Goal: Task Accomplishment & Management: Use online tool/utility

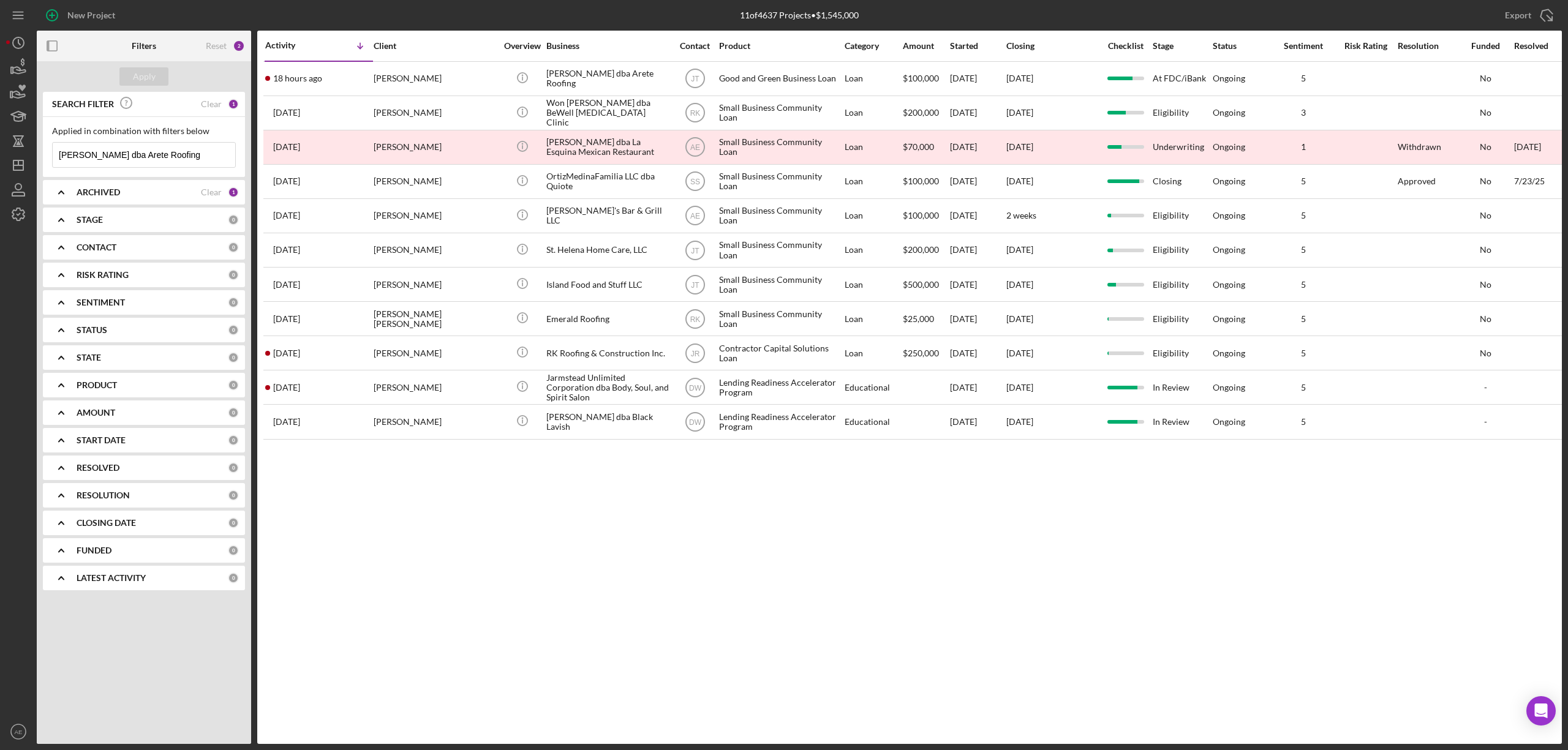
click at [136, 191] on div "ARCHIVED" at bounding box center [139, 192] width 124 height 10
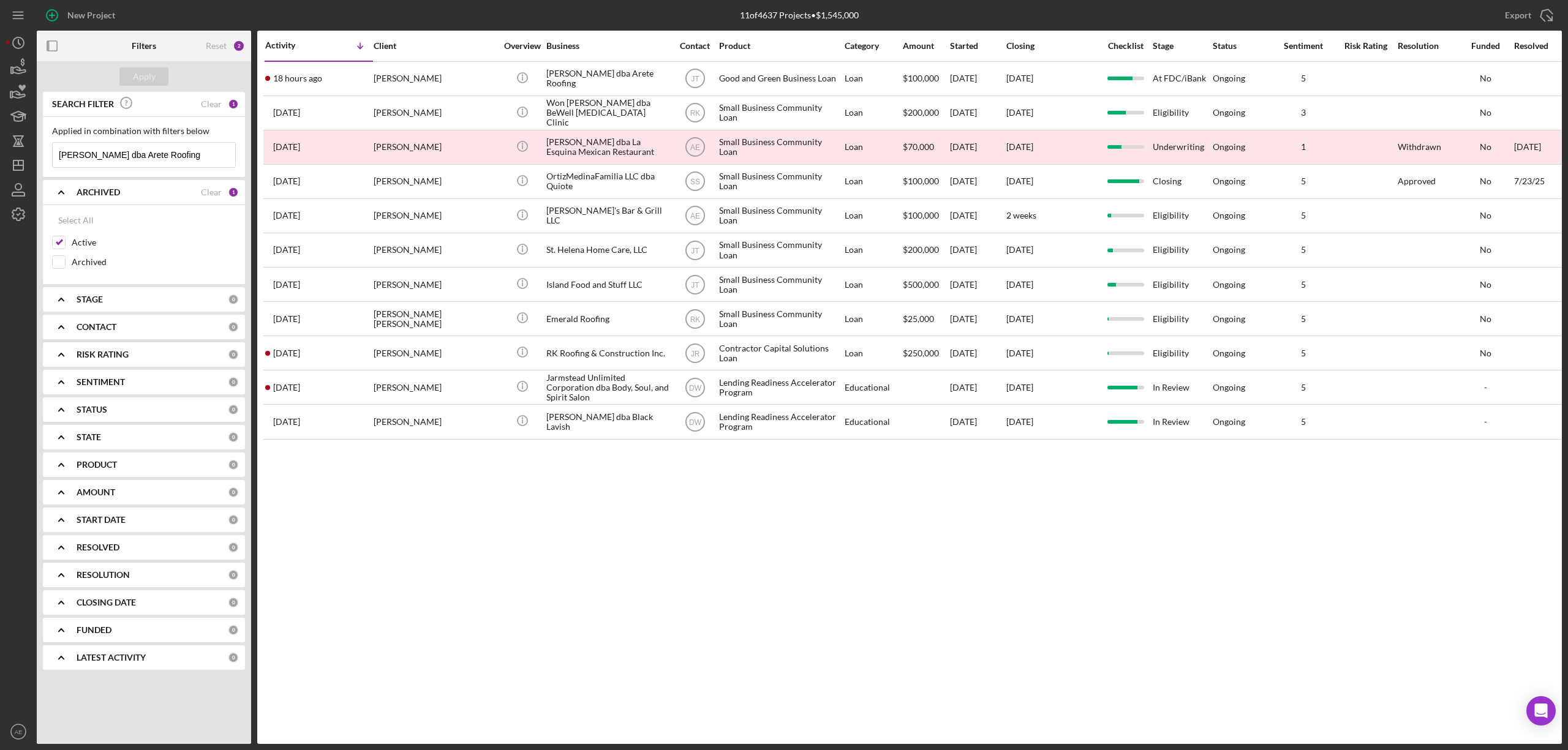
click at [114, 329] on b "CONTACT" at bounding box center [96, 327] width 40 height 10
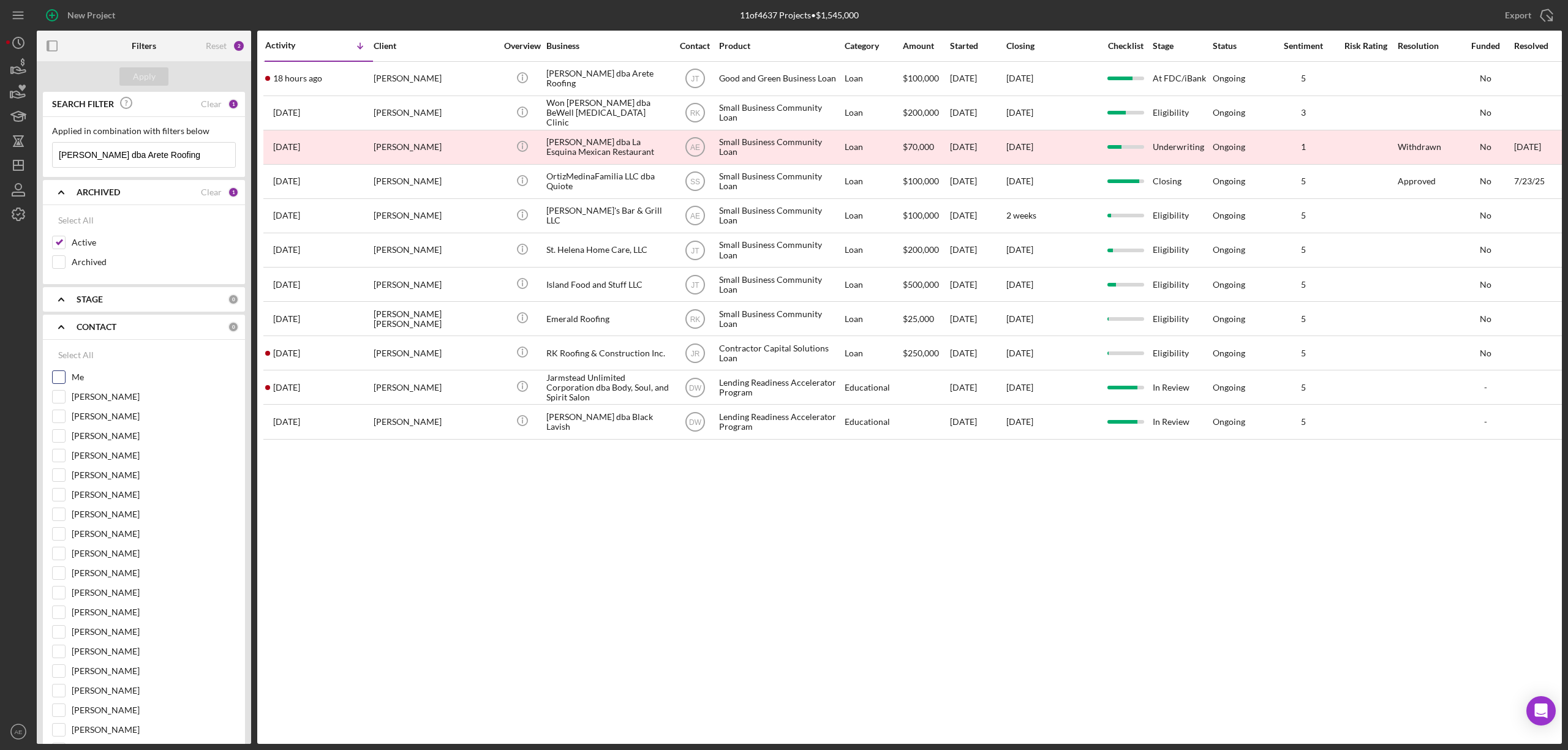
click at [53, 378] on input "Me" at bounding box center [59, 376] width 12 height 12
checkbox input "true"
click at [148, 74] on div "Apply" at bounding box center [144, 76] width 23 height 19
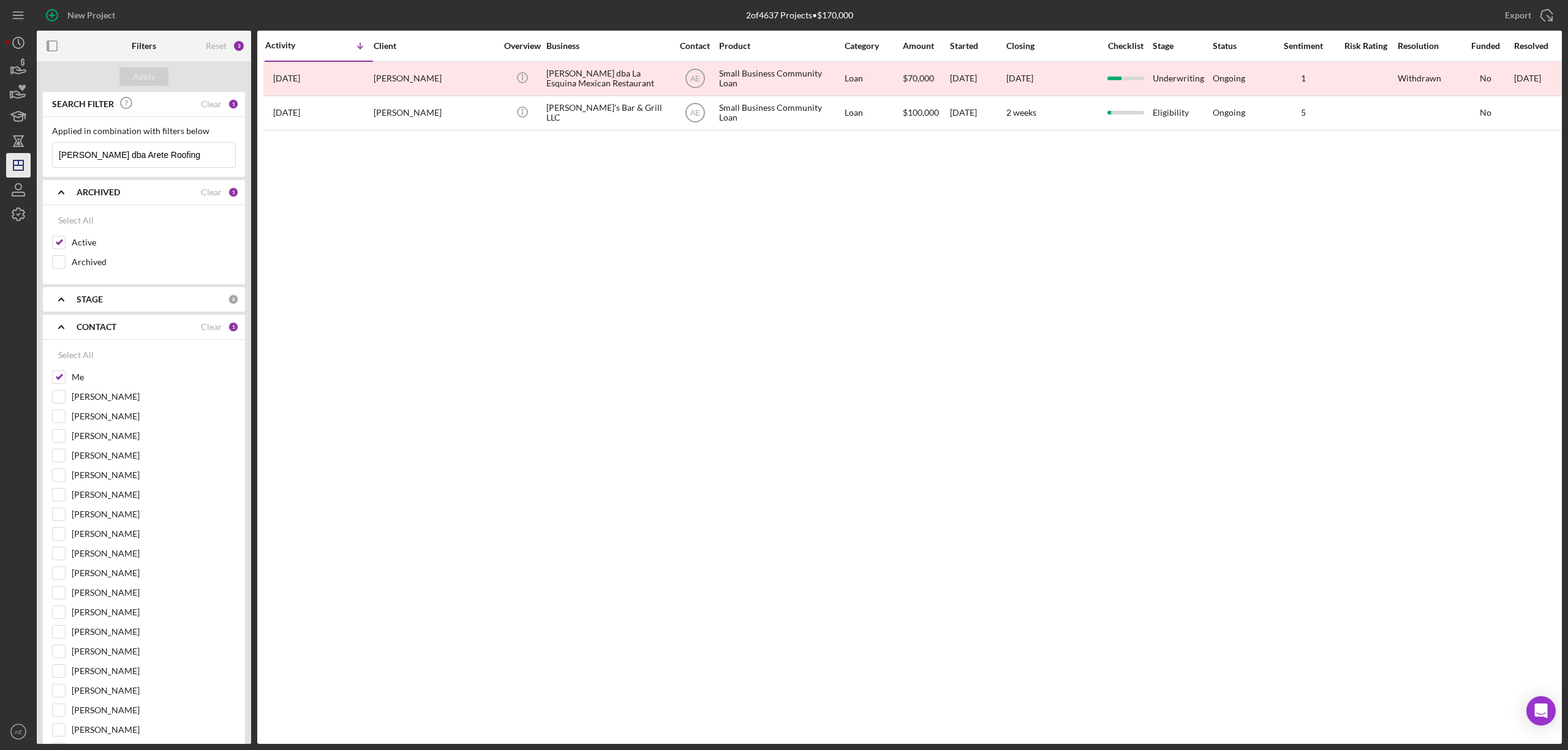
drag, startPoint x: 184, startPoint y: 157, endPoint x: 9, endPoint y: 159, distance: 175.0
click at [9, 159] on div "New Project 2 of 4637 Projects • $170,000 Juan Estrada dba Arete Roofing Export…" at bounding box center [784, 371] width 1556 height 744
click at [152, 71] on div "Apply" at bounding box center [144, 76] width 23 height 19
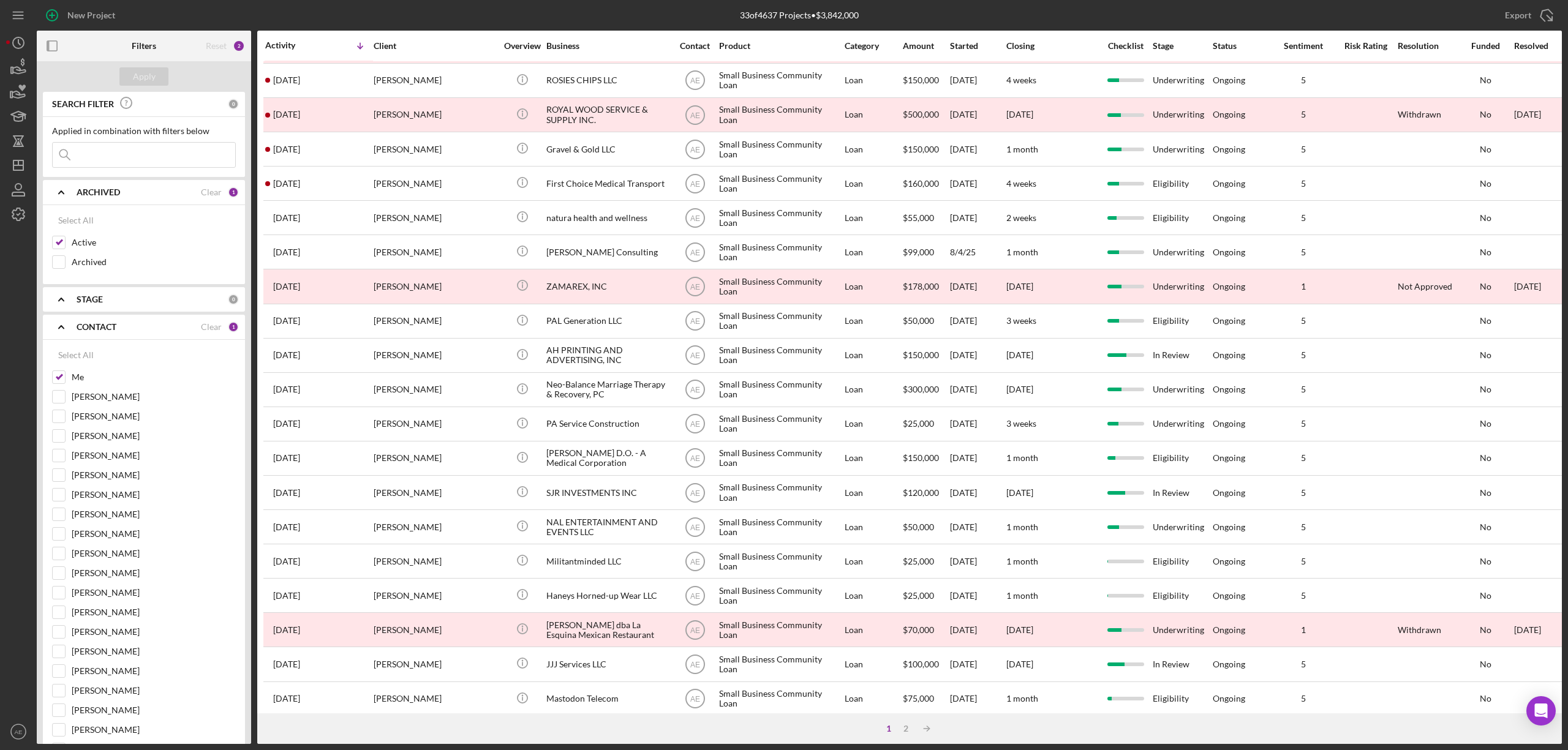
scroll to position [224, 0]
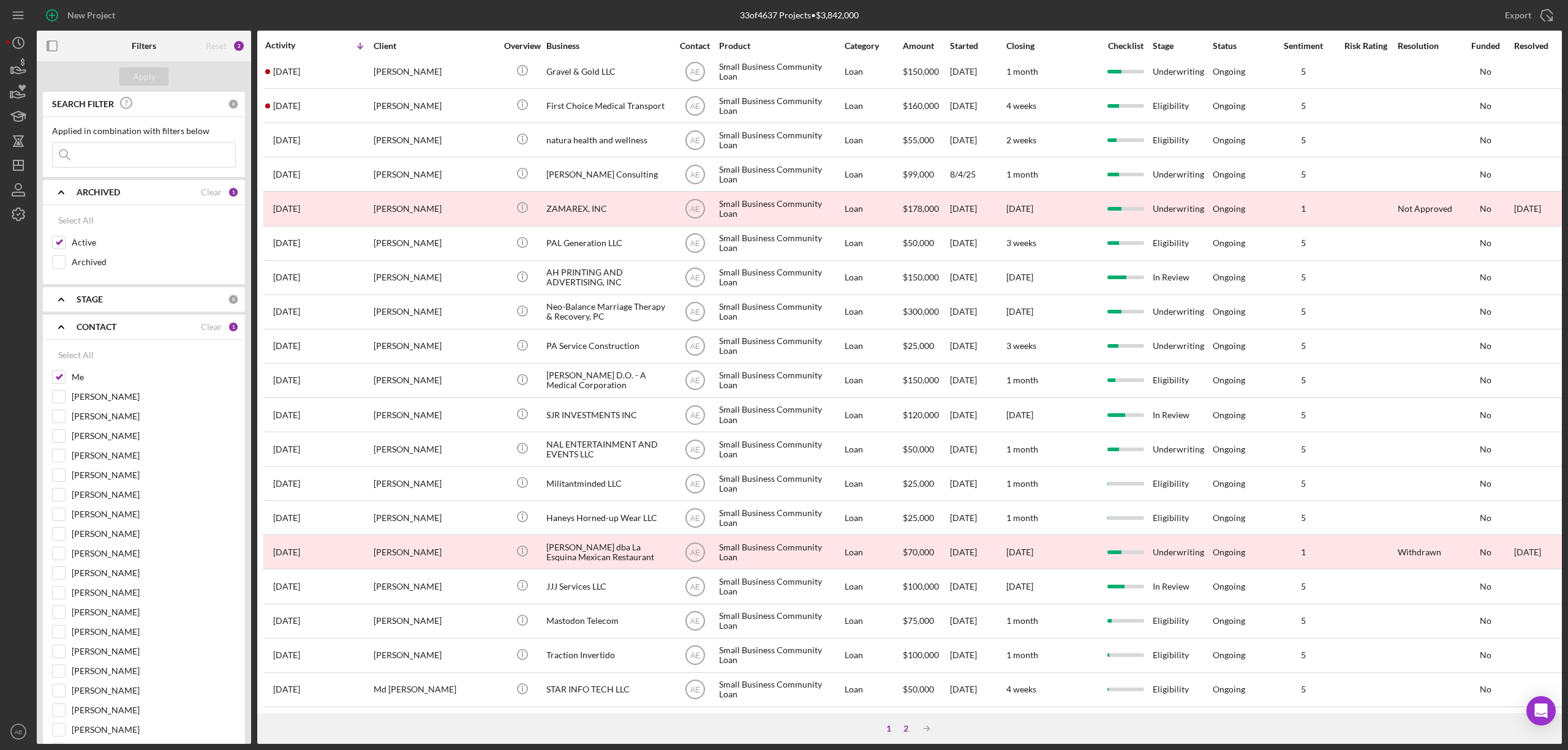
click at [908, 727] on div "2" at bounding box center [906, 729] width 17 height 10
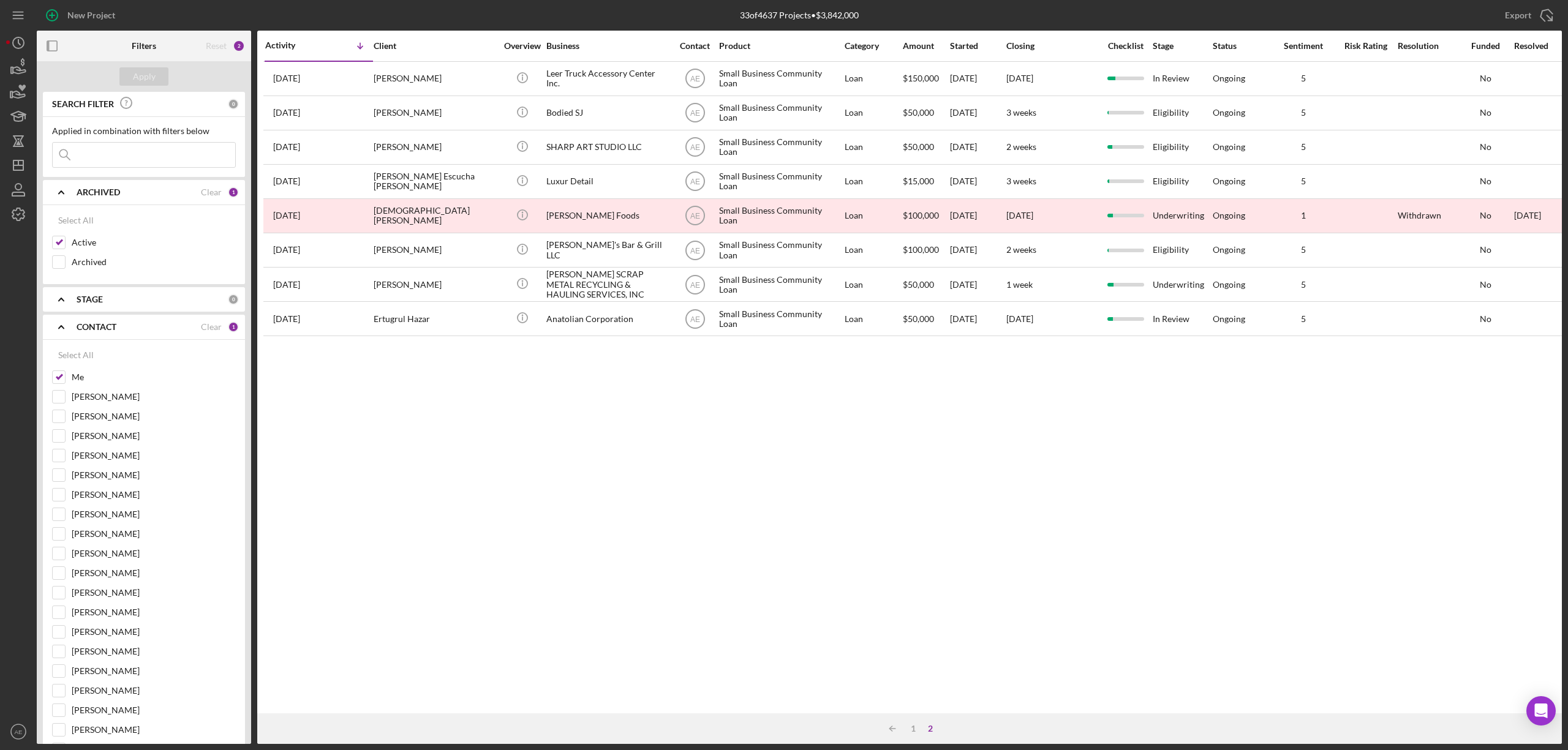
scroll to position [0, 0]
click at [62, 245] on input "Active" at bounding box center [59, 242] width 12 height 12
checkbox input "false"
click at [58, 256] on div at bounding box center [59, 261] width 14 height 14
click at [56, 266] on input "Archived" at bounding box center [59, 261] width 12 height 12
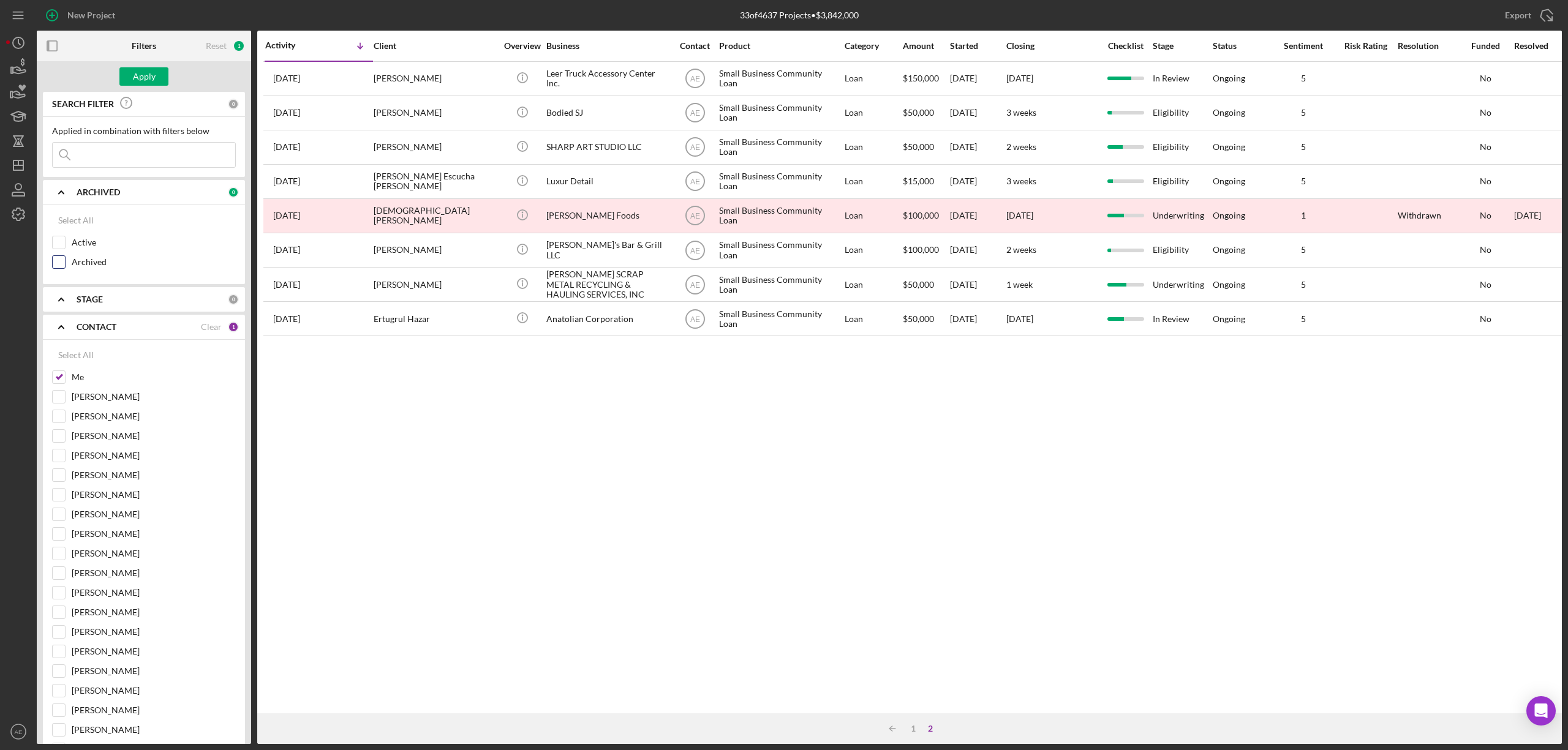
checkbox input "true"
click at [143, 165] on input at bounding box center [144, 155] width 182 height 24
type input "gk"
click at [62, 382] on input "Me" at bounding box center [59, 384] width 12 height 12
checkbox input "false"
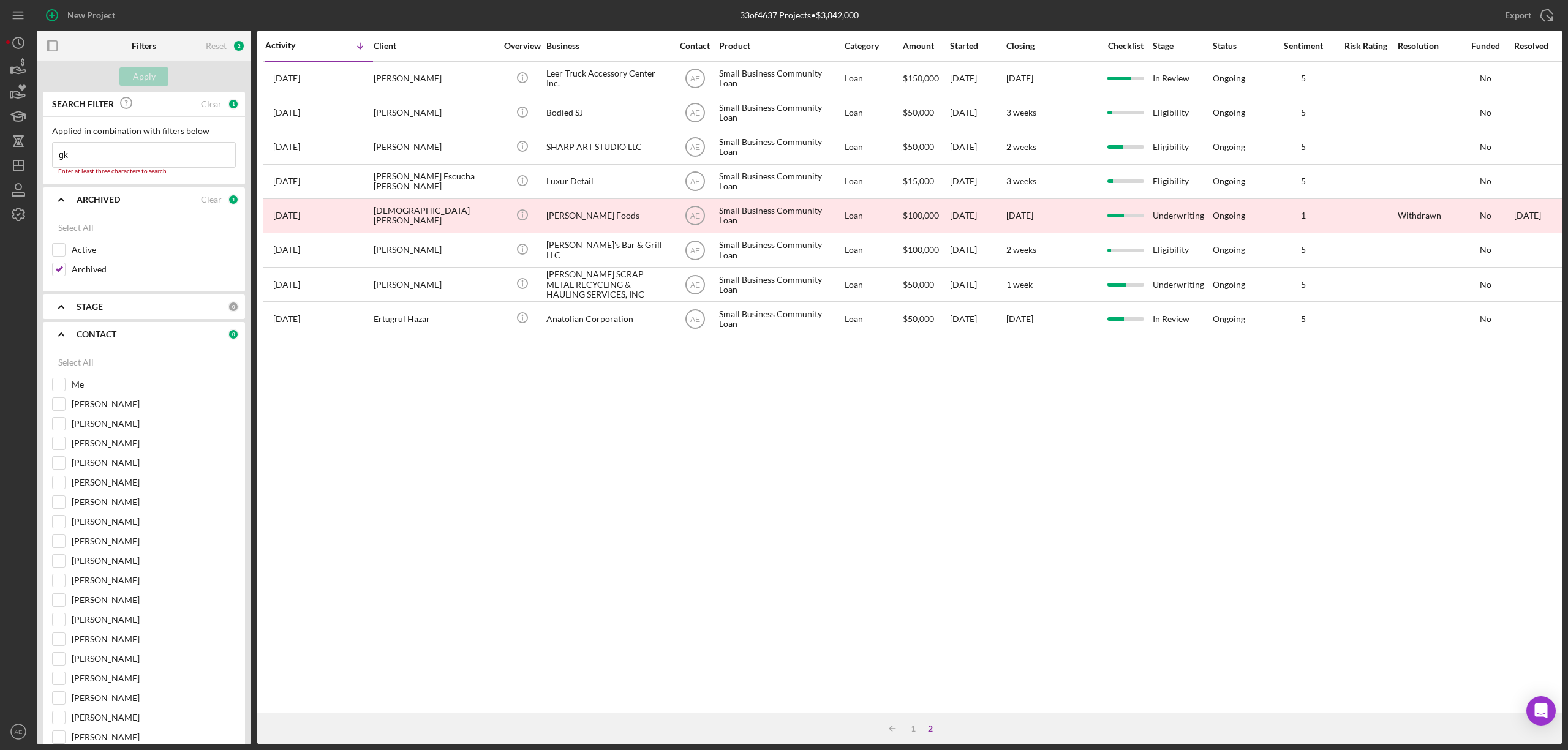
click at [121, 156] on input "gk" at bounding box center [144, 155] width 182 height 24
click at [130, 72] on button "Apply" at bounding box center [144, 76] width 49 height 19
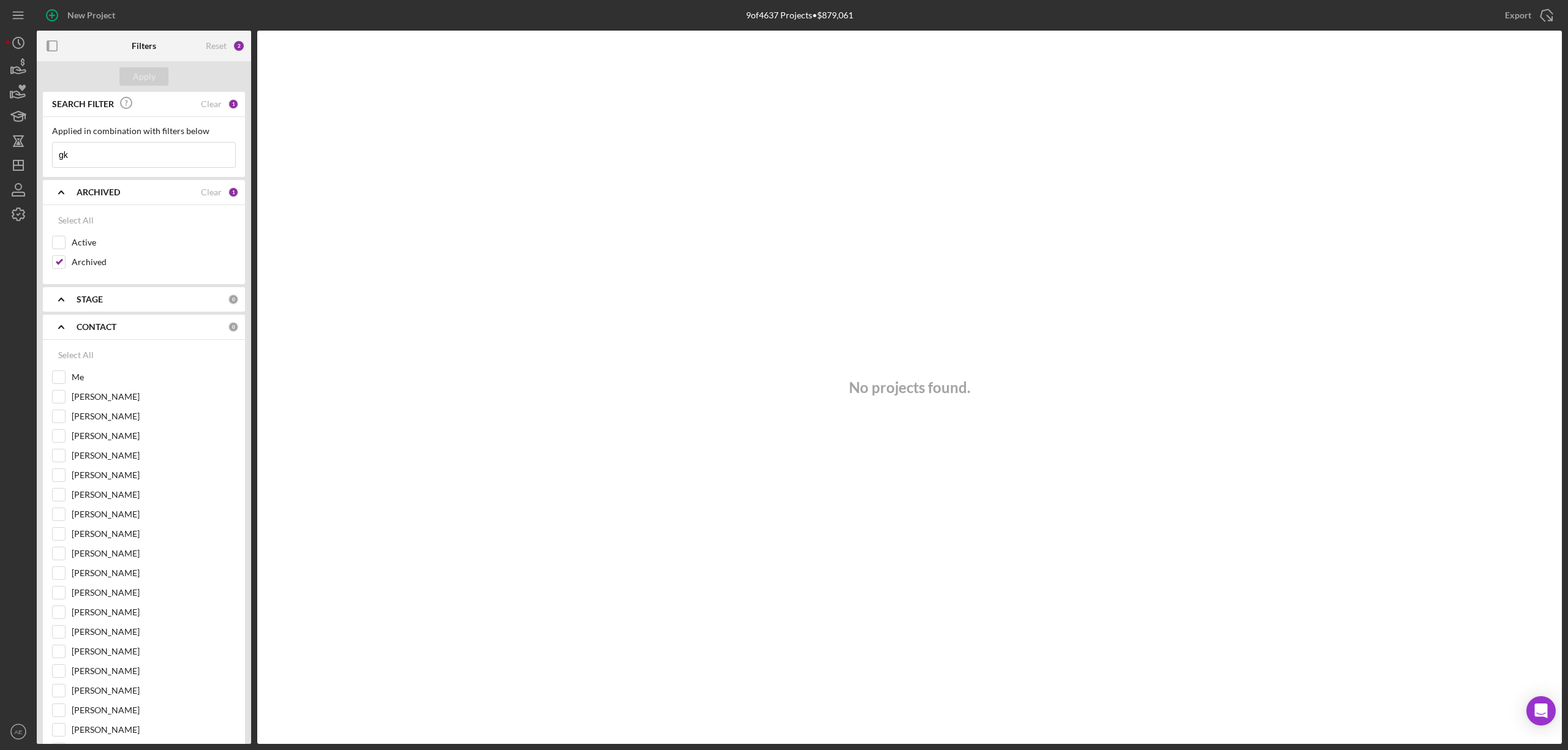
click at [139, 154] on input "gk" at bounding box center [144, 155] width 182 height 24
click at [71, 160] on input "gk pastry" at bounding box center [144, 155] width 182 height 24
click at [139, 79] on div "Apply" at bounding box center [144, 76] width 23 height 19
click at [127, 161] on input "pastry" at bounding box center [144, 155] width 182 height 24
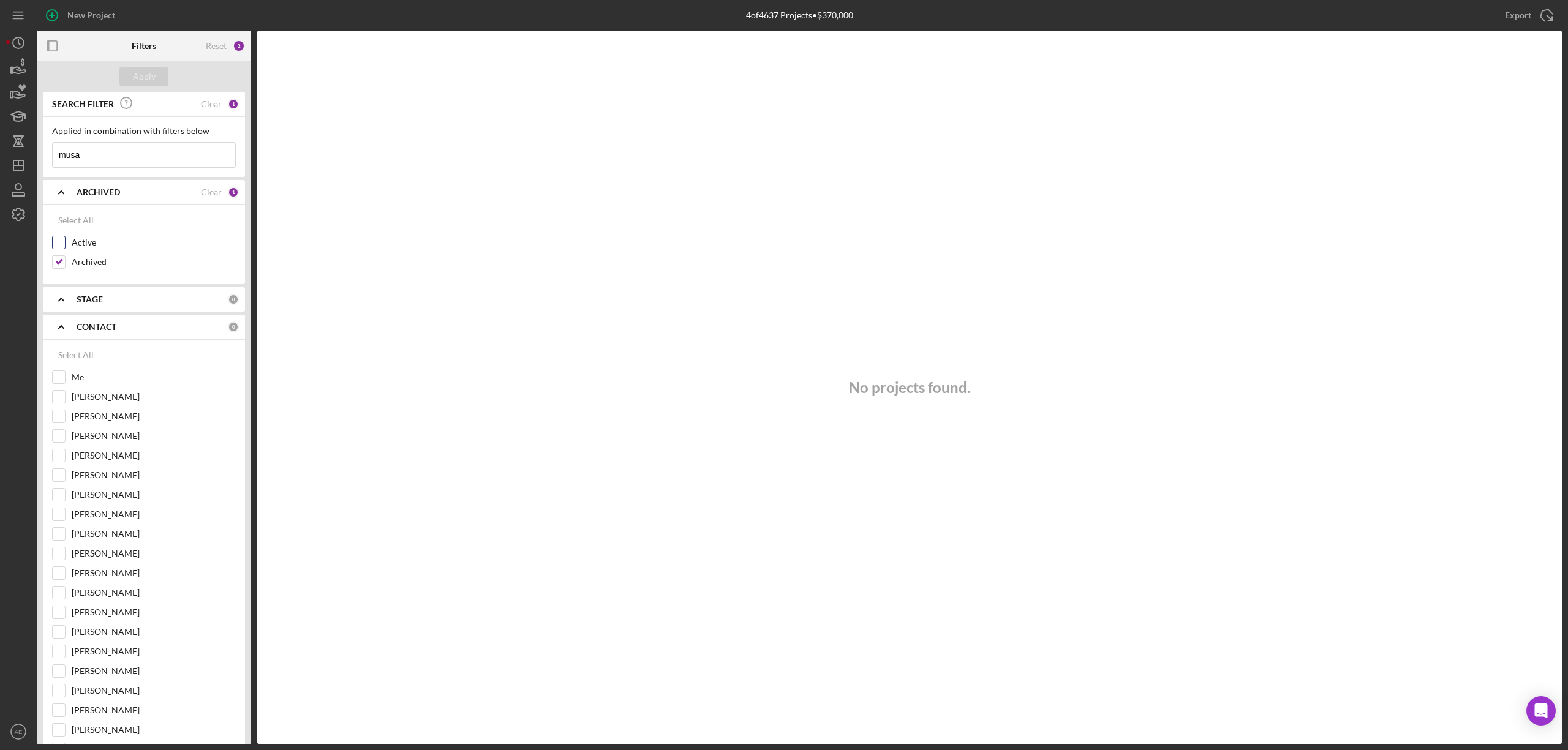
type input "musa"
click at [64, 239] on input "Active" at bounding box center [59, 242] width 12 height 12
checkbox input "true"
click at [135, 79] on div "Apply" at bounding box center [144, 76] width 23 height 19
click at [116, 156] on input "musa" at bounding box center [144, 155] width 182 height 24
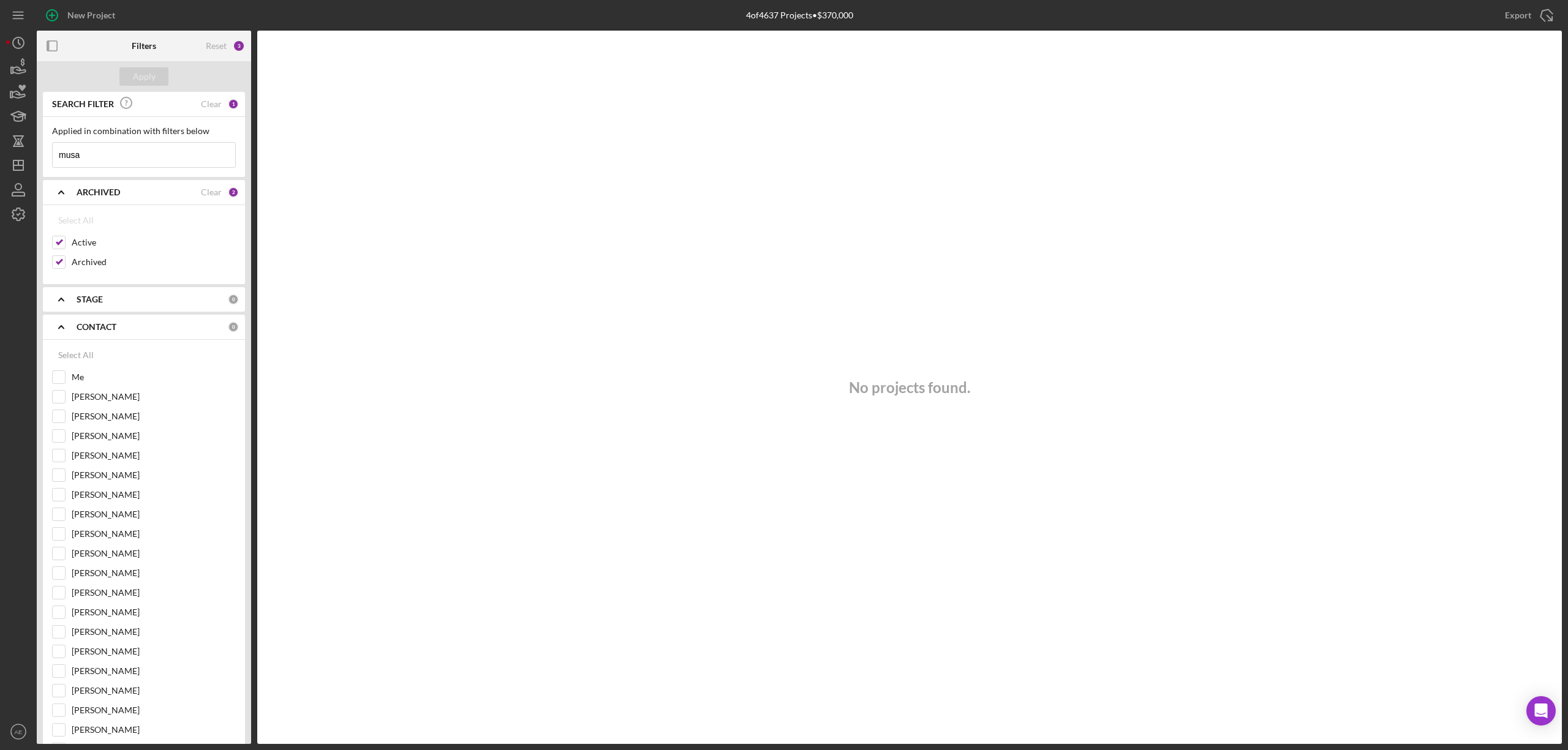
click at [116, 156] on input "musa" at bounding box center [144, 155] width 182 height 24
click at [60, 239] on input "Active" at bounding box center [59, 242] width 12 height 12
checkbox input "false"
click at [54, 264] on input "Archived" at bounding box center [59, 261] width 12 height 12
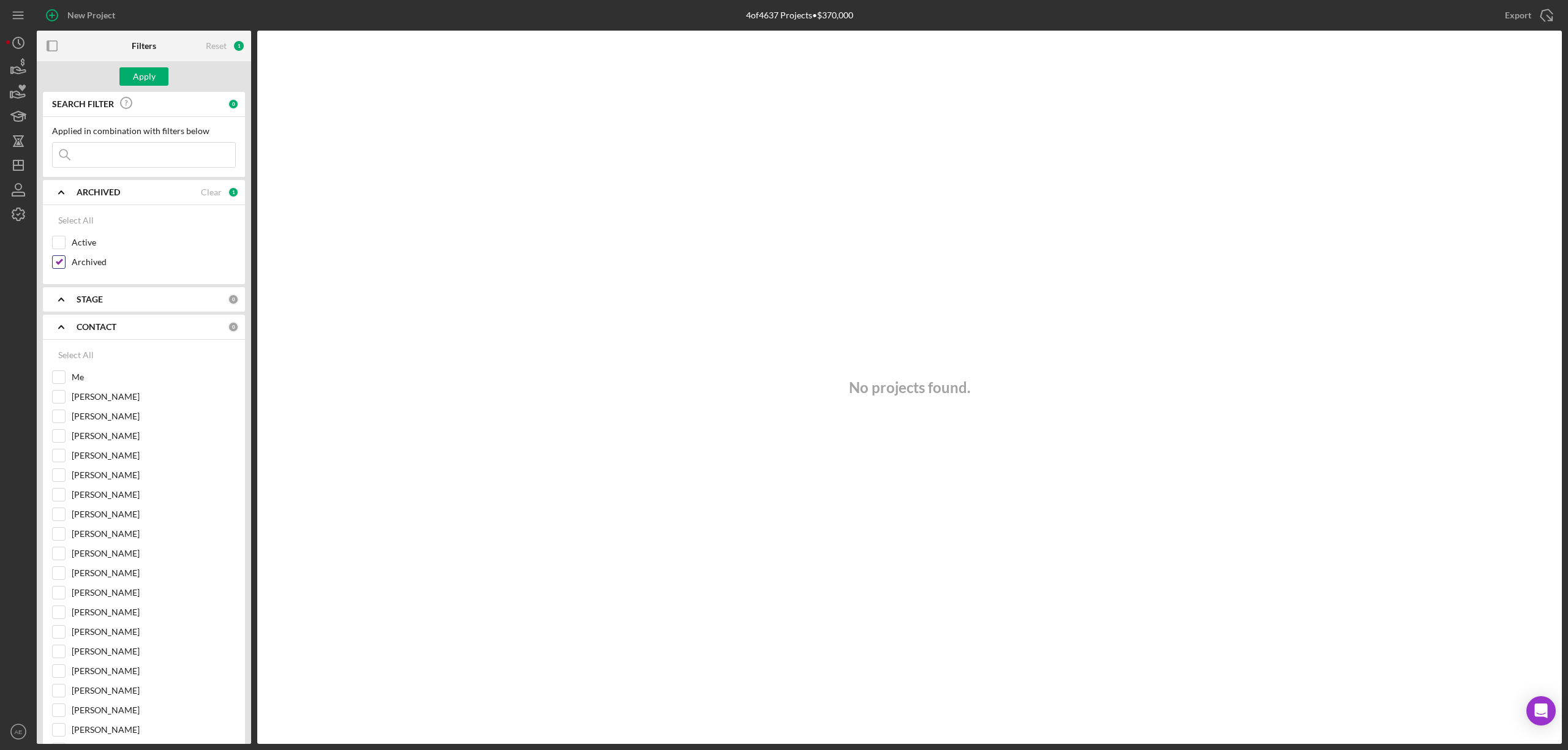
checkbox input "false"
click at [55, 244] on input "Active" at bounding box center [59, 242] width 12 height 12
checkbox input "true"
click at [59, 379] on input "Me" at bounding box center [59, 376] width 12 height 12
checkbox input "true"
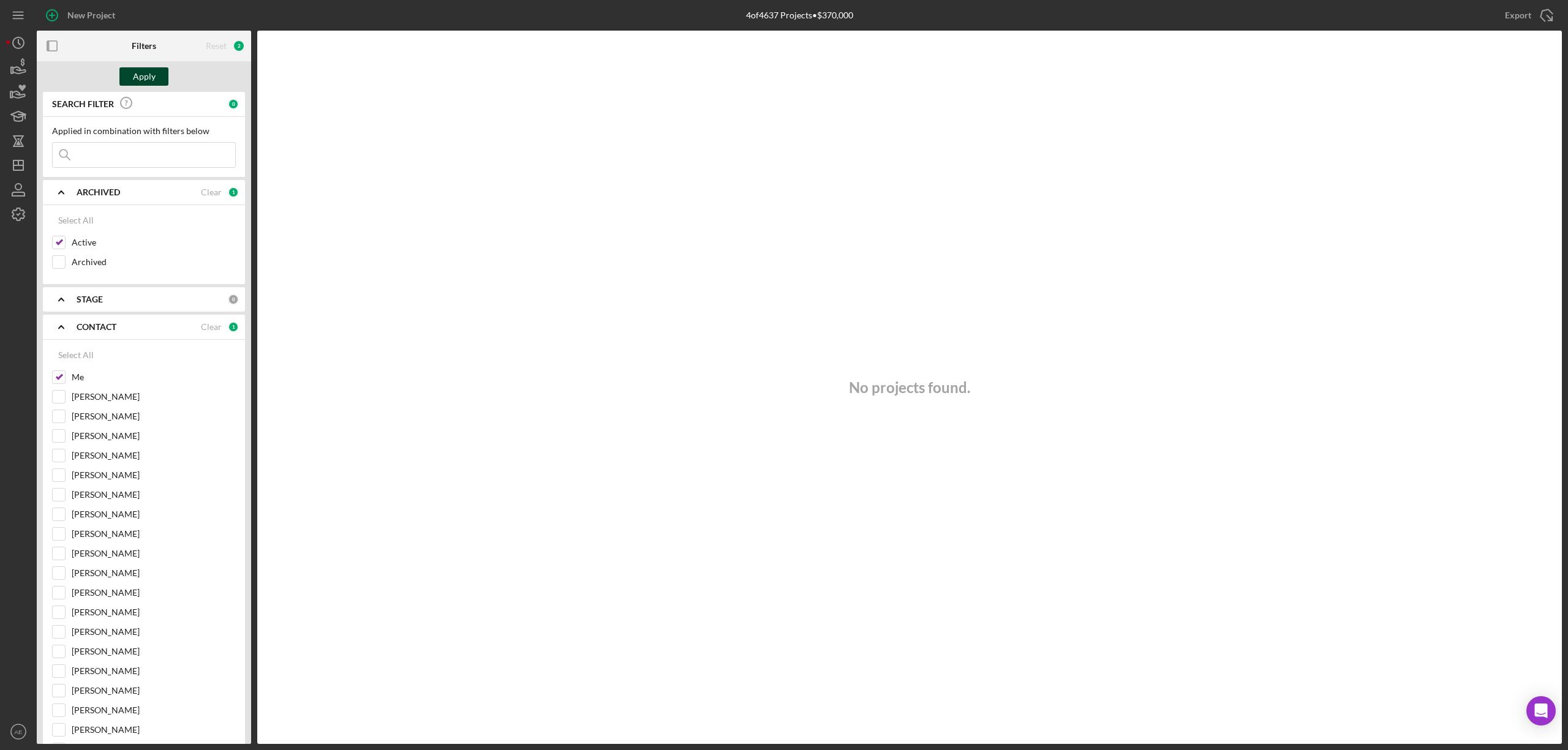
click at [152, 71] on div "Apply" at bounding box center [144, 76] width 23 height 19
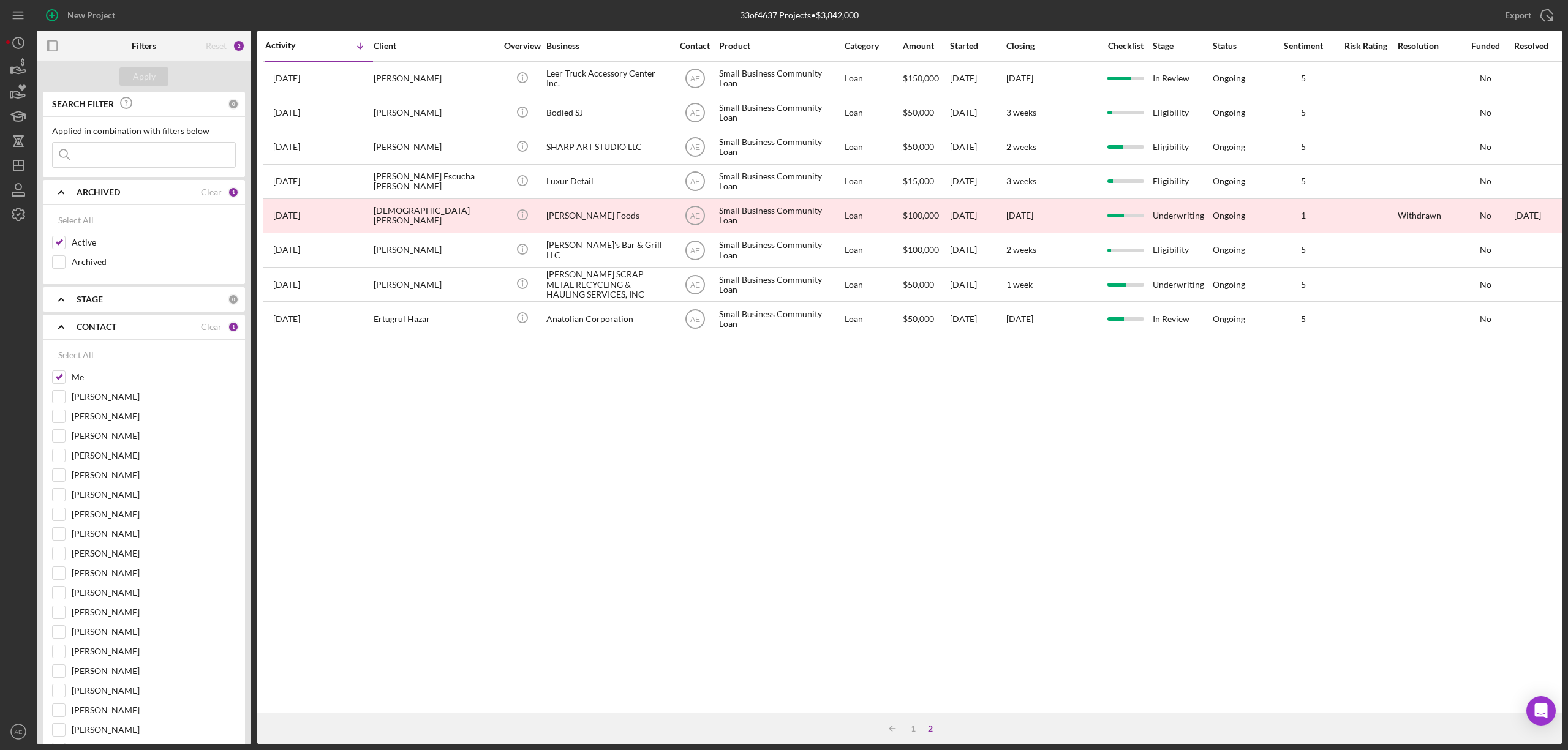
click at [49, 240] on div "Select All Active Archived" at bounding box center [144, 244] width 202 height 79
drag, startPoint x: 59, startPoint y: 245, endPoint x: 99, endPoint y: 390, distance: 150.4
click at [59, 245] on input "Active" at bounding box center [59, 242] width 12 height 12
checkbox input "false"
drag, startPoint x: 62, startPoint y: 379, endPoint x: 101, endPoint y: 255, distance: 130.0
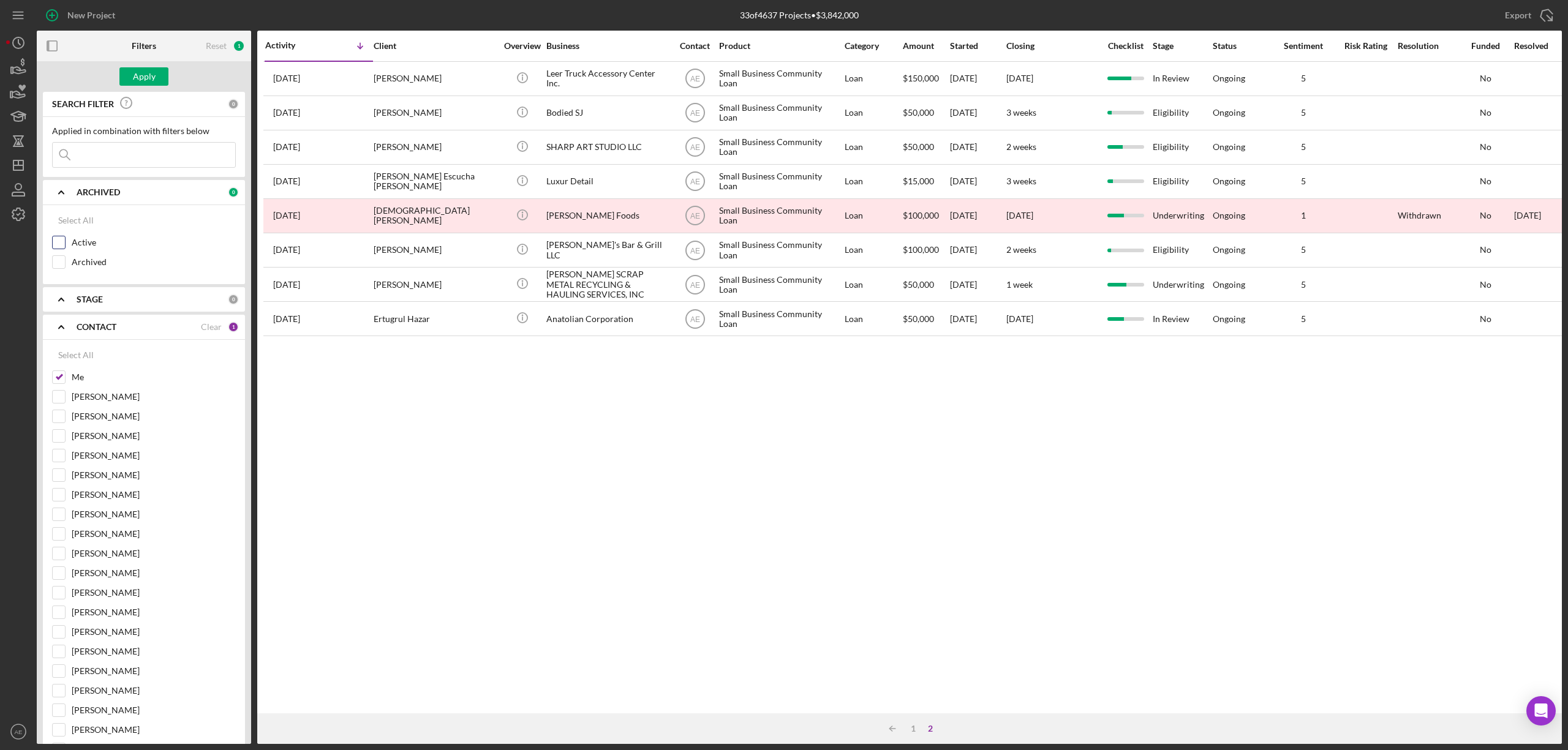
click at [60, 378] on input "Me" at bounding box center [59, 376] width 12 height 12
checkbox input "false"
click at [115, 160] on input at bounding box center [144, 155] width 182 height 24
paste input "Gulnoza Khaytenova"
click at [133, 69] on div "Apply" at bounding box center [144, 76] width 23 height 19
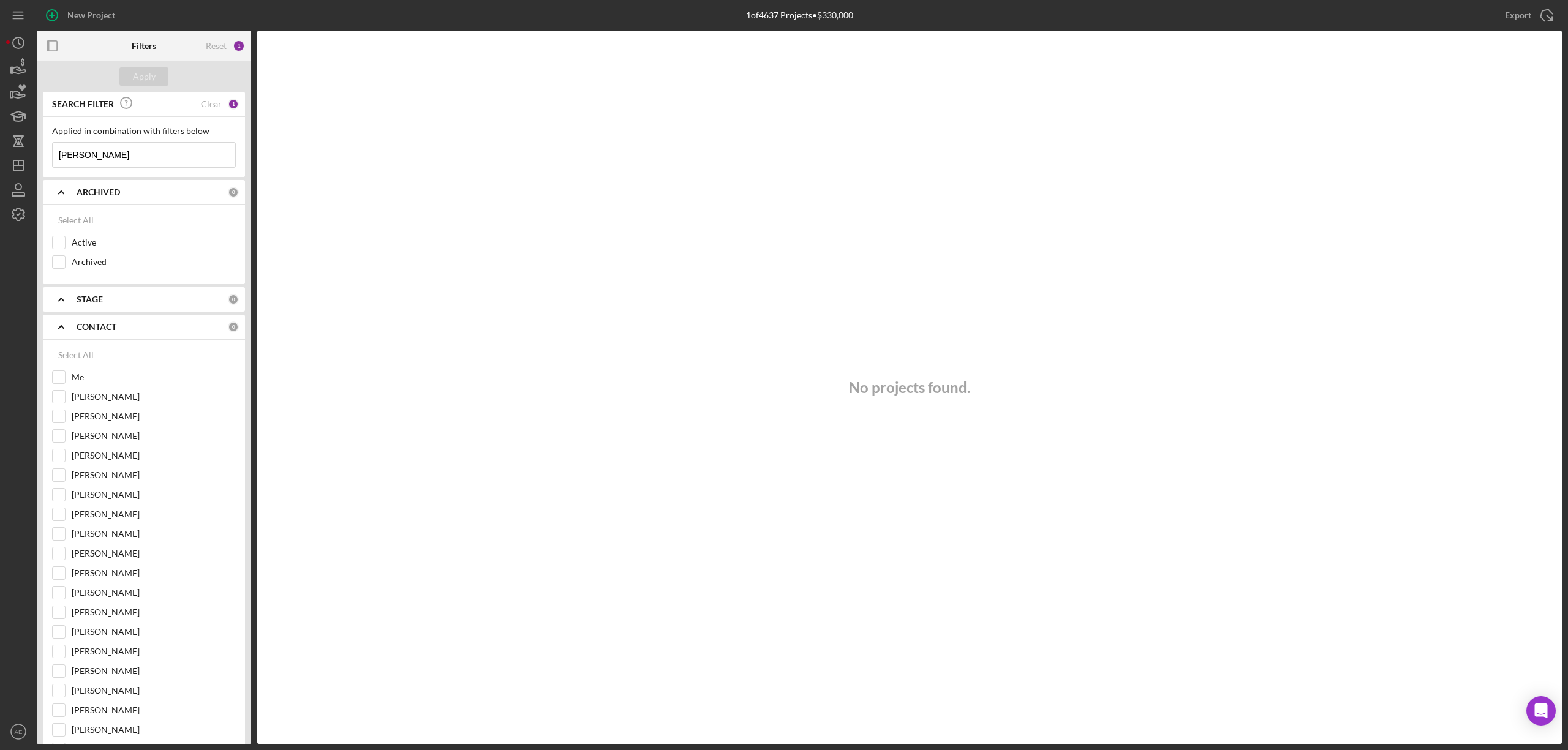
drag, startPoint x: 144, startPoint y: 149, endPoint x: 89, endPoint y: 157, distance: 55.6
click at [89, 157] on input "Gulnoza Khaytenova" at bounding box center [144, 155] width 182 height 24
type input "Gulnoza"
click at [152, 72] on div "Apply" at bounding box center [144, 76] width 23 height 19
click at [130, 153] on input "Gulnoza" at bounding box center [144, 155] width 182 height 24
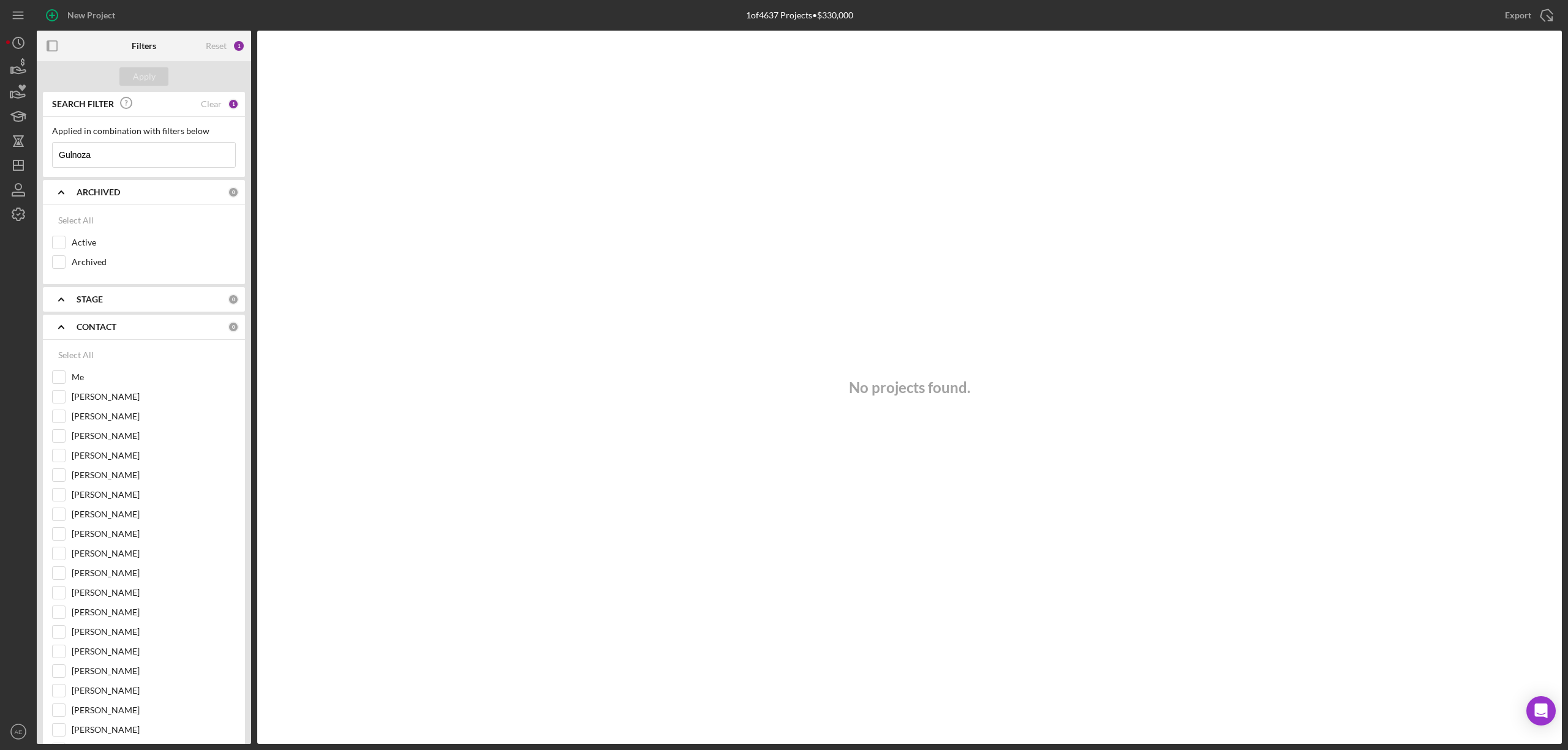
click at [130, 153] on input "Gulnoza" at bounding box center [144, 155] width 182 height 24
click at [58, 244] on input "Active" at bounding box center [59, 242] width 12 height 12
checkbox input "true"
click at [60, 379] on input "Me" at bounding box center [59, 376] width 12 height 12
checkbox input "true"
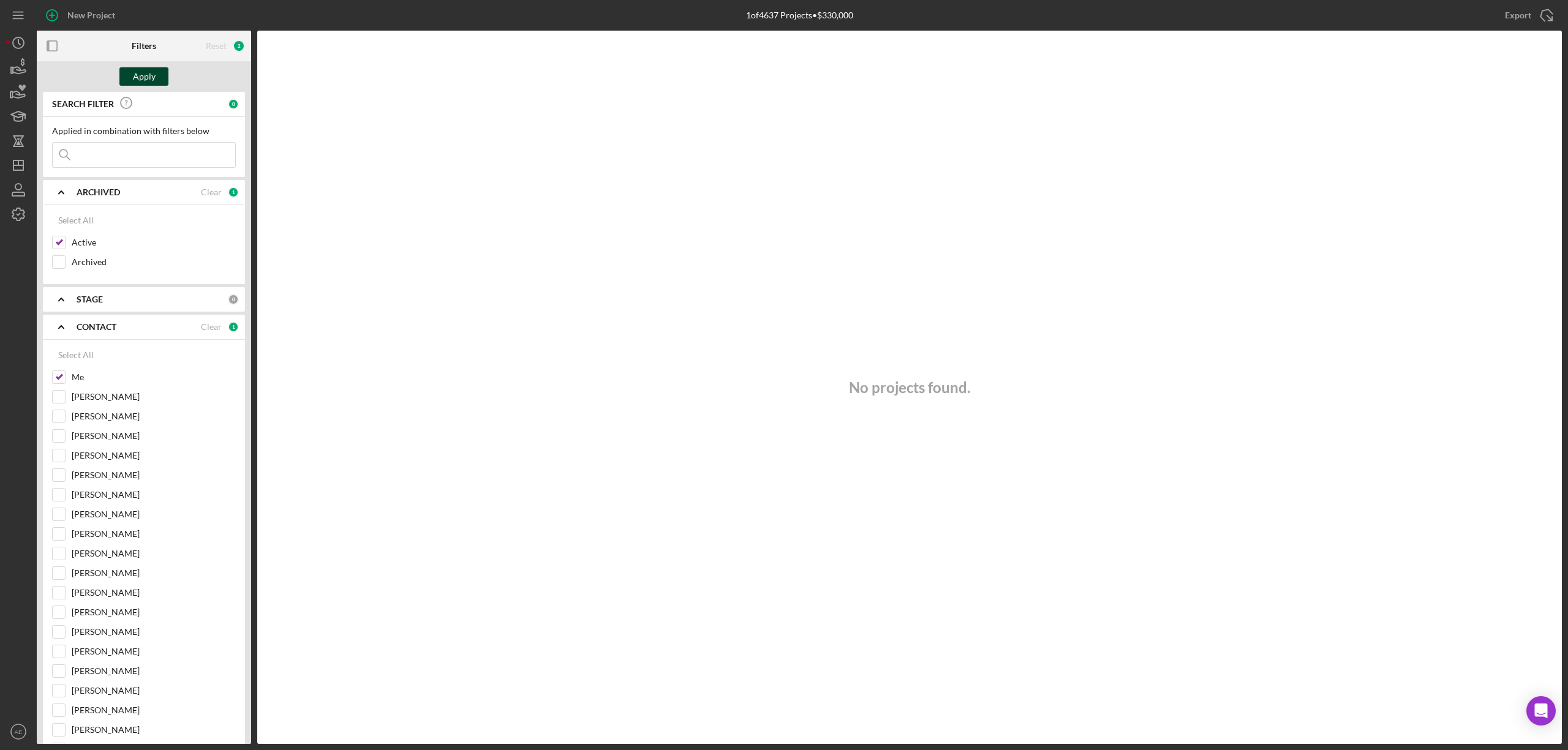
click at [145, 71] on div "Apply" at bounding box center [144, 76] width 23 height 19
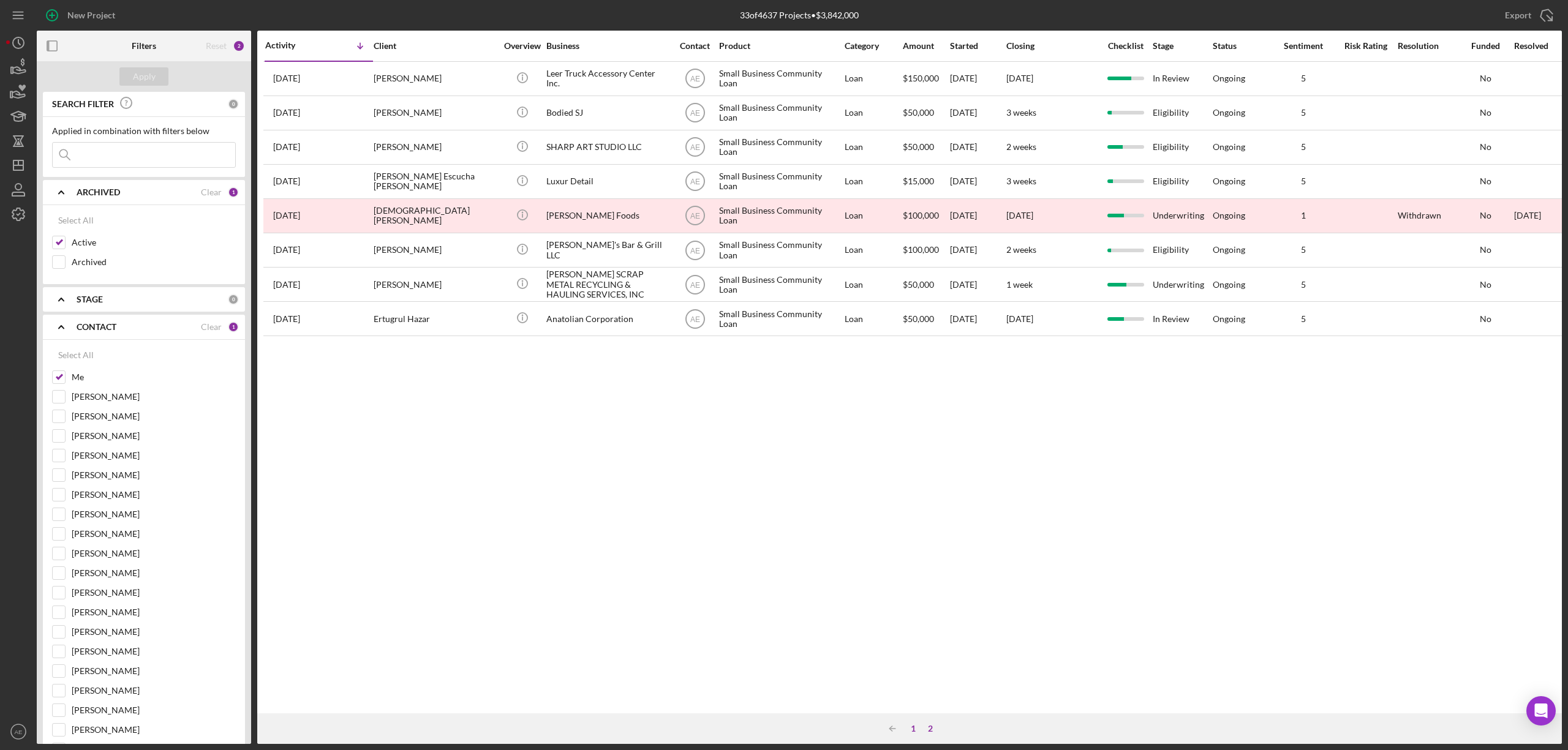
click at [915, 730] on div "1" at bounding box center [913, 729] width 17 height 10
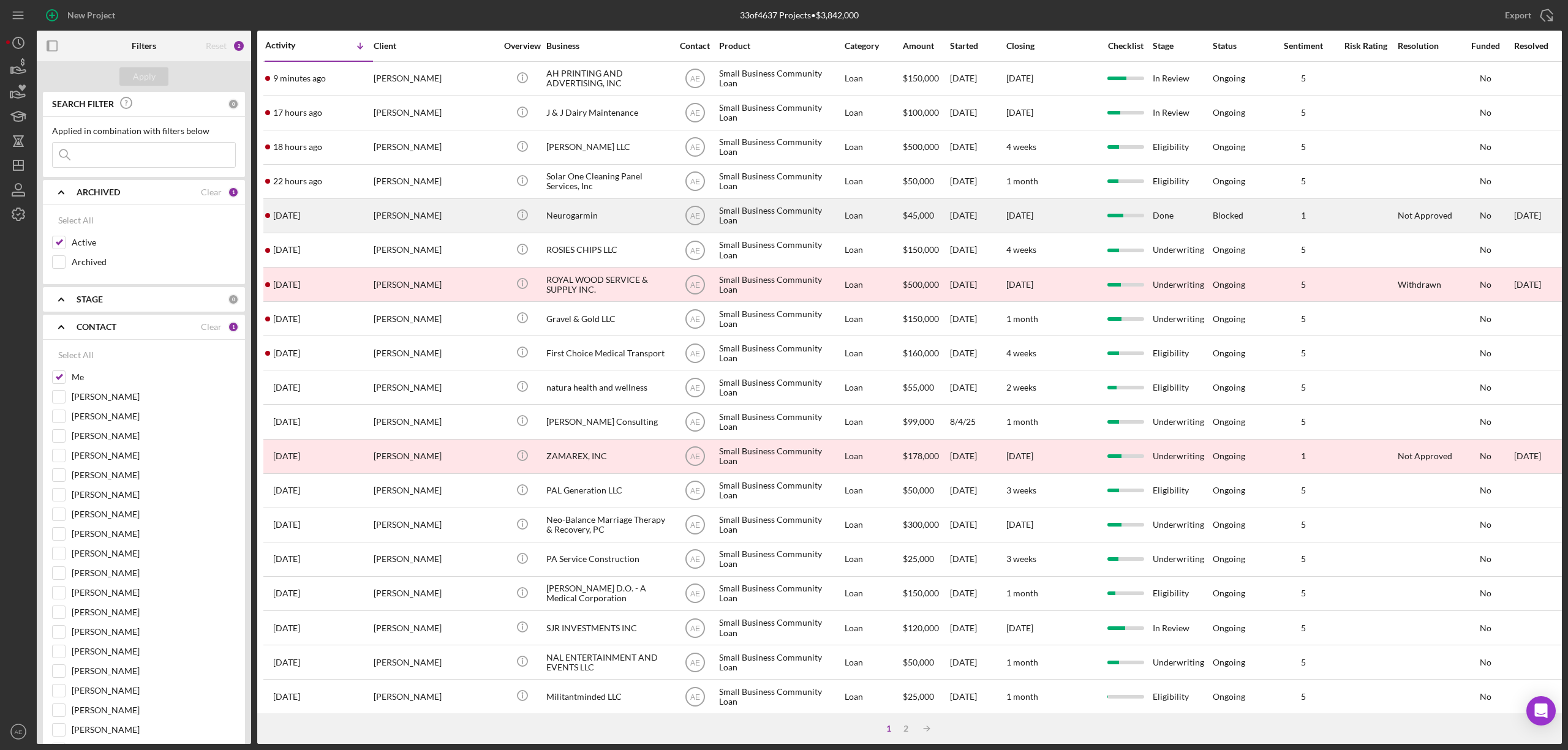
click at [597, 211] on div "Neurogarmin" at bounding box center [607, 215] width 122 height 32
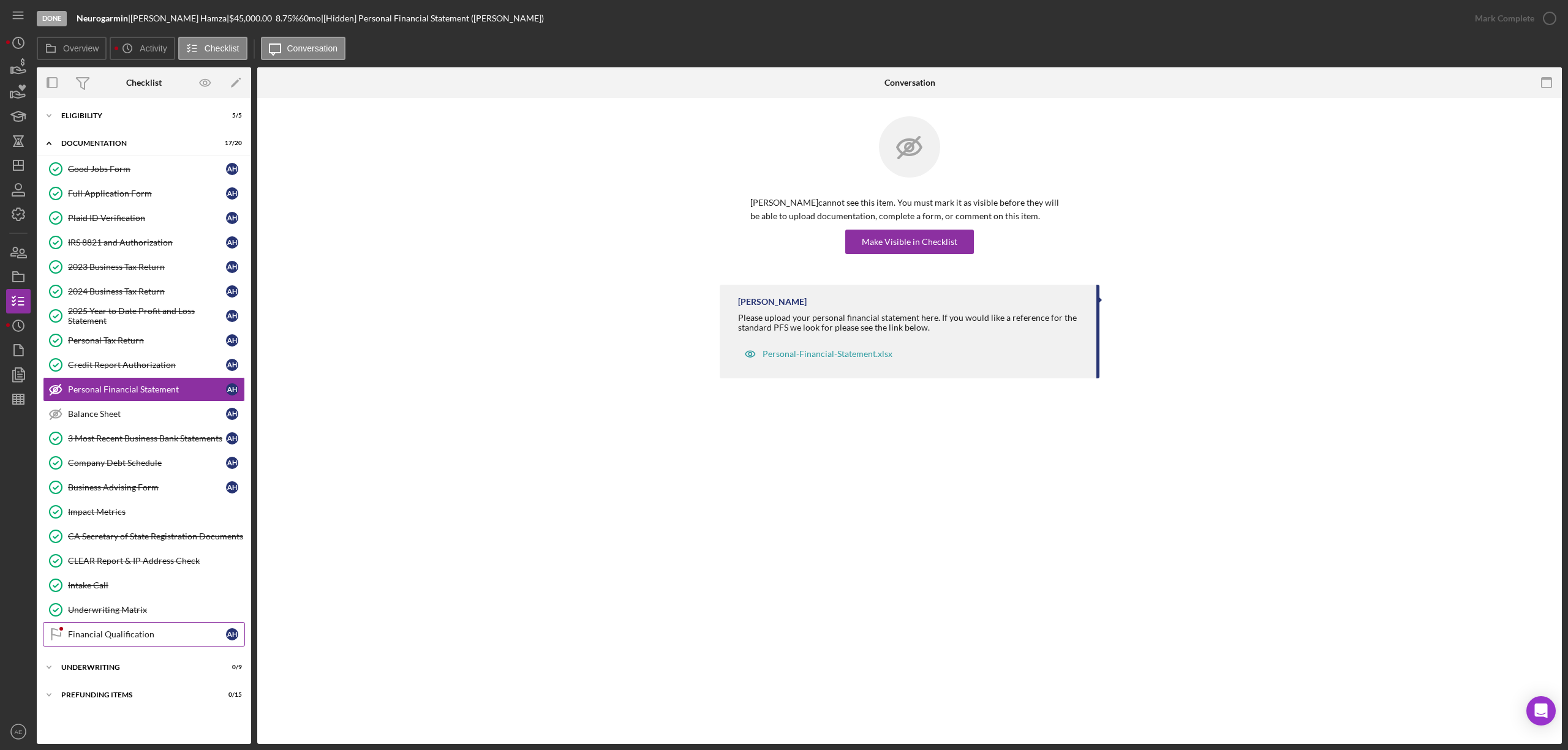
click at [148, 646] on link "Financial Qualification Financial Qualification A H" at bounding box center [144, 634] width 202 height 24
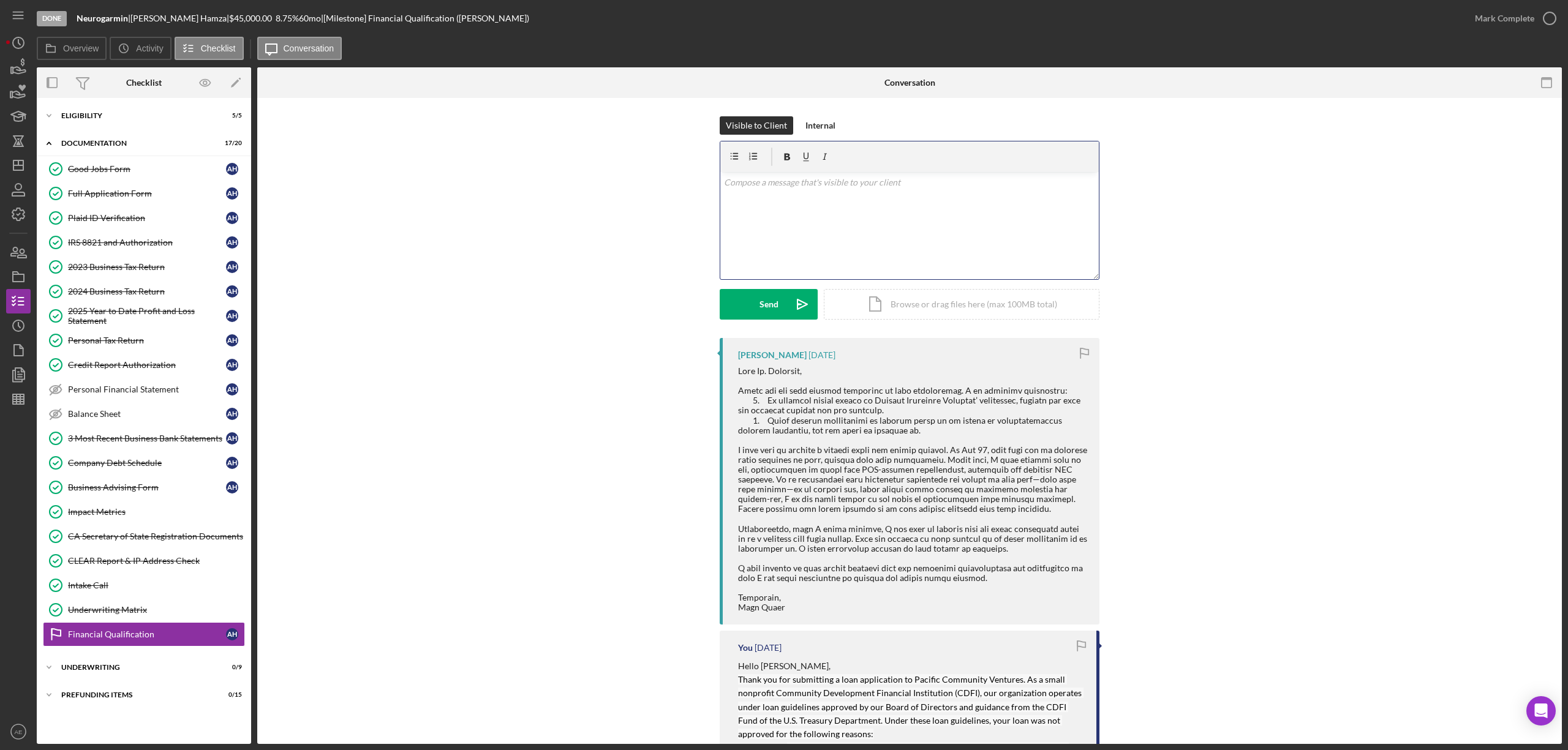
click at [796, 243] on div "v Color teal Color pink Remove color Add row above Add row below Add column bef…" at bounding box center [910, 226] width 379 height 107
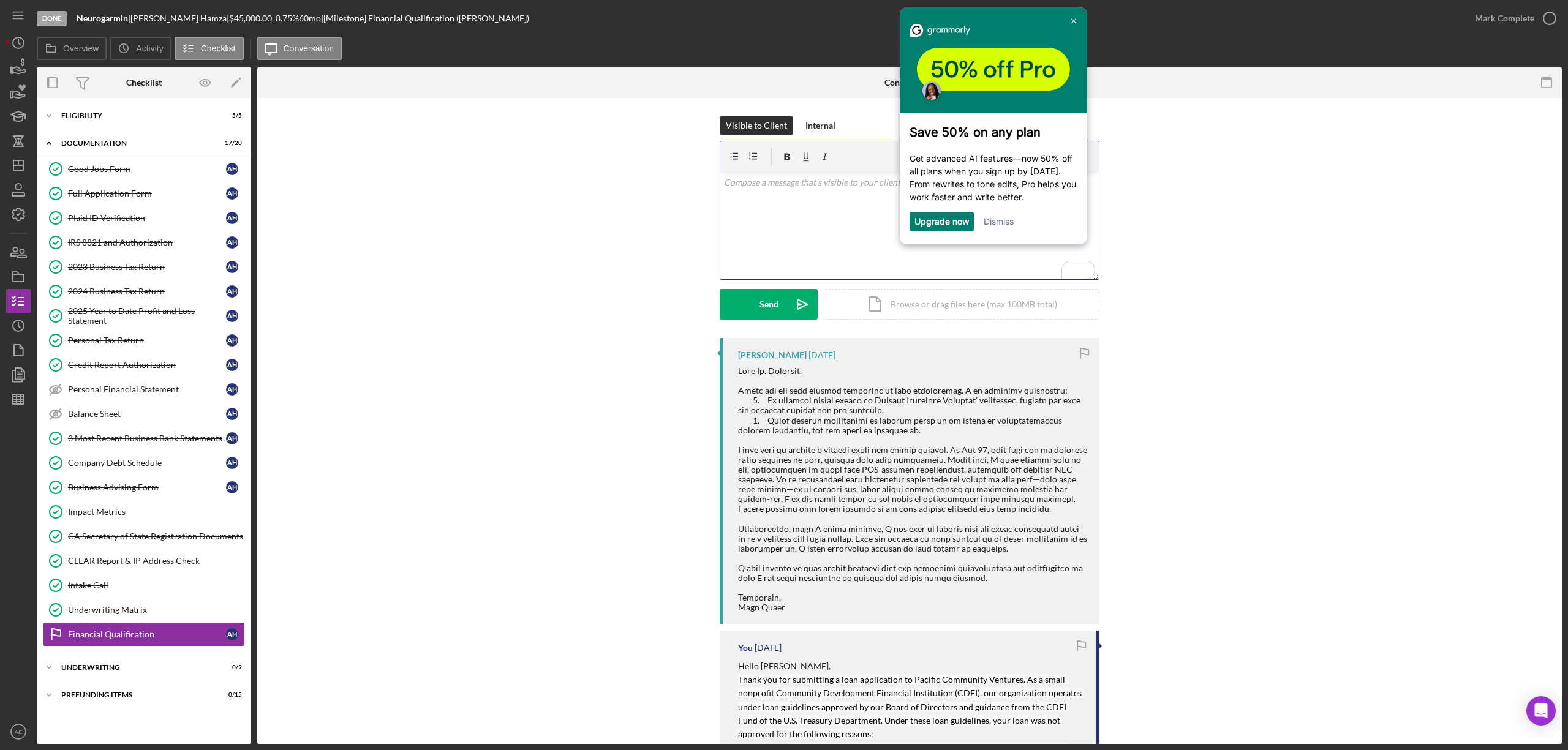
click at [1009, 226] on link "Dismiss" at bounding box center [998, 221] width 30 height 11
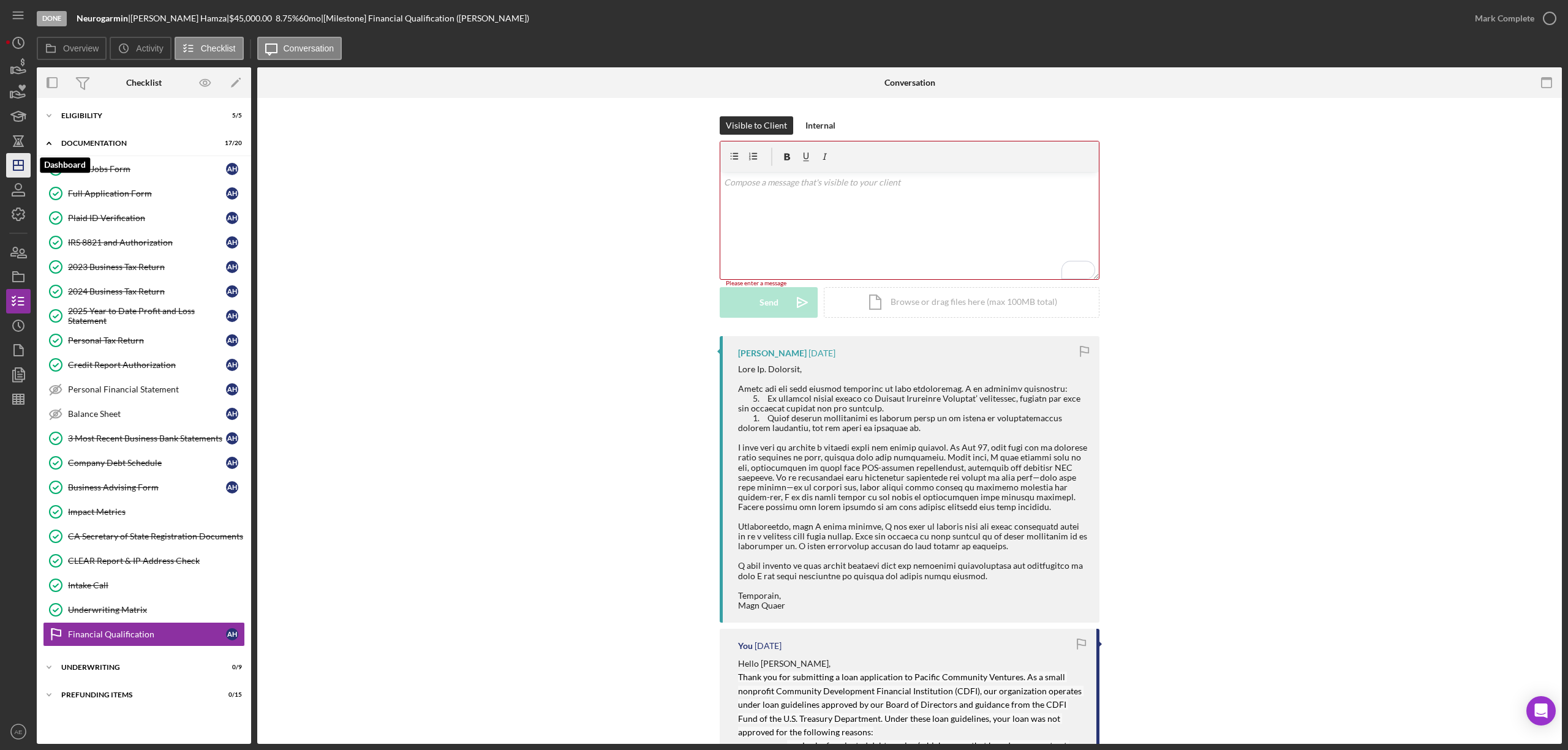
click at [19, 163] on line "button" at bounding box center [19, 163] width 0 height 5
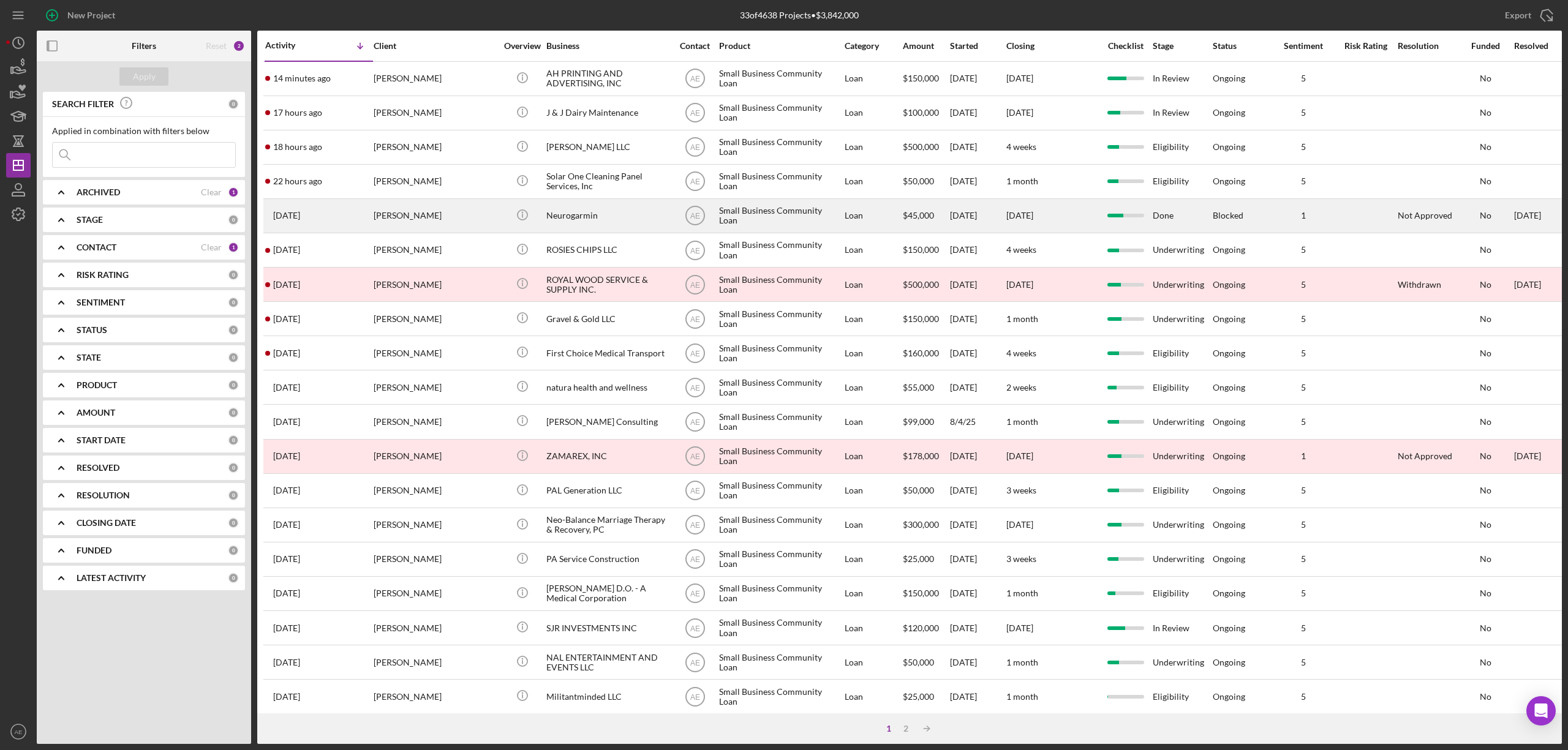
click at [472, 221] on div "Anas Hamza" at bounding box center [435, 215] width 122 height 32
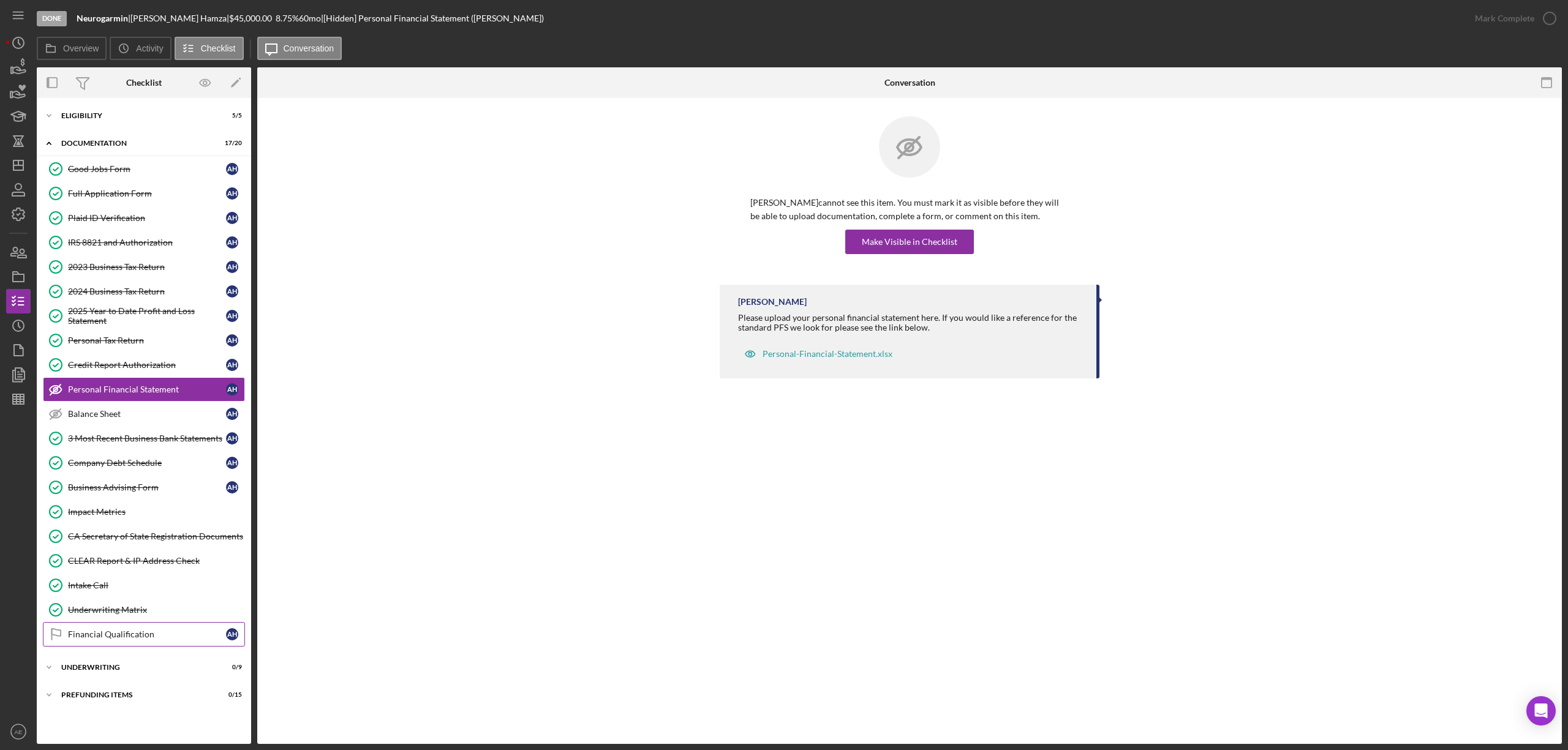
click at [144, 646] on link "Financial Qualification Financial Qualification A H" at bounding box center [144, 634] width 202 height 24
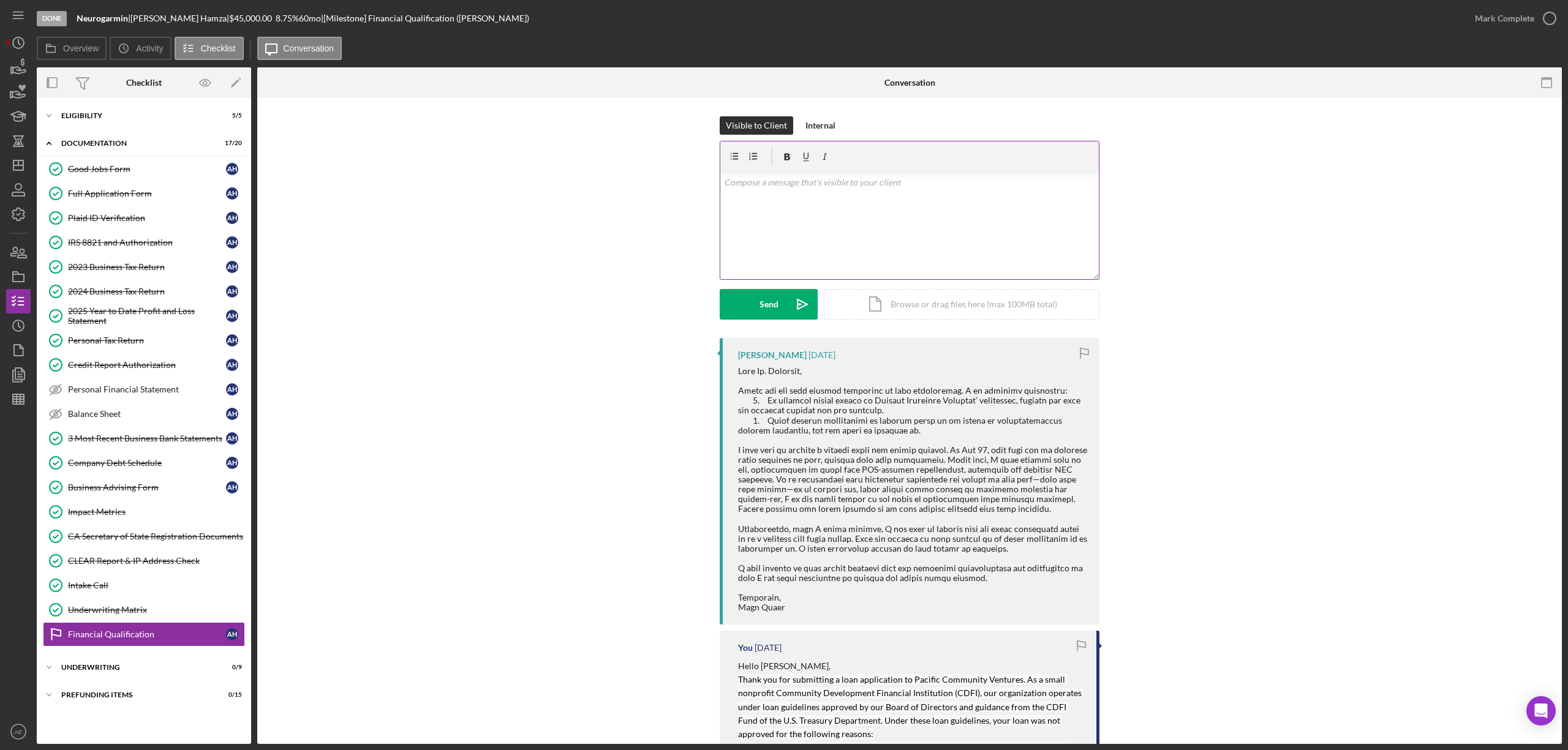
click at [834, 216] on div "v Color teal Color pink Remove color Add row above Add row below Add column bef…" at bounding box center [910, 226] width 379 height 107
click at [762, 307] on div "Send" at bounding box center [769, 304] width 19 height 31
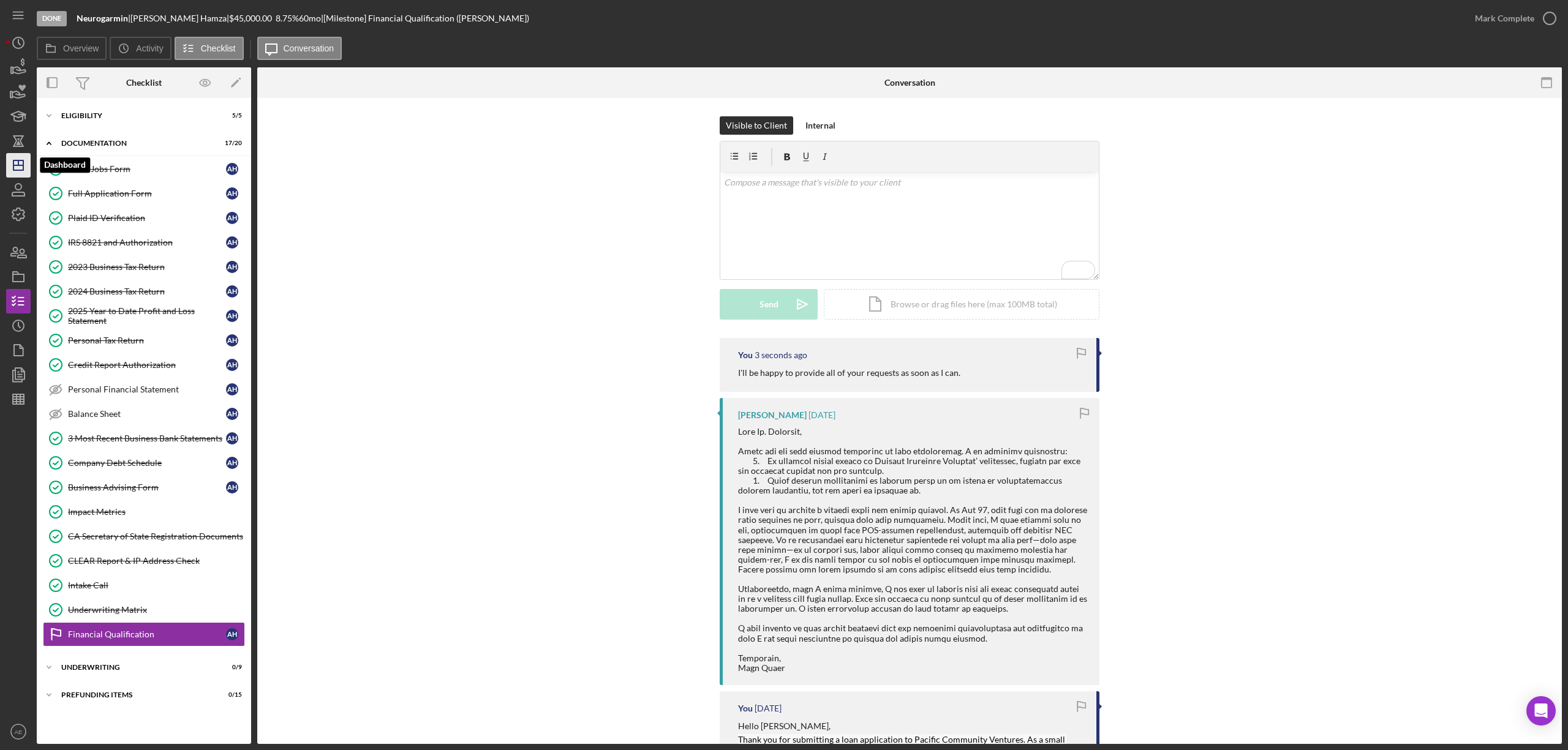
click at [25, 166] on icon "Icon/Dashboard" at bounding box center [18, 165] width 31 height 31
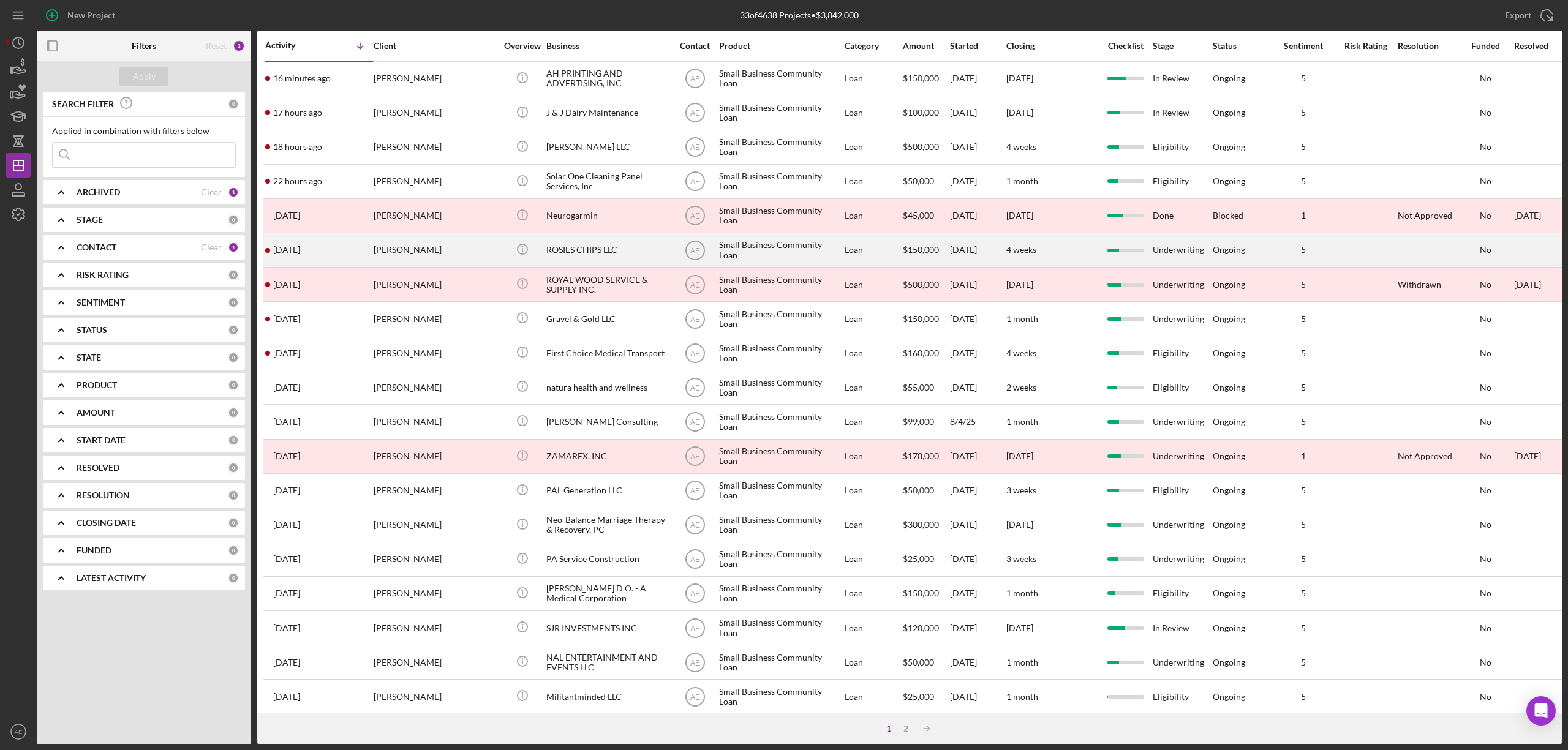
click at [436, 251] on div "Maxwell Shedlosky" at bounding box center [435, 249] width 122 height 32
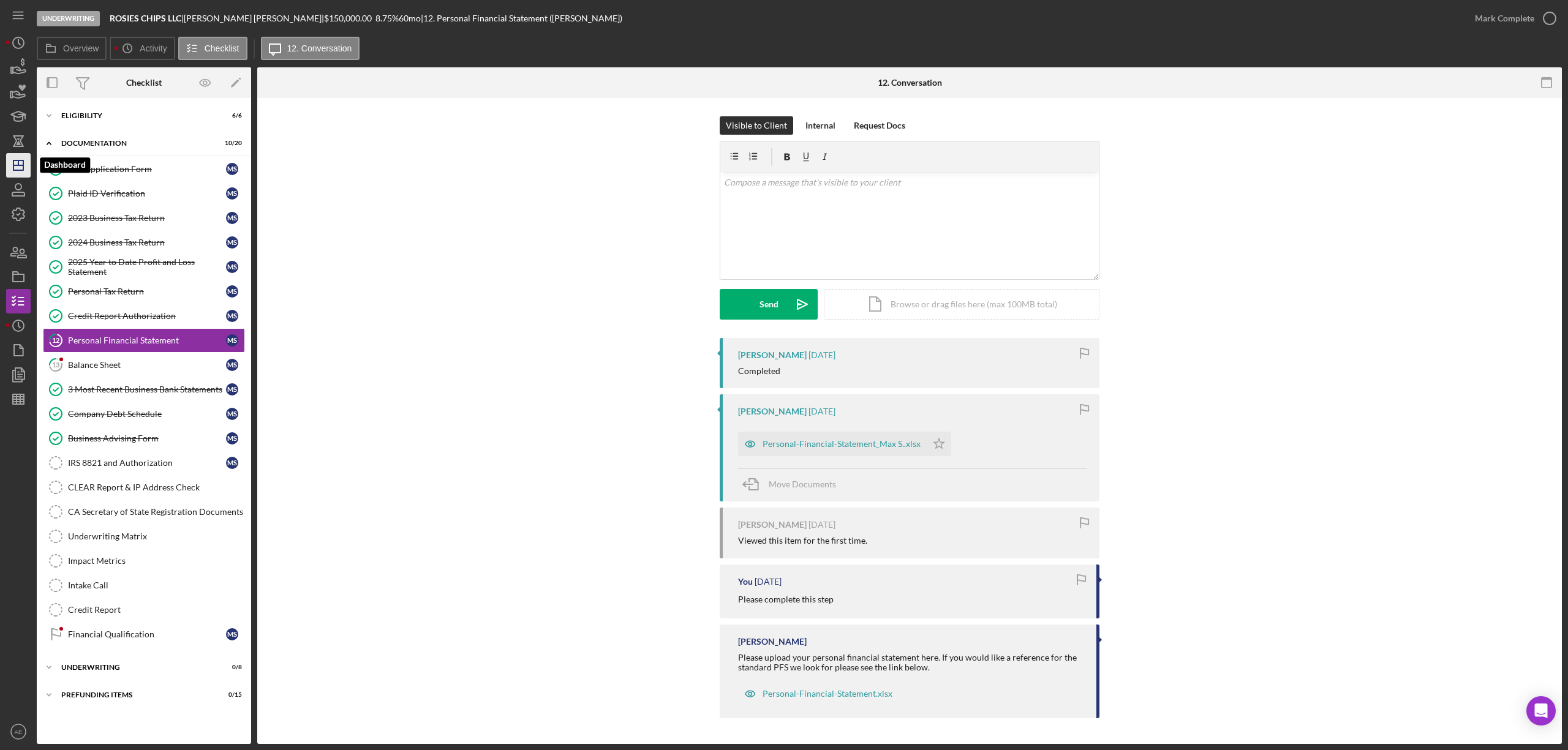
click at [20, 161] on polygon "button" at bounding box center [19, 166] width 10 height 10
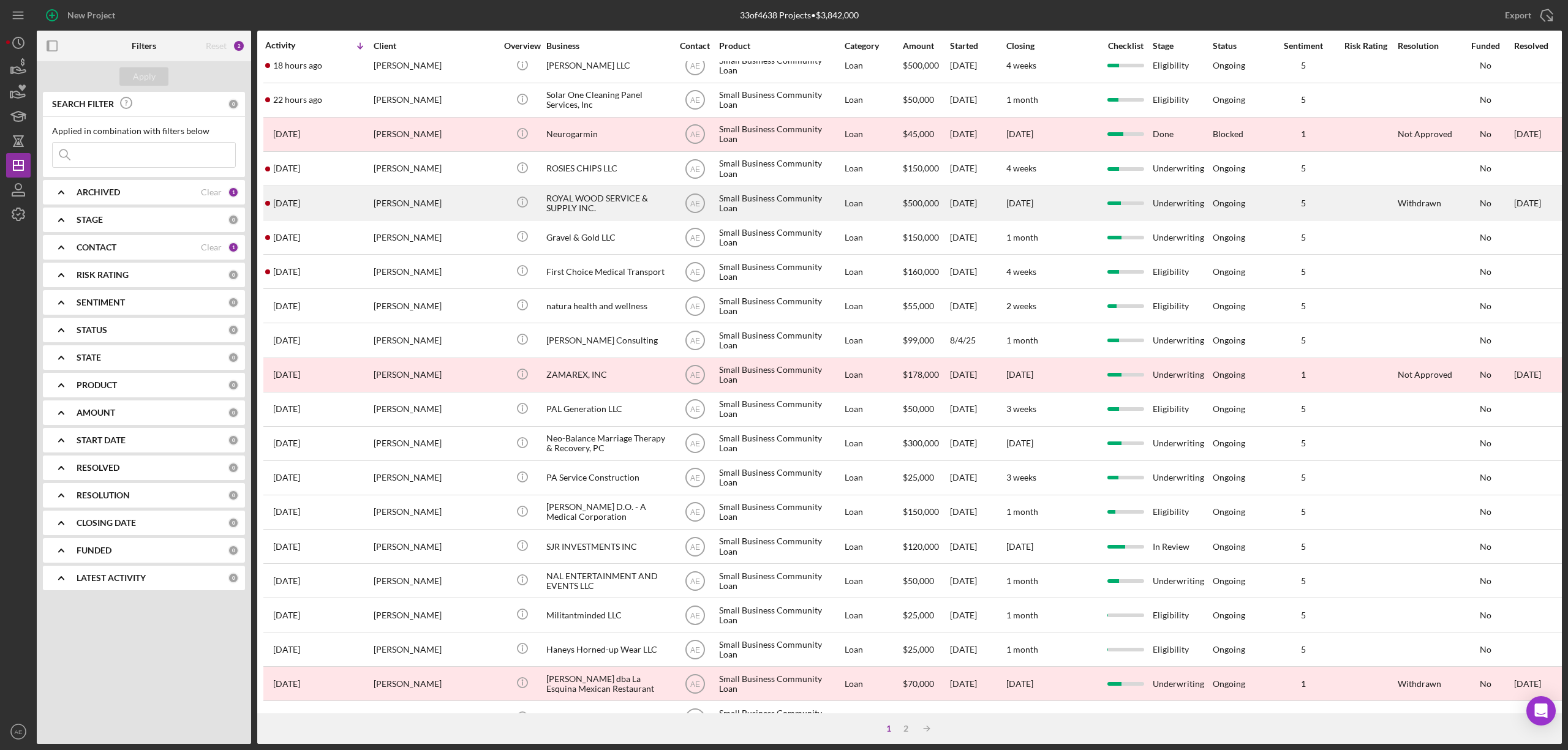
scroll to position [224, 0]
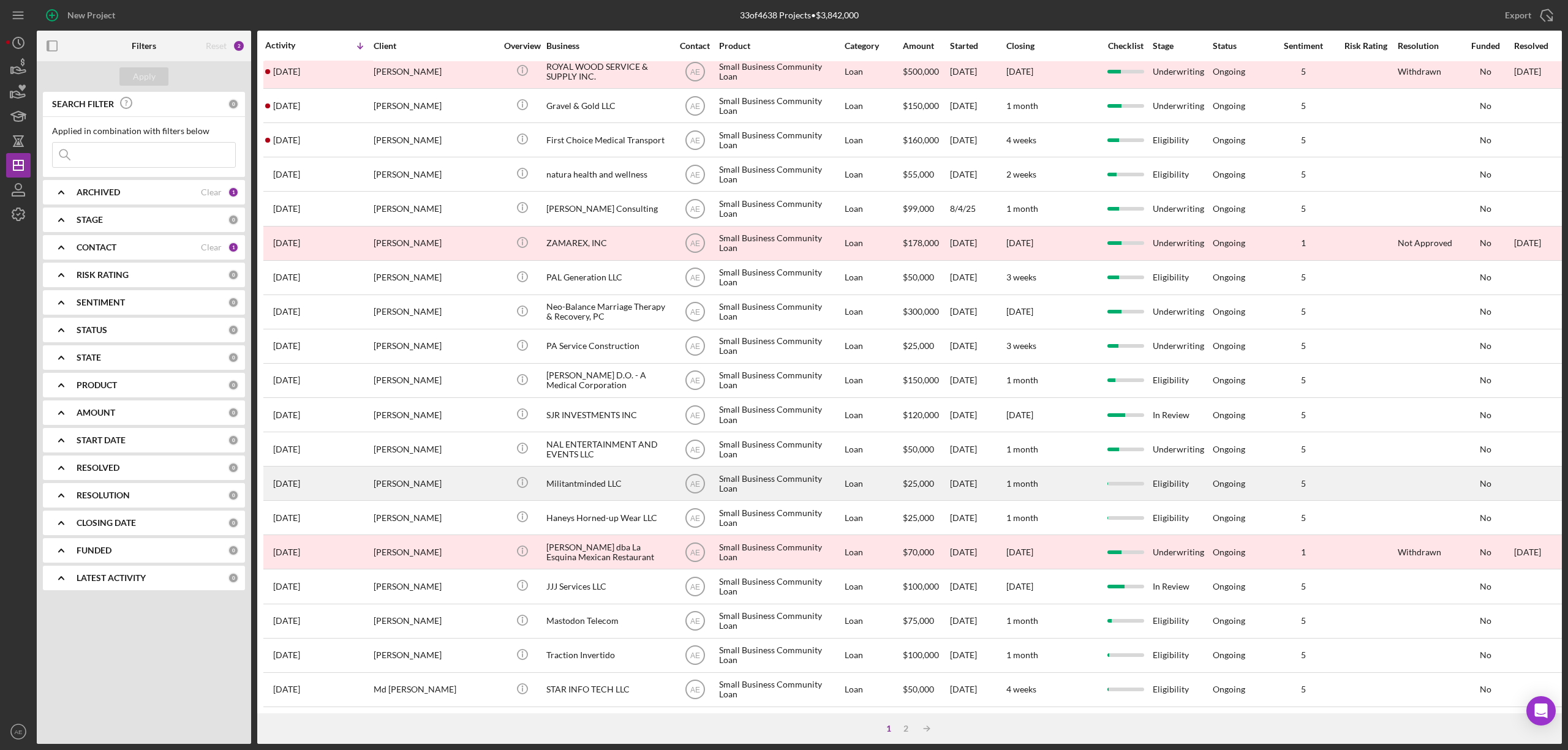
click at [462, 471] on div "Harmony Roberts" at bounding box center [435, 483] width 122 height 32
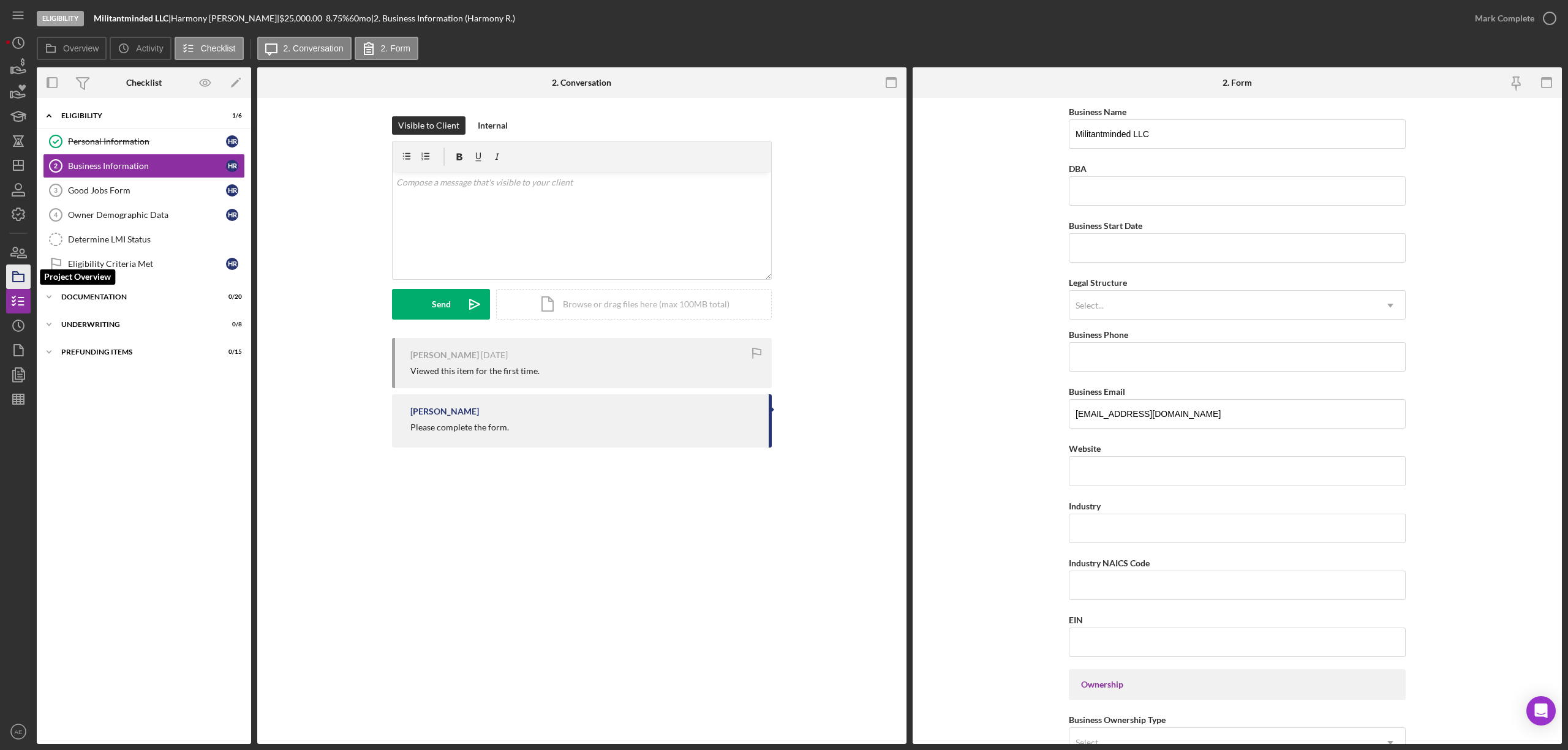
click at [19, 277] on icon "button" at bounding box center [18, 276] width 31 height 31
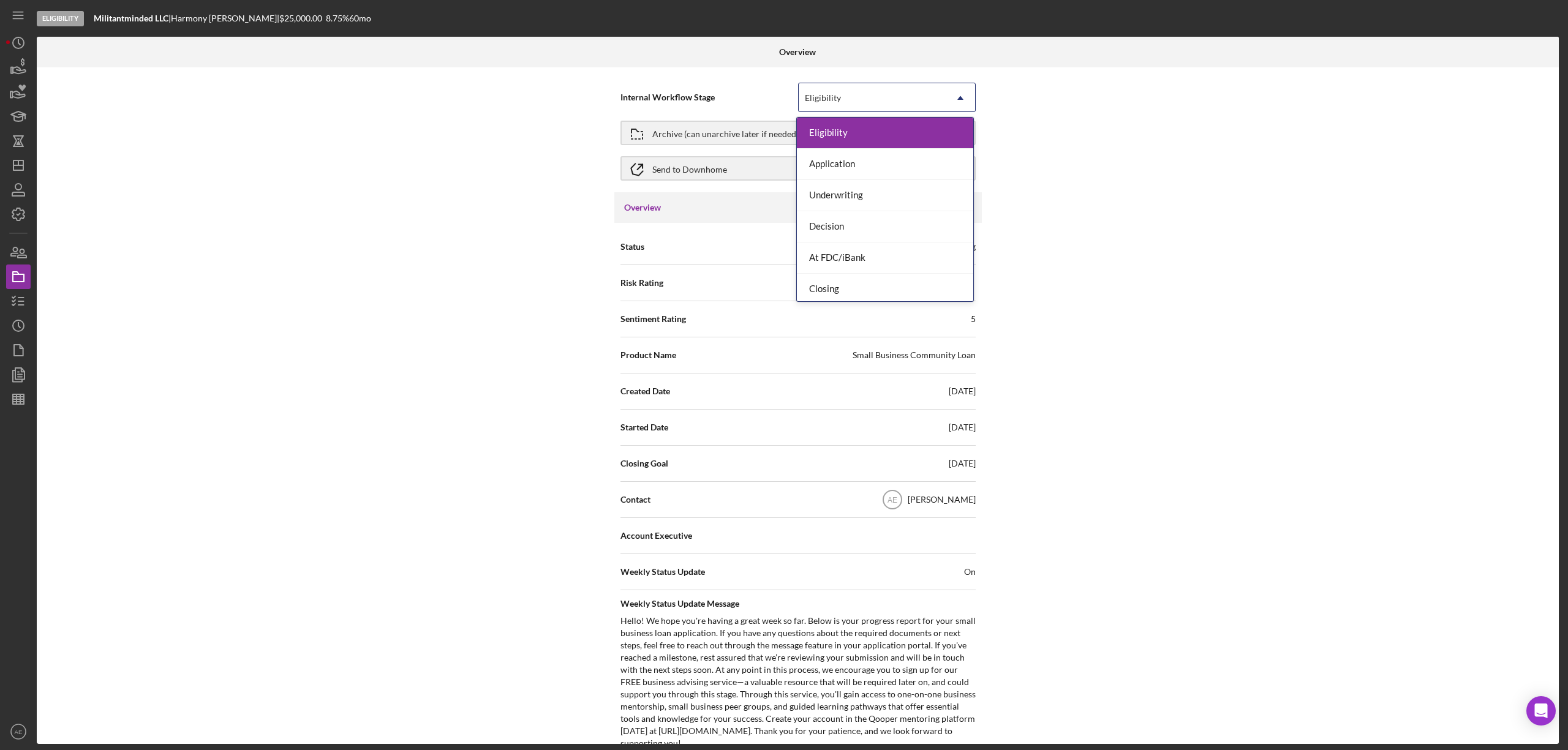
click at [818, 89] on div "Eligibility" at bounding box center [873, 97] width 147 height 28
click at [1093, 139] on div "Internal Workflow Stage 7 results available. Use Up and Down to choose options,…" at bounding box center [798, 405] width 1522 height 676
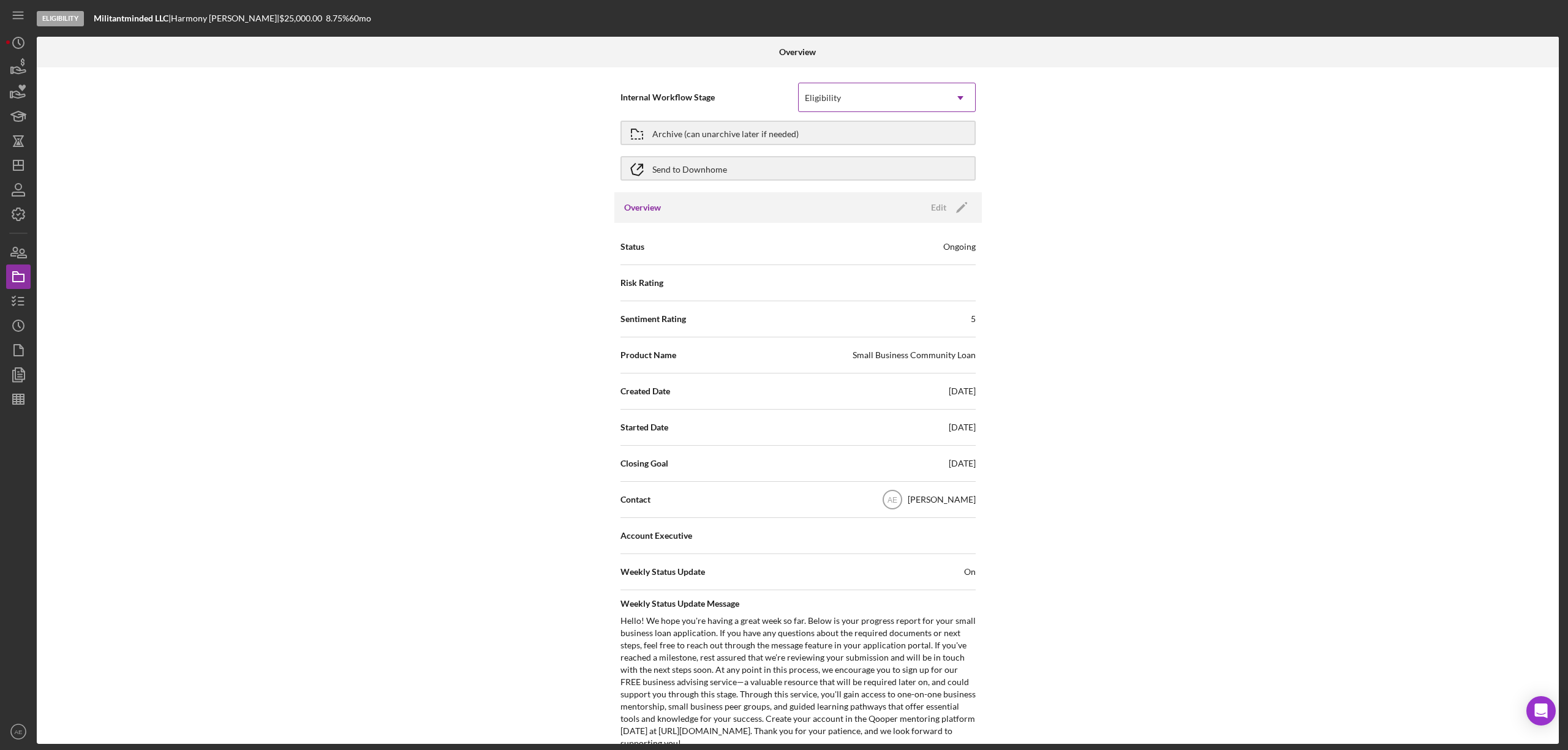
click at [855, 103] on div "Eligibility" at bounding box center [873, 97] width 147 height 28
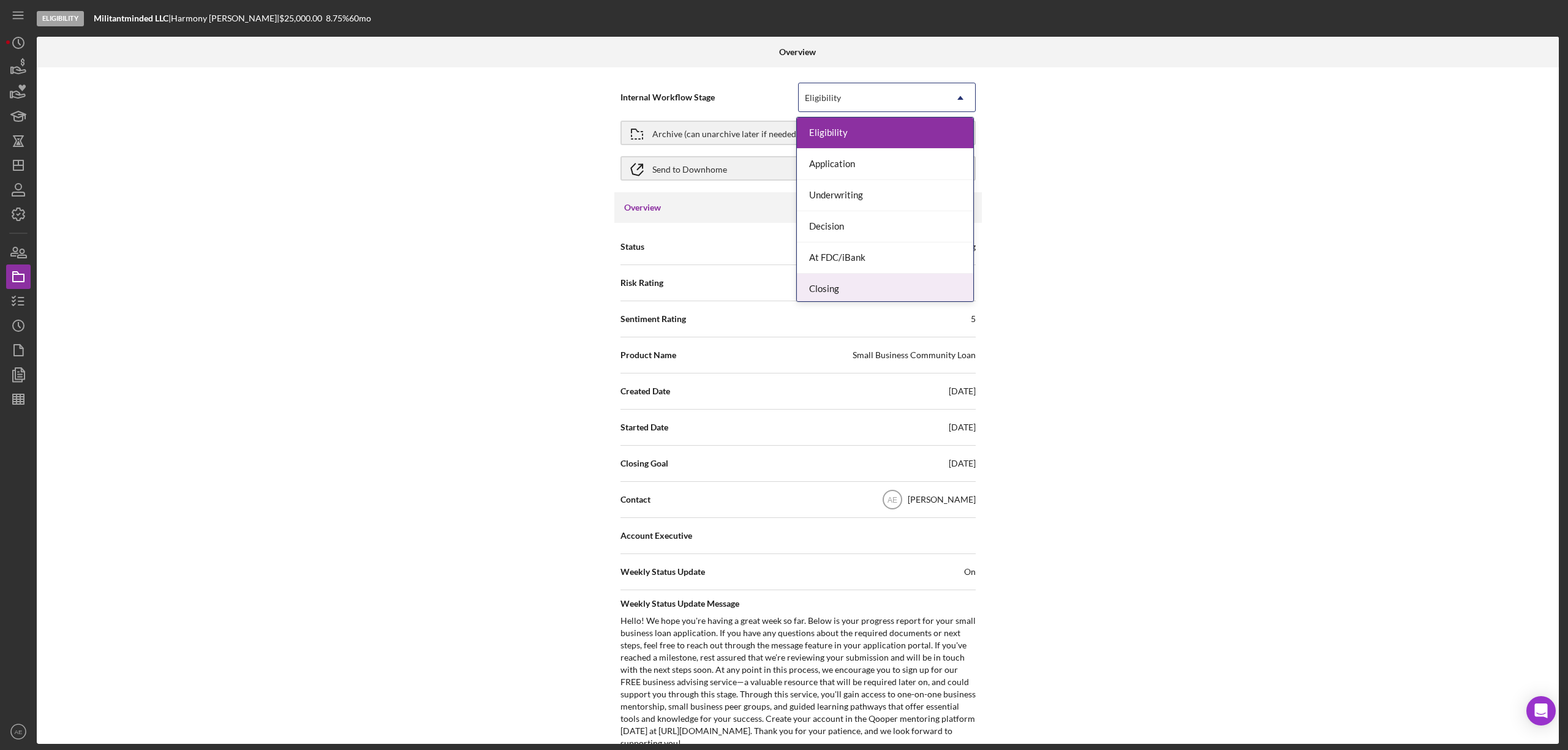
scroll to position [36, 0]
click at [842, 288] on div "Done" at bounding box center [885, 286] width 177 height 31
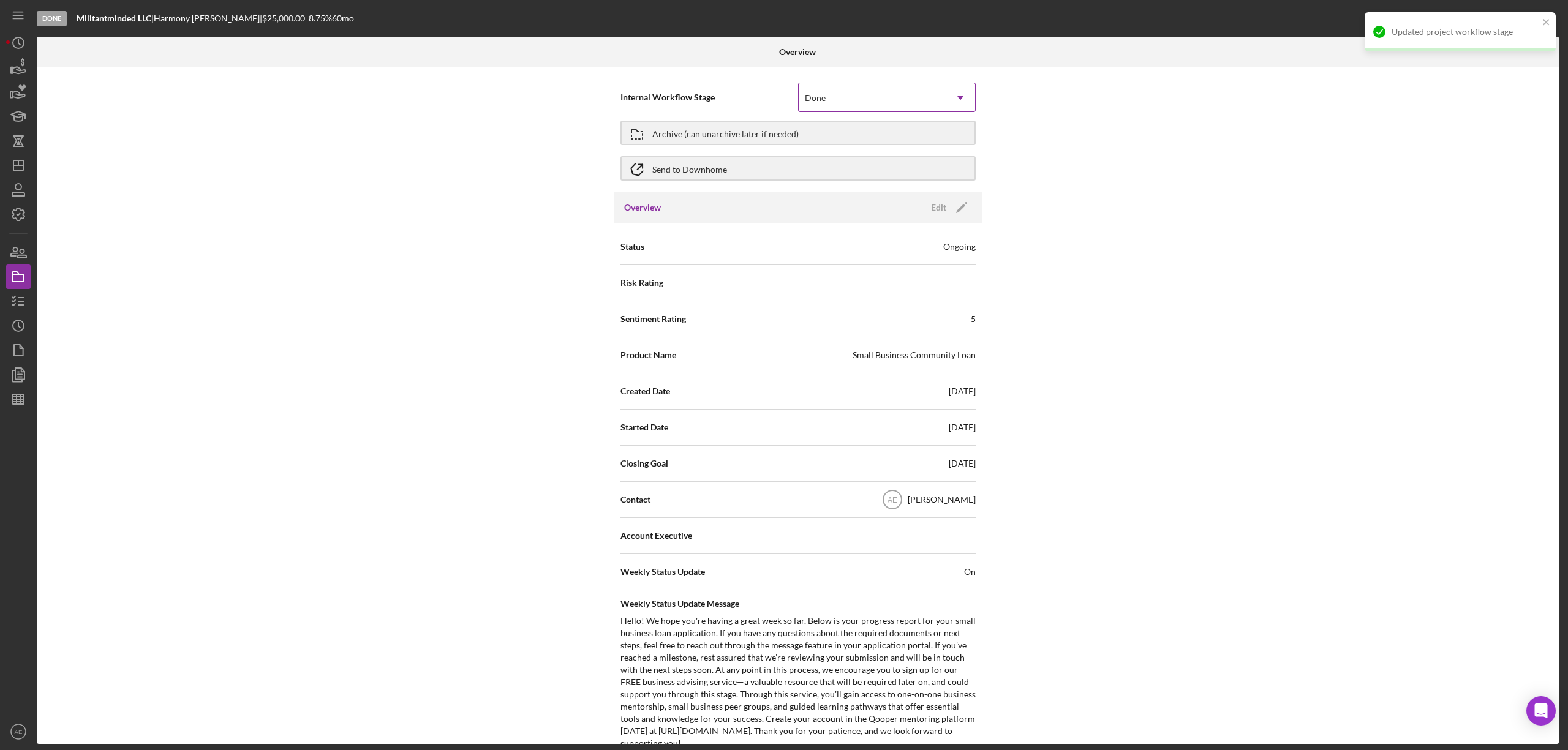
click at [941, 104] on div "Done" at bounding box center [873, 97] width 147 height 28
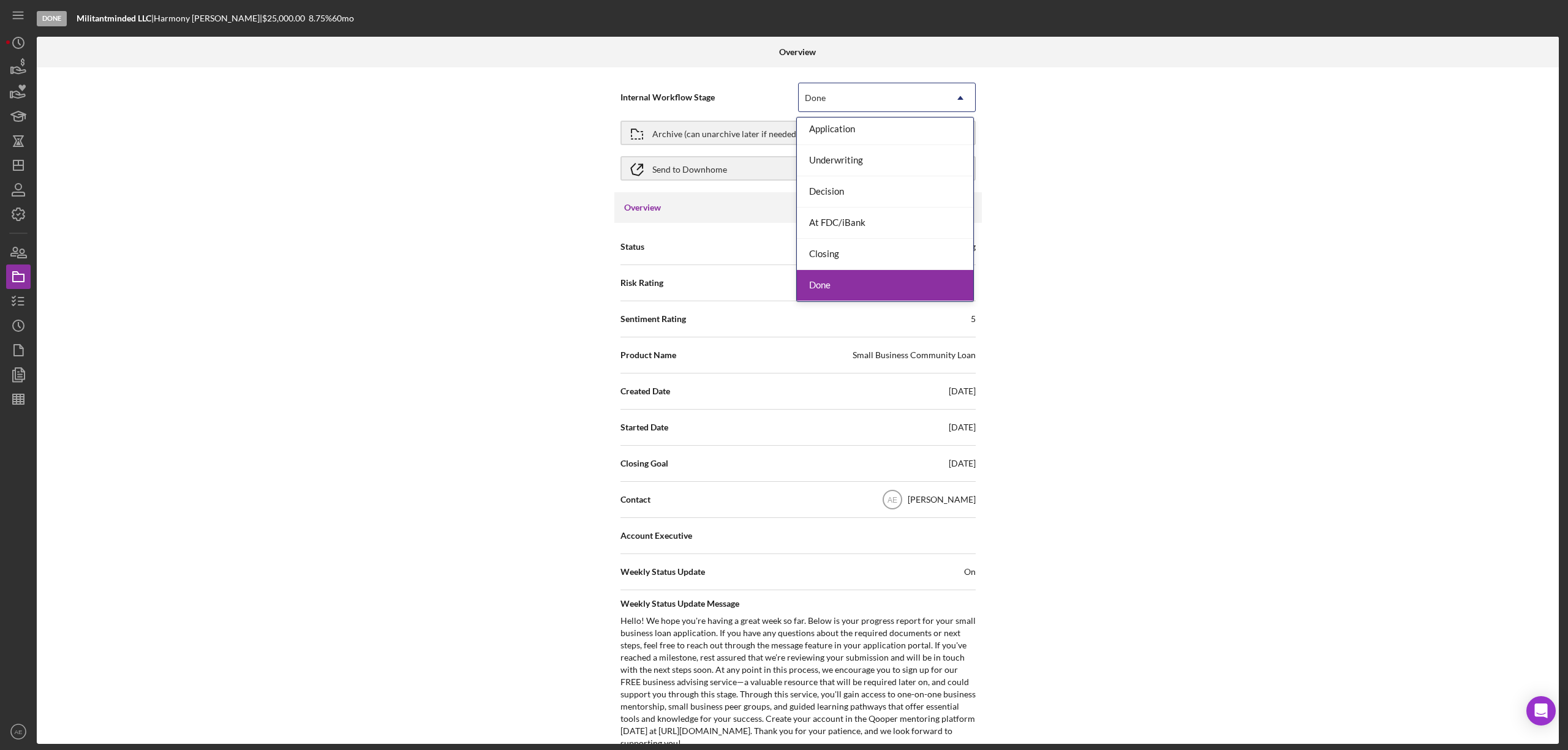
scroll to position [0, 0]
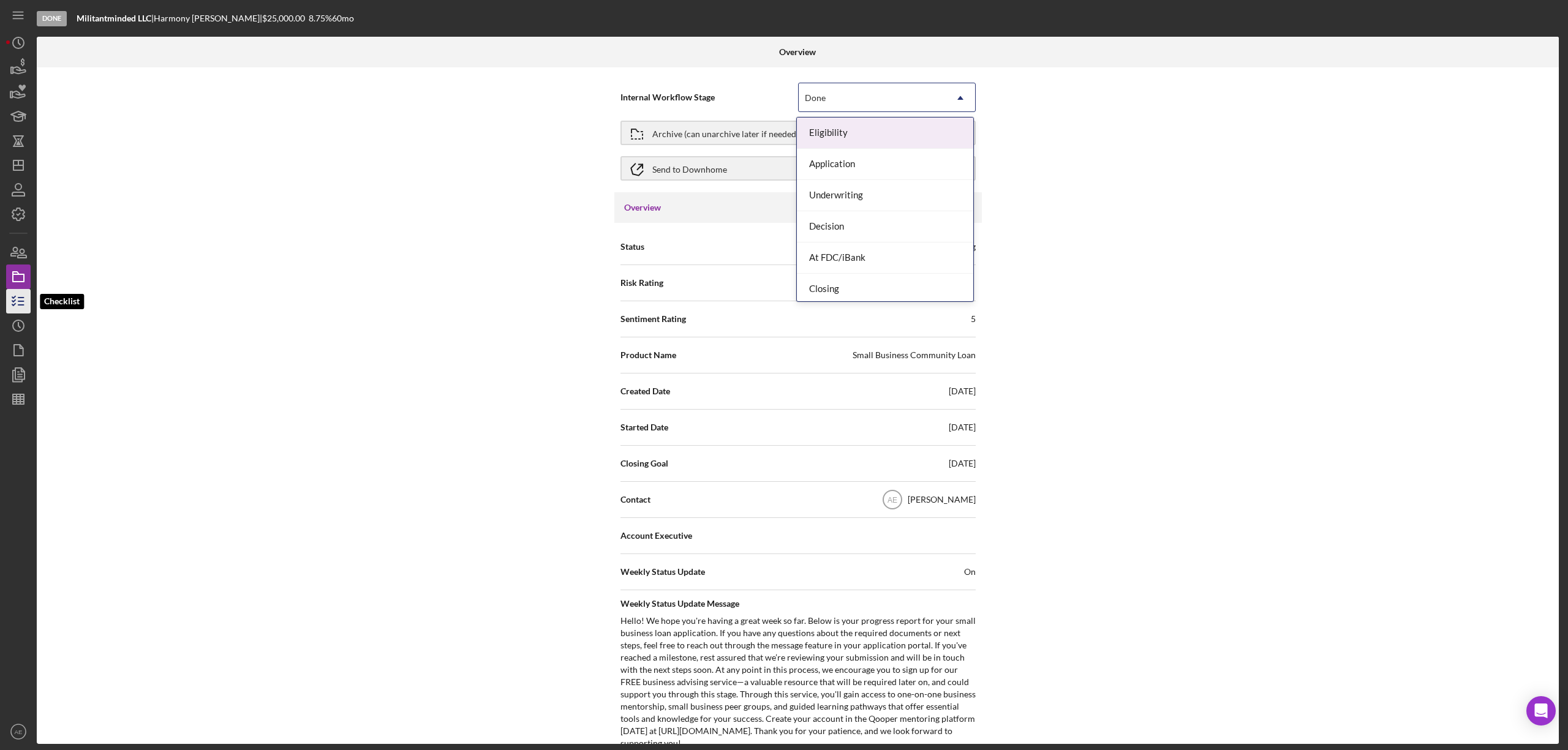
click at [23, 302] on icon "button" at bounding box center [18, 301] width 31 height 31
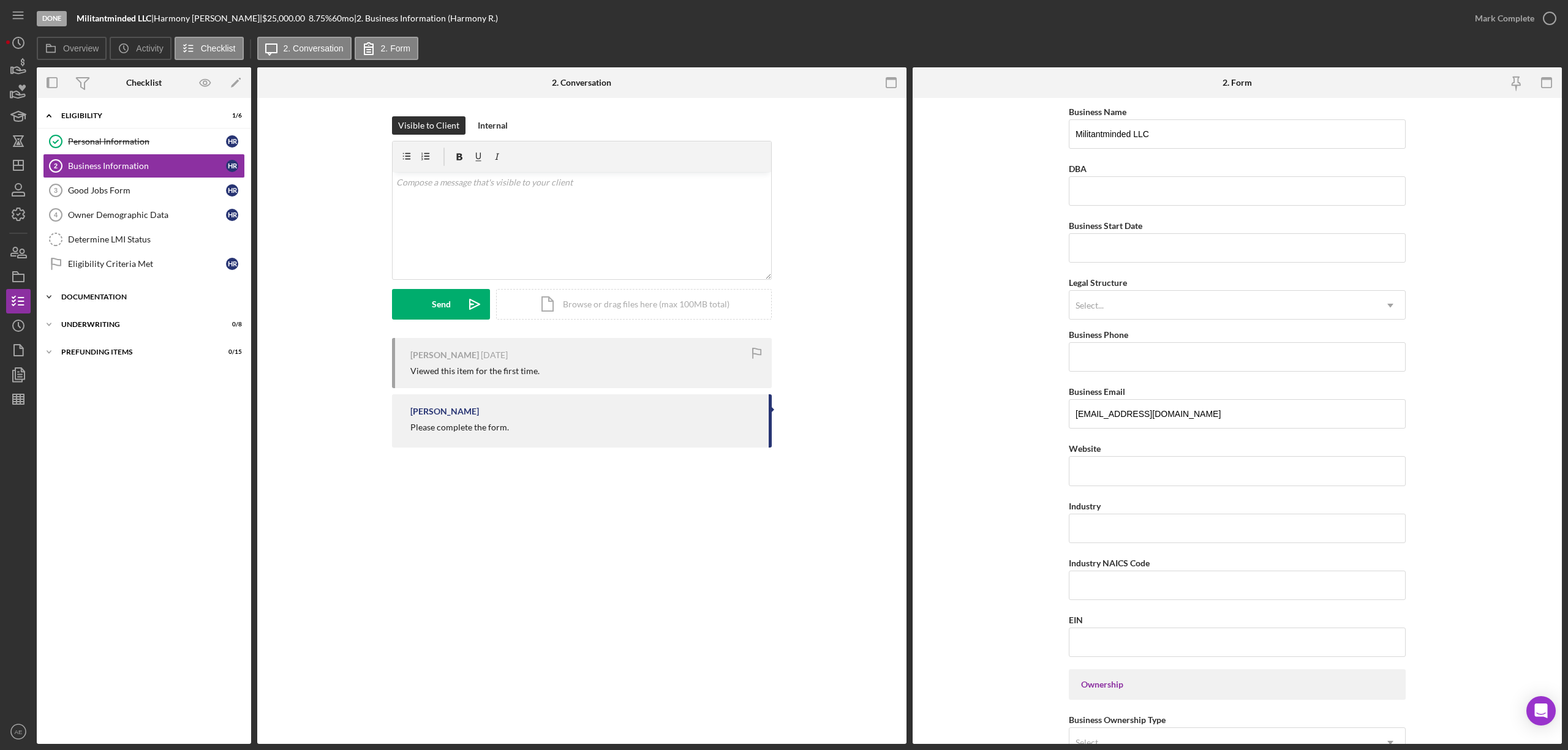
click at [163, 294] on div "Icon/Expander Documentation 0 / 20" at bounding box center [144, 297] width 214 height 24
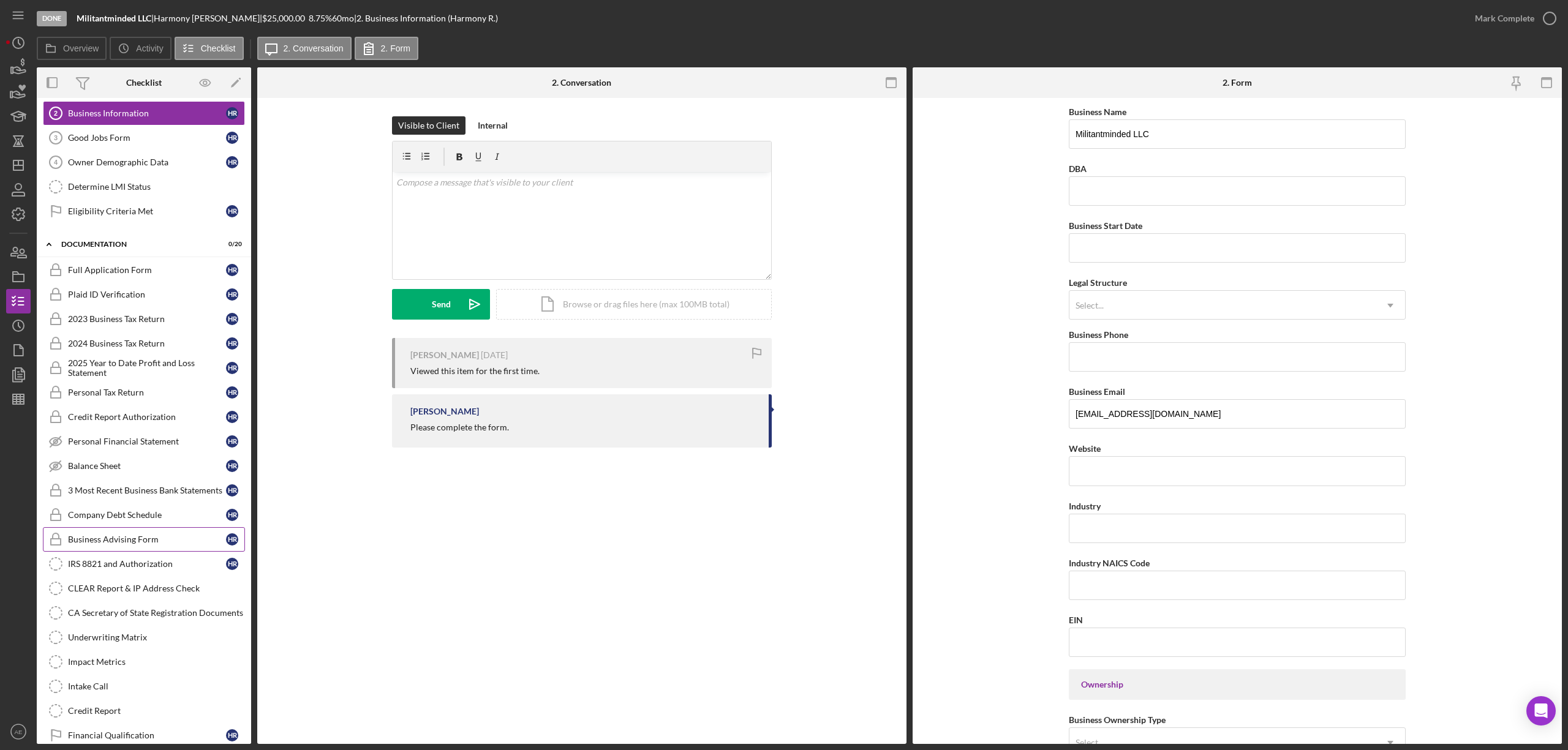
scroll to position [81, 0]
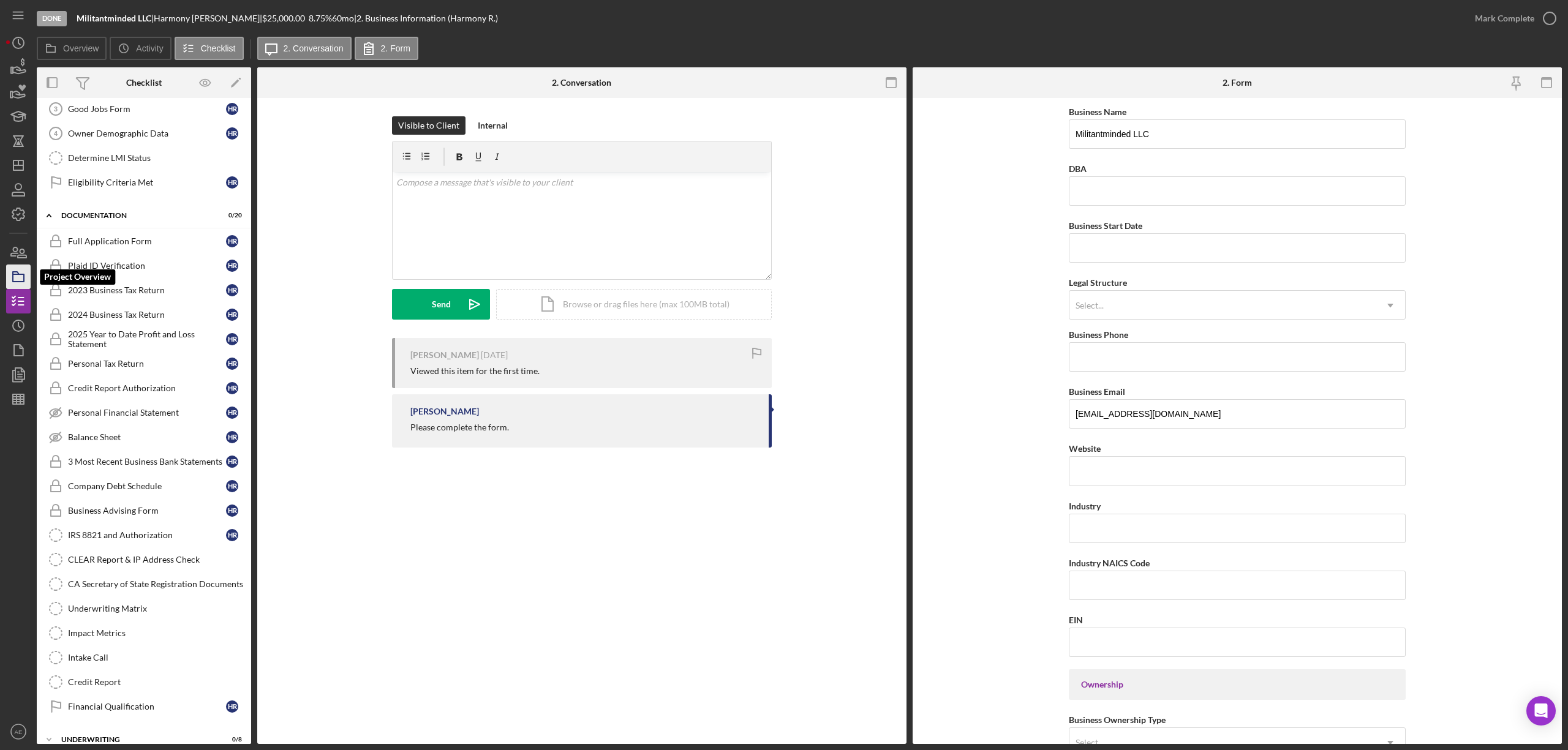
click at [24, 281] on rect "button" at bounding box center [18, 278] width 11 height 7
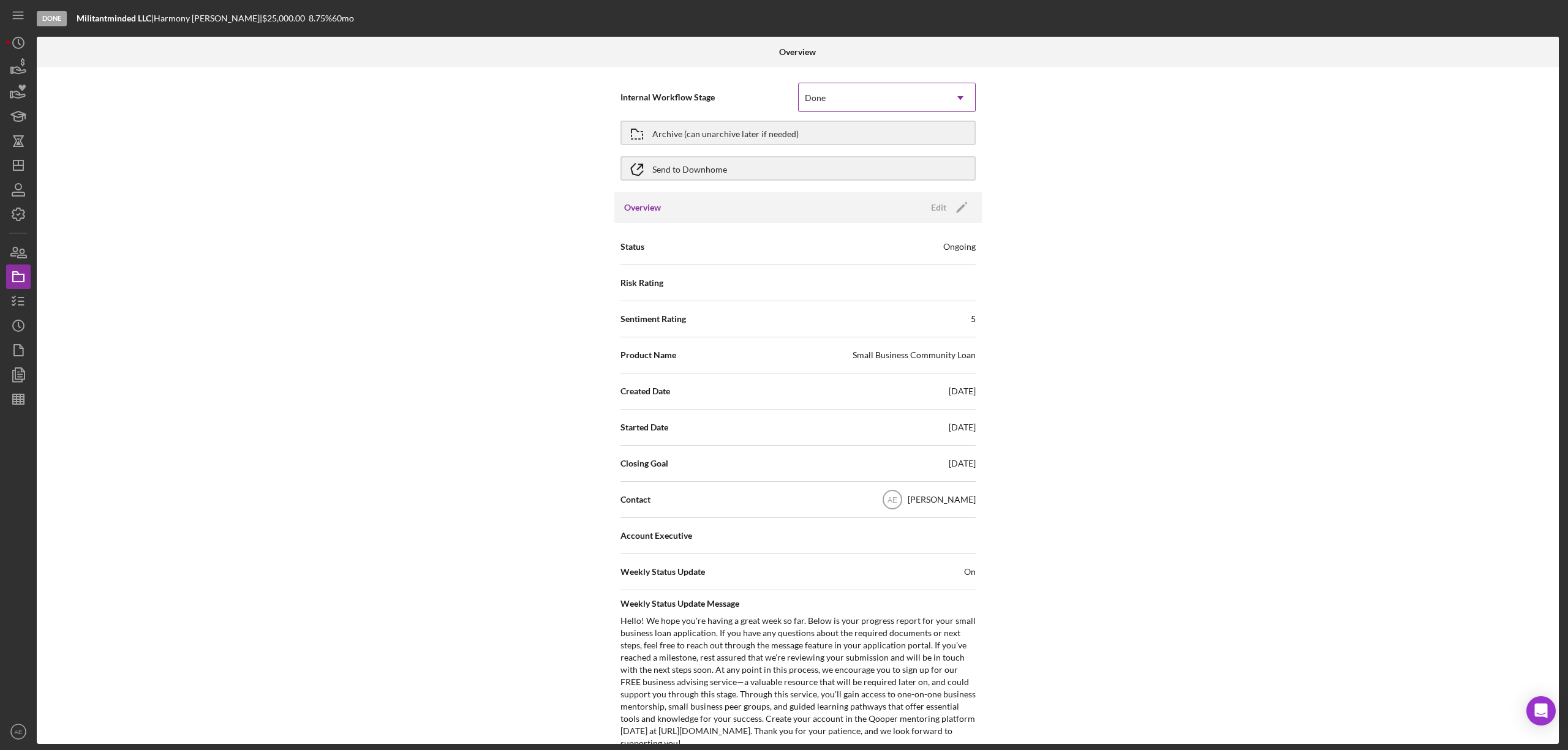
click at [848, 104] on div "Done" at bounding box center [873, 97] width 147 height 28
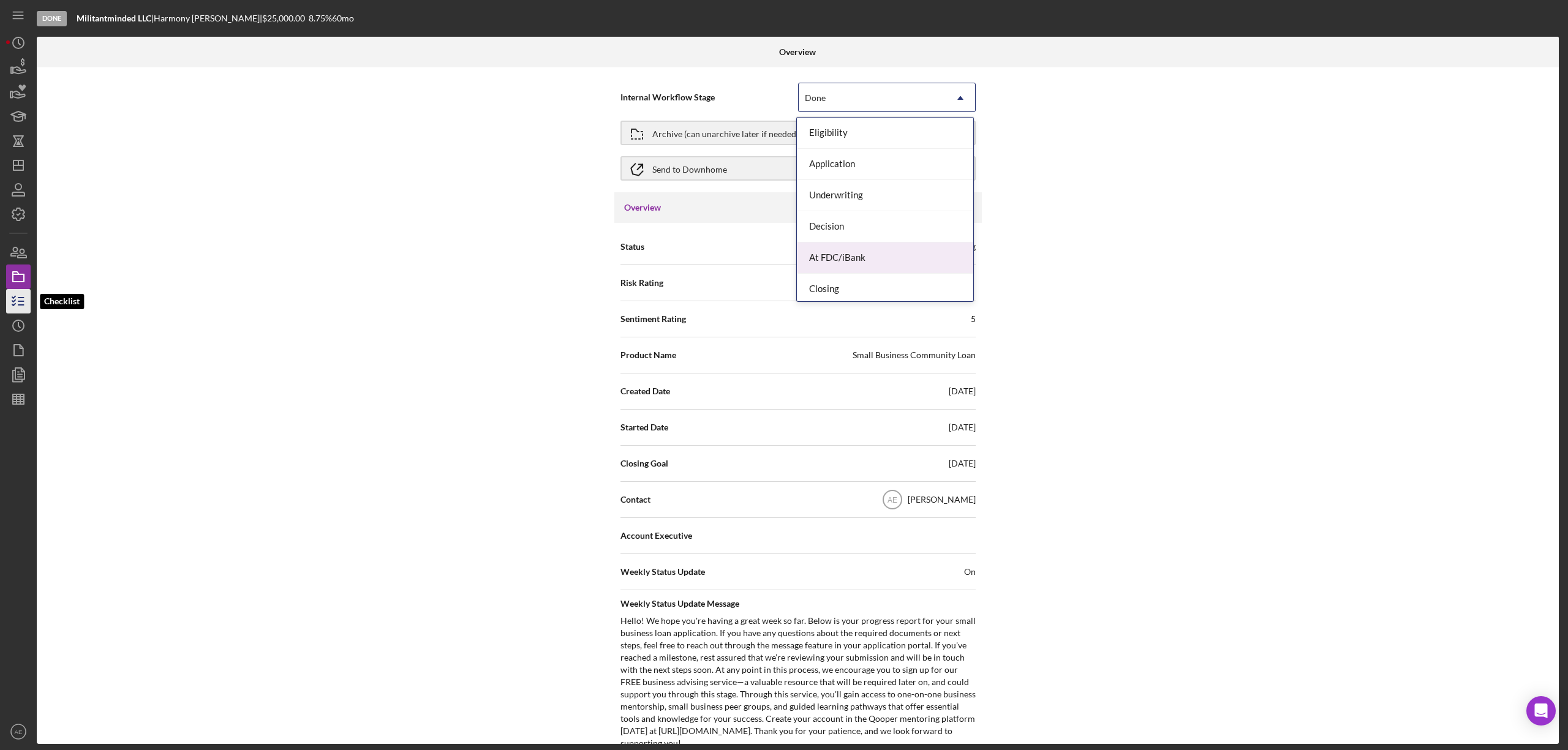
click at [20, 304] on icon "button" at bounding box center [18, 301] width 31 height 31
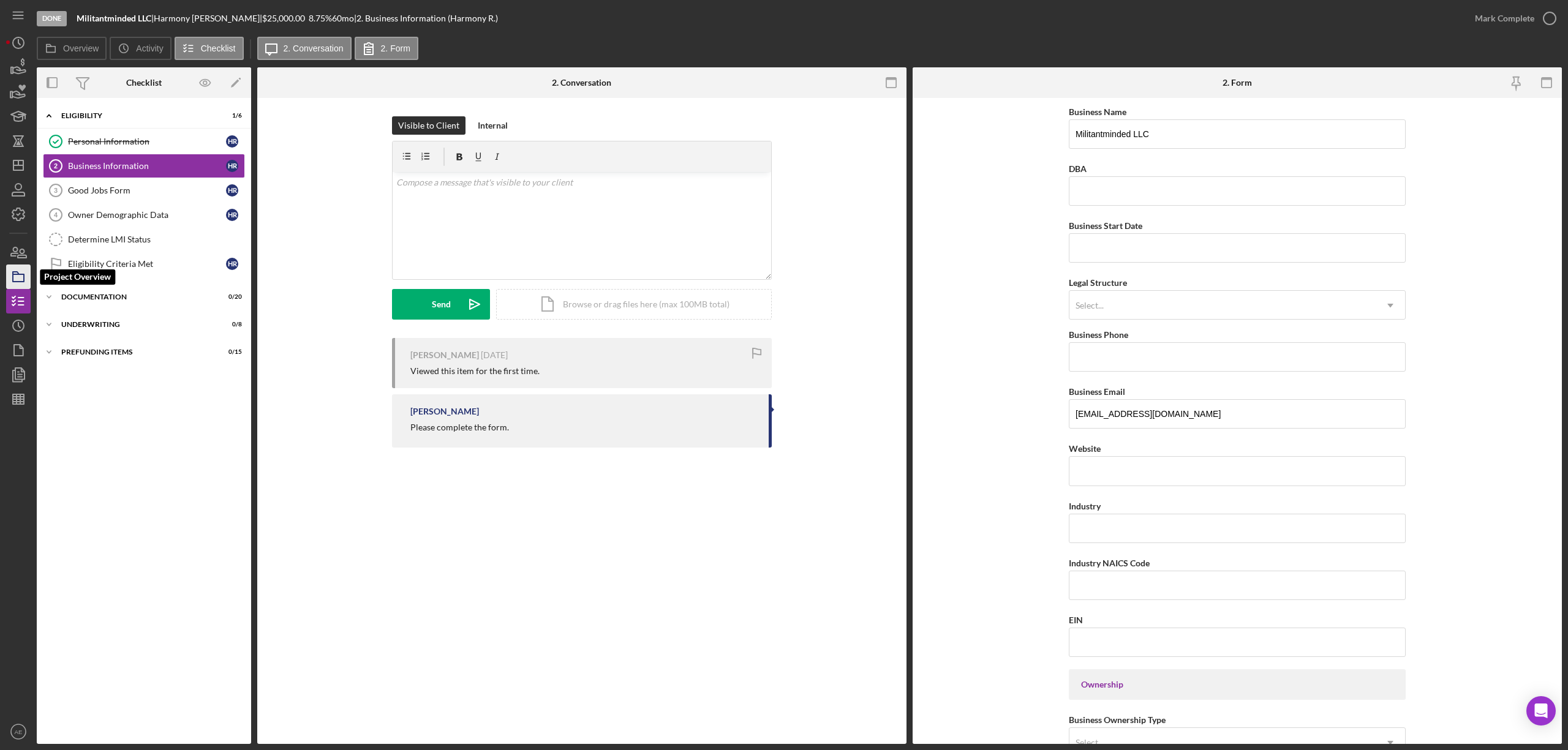
click at [10, 284] on icon "button" at bounding box center [18, 276] width 31 height 31
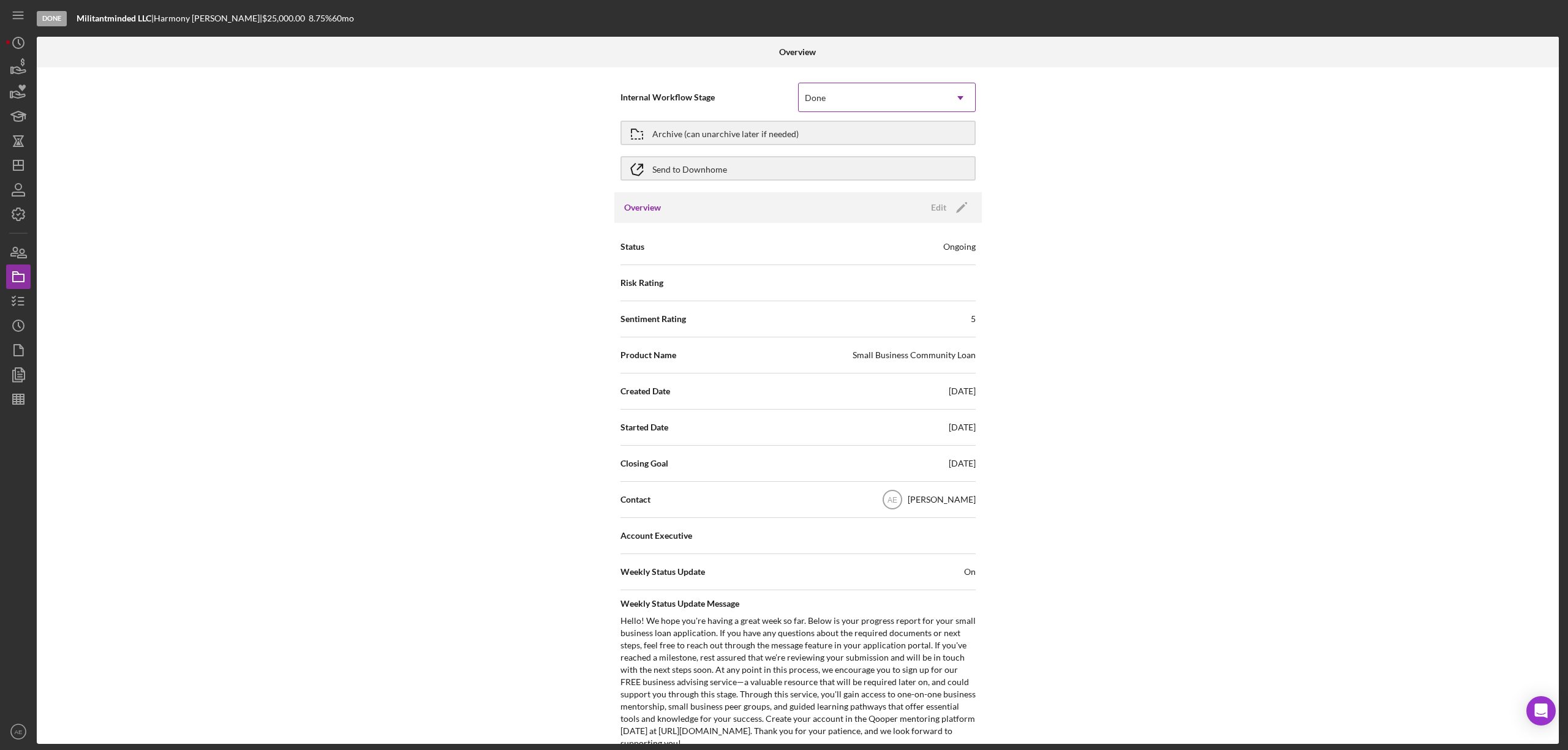
click at [822, 104] on div "Done" at bounding box center [873, 97] width 147 height 28
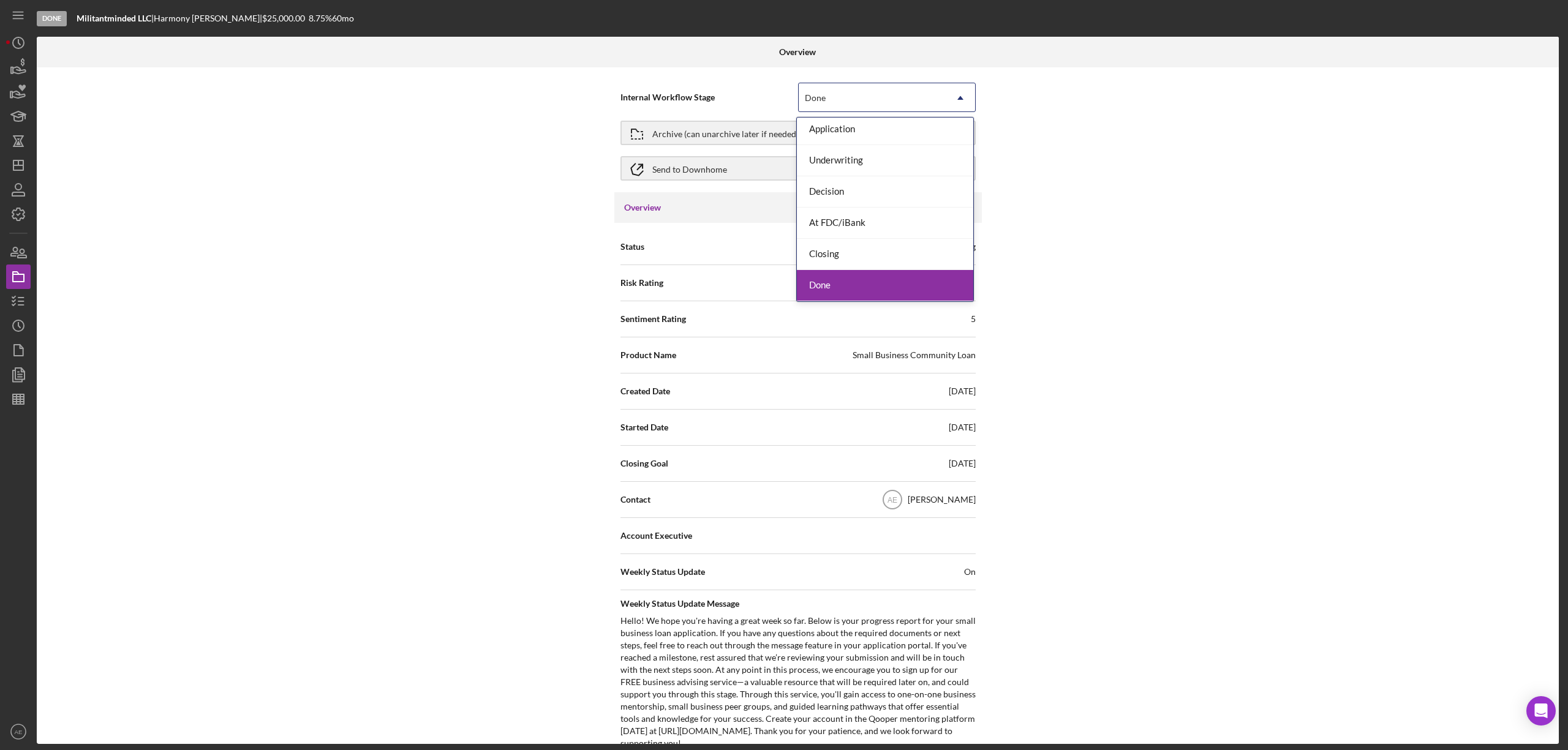
click at [842, 285] on div "Done" at bounding box center [885, 286] width 177 height 31
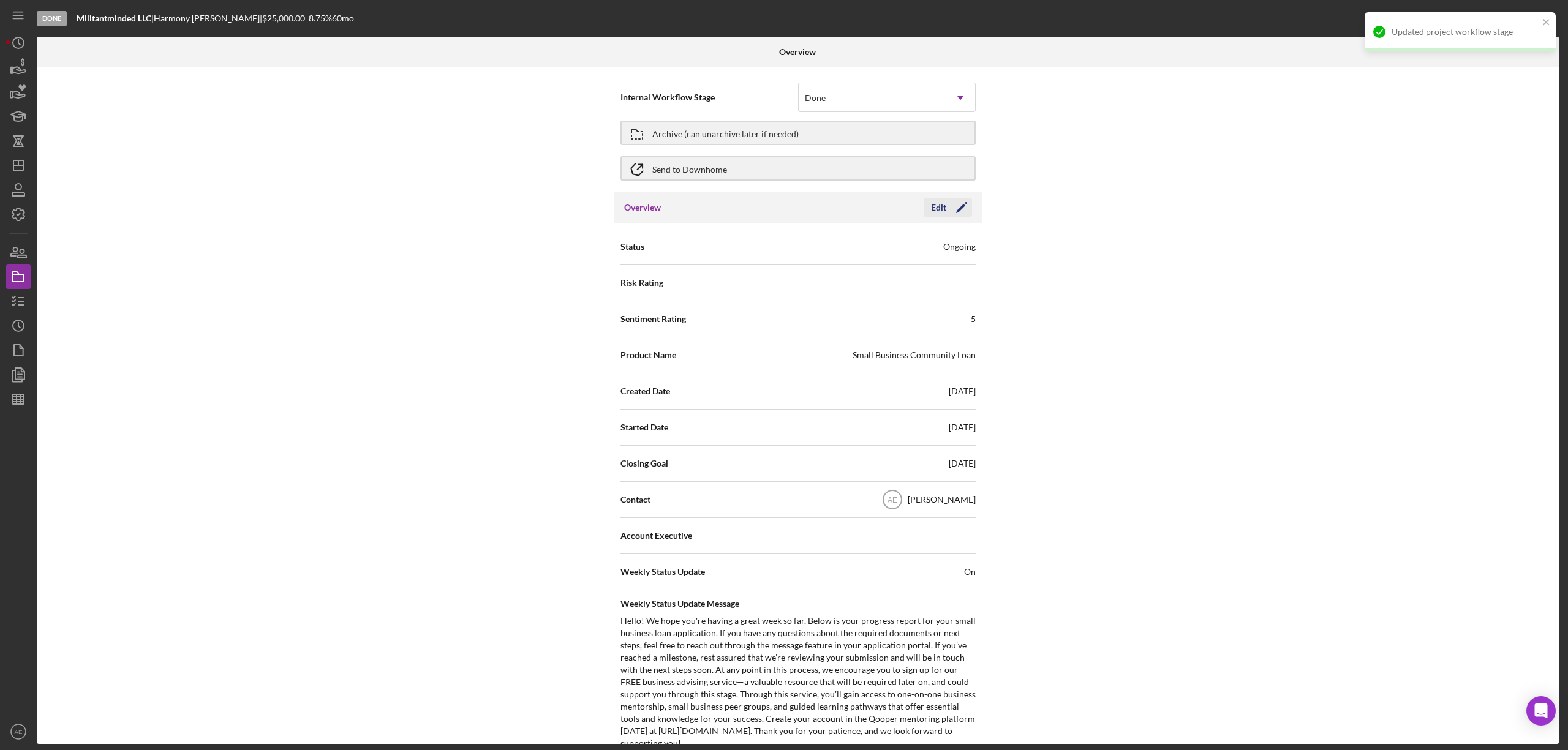
click at [934, 206] on div "Edit" at bounding box center [938, 208] width 15 height 19
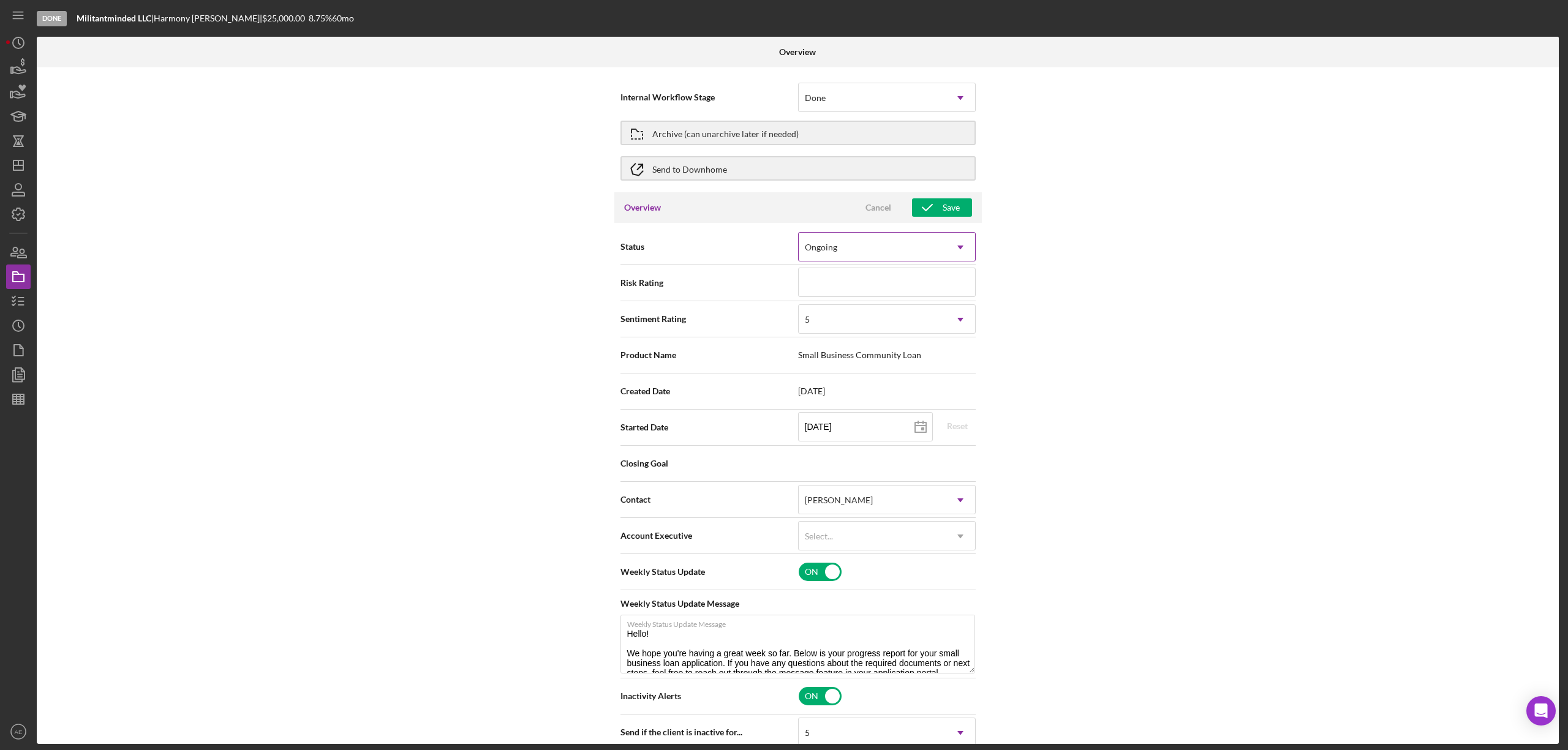
click at [868, 246] on div "Ongoing" at bounding box center [873, 247] width 147 height 28
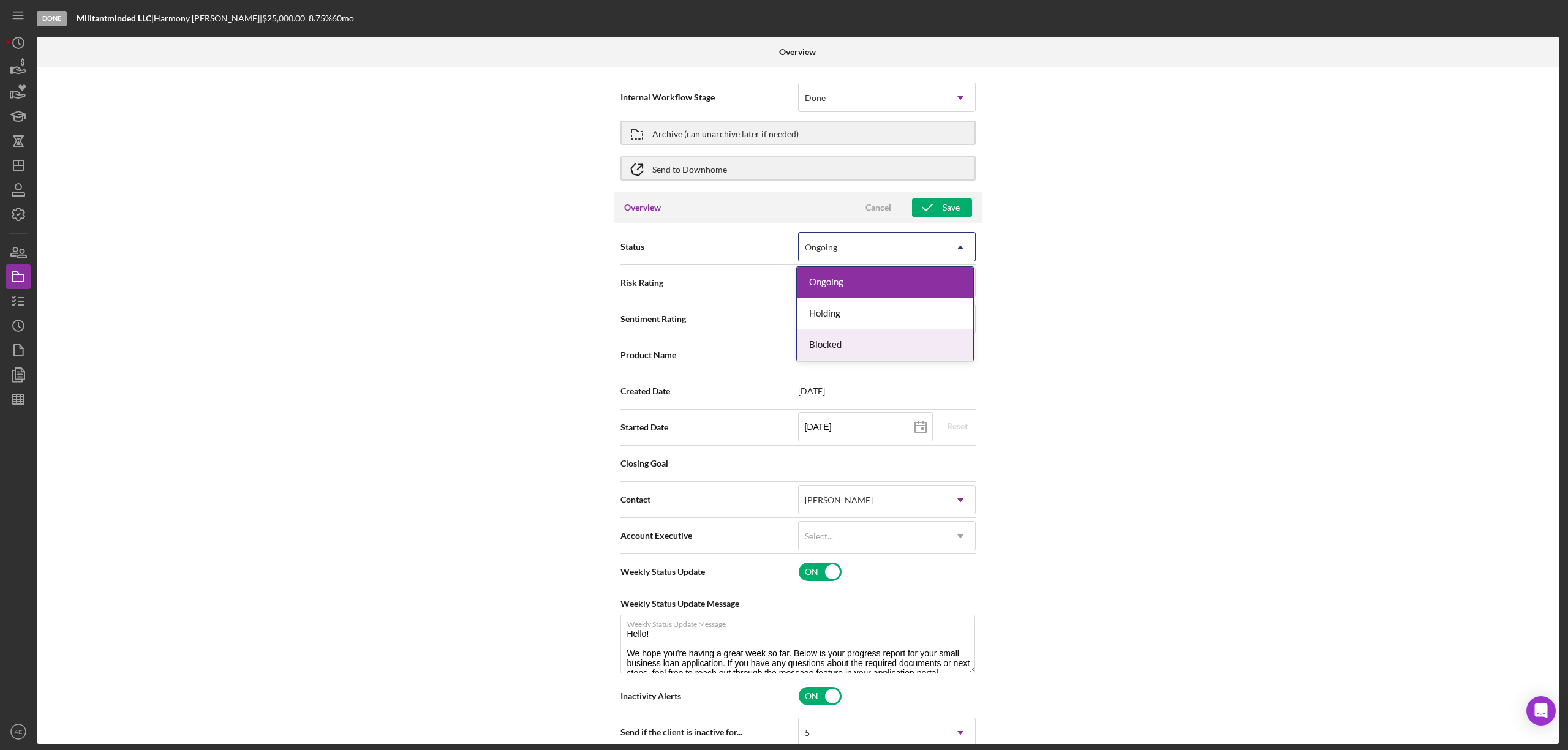
click at [843, 339] on div "Blocked" at bounding box center [885, 345] width 177 height 31
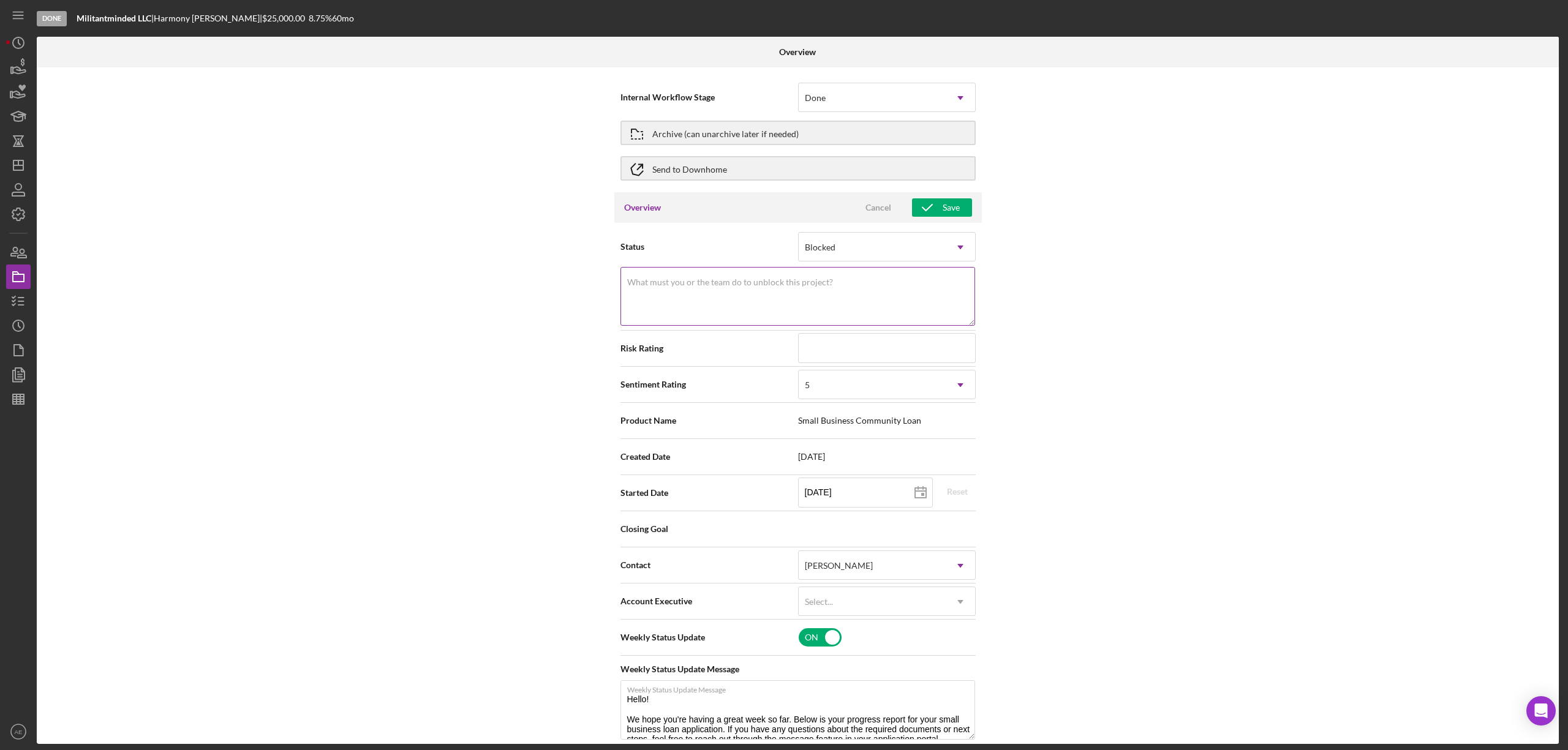
click at [703, 283] on label "What must you or the team do to unblock this project?" at bounding box center [730, 282] width 206 height 10
click at [703, 283] on textarea "What must you or the team do to unblock this project?" at bounding box center [798, 296] width 354 height 59
drag, startPoint x: 623, startPoint y: 278, endPoint x: 670, endPoint y: 279, distance: 47.0
click at [670, 279] on div "What must you or the team do to unblock this project? Please explain why this p…" at bounding box center [798, 297] width 355 height 61
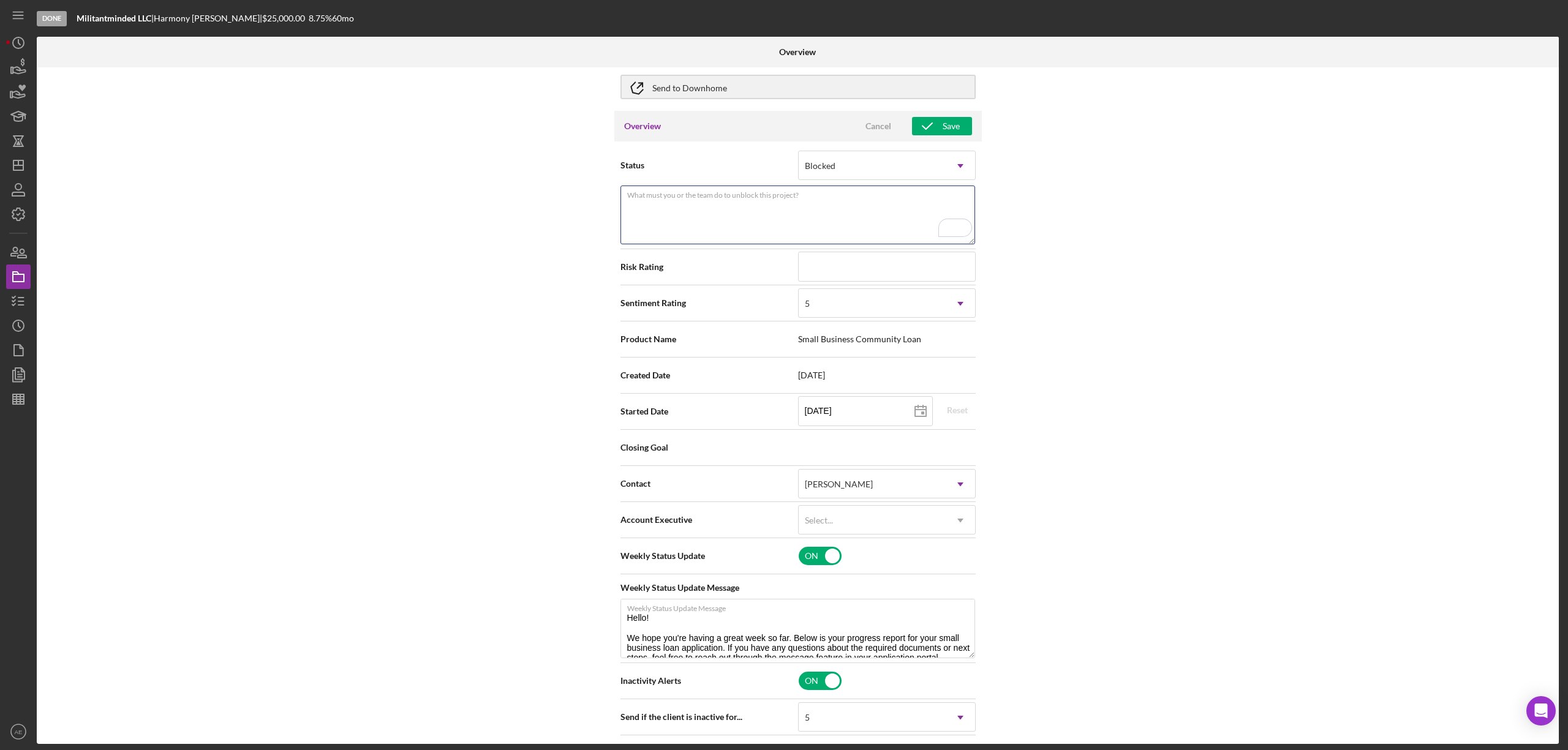
scroll to position [81, 0]
click at [855, 311] on div "5" at bounding box center [873, 303] width 147 height 28
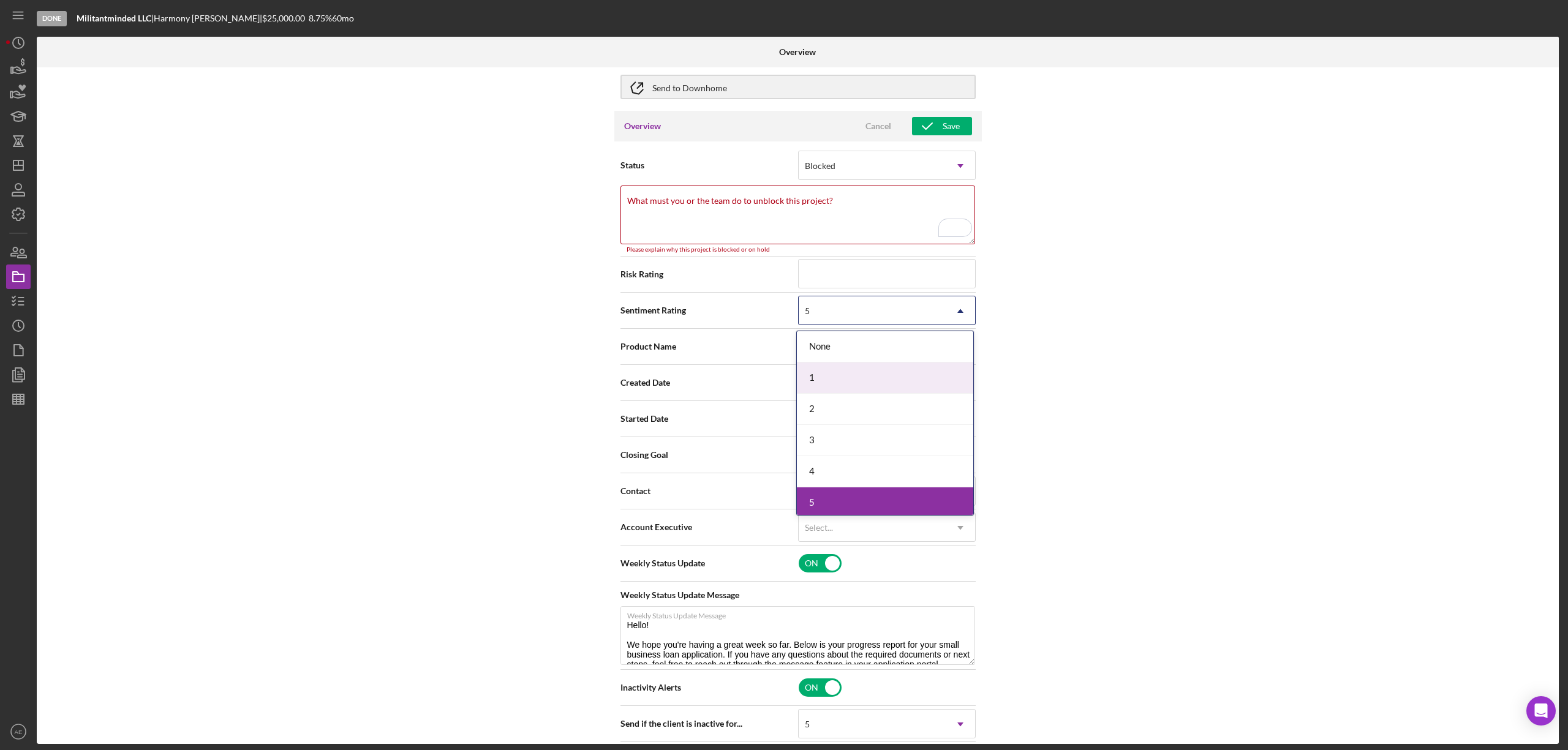
click at [833, 369] on div "1" at bounding box center [885, 378] width 177 height 31
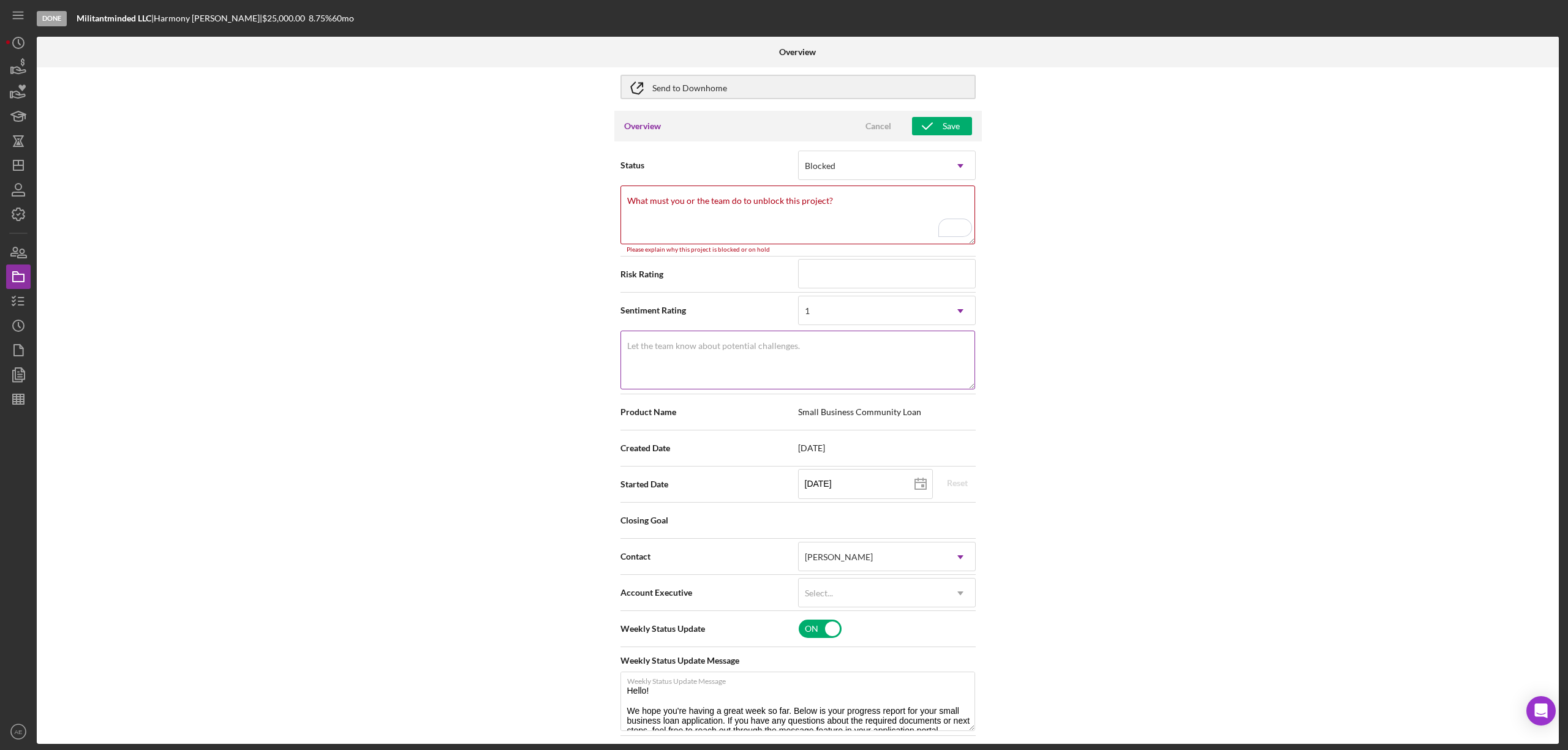
click at [717, 348] on label "Let the team know about potential challenges." at bounding box center [714, 346] width 173 height 10
click at [717, 348] on textarea "Let the team know about potential challenges." at bounding box center [798, 360] width 354 height 59
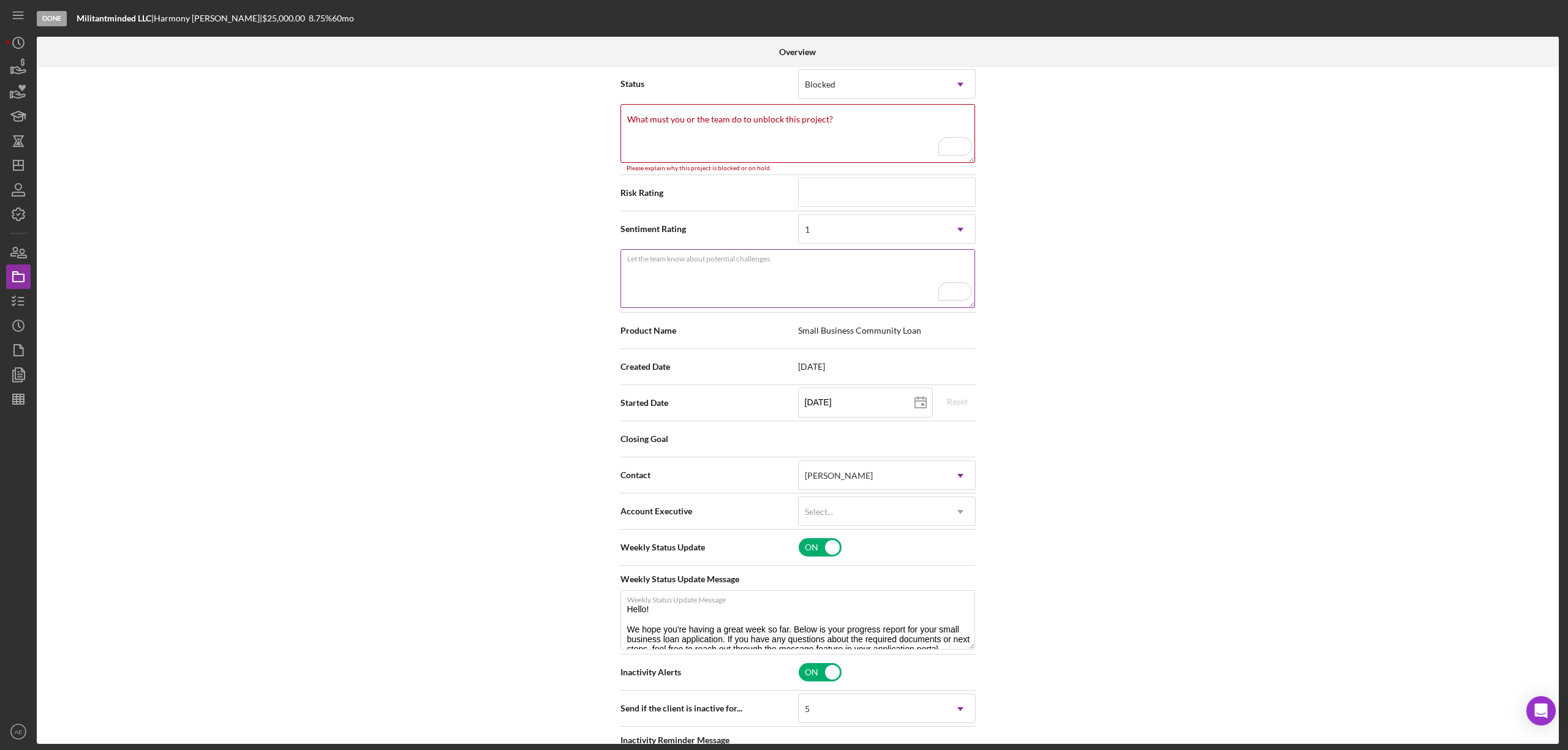
scroll to position [245, 0]
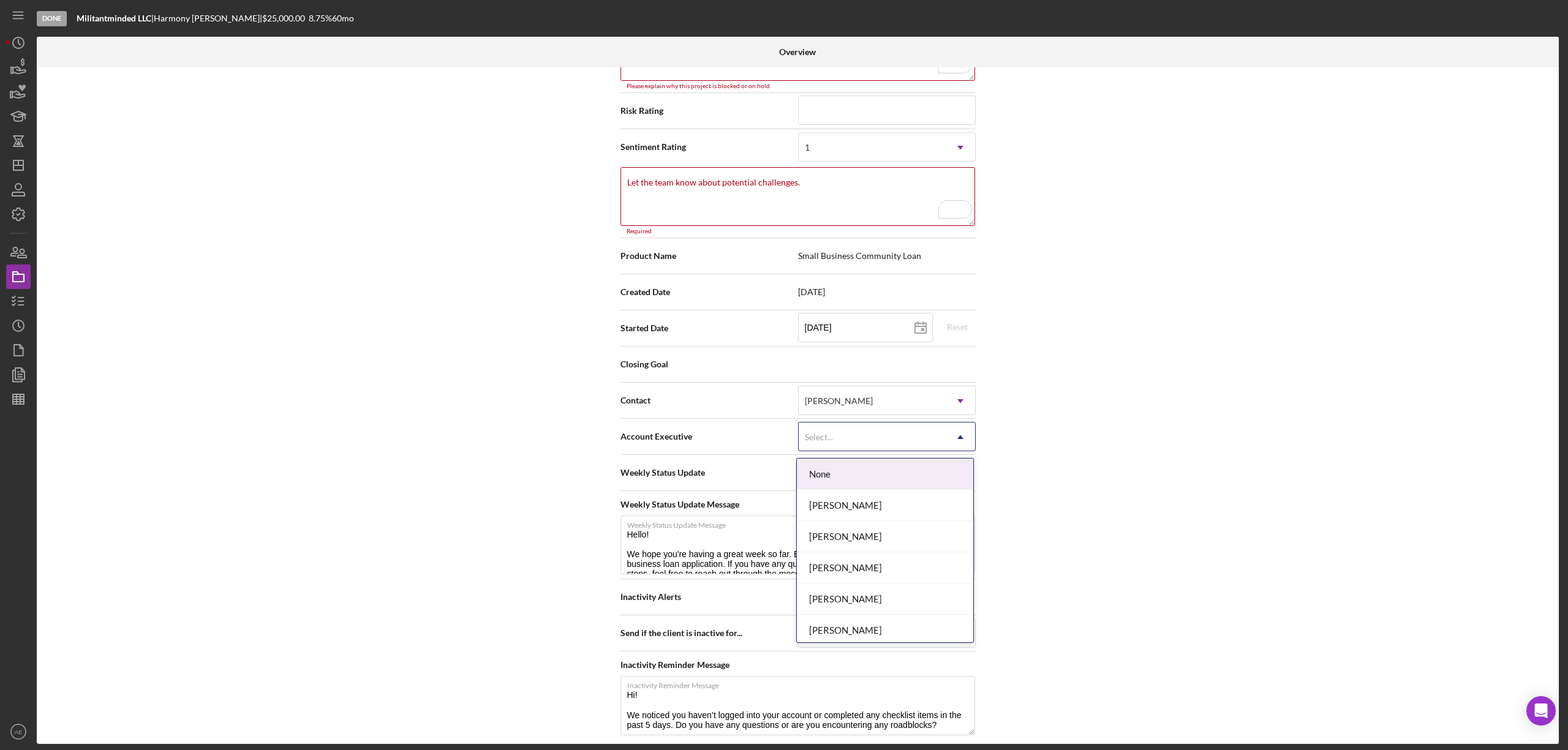
click at [859, 430] on div "Select..." at bounding box center [873, 436] width 147 height 28
click at [875, 594] on div "[PERSON_NAME]" at bounding box center [885, 596] width 177 height 31
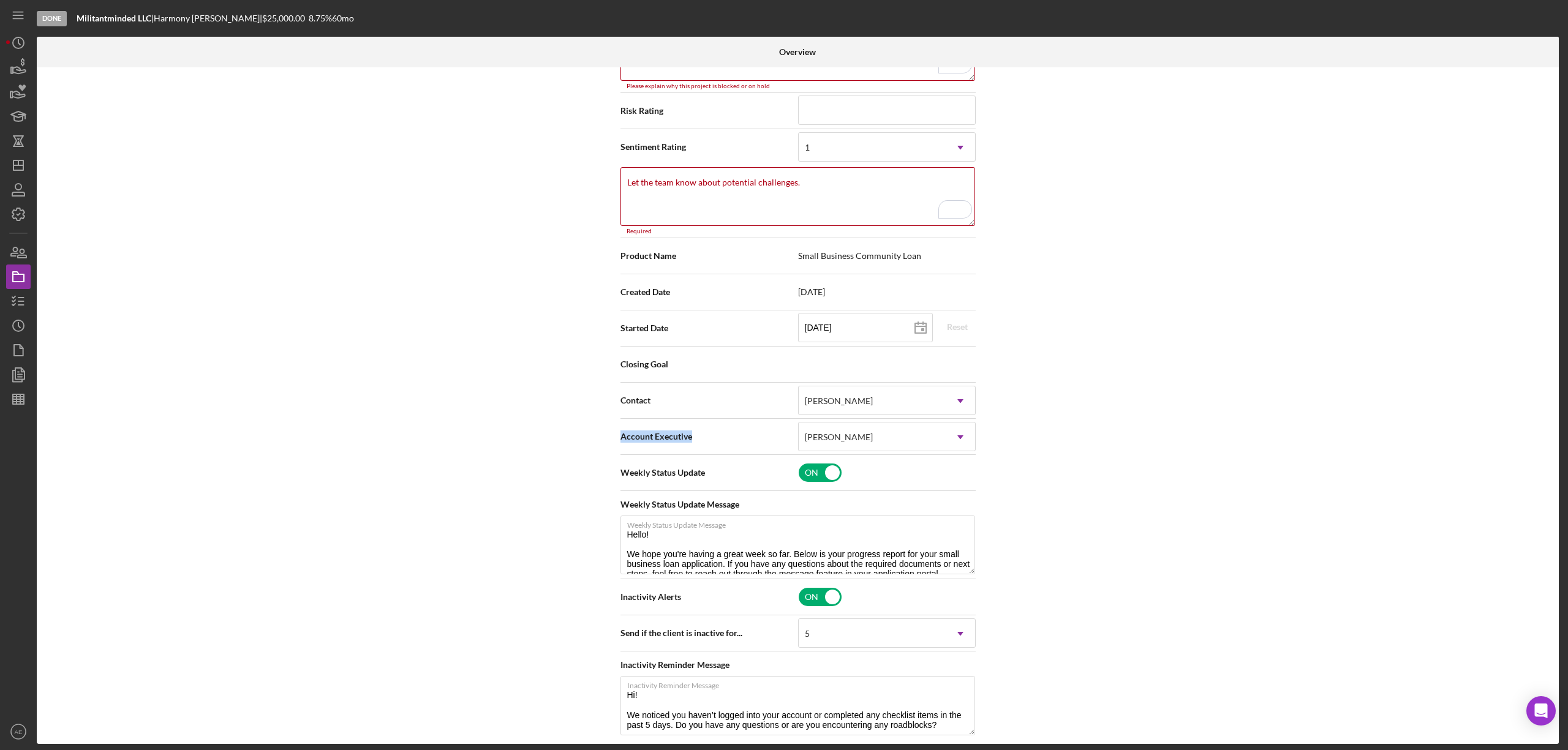
drag, startPoint x: 617, startPoint y: 439, endPoint x: 709, endPoint y: 439, distance: 92.0
click at [709, 439] on div "Status Blocked Icon/Dropdown Arrow What must you or the team do to unblock this…" at bounding box center [798, 361] width 367 height 768
click at [679, 434] on span "Account Executive" at bounding box center [709, 436] width 178 height 12
drag, startPoint x: 613, startPoint y: 436, endPoint x: 705, endPoint y: 439, distance: 92.0
click at [705, 439] on div "Status Blocked Icon/Dropdown Arrow What must you or the team do to unblock this…" at bounding box center [798, 361] width 367 height 768
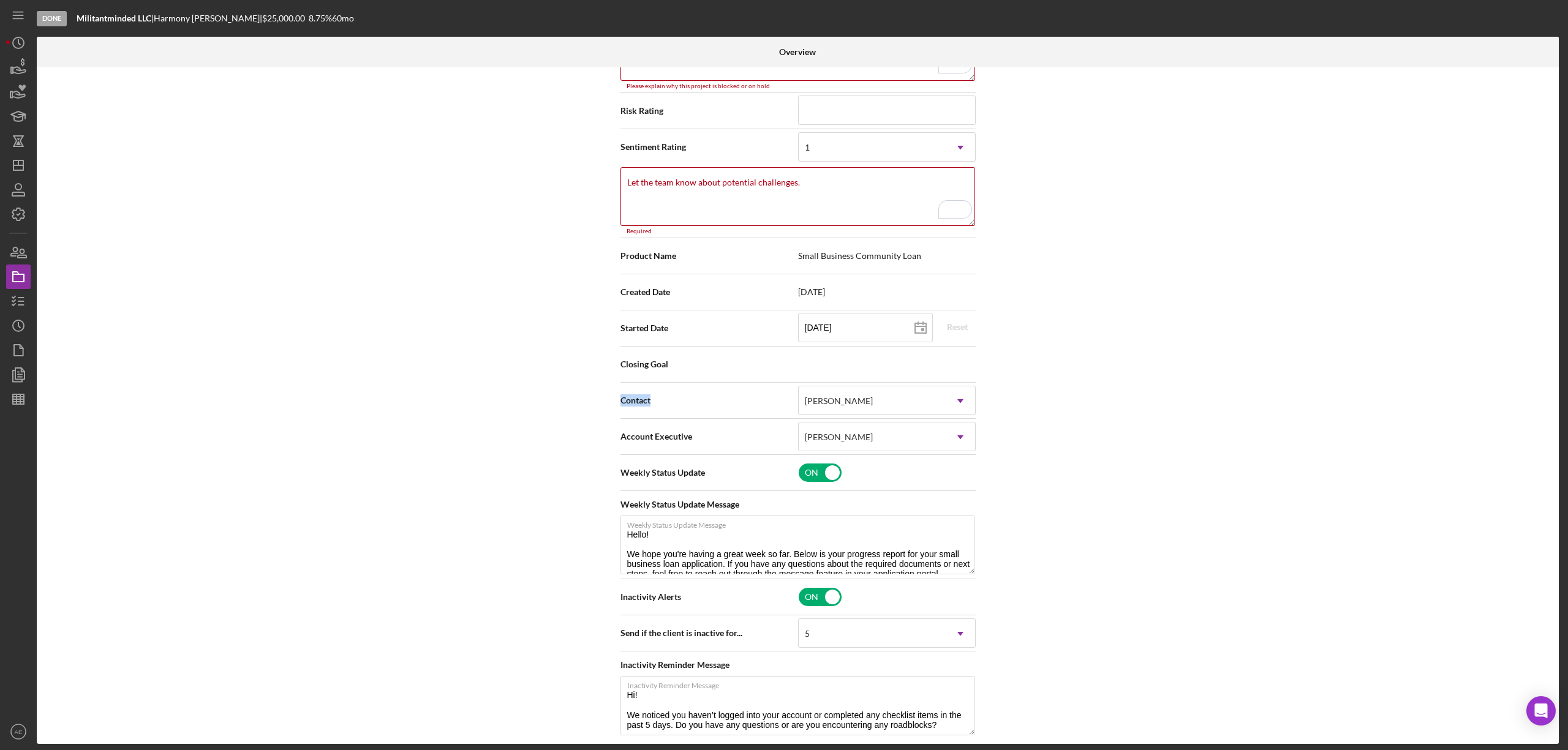
drag, startPoint x: 615, startPoint y: 400, endPoint x: 662, endPoint y: 400, distance: 47.0
click at [662, 400] on div "Status Blocked Icon/Dropdown Arrow What must you or the team do to unblock this…" at bounding box center [798, 361] width 367 height 768
click at [830, 400] on div "[PERSON_NAME]" at bounding box center [838, 401] width 68 height 10
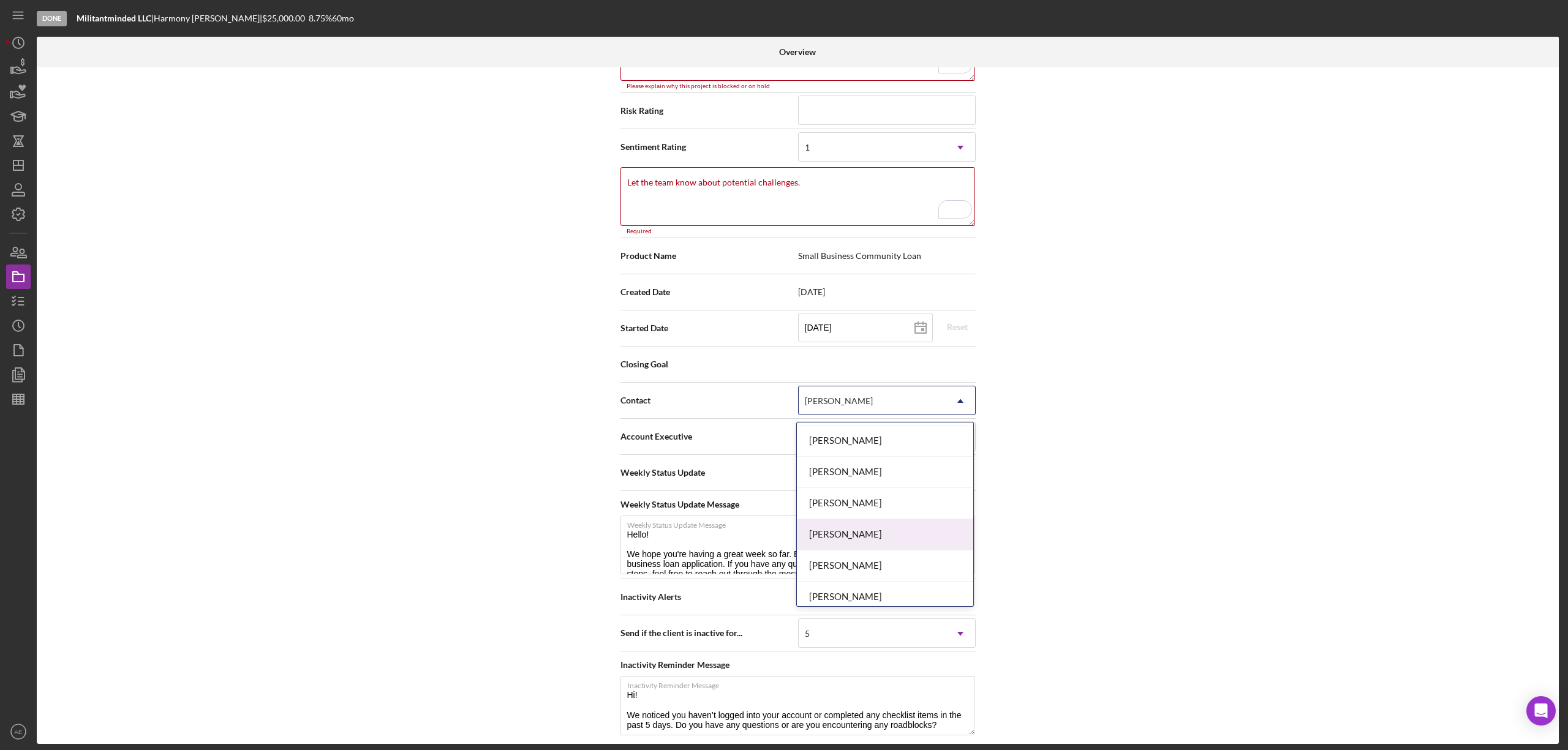
scroll to position [81, 0]
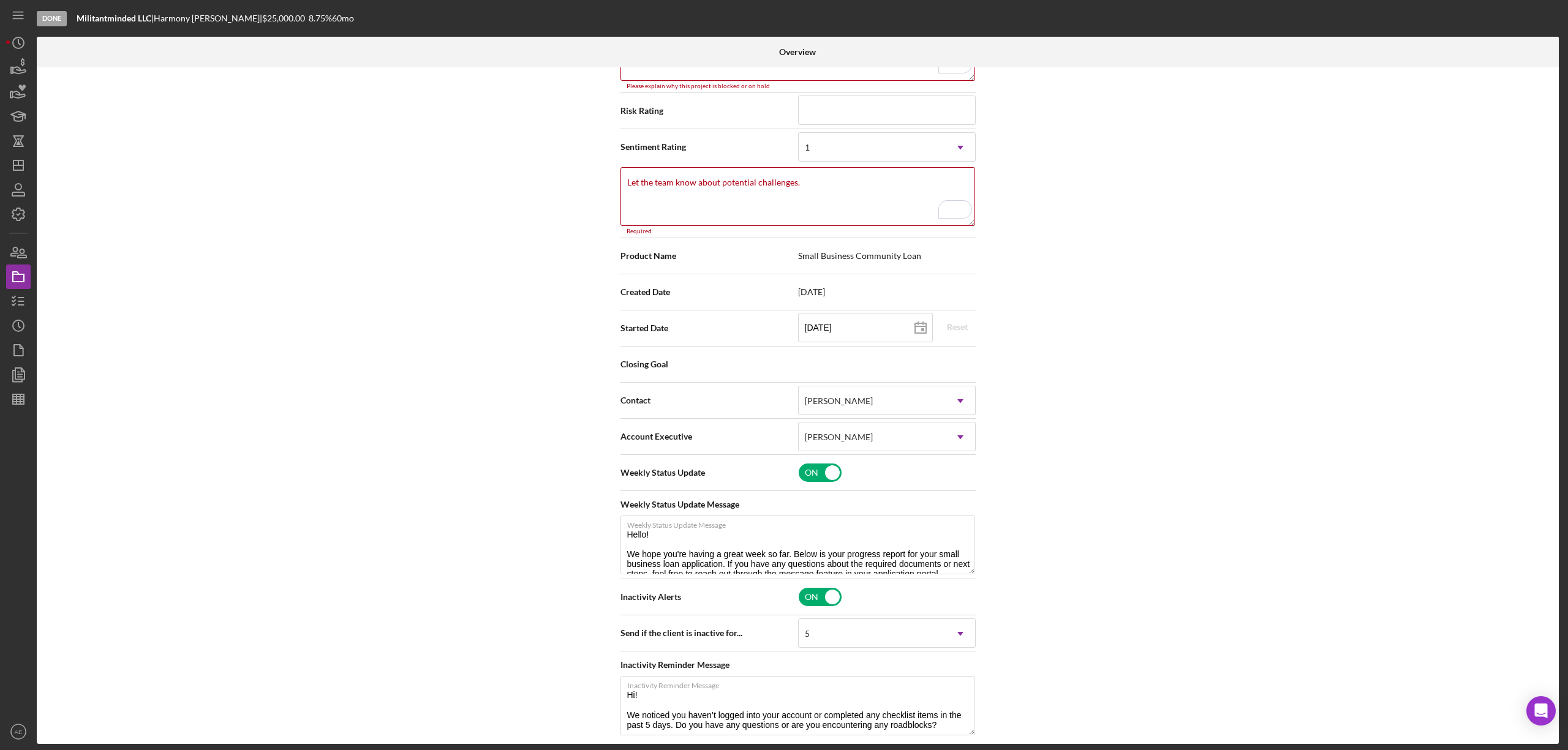
click at [1035, 522] on div "Internal Workflow Stage Done Icon/Dropdown Arrow Archive (can unarchive later i…" at bounding box center [798, 405] width 1522 height 676
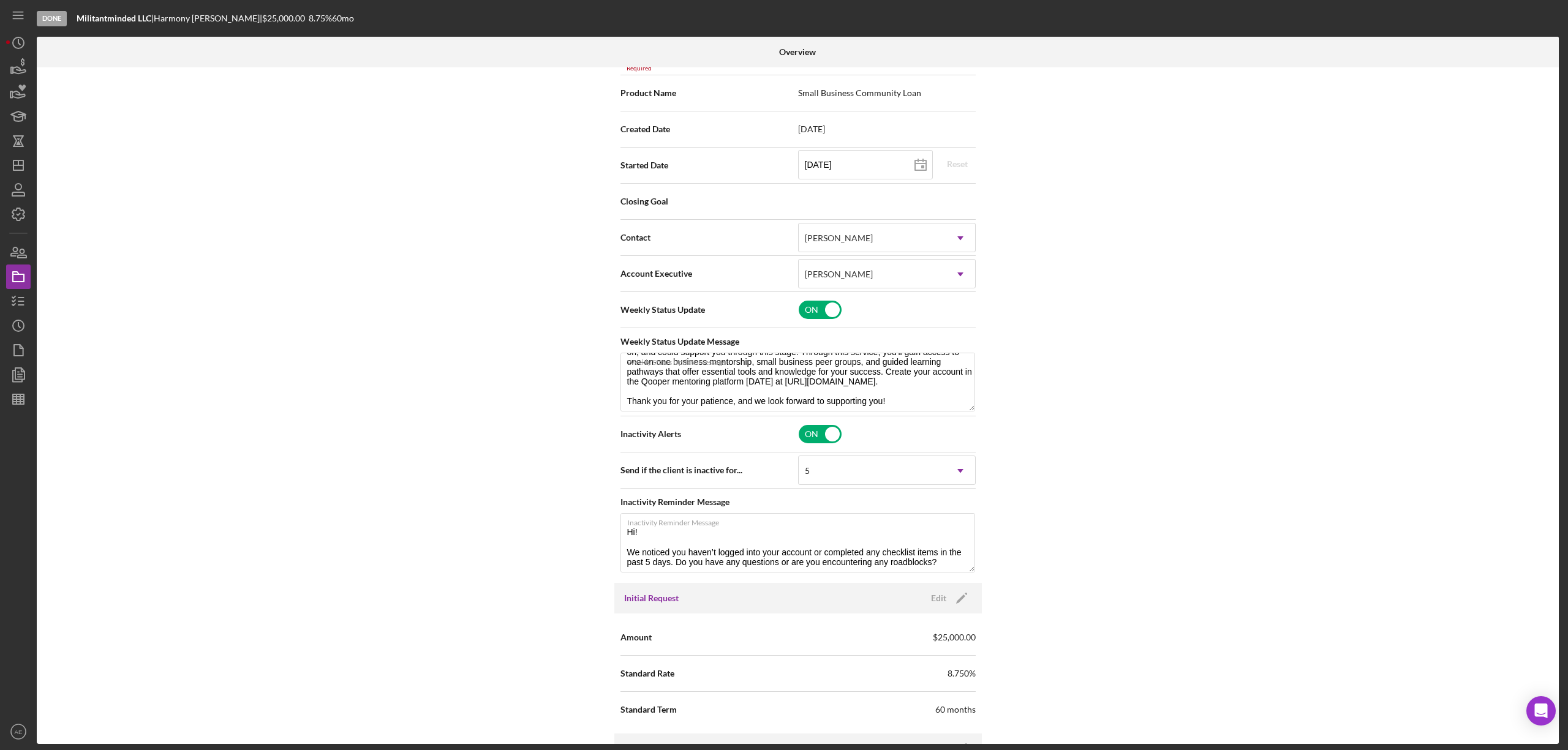
scroll to position [471, 0]
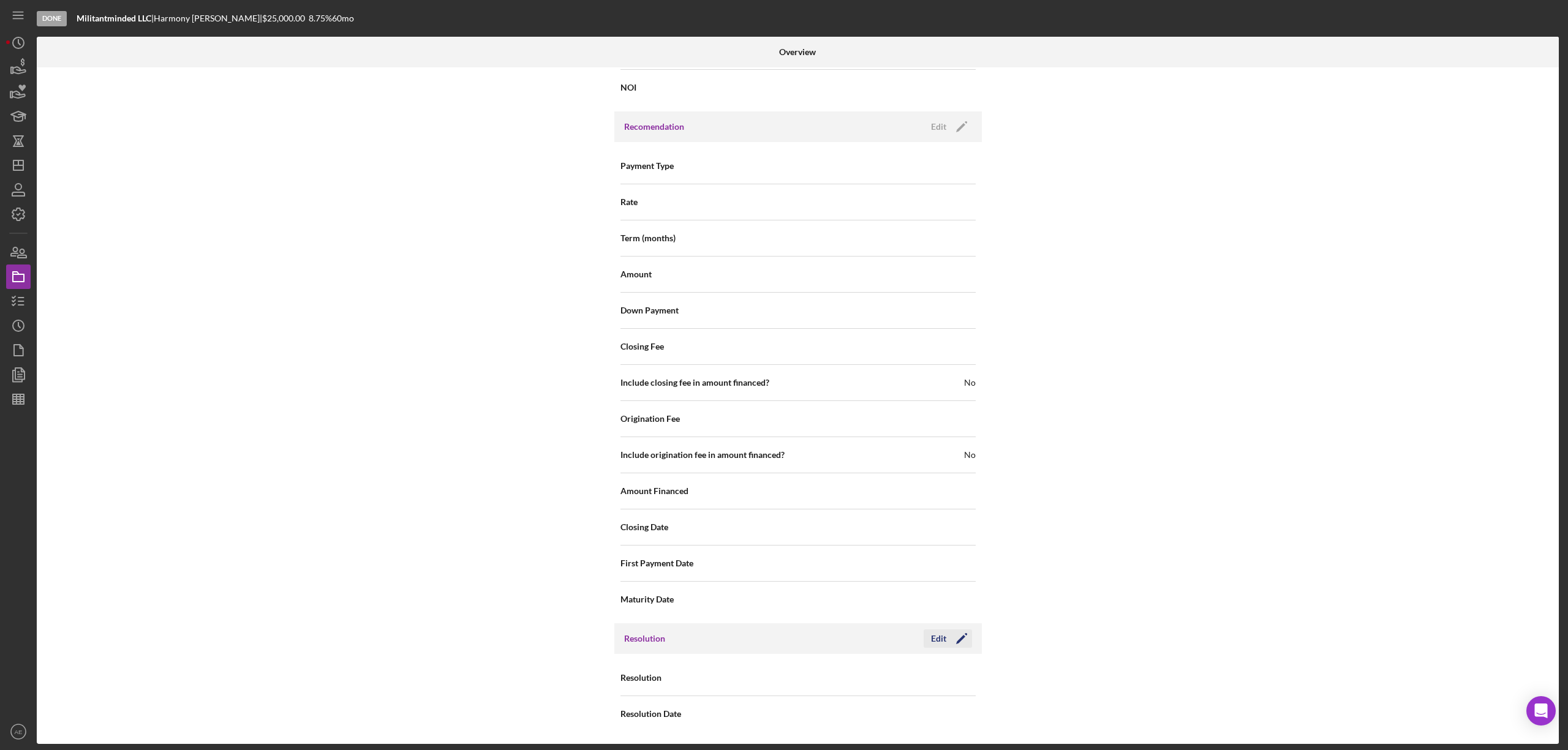
click at [937, 637] on div "Edit" at bounding box center [938, 639] width 15 height 19
click at [835, 679] on div "Select..." at bounding box center [873, 678] width 147 height 28
click at [848, 640] on div "Withdrawn" at bounding box center [885, 643] width 177 height 31
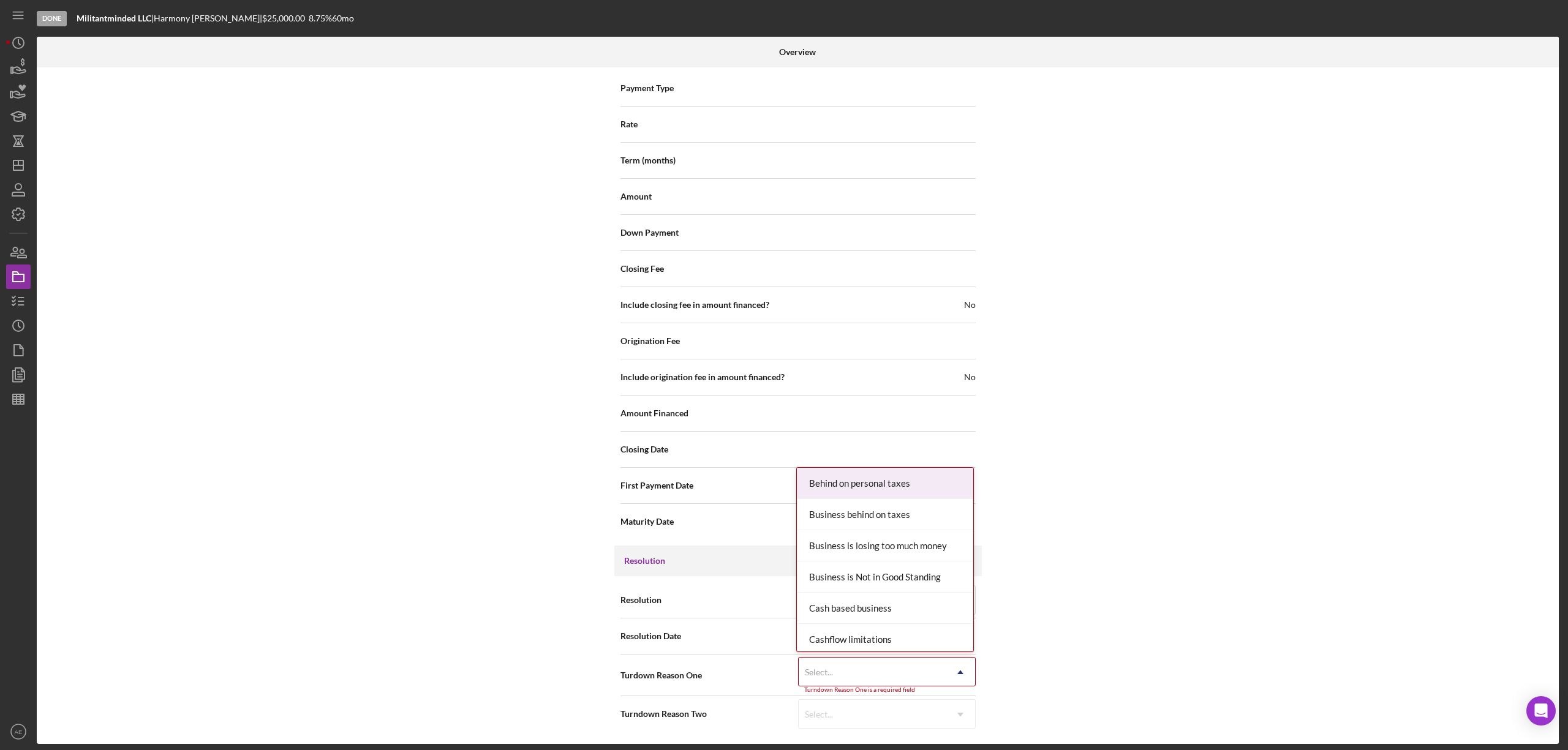
click at [856, 674] on div "Select..." at bounding box center [873, 671] width 147 height 28
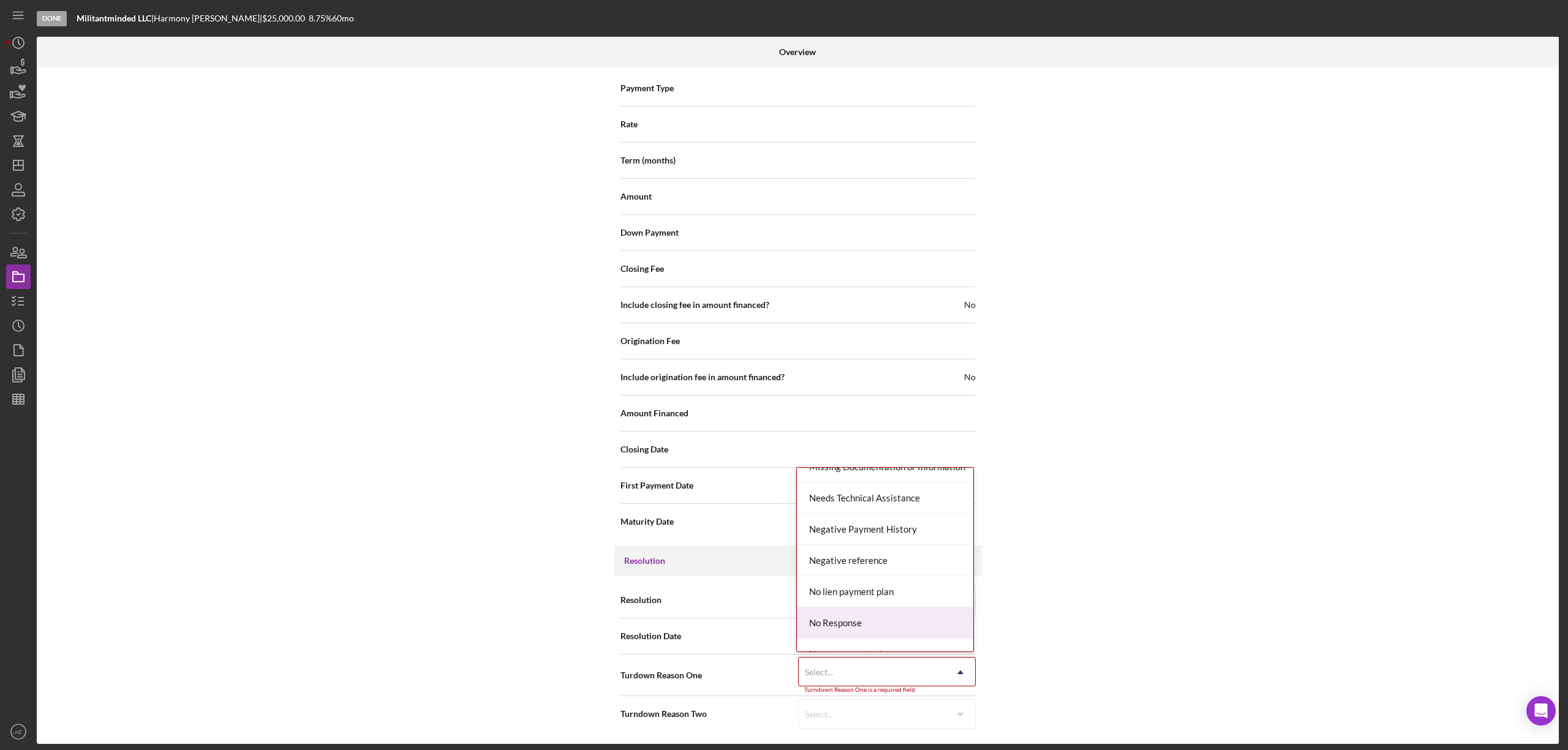
click at [858, 633] on div "No Response" at bounding box center [885, 623] width 177 height 31
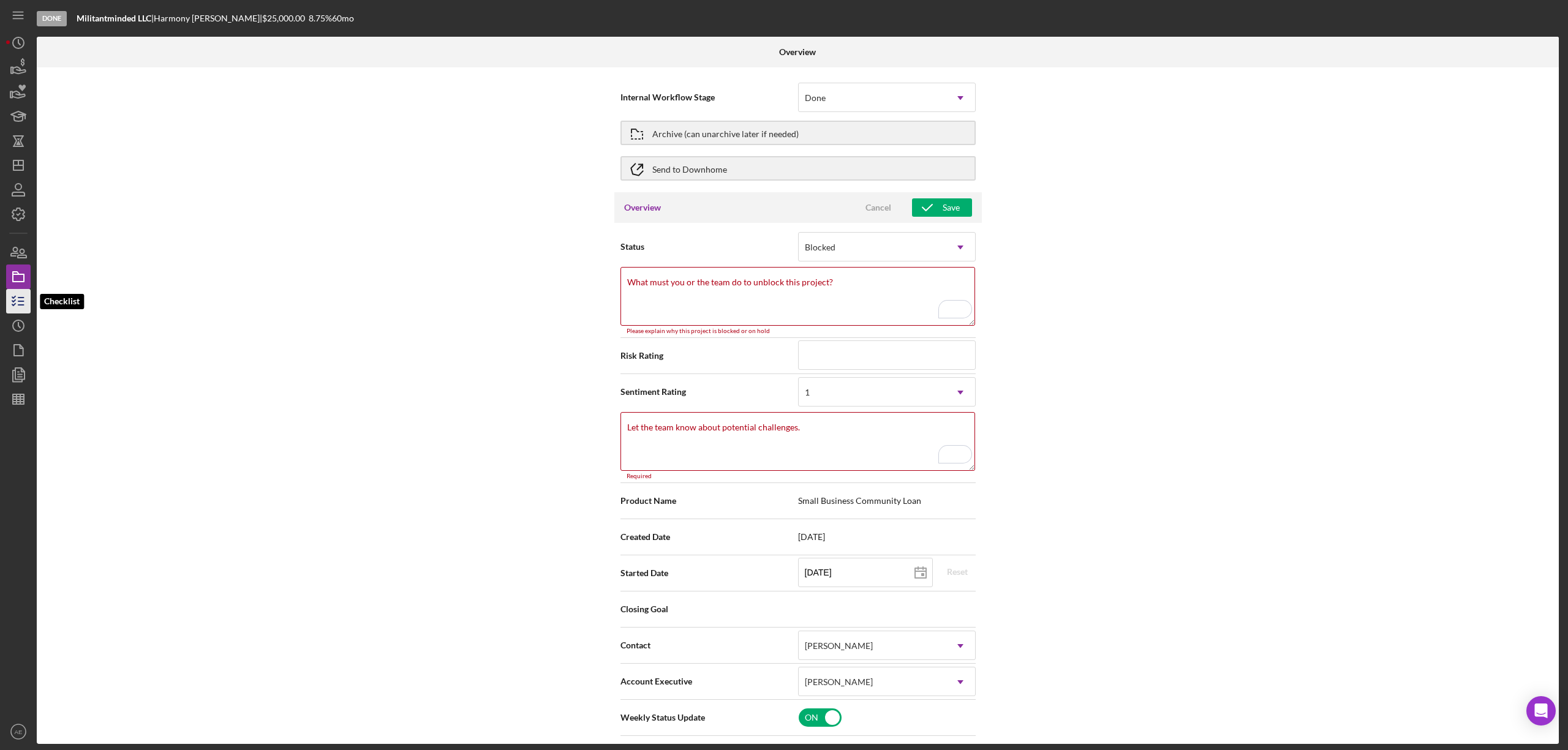
click at [15, 296] on polyline "button" at bounding box center [14, 297] width 3 height 2
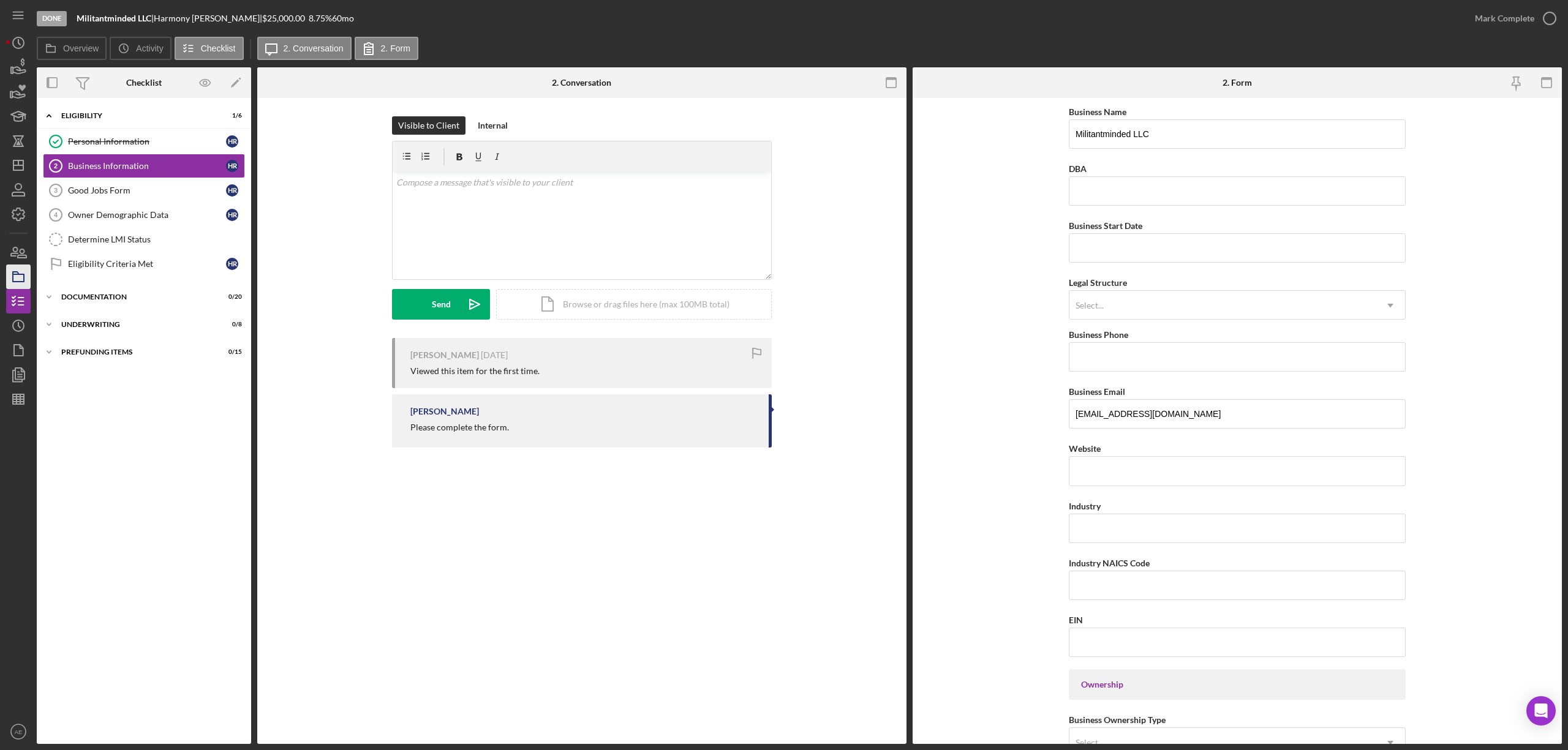
click at [26, 274] on icon "button" at bounding box center [18, 276] width 31 height 31
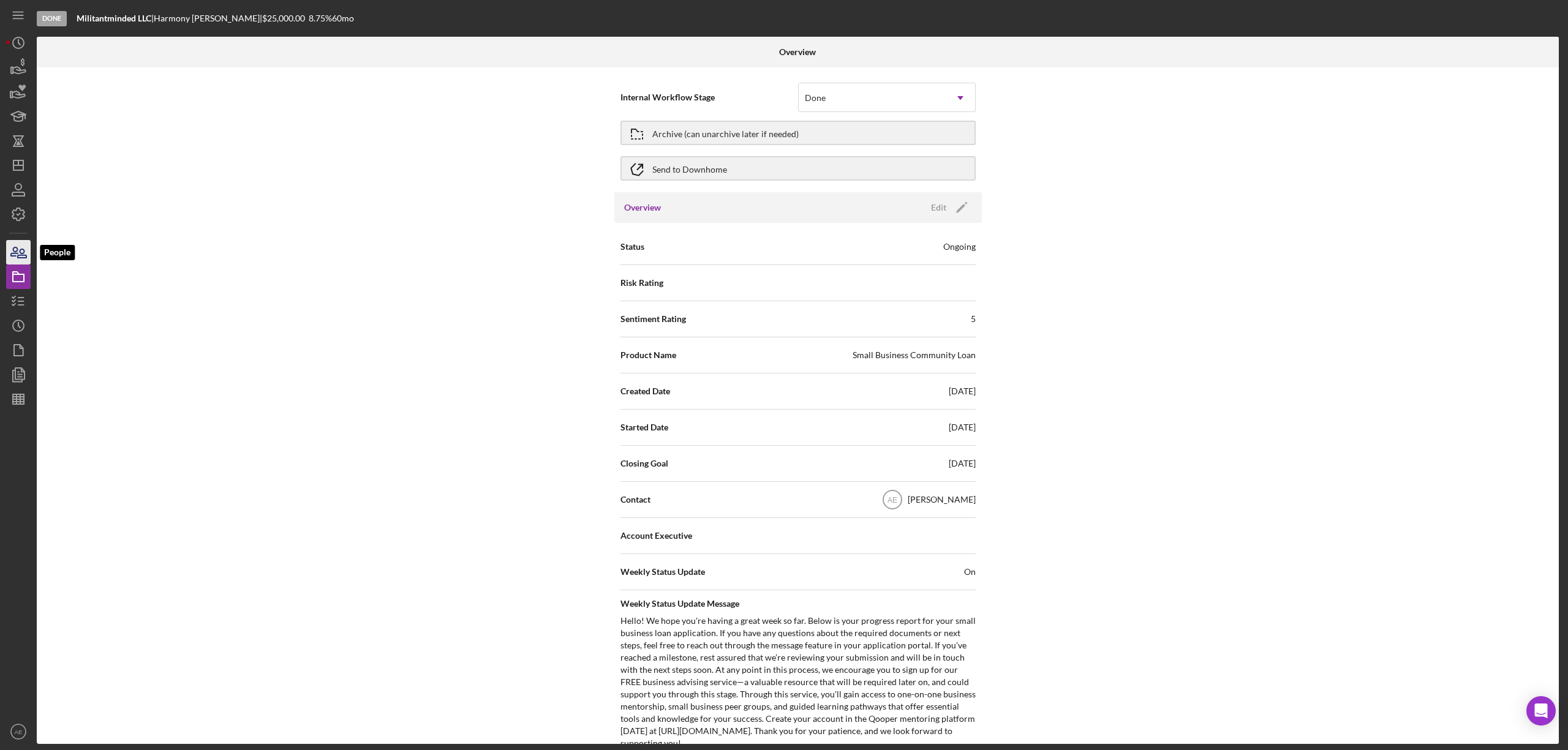
click at [27, 253] on icon "button" at bounding box center [18, 252] width 31 height 31
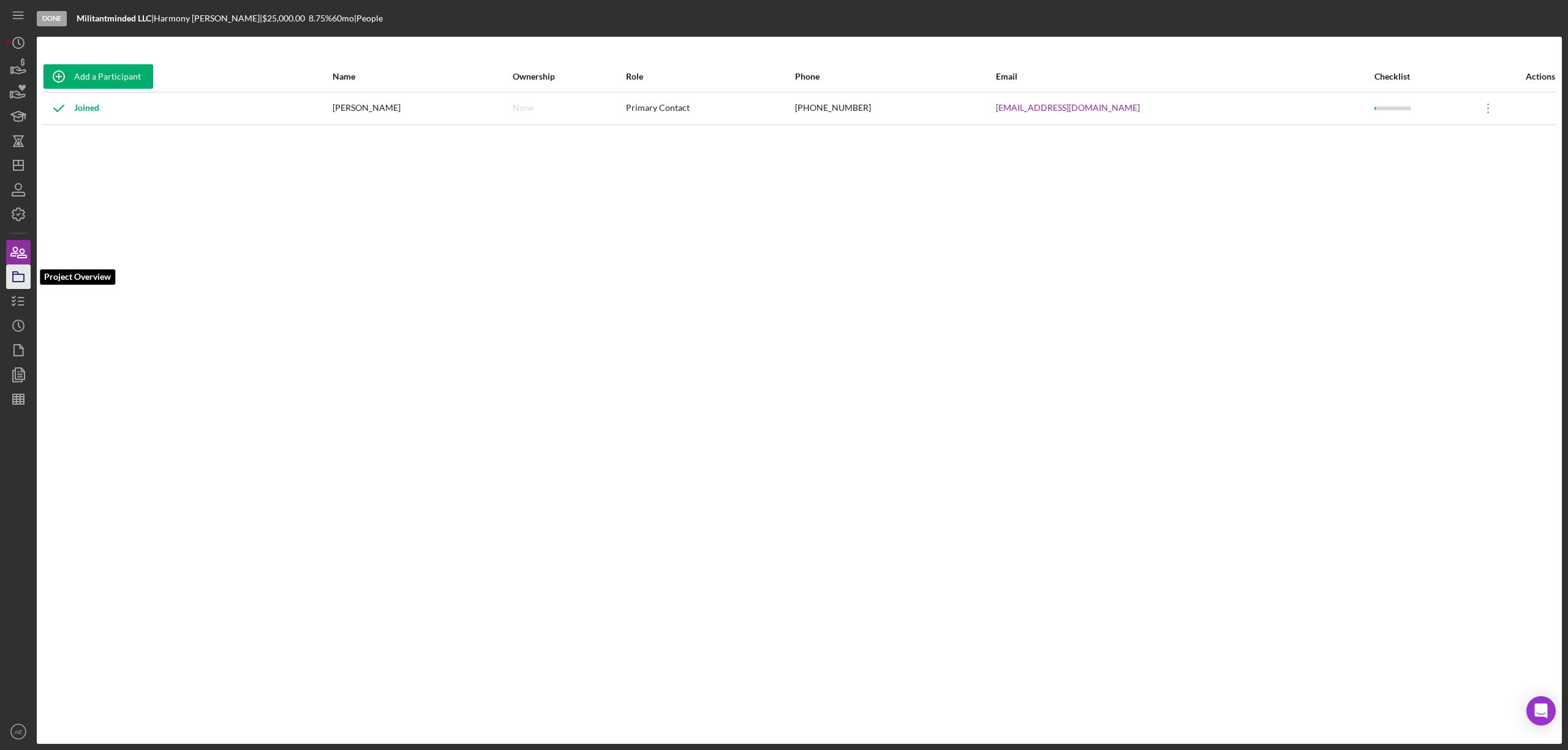
click at [19, 285] on icon "button" at bounding box center [18, 276] width 31 height 31
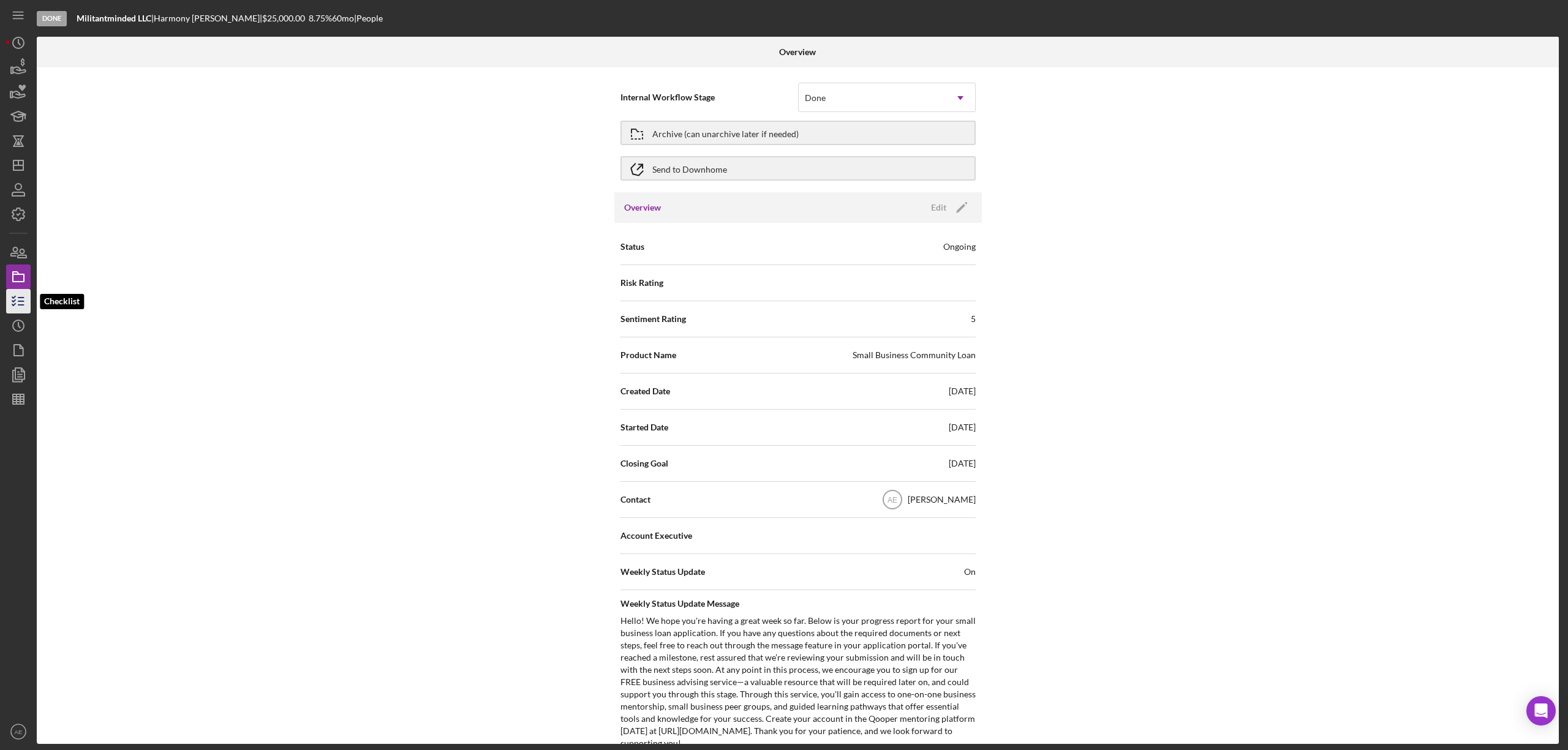
click at [24, 295] on icon "button" at bounding box center [18, 301] width 31 height 31
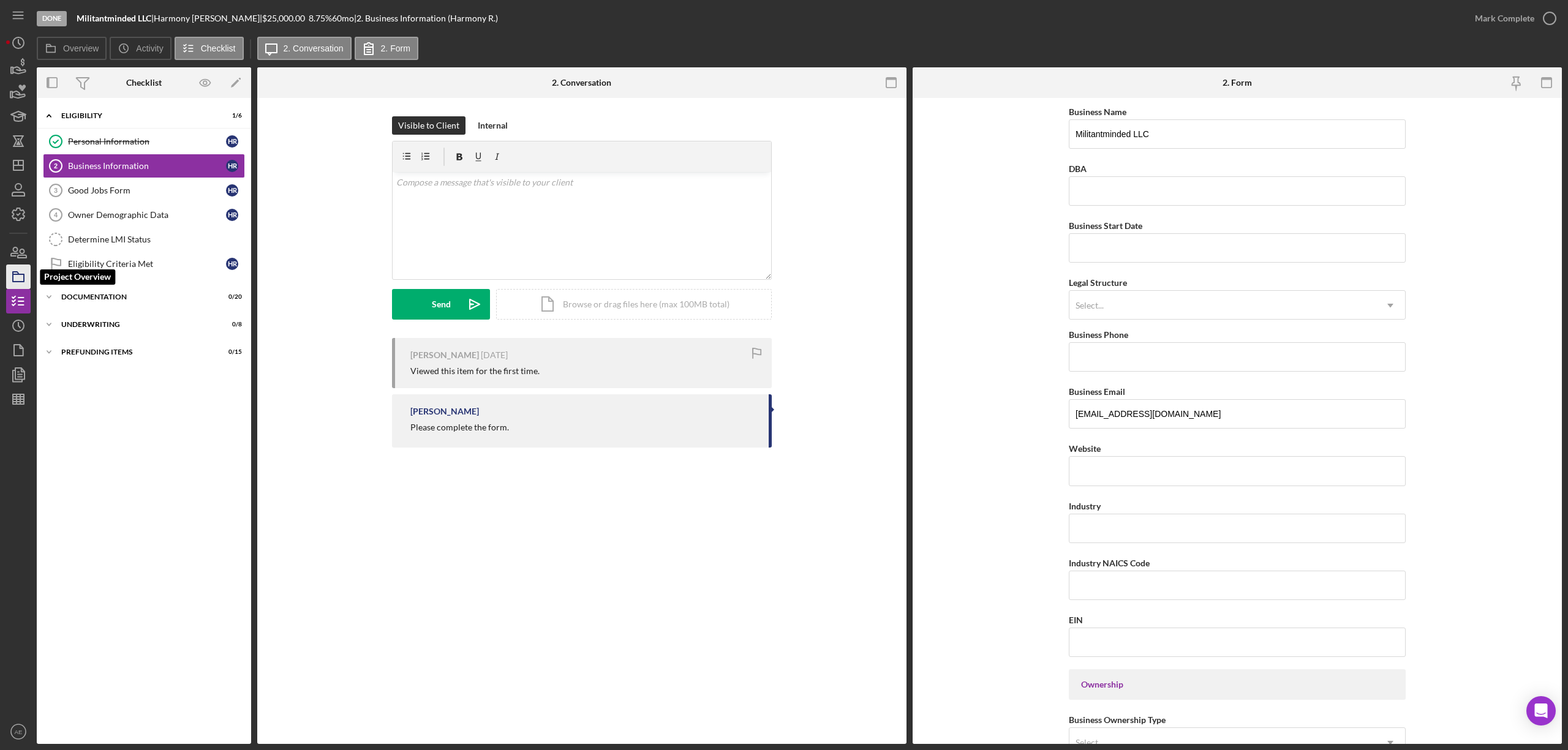
click at [15, 271] on icon "button" at bounding box center [18, 276] width 31 height 31
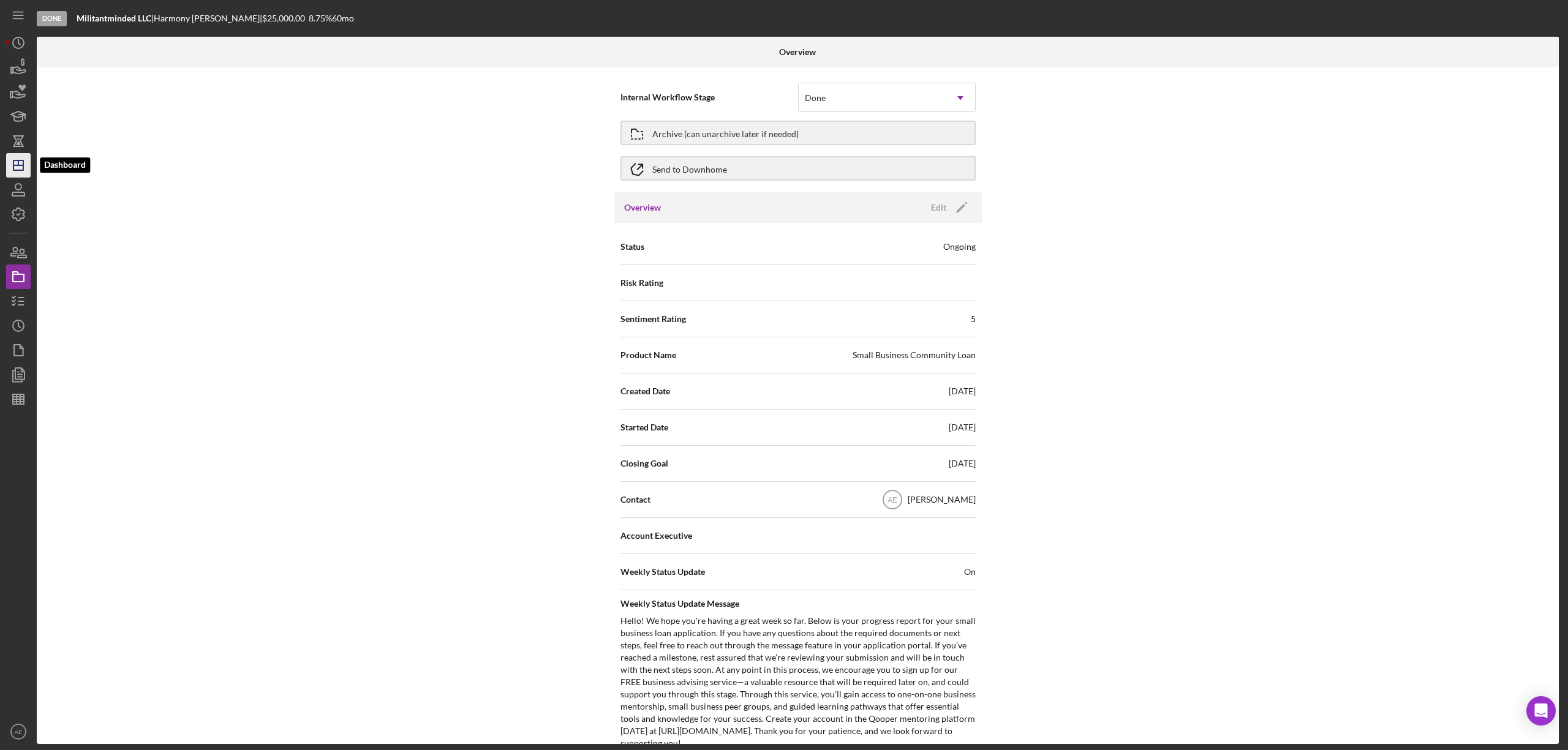
click at [17, 158] on icon "Icon/Dashboard" at bounding box center [18, 165] width 31 height 31
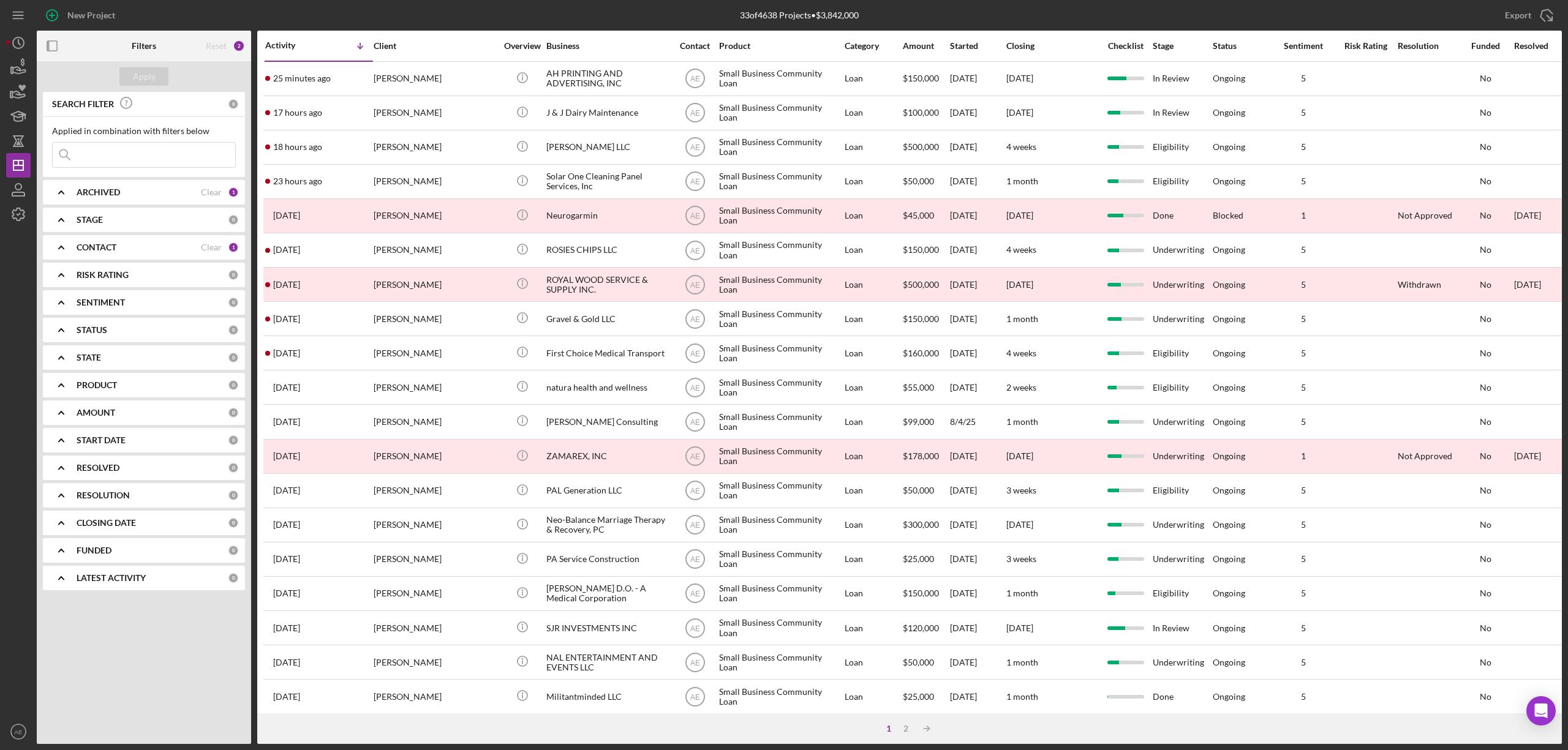
click at [897, 721] on div "1 2 Icon/Table Sort Arrow" at bounding box center [909, 728] width 1304 height 31
click at [900, 729] on div "2" at bounding box center [906, 729] width 17 height 10
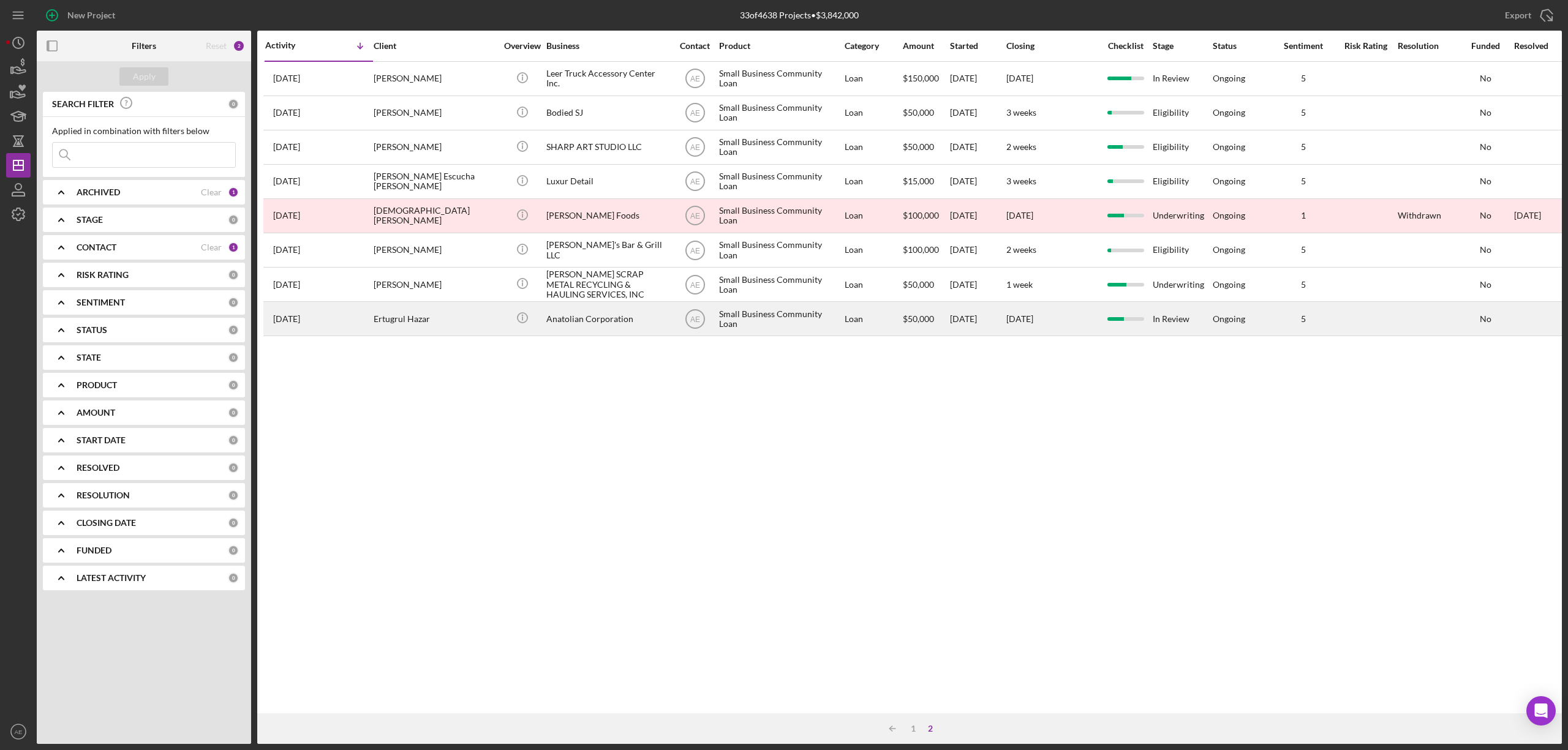
click at [327, 316] on div "1 month ago Ertugrul Hazar" at bounding box center [319, 318] width 107 height 32
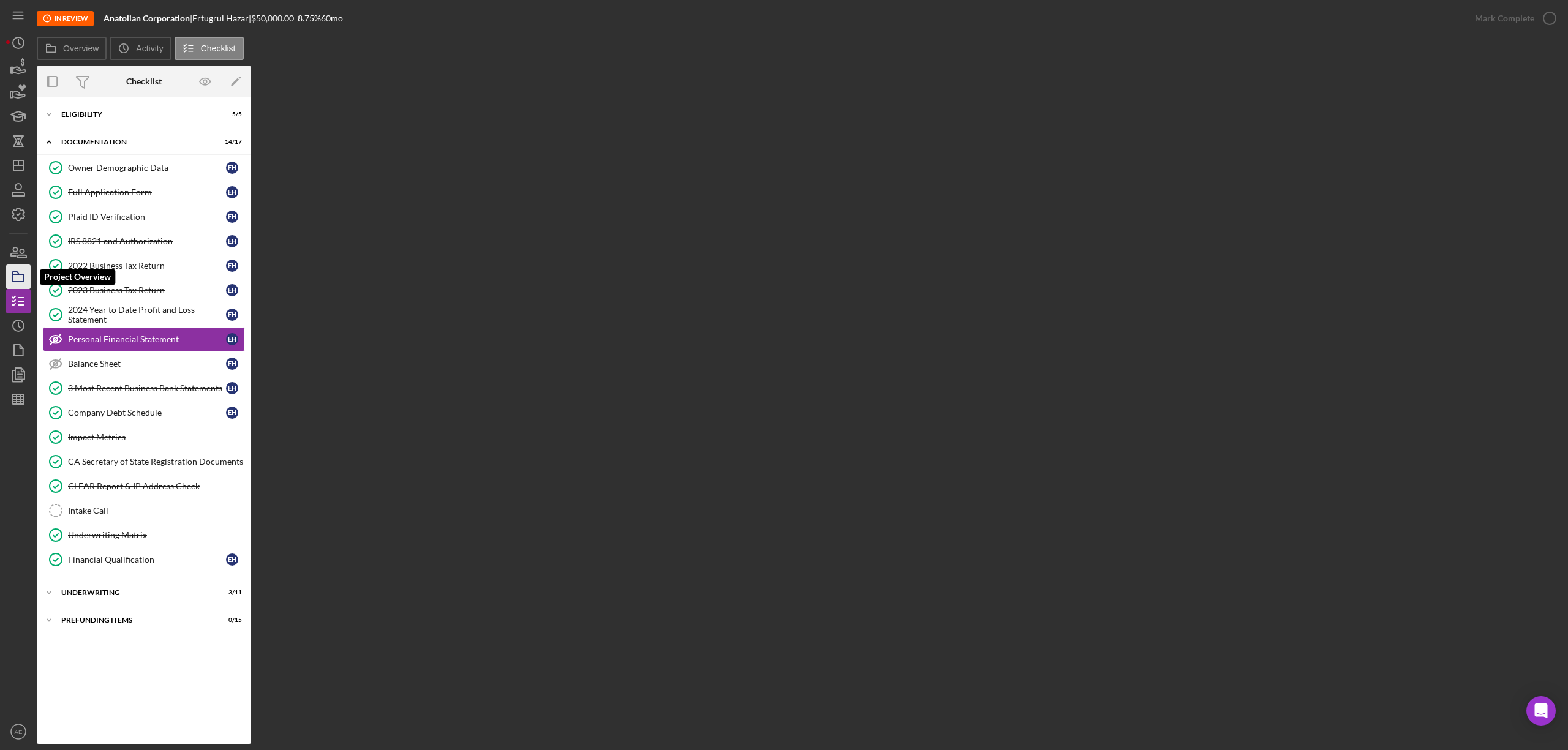
click at [17, 279] on icon "button" at bounding box center [18, 276] width 31 height 31
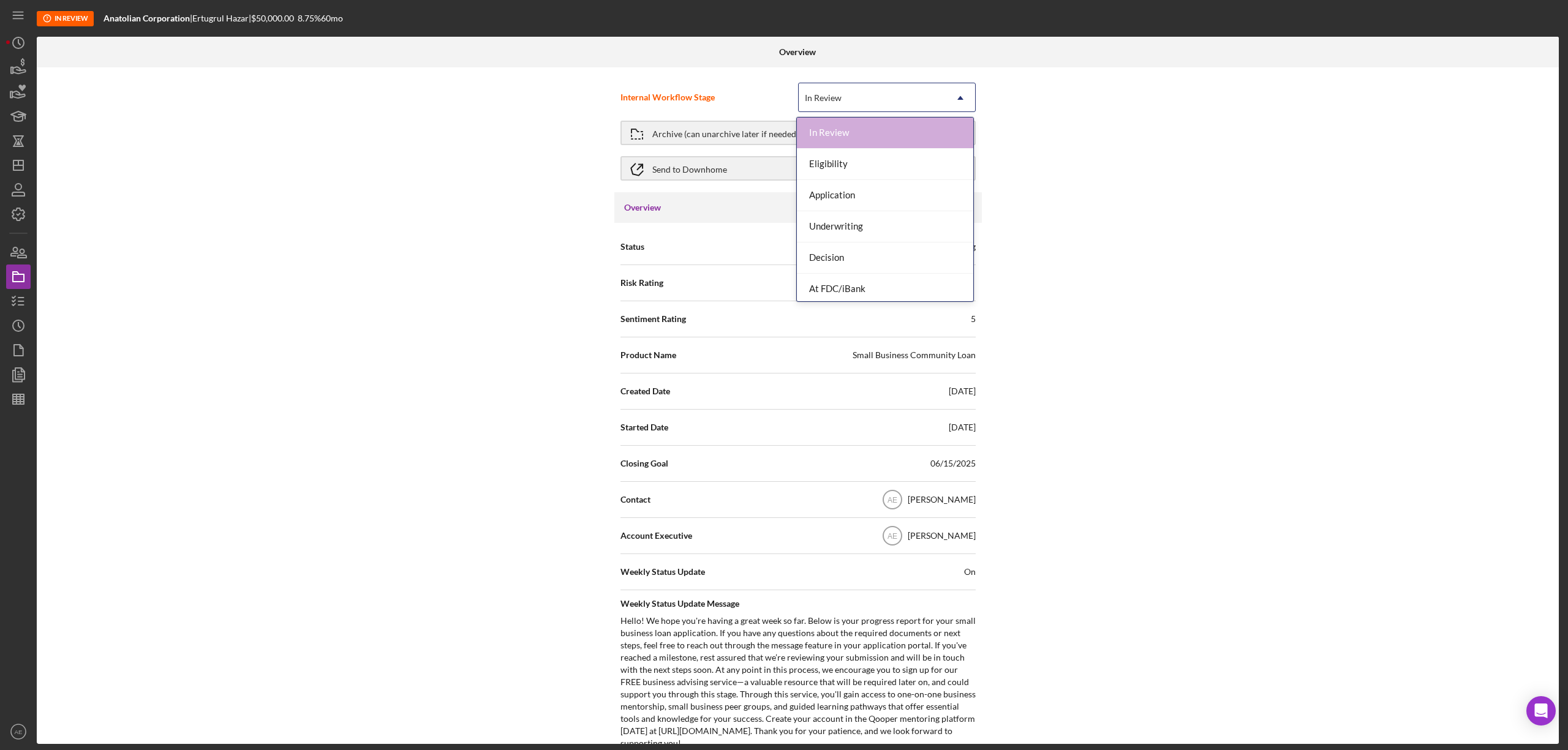
click at [868, 92] on div "In Review" at bounding box center [873, 97] width 147 height 28
click at [833, 286] on div "Done" at bounding box center [885, 286] width 177 height 31
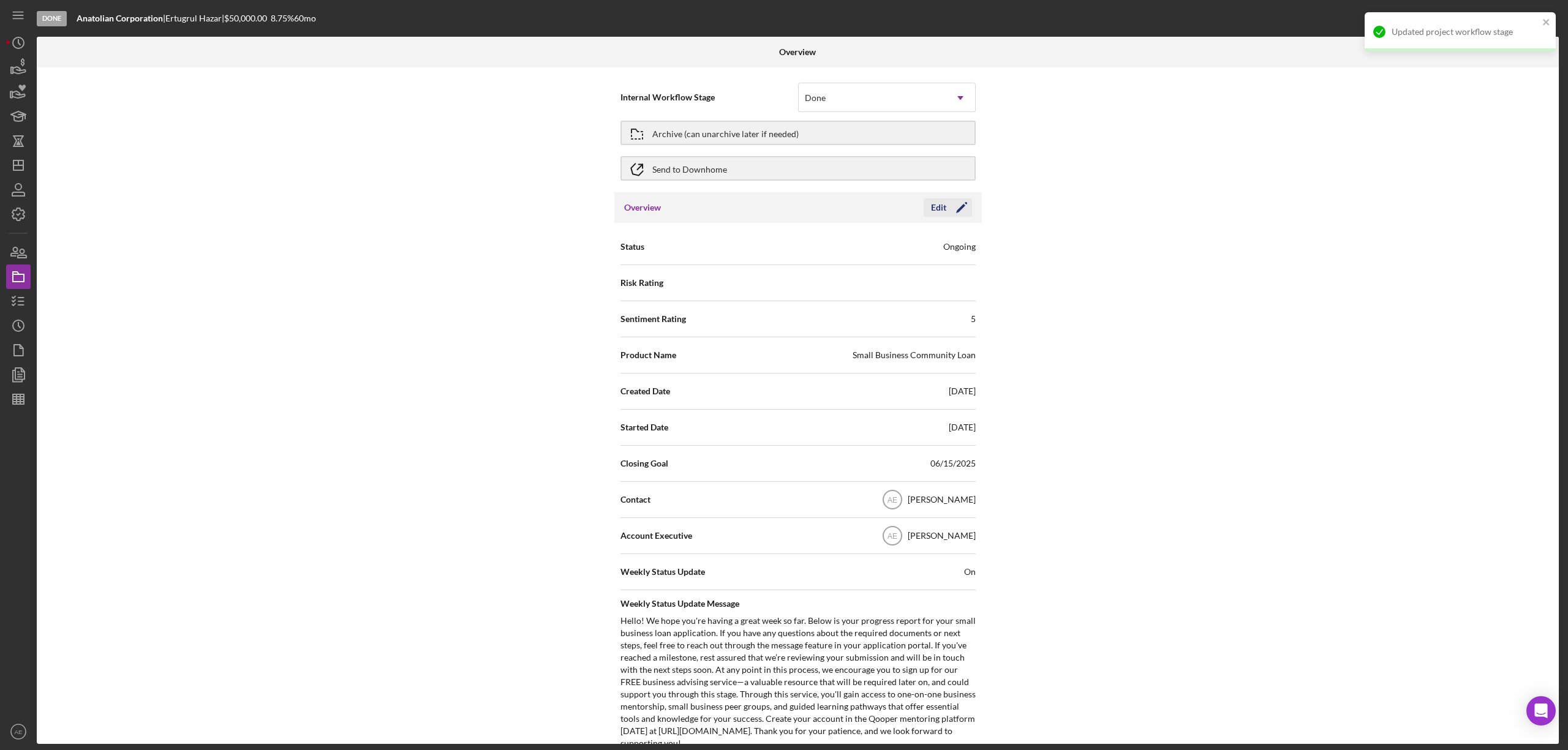
click at [936, 209] on div "Edit" at bounding box center [938, 208] width 15 height 19
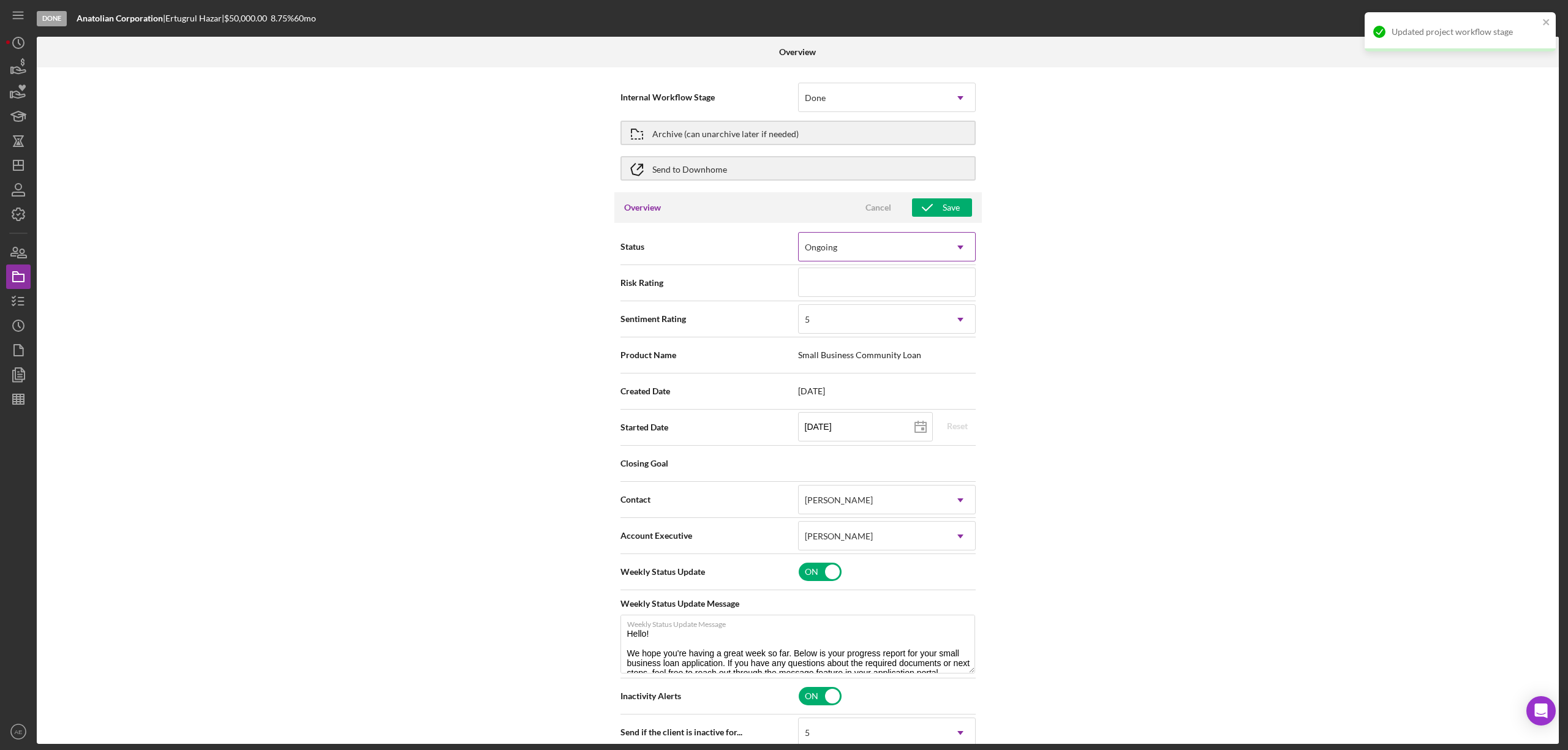
click at [843, 248] on div "Ongoing" at bounding box center [873, 247] width 147 height 28
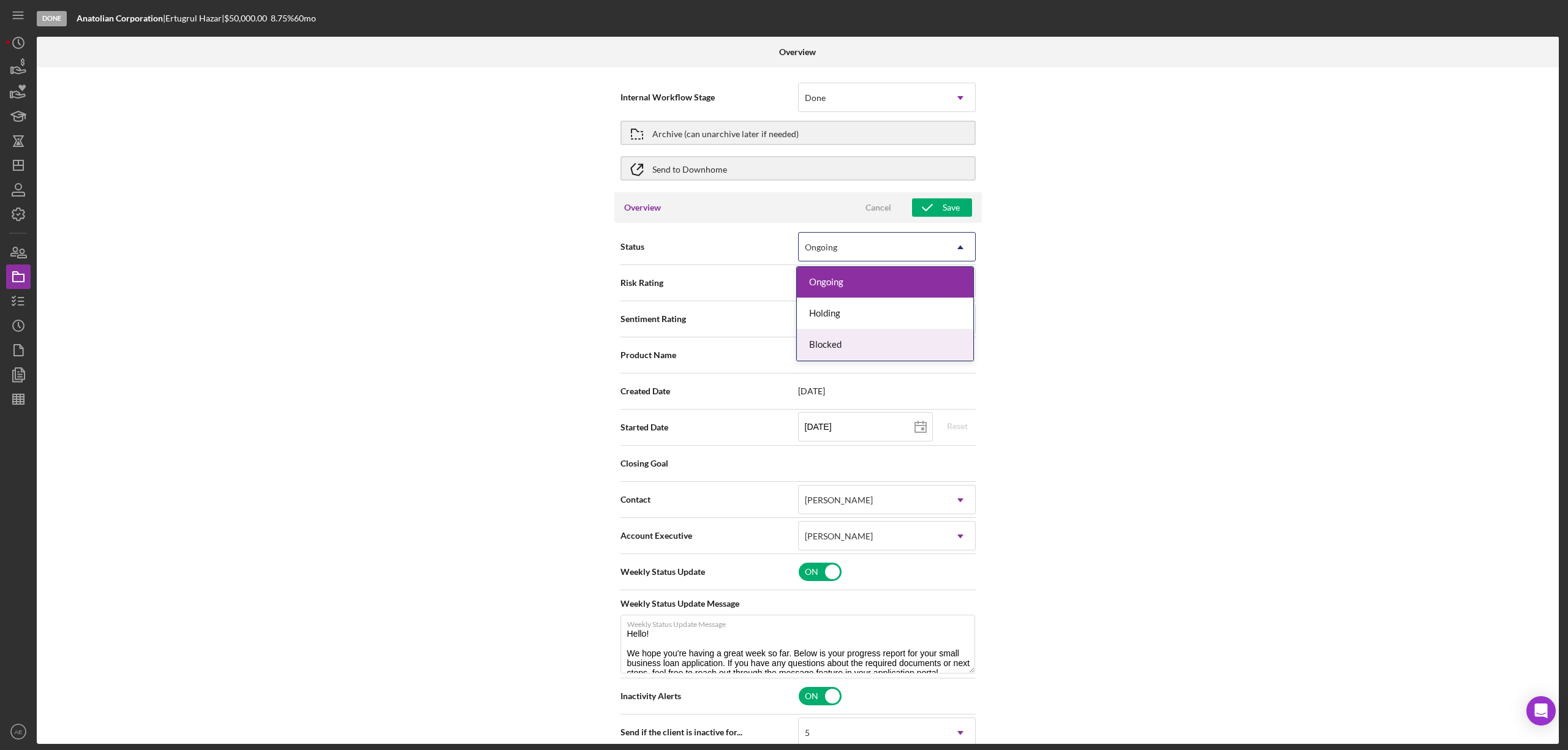
click at [849, 339] on div "Blocked" at bounding box center [885, 345] width 177 height 31
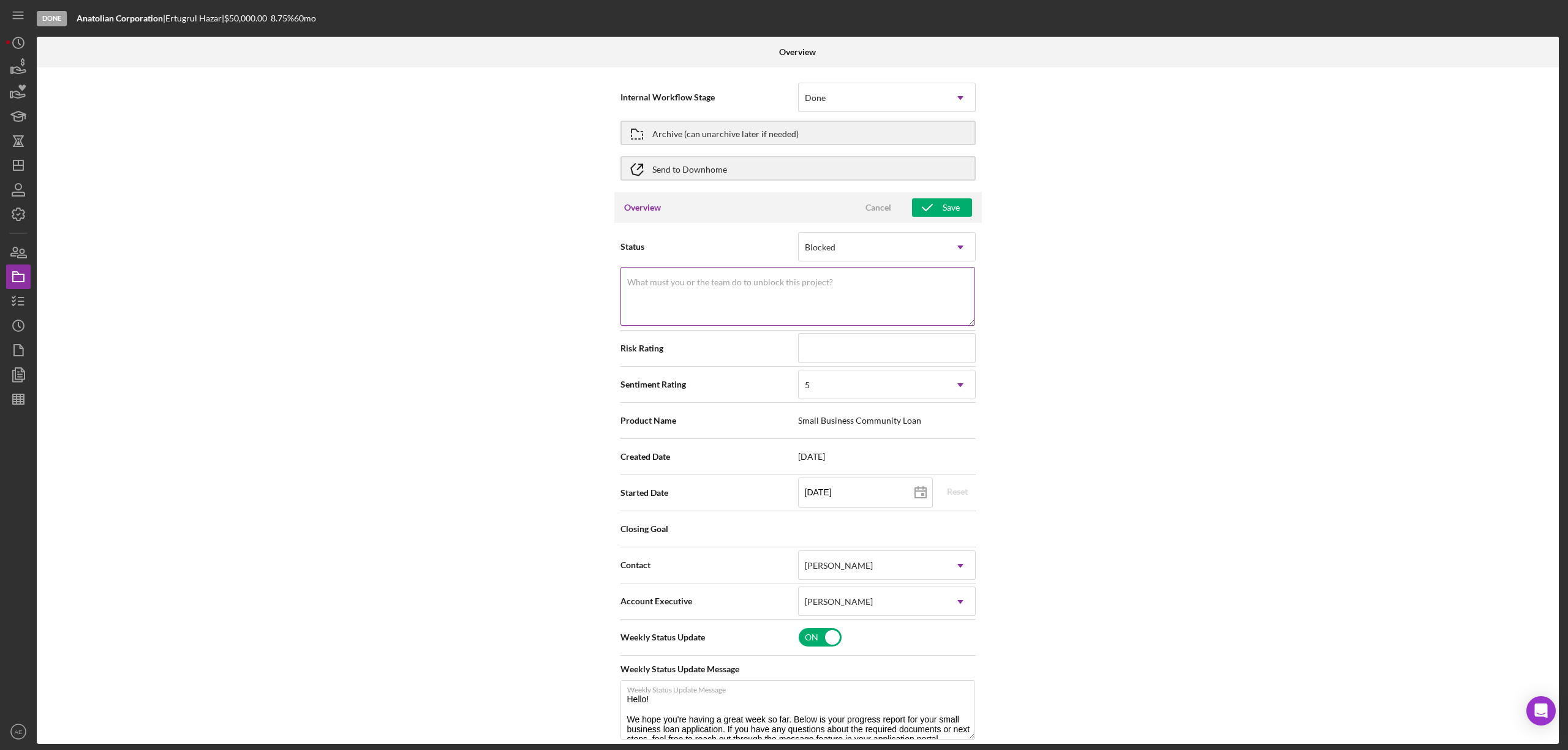
click at [675, 277] on label "What must you or the team do to unblock this project?" at bounding box center [730, 282] width 206 height 10
click at [675, 276] on textarea "What must you or the team do to unblock this project?" at bounding box center [798, 296] width 354 height 59
type textarea "Must be active"
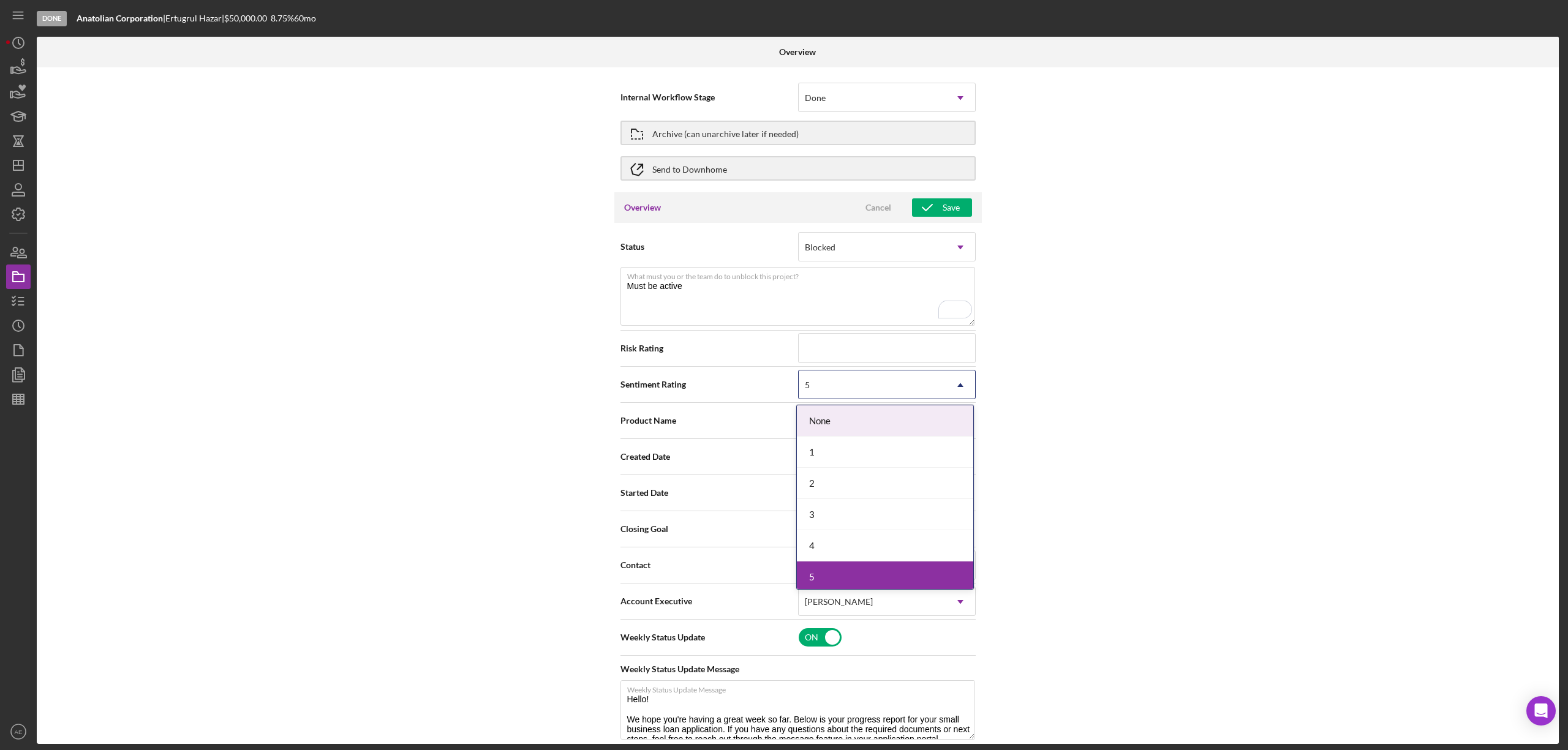
click at [850, 383] on div "5" at bounding box center [873, 384] width 147 height 28
click at [831, 456] on div "1" at bounding box center [885, 452] width 177 height 31
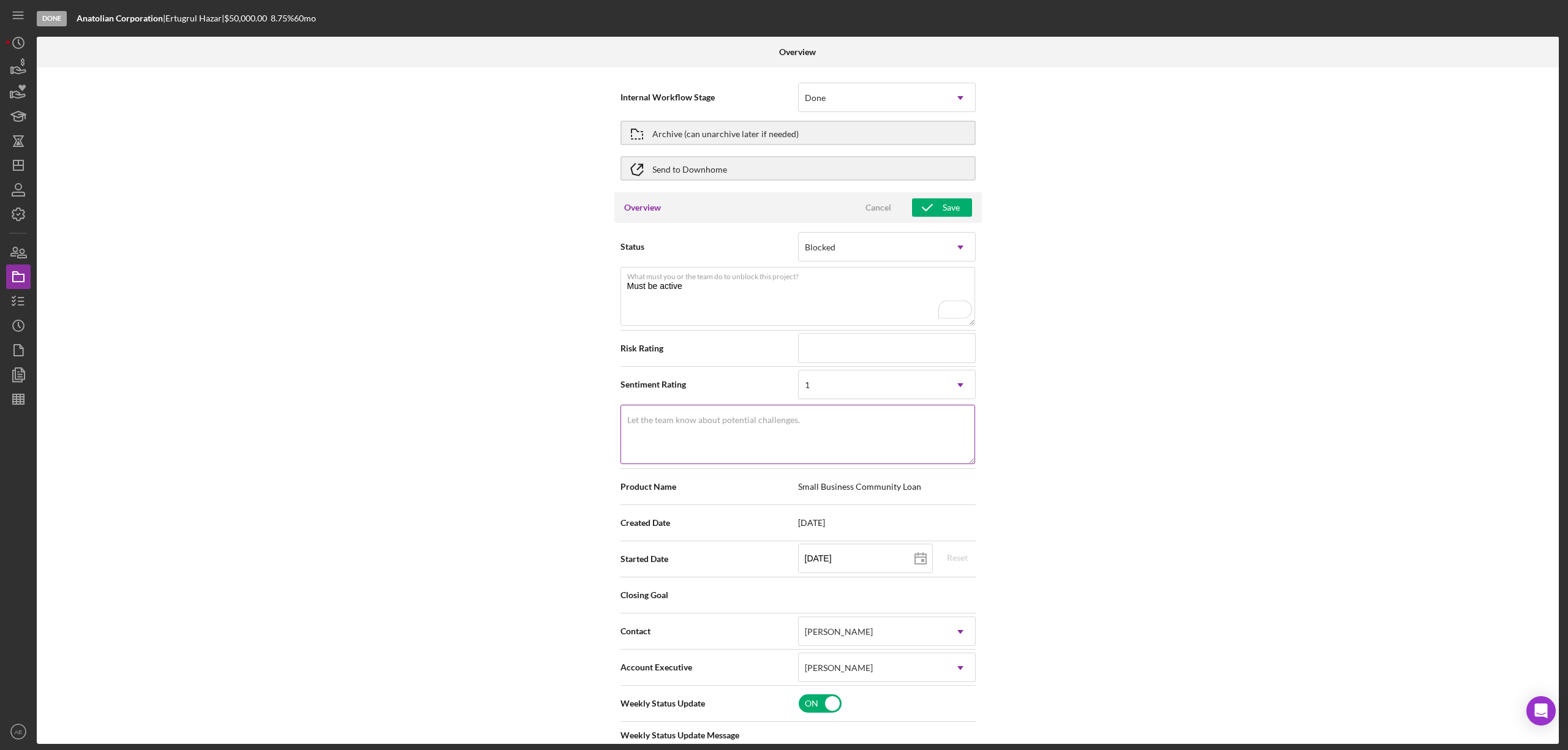
click at [743, 437] on textarea "Let the team know about potential challenges." at bounding box center [798, 434] width 354 height 59
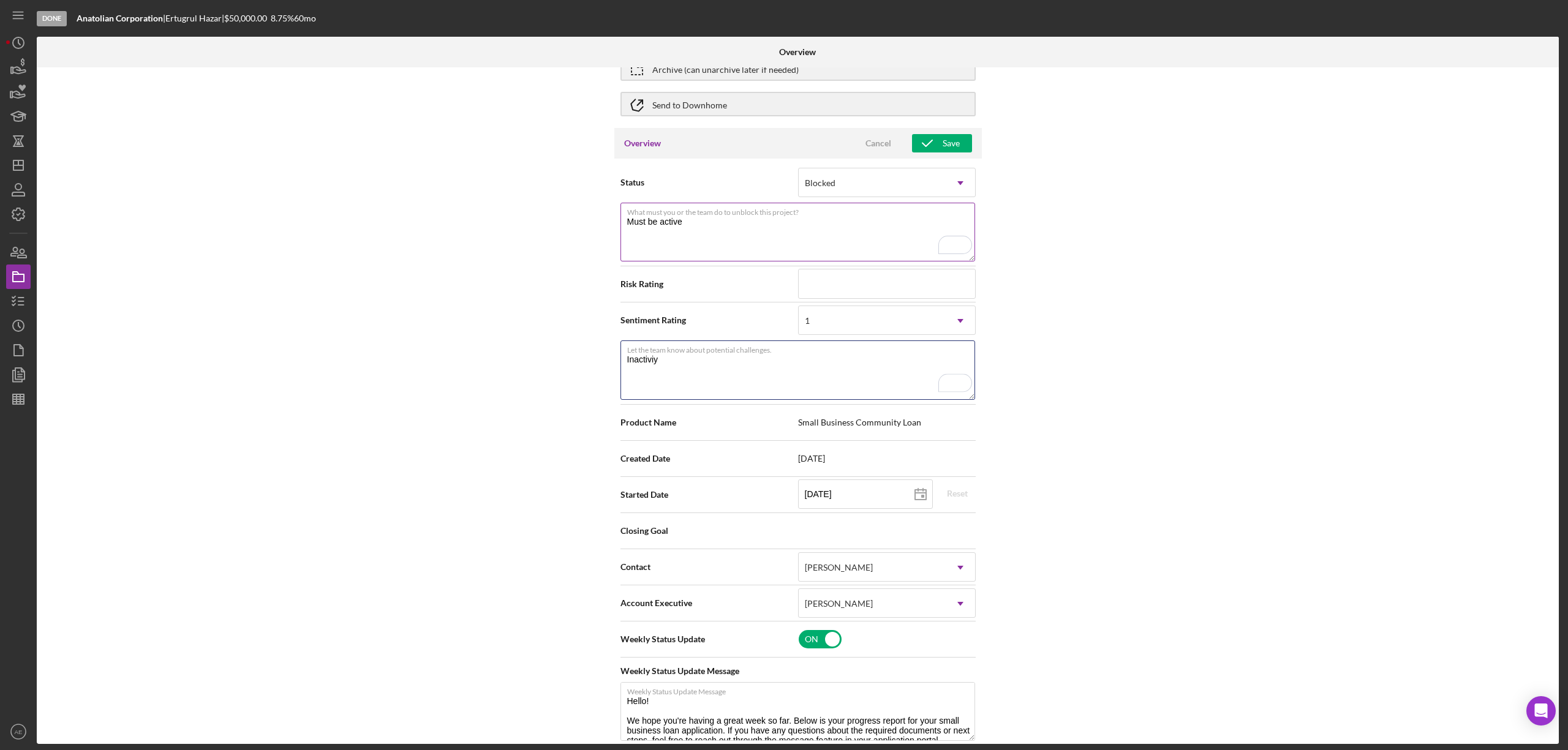
scroll to position [0, 0]
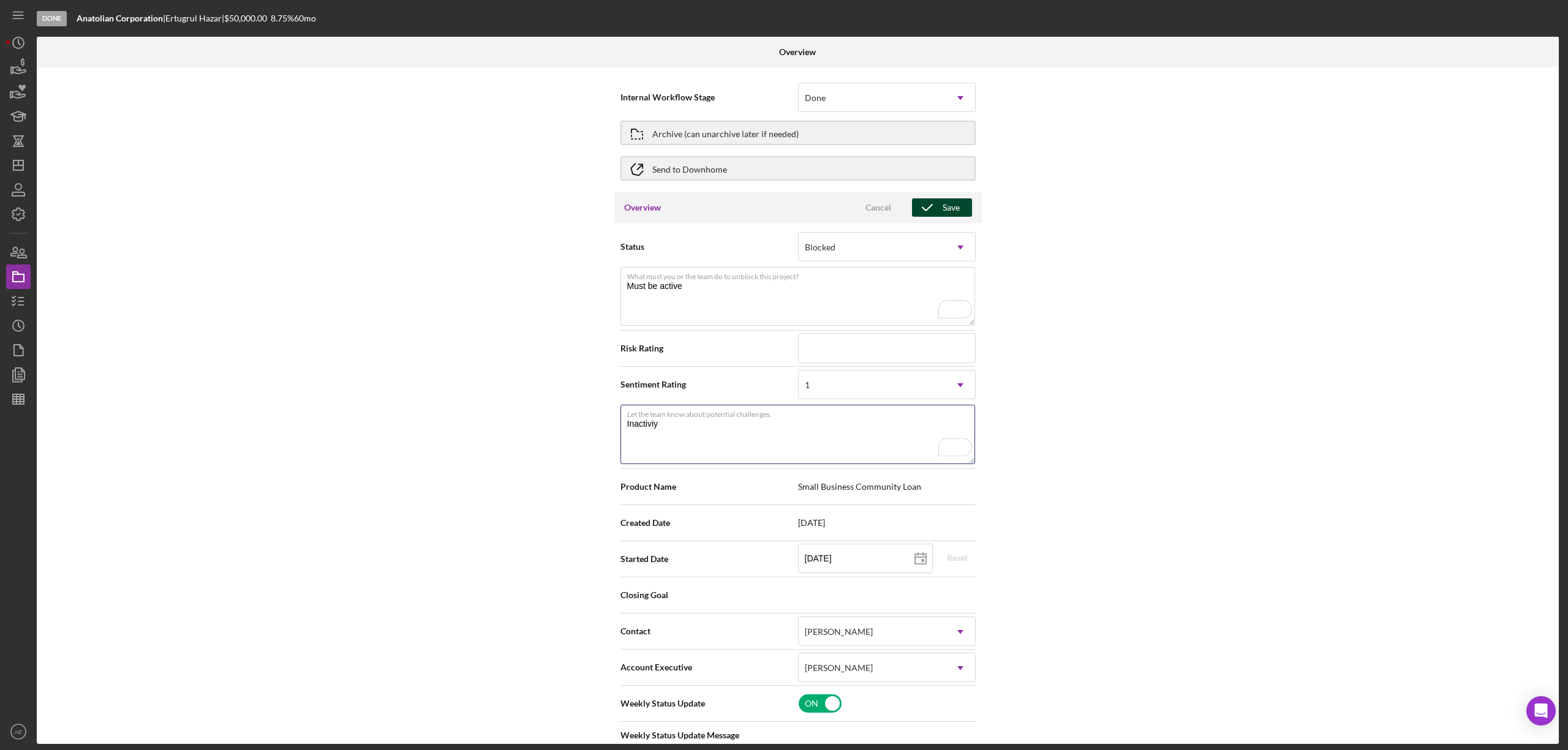
type textarea "Inactiviy"
click at [933, 204] on icon "button" at bounding box center [927, 207] width 31 height 31
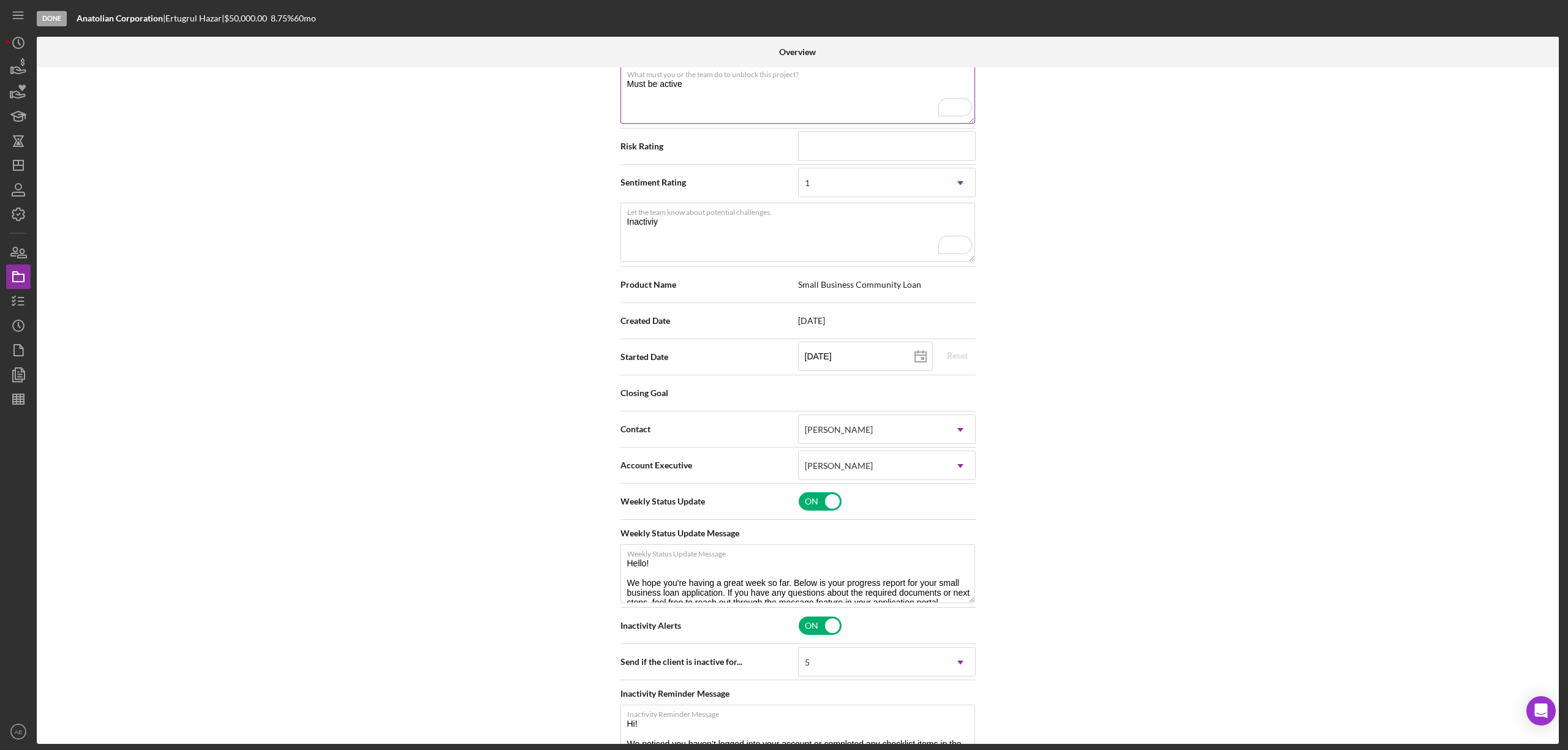
scroll to position [490, 0]
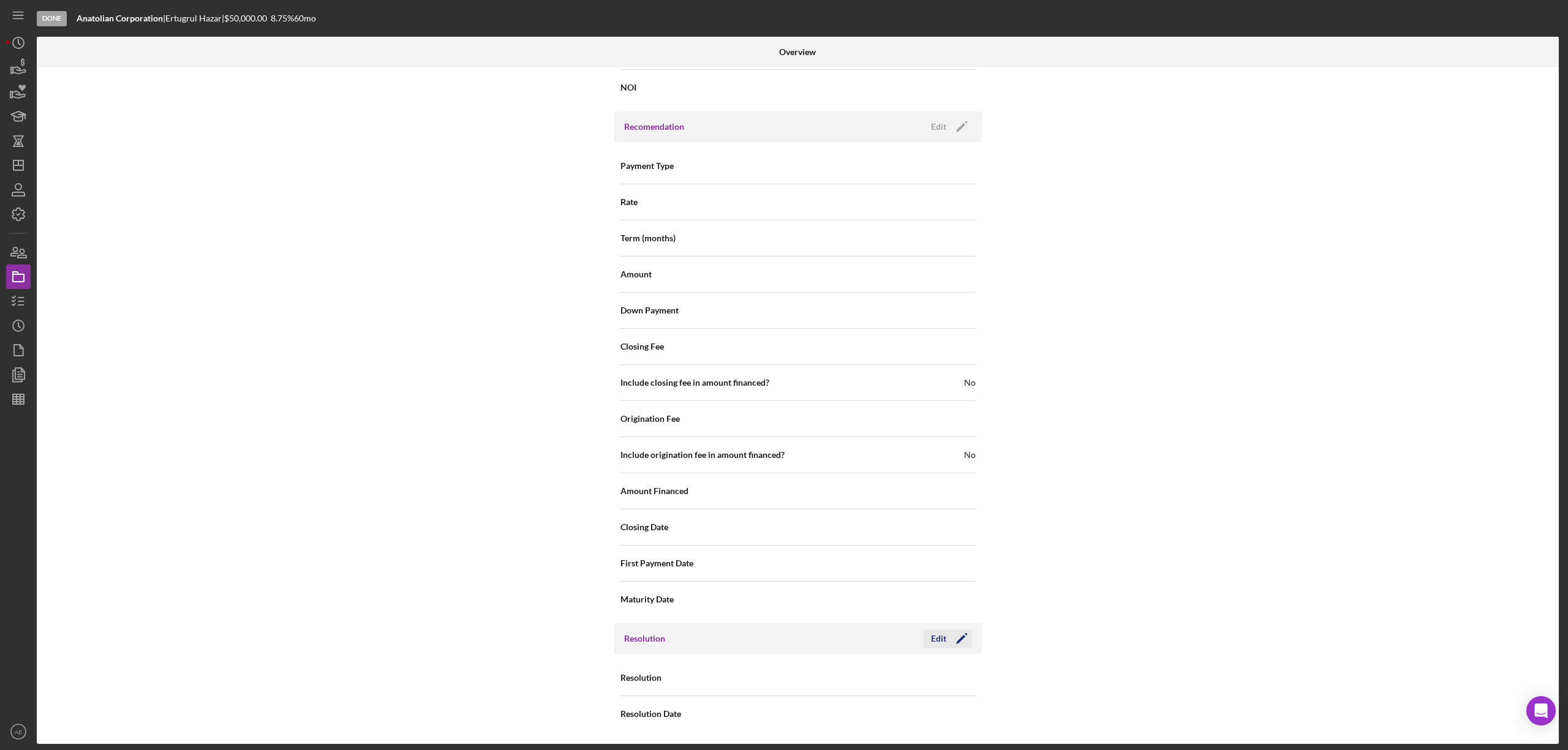
click at [941, 636] on div "Edit" at bounding box center [938, 639] width 15 height 19
click at [889, 674] on div "Select..." at bounding box center [873, 678] width 147 height 28
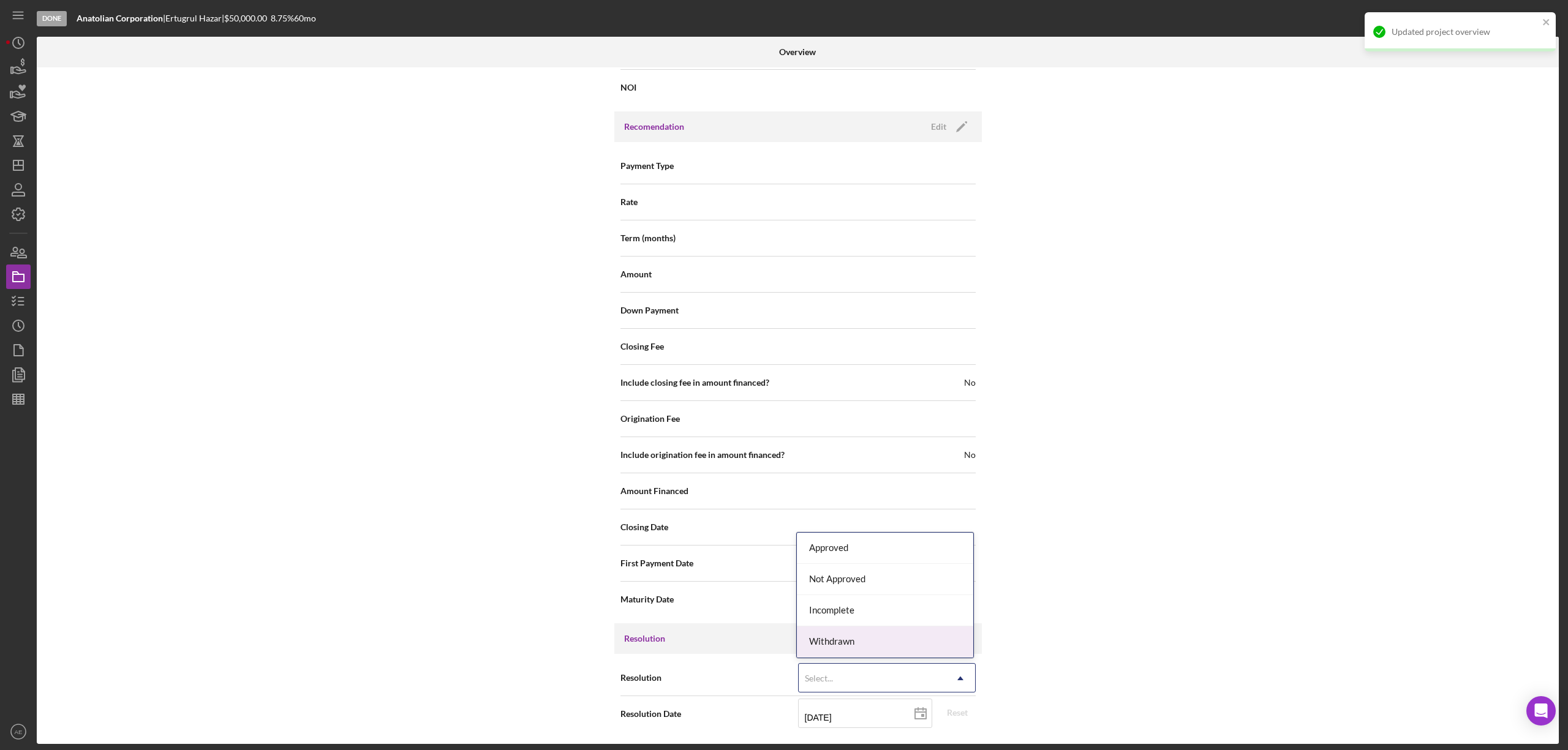
click at [844, 636] on div "Withdrawn" at bounding box center [885, 642] width 177 height 31
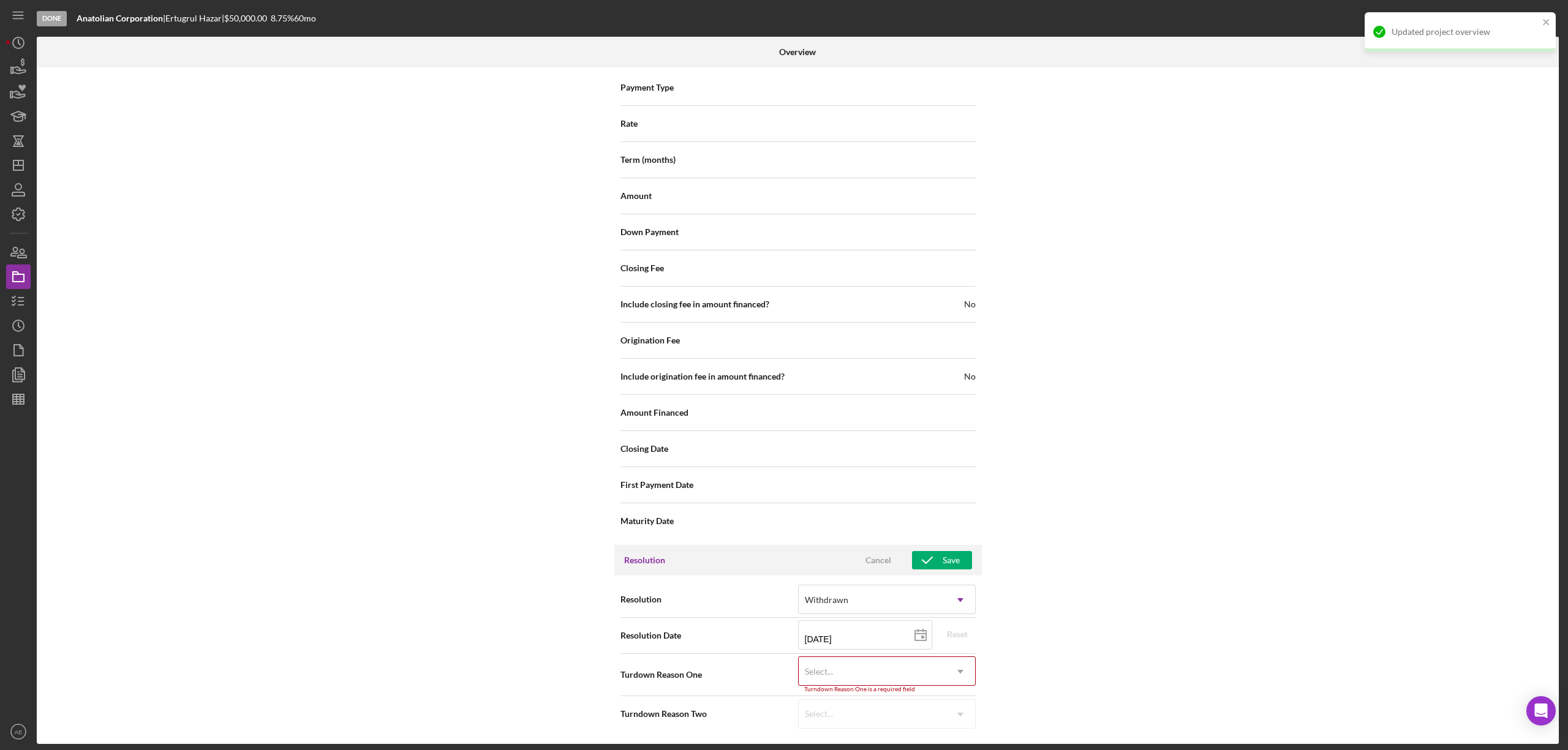
click at [848, 669] on div "Select..." at bounding box center [873, 671] width 147 height 28
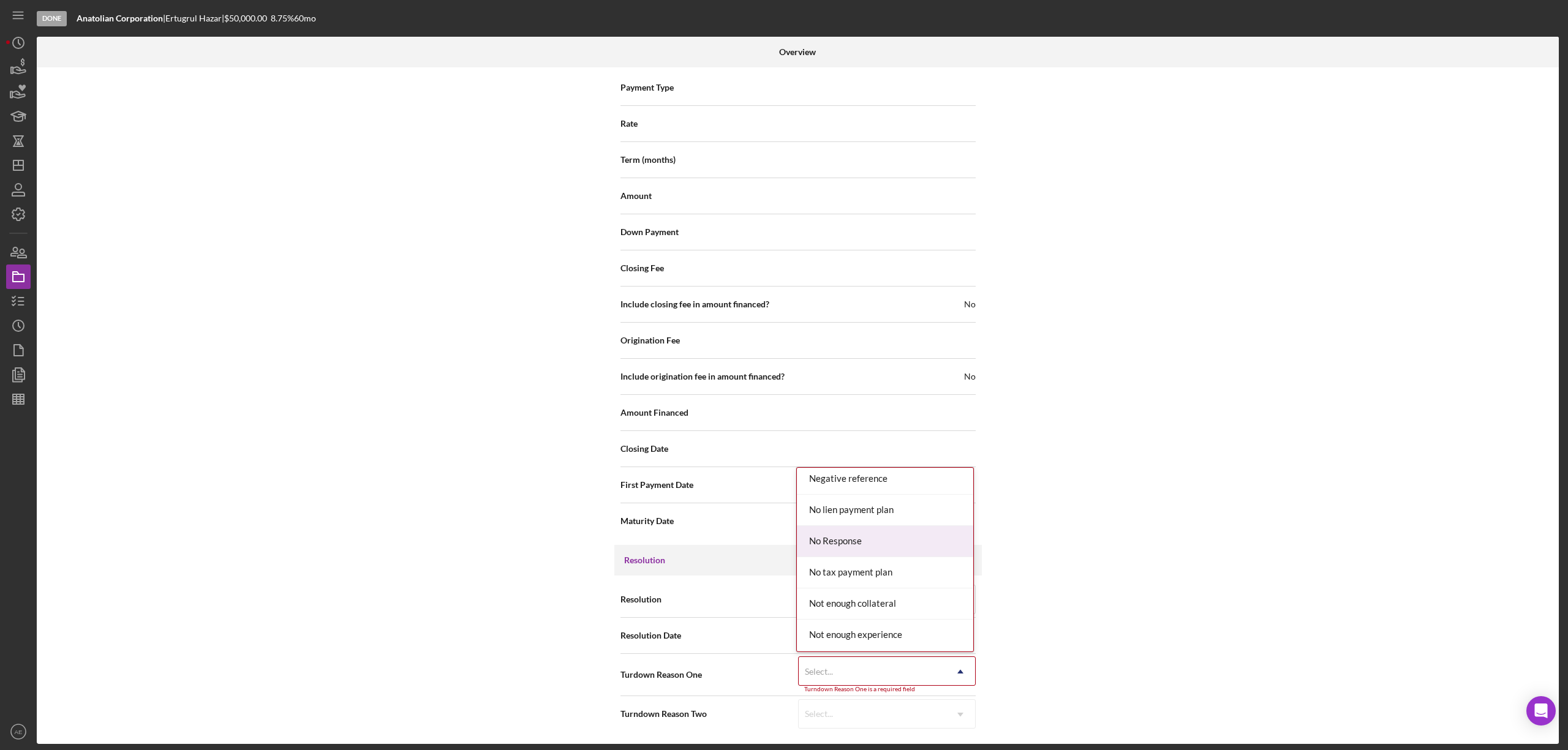
click at [863, 552] on div "No Response" at bounding box center [885, 541] width 177 height 31
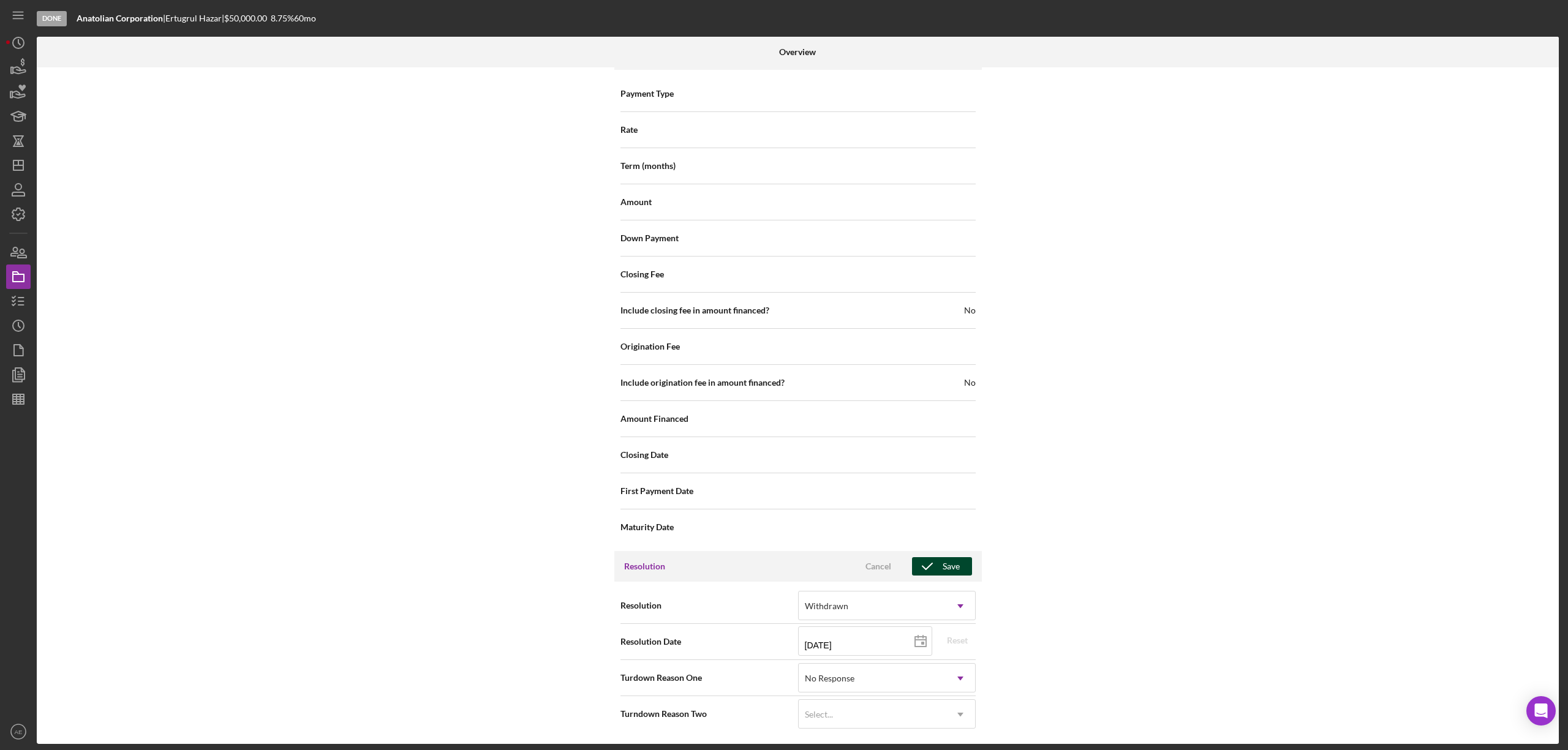
click at [943, 562] on div "Save" at bounding box center [951, 566] width 17 height 19
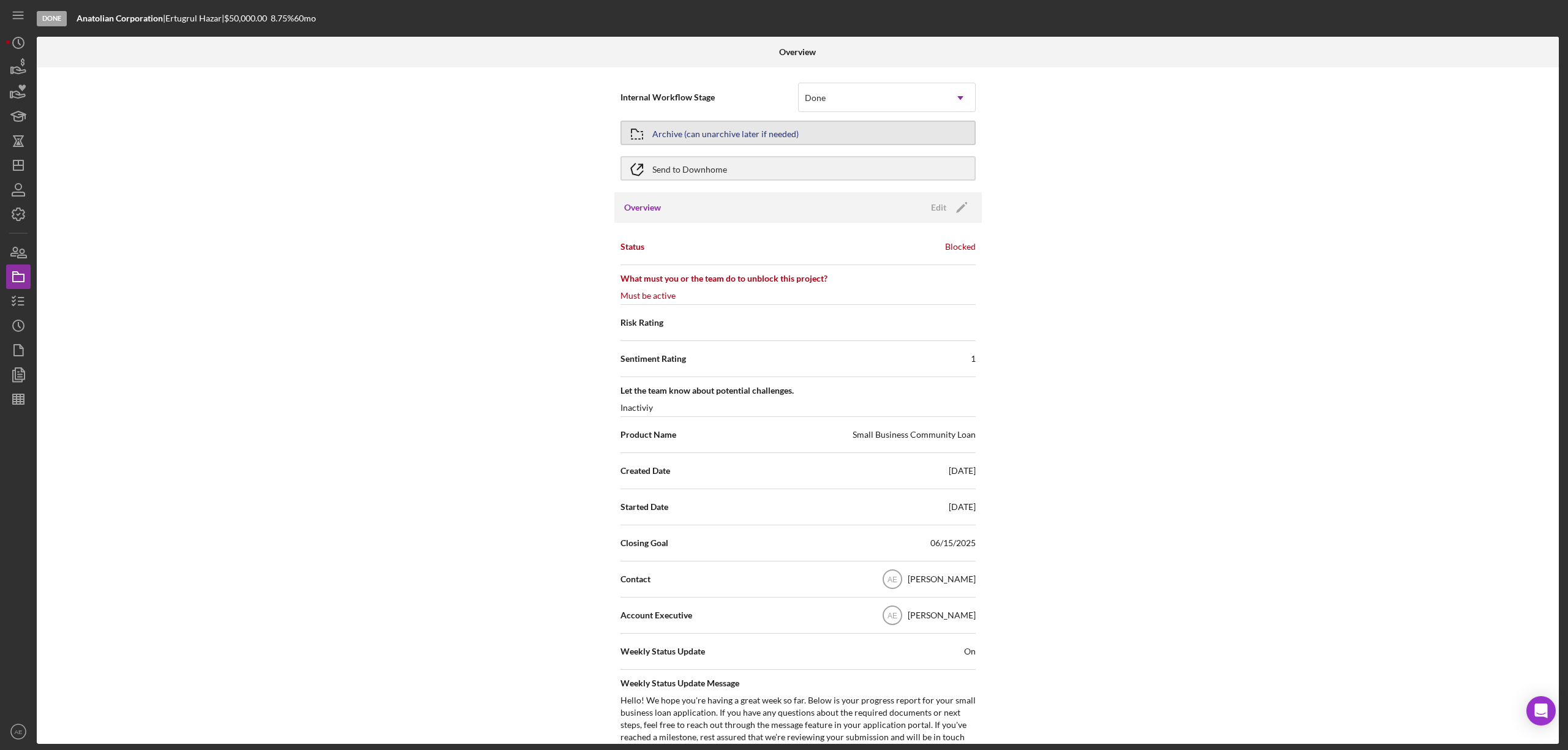
click at [647, 137] on icon "button" at bounding box center [637, 134] width 31 height 31
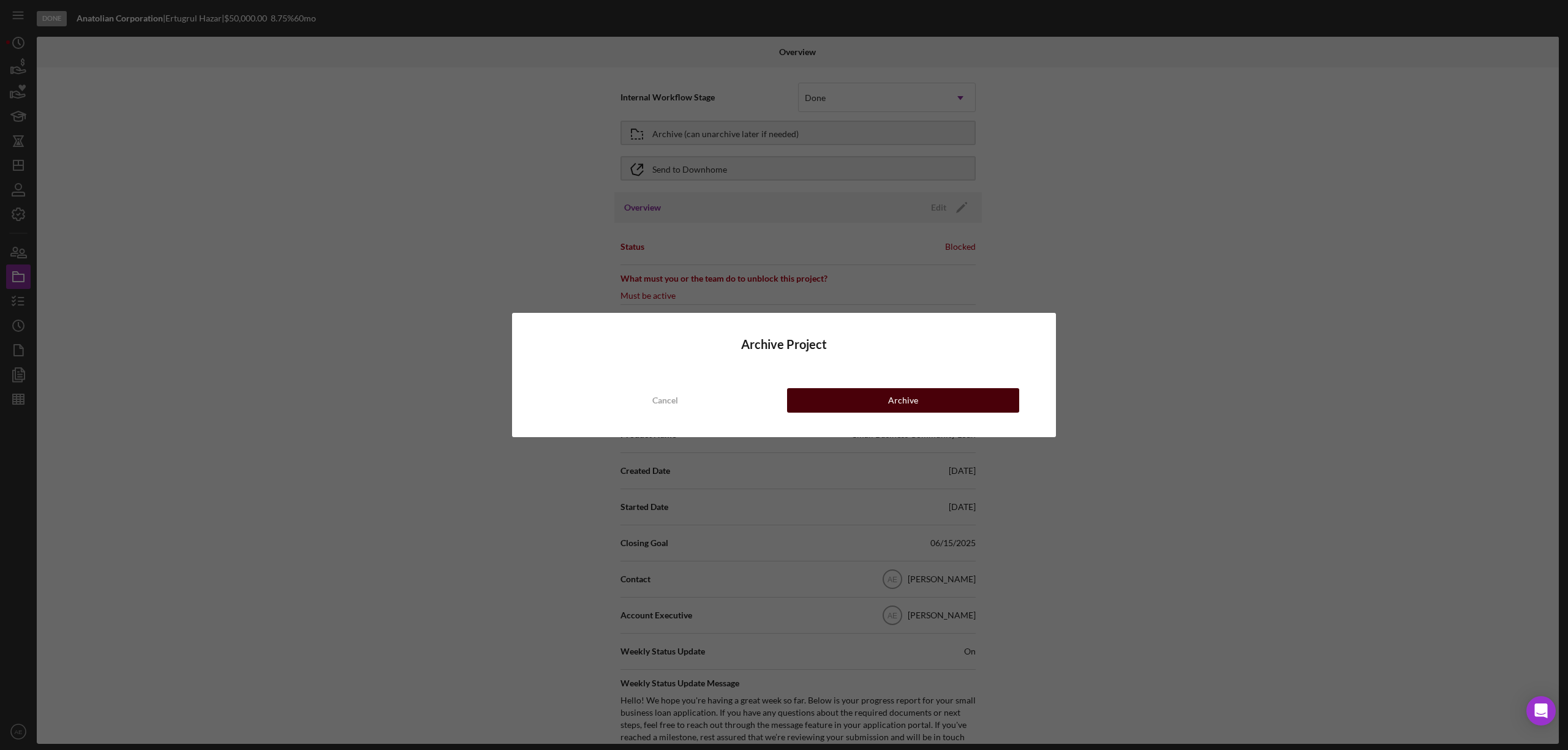
click at [900, 404] on div "Archive" at bounding box center [903, 400] width 30 height 24
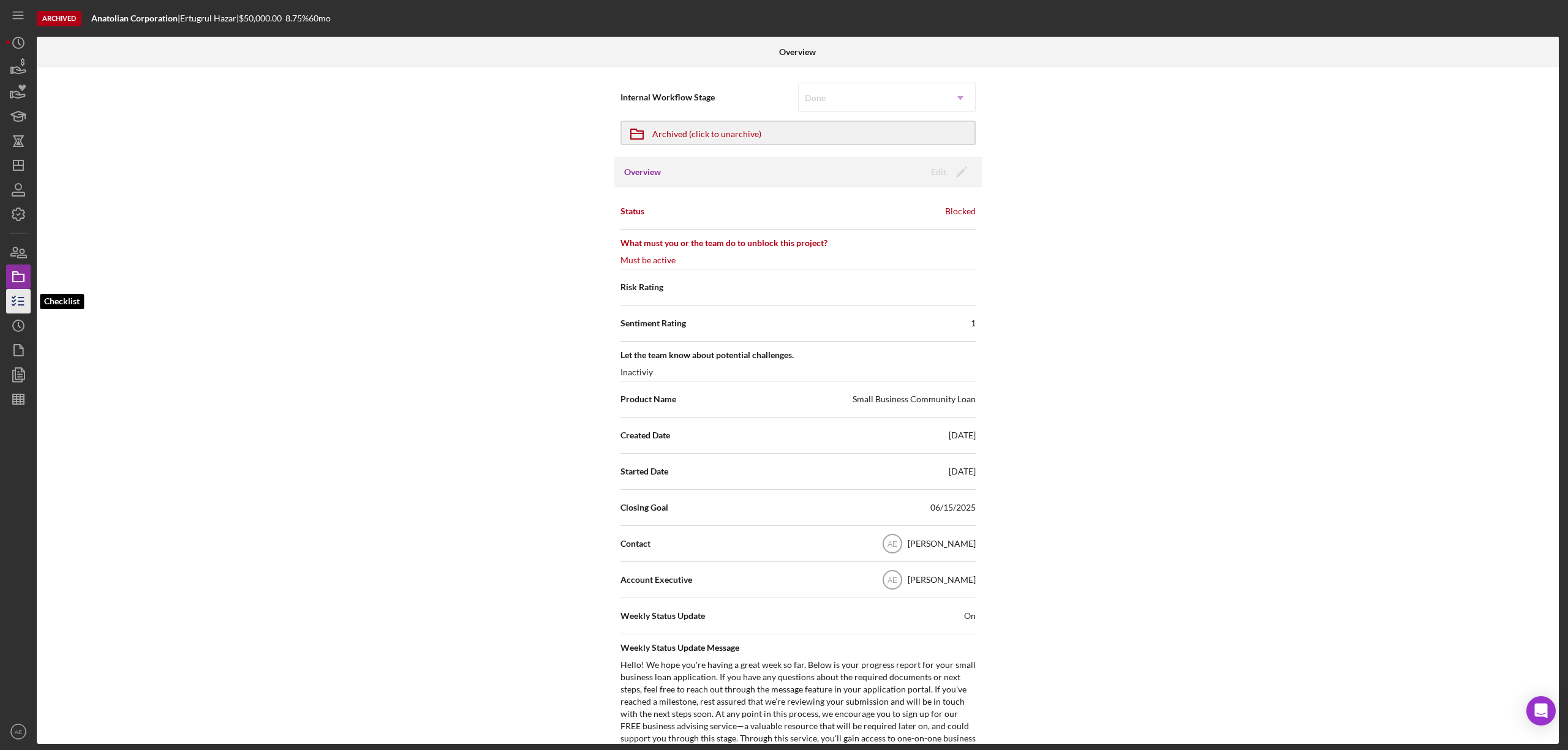
click at [20, 305] on line "button" at bounding box center [21, 305] width 6 height 0
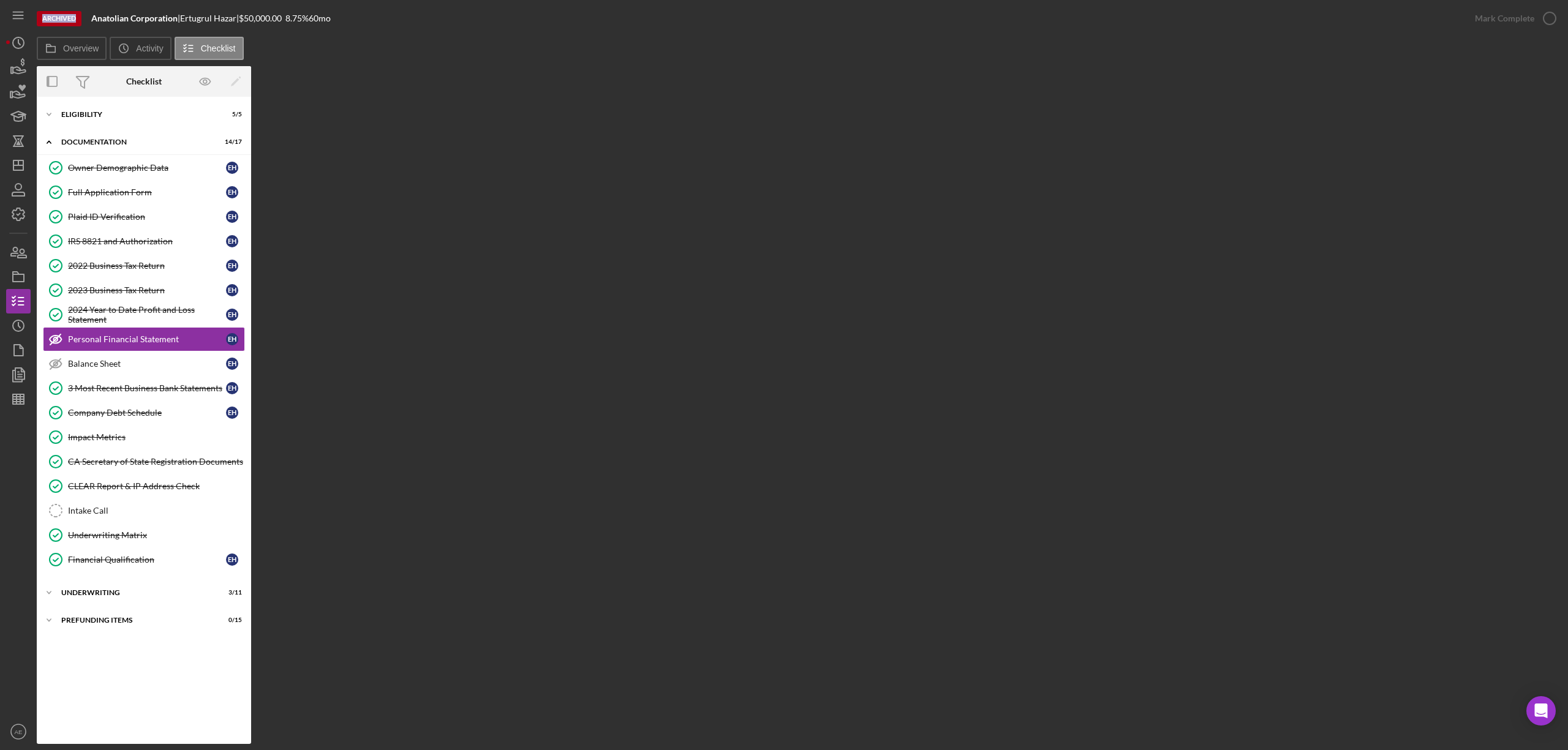
drag, startPoint x: 42, startPoint y: 16, endPoint x: 77, endPoint y: 16, distance: 35.0
click at [77, 16] on div "Archived" at bounding box center [59, 18] width 45 height 15
click at [20, 172] on icon "Icon/Dashboard" at bounding box center [18, 165] width 31 height 31
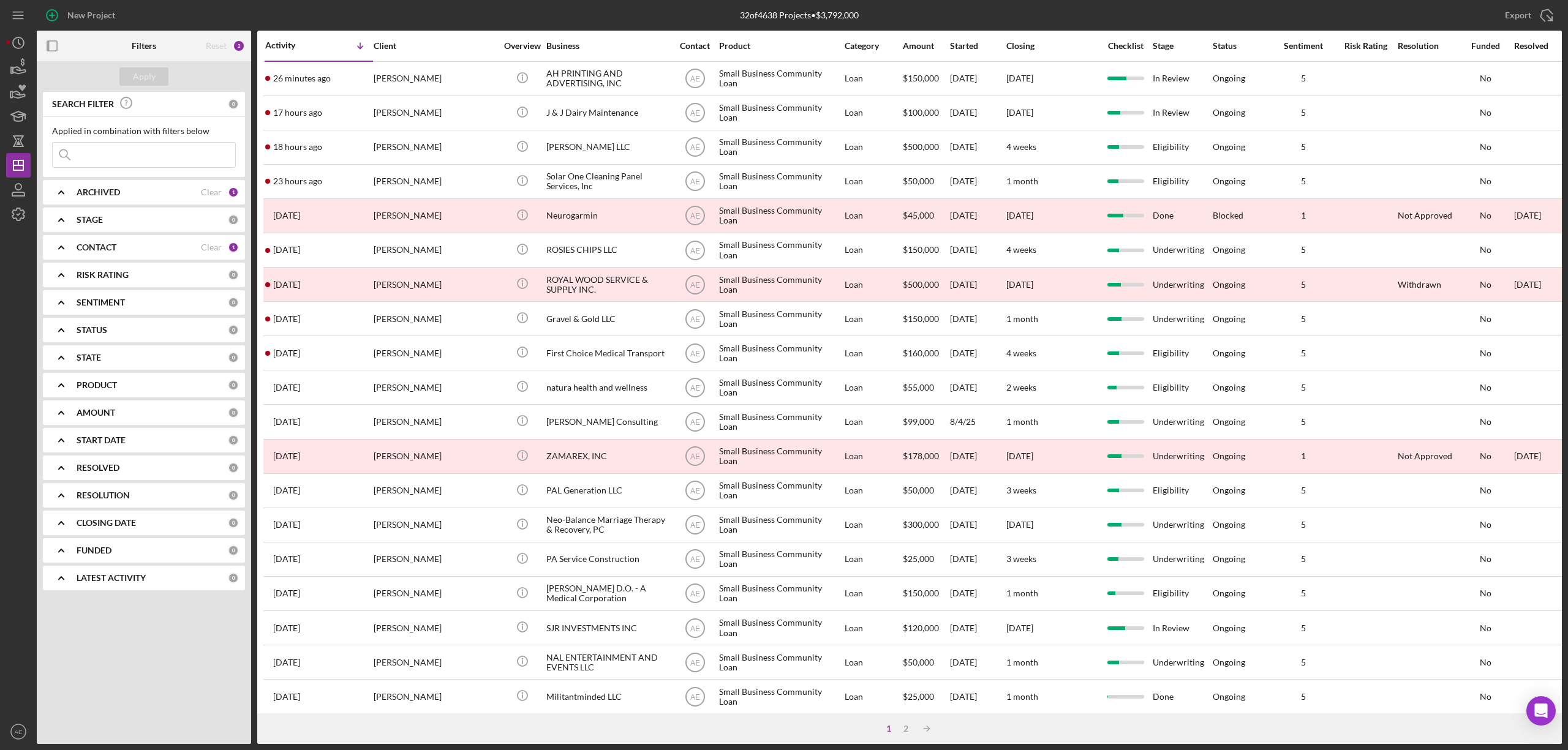
click at [101, 195] on b "ARCHIVED" at bounding box center [98, 192] width 44 height 10
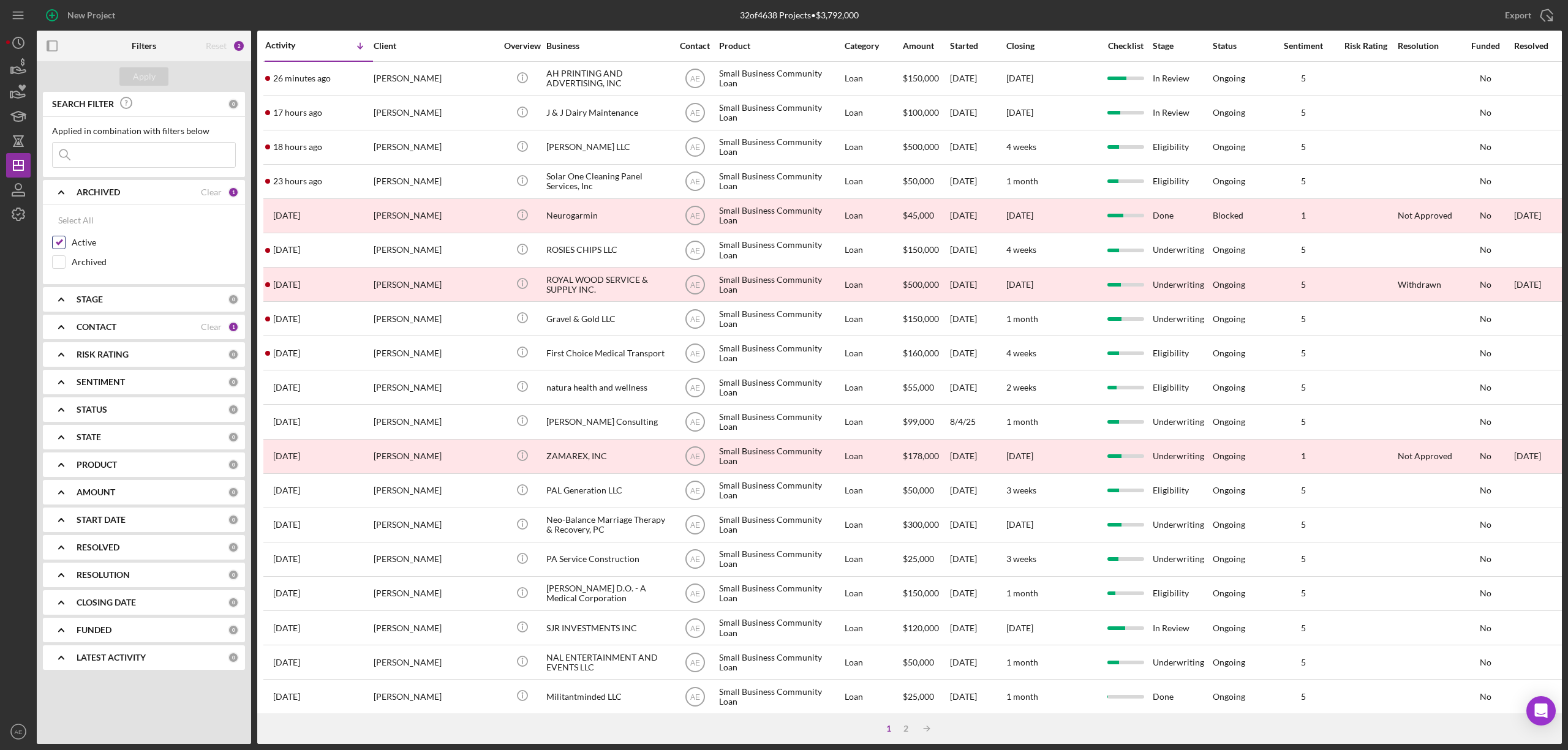
click at [60, 241] on input "Active" at bounding box center [59, 242] width 12 height 12
checkbox input "false"
click at [64, 263] on input "Archived" at bounding box center [59, 261] width 12 height 12
click at [149, 74] on div "Apply" at bounding box center [144, 76] width 23 height 19
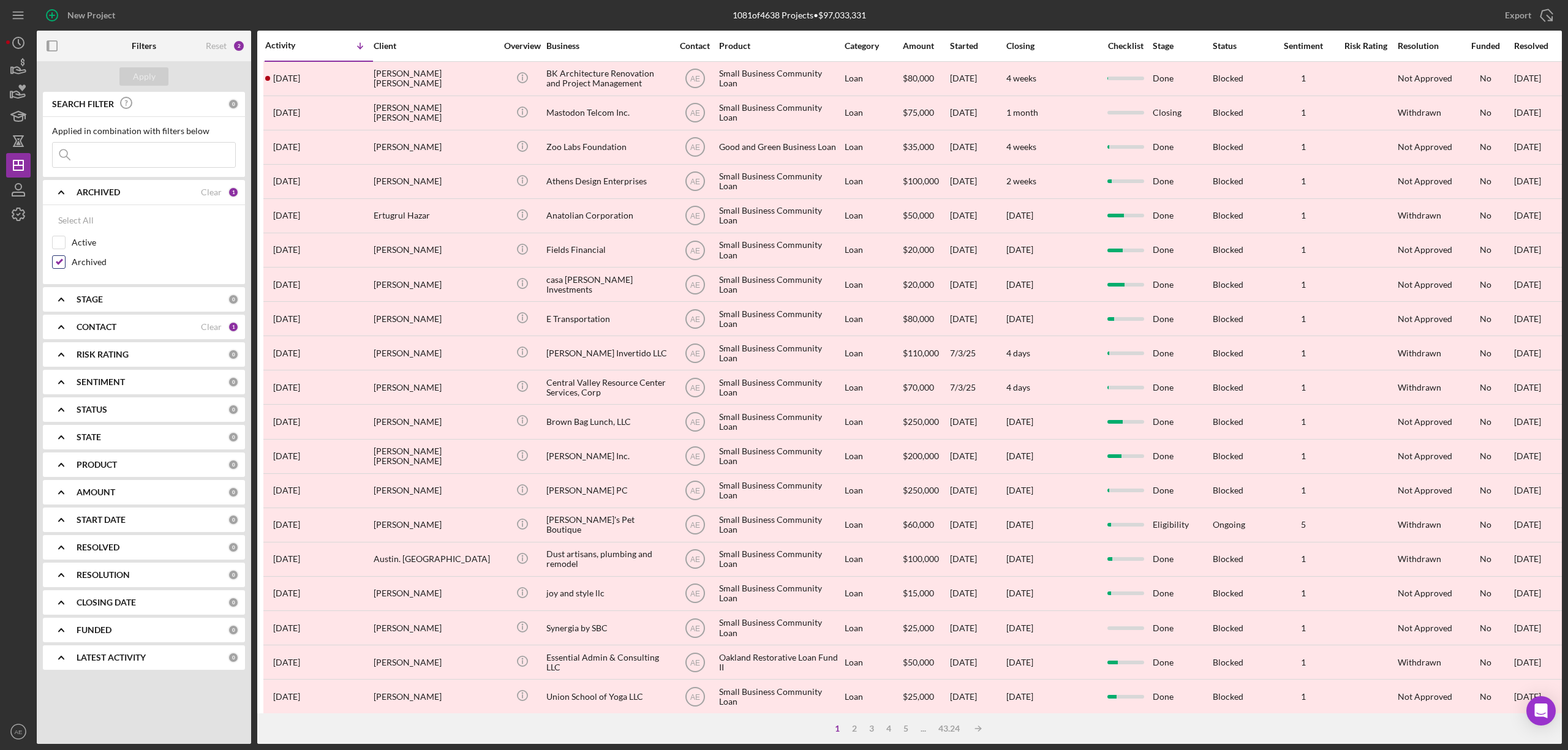
click at [58, 265] on input "Archived" at bounding box center [59, 261] width 12 height 12
checkbox input "false"
click at [59, 241] on input "Active" at bounding box center [59, 242] width 12 height 12
checkbox input "true"
click at [153, 81] on div "Apply" at bounding box center [144, 76] width 23 height 19
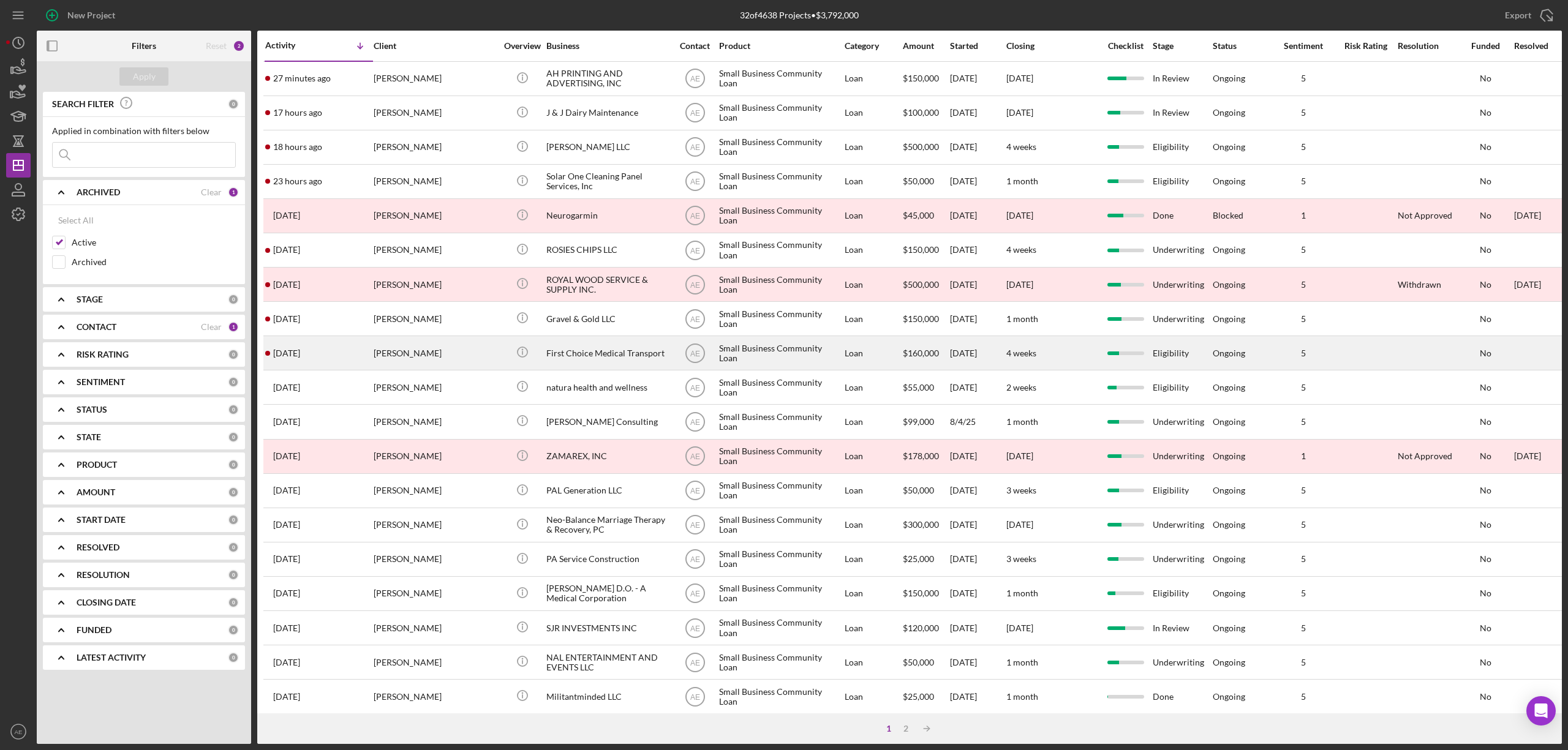
click at [417, 354] on div "Levon Arakelyan" at bounding box center [435, 352] width 122 height 32
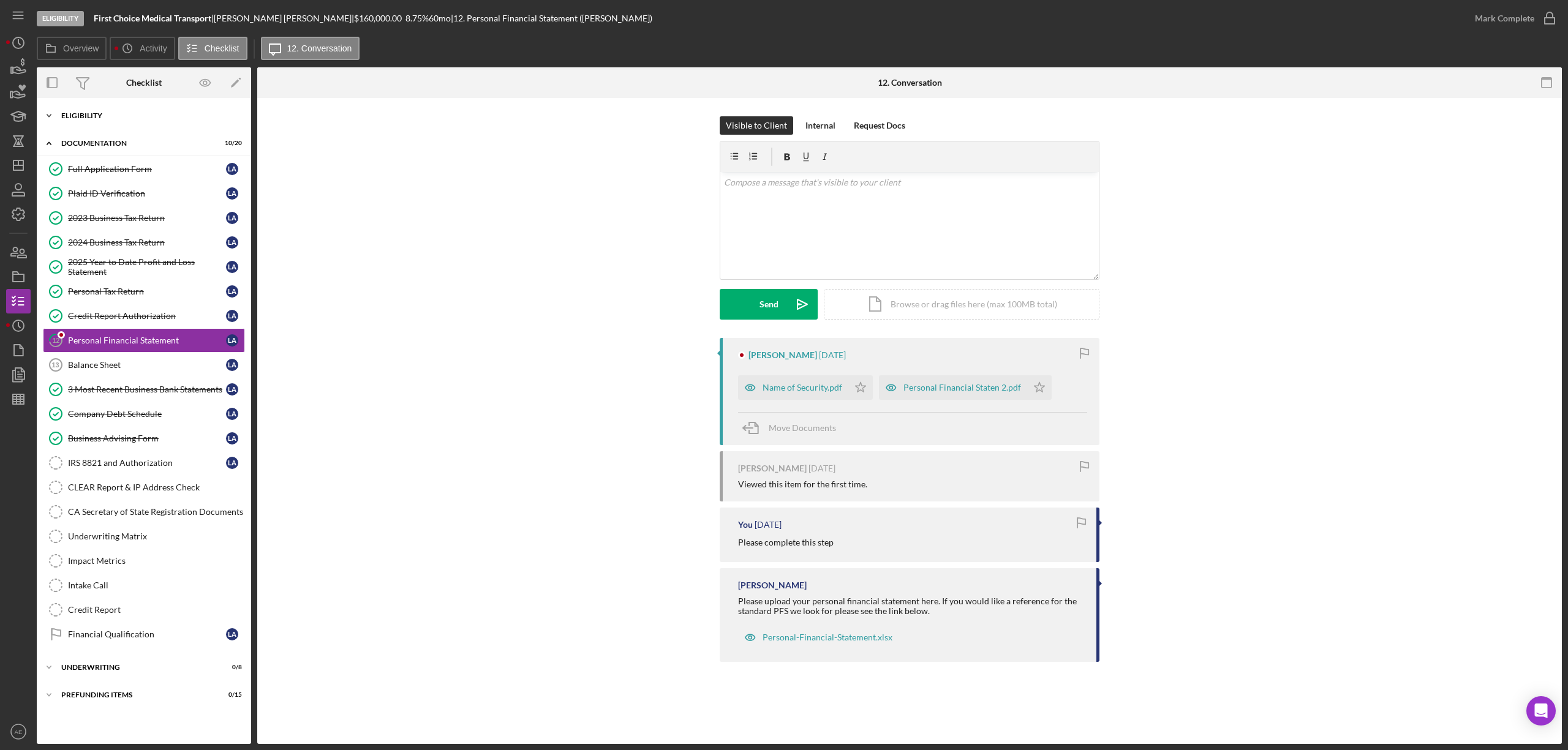
click at [114, 113] on div "Eligibility" at bounding box center [149, 116] width 174 height 7
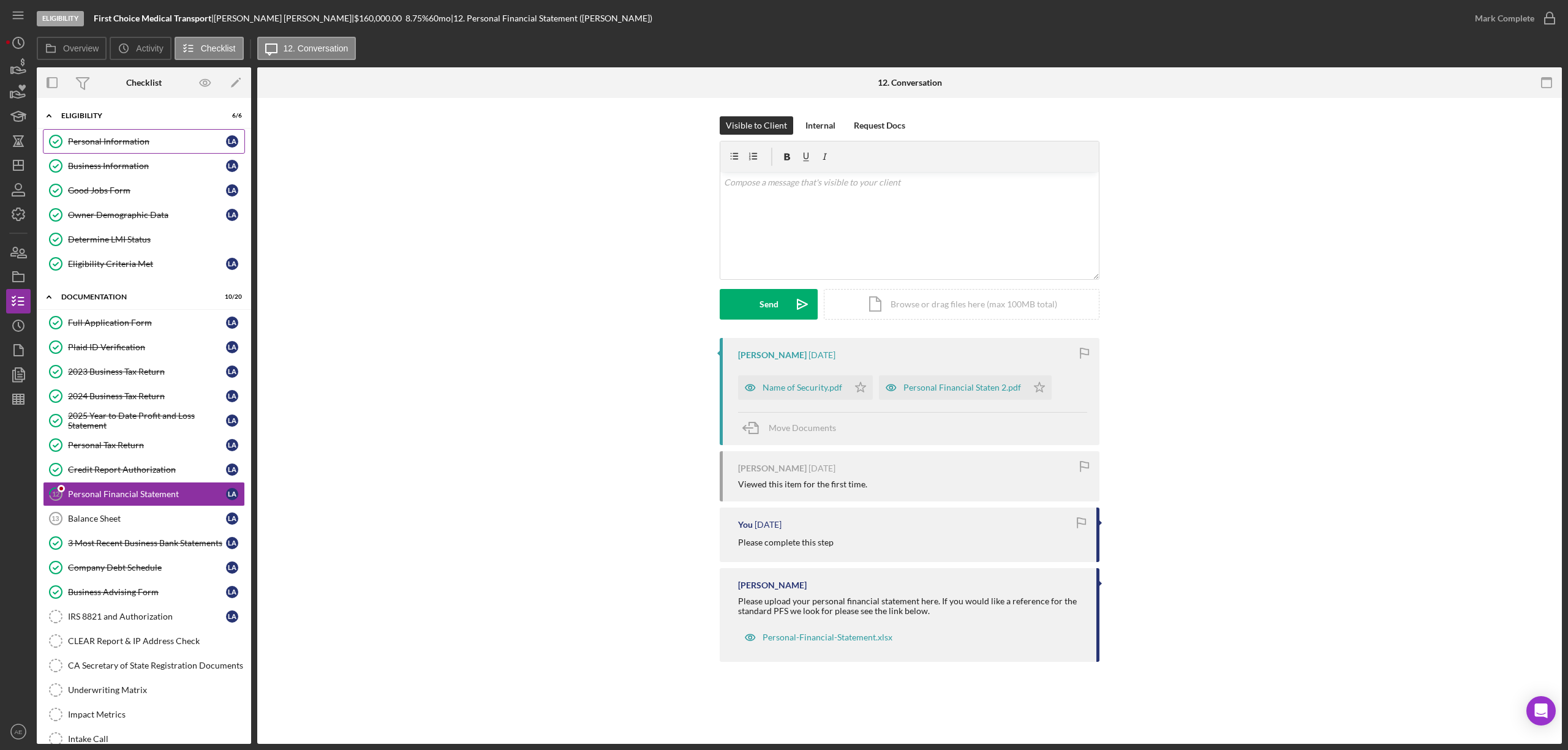
click at [118, 147] on link "Personal Information Personal Information L A" at bounding box center [144, 141] width 202 height 24
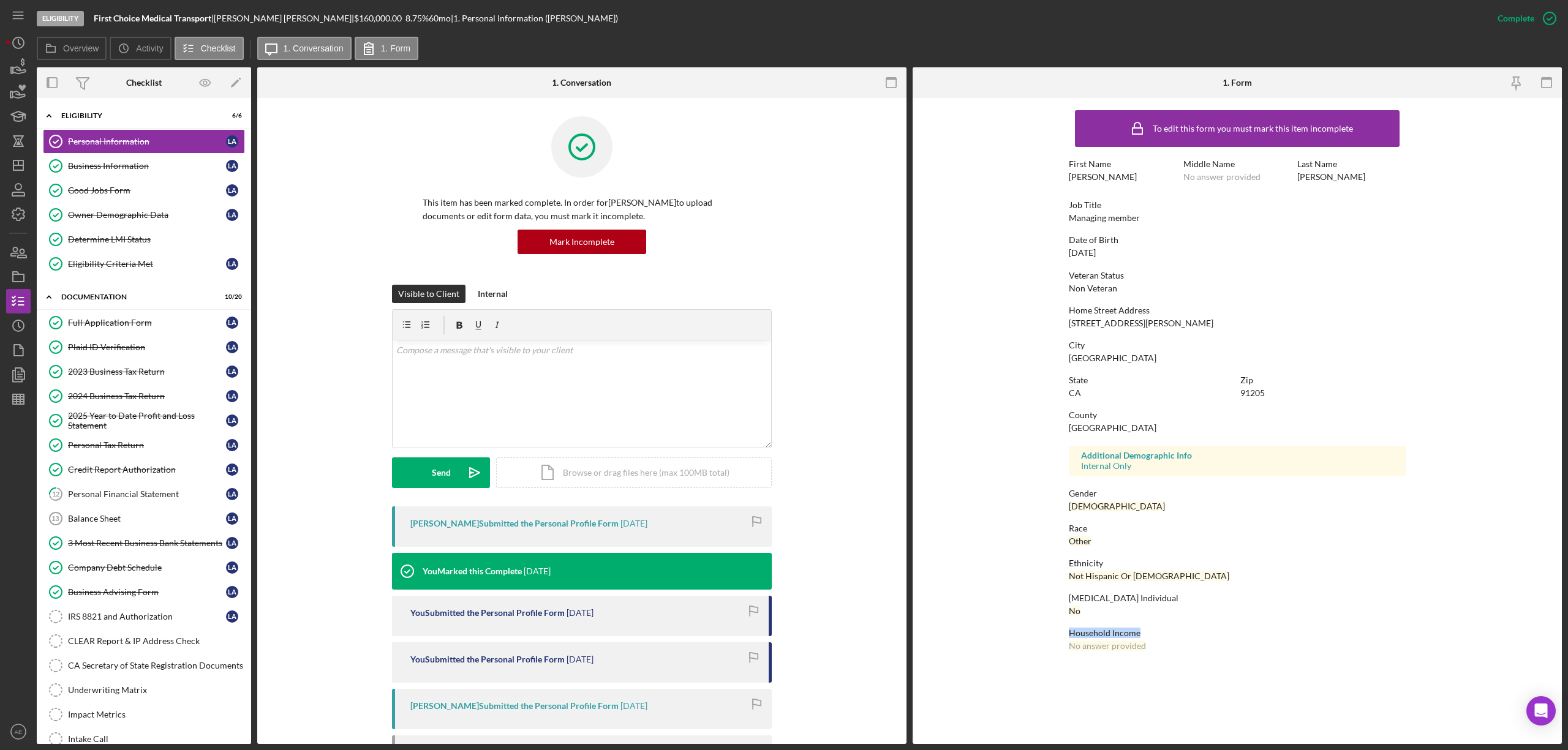
drag, startPoint x: 1069, startPoint y: 631, endPoint x: 1158, endPoint y: 636, distance: 89.1
click at [1158, 636] on div "Household Income" at bounding box center [1237, 633] width 337 height 10
drag, startPoint x: 1069, startPoint y: 648, endPoint x: 1152, endPoint y: 649, distance: 83.0
click at [1152, 649] on div "Household Income No answer provided" at bounding box center [1237, 639] width 337 height 23
click at [1219, 606] on div "Low Income Individual No" at bounding box center [1237, 604] width 337 height 23
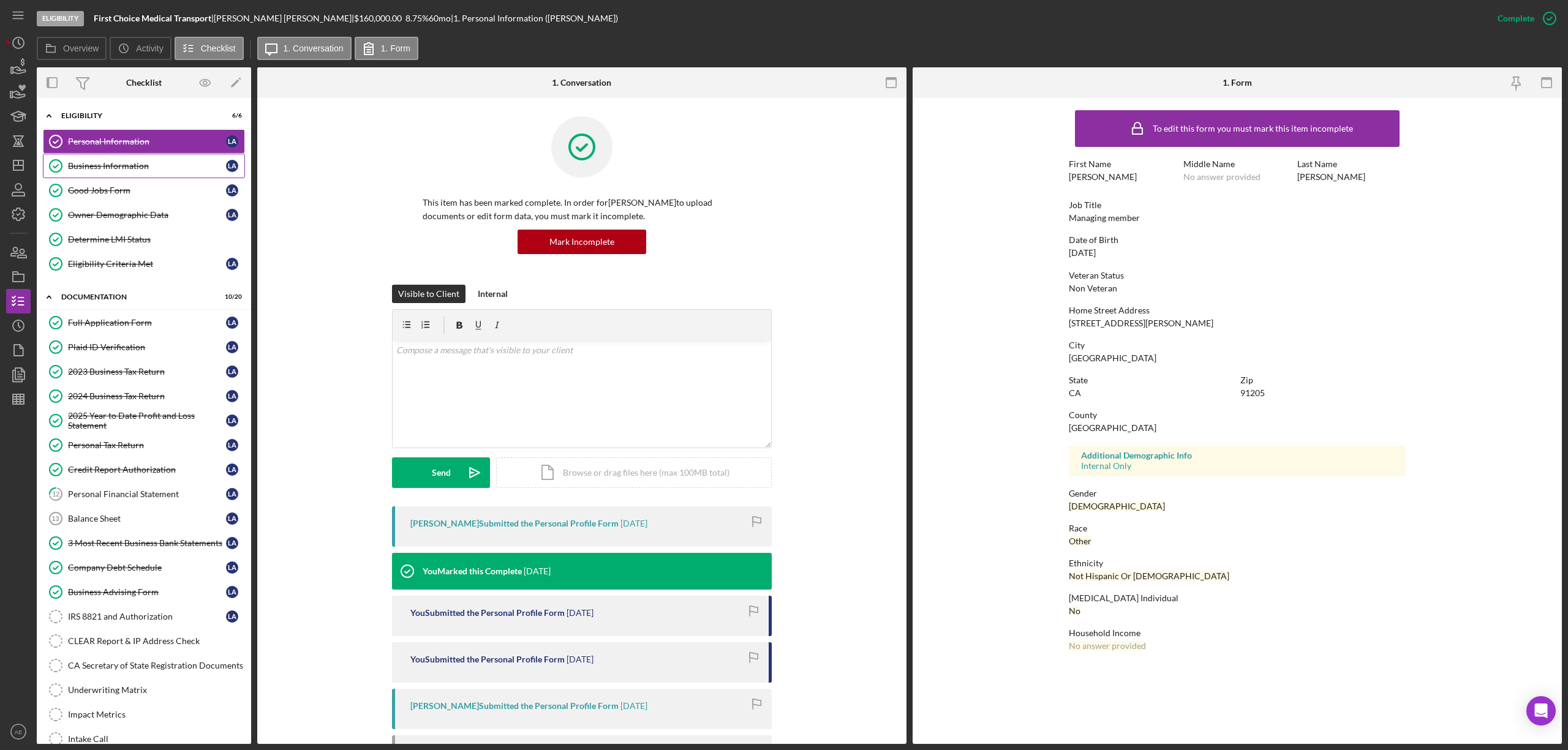
click at [169, 161] on div "Business Information" at bounding box center [147, 166] width 158 height 10
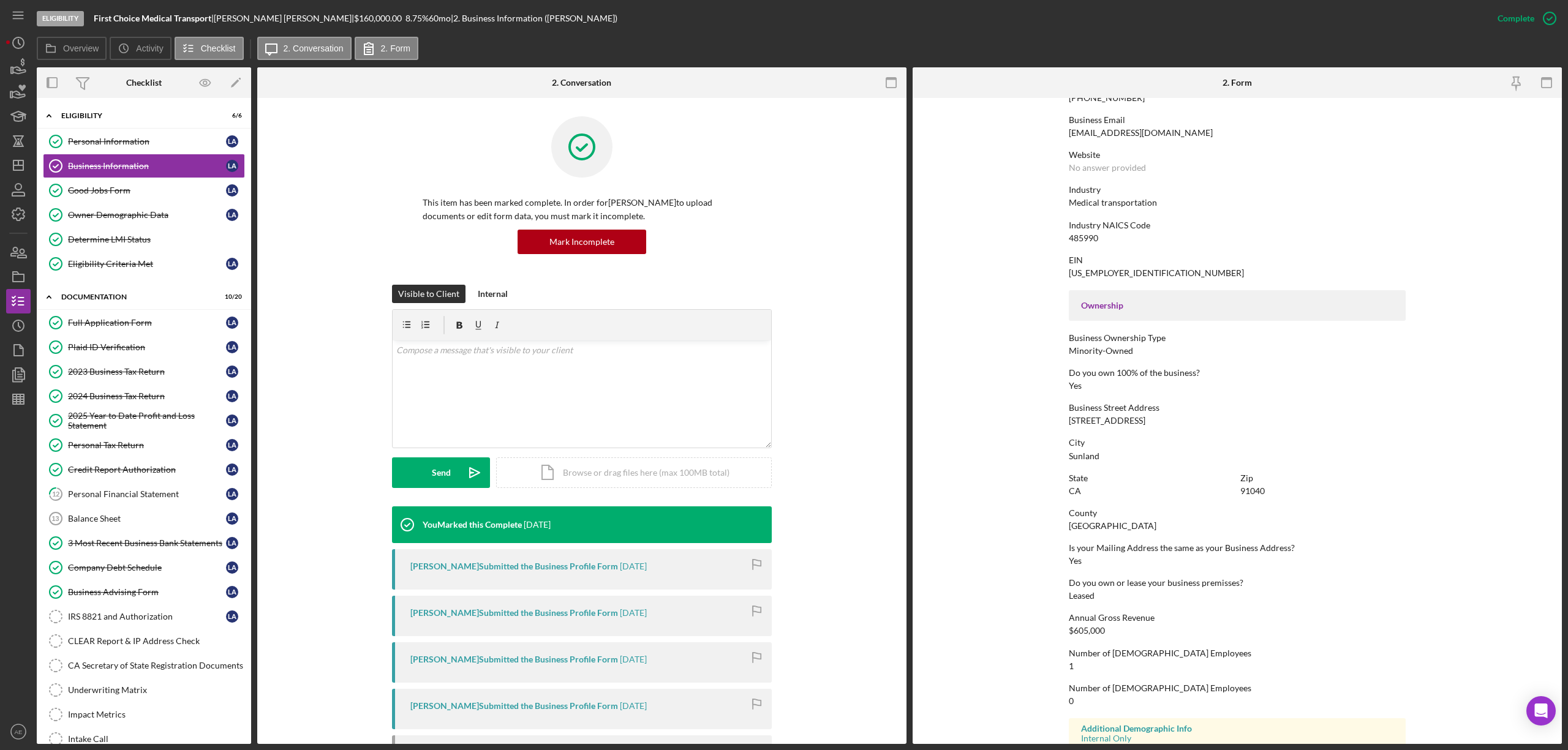
scroll to position [276, 0]
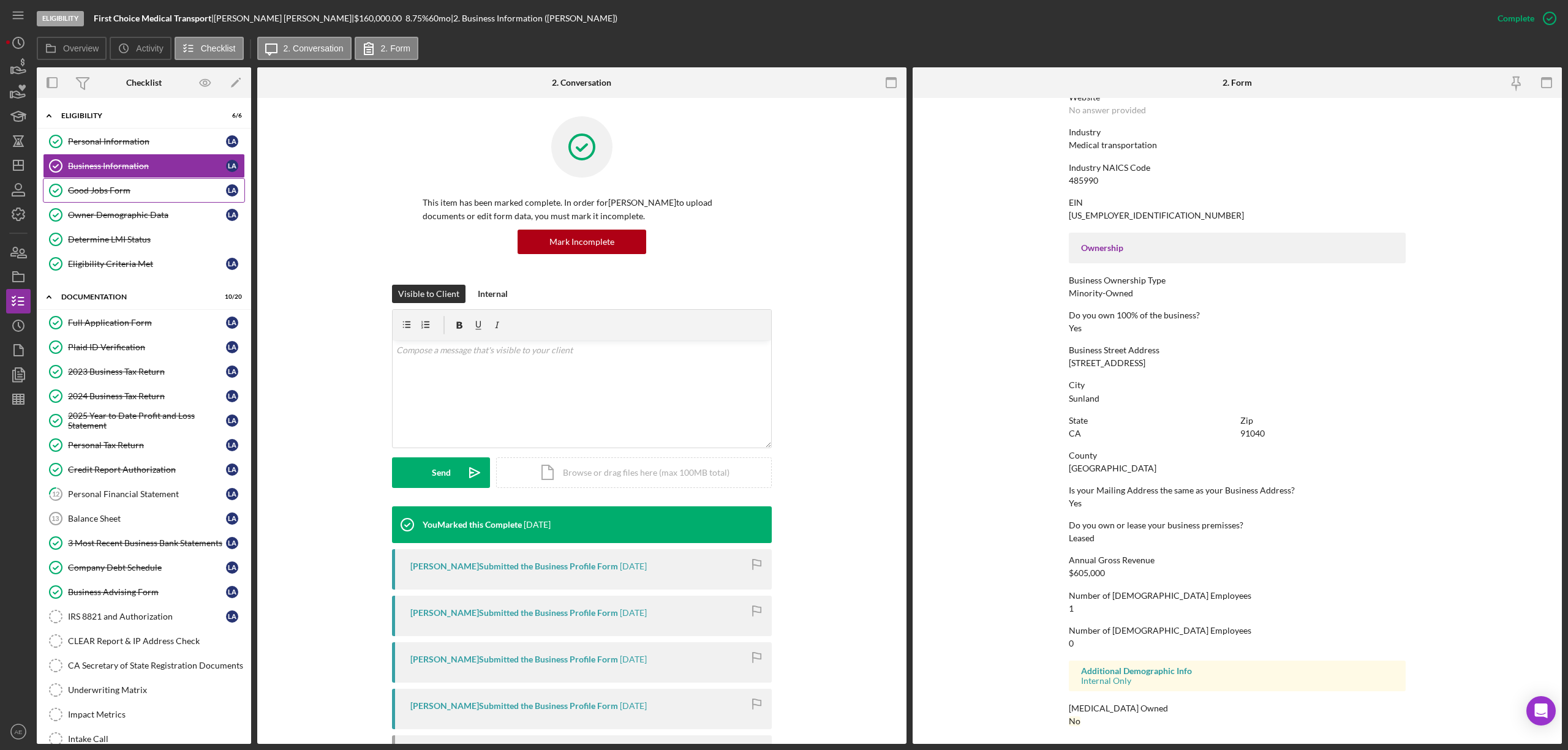
click at [106, 187] on div "Good Jobs Form" at bounding box center [147, 191] width 158 height 10
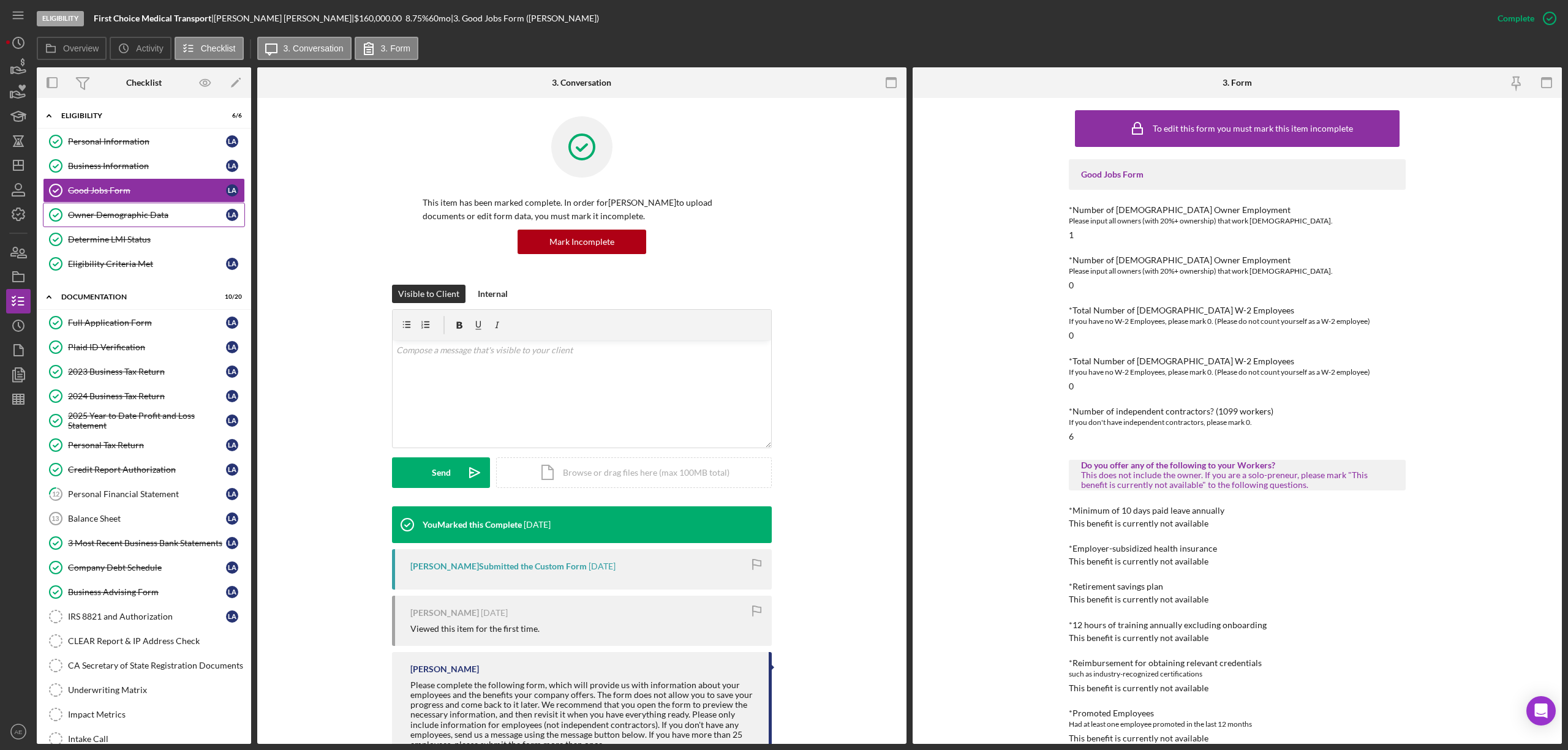
click at [189, 209] on link "Owner Demographic Data Owner Demographic Data L A" at bounding box center [144, 215] width 202 height 24
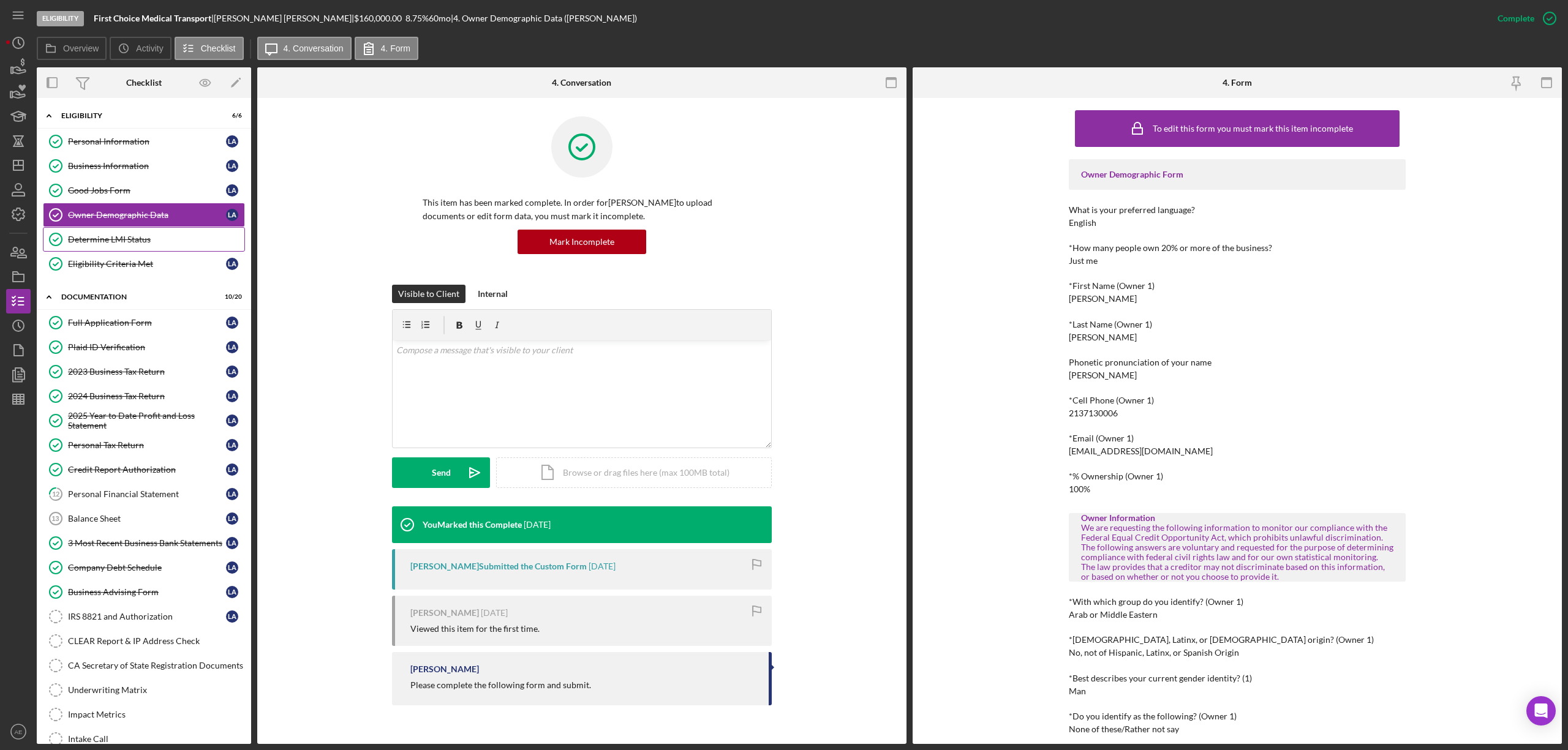
click at [153, 236] on div "Determine LMI Status" at bounding box center [156, 239] width 177 height 10
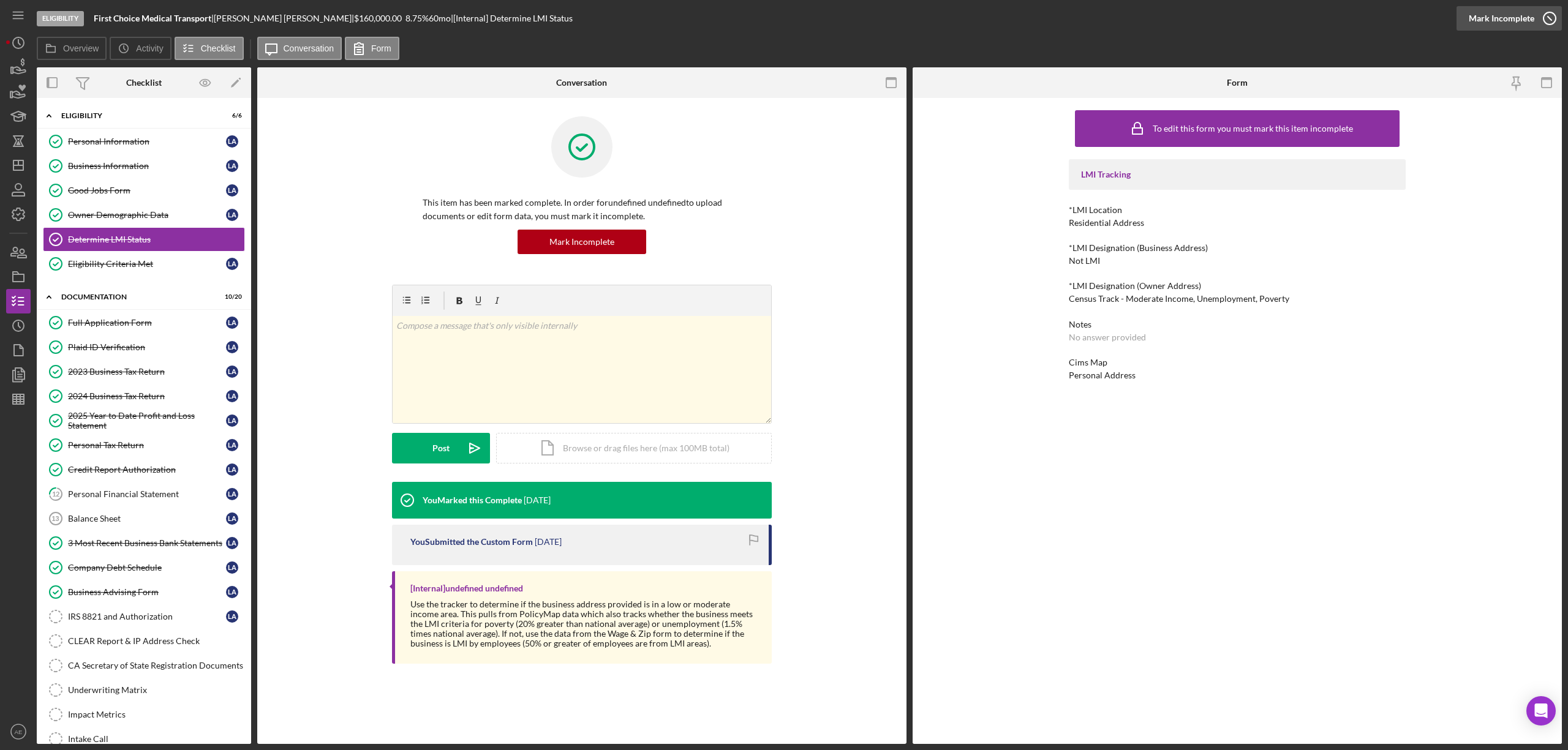
click at [1506, 17] on div "Mark Incomplete" at bounding box center [1502, 19] width 66 height 24
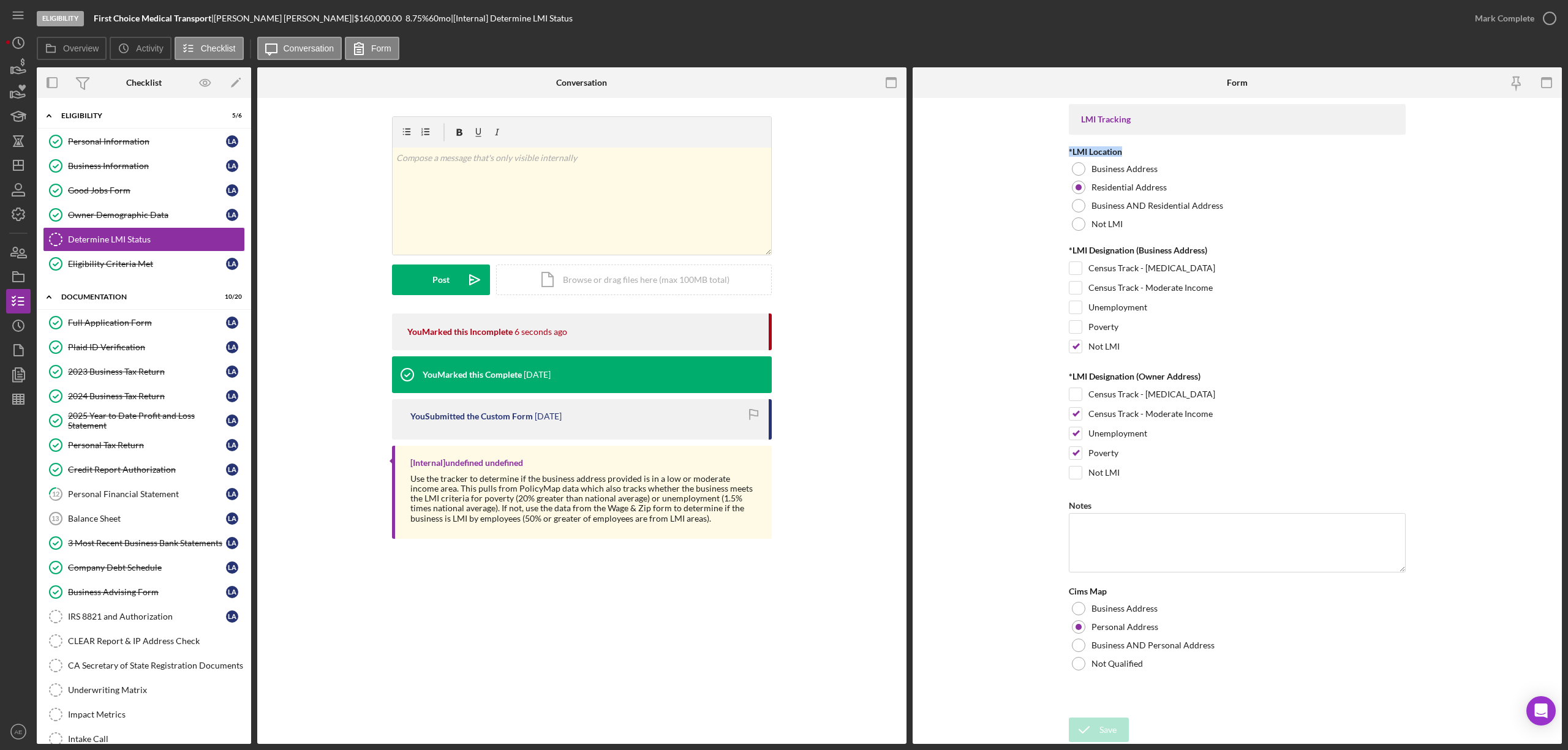
drag, startPoint x: 1064, startPoint y: 150, endPoint x: 1138, endPoint y: 152, distance: 74.0
click at [1138, 152] on form "LMI Tracking *LMI Location Business Address Residential Address Business AND Re…" at bounding box center [1237, 421] width 649 height 646
click at [1502, 21] on div "Mark Complete" at bounding box center [1504, 19] width 59 height 24
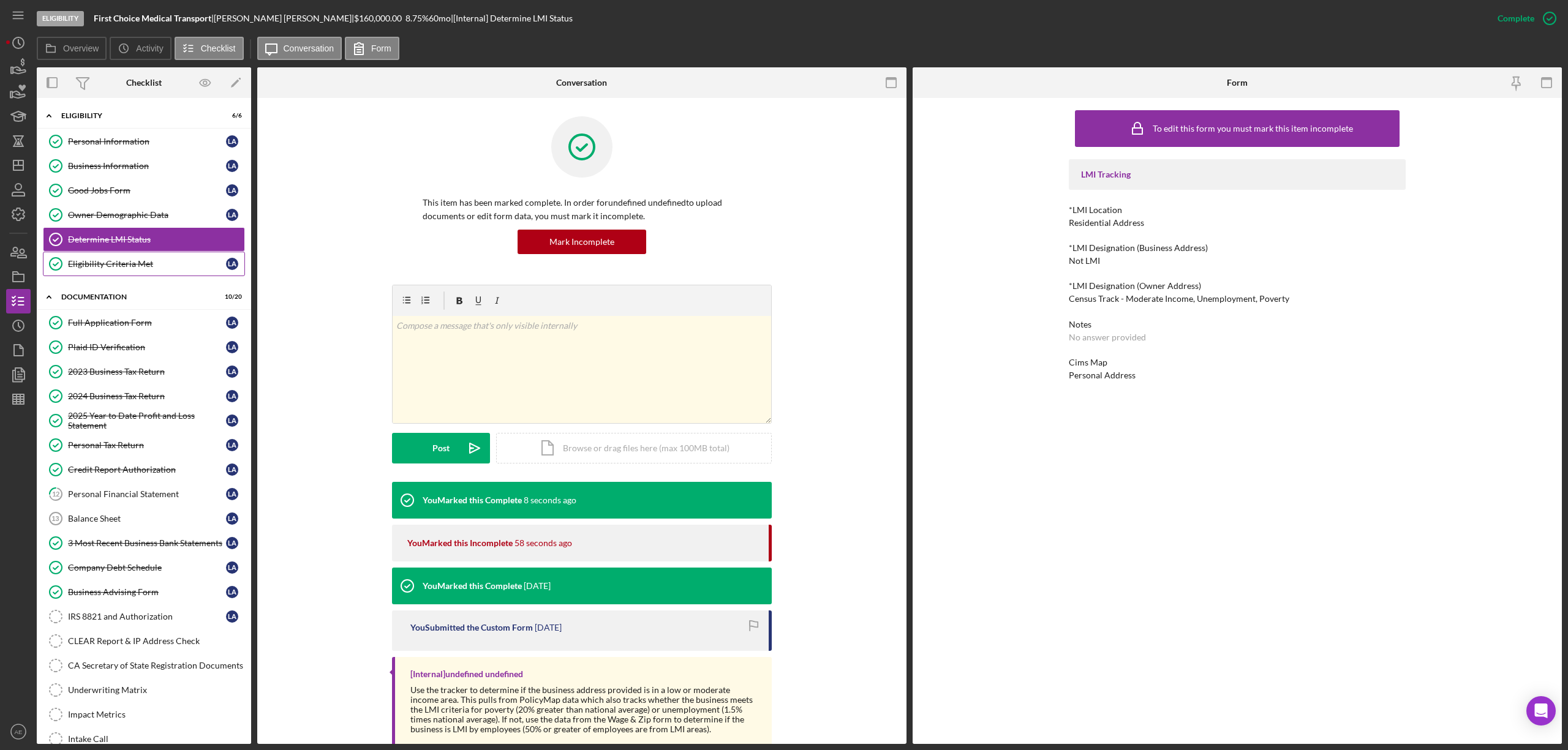
click at [125, 265] on div "Eligibility Criteria Met" at bounding box center [147, 264] width 158 height 10
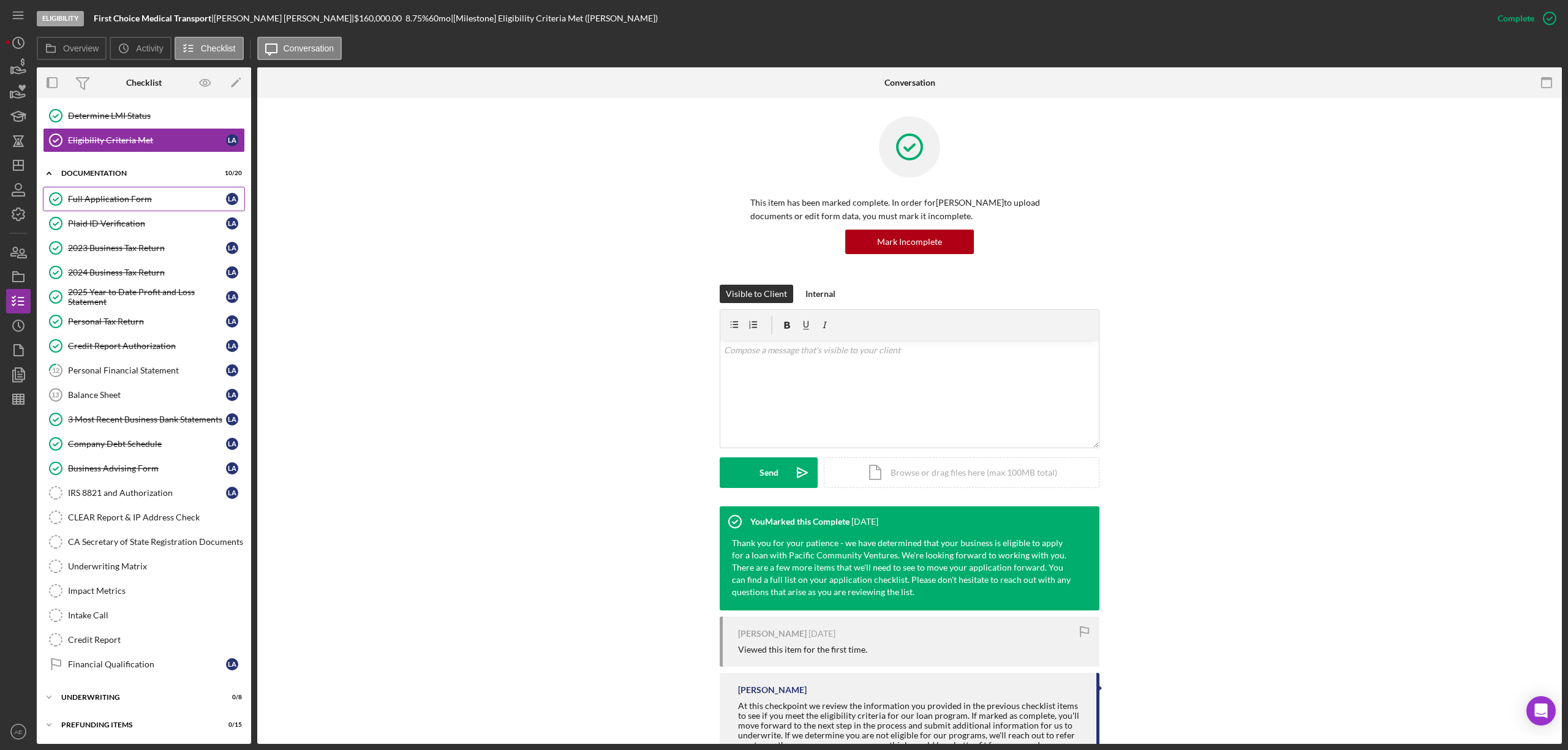
click at [143, 186] on link "Full Application Form Full Application Form L A" at bounding box center [144, 199] width 202 height 24
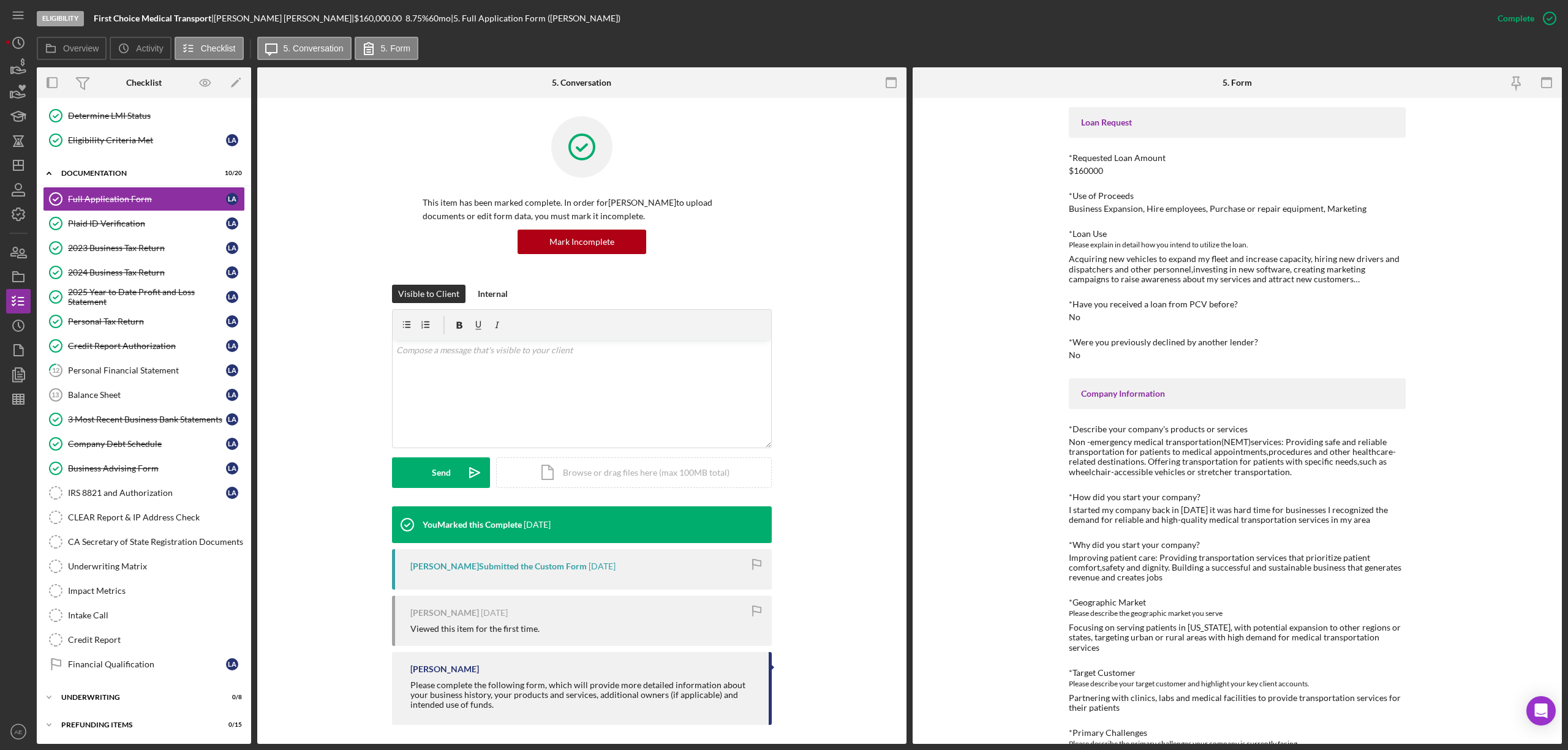
scroll to position [81, 0]
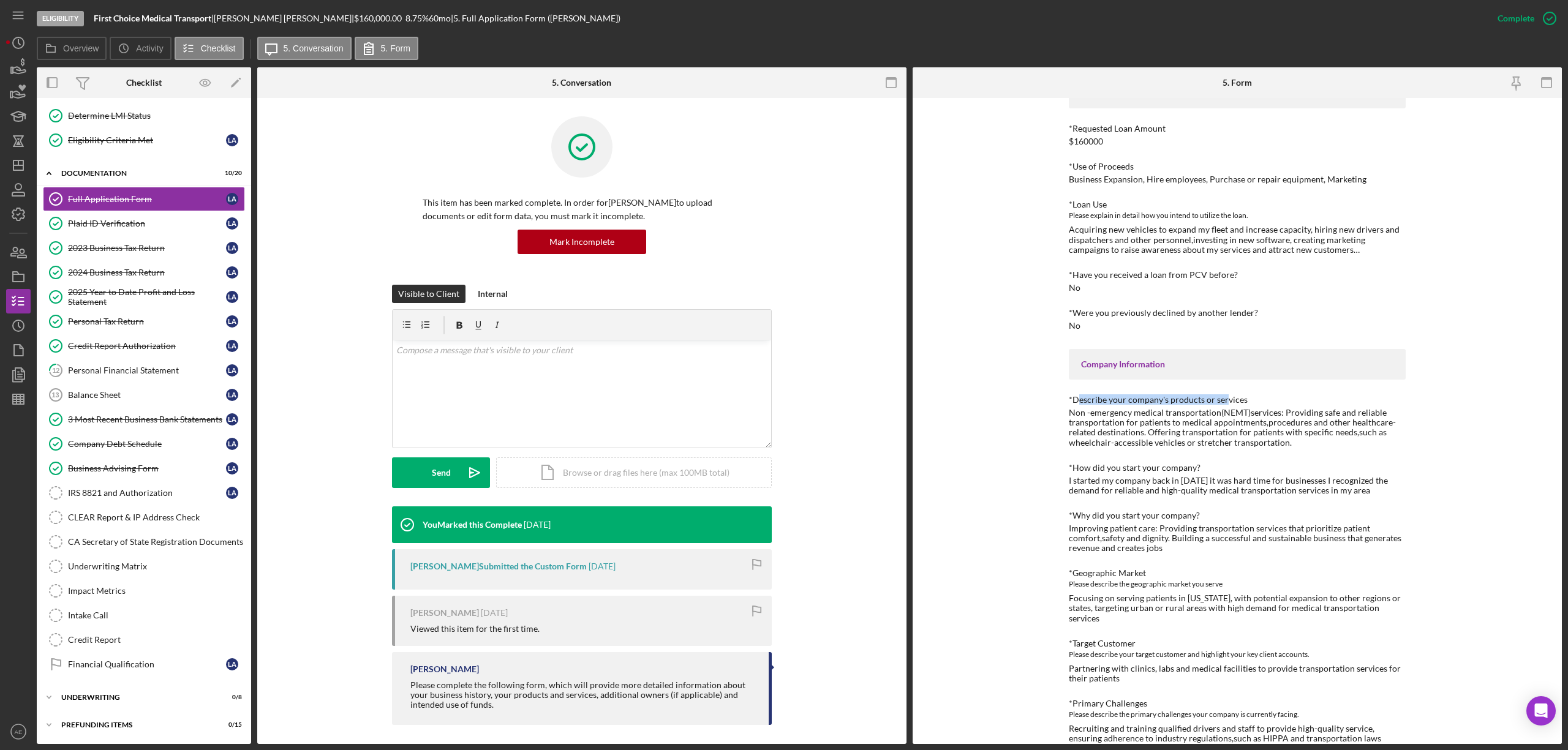
drag, startPoint x: 1073, startPoint y: 400, endPoint x: 1224, endPoint y: 396, distance: 151.1
click at [1224, 396] on div "*Describe your company's products or services" at bounding box center [1237, 400] width 337 height 10
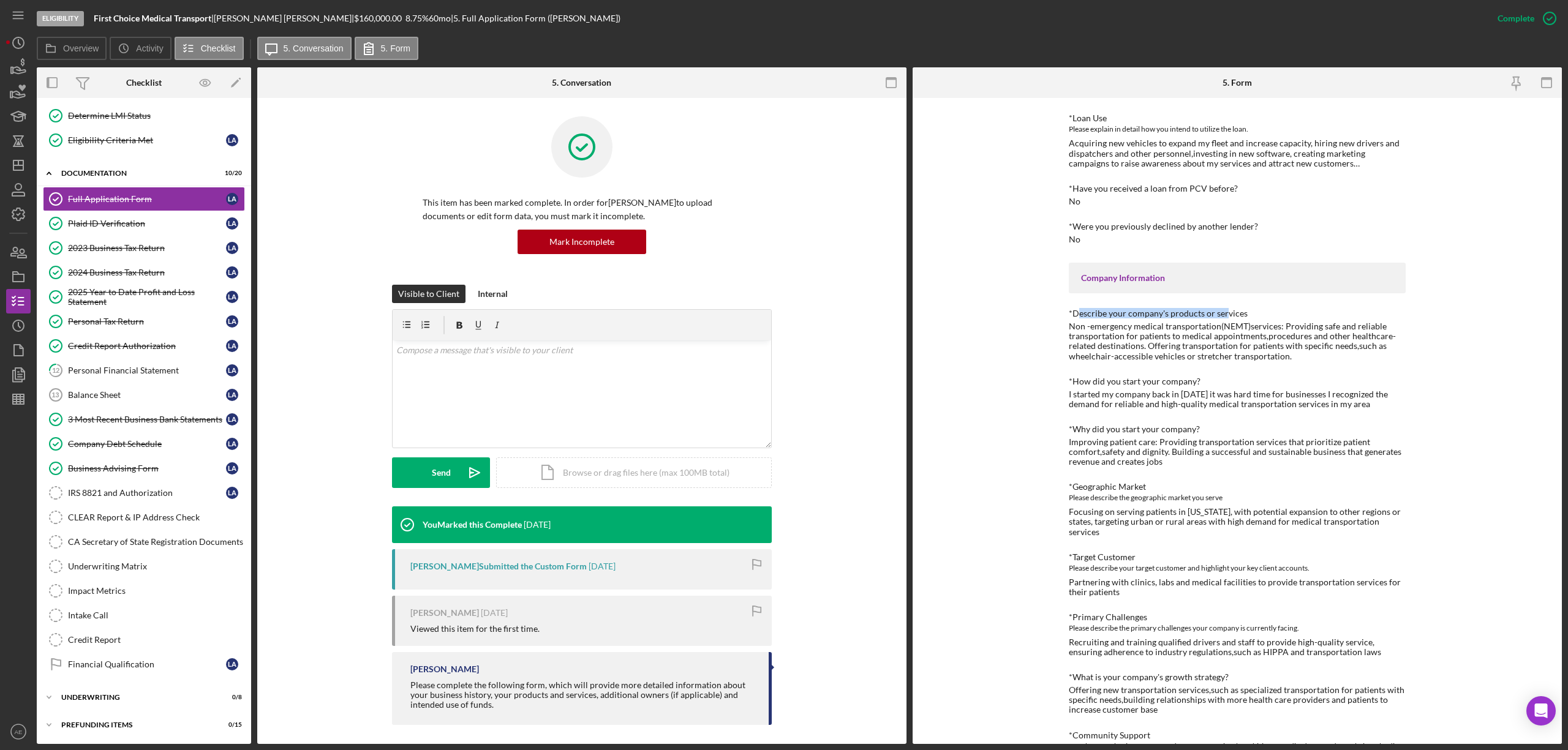
scroll to position [163, 0]
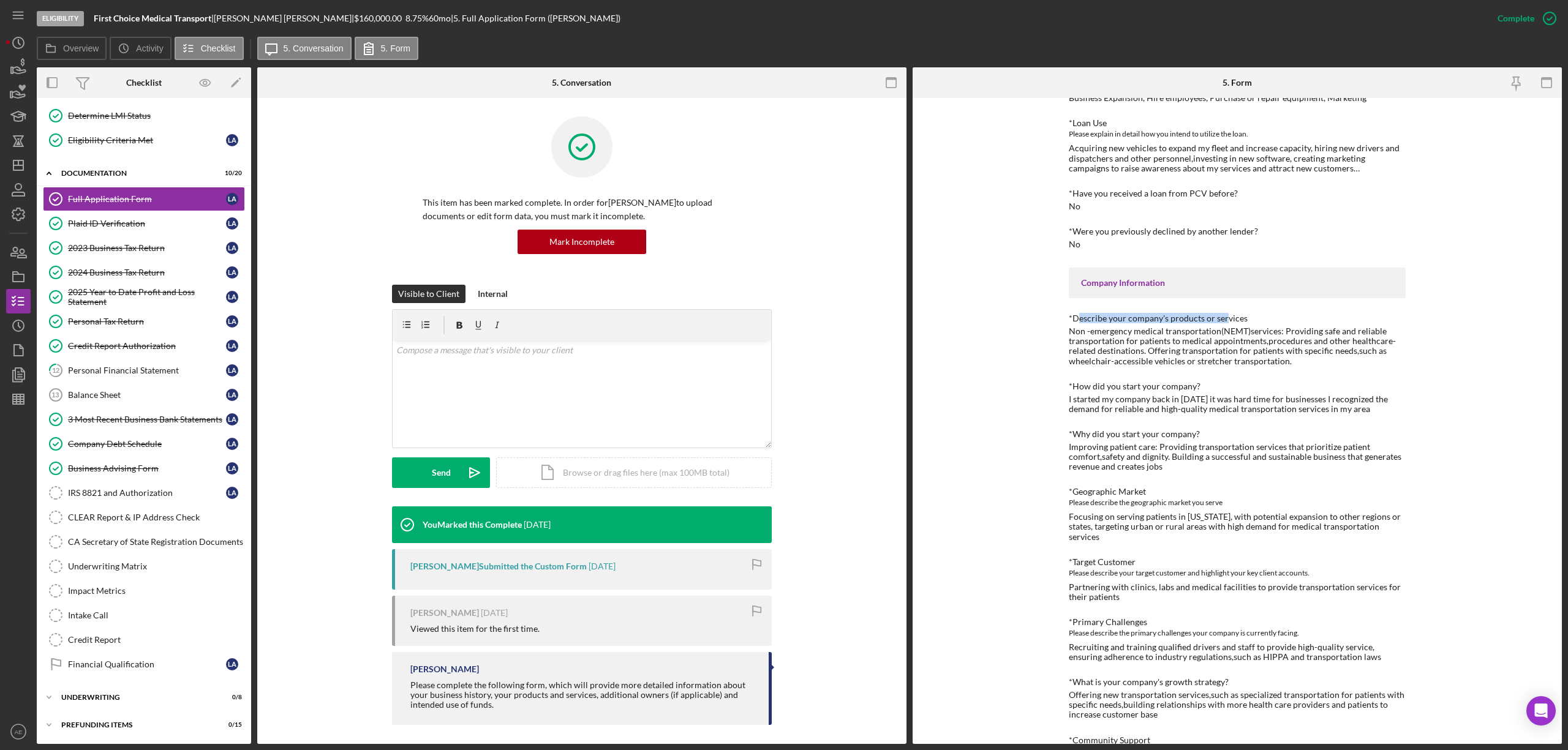
click at [1201, 316] on div "*Describe your company's products or services" at bounding box center [1237, 319] width 337 height 10
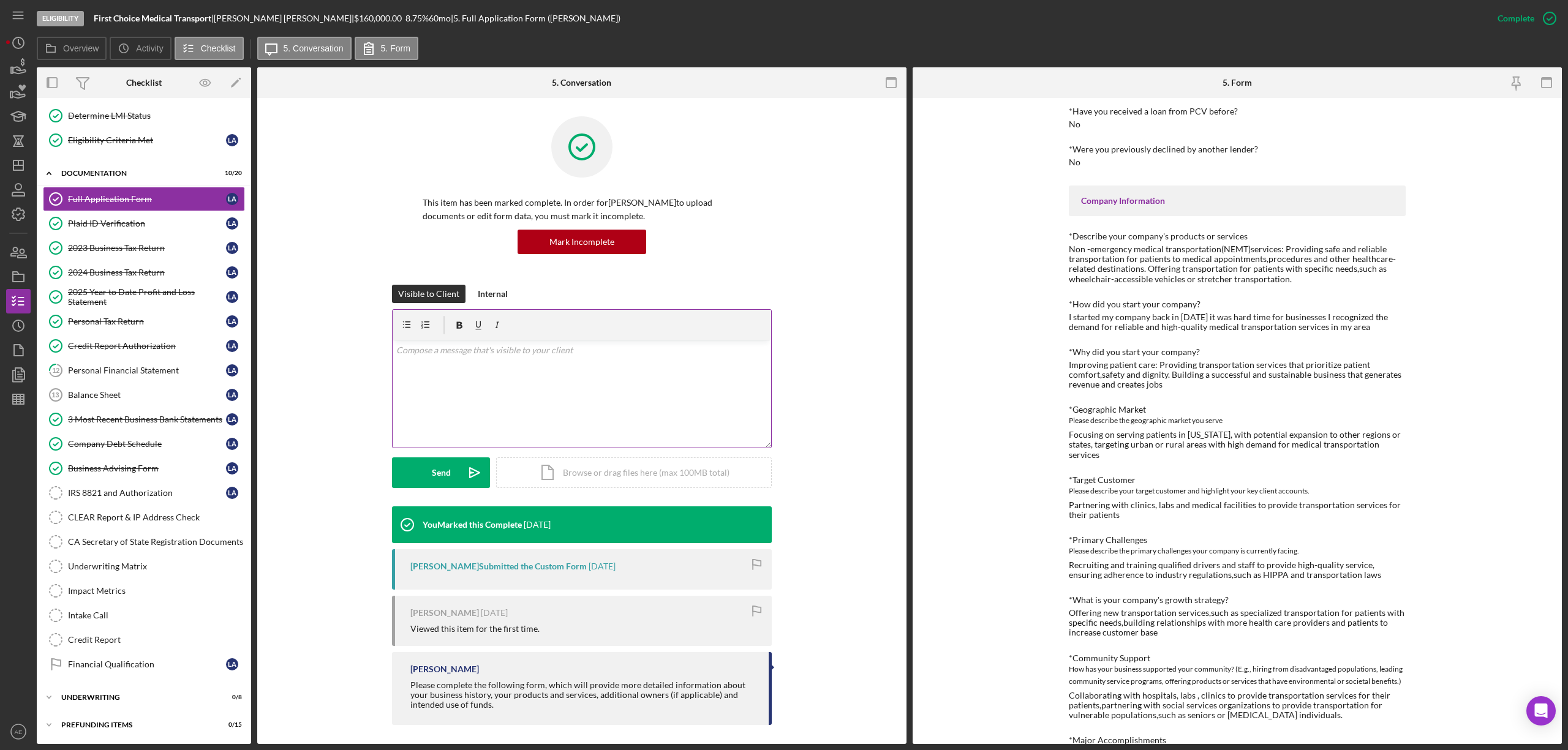
click at [572, 384] on div "v Color teal Color pink Remove color Add row above Add row below Add column bef…" at bounding box center [582, 394] width 379 height 107
click at [605, 359] on div "v Color teal Color pink Remove color Add row above Add row below Add column bef…" at bounding box center [582, 394] width 379 height 107
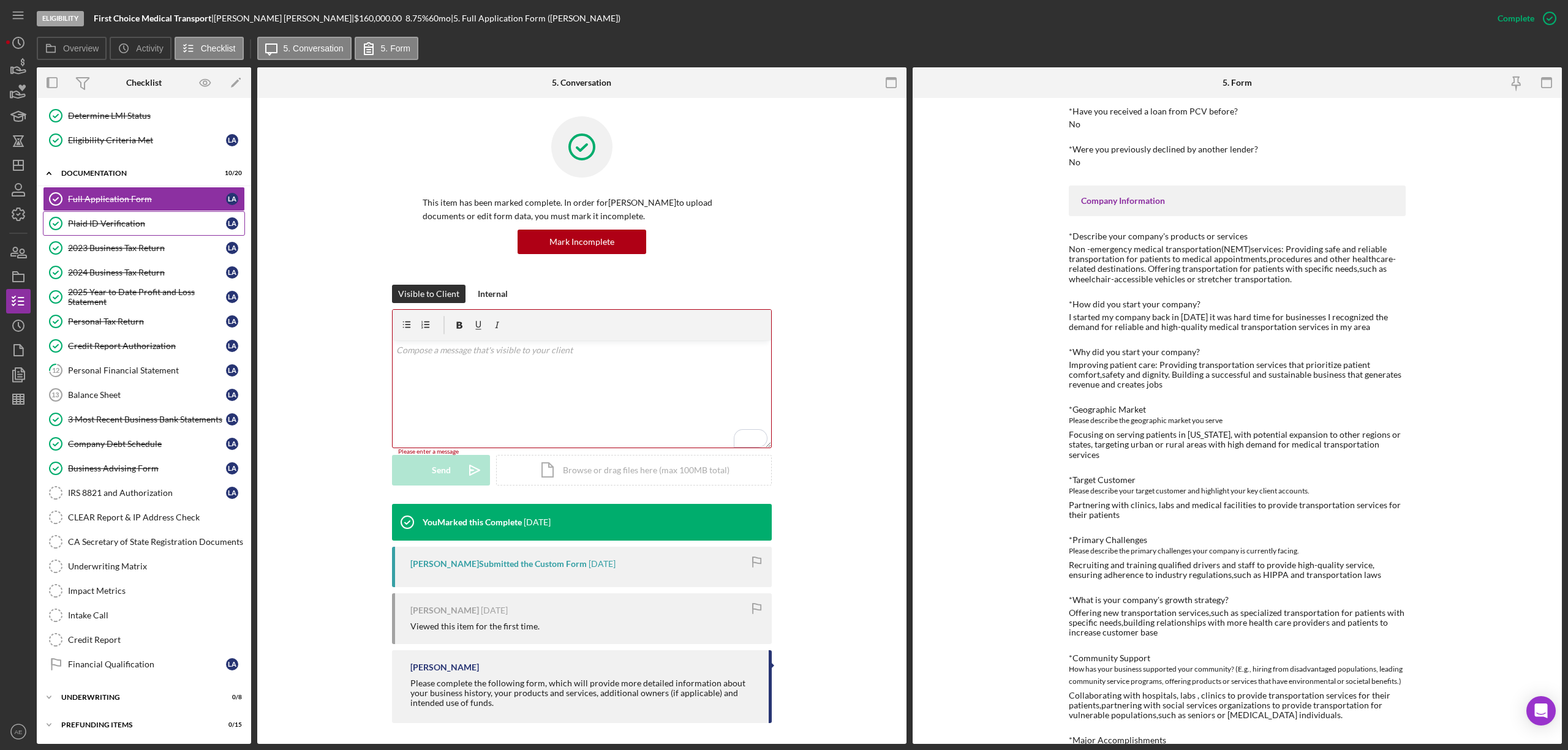
click at [101, 221] on div "Plaid ID Verification" at bounding box center [147, 224] width 158 height 10
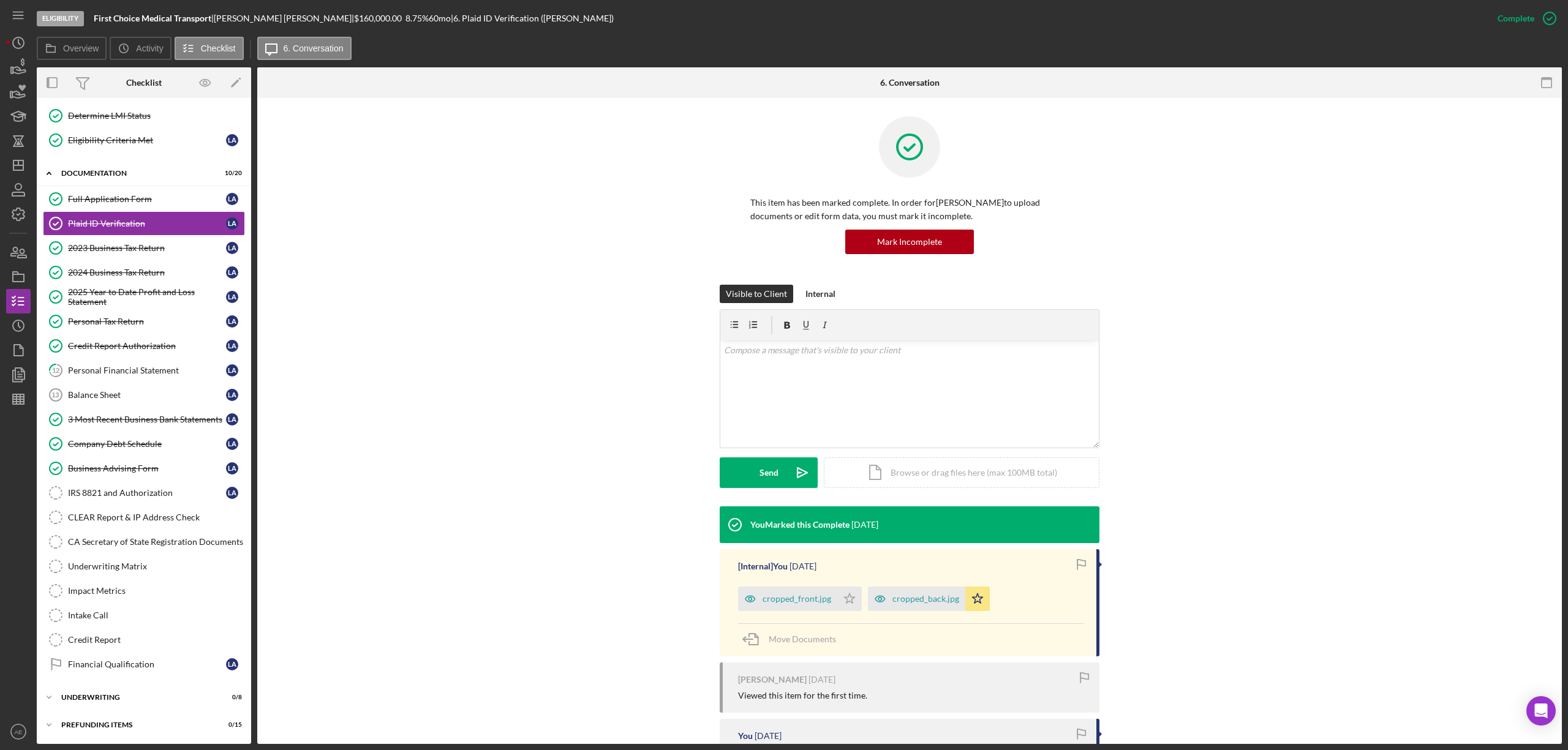
scroll to position [134, 0]
click at [748, 379] on div "v Color teal Color pink Remove color Add row above Add row below Add column bef…" at bounding box center [910, 394] width 379 height 107
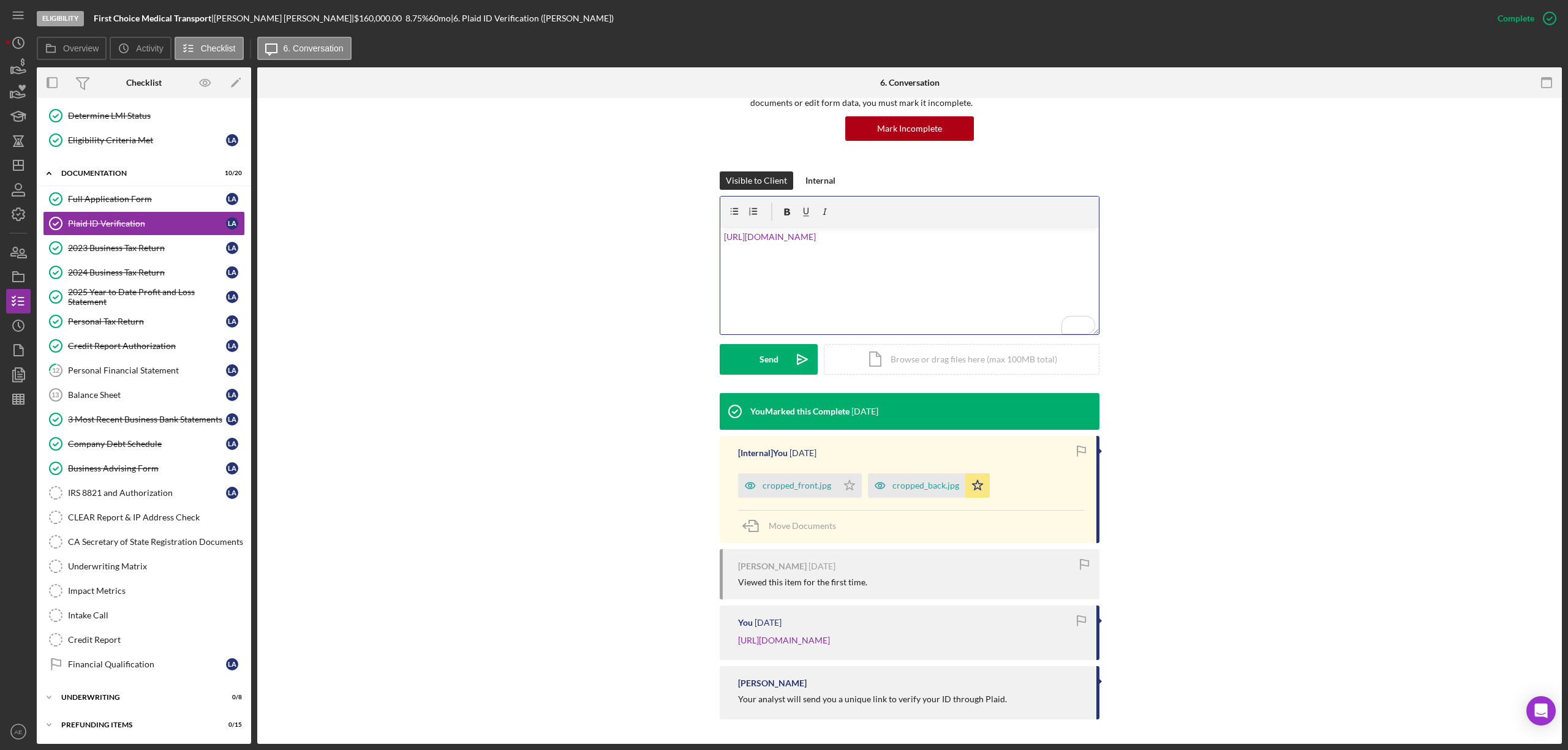
scroll to position [127, 0]
drag, startPoint x: 910, startPoint y: 242, endPoint x: 719, endPoint y: 225, distance: 191.8
click at [720, 227] on div "v Color teal Color pink Remove color Add row above Add row below Add column bef…" at bounding box center [910, 281] width 379 height 107
click at [807, 171] on div "Internal" at bounding box center [820, 181] width 30 height 19
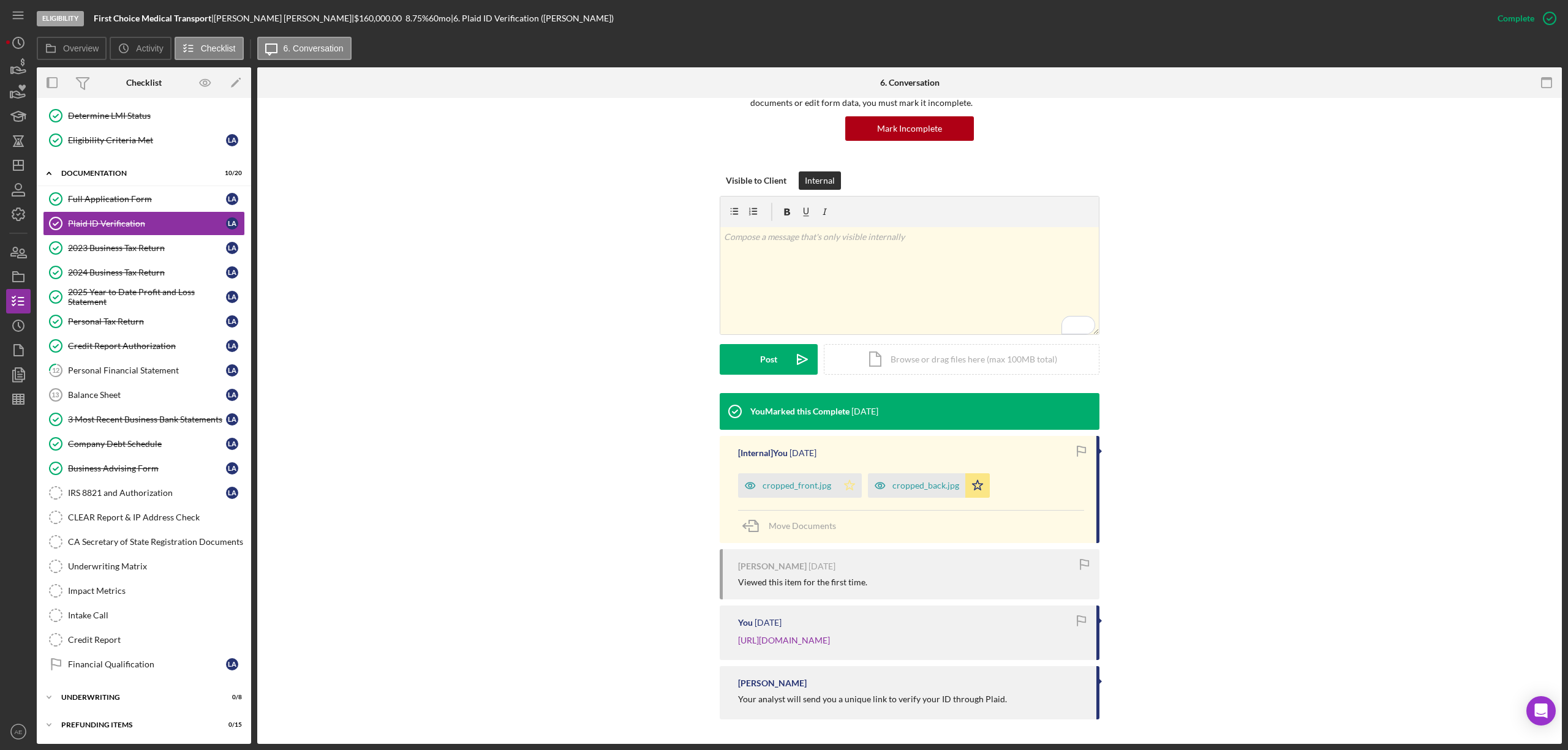
click at [848, 480] on polygon "button" at bounding box center [850, 485] width 11 height 10
click at [745, 482] on icon "button" at bounding box center [750, 485] width 10 height 6
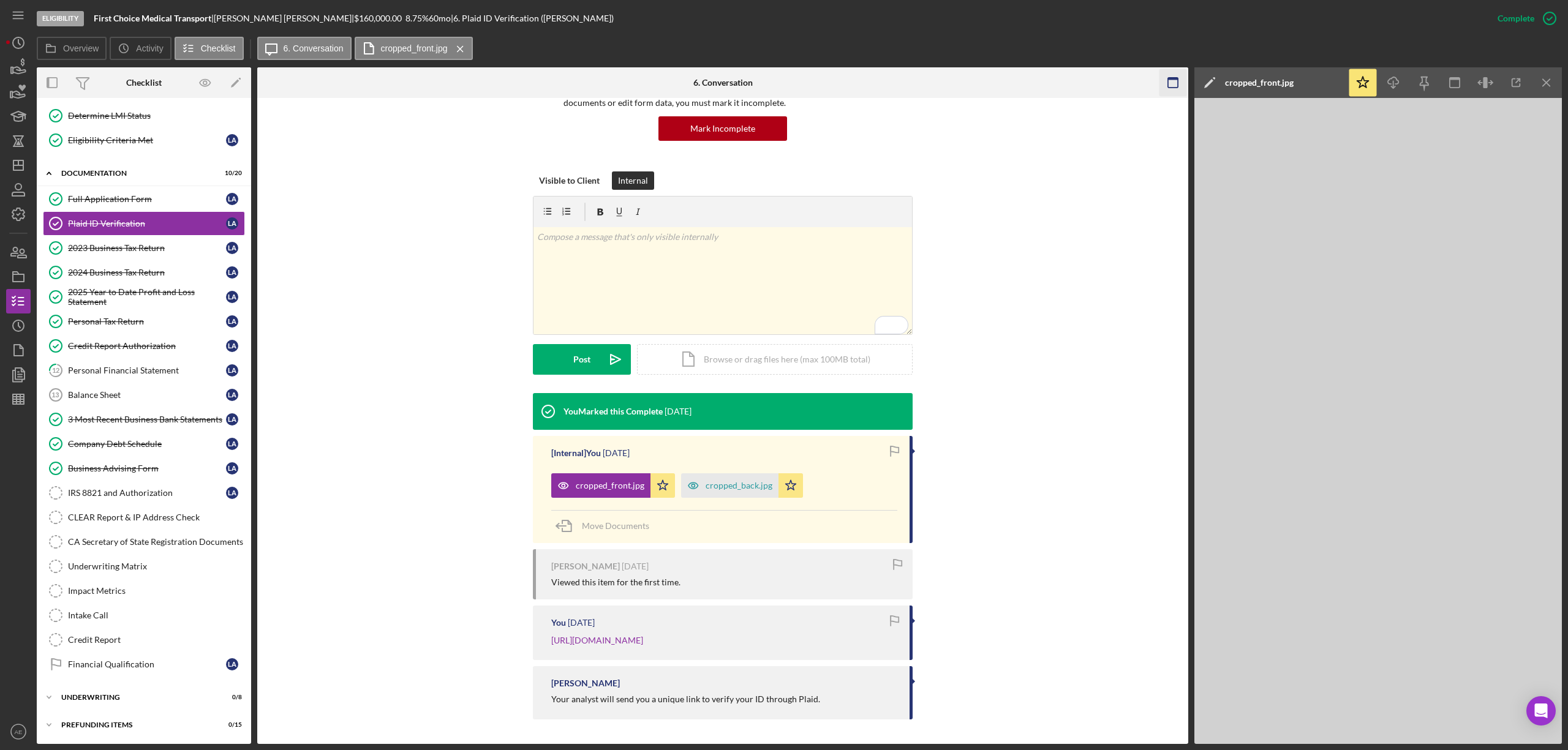
click at [1168, 81] on rect "button" at bounding box center [1173, 83] width 10 height 10
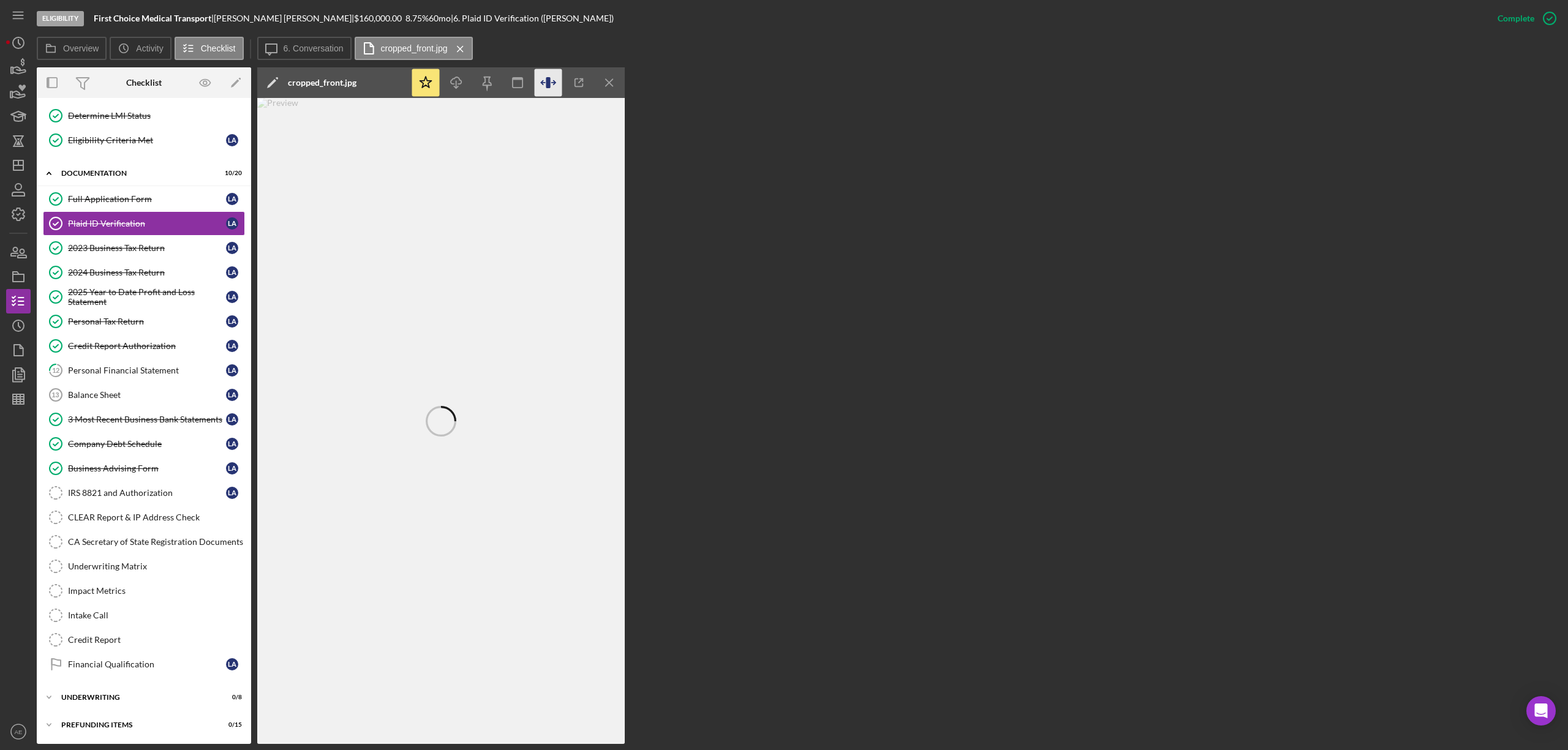
click at [550, 84] on icon "button" at bounding box center [548, 82] width 4 height 11
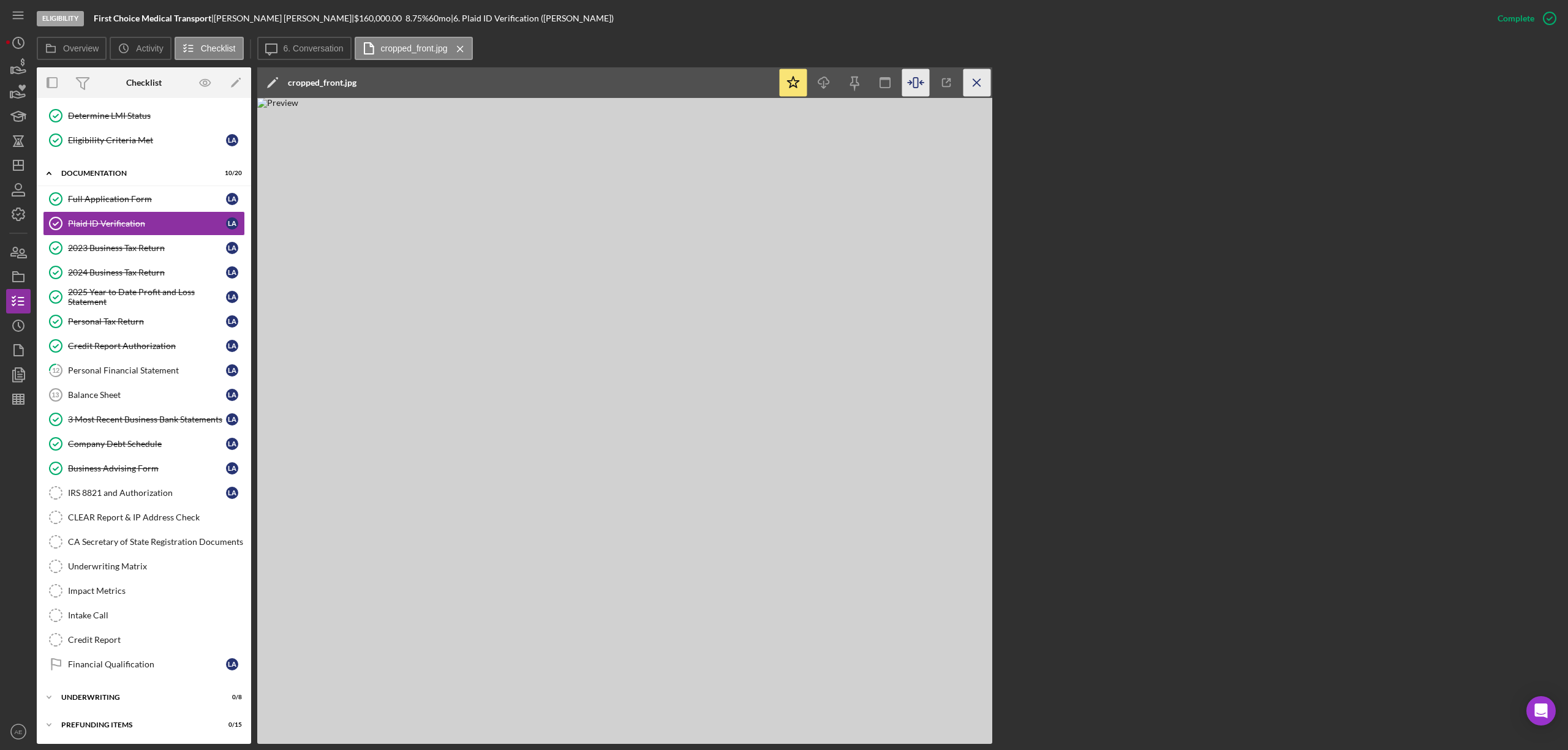
click at [978, 82] on line "button" at bounding box center [976, 82] width 6 height 6
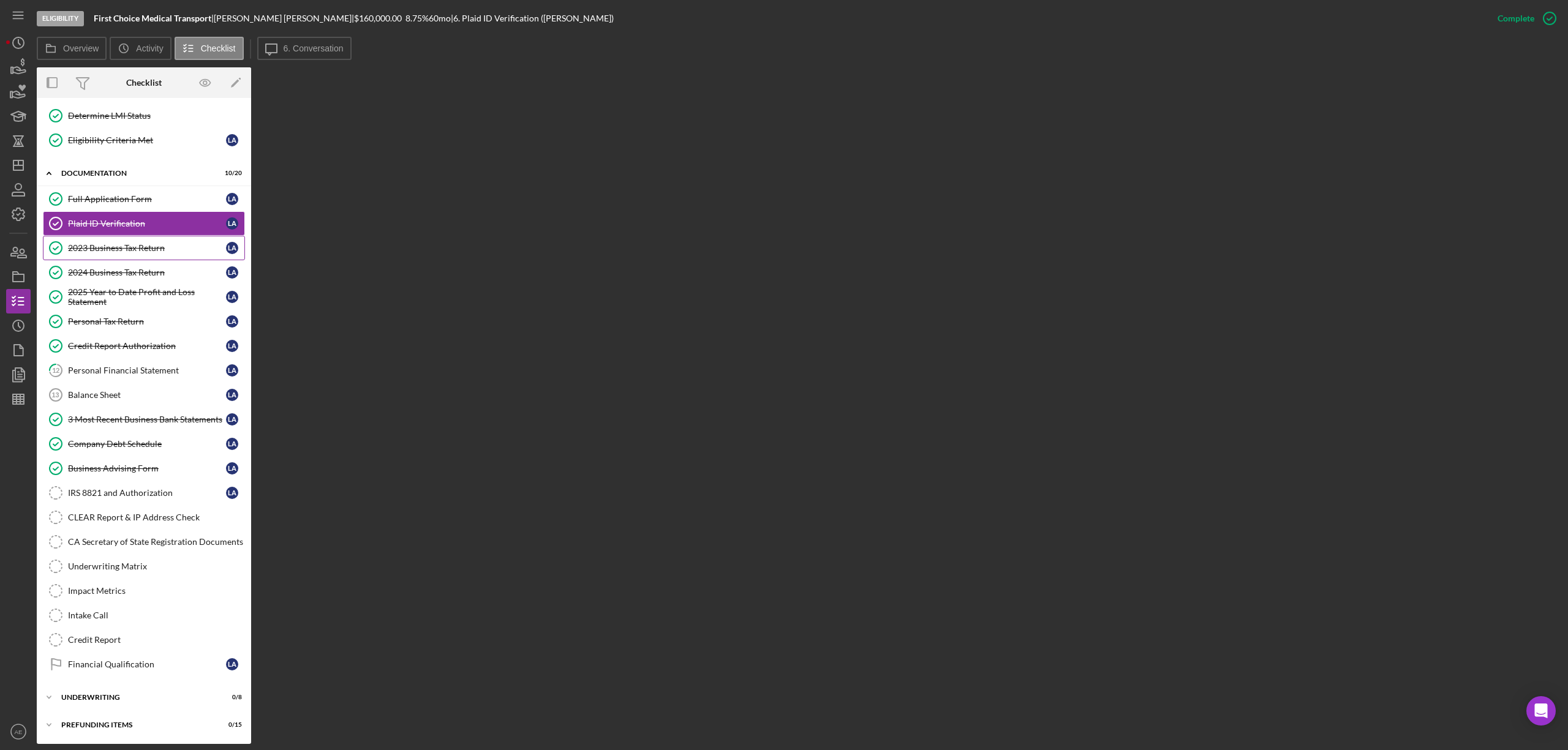
click at [157, 243] on div "2023 Business Tax Return" at bounding box center [147, 248] width 158 height 10
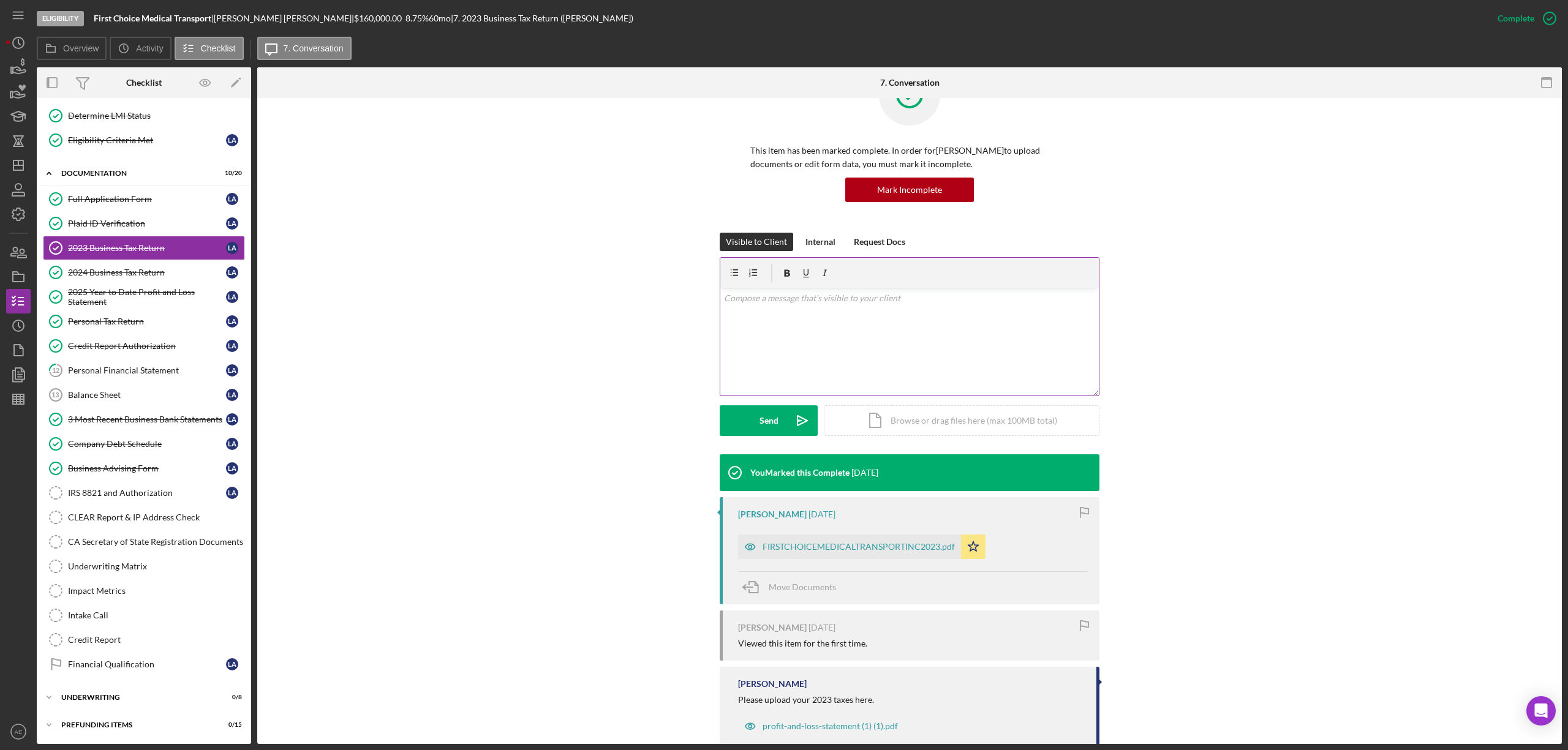
scroll to position [84, 0]
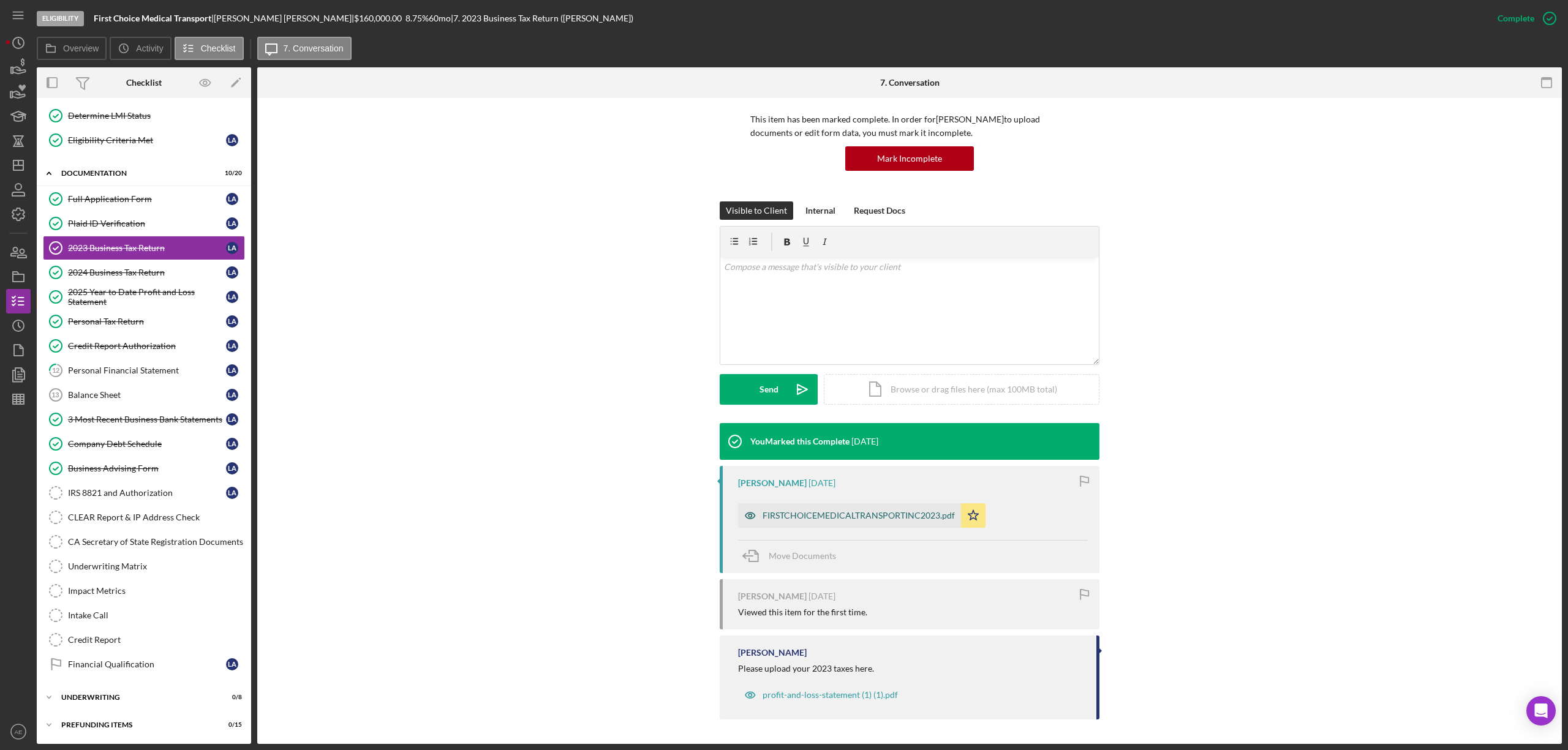
click at [885, 524] on div "FIRSTCHOICEMEDICALTRANSPORTINC2023.pdf" at bounding box center [850, 515] width 223 height 24
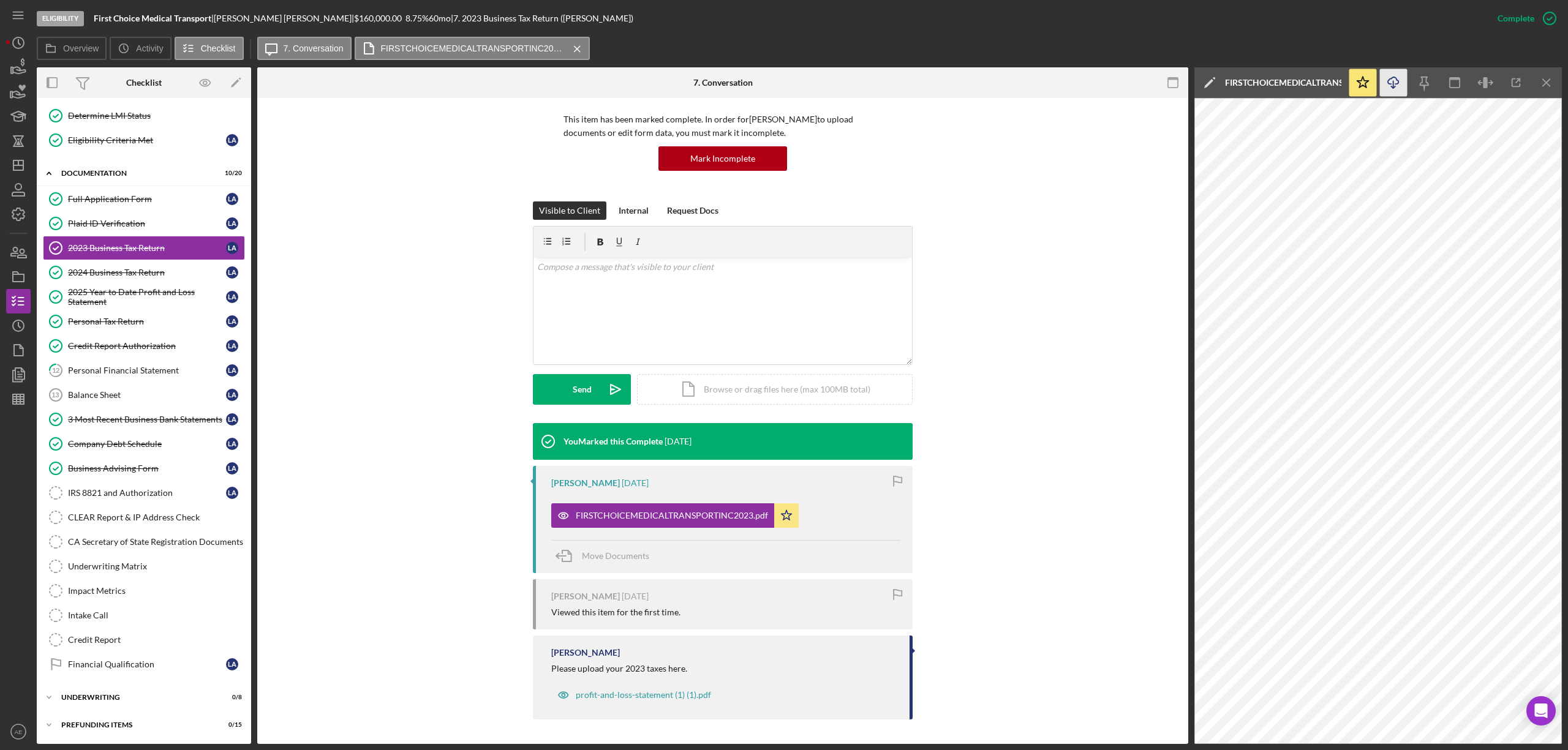
click at [1392, 84] on icon "Icon/Download" at bounding box center [1394, 83] width 28 height 28
click at [140, 268] on div "2024 Business Tax Return" at bounding box center [147, 273] width 158 height 10
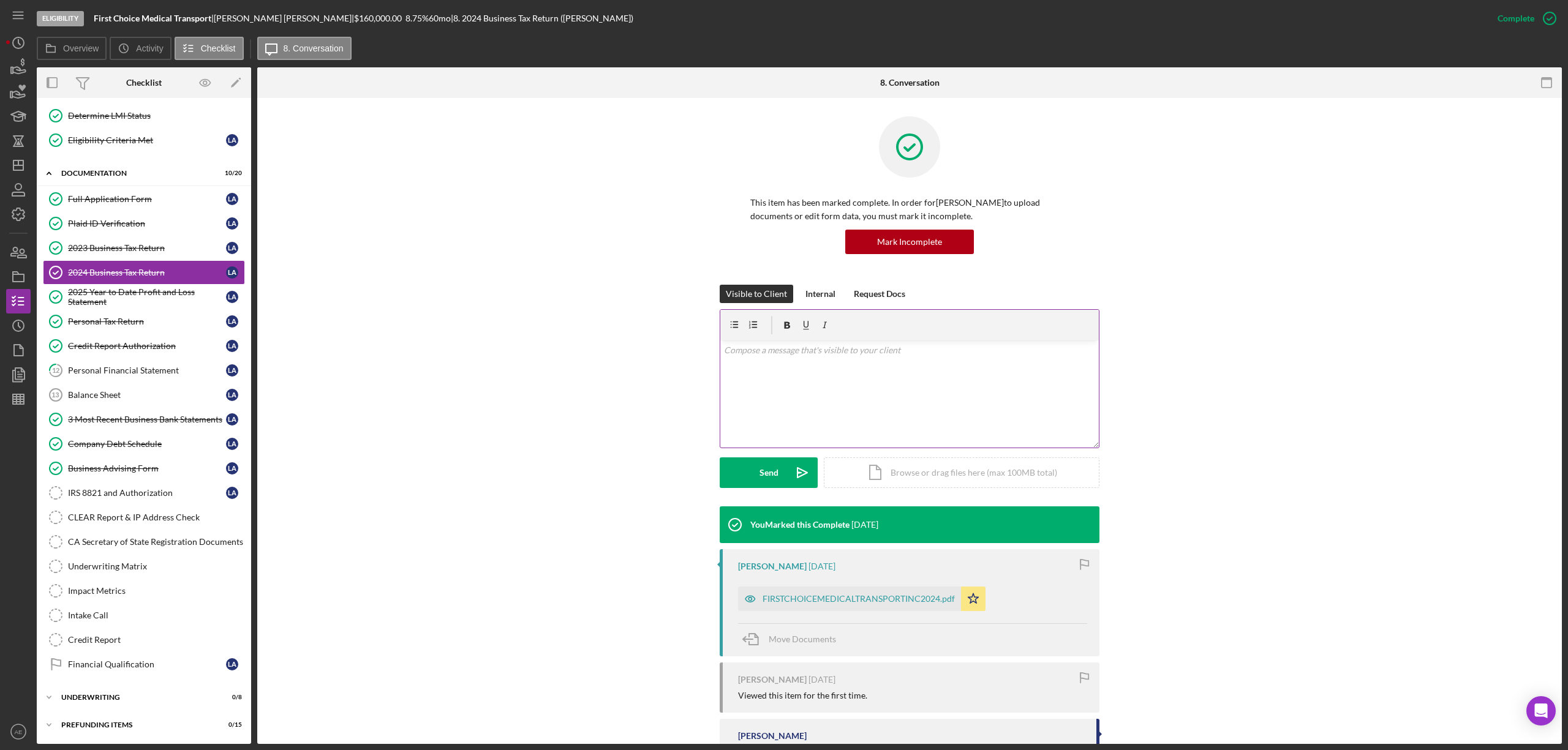
scroll to position [53, 0]
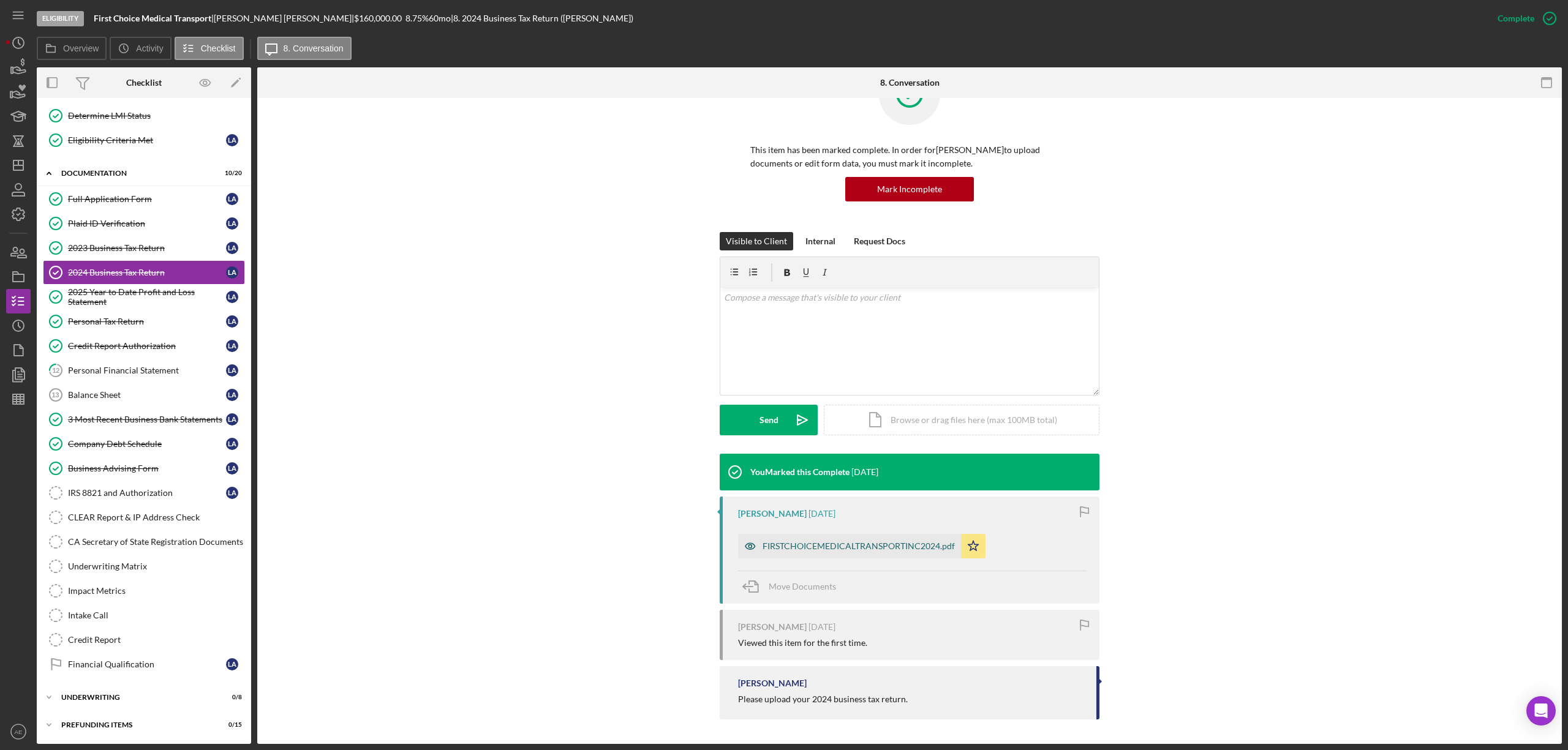
click at [741, 537] on icon "button" at bounding box center [750, 546] width 24 height 24
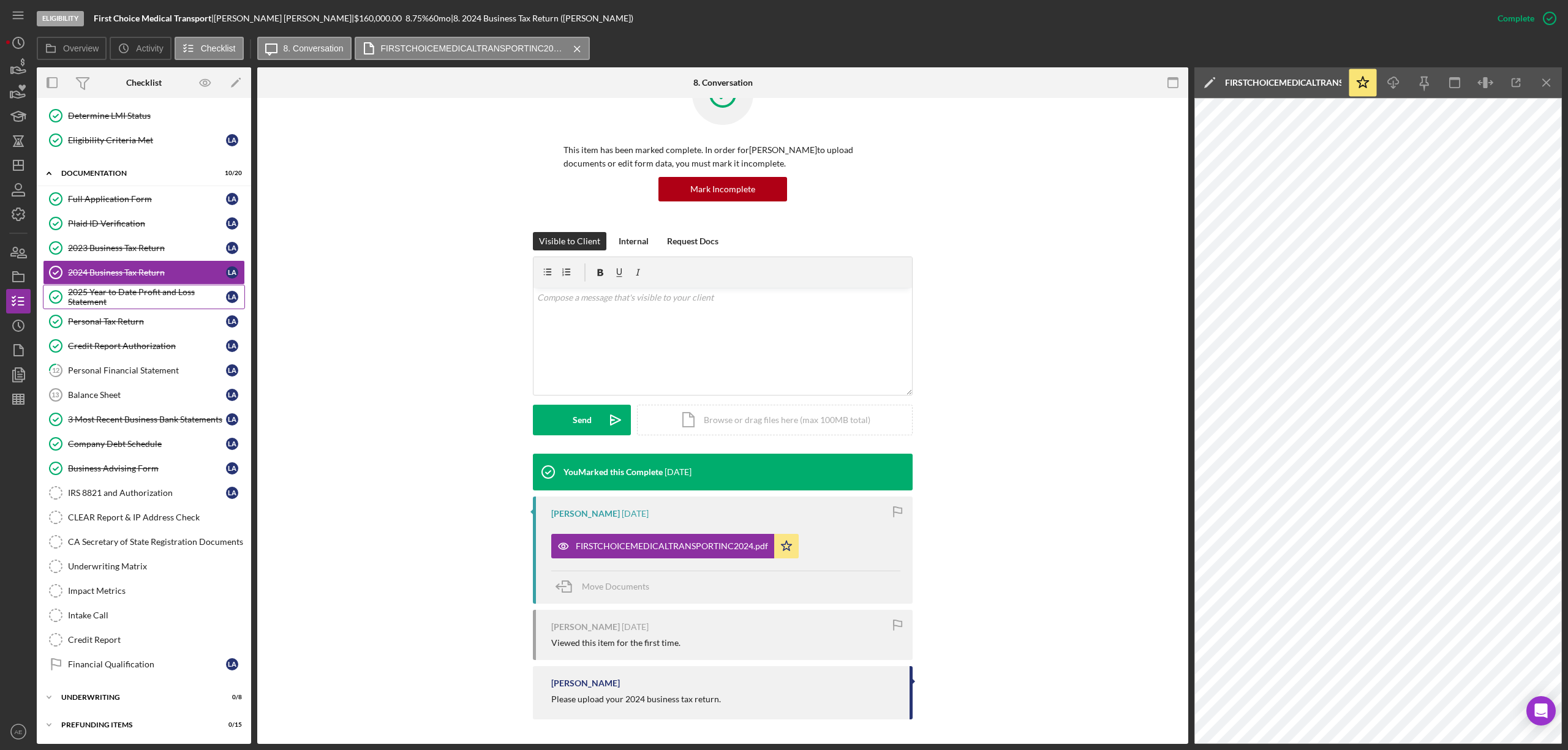
click at [158, 299] on div "2025 Year to Date Profit and Loss Statement" at bounding box center [147, 296] width 158 height 19
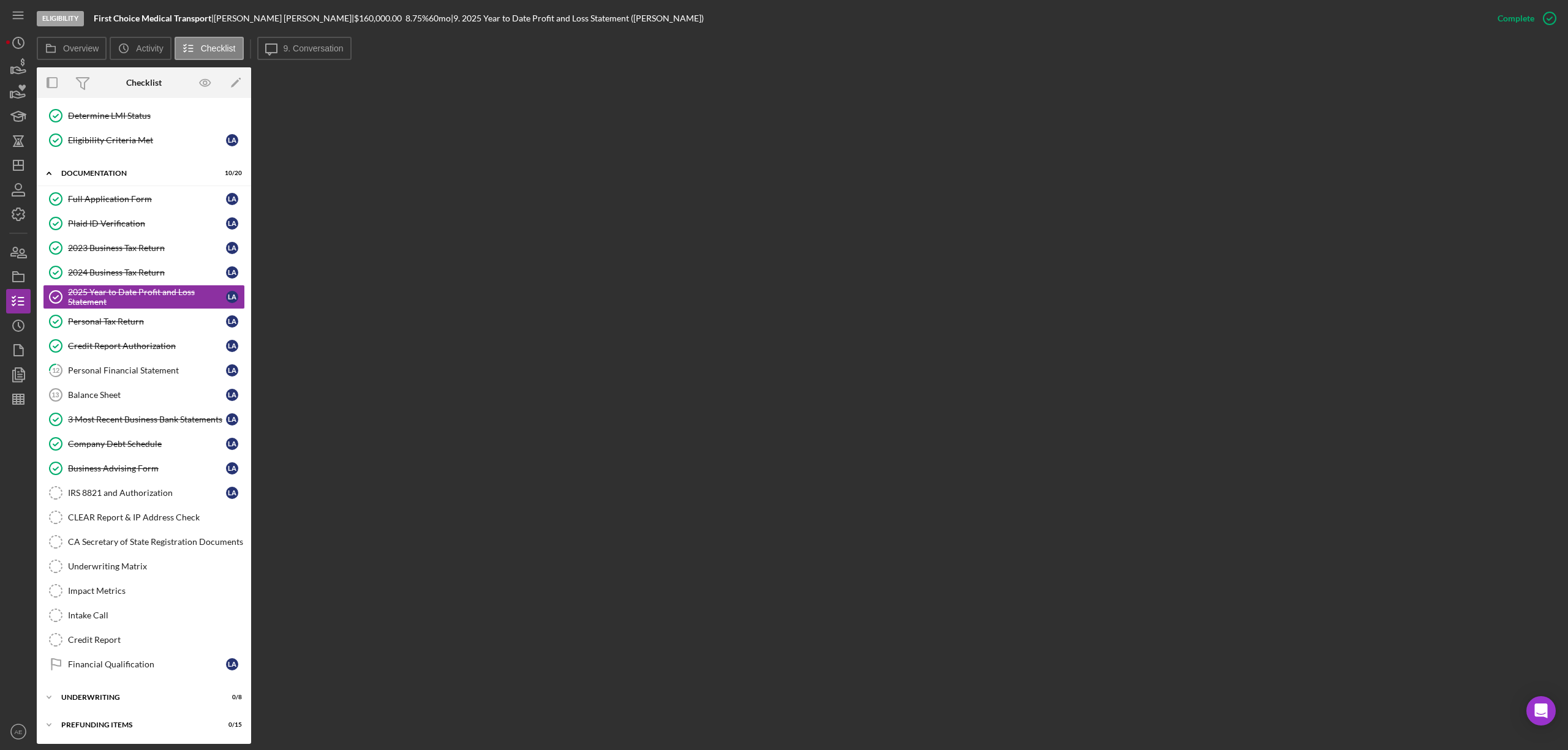
scroll to position [134, 0]
click at [307, 36] on button "Icon/Message 9. Conversation" at bounding box center [304, 48] width 94 height 24
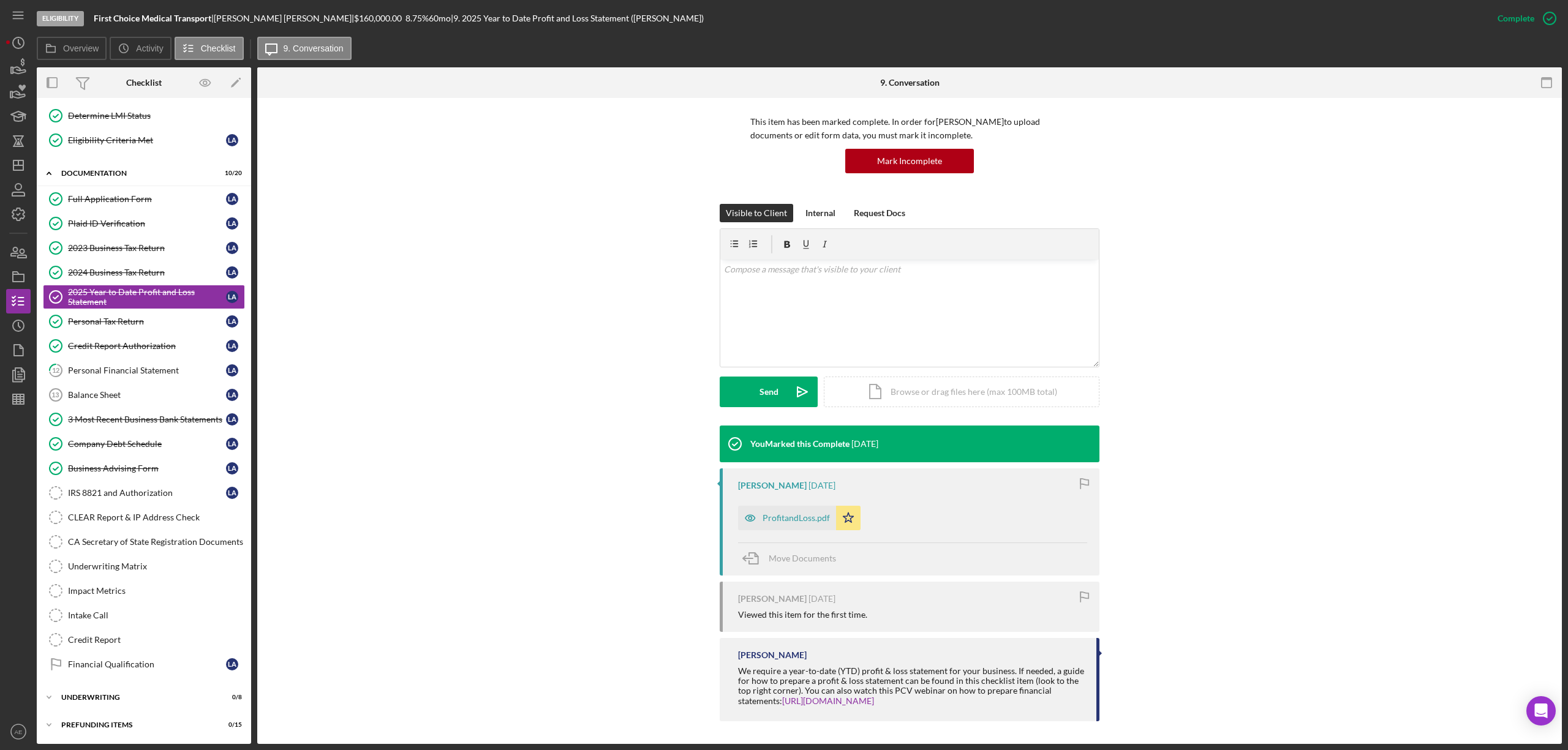
scroll to position [82, 0]
click at [790, 519] on div "ProfitandLoss.pdf" at bounding box center [796, 516] width 67 height 10
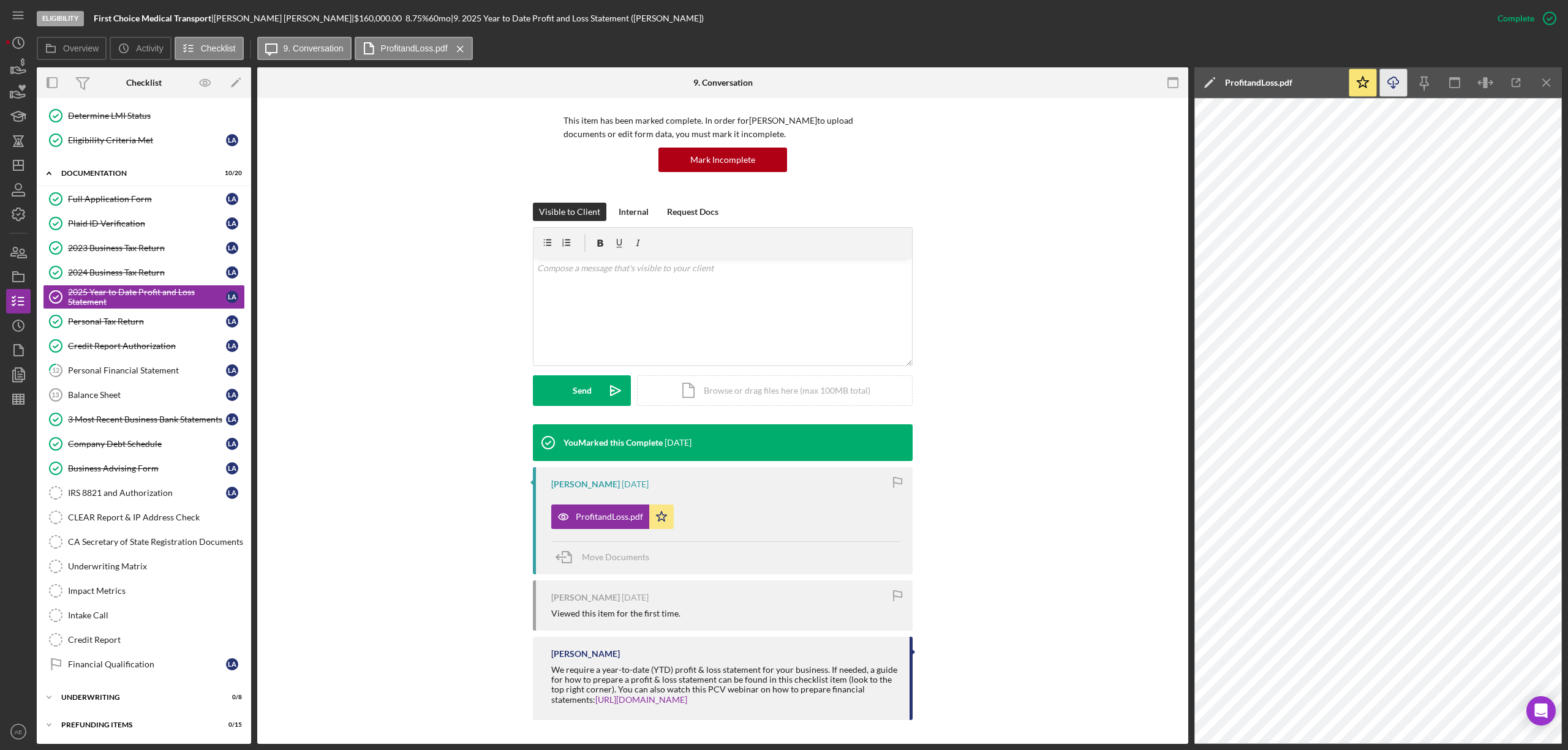
click at [1386, 94] on icon "Icon/Download" at bounding box center [1394, 83] width 28 height 28
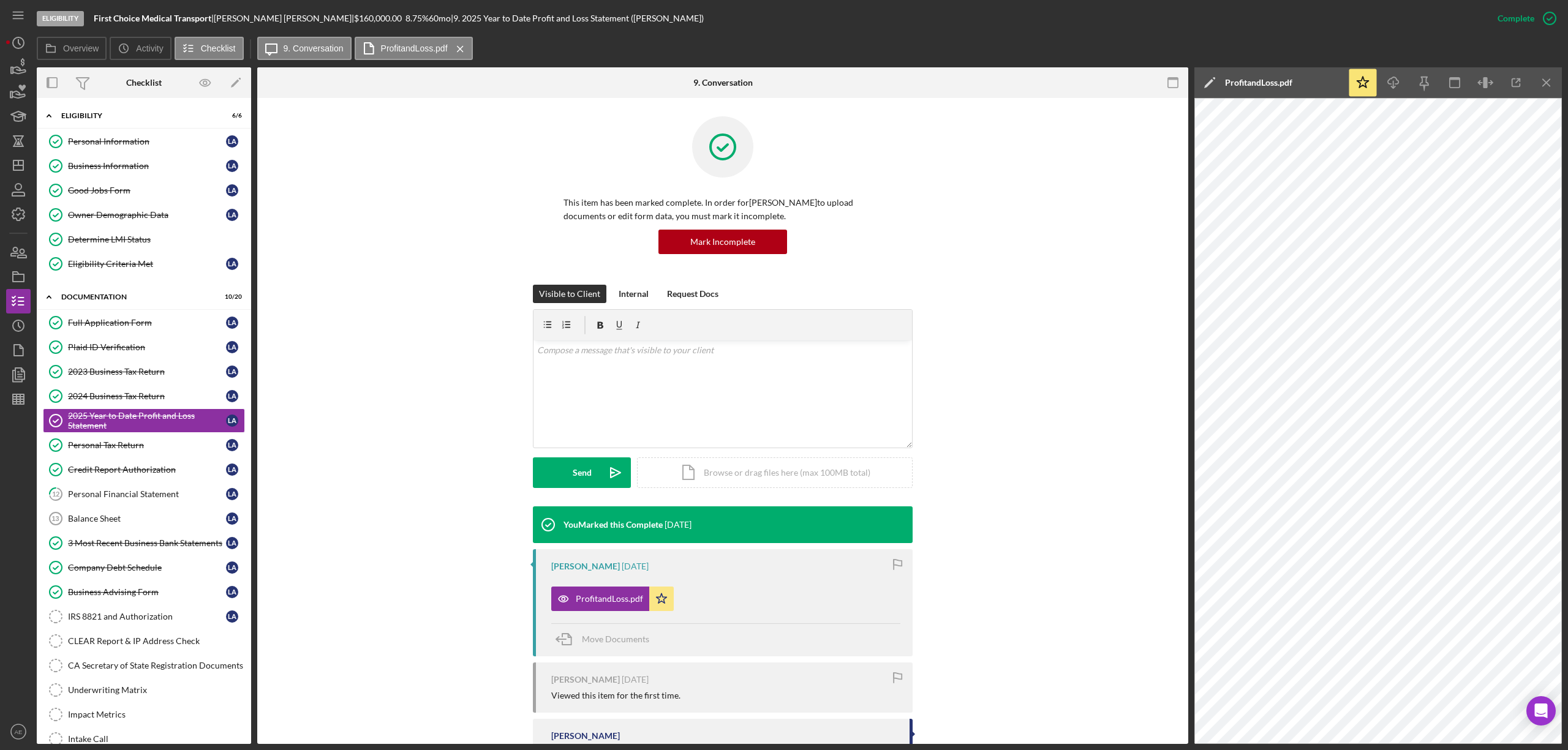
scroll to position [82, 0]
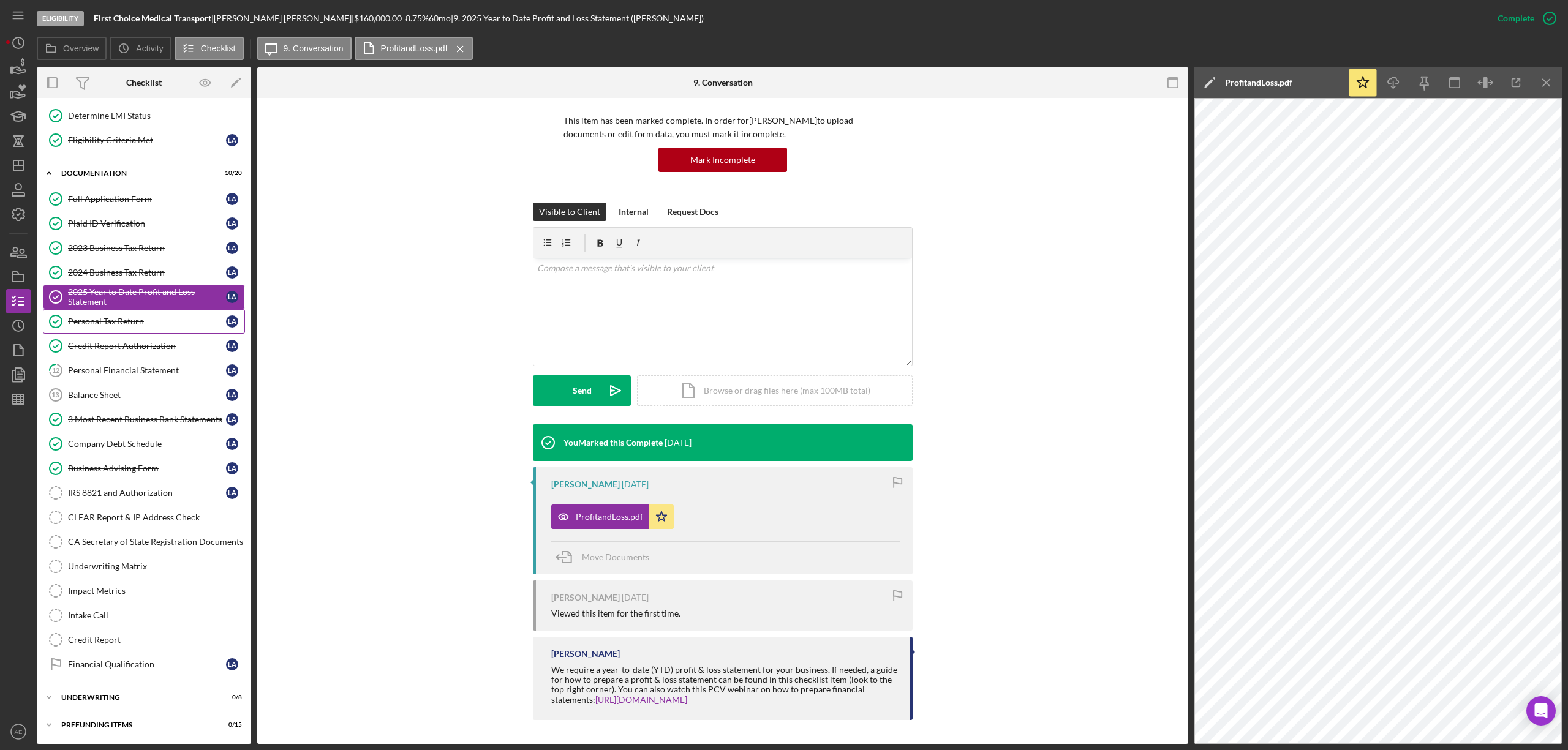
click at [123, 326] on link "Personal Tax Return Personal Tax Return L A" at bounding box center [144, 321] width 202 height 24
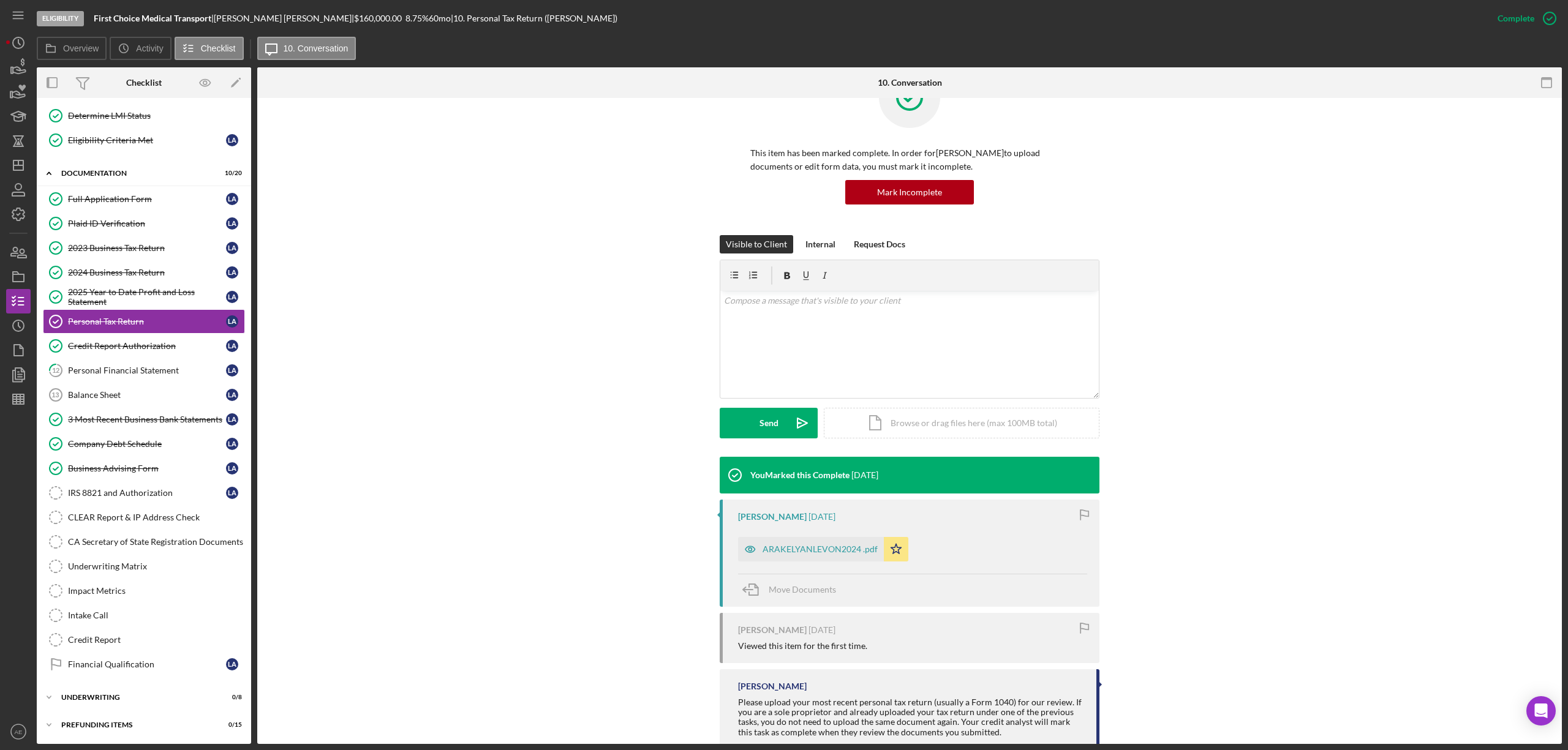
scroll to position [82, 0]
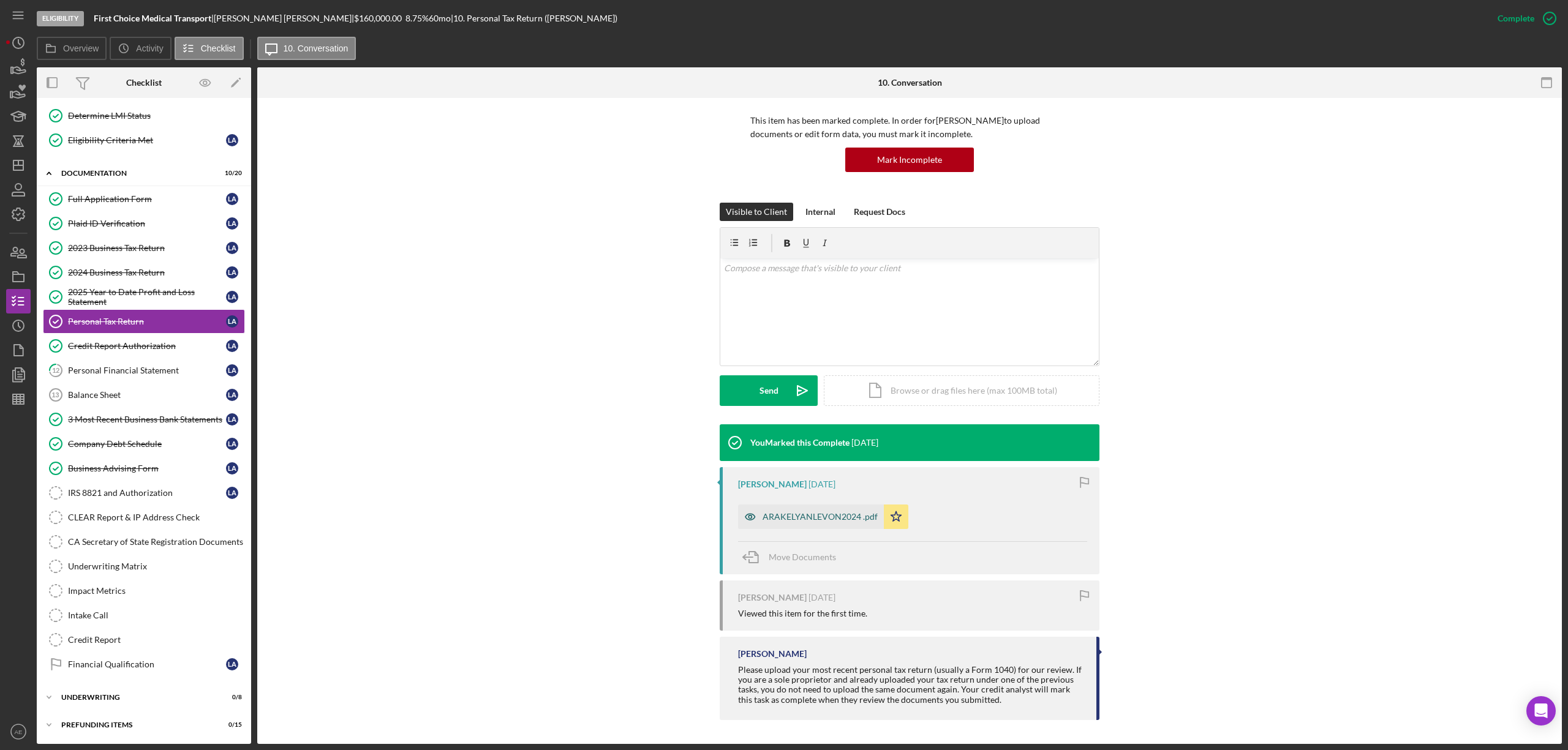
click at [748, 517] on icon "button" at bounding box center [750, 516] width 3 height 3
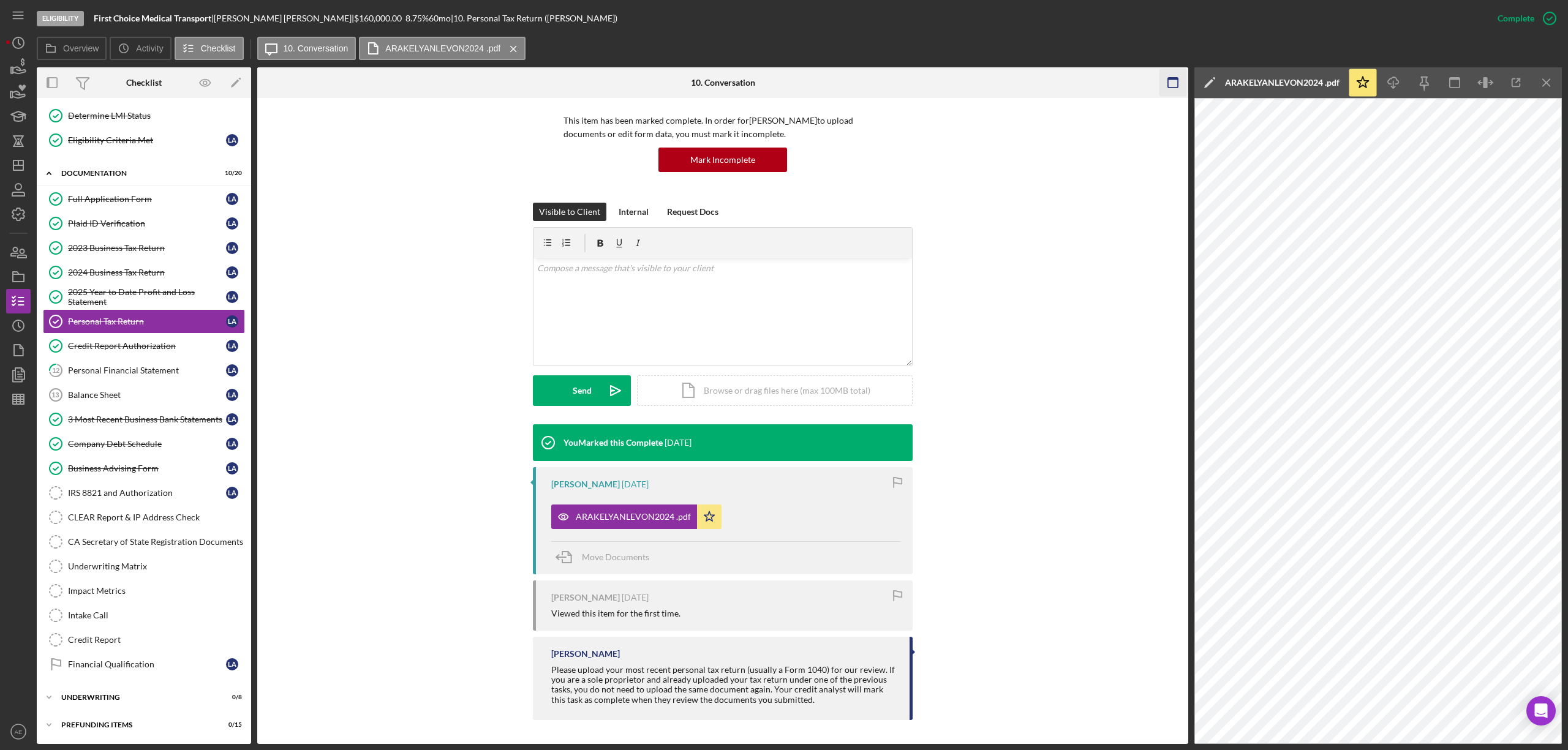
click at [1175, 84] on icon "button" at bounding box center [1173, 83] width 28 height 28
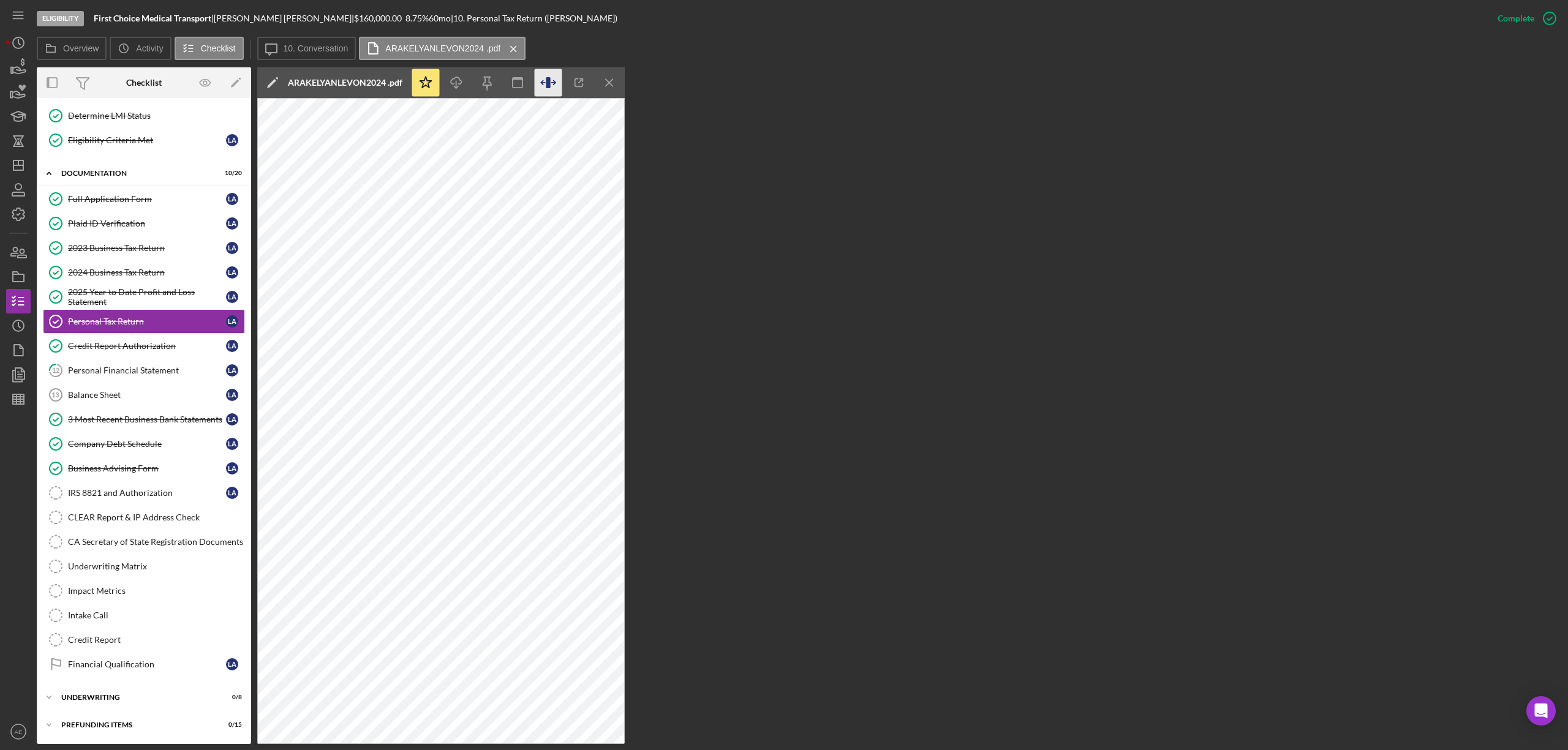
click at [557, 82] on icon "button" at bounding box center [548, 83] width 28 height 28
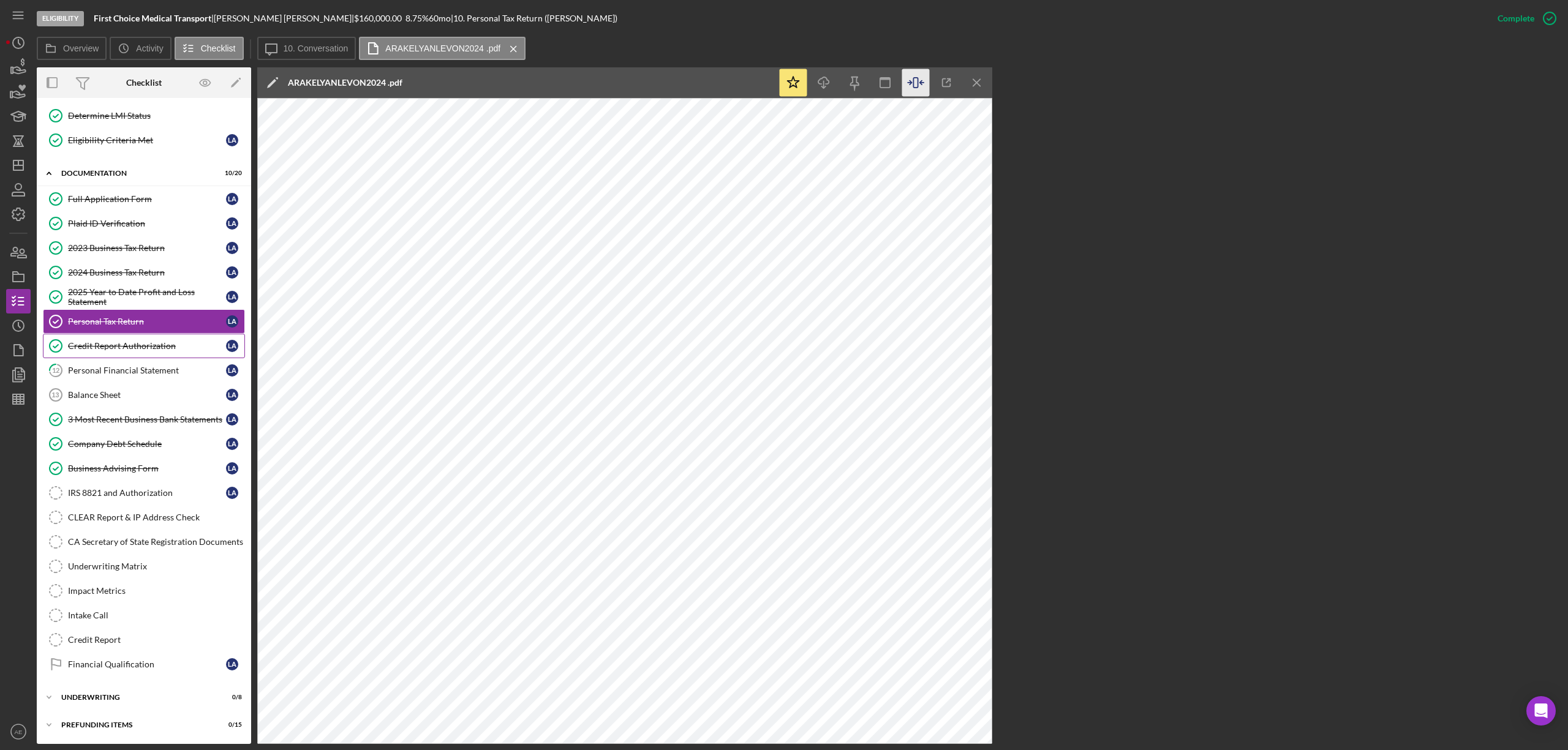
click at [159, 343] on div "Credit Report Authorization" at bounding box center [147, 346] width 158 height 10
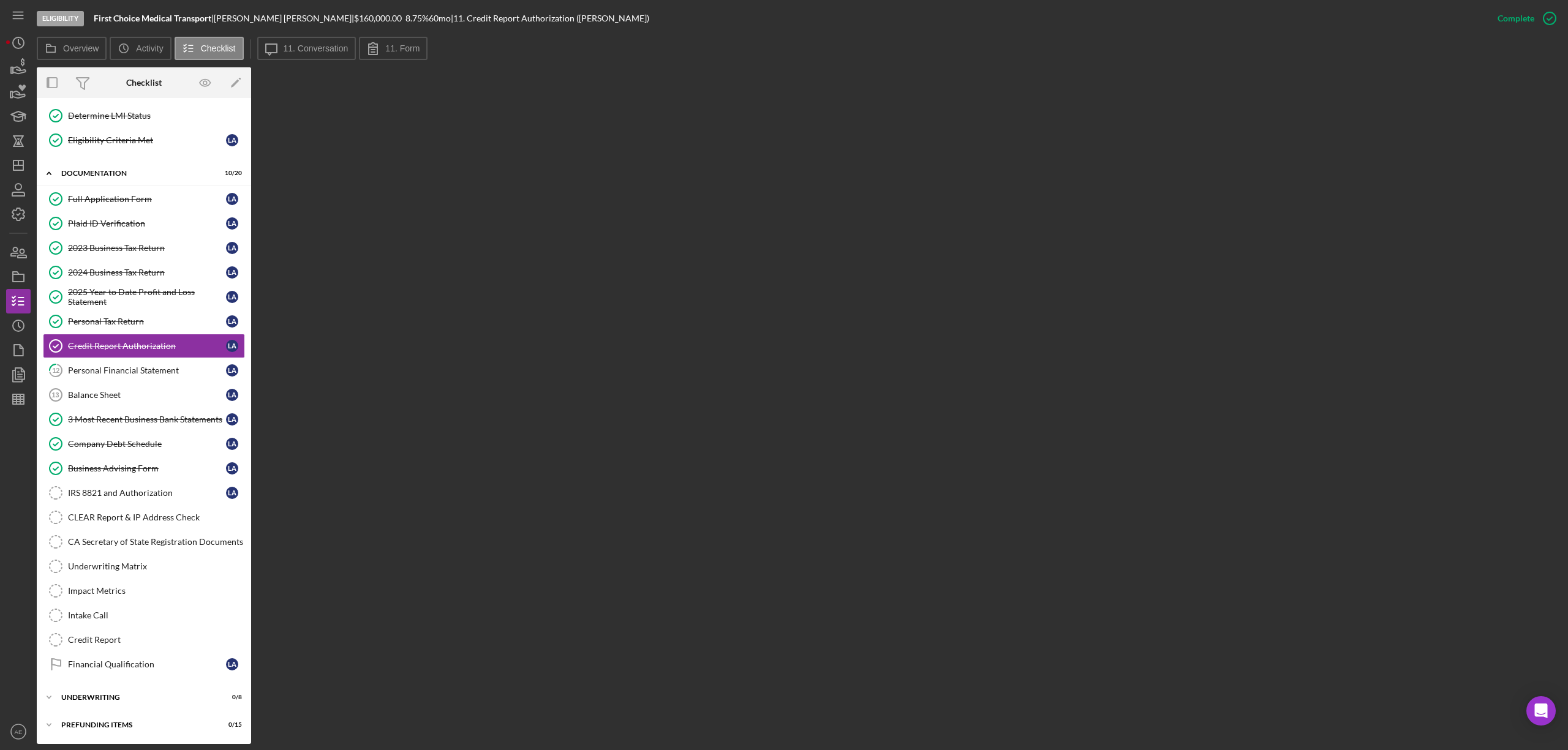
scroll to position [134, 0]
click at [386, 56] on button "11. Form" at bounding box center [393, 48] width 69 height 24
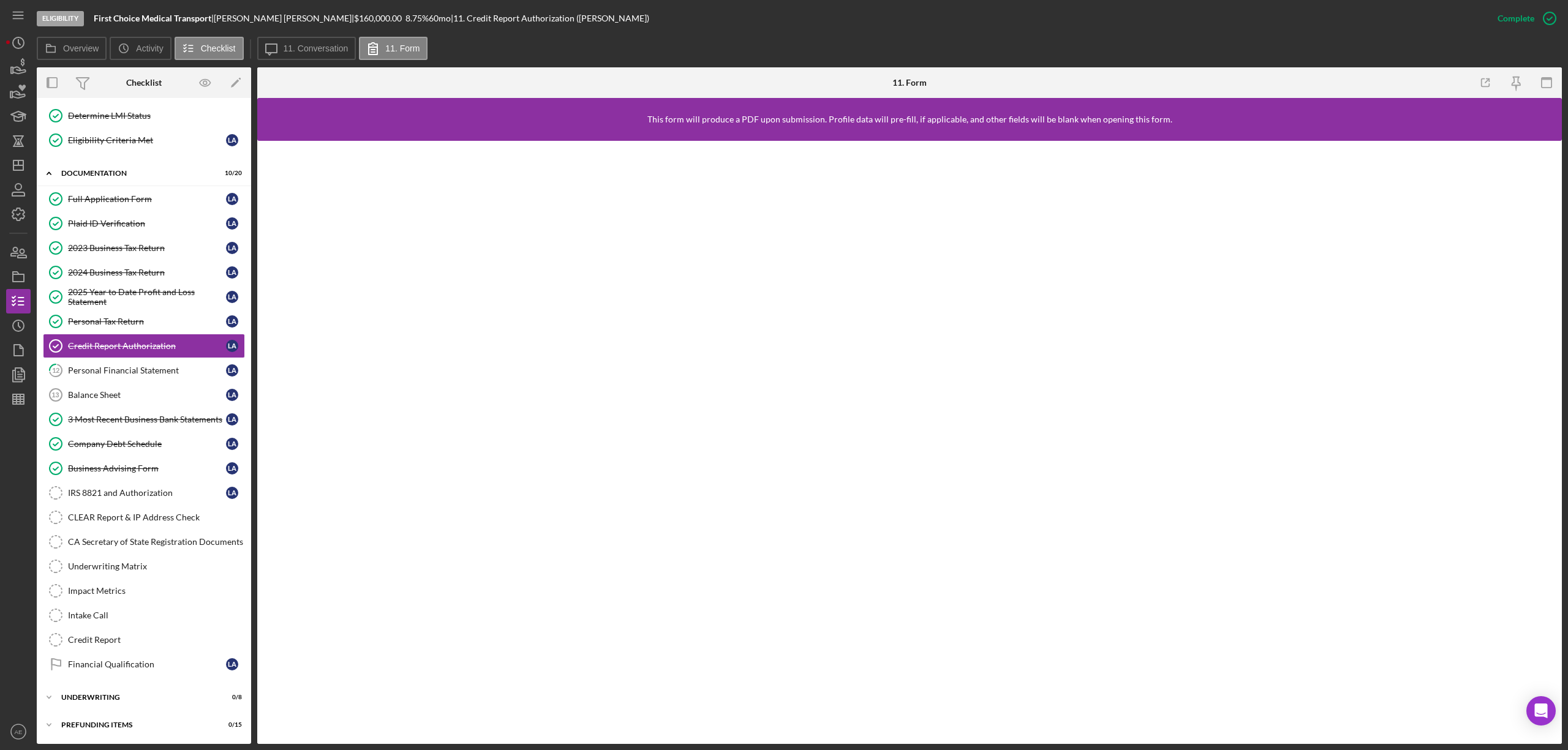
click at [298, 47] on label "11. Conversation" at bounding box center [316, 49] width 65 height 10
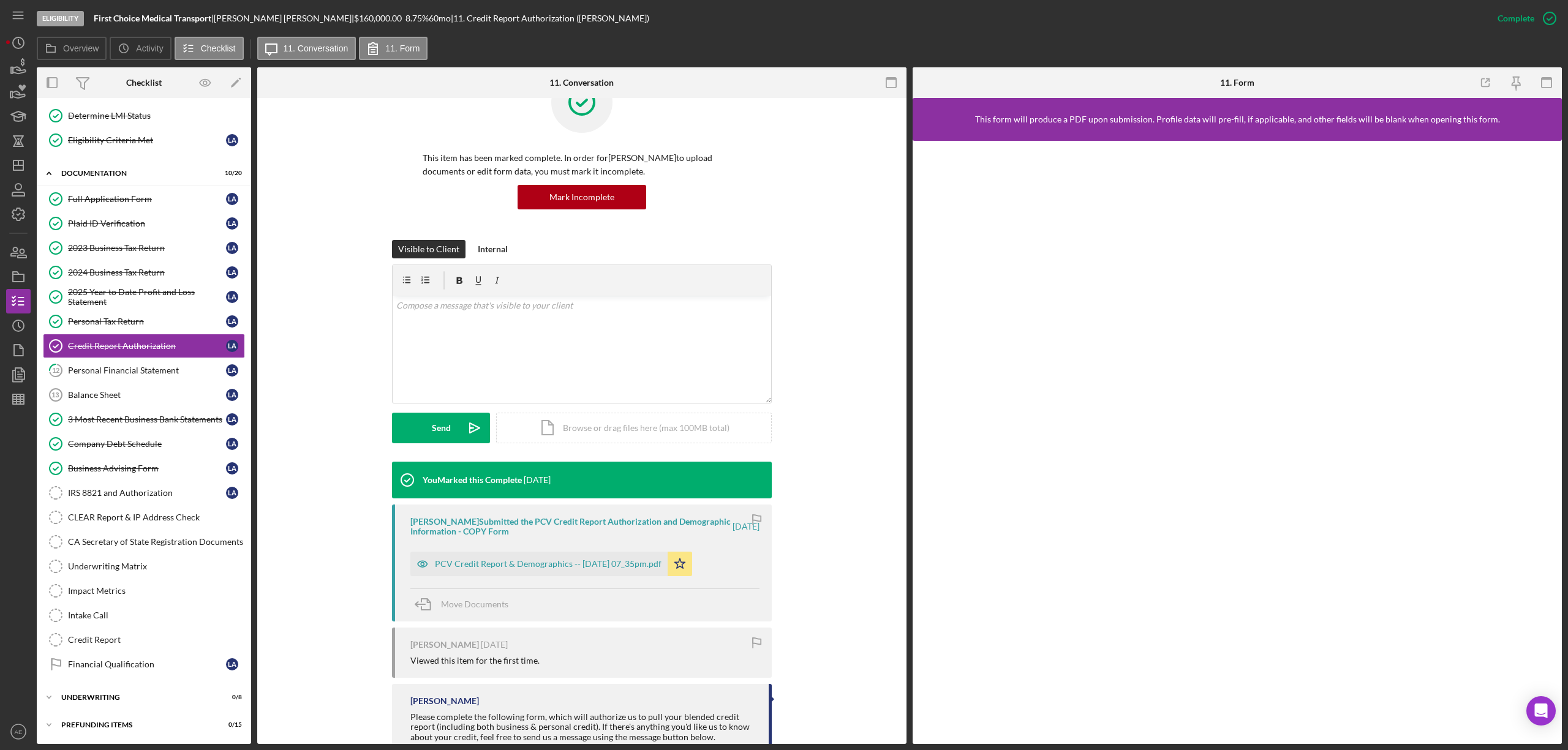
scroll to position [121, 0]
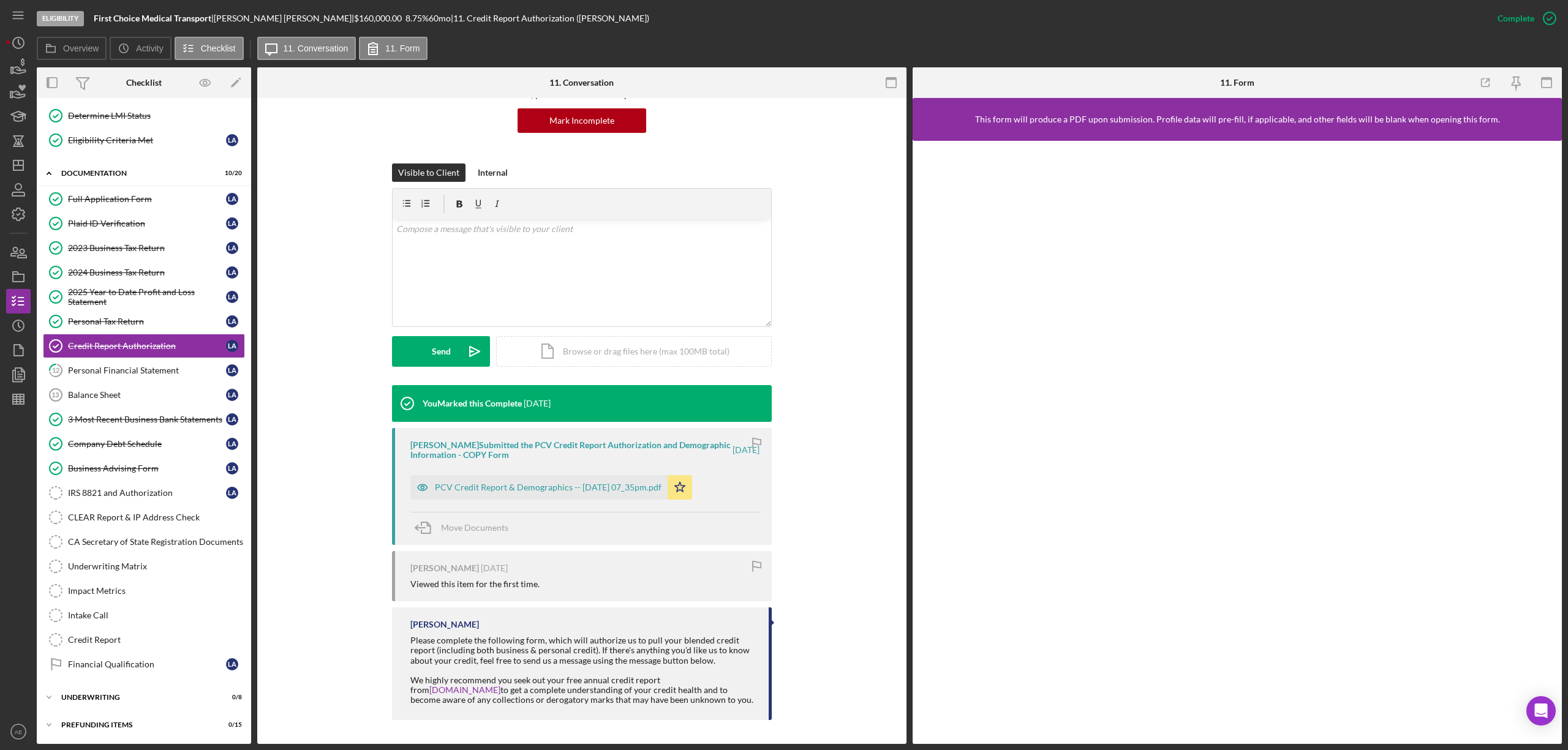
click at [407, 488] on div "Levon Arakelyan Submitted the PCV Credit Report Authorization and Demographic I…" at bounding box center [582, 486] width 379 height 117
click at [417, 484] on icon "button" at bounding box center [422, 487] width 24 height 24
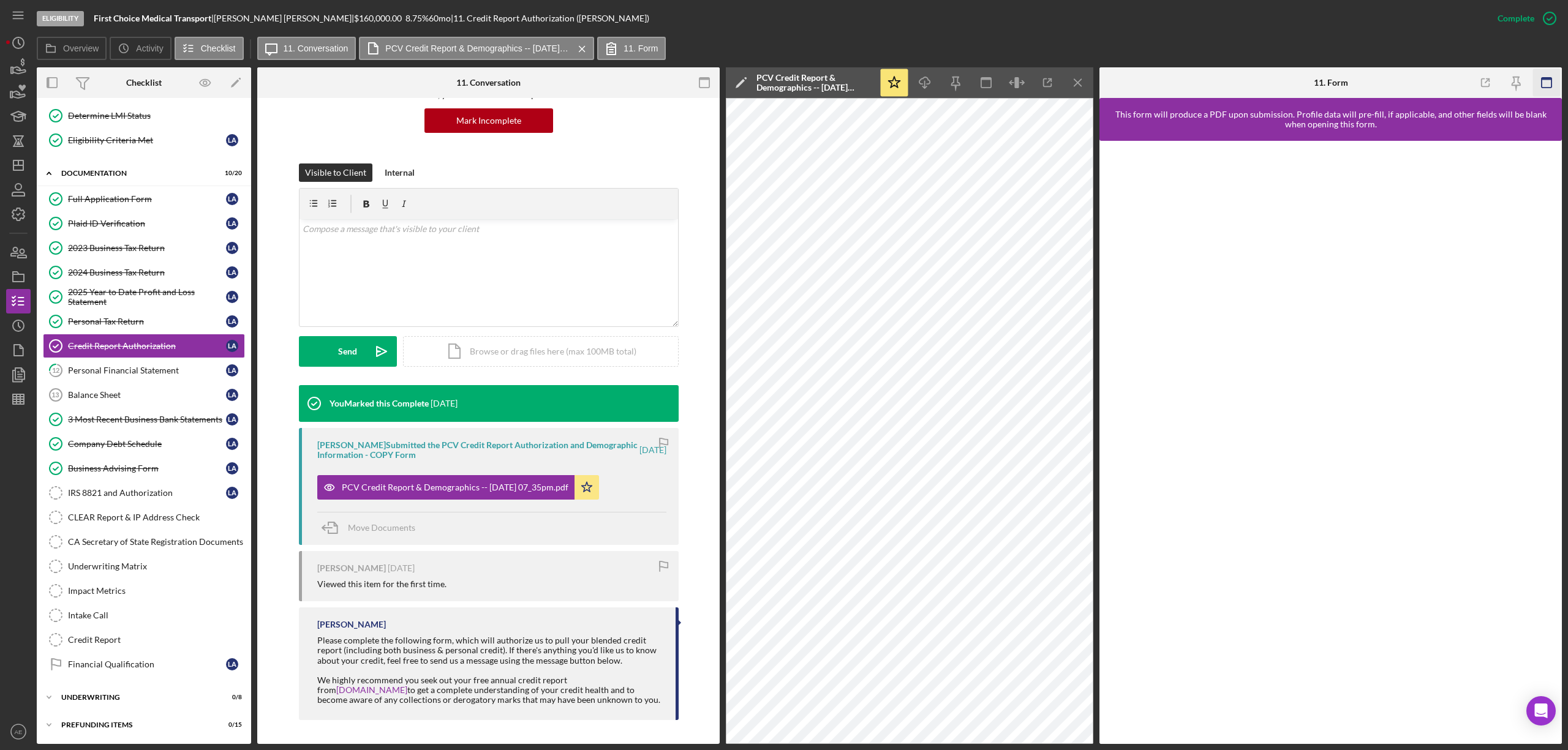
click at [1546, 81] on icon "button" at bounding box center [1547, 83] width 28 height 28
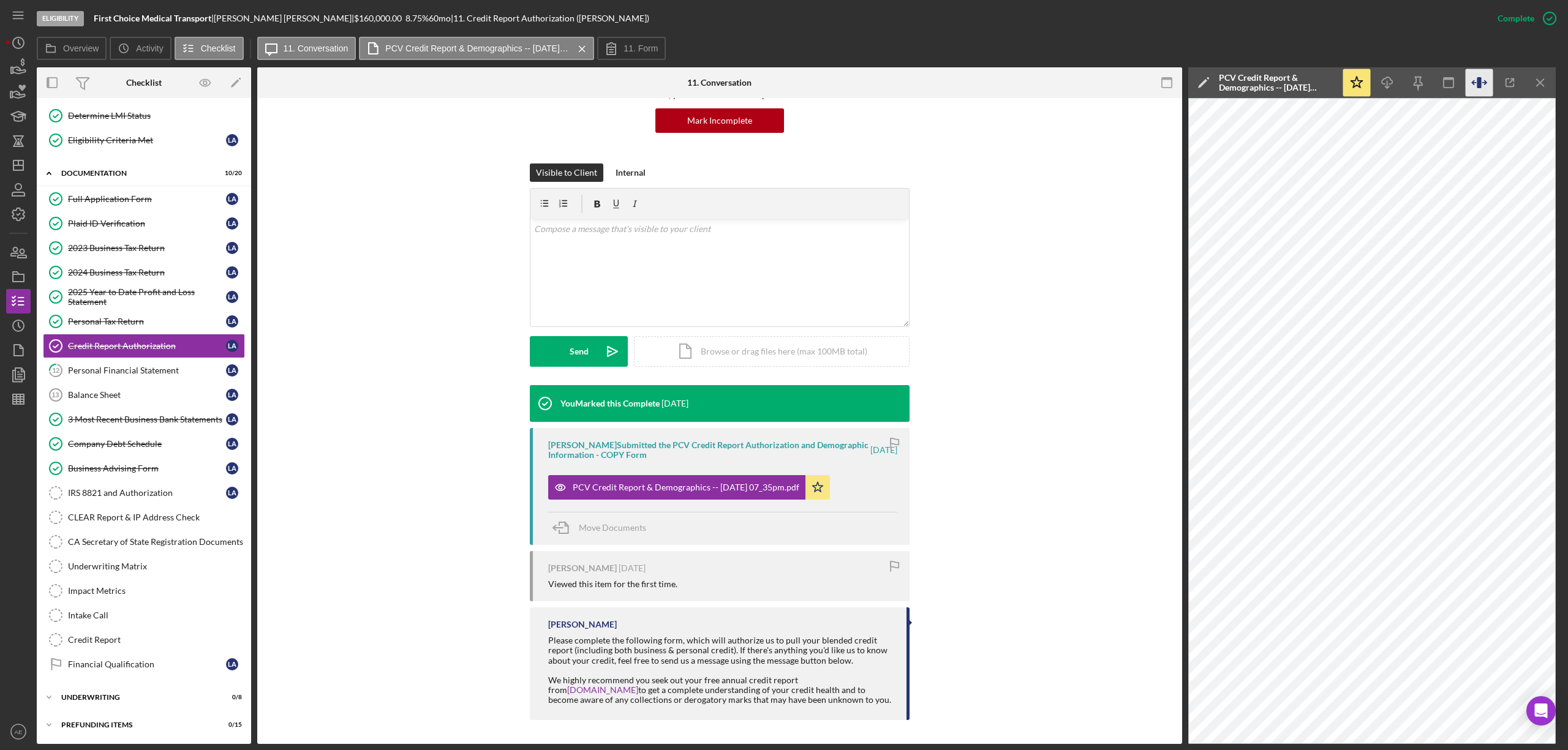
click at [1471, 82] on icon "button" at bounding box center [1479, 83] width 28 height 28
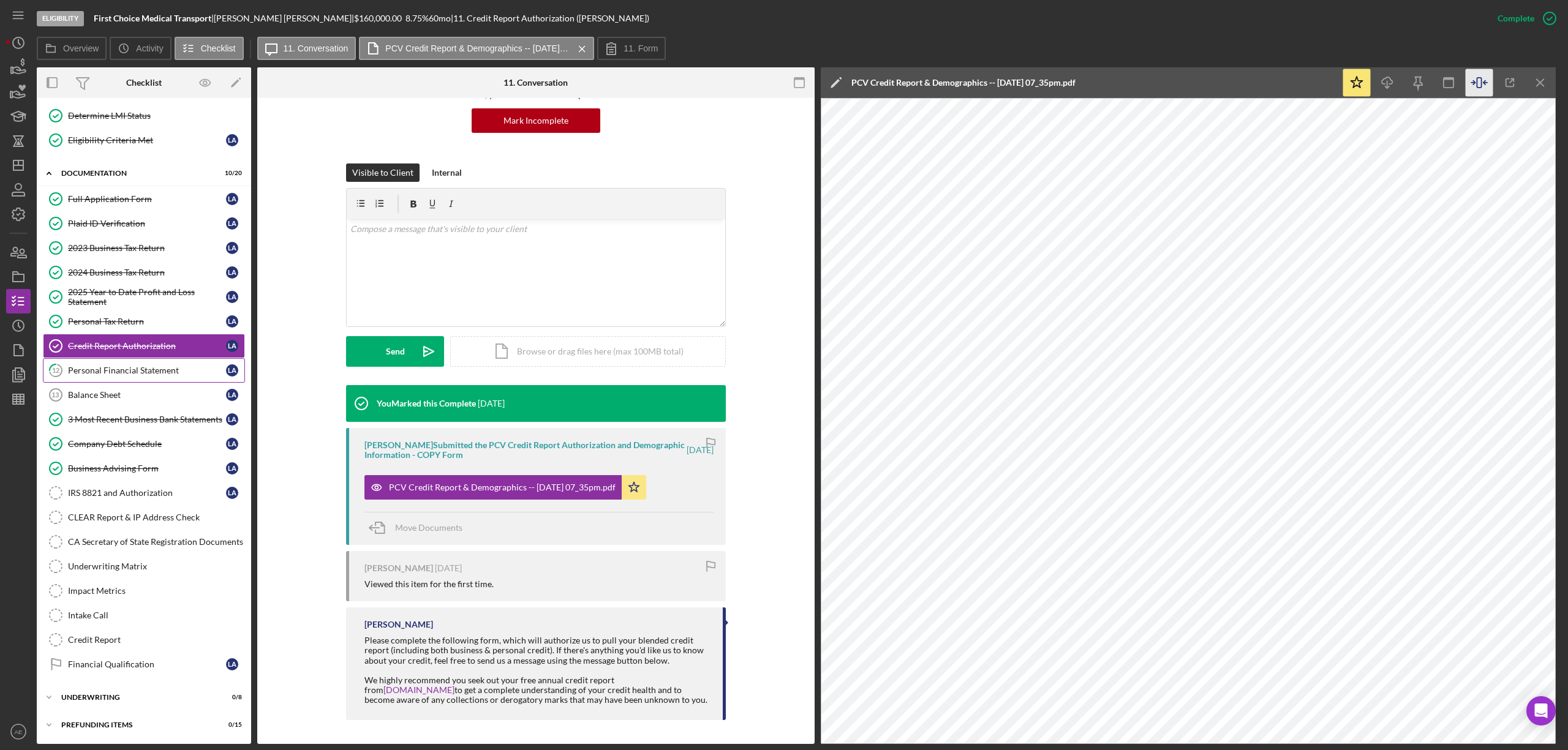
click at [142, 366] on div "Personal Financial Statement" at bounding box center [147, 371] width 158 height 10
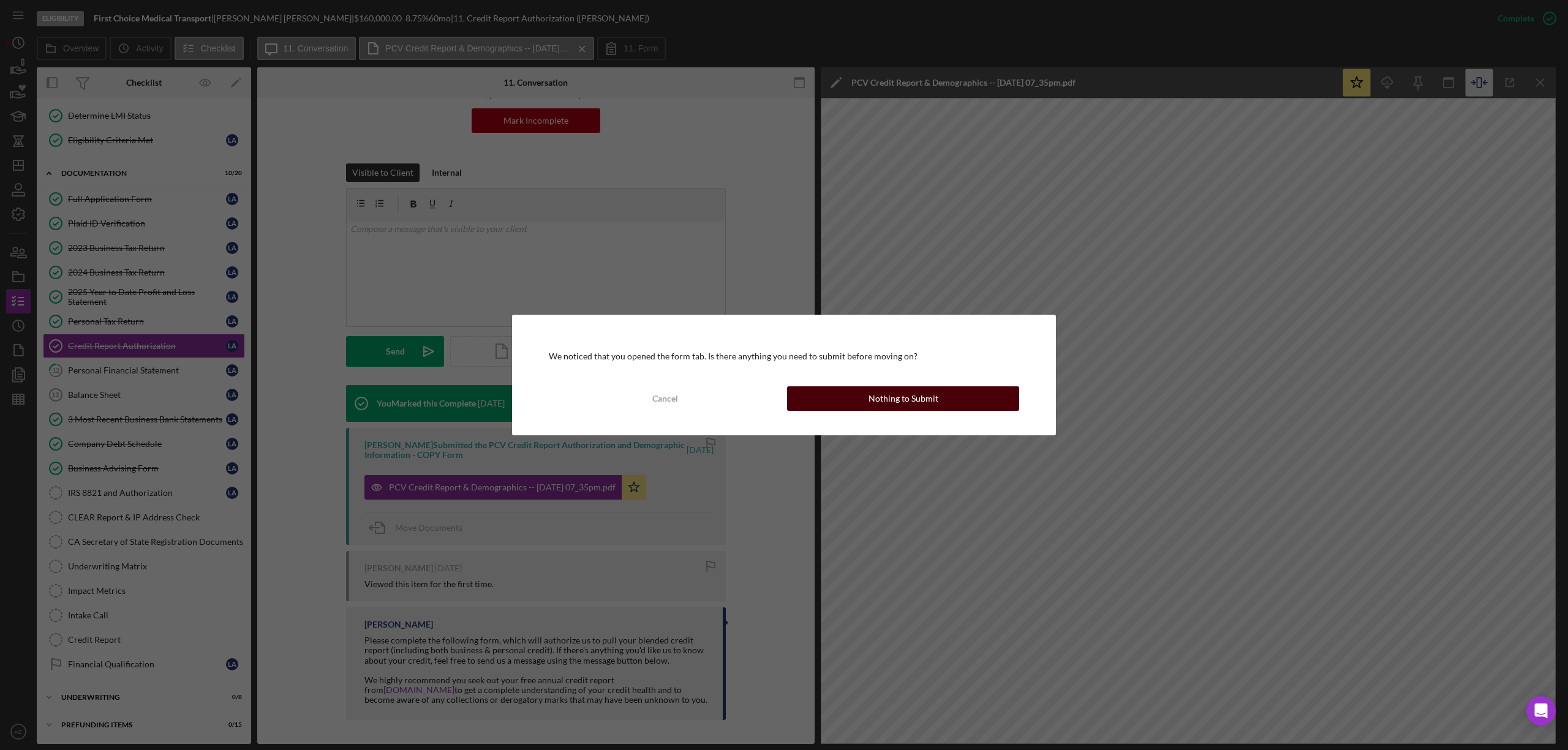
click at [865, 388] on button "Nothing to Submit" at bounding box center [903, 399] width 232 height 24
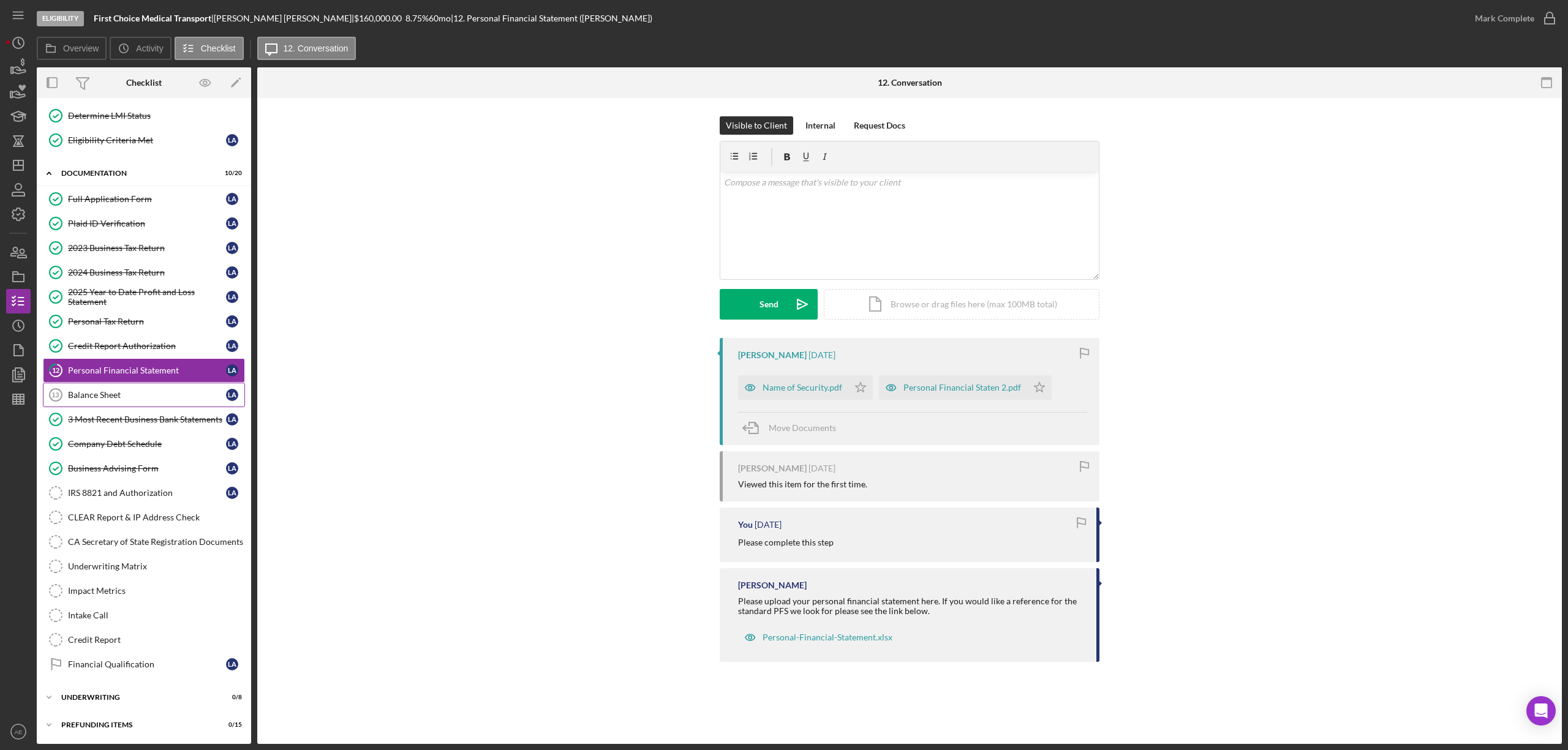
scroll to position [134, 0]
click at [124, 397] on link "Balance Sheet 13 Balance Sheet L A" at bounding box center [144, 395] width 202 height 24
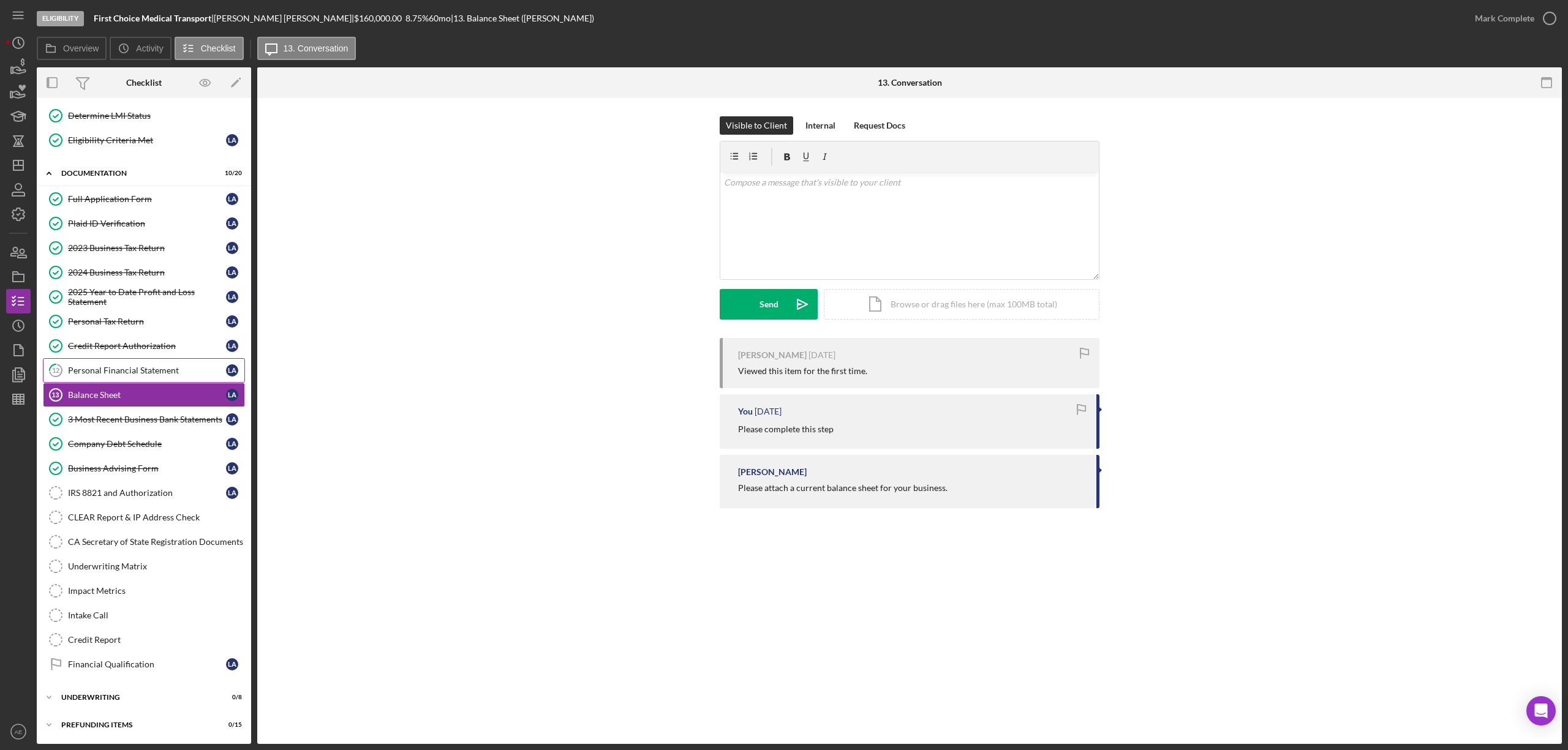
scroll to position [134, 0]
click at [157, 368] on div "Personal Financial Statement" at bounding box center [147, 371] width 158 height 10
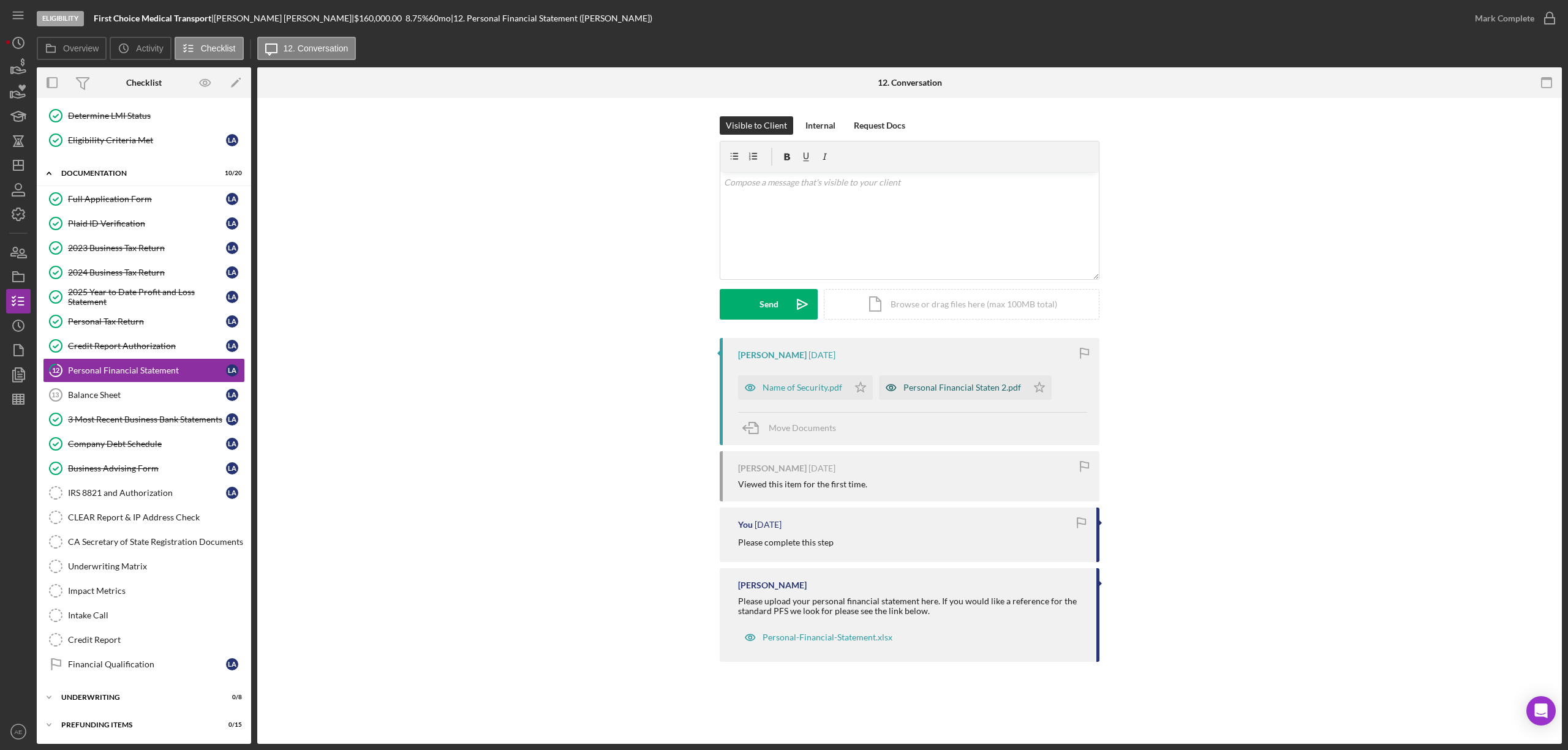
click at [920, 387] on div "Personal Financial Staten 2.pdf" at bounding box center [962, 388] width 118 height 10
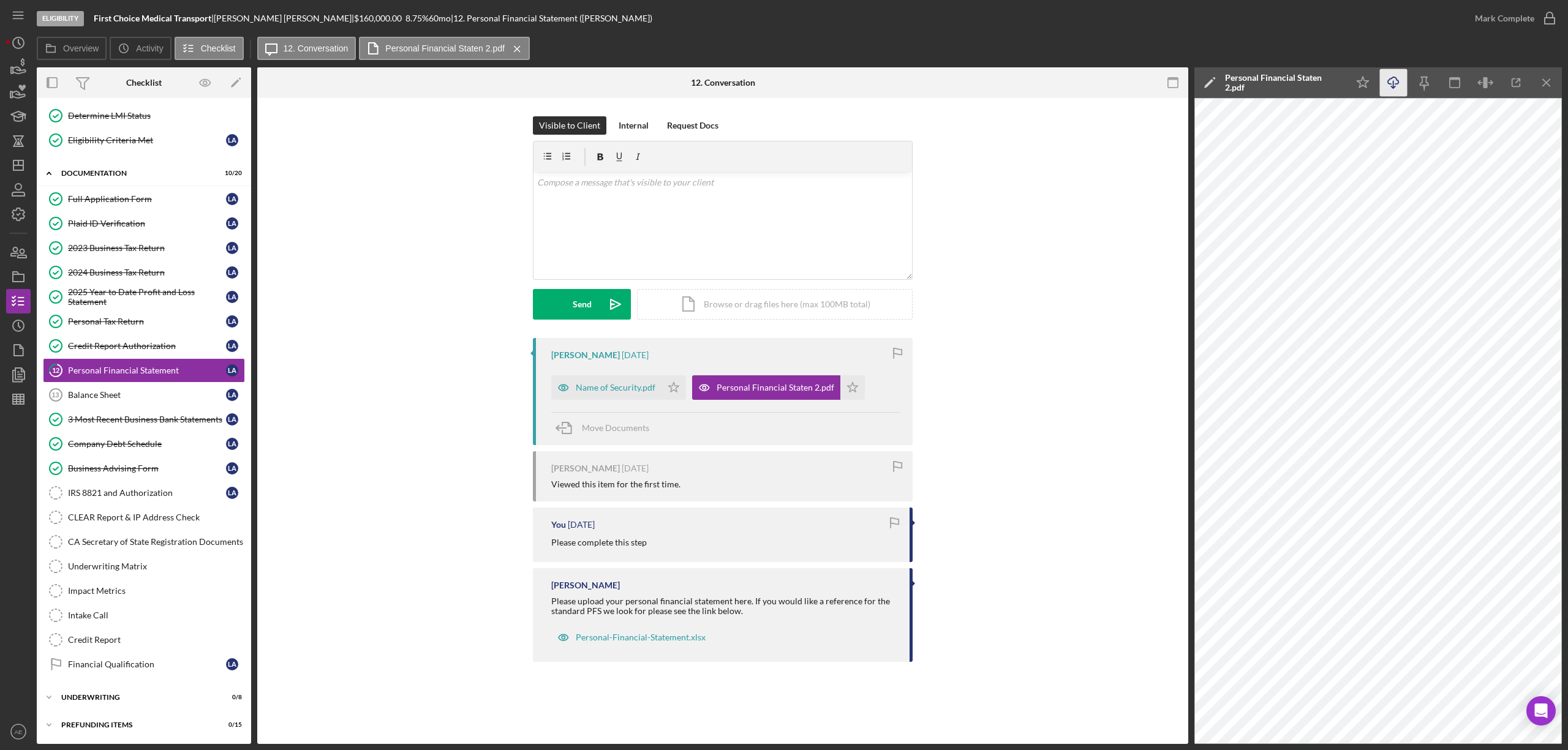
click at [1384, 84] on icon "Icon/Download" at bounding box center [1394, 83] width 28 height 28
click at [632, 639] on div "Personal-Financial-Statement.xlsx" at bounding box center [641, 637] width 130 height 10
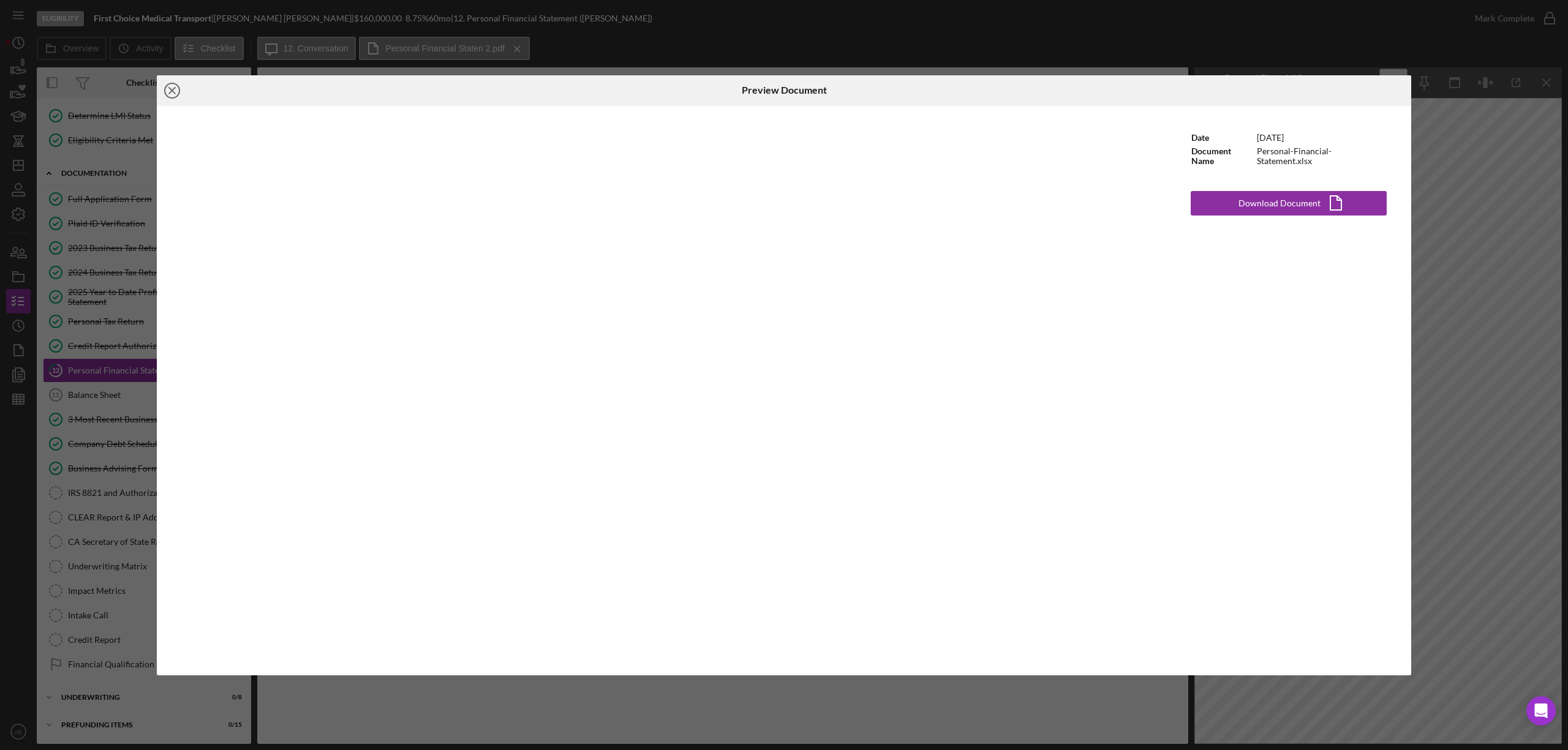
click at [168, 96] on circle at bounding box center [172, 91] width 15 height 15
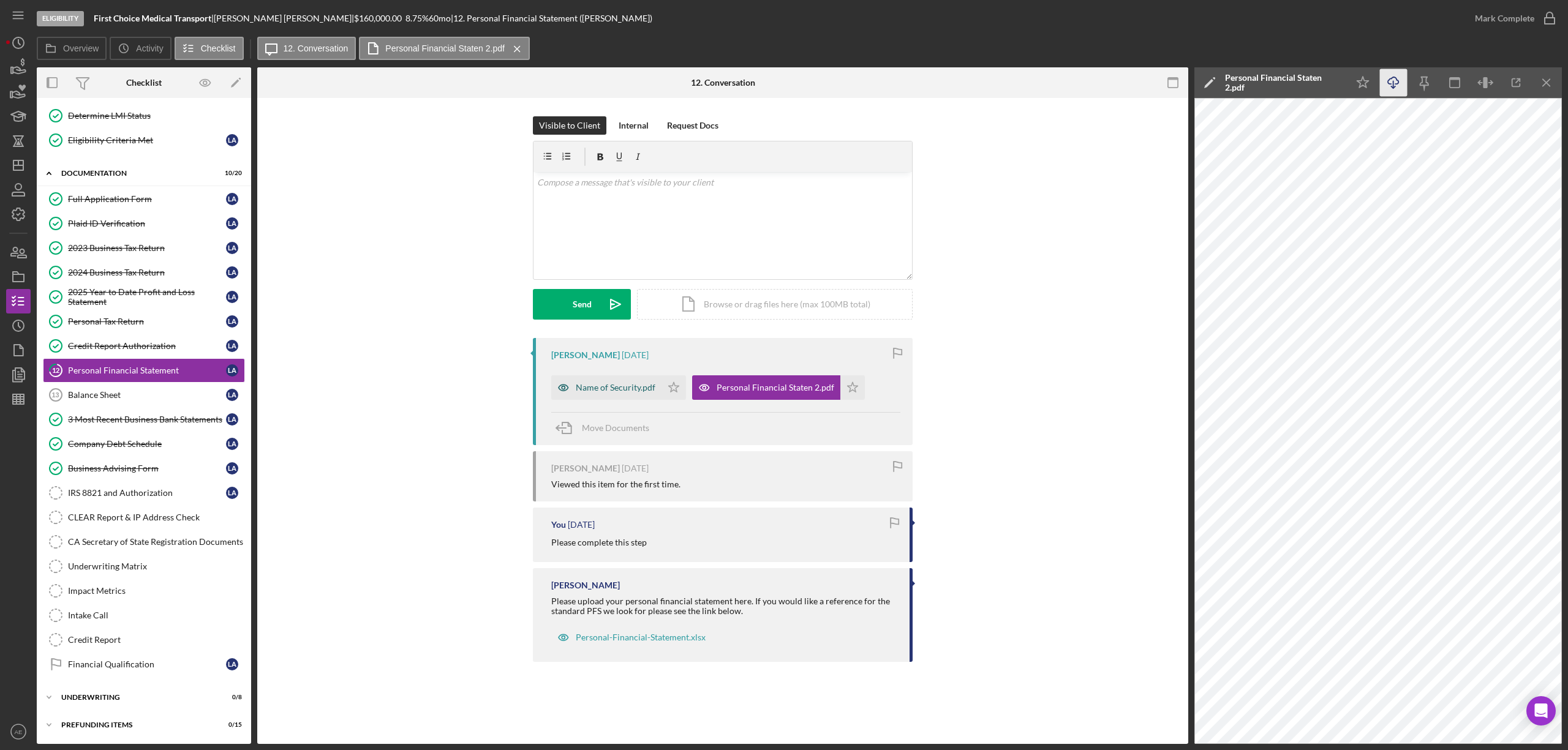
click at [559, 387] on icon "button" at bounding box center [564, 387] width 10 height 6
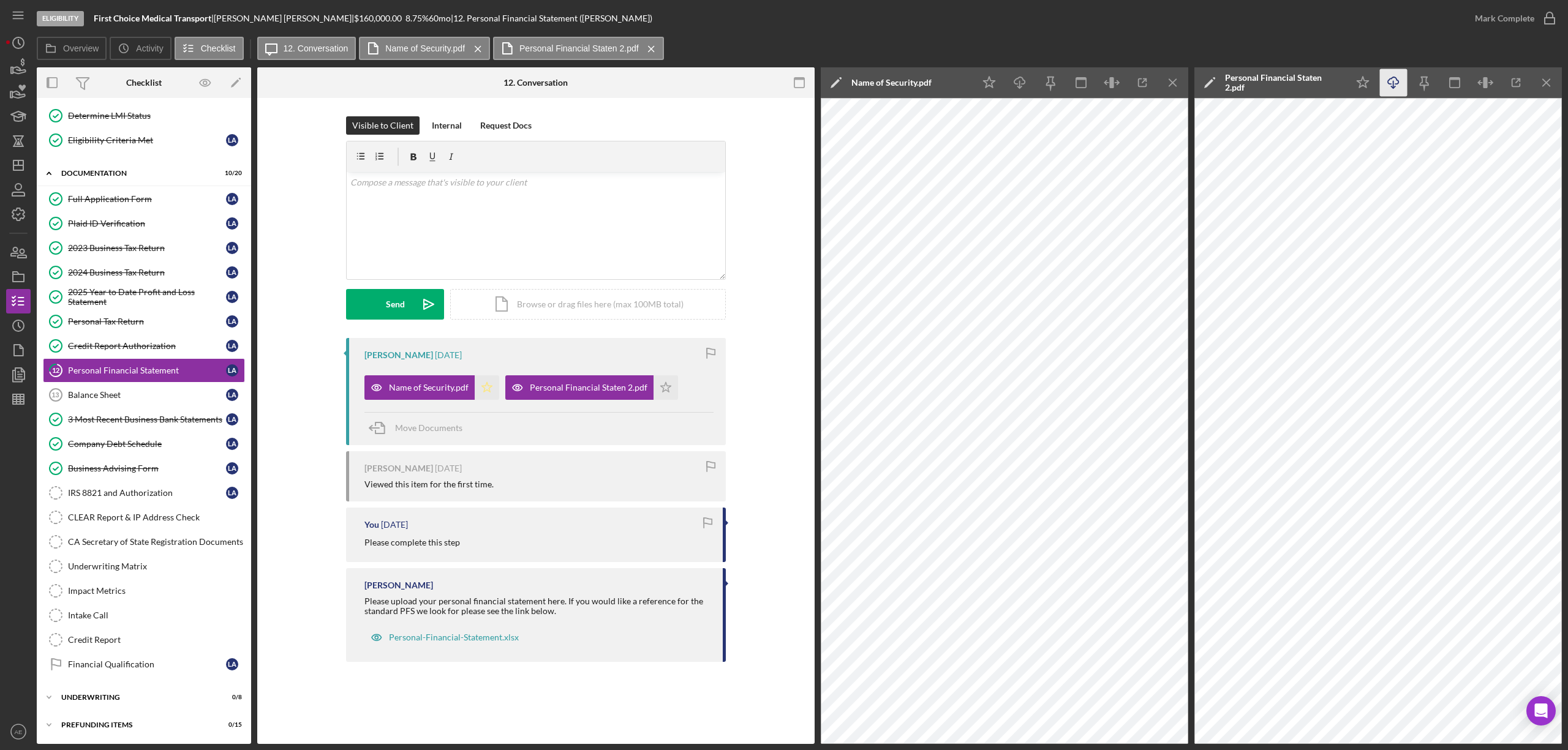
click at [479, 392] on icon "Icon/Star" at bounding box center [487, 387] width 24 height 24
click at [665, 379] on icon "Icon/Star" at bounding box center [665, 387] width 24 height 24
click at [1524, 24] on div "Mark Complete" at bounding box center [1504, 19] width 59 height 24
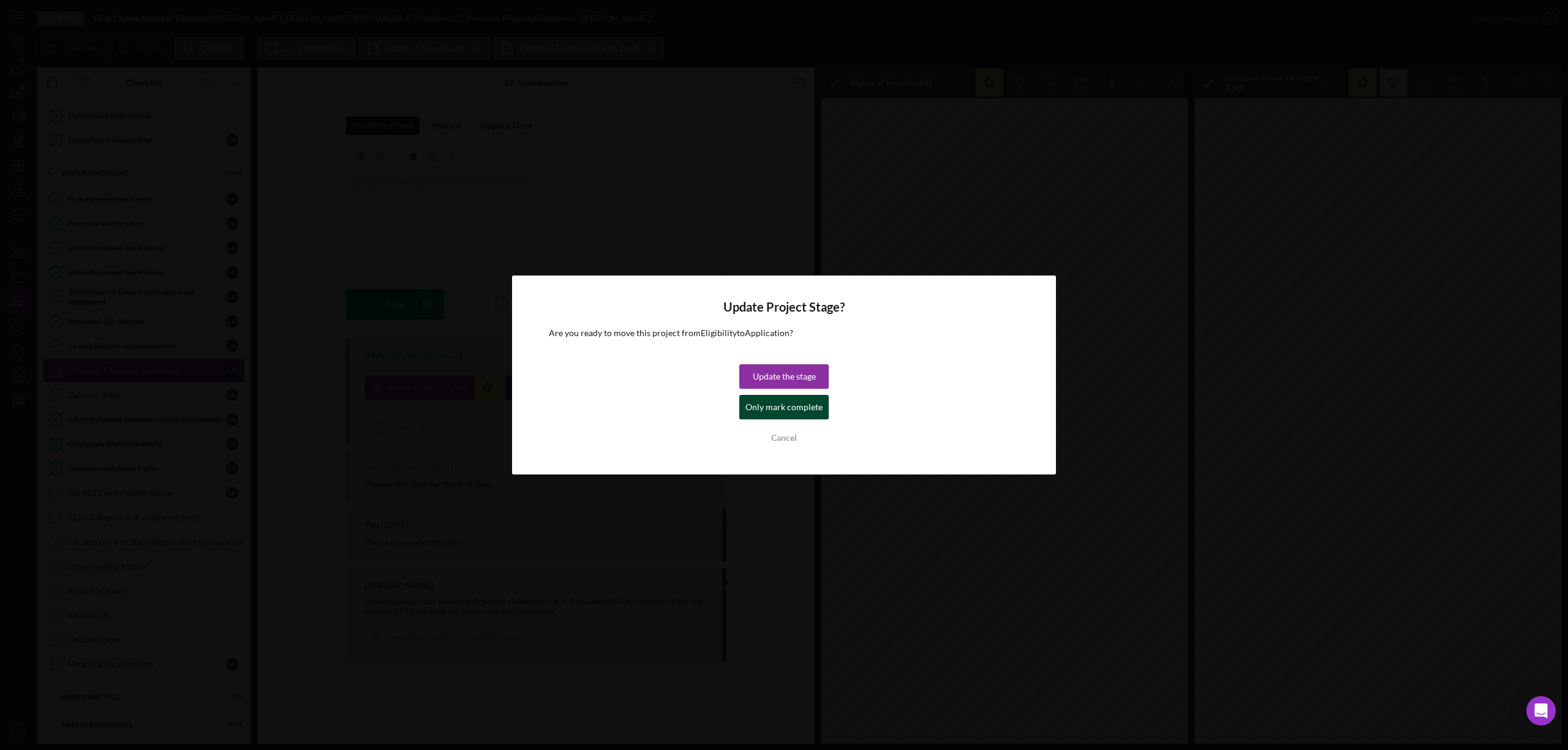
click at [789, 398] on div "Only mark complete" at bounding box center [784, 407] width 77 height 24
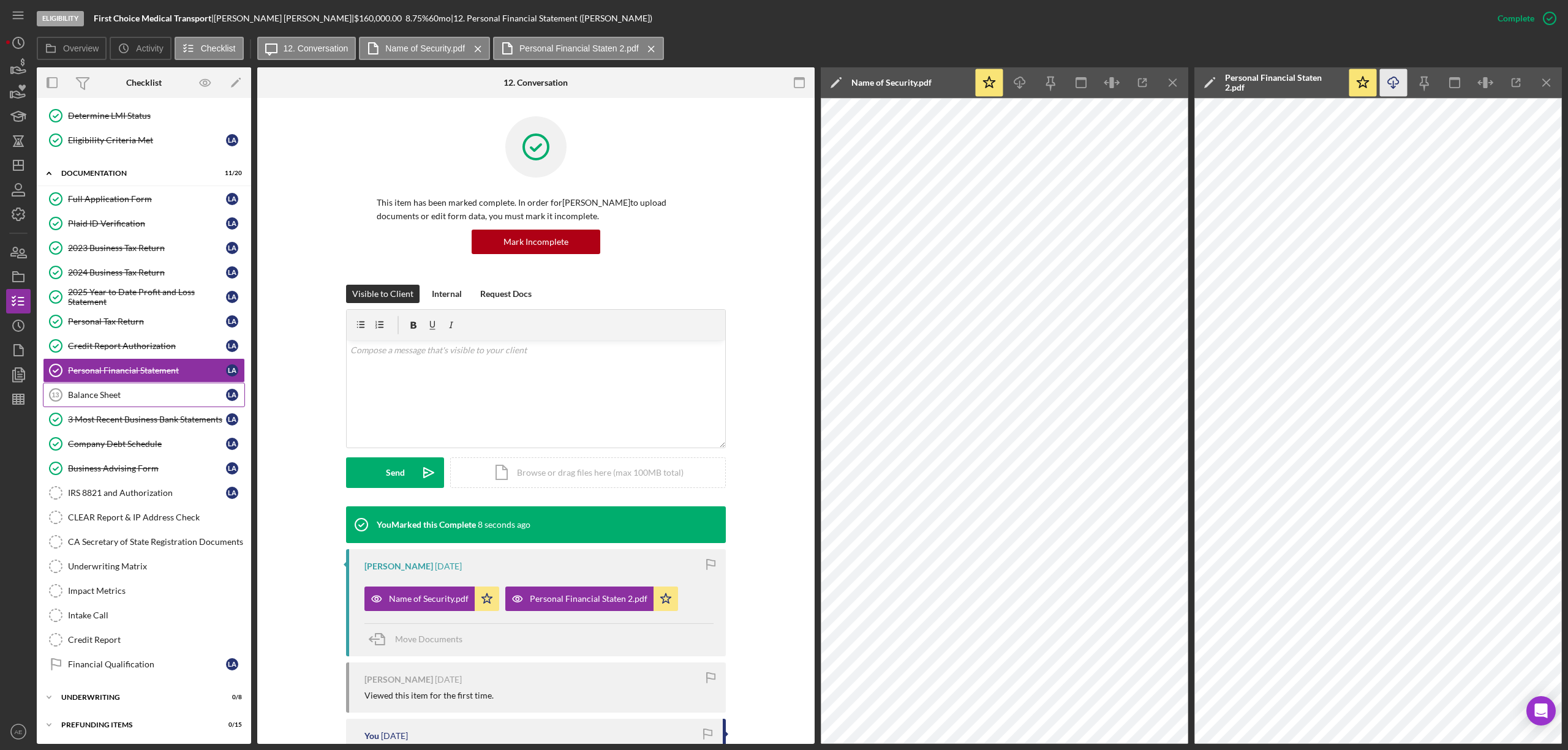
click at [157, 392] on div "Balance Sheet" at bounding box center [147, 395] width 158 height 10
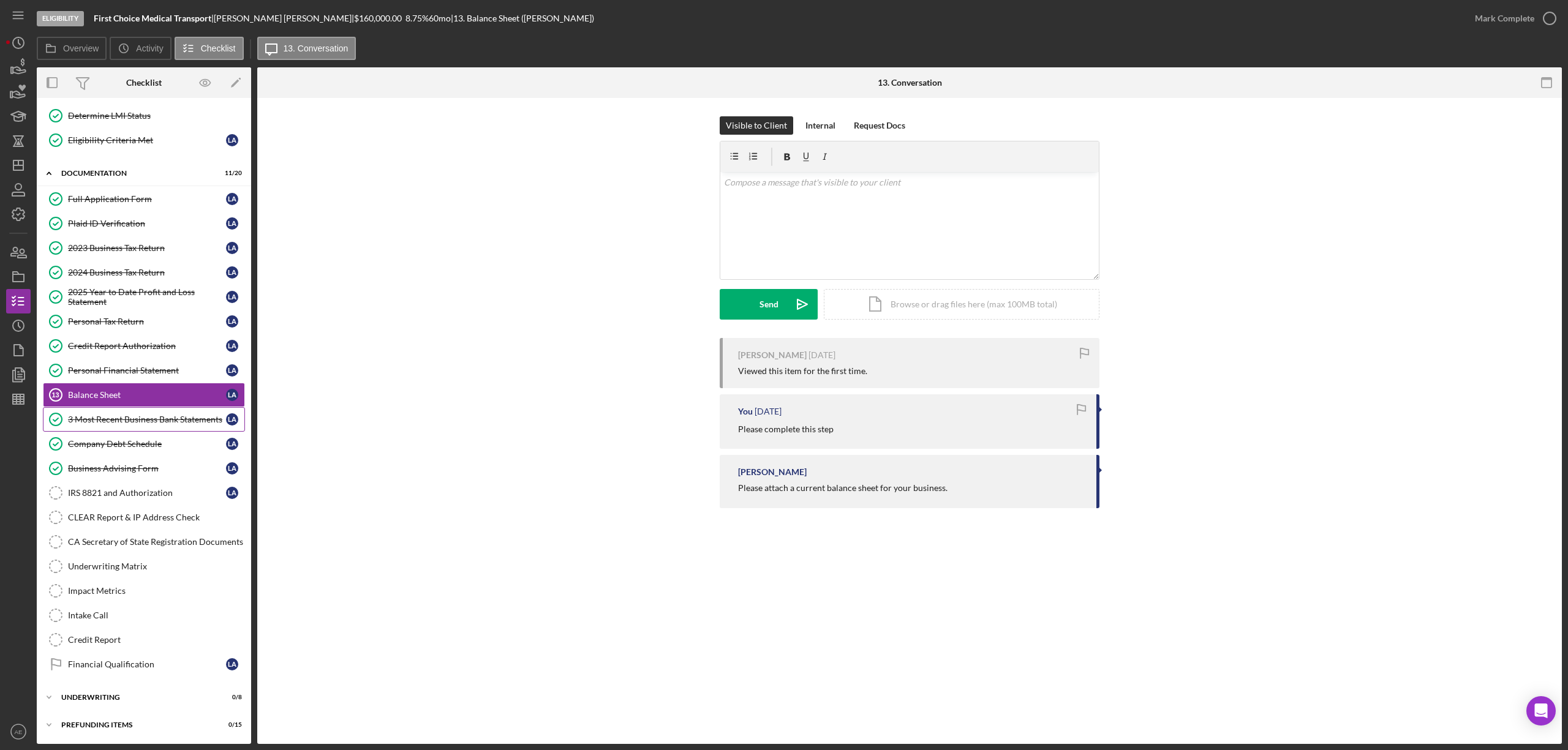
click at [163, 421] on div "3 Most Recent Business Bank Statements" at bounding box center [147, 419] width 158 height 10
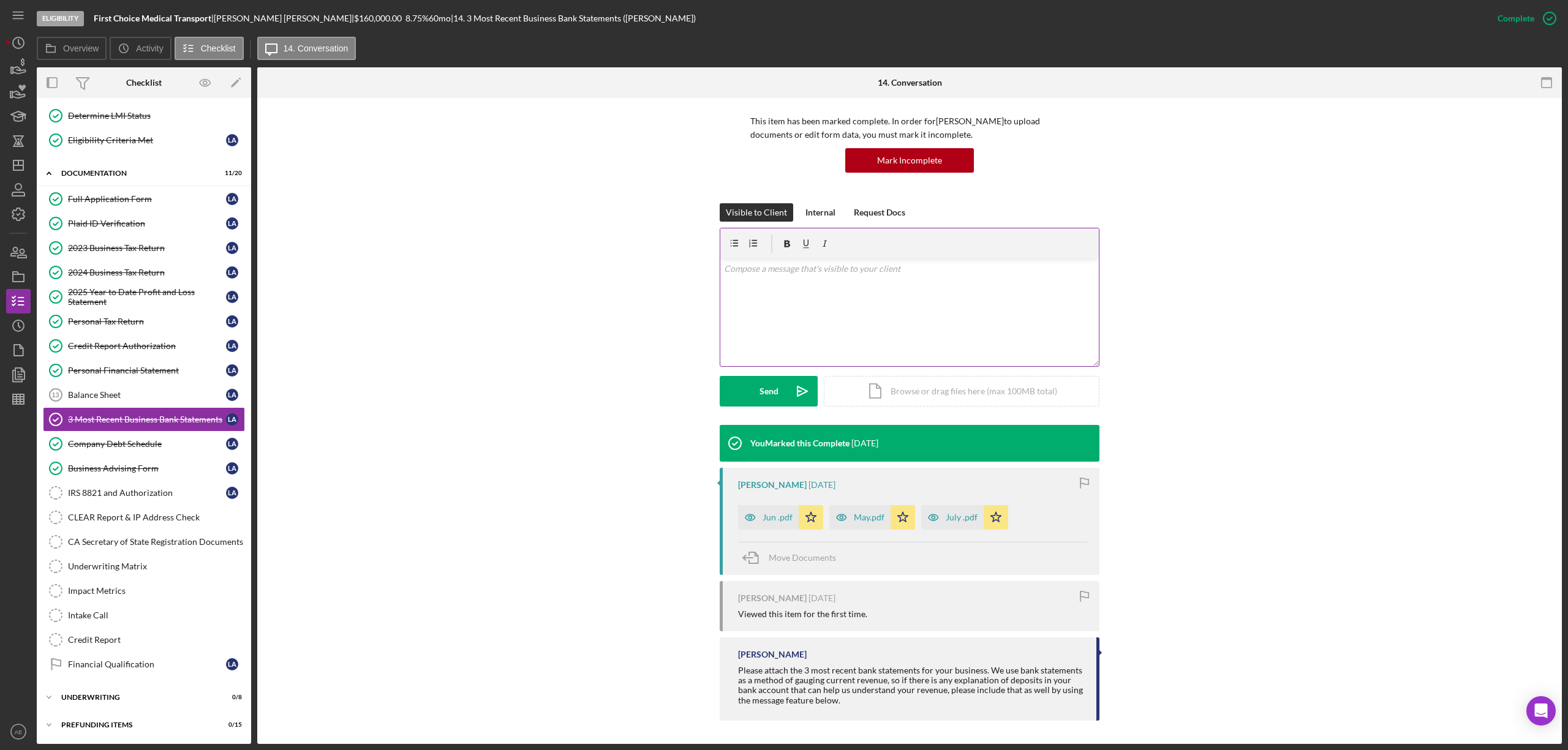
scroll to position [82, 0]
click at [835, 516] on icon "button" at bounding box center [841, 516] width 24 height 24
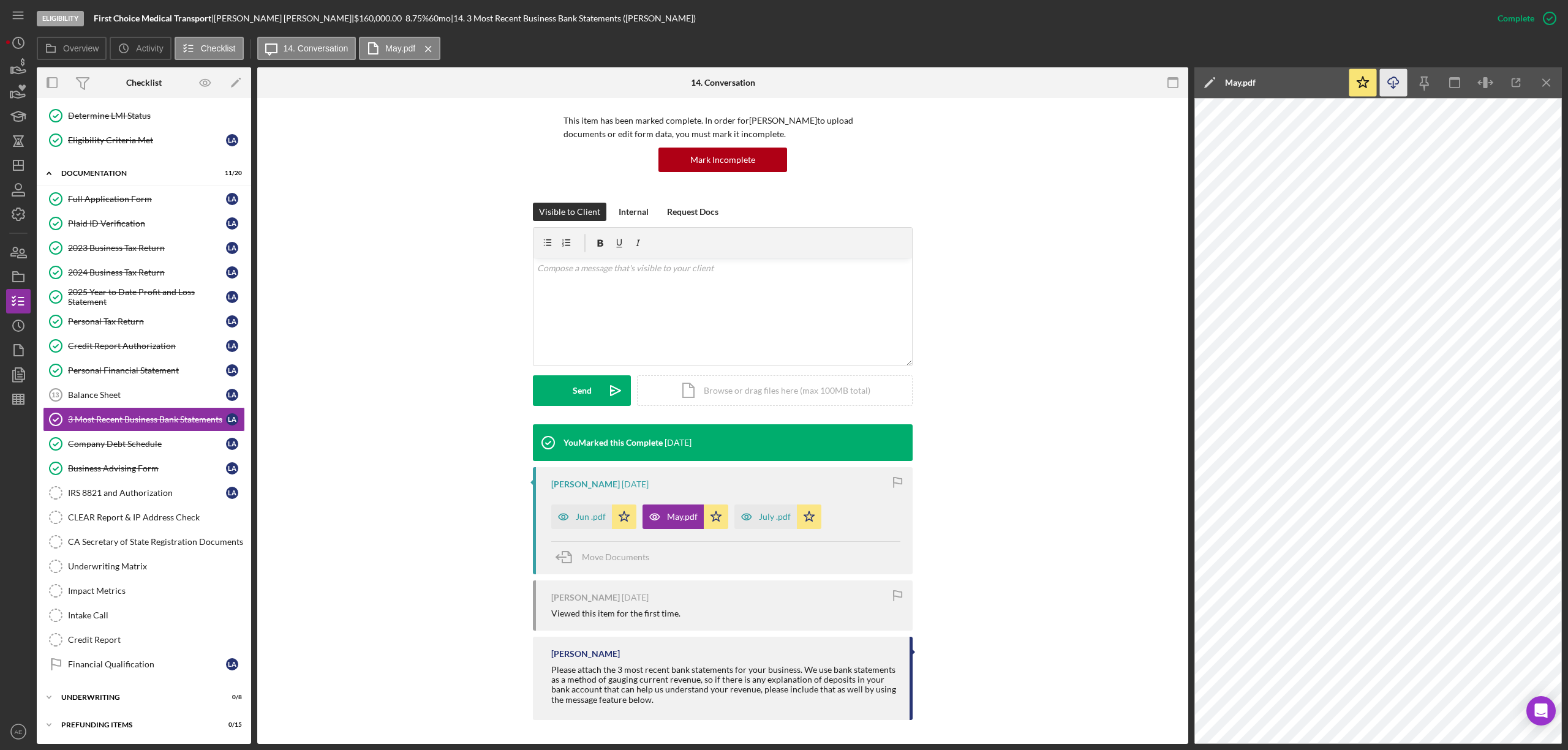
click at [1390, 89] on icon "Icon/Download" at bounding box center [1394, 83] width 28 height 28
click at [162, 439] on div "Company Debt Schedule" at bounding box center [147, 444] width 158 height 10
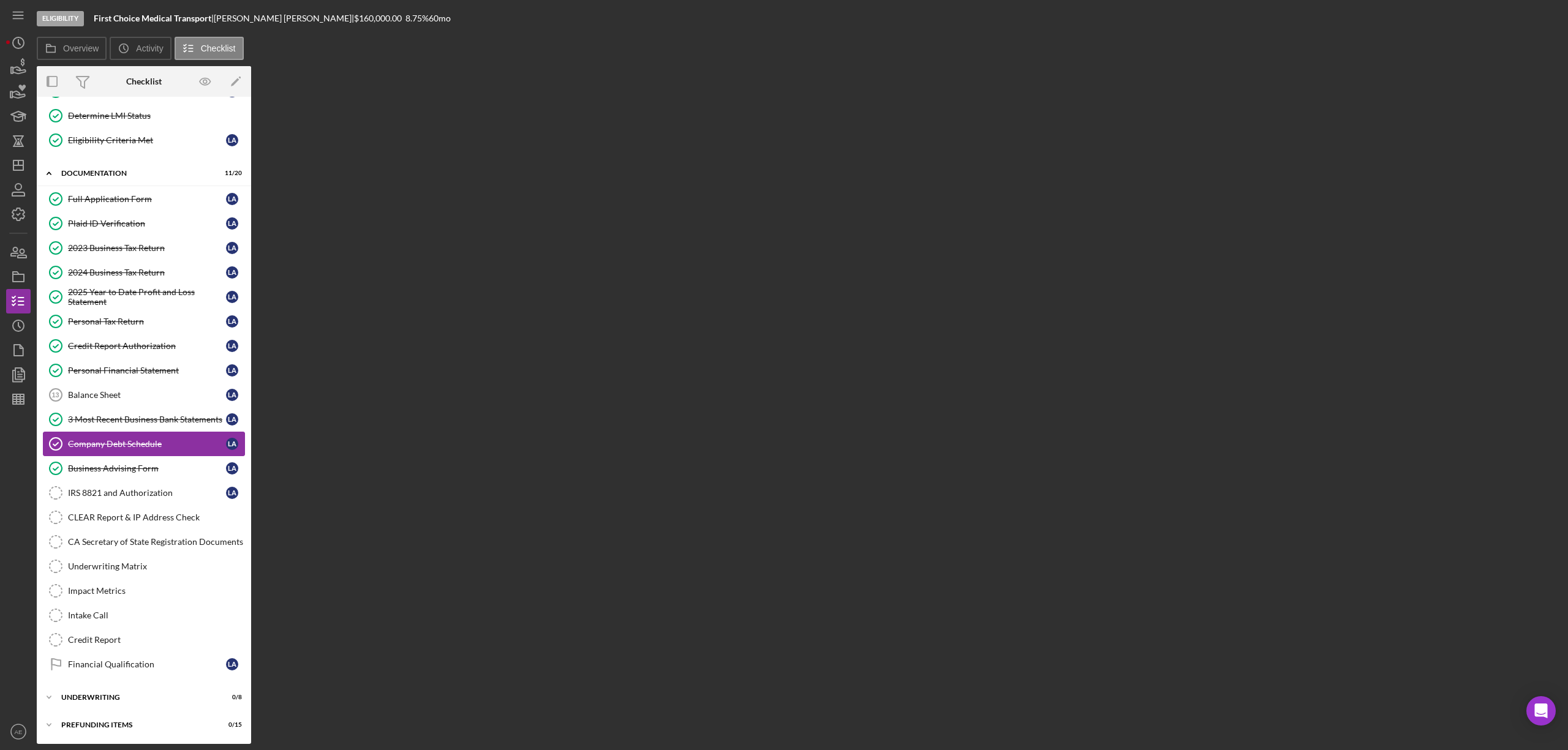
scroll to position [133, 0]
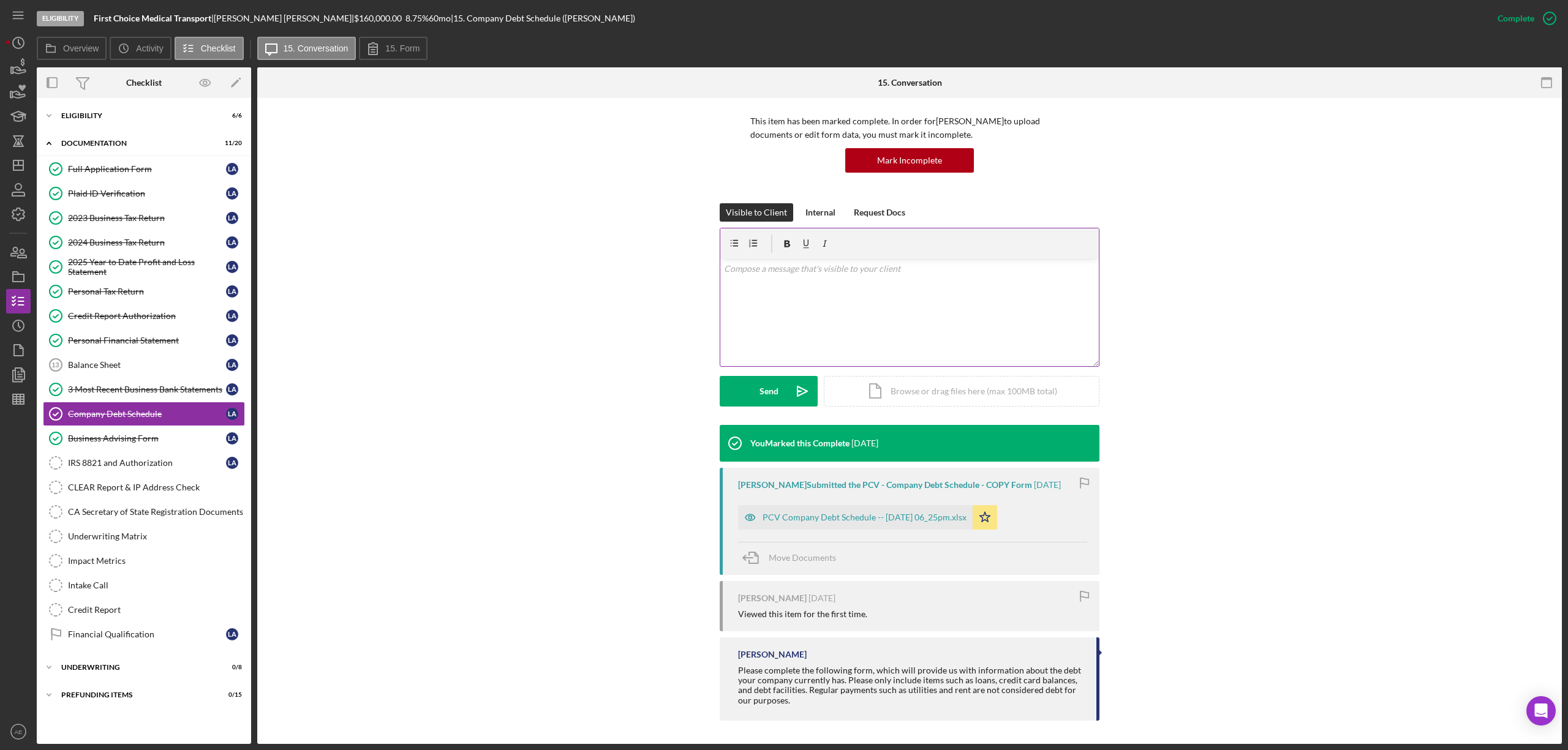
scroll to position [82, 0]
click at [748, 509] on icon "button" at bounding box center [750, 516] width 24 height 24
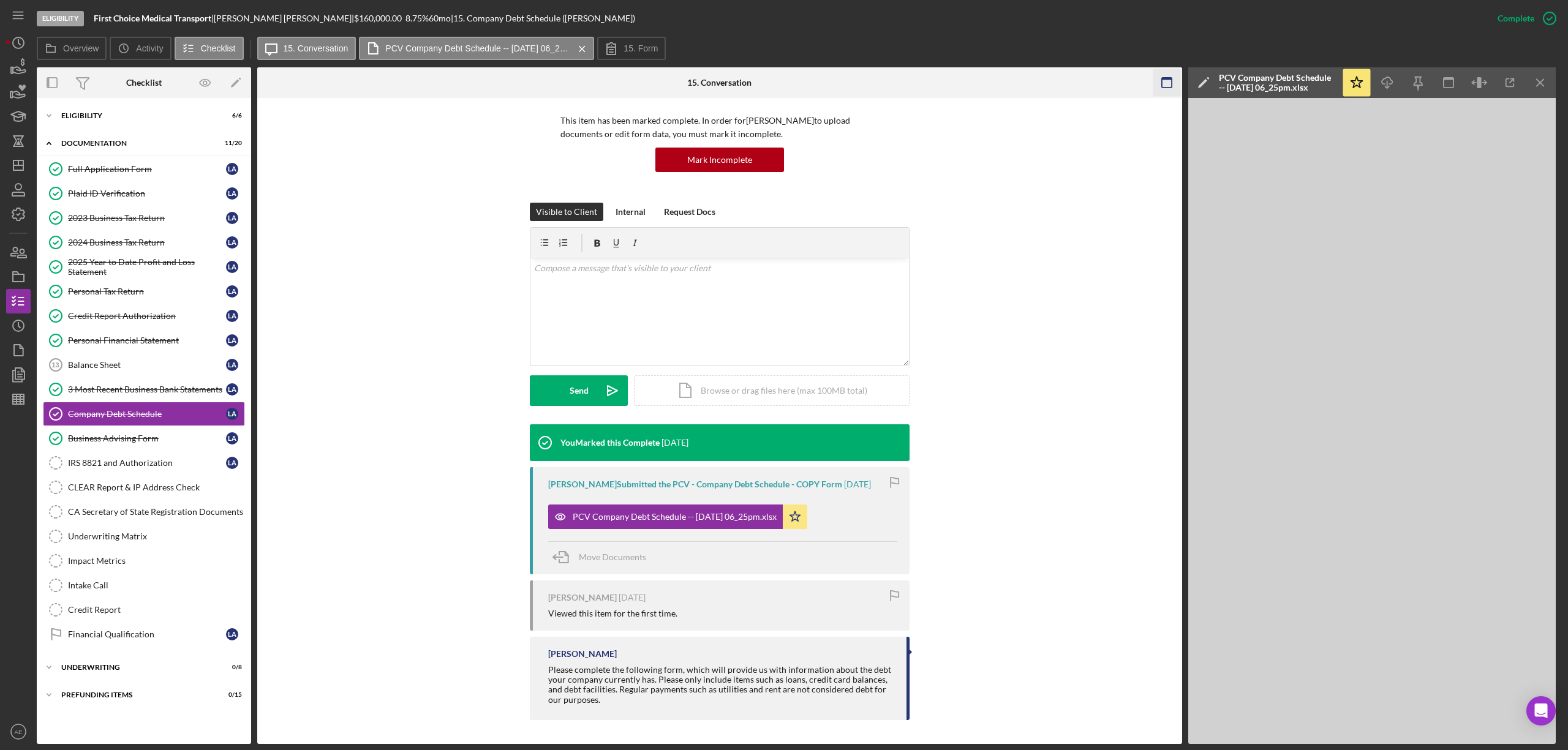
click at [1164, 84] on icon "button" at bounding box center [1166, 83] width 28 height 28
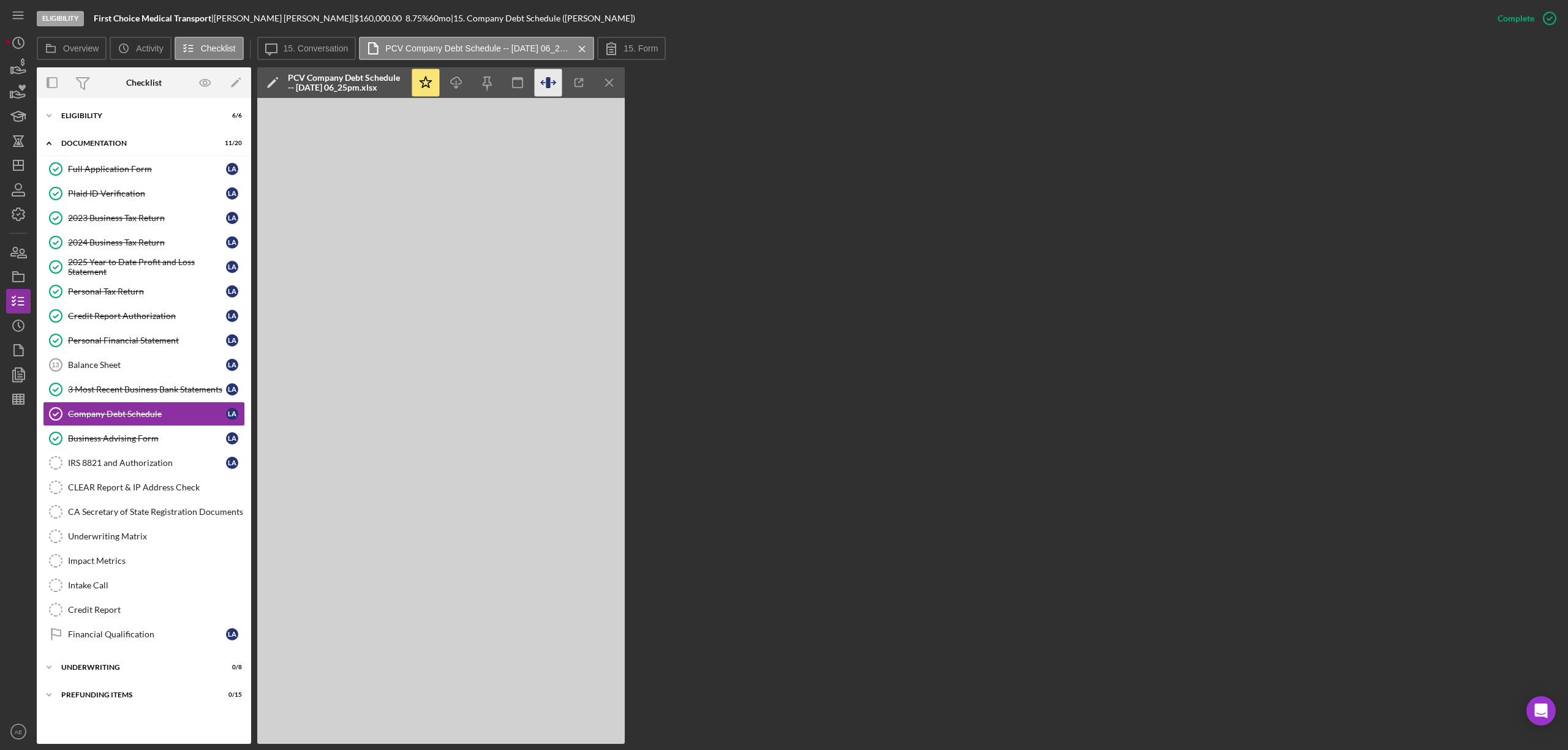
click at [546, 84] on icon "button" at bounding box center [548, 83] width 28 height 28
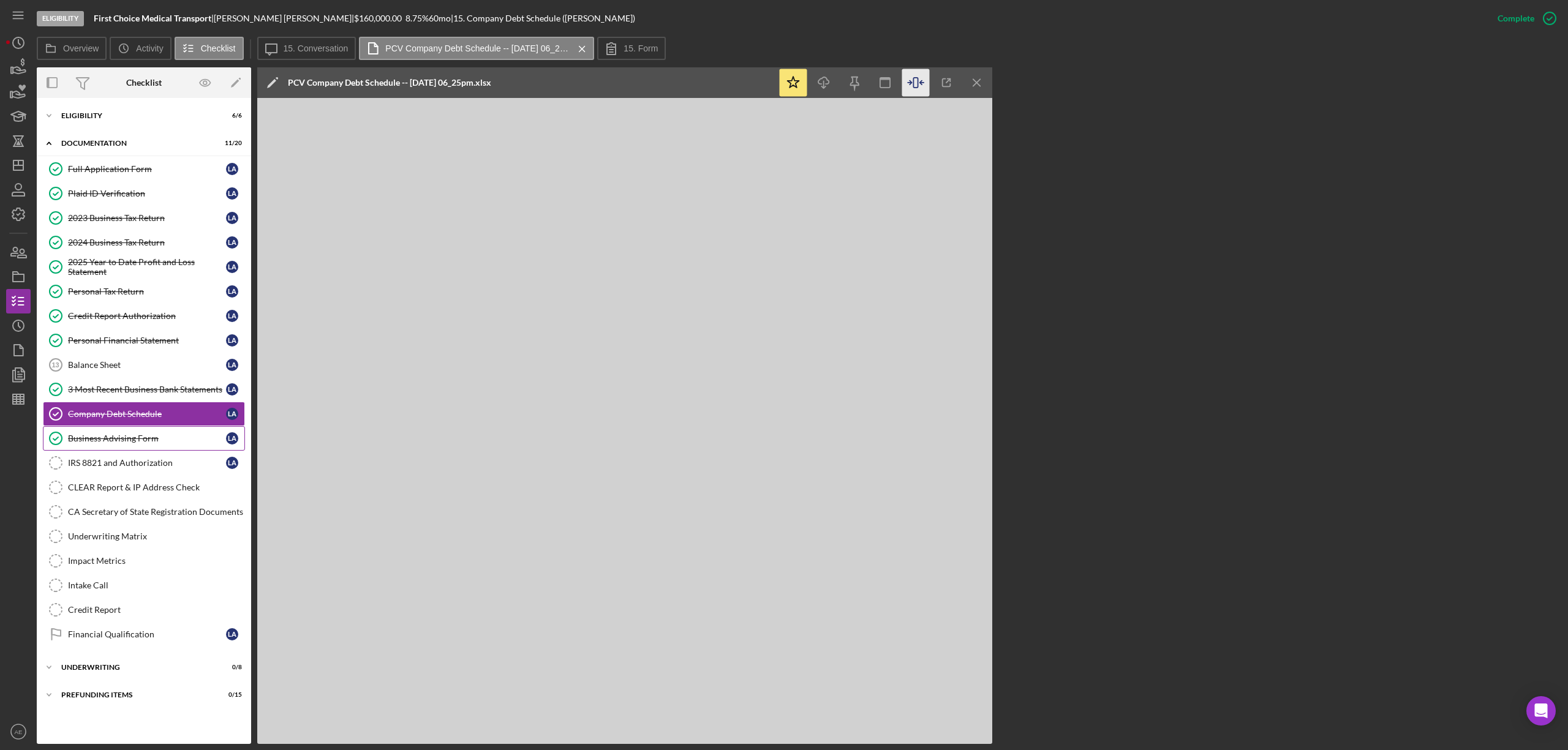
click at [114, 443] on div "Business Advising Form" at bounding box center [147, 439] width 158 height 10
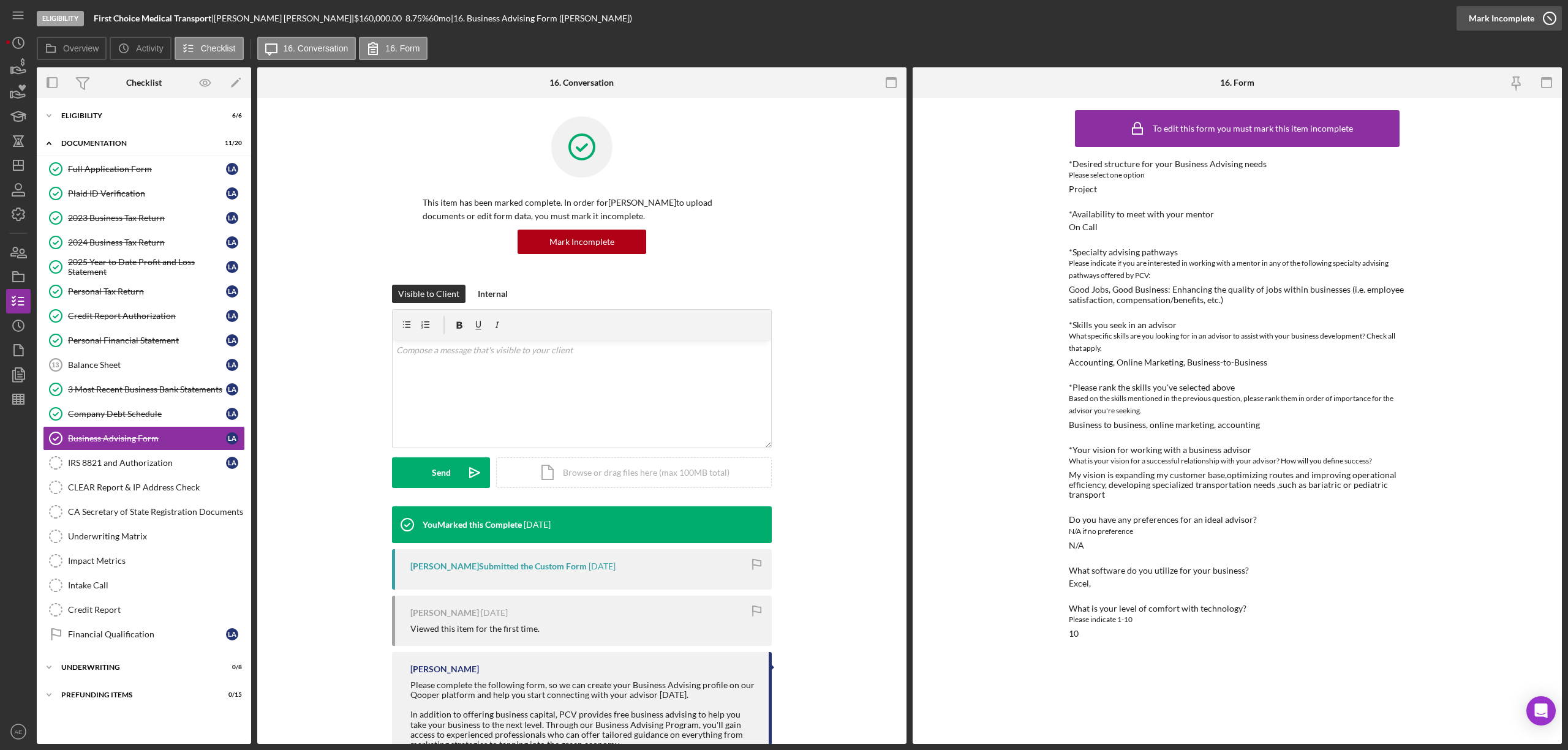
click at [1502, 23] on div "Mark Incomplete" at bounding box center [1502, 19] width 66 height 24
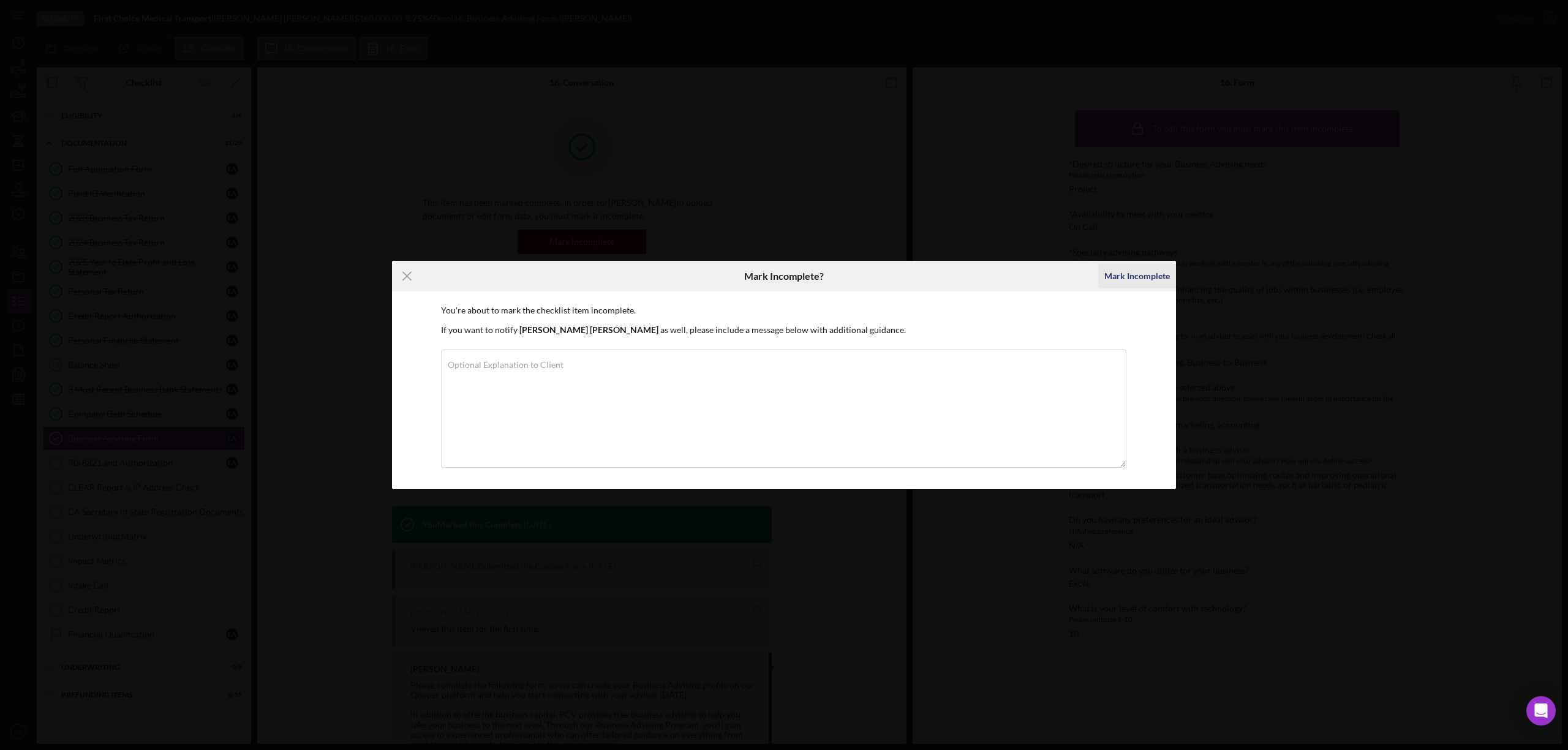
click at [1125, 268] on div "Mark Incomplete" at bounding box center [1137, 276] width 66 height 24
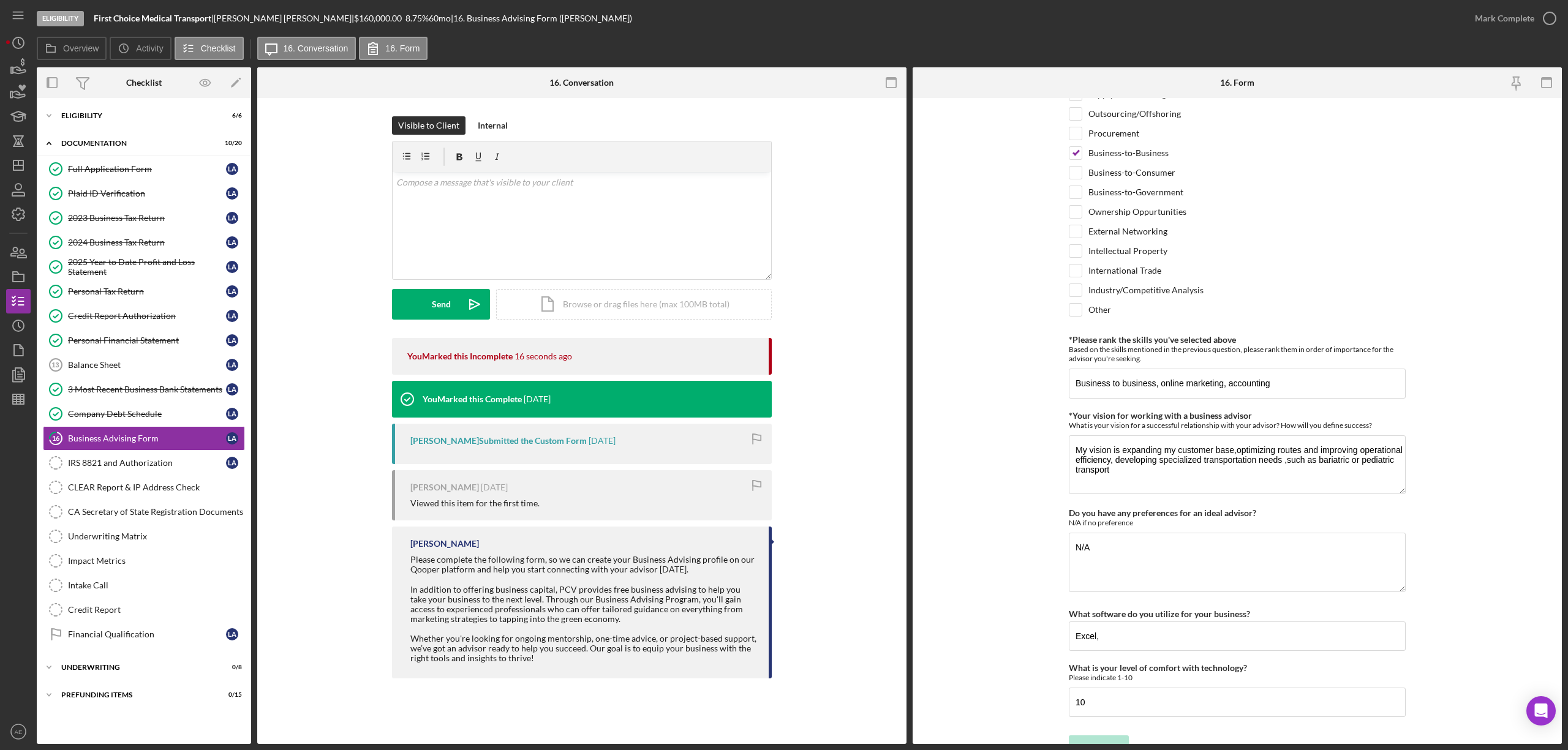
scroll to position [850, 0]
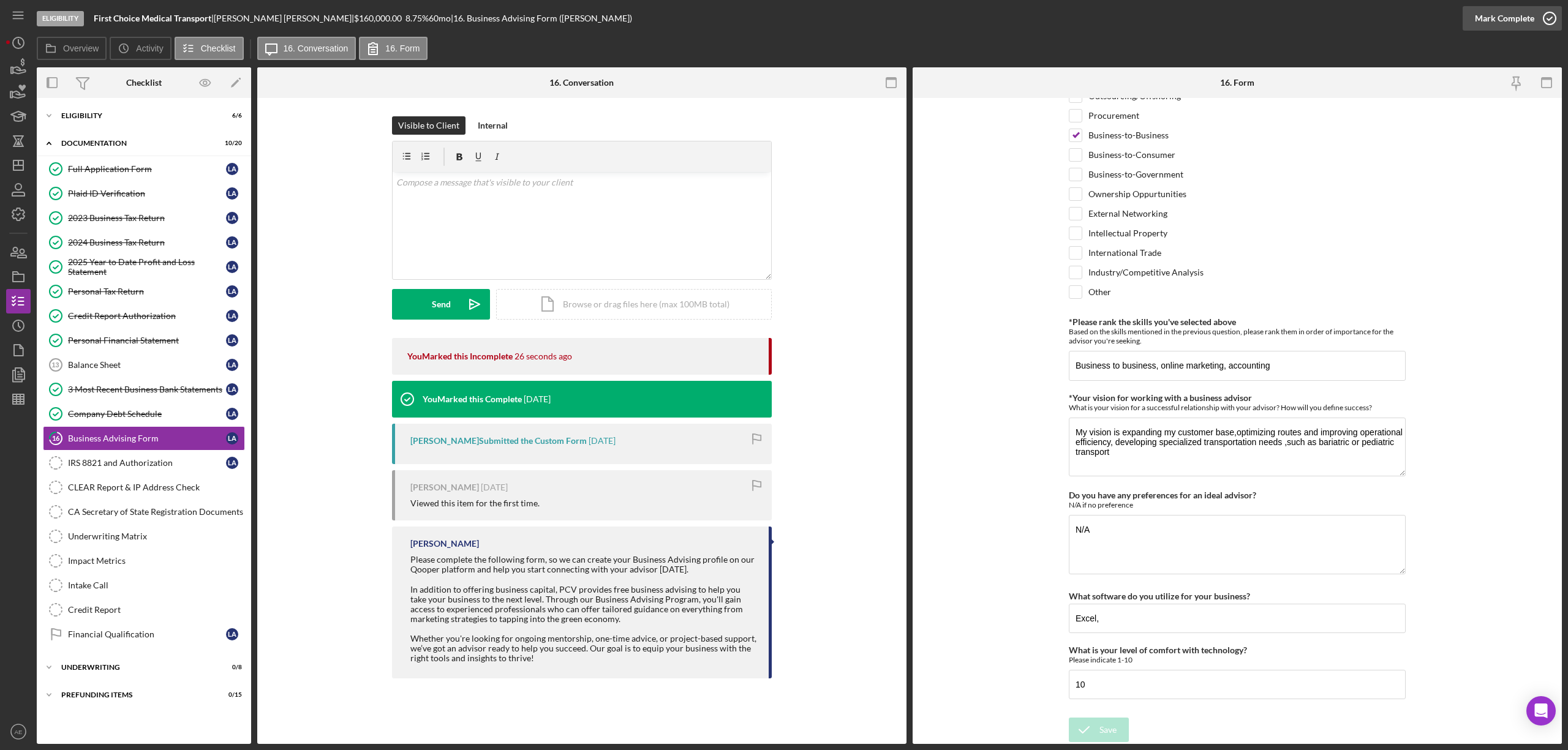
click at [1490, 19] on div "Mark Complete" at bounding box center [1504, 19] width 59 height 24
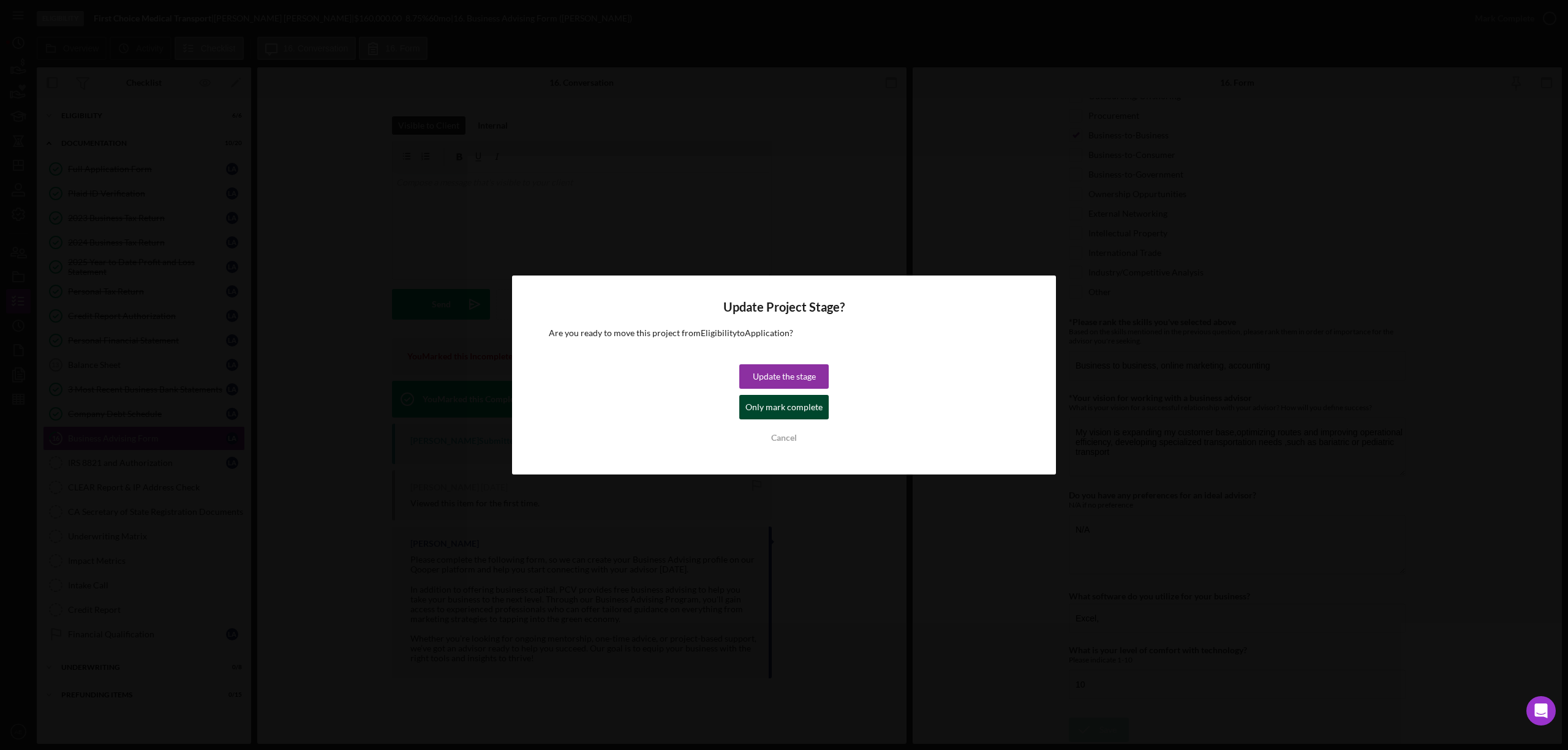
click at [768, 409] on div "Only mark complete" at bounding box center [784, 407] width 77 height 24
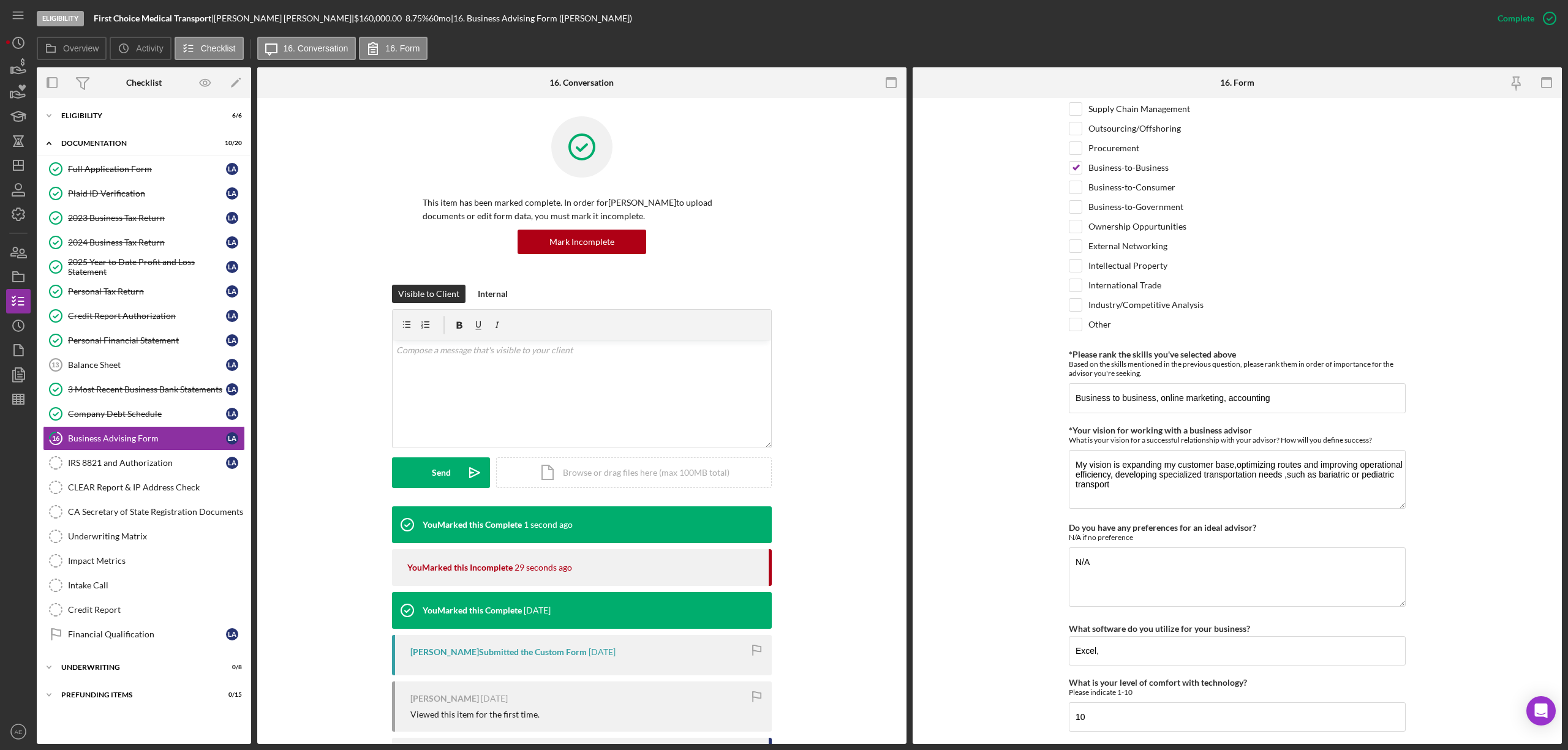
scroll to position [899, 0]
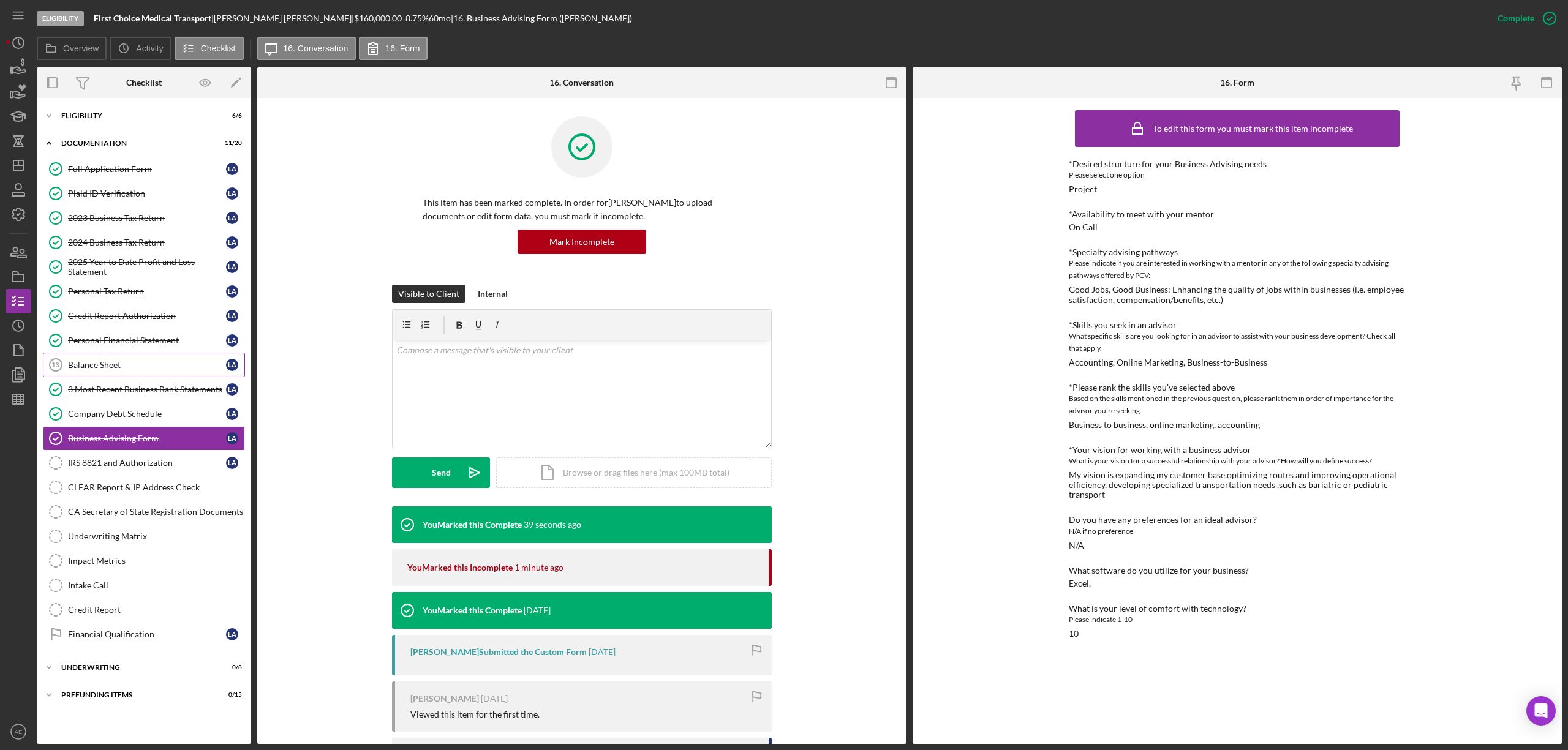
click at [121, 363] on div "Balance Sheet" at bounding box center [147, 365] width 158 height 10
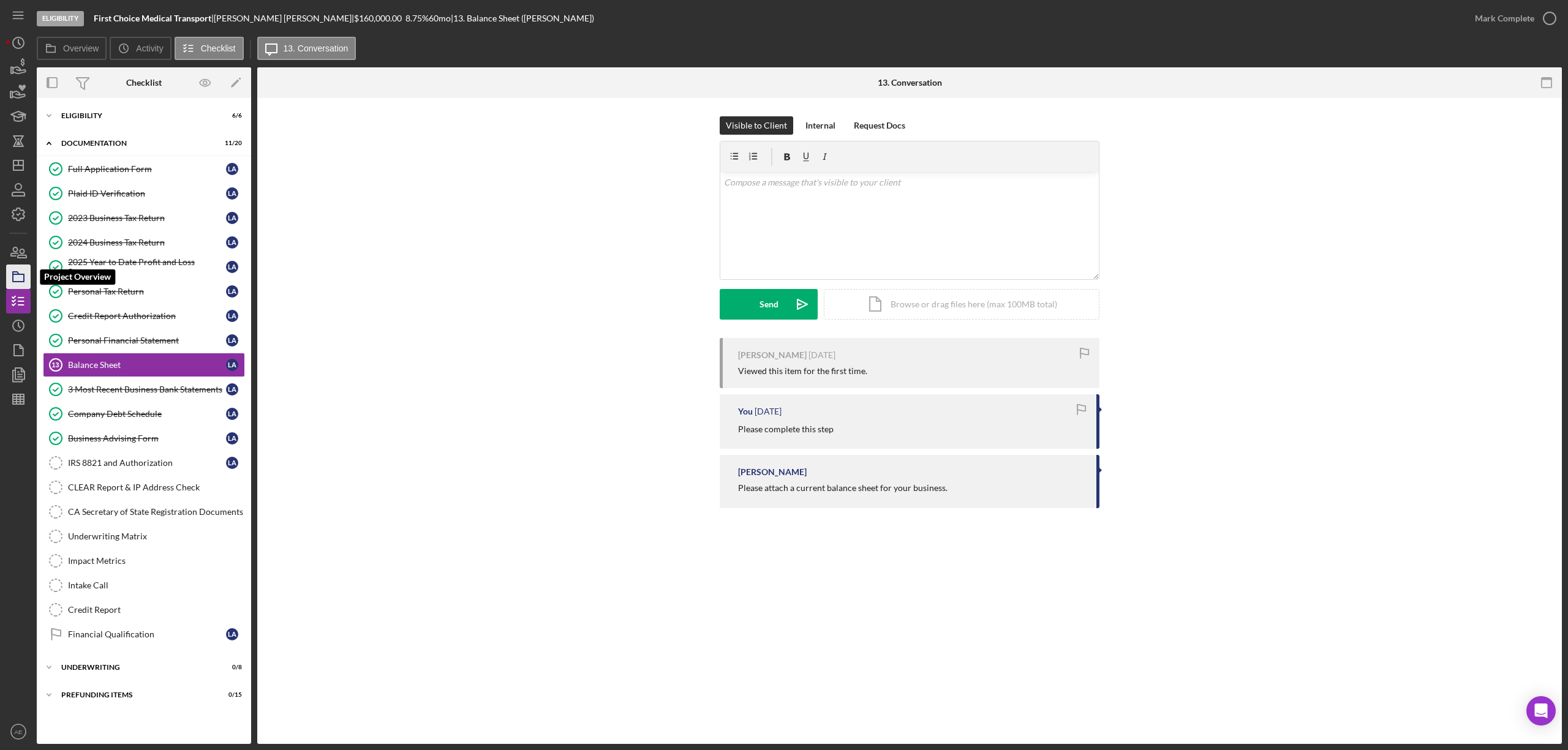
click at [20, 279] on icon "button" at bounding box center [18, 276] width 31 height 31
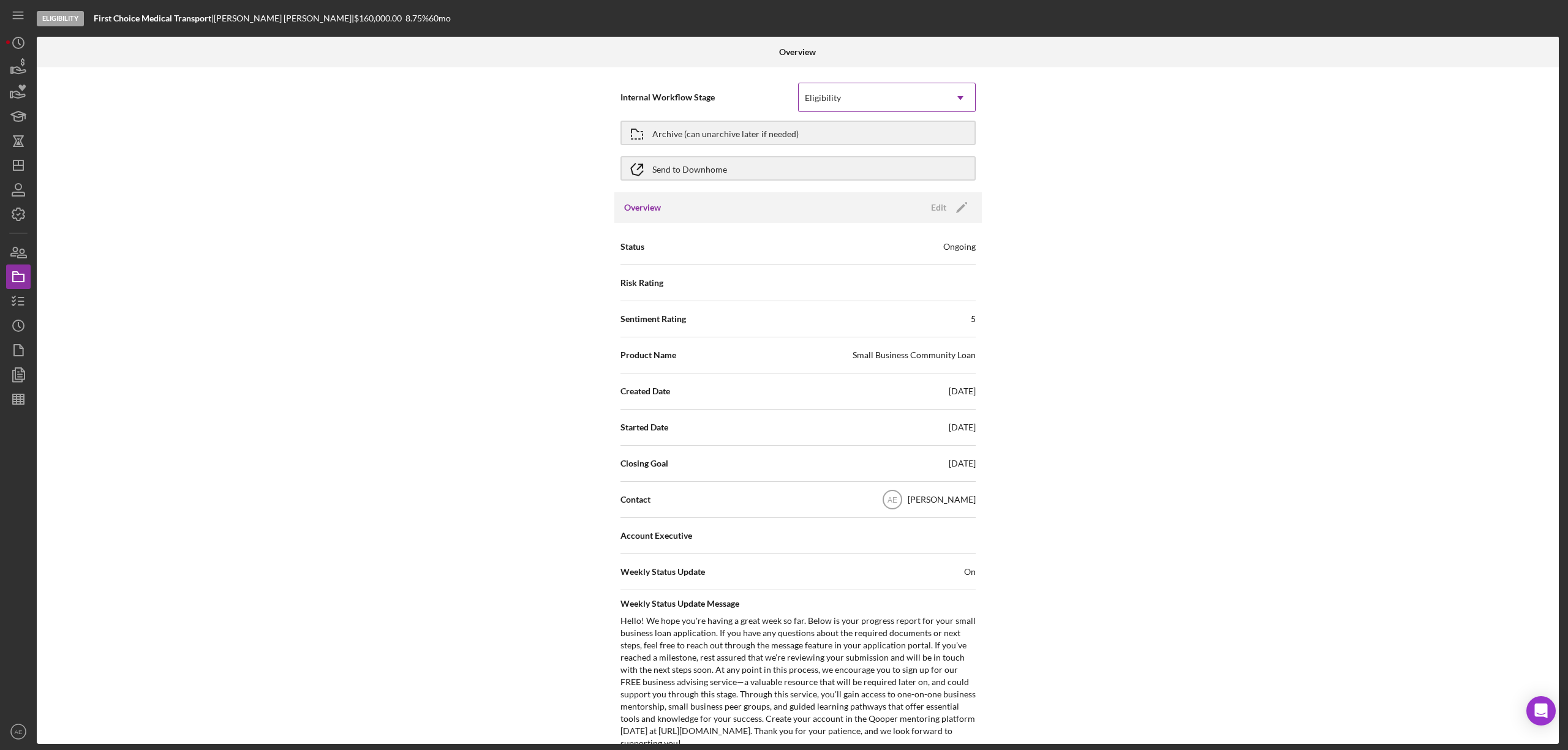
click at [859, 111] on div "Eligibility" at bounding box center [873, 97] width 147 height 28
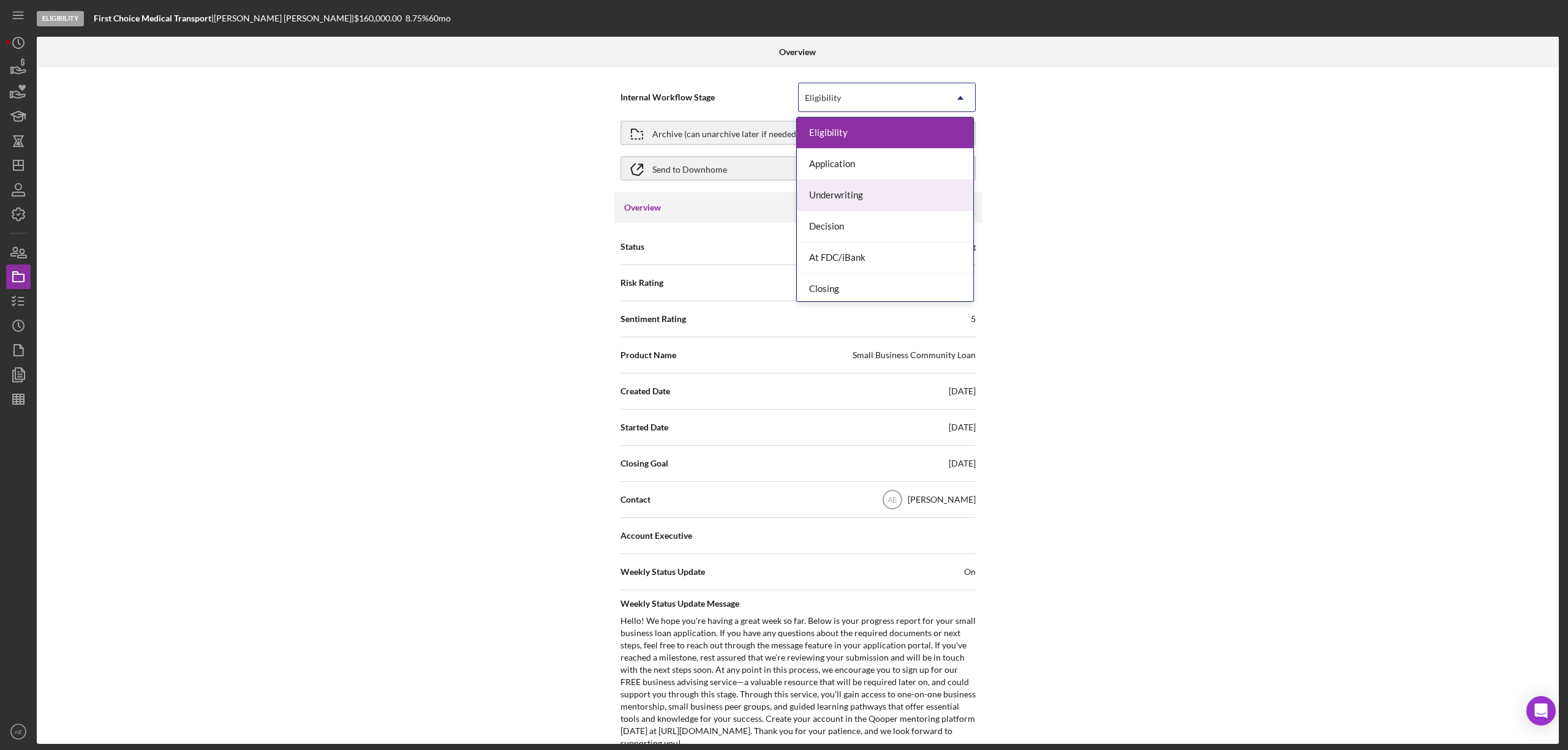
click at [853, 194] on div "Underwriting" at bounding box center [885, 196] width 177 height 31
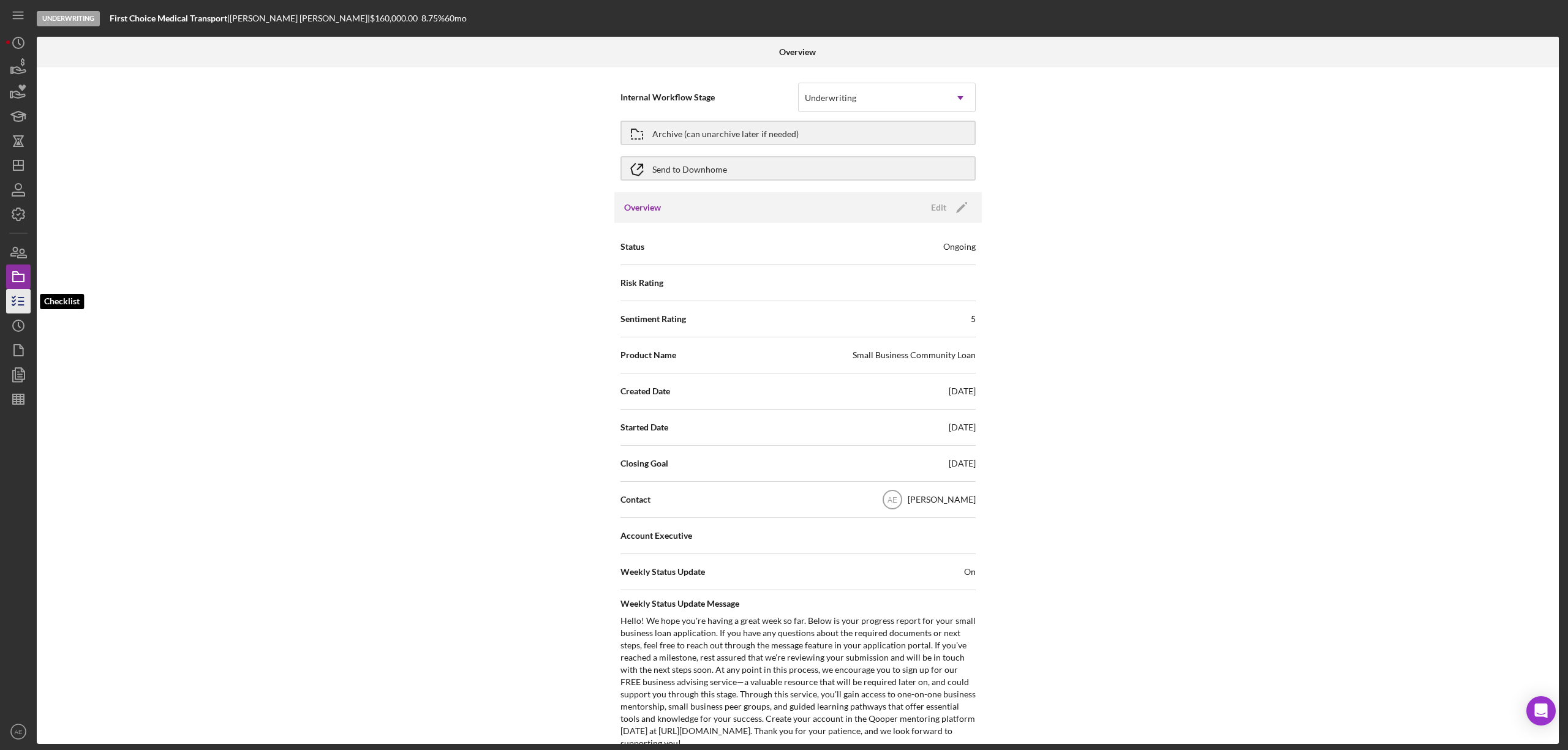
click at [19, 299] on icon "button" at bounding box center [18, 301] width 31 height 31
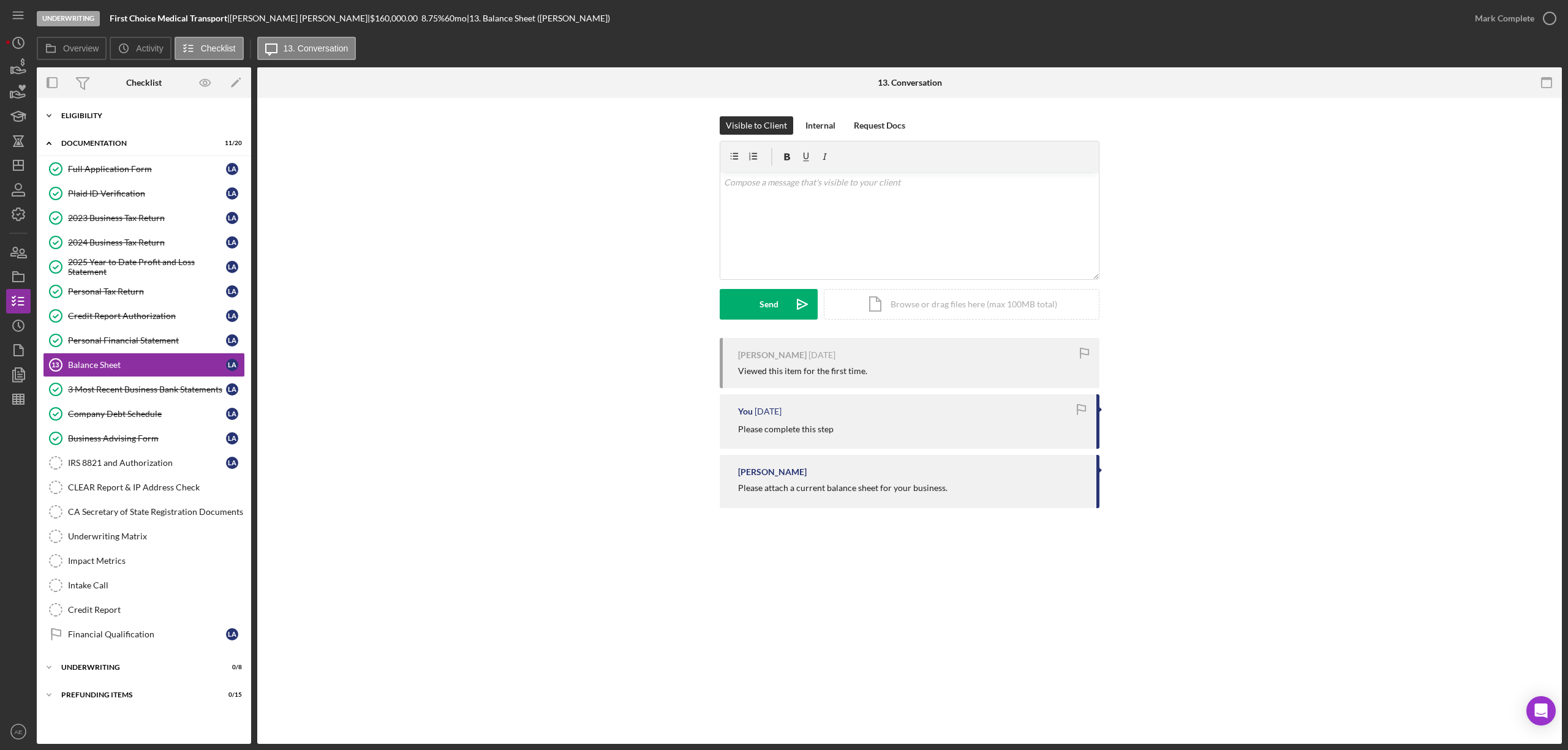
click at [122, 114] on div "Eligibility" at bounding box center [149, 116] width 174 height 7
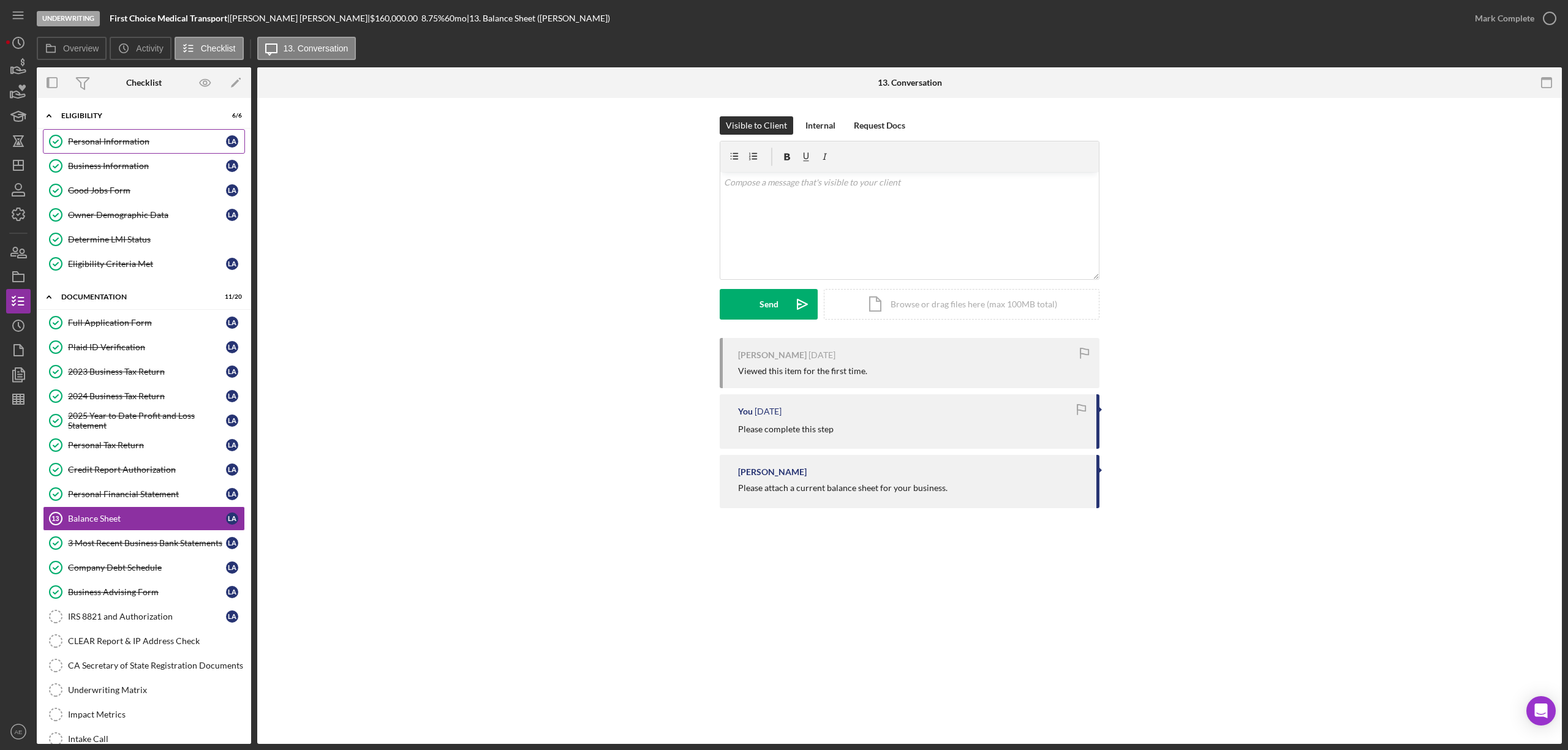
click at [122, 147] on link "Personal Information Personal Information L A" at bounding box center [144, 141] width 202 height 24
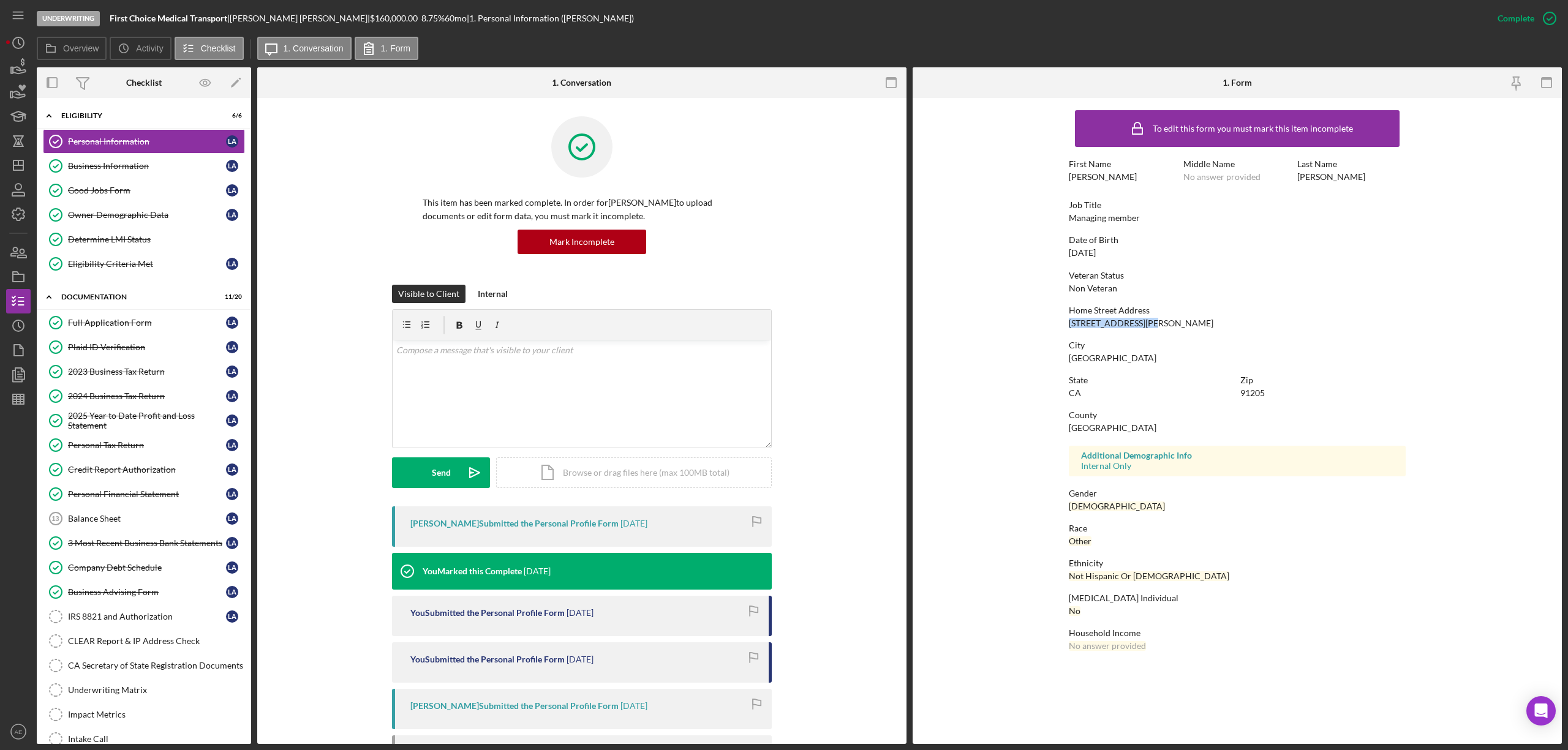
drag, startPoint x: 1067, startPoint y: 321, endPoint x: 1161, endPoint y: 322, distance: 94.0
click at [1161, 322] on form "To edit this form you must mark this item incomplete First Name [PERSON_NAME] M…" at bounding box center [1237, 384] width 649 height 571
copy div "[STREET_ADDRESS][PERSON_NAME]"
drag, startPoint x: 1064, startPoint y: 361, endPoint x: 1133, endPoint y: 362, distance: 69.0
click at [1133, 362] on form "To edit this form you must mark this item incomplete First Name [PERSON_NAME] M…" at bounding box center [1237, 384] width 649 height 571
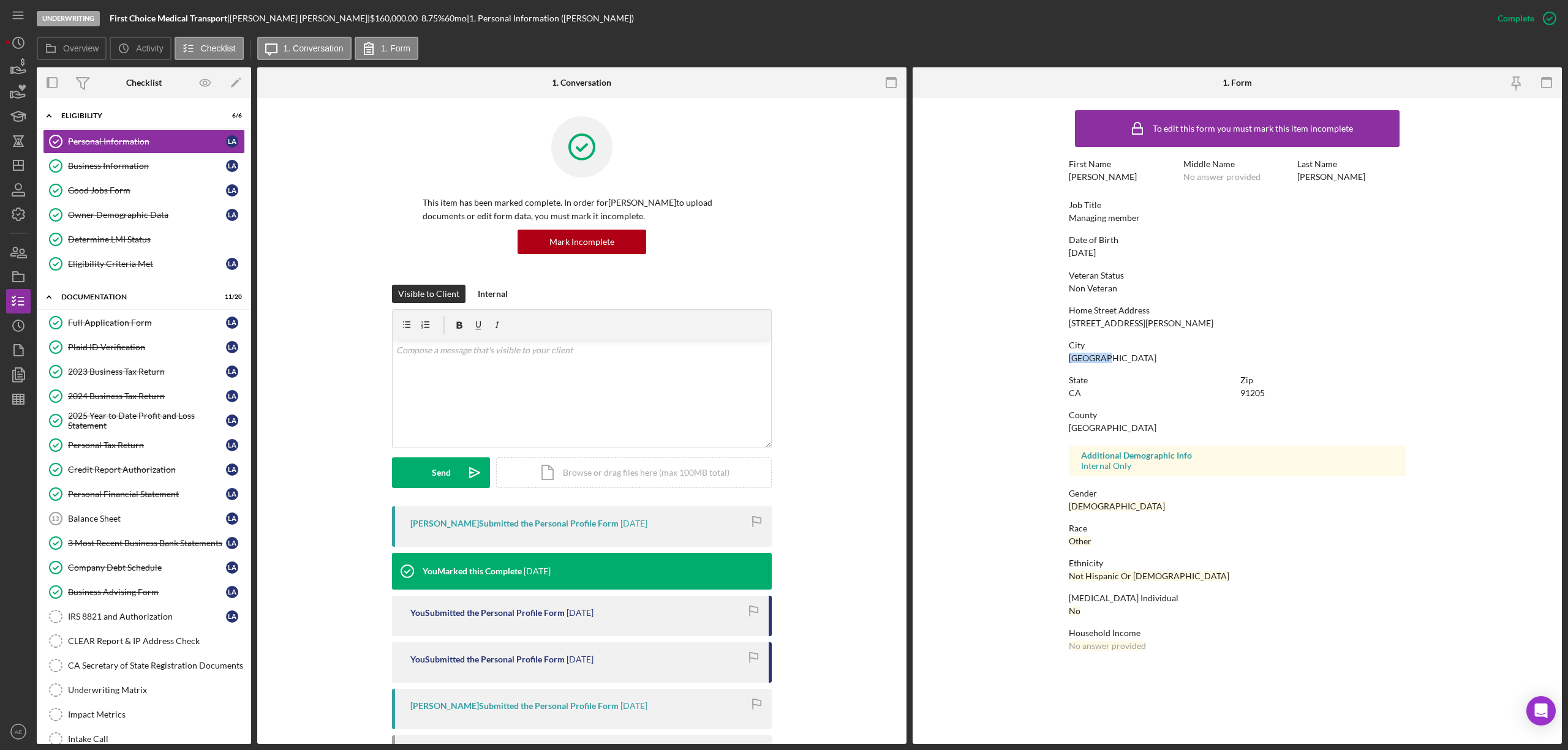
copy div "[GEOGRAPHIC_DATA]"
click at [24, 161] on polygon "button" at bounding box center [19, 166] width 10 height 10
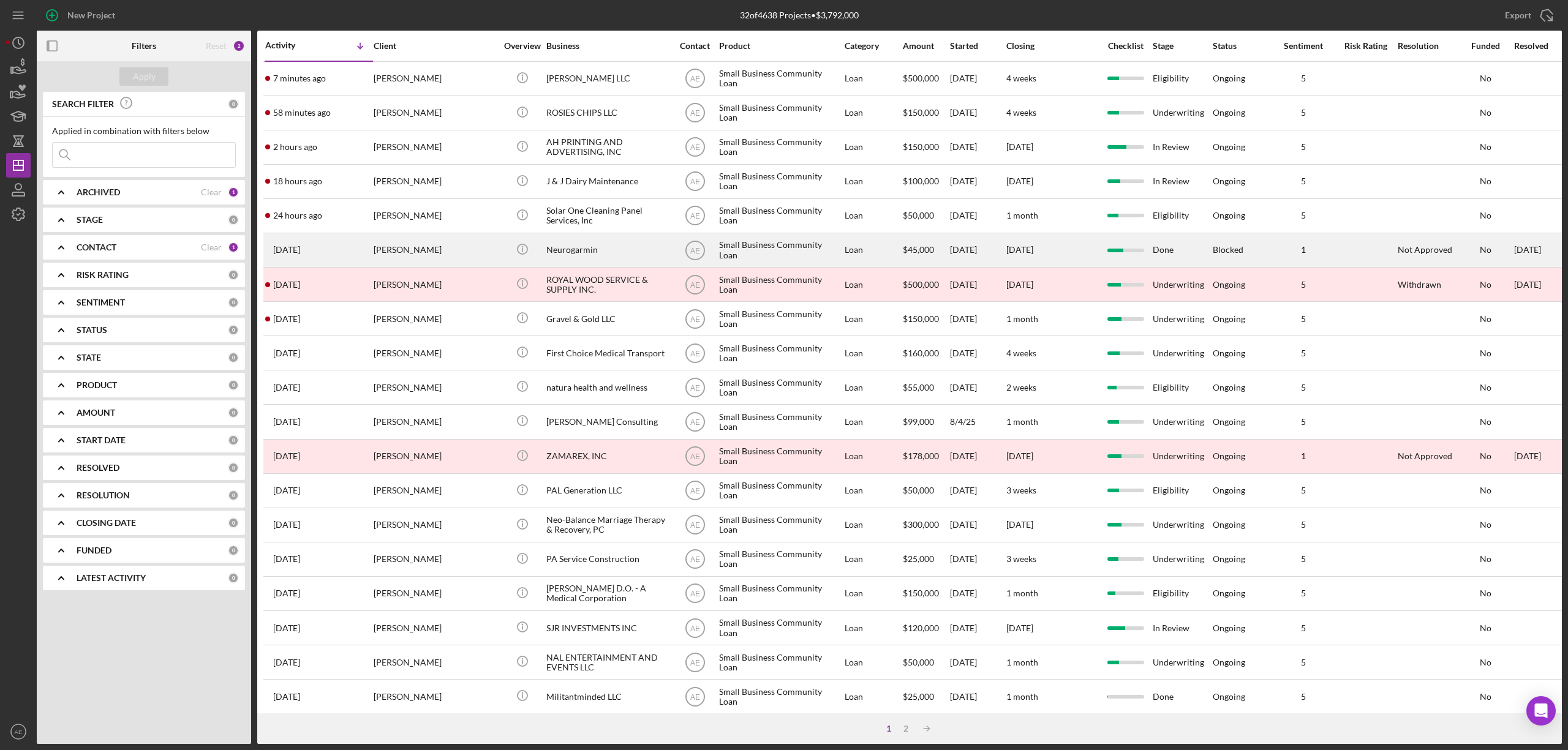
click at [465, 246] on div "[PERSON_NAME]" at bounding box center [435, 249] width 122 height 32
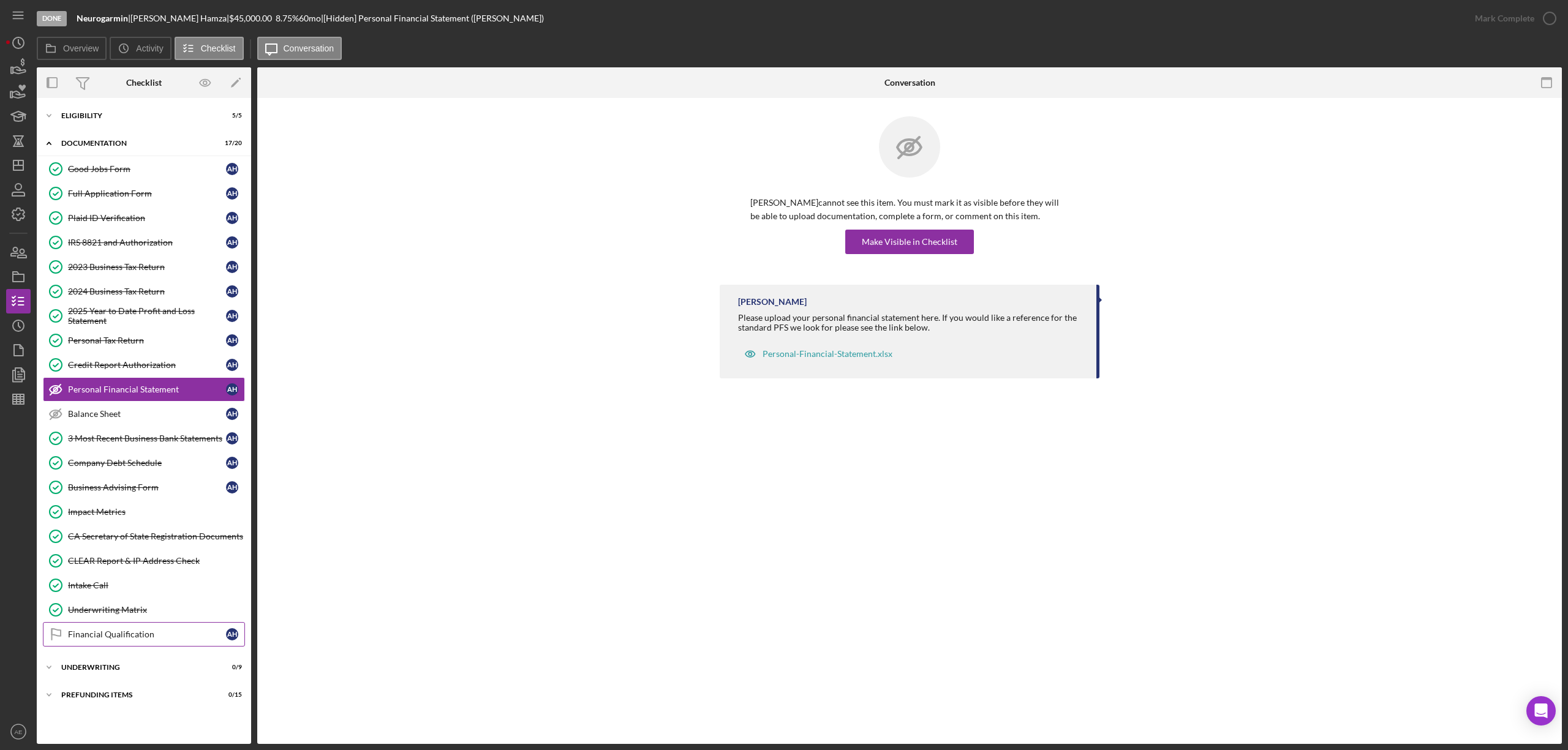
click at [139, 639] on div "Financial Qualification" at bounding box center [147, 634] width 158 height 10
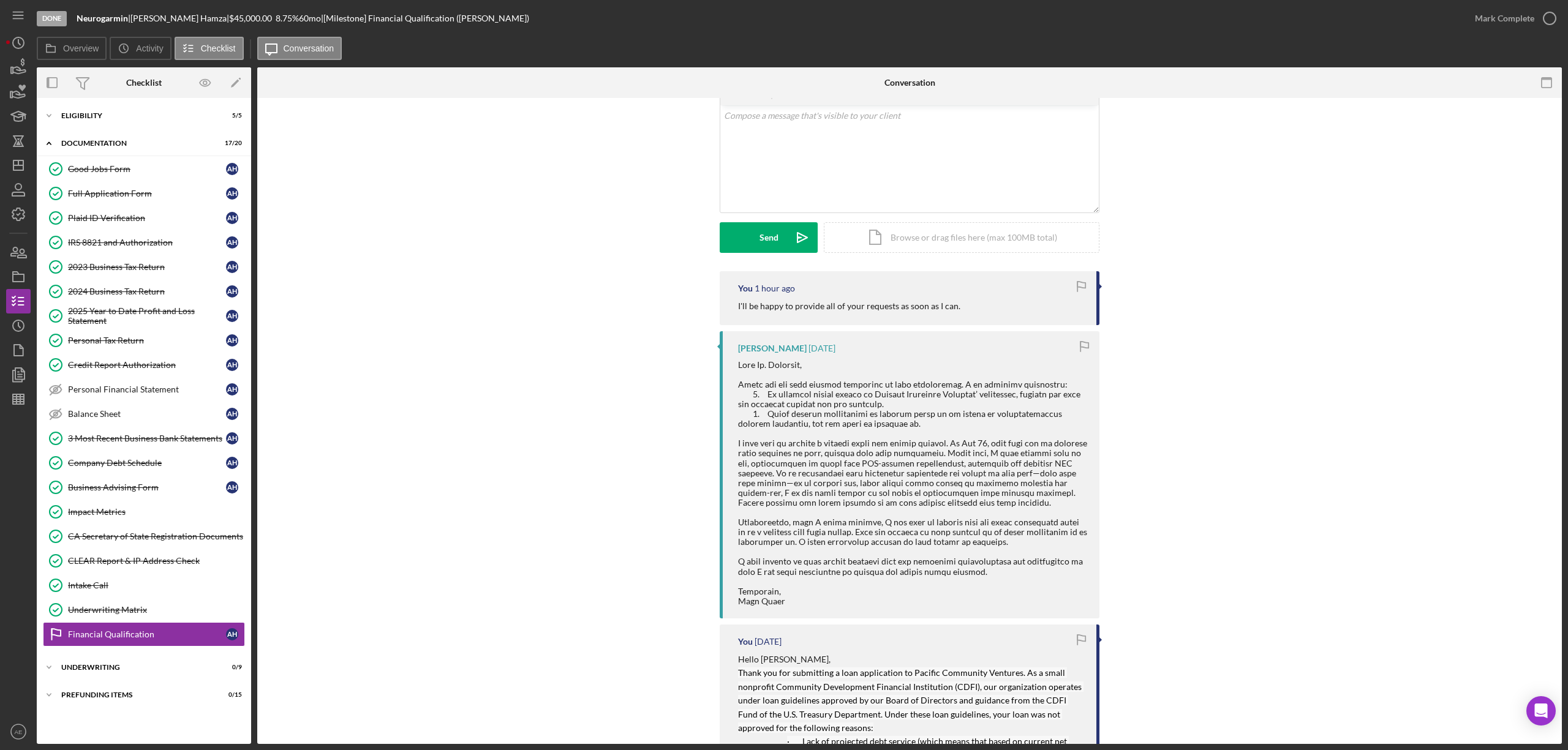
scroll to position [163, 0]
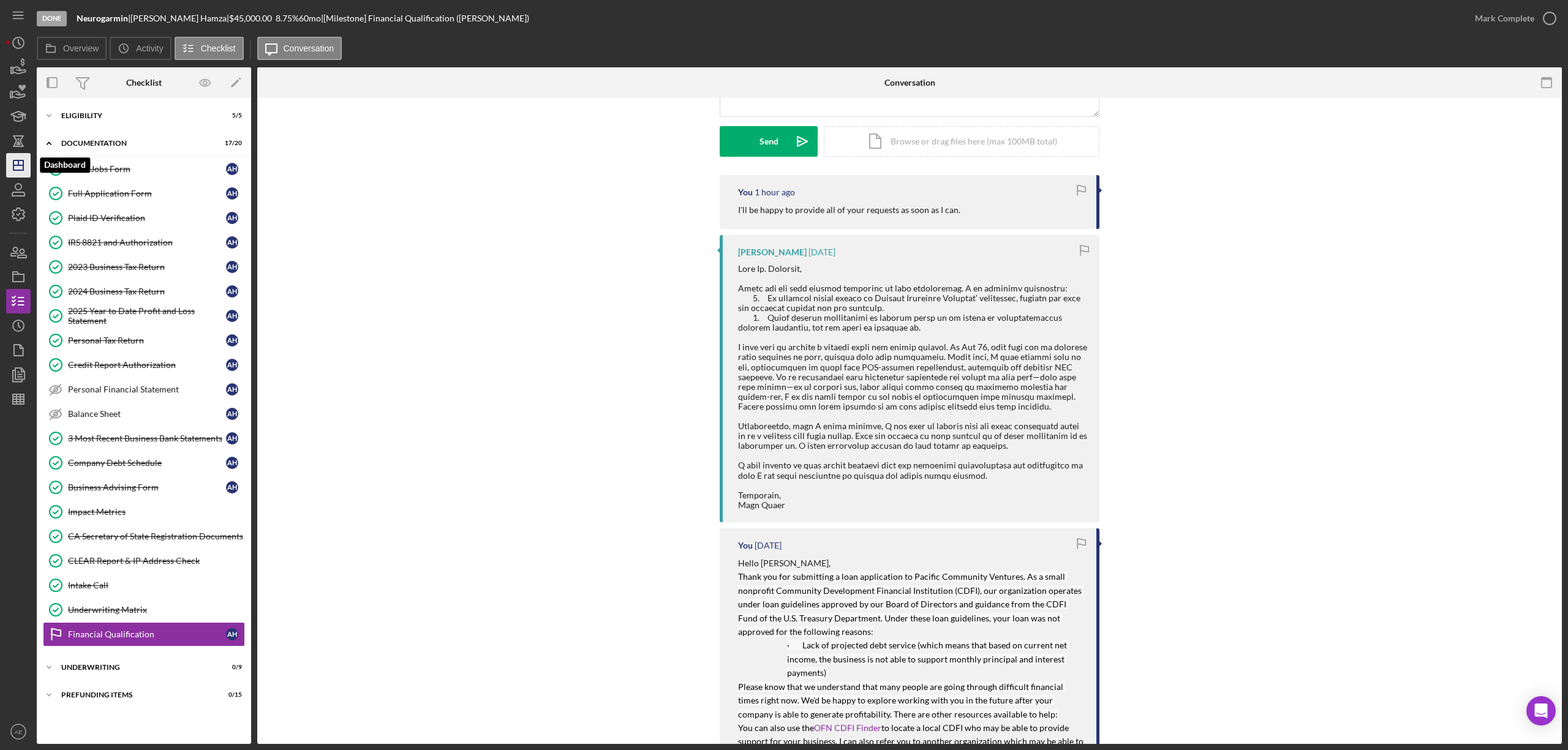
click at [14, 169] on polygon "button" at bounding box center [19, 166] width 10 height 10
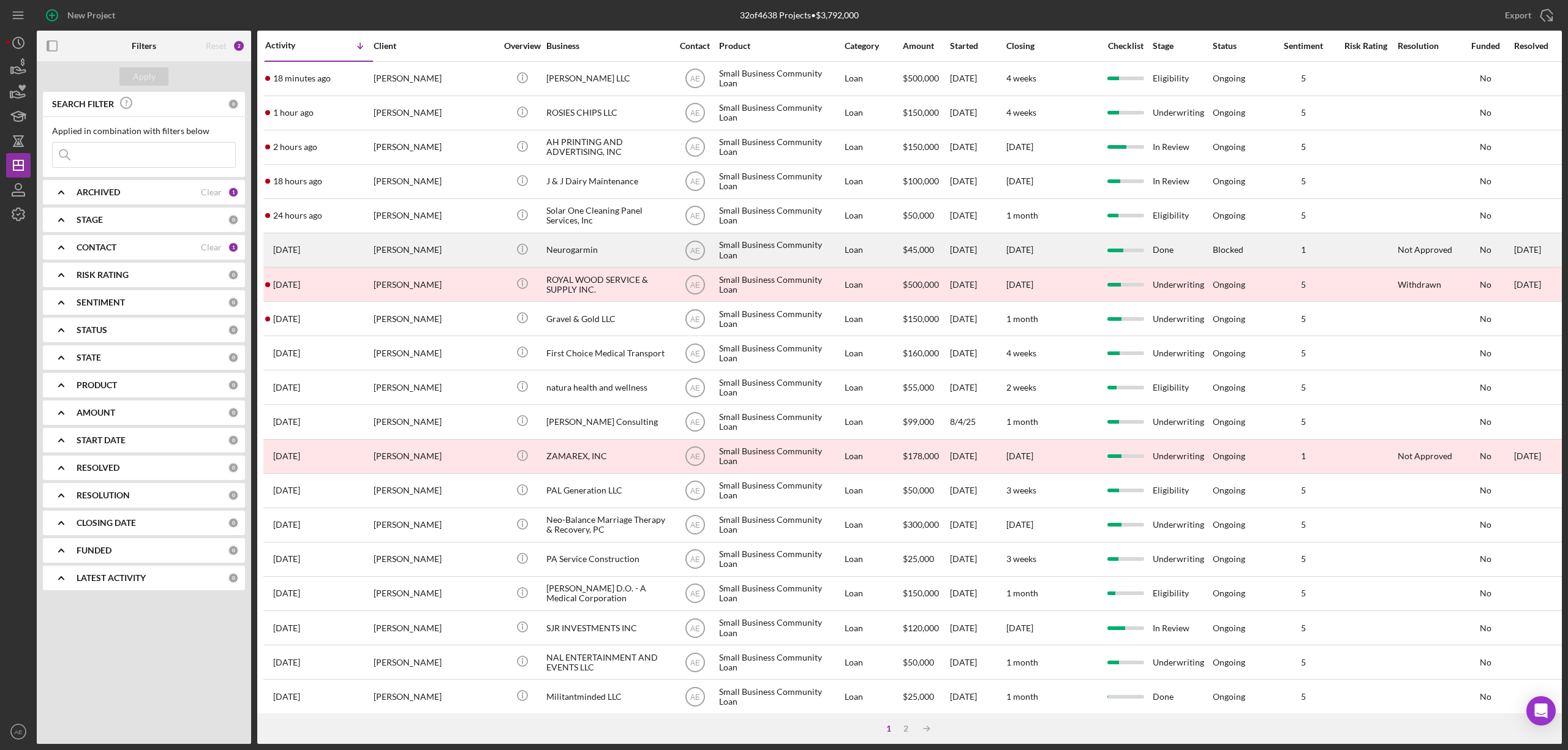
click at [427, 251] on div "Anas Hamza" at bounding box center [435, 249] width 122 height 32
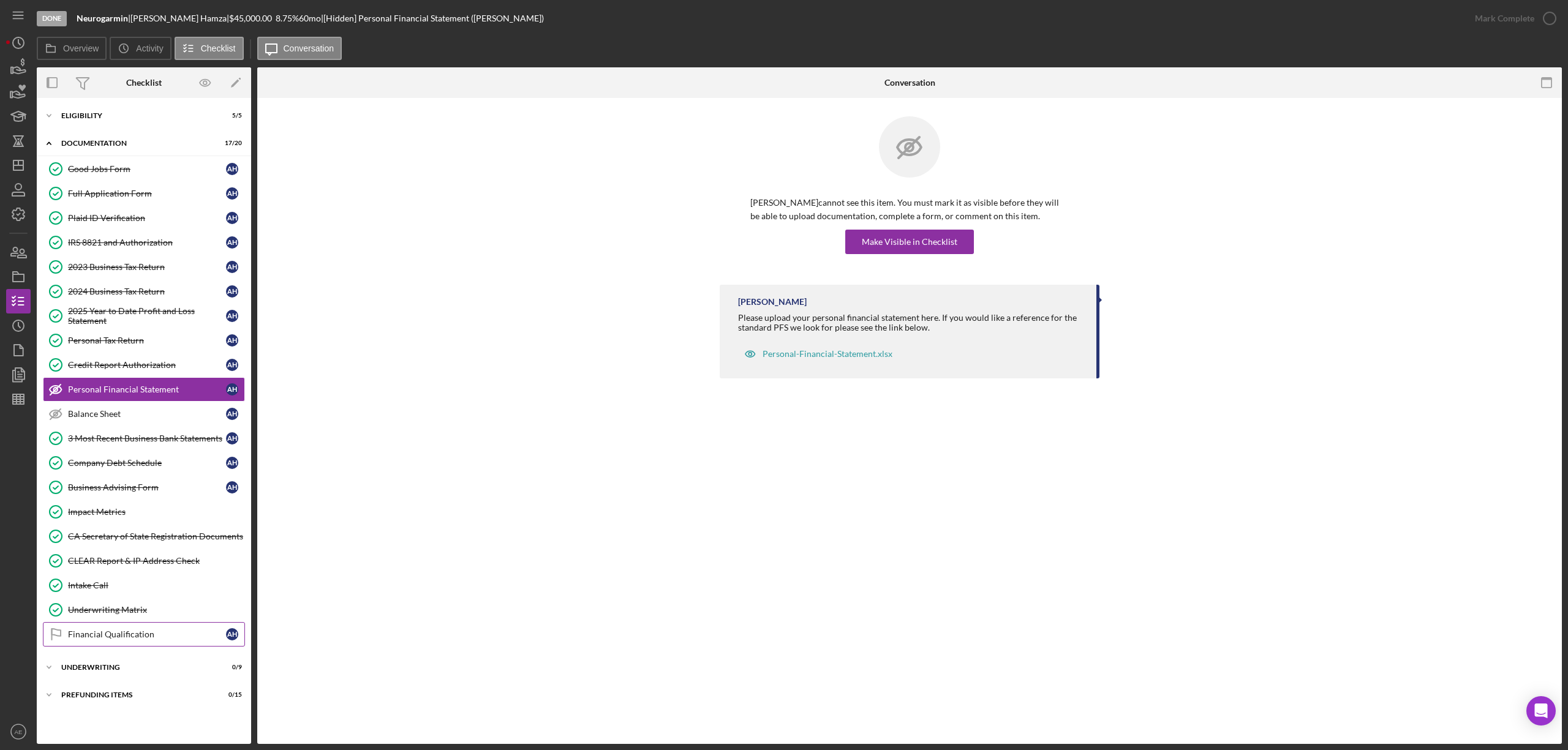
click at [152, 639] on div "Financial Qualification" at bounding box center [147, 634] width 158 height 10
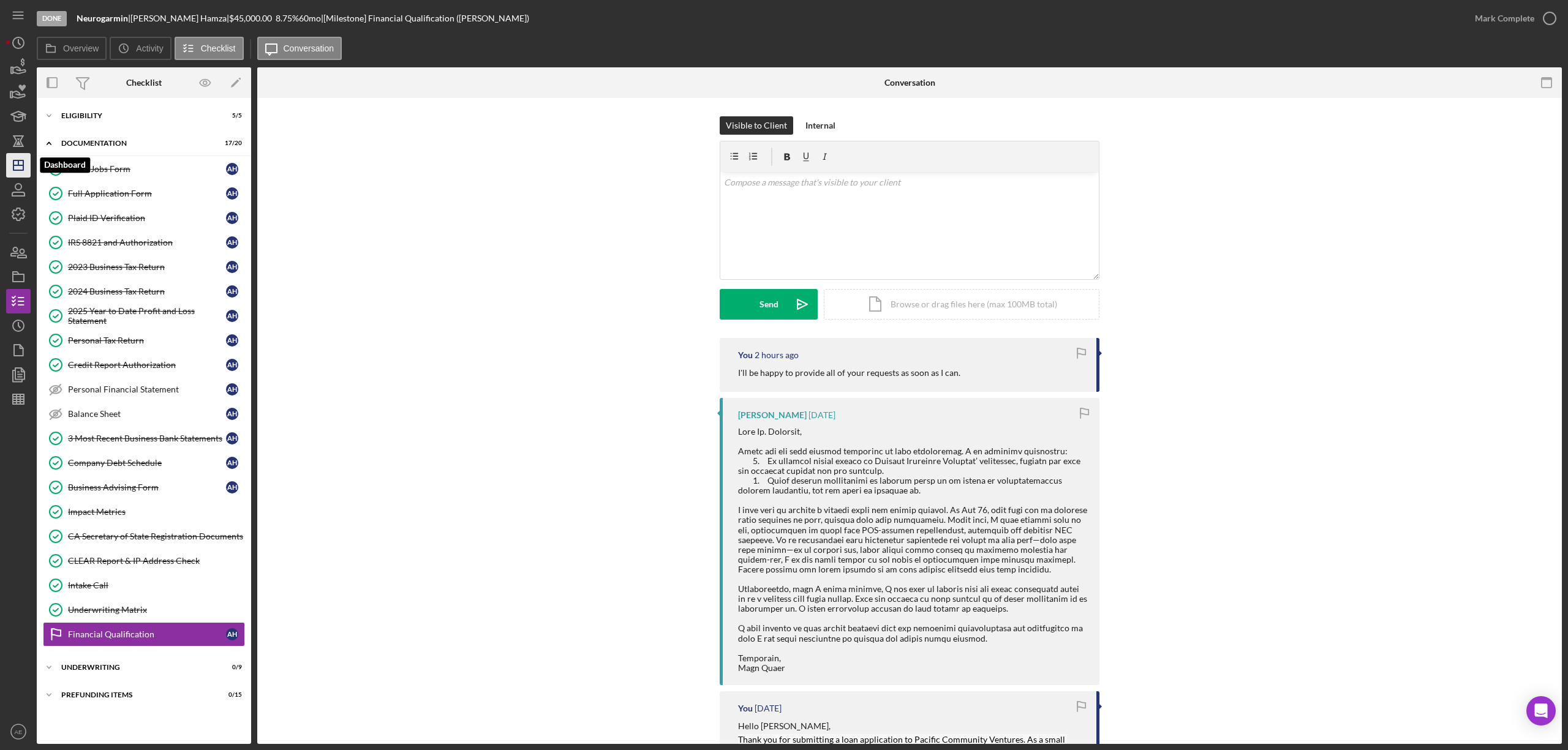
click at [23, 169] on polygon "button" at bounding box center [19, 166] width 10 height 10
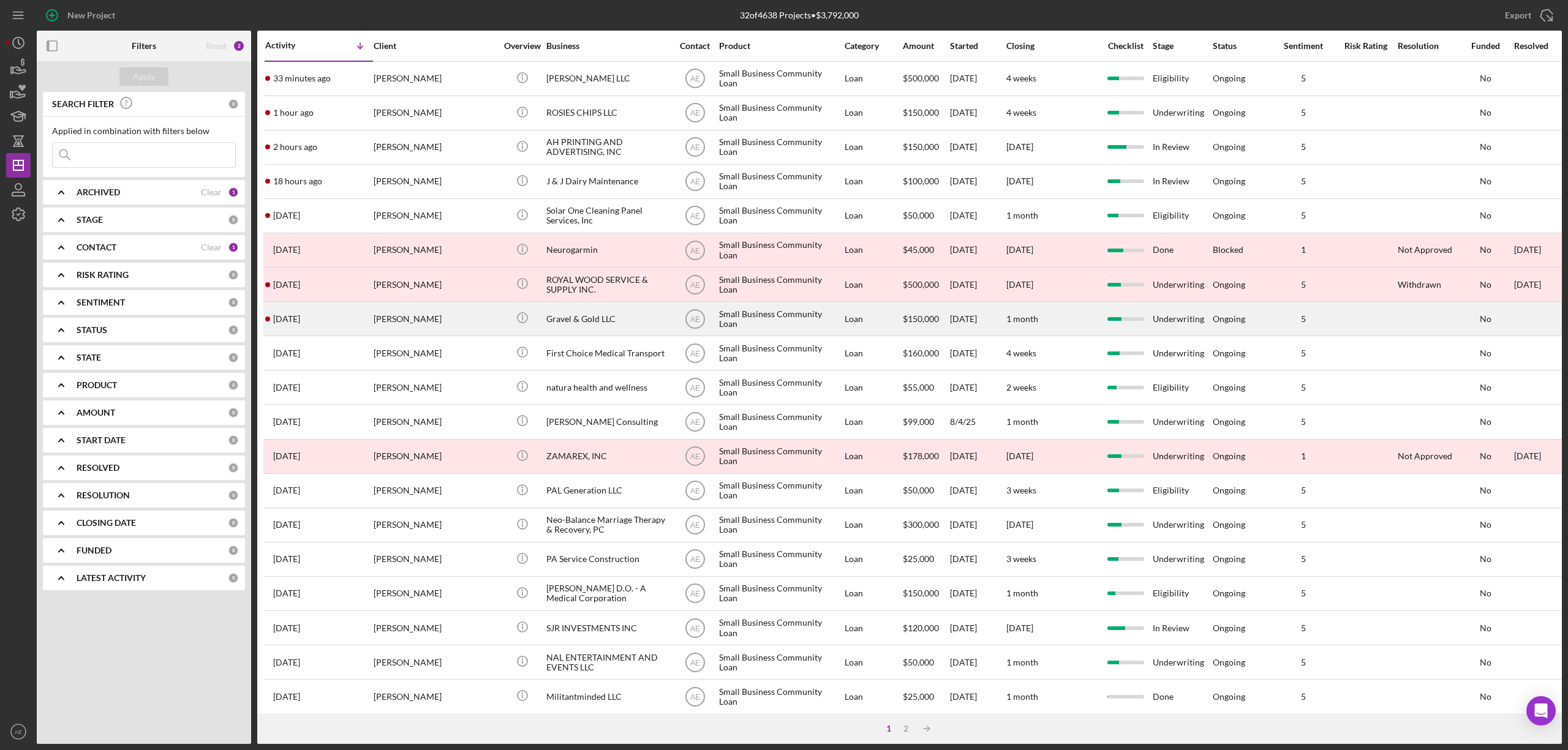
click at [380, 312] on div "Tomra Palmer" at bounding box center [435, 318] width 122 height 32
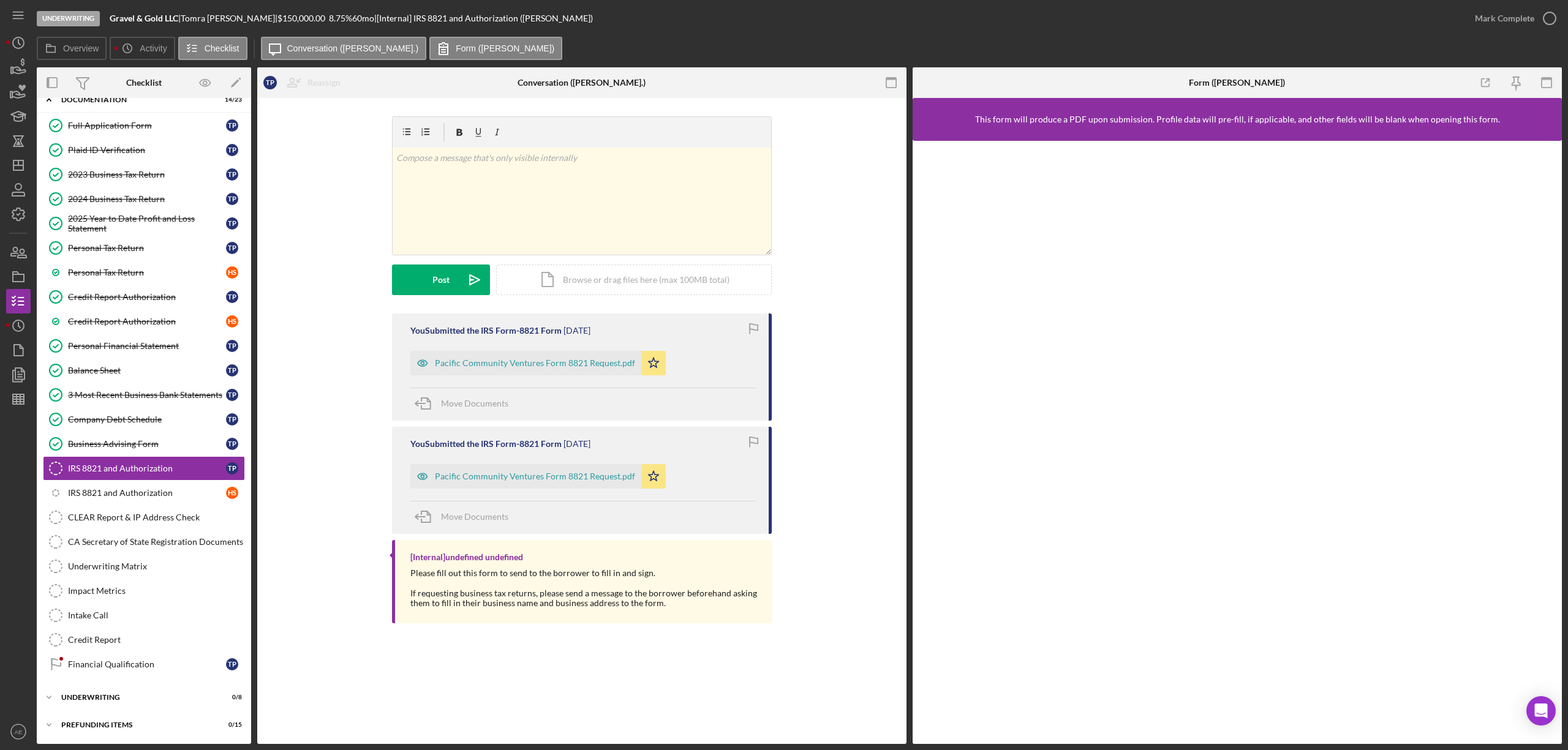
scroll to position [79, 0]
click at [114, 672] on link "Financial Qualification Financial Qualification T P" at bounding box center [144, 664] width 202 height 24
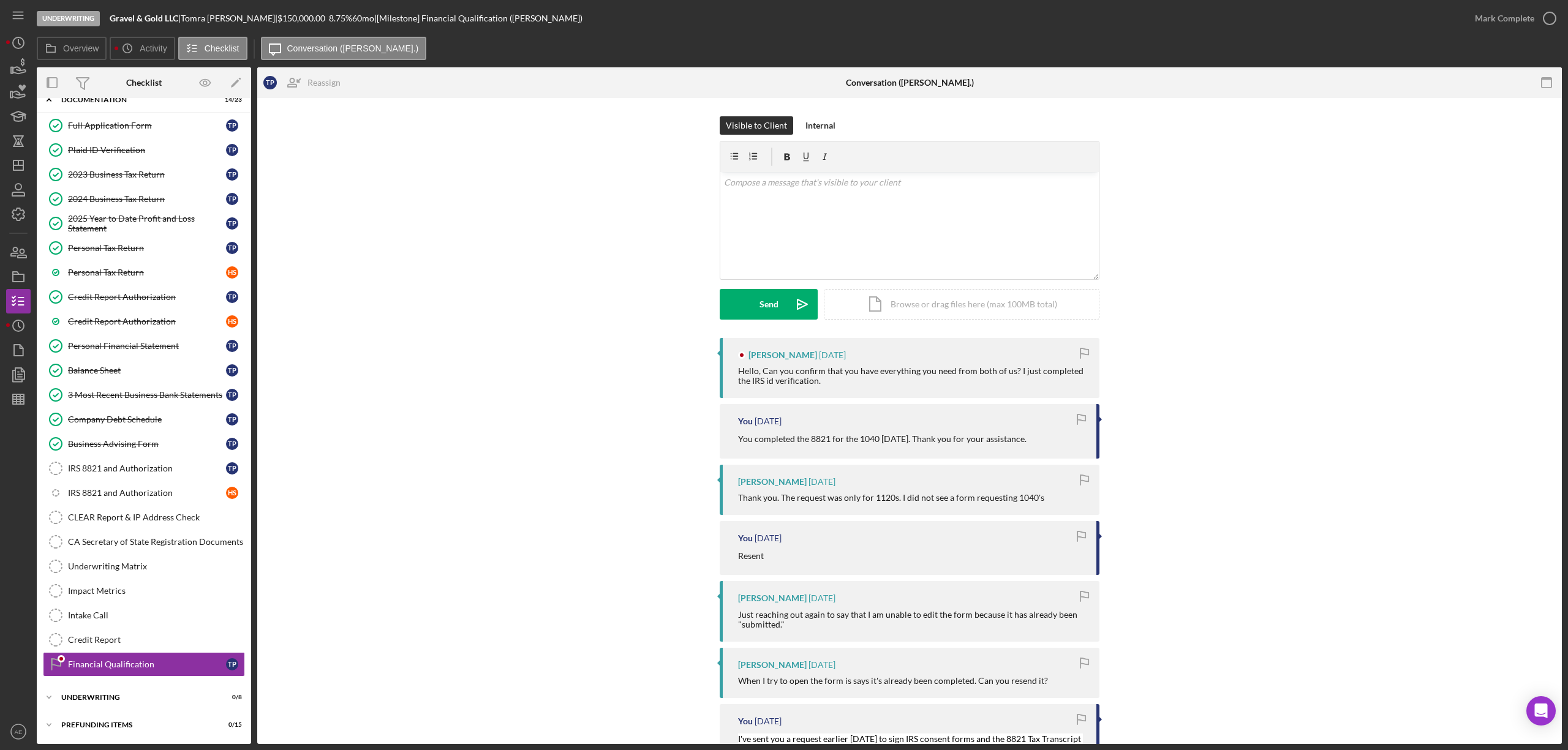
scroll to position [79, 0]
click at [148, 464] on div "IRS 8821 and Authorization" at bounding box center [147, 469] width 158 height 10
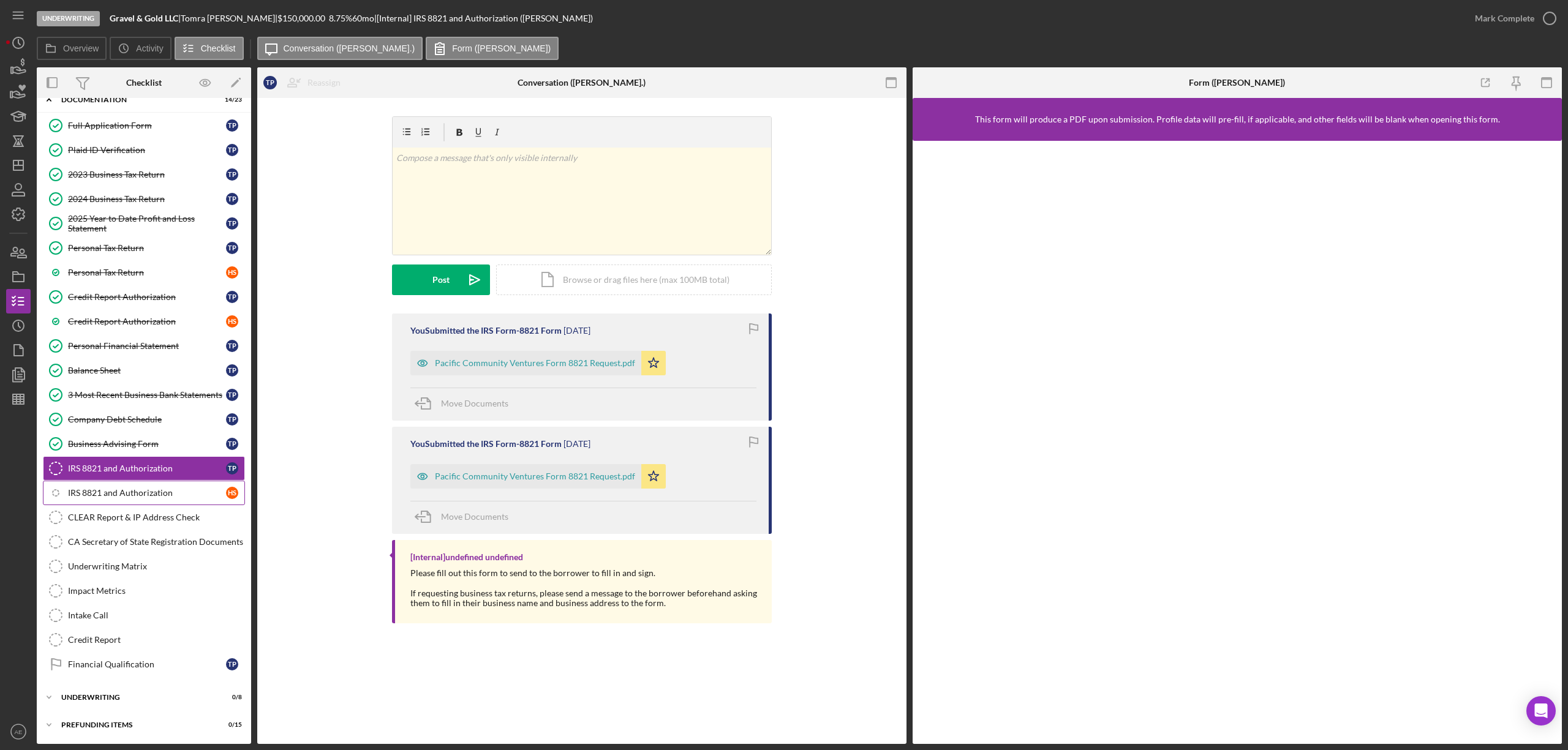
click at [182, 494] on div "IRS 8821 and Authorization" at bounding box center [147, 493] width 158 height 10
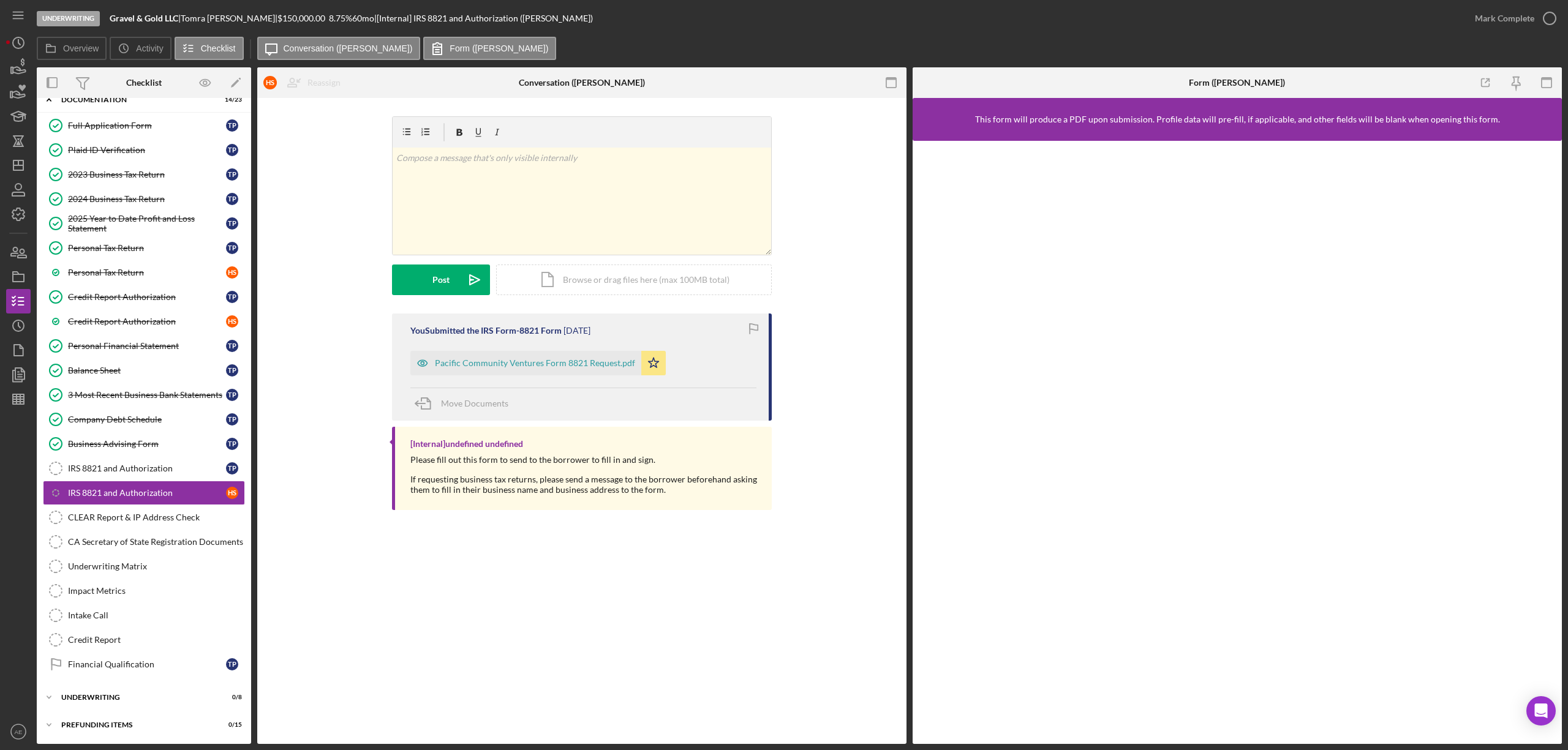
scroll to position [79, 0]
click at [137, 660] on div "Financial Qualification" at bounding box center [147, 664] width 158 height 10
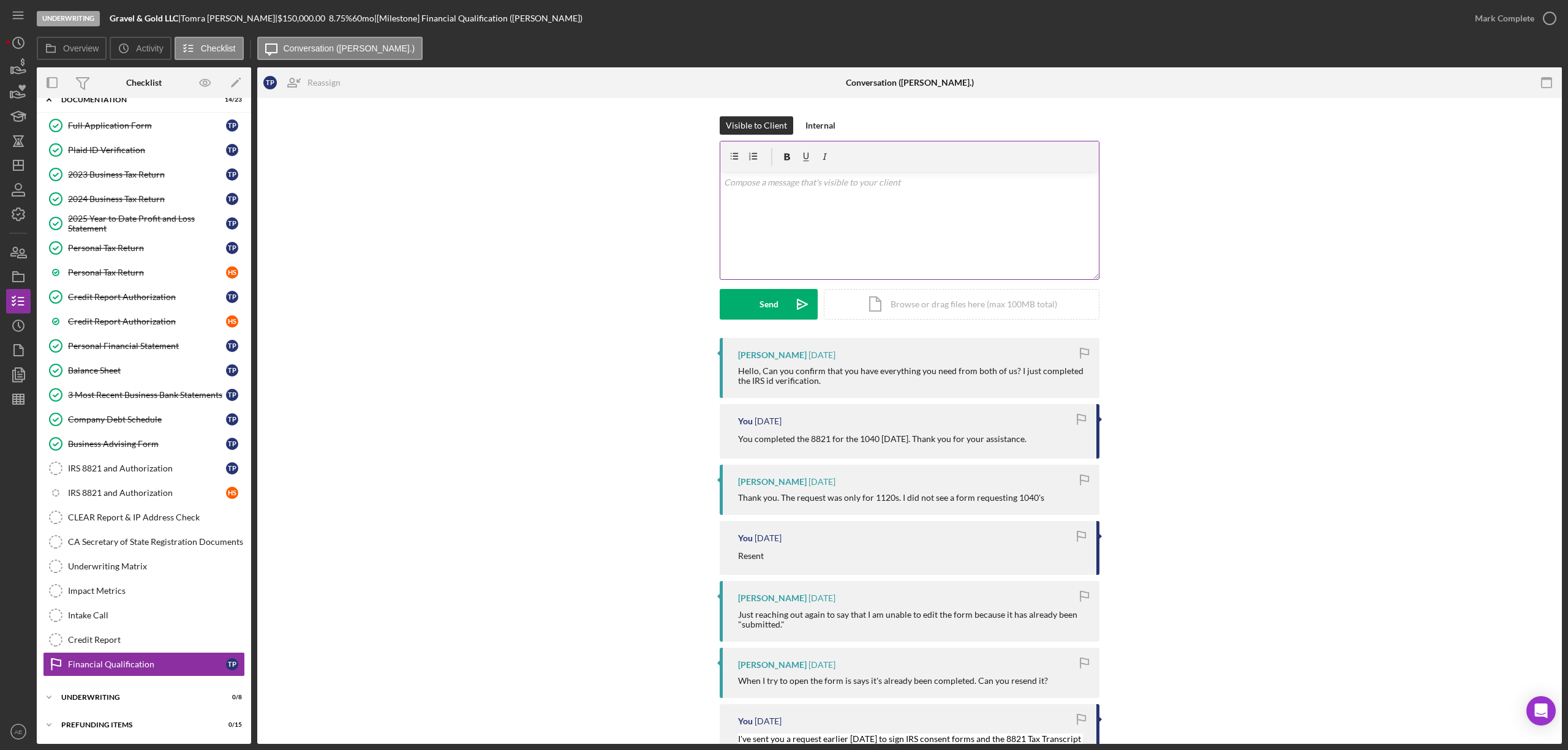
click at [873, 240] on div "v Color teal Color pink Remove color Add row above Add row below Add column bef…" at bounding box center [910, 226] width 379 height 107
click at [765, 304] on div "Send" at bounding box center [769, 304] width 19 height 31
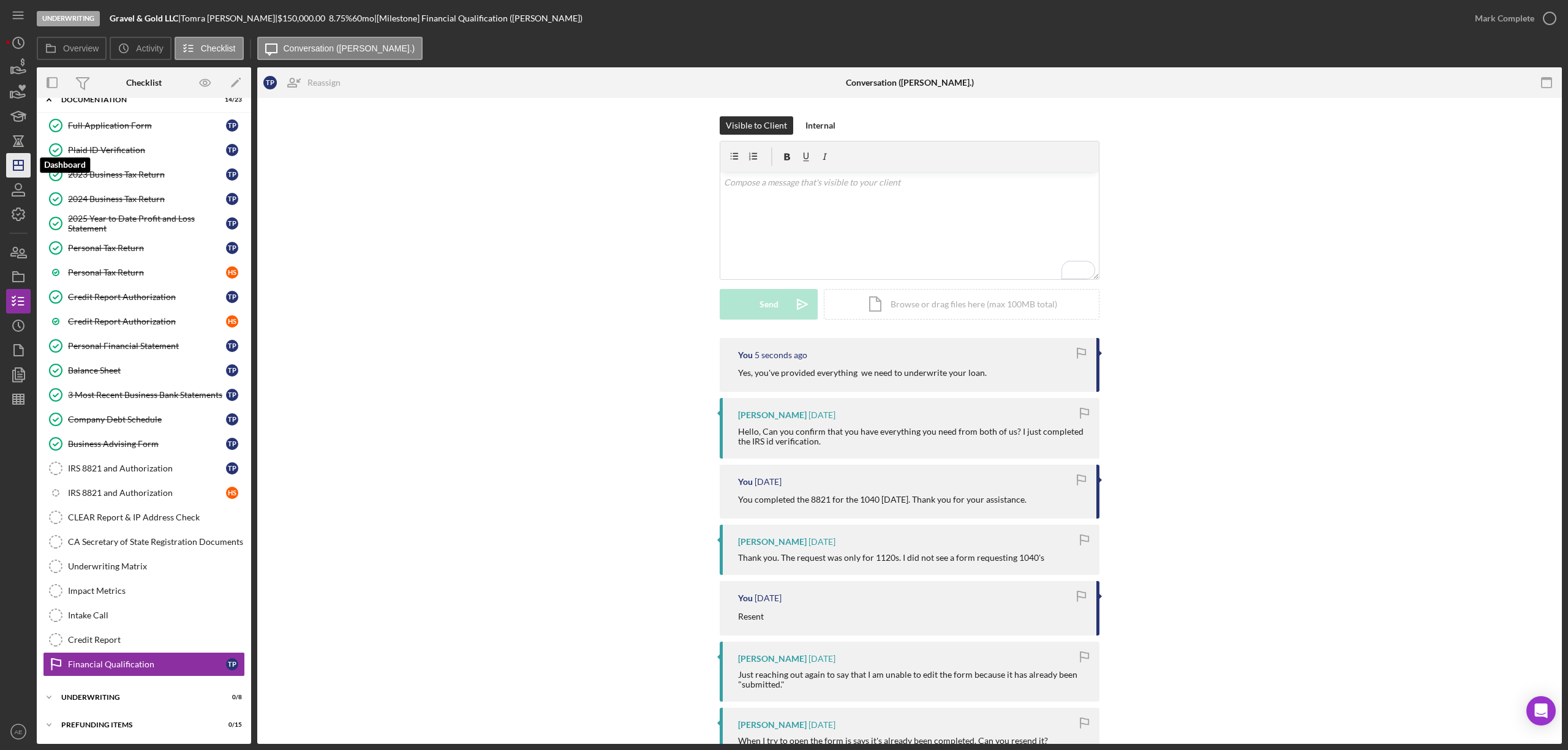
click at [12, 176] on icon "Icon/Dashboard" at bounding box center [18, 165] width 31 height 31
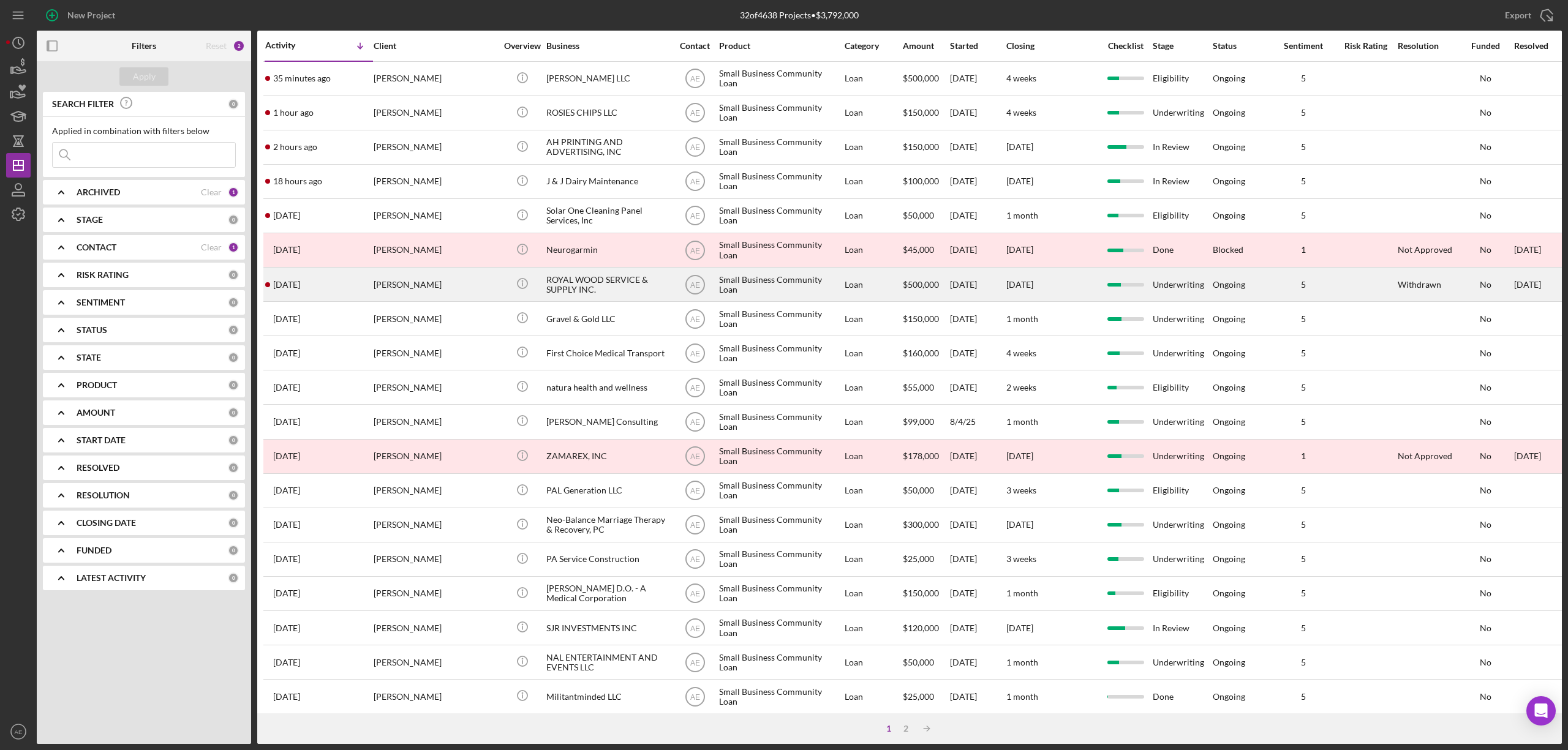
click at [462, 281] on div "Nanjie Huang" at bounding box center [435, 284] width 122 height 32
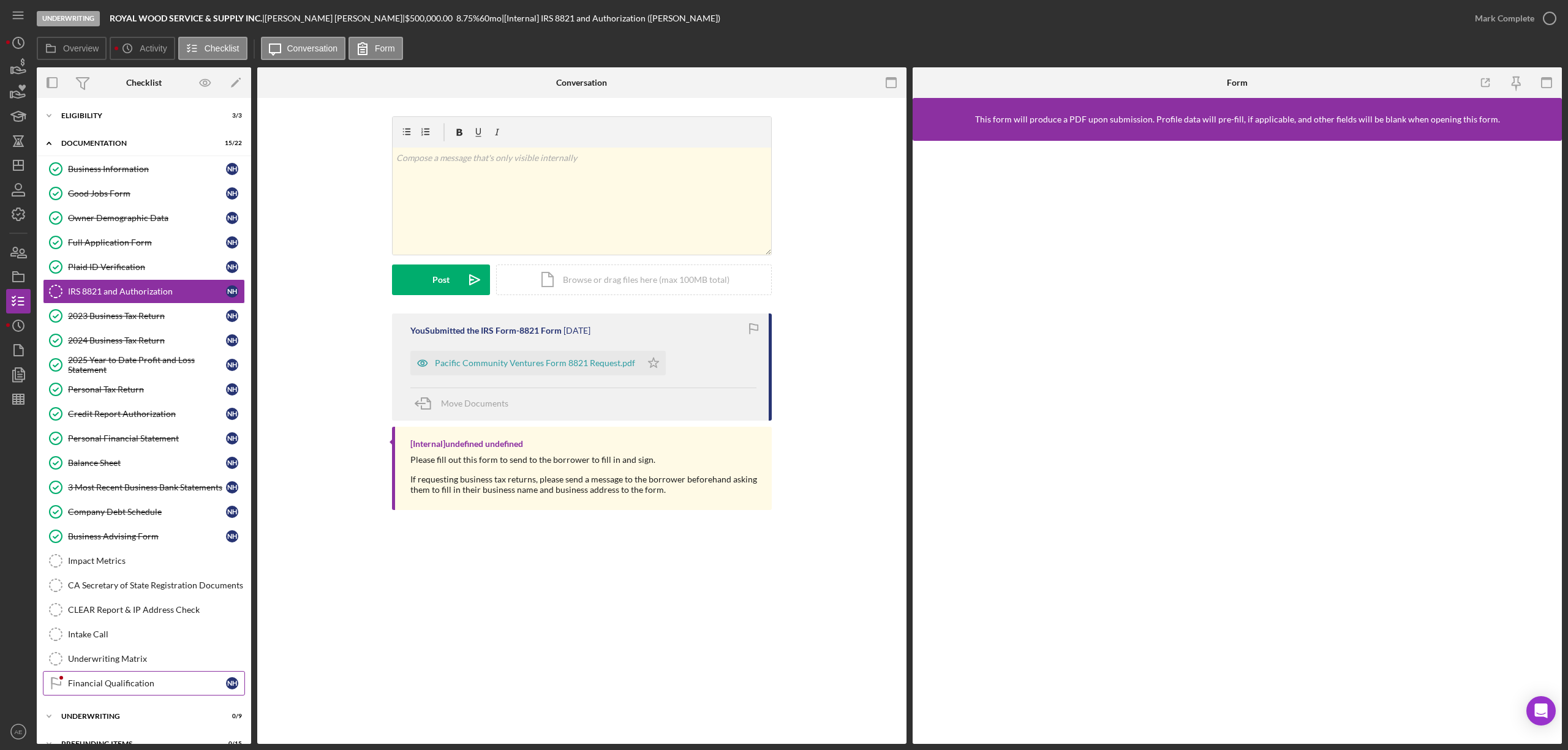
click at [162, 688] on div "Financial Qualification" at bounding box center [147, 684] width 158 height 10
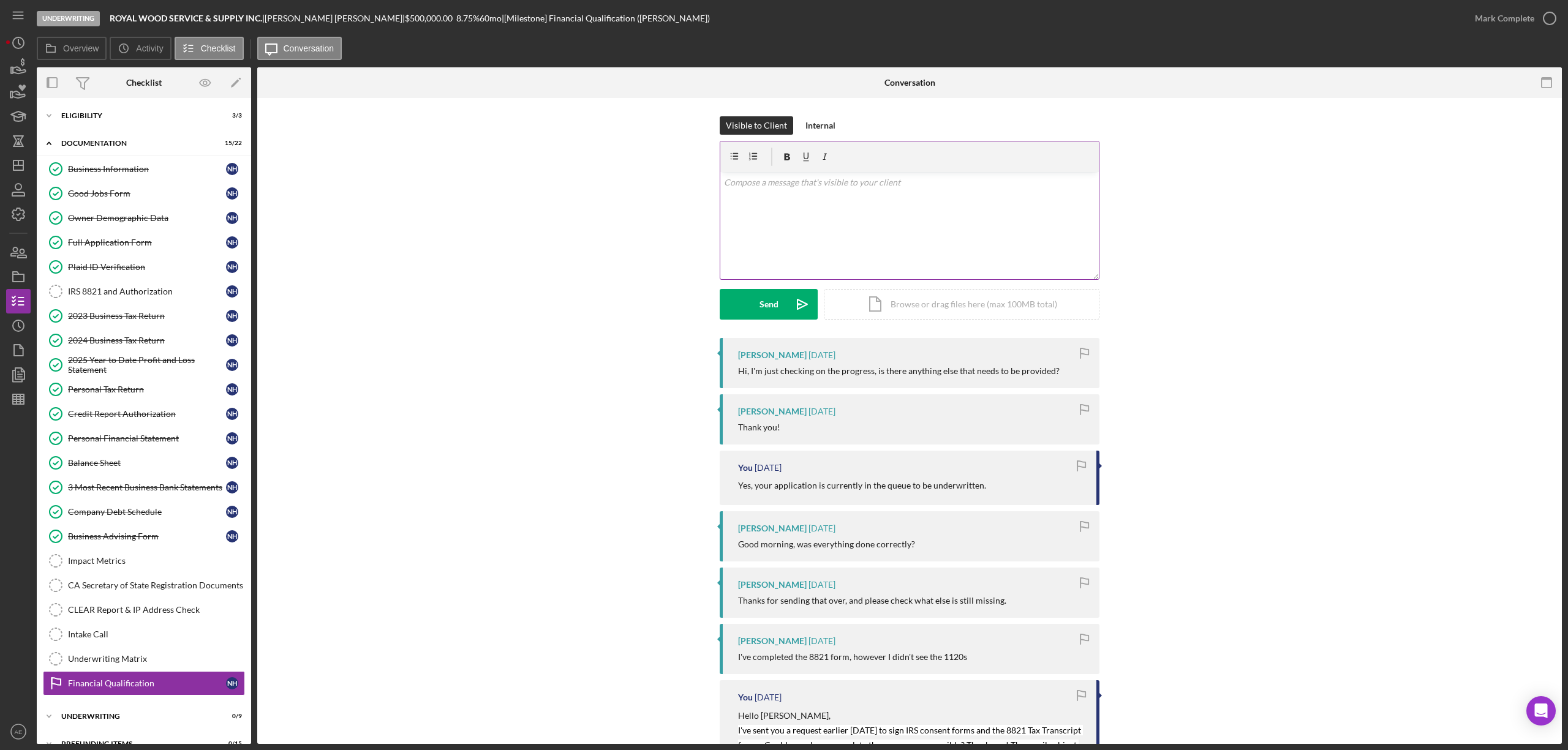
click at [829, 221] on div "v Color teal Color pink Remove color Add row above Add row below Add column bef…" at bounding box center [910, 226] width 379 height 107
click at [791, 201] on p "Hello Nanjie, you've provided everything we need at the moment. We have a robus…" at bounding box center [910, 189] width 372 height 28
click at [791, 195] on p "Hello Nanjie, you've provided everything we need at the moment. We have a robus…" at bounding box center [910, 189] width 372 height 28
click at [1077, 179] on p "Hello Nanjie, you've provided everything we need at the moment. We have a robus…" at bounding box center [910, 189] width 372 height 28
click at [914, 196] on p "Hello Nanjie, you've provided everything we need at the moment. We have a robus…" at bounding box center [910, 189] width 372 height 28
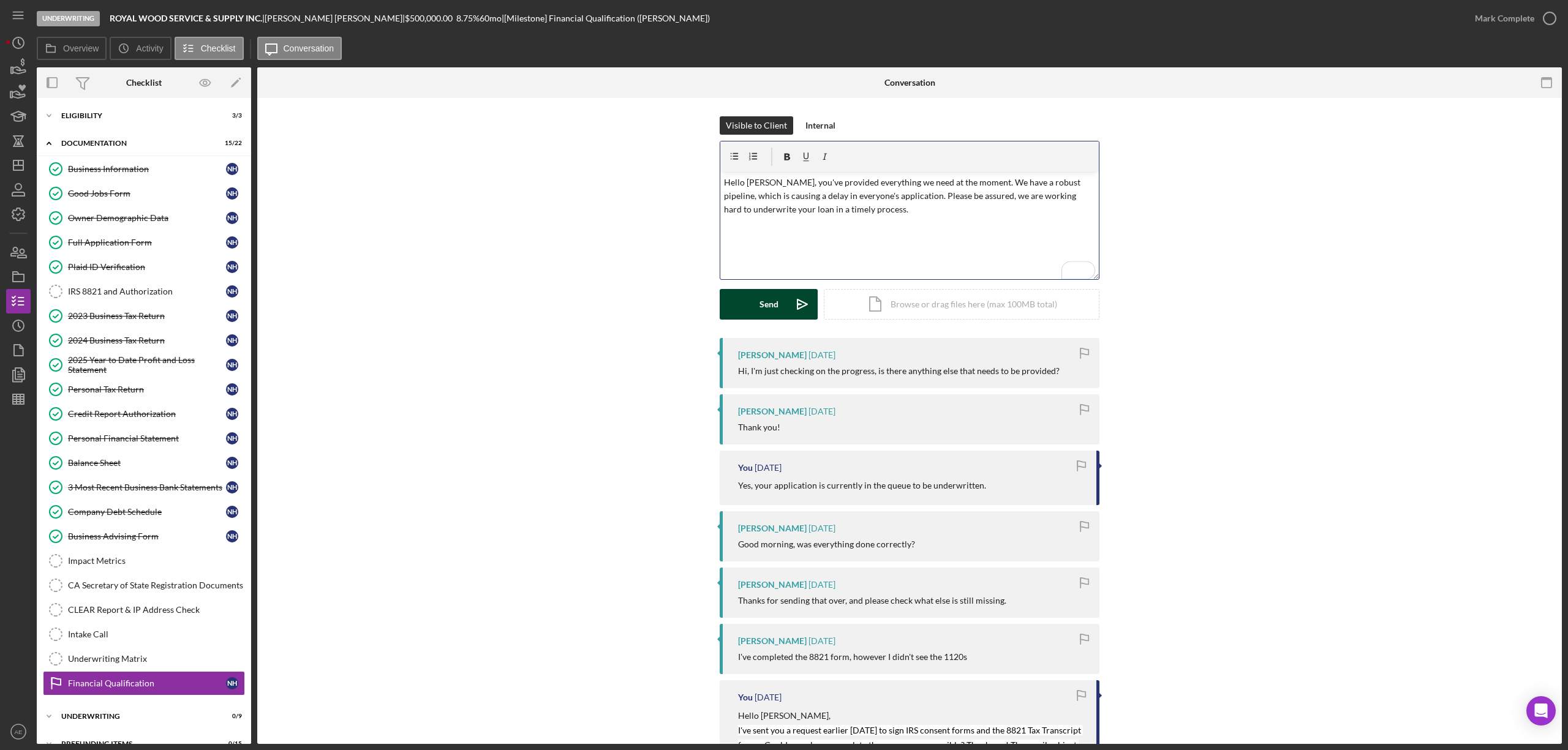
click at [760, 295] on div "Send" at bounding box center [769, 304] width 19 height 31
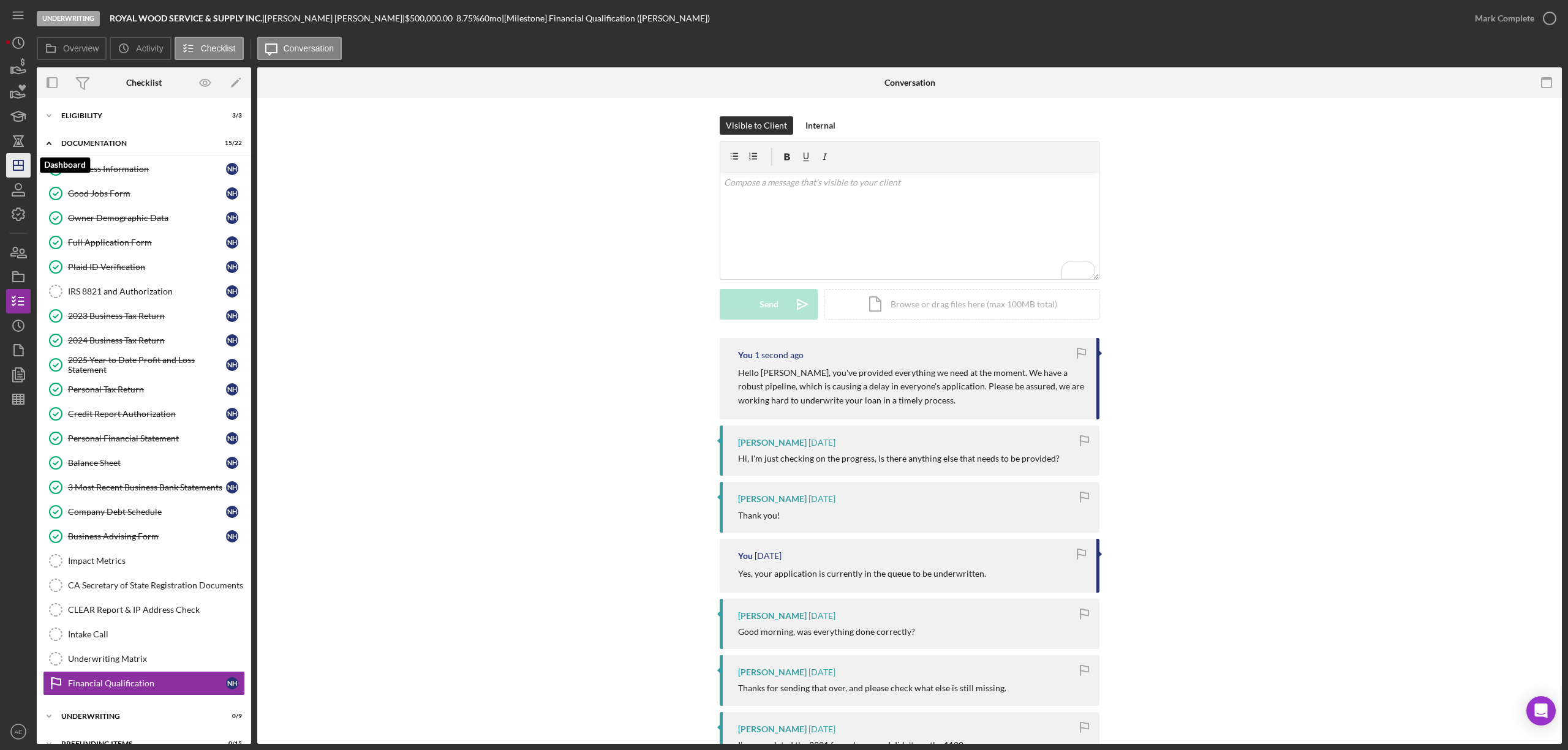
click at [29, 162] on icon "Icon/Dashboard" at bounding box center [18, 165] width 31 height 31
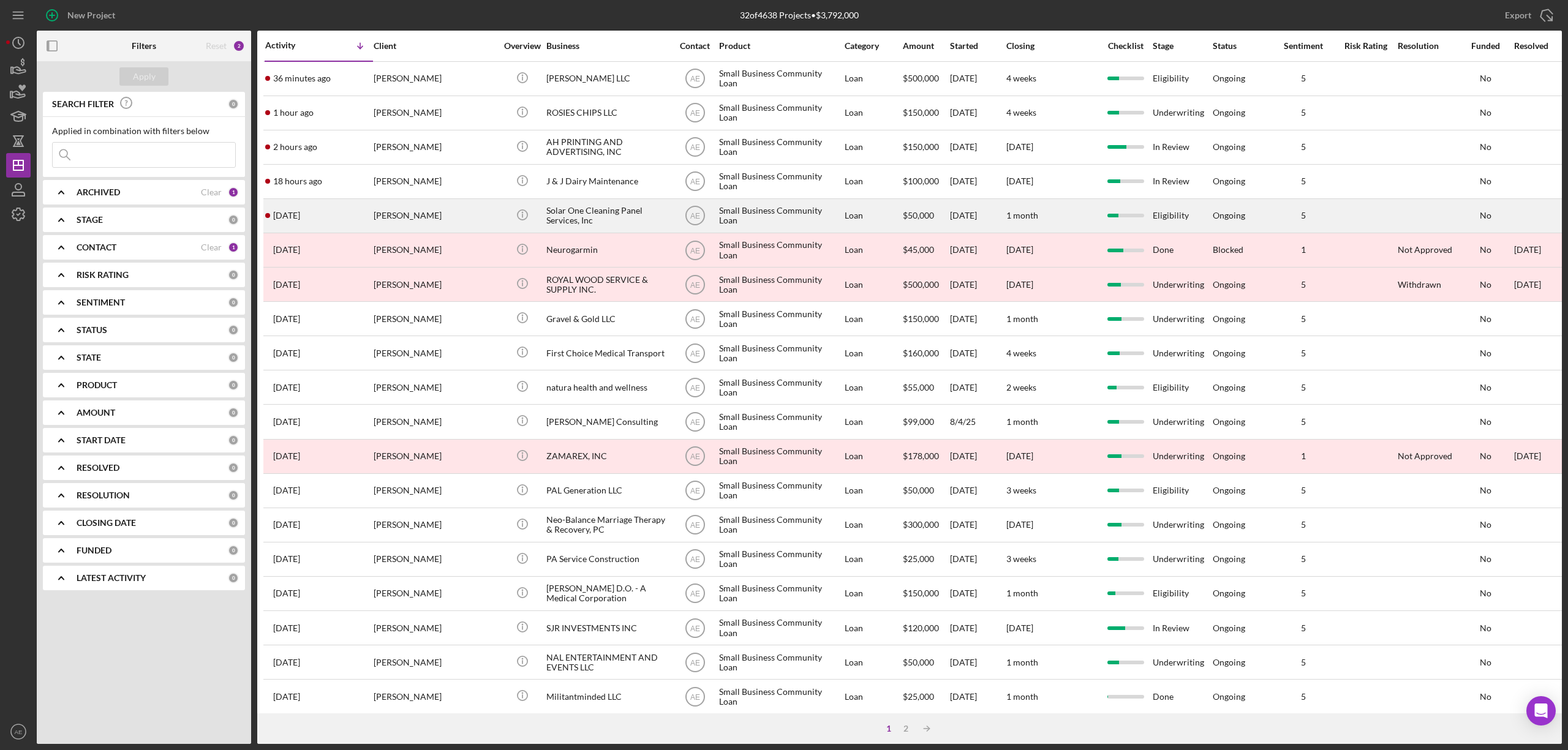
click at [447, 208] on div "DARRYL BLACKWELL" at bounding box center [435, 215] width 122 height 32
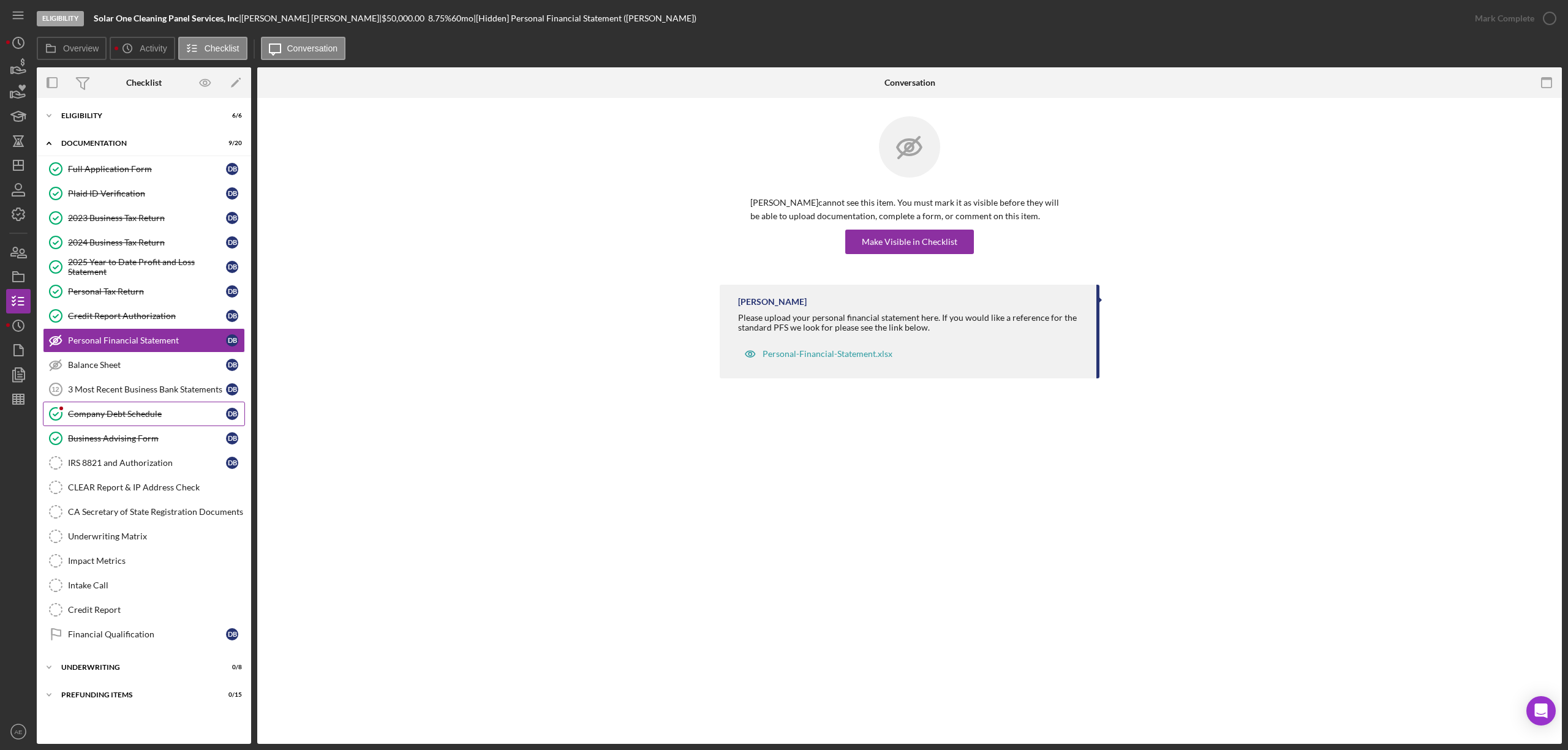
click at [161, 411] on link "Company Debt Schedule Company Debt Schedule D B" at bounding box center [144, 414] width 202 height 24
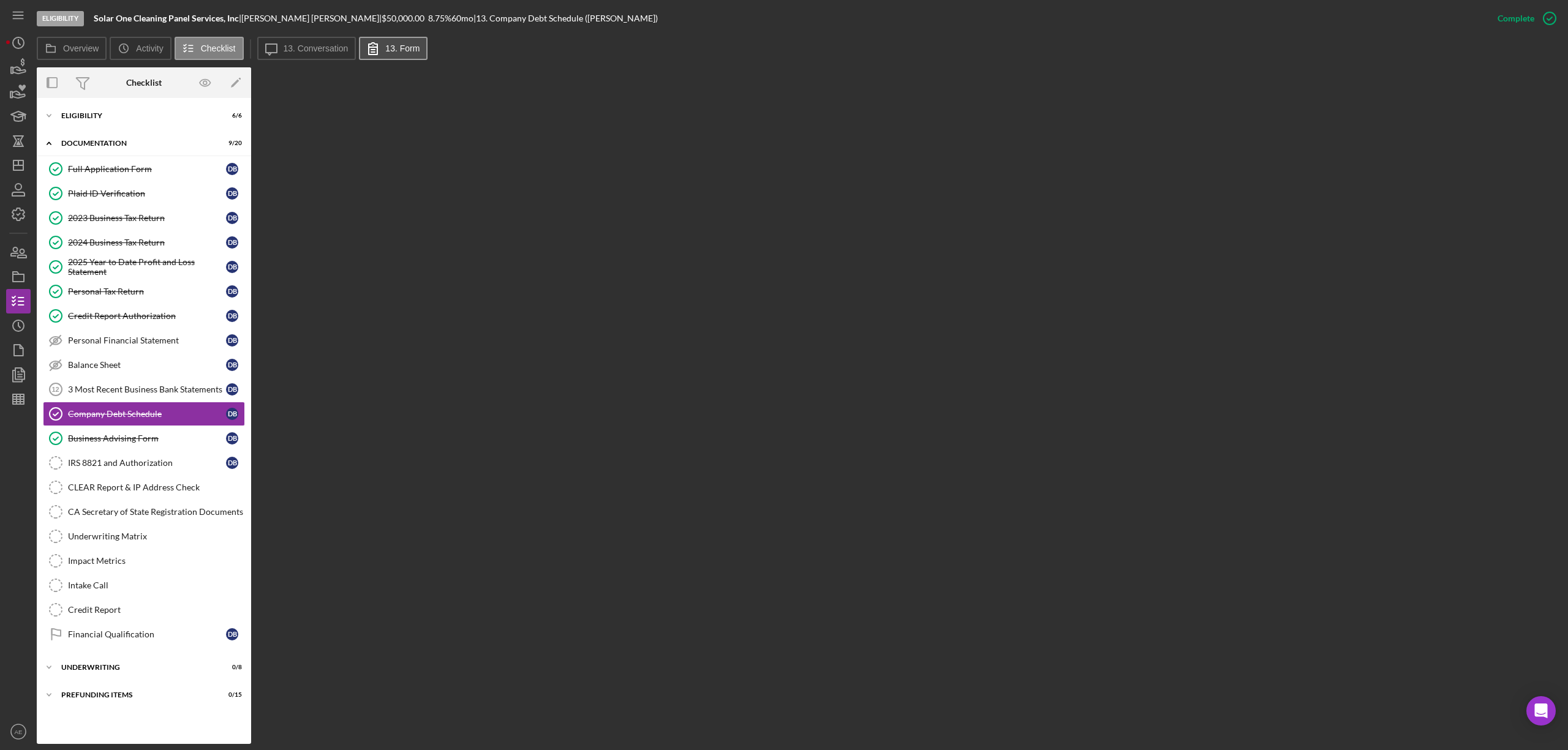
click at [371, 41] on icon at bounding box center [373, 48] width 31 height 31
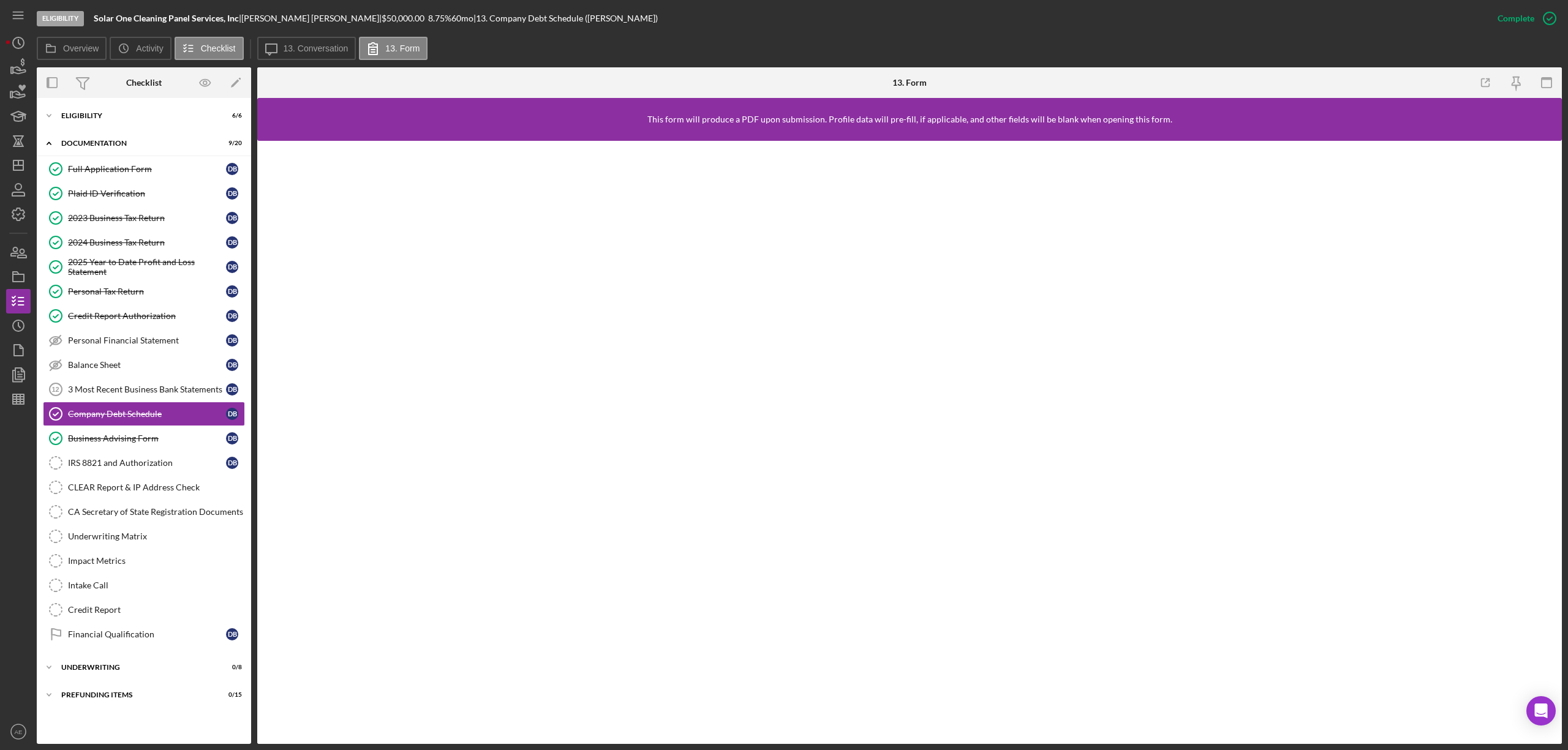
click at [302, 34] on div "Eligibility Solar One Cleaning Panel Services, Inc | DARRYL BLACKWELL | $50,000…" at bounding box center [760, 18] width 1449 height 36
click at [302, 36] on button "Icon/Message 13. Conversation" at bounding box center [307, 48] width 99 height 24
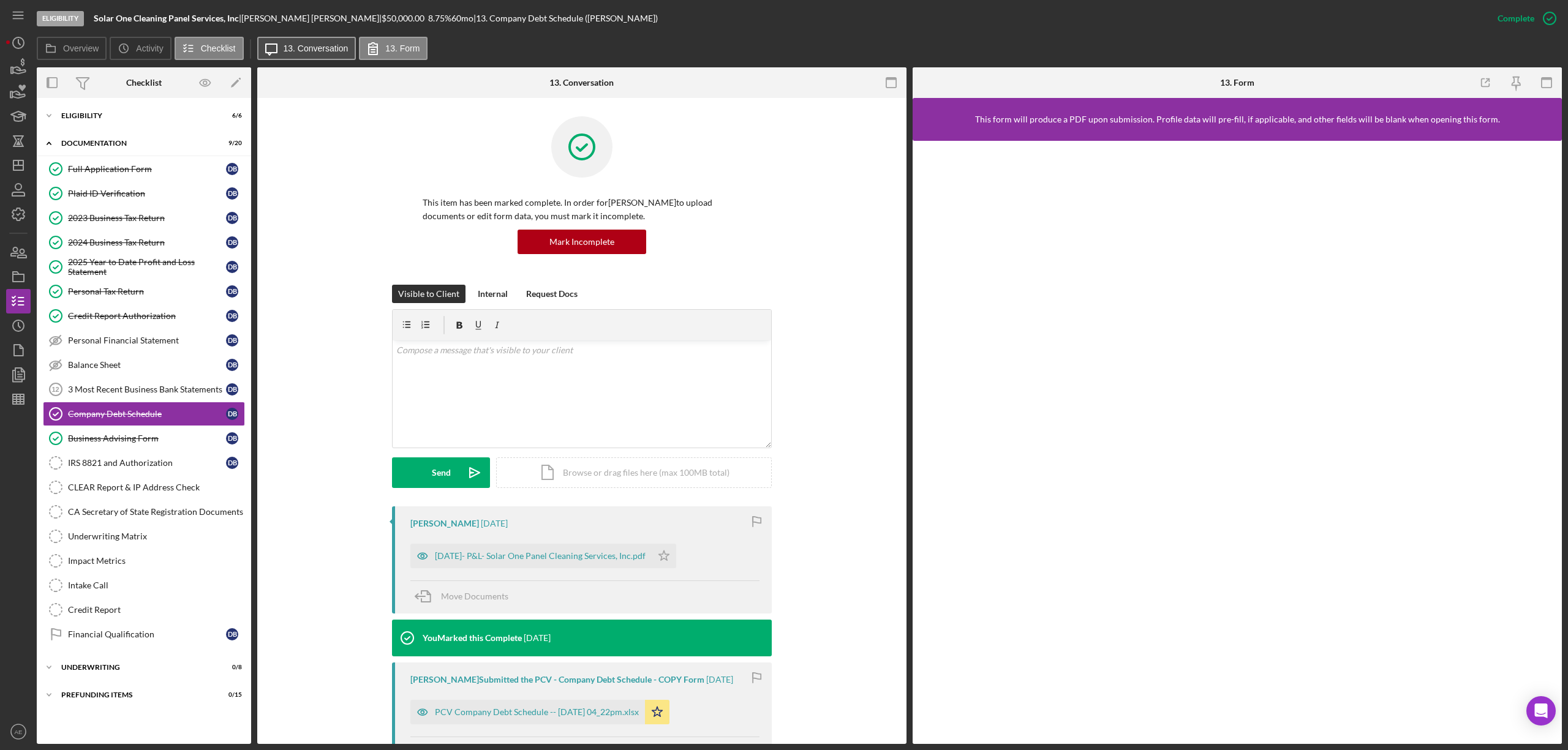
click at [307, 45] on label "13. Conversation" at bounding box center [316, 49] width 65 height 10
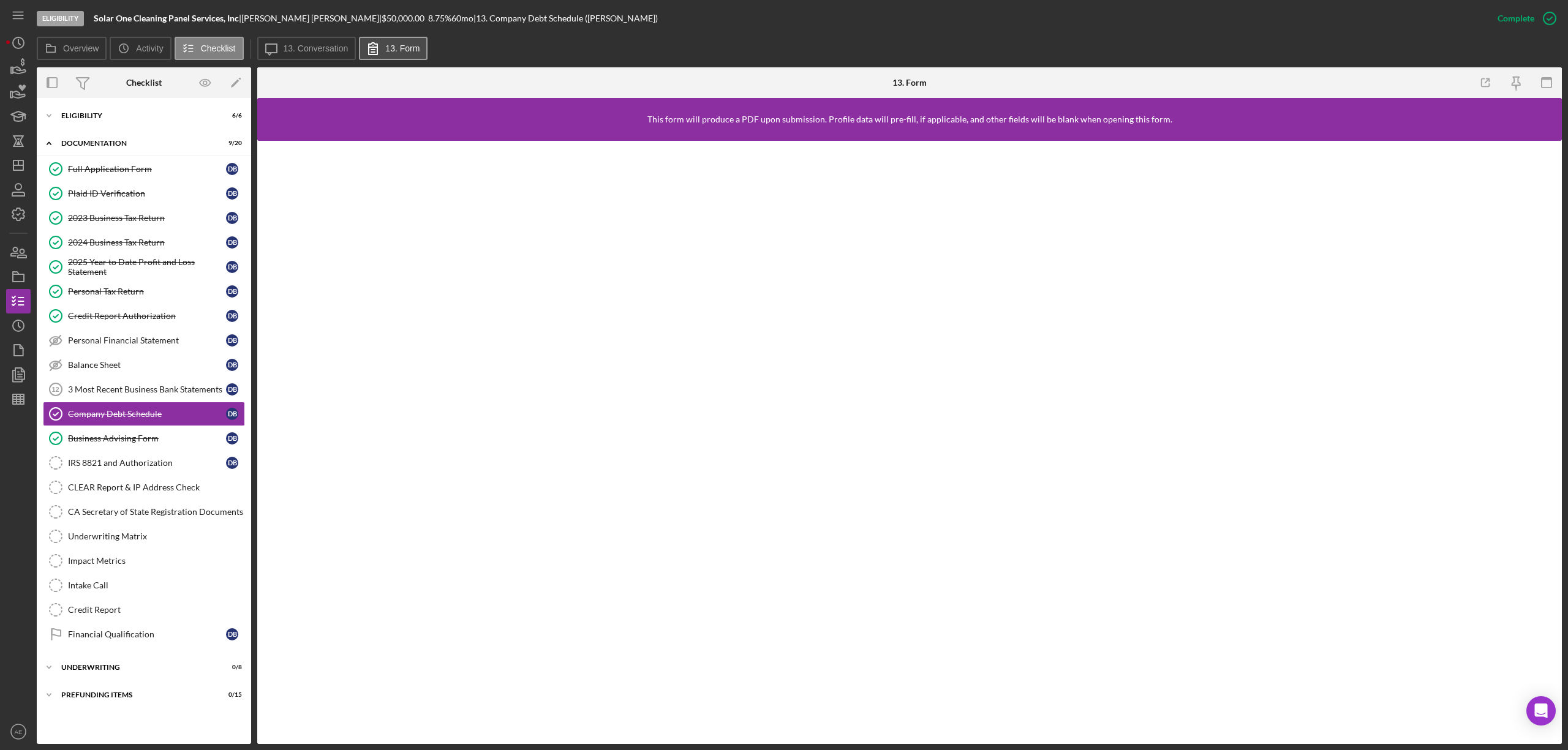
drag, startPoint x: 328, startPoint y: 51, endPoint x: 384, endPoint y: 45, distance: 56.3
click at [329, 49] on label "13. Conversation" at bounding box center [316, 49] width 65 height 10
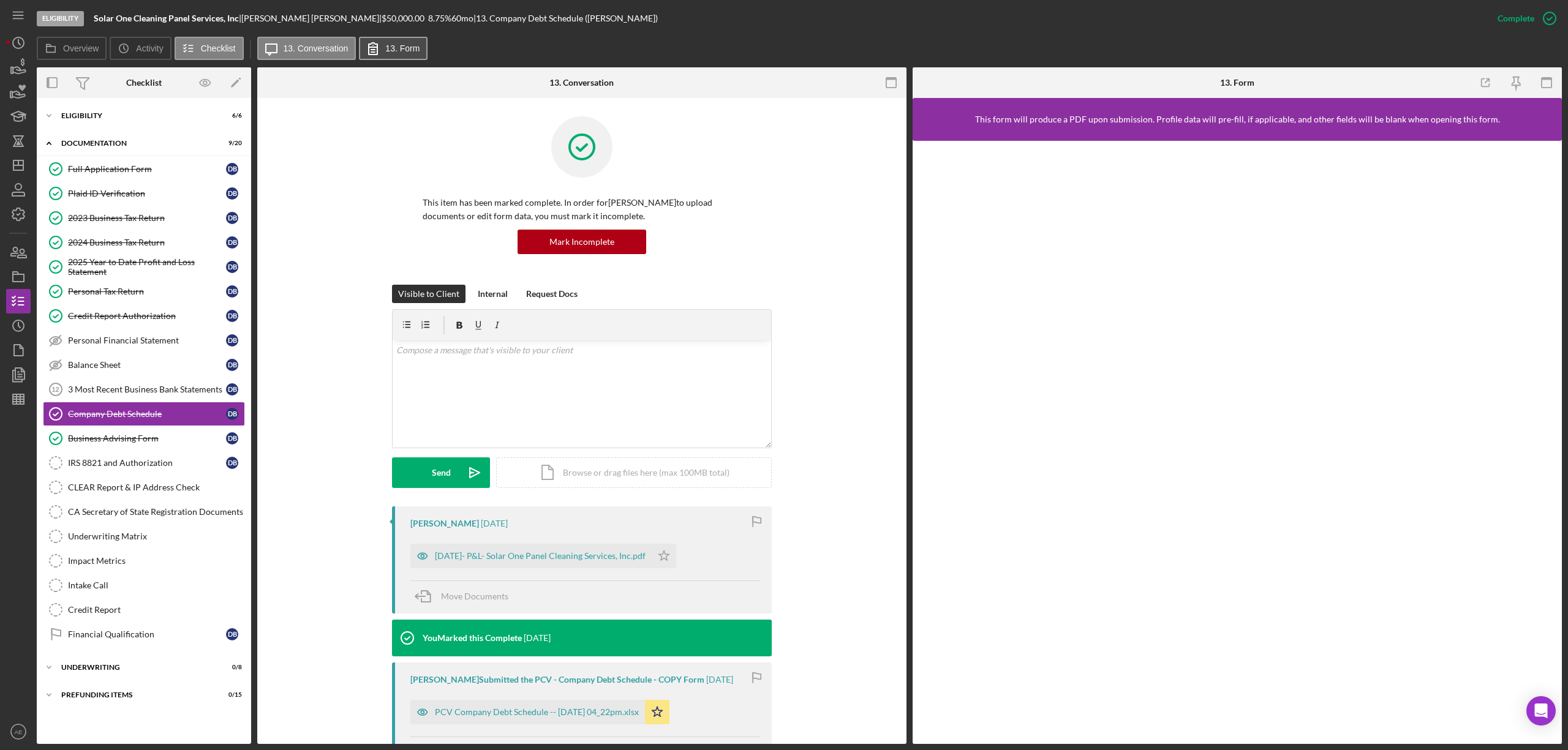
click at [395, 44] on label "13. Form" at bounding box center [402, 49] width 34 height 10
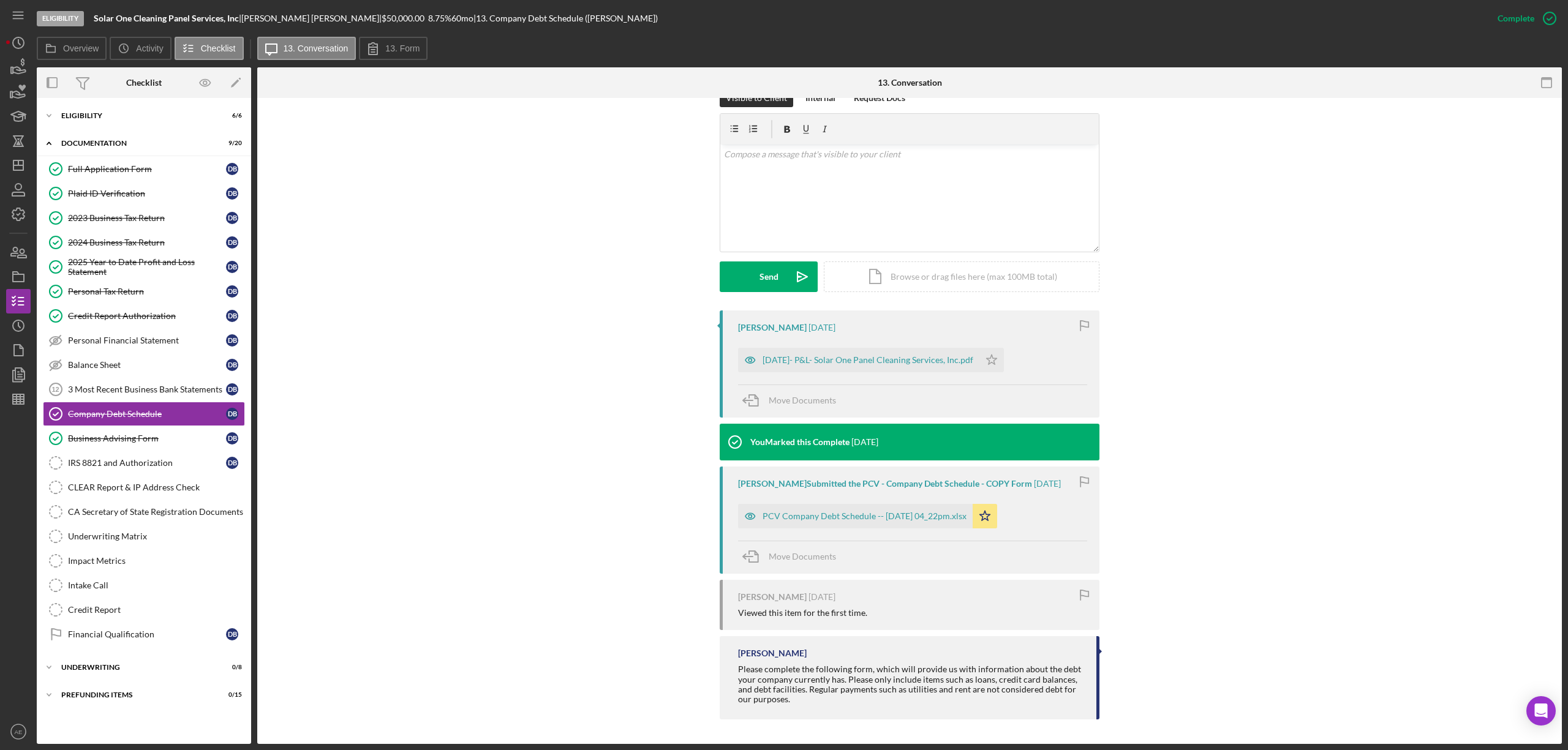
scroll to position [206, 0]
click at [146, 400] on link "3 Most Recent Business Bank Statements 12 3 Most Recent Business Bank Statement…" at bounding box center [144, 389] width 202 height 24
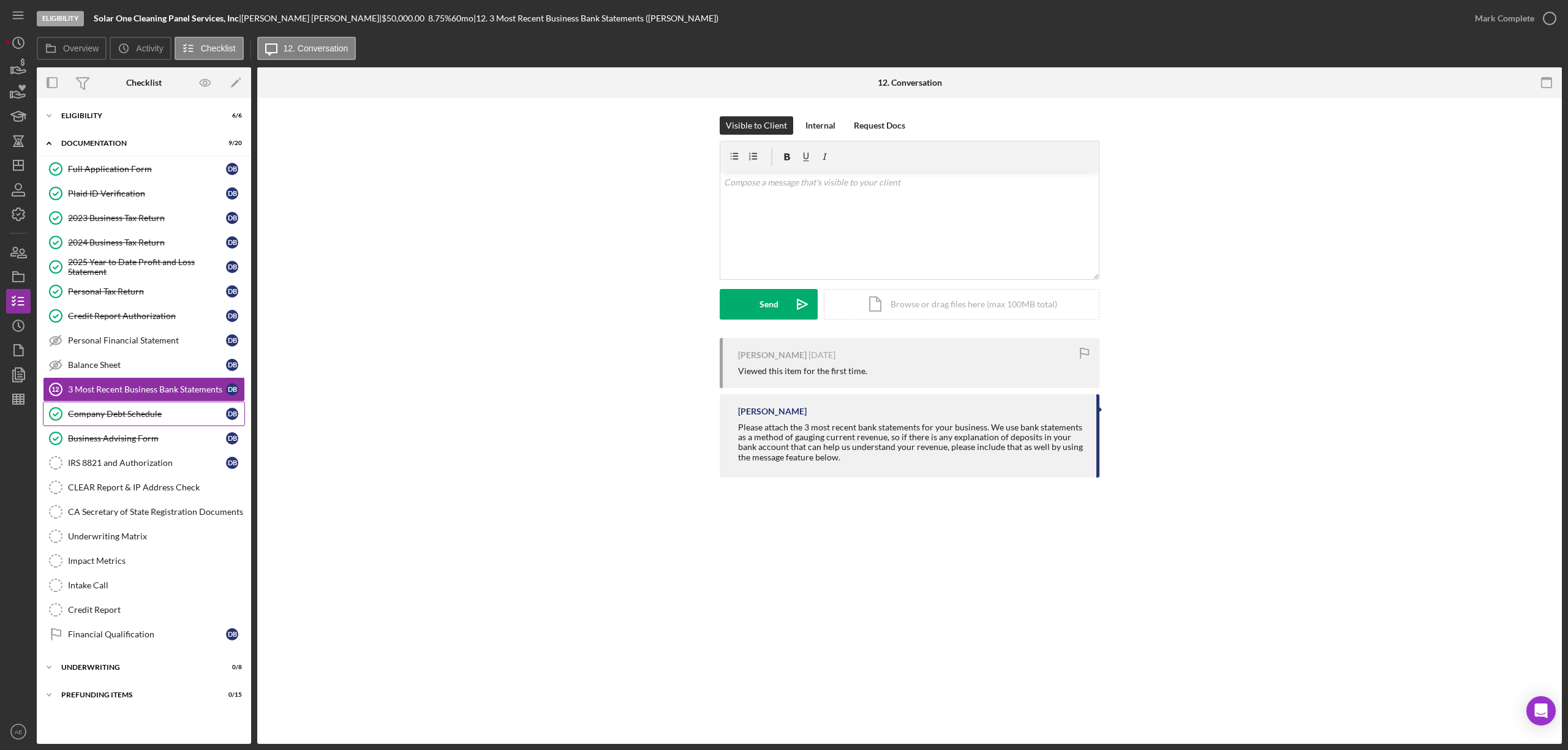
click at [155, 407] on link "Company Debt Schedule Company Debt Schedule D B" at bounding box center [144, 414] width 202 height 24
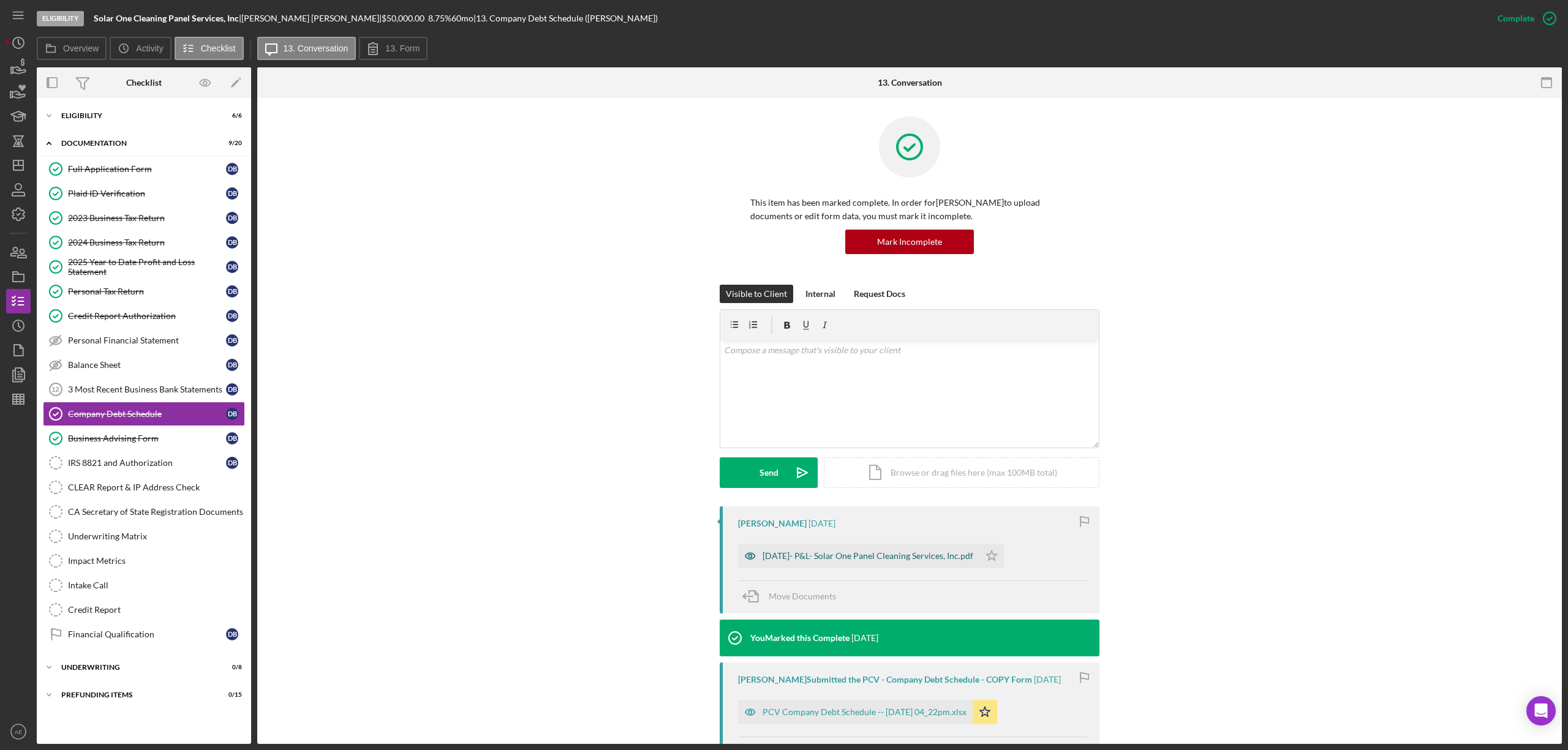
click at [751, 551] on icon "button" at bounding box center [750, 556] width 24 height 24
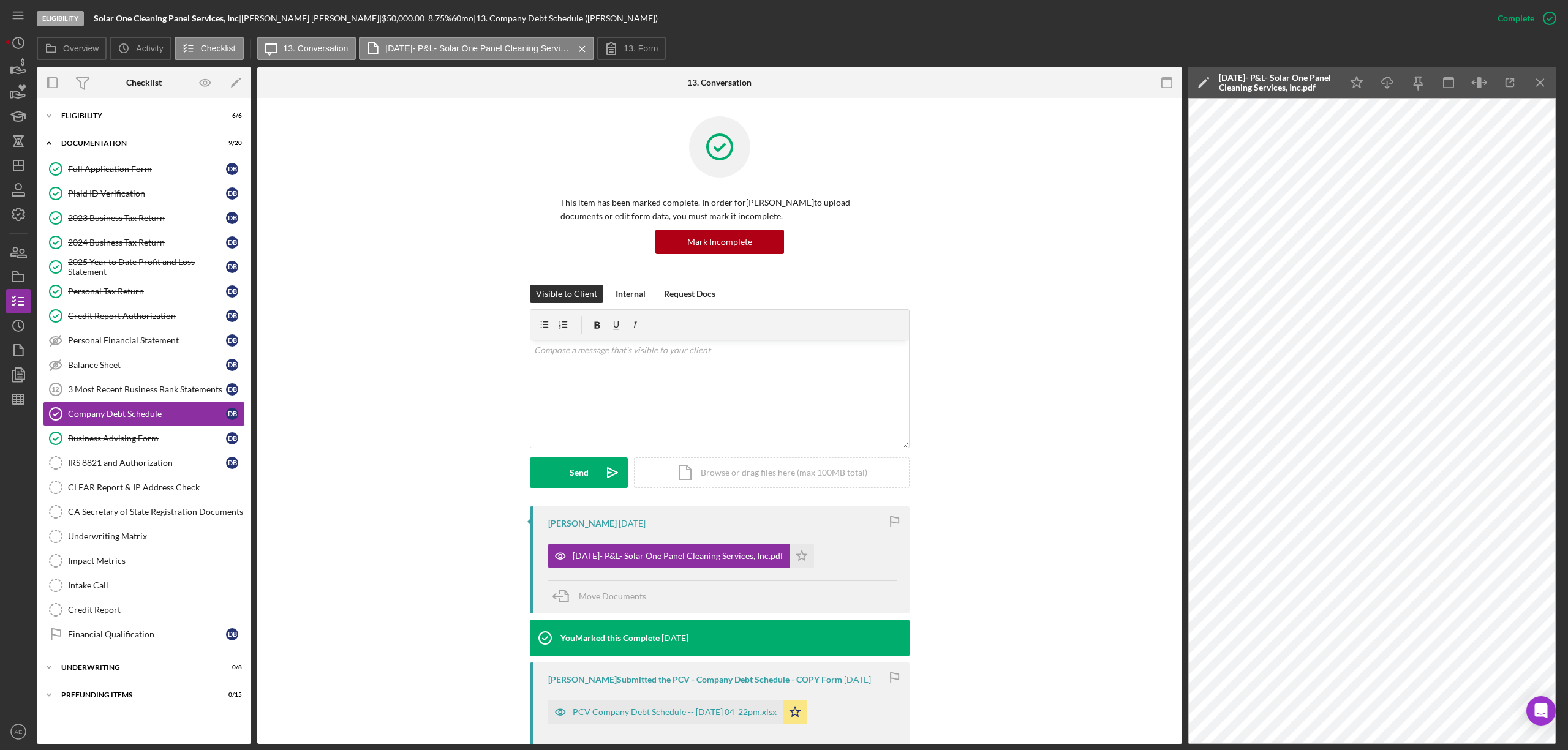
scroll to position [206, 0]
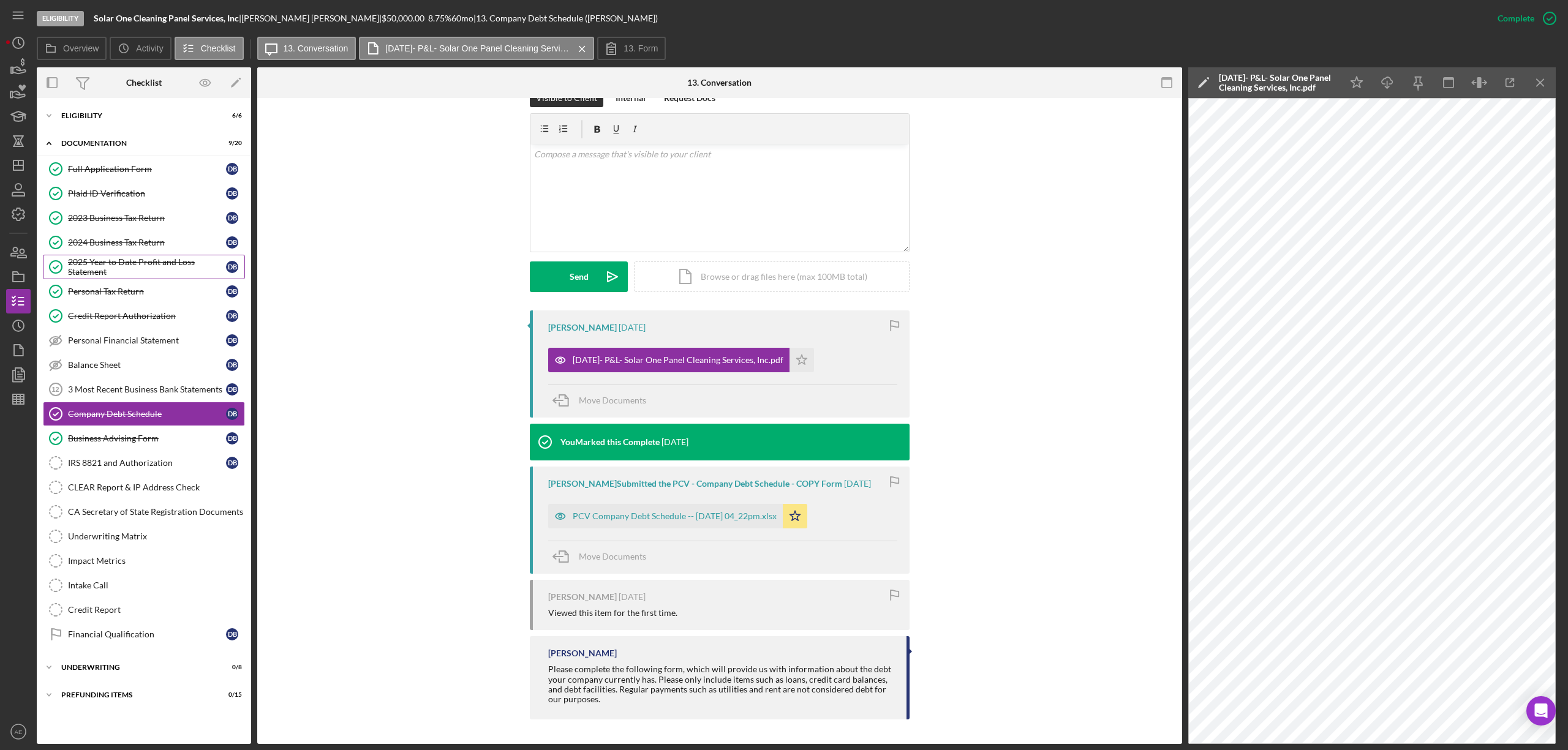
click at [142, 264] on div "2025 Year to Date Profit and Loss Statement" at bounding box center [147, 266] width 158 height 19
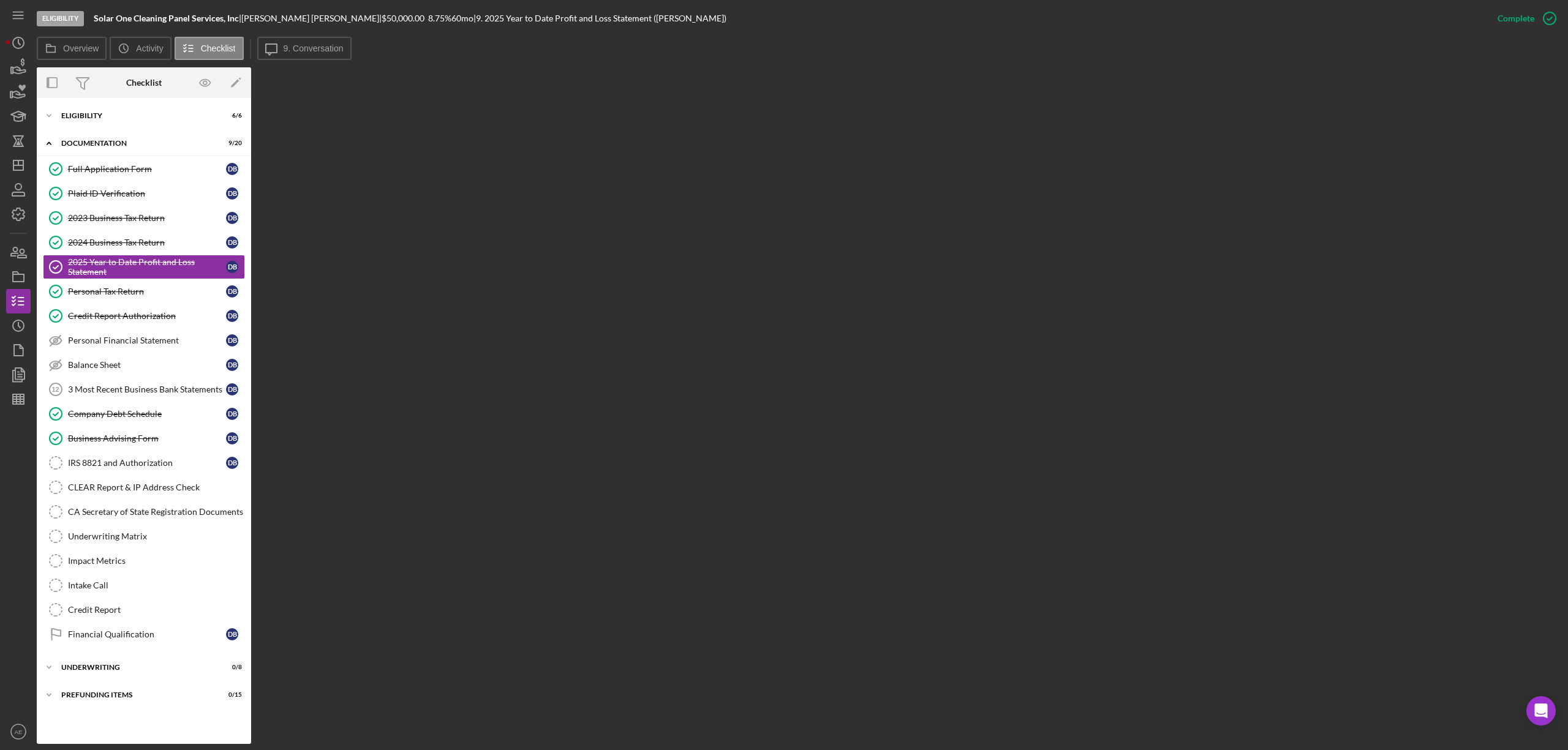
click at [328, 35] on div "Eligibility Solar One Cleaning Panel Services, Inc | DARRYL BLACKWELL | $50,000…" at bounding box center [760, 18] width 1449 height 36
click at [324, 41] on button "Icon/Message 9. Conversation" at bounding box center [304, 48] width 94 height 24
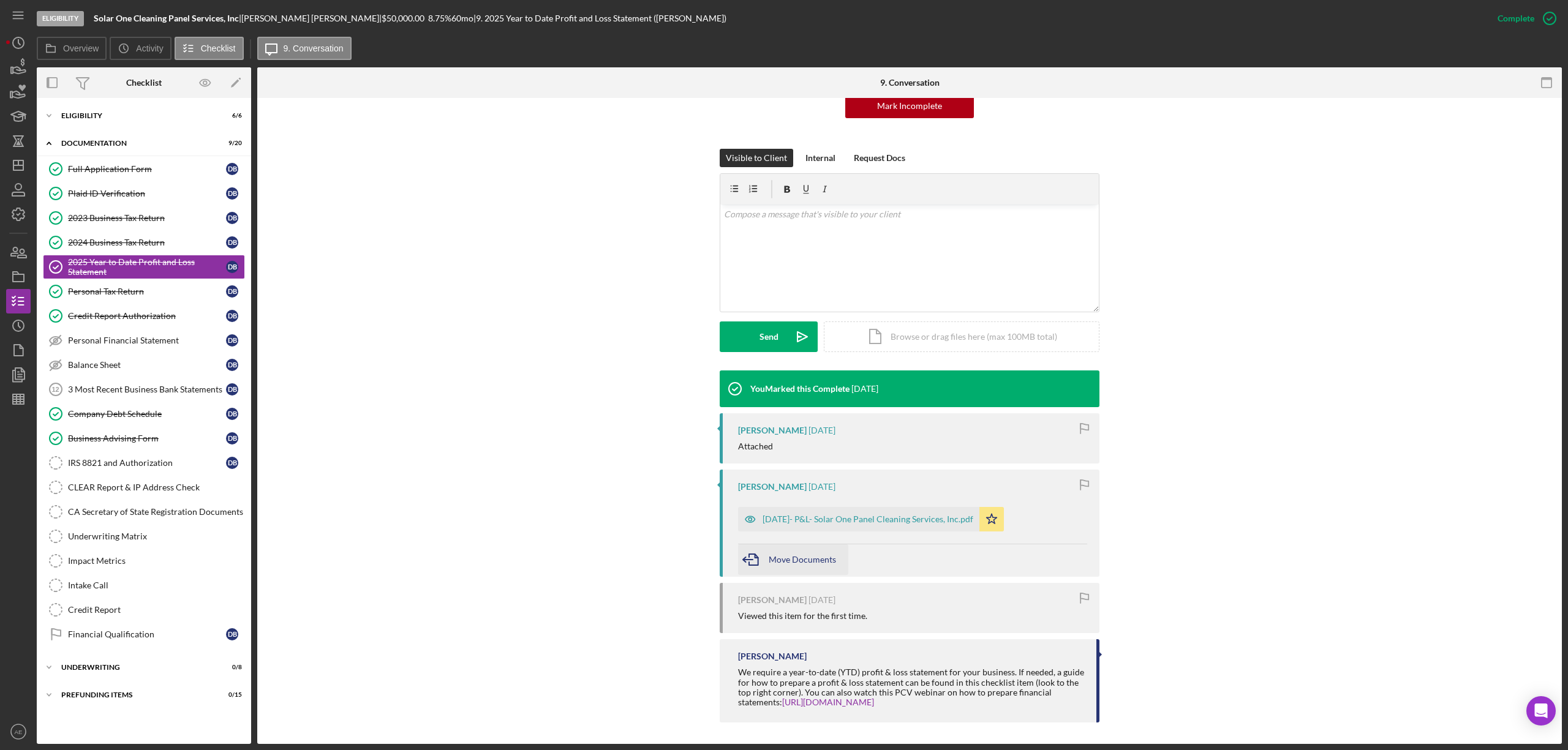
scroll to position [139, 0]
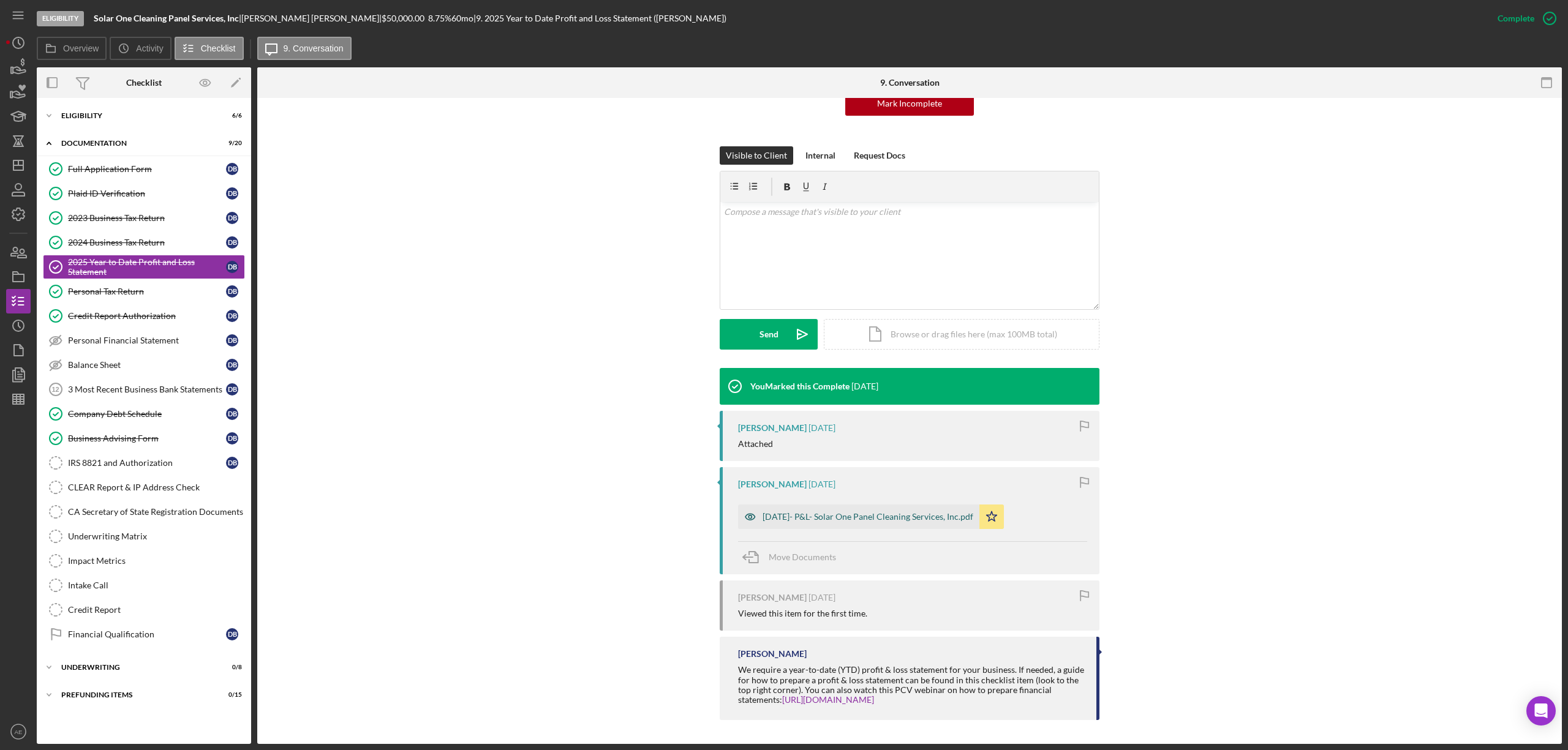
click at [746, 513] on icon "button" at bounding box center [750, 516] width 24 height 24
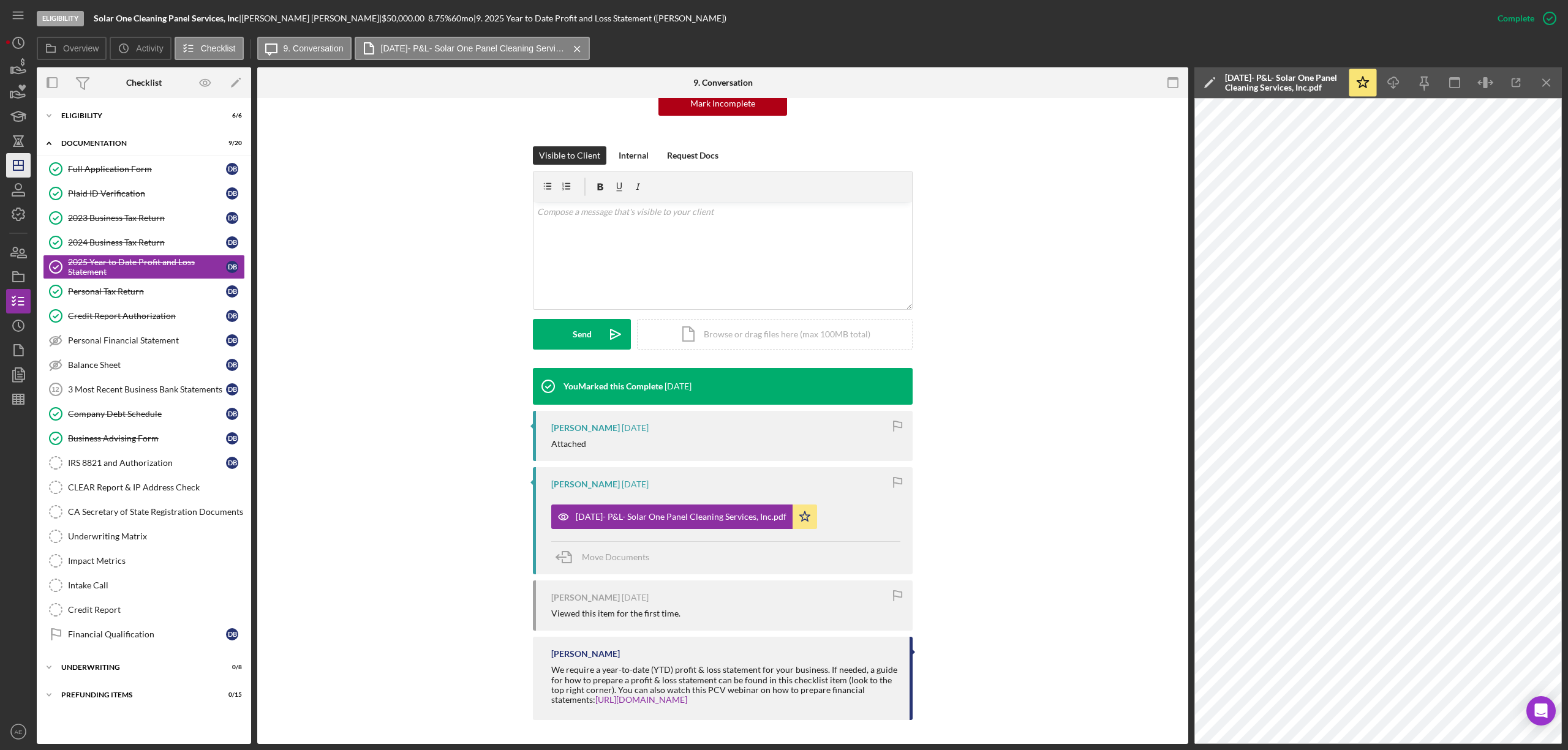
click at [23, 163] on polygon "button" at bounding box center [19, 166] width 10 height 10
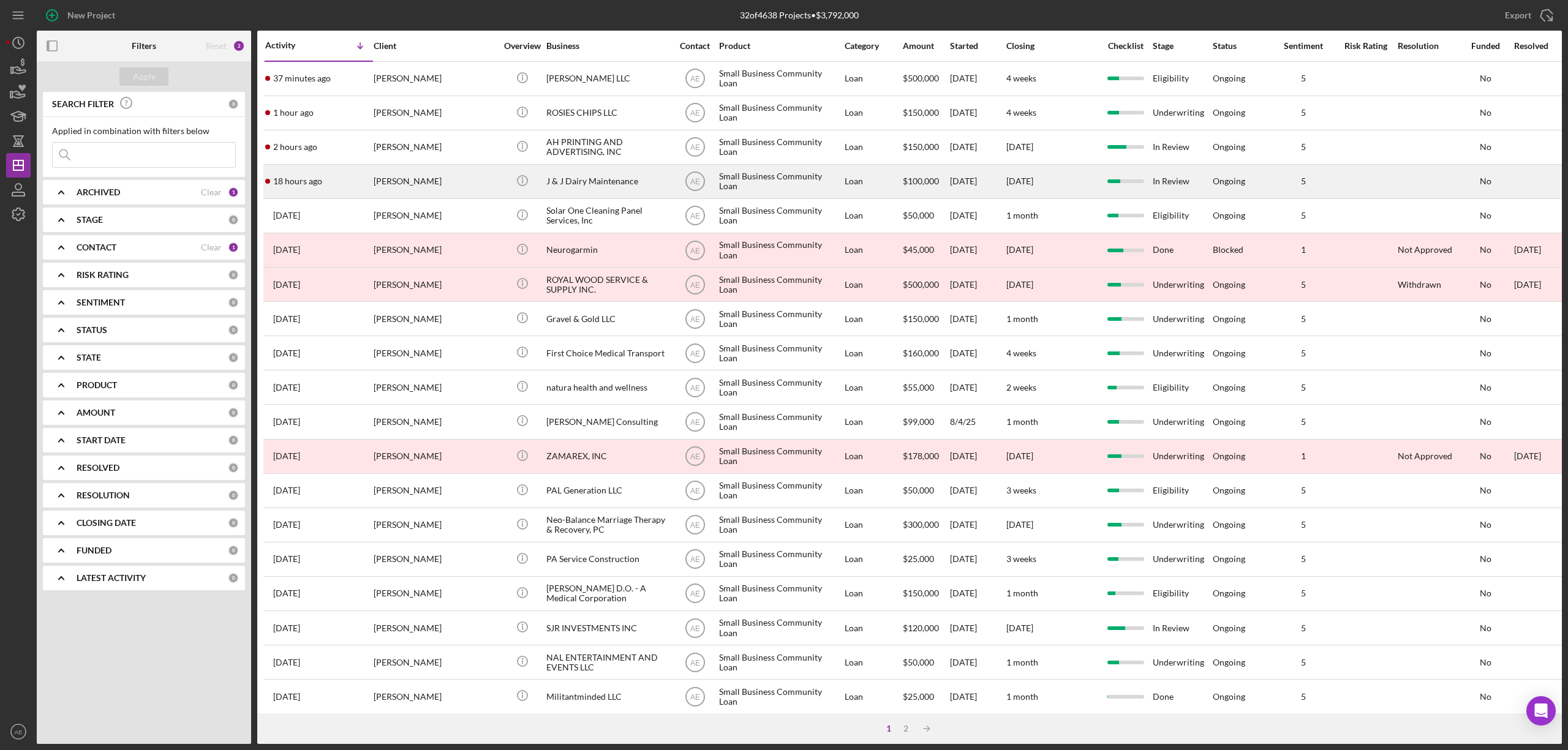
click at [427, 179] on div "Jesus Orozco" at bounding box center [435, 181] width 122 height 32
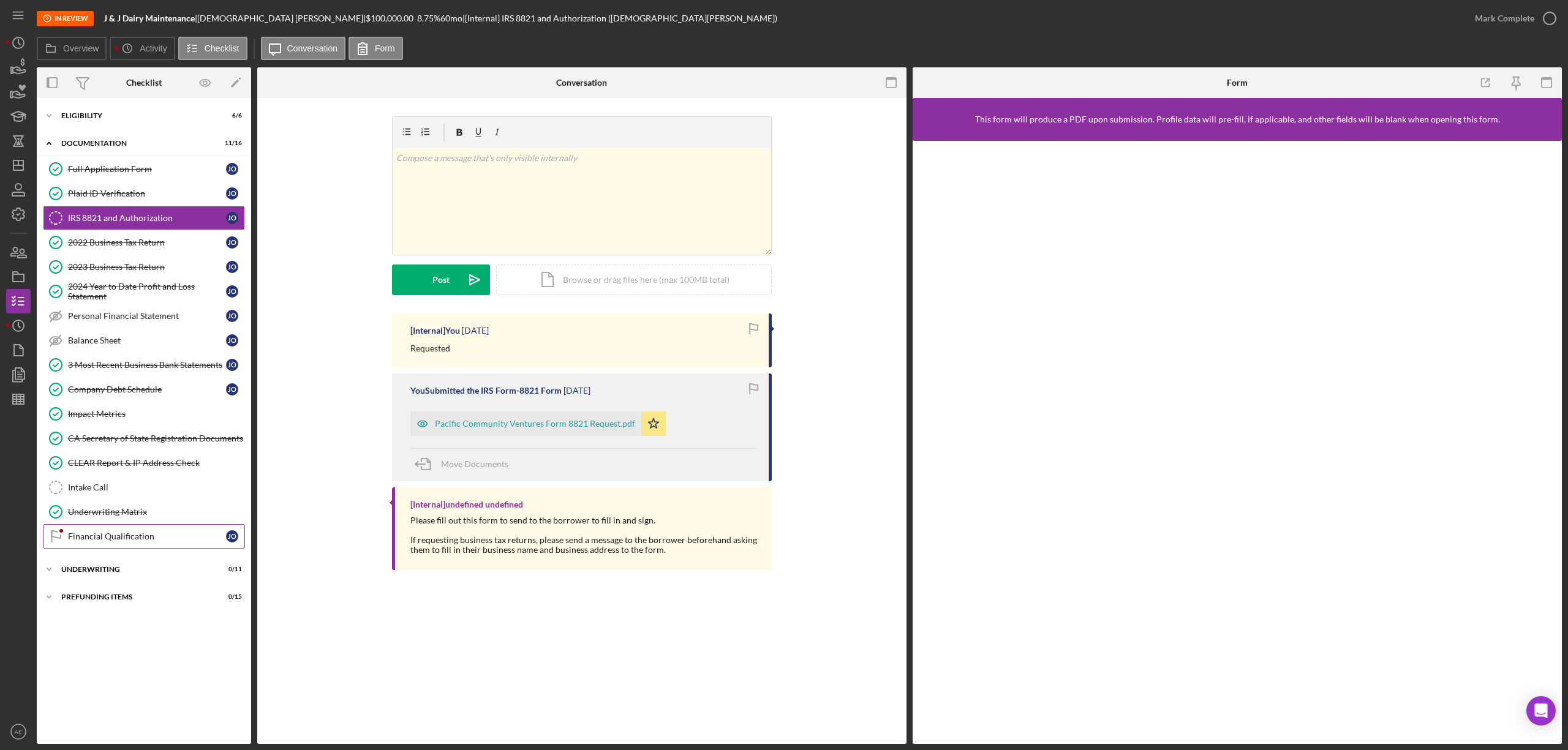
click at [116, 541] on div "Financial Qualification" at bounding box center [147, 536] width 158 height 10
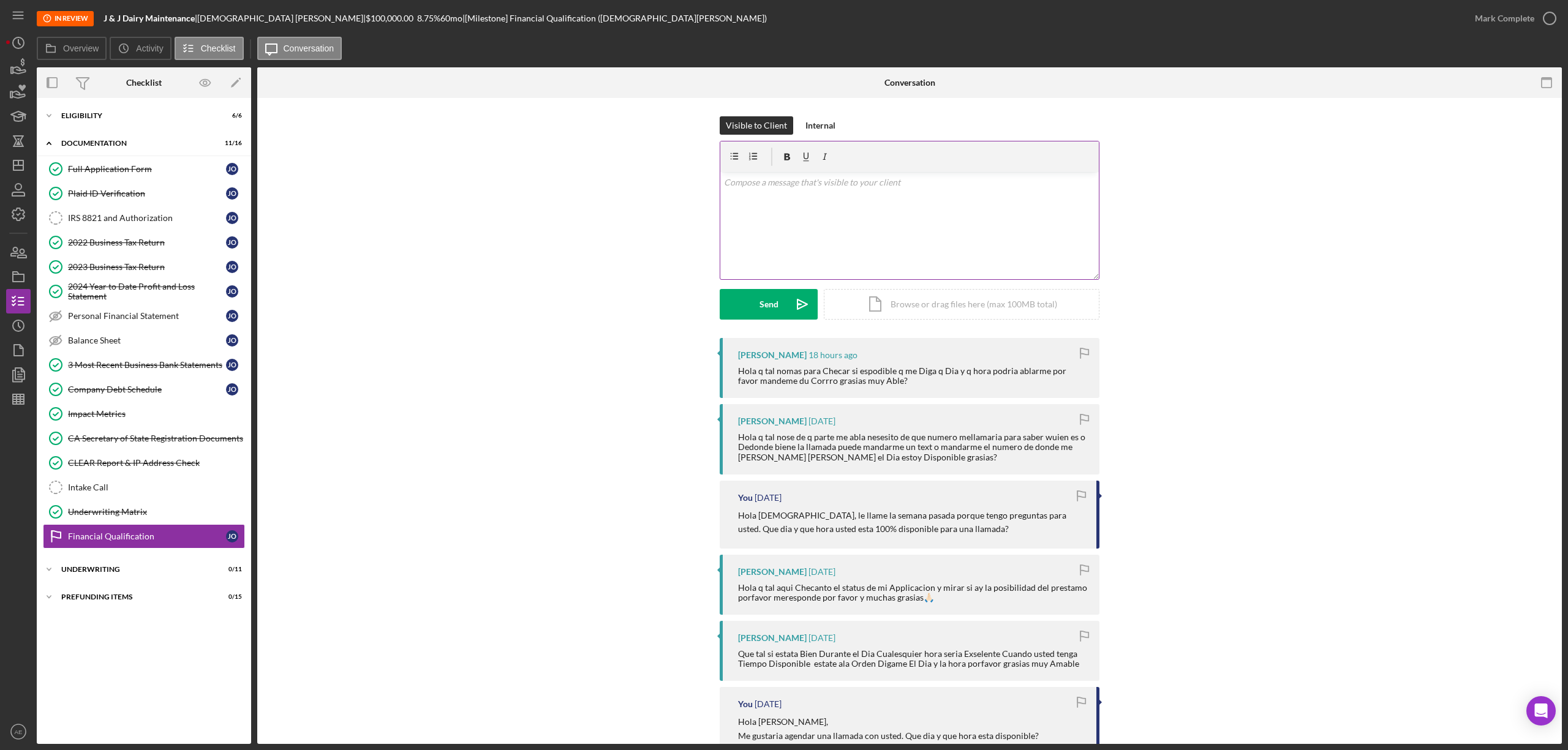
click at [849, 191] on div "v Color teal Color pink Remove color Add row above Add row below Add column bef…" at bounding box center [910, 226] width 379 height 107
click at [1008, 189] on p "Hola Jesus, le voy a llamar el viernes a las 12 de la tarde. Mi numero es" at bounding box center [910, 182] width 372 height 14
click at [760, 310] on div "Send" at bounding box center [769, 304] width 19 height 31
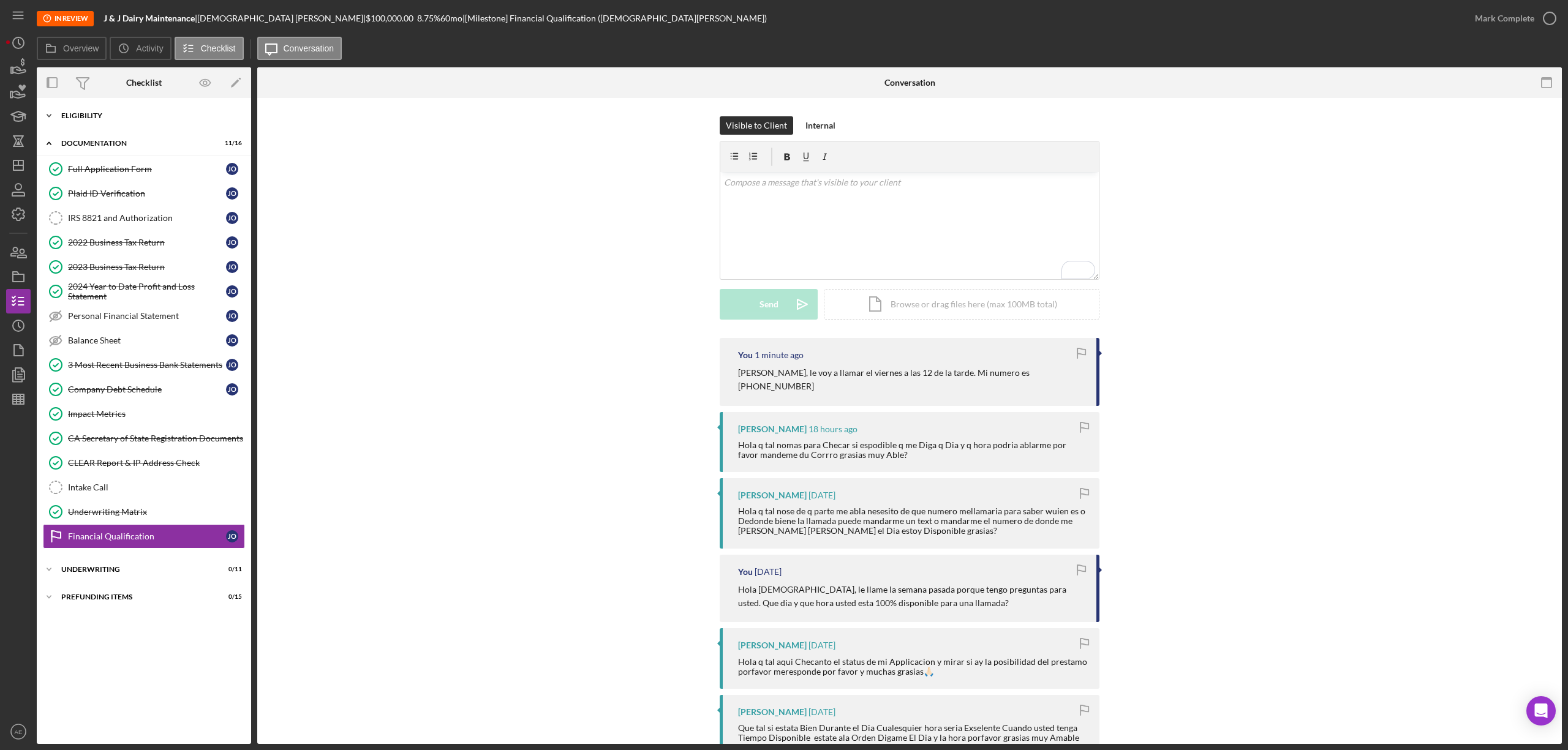
click at [142, 120] on div "Icon/Expander Eligibility 6 / 6" at bounding box center [144, 116] width 214 height 24
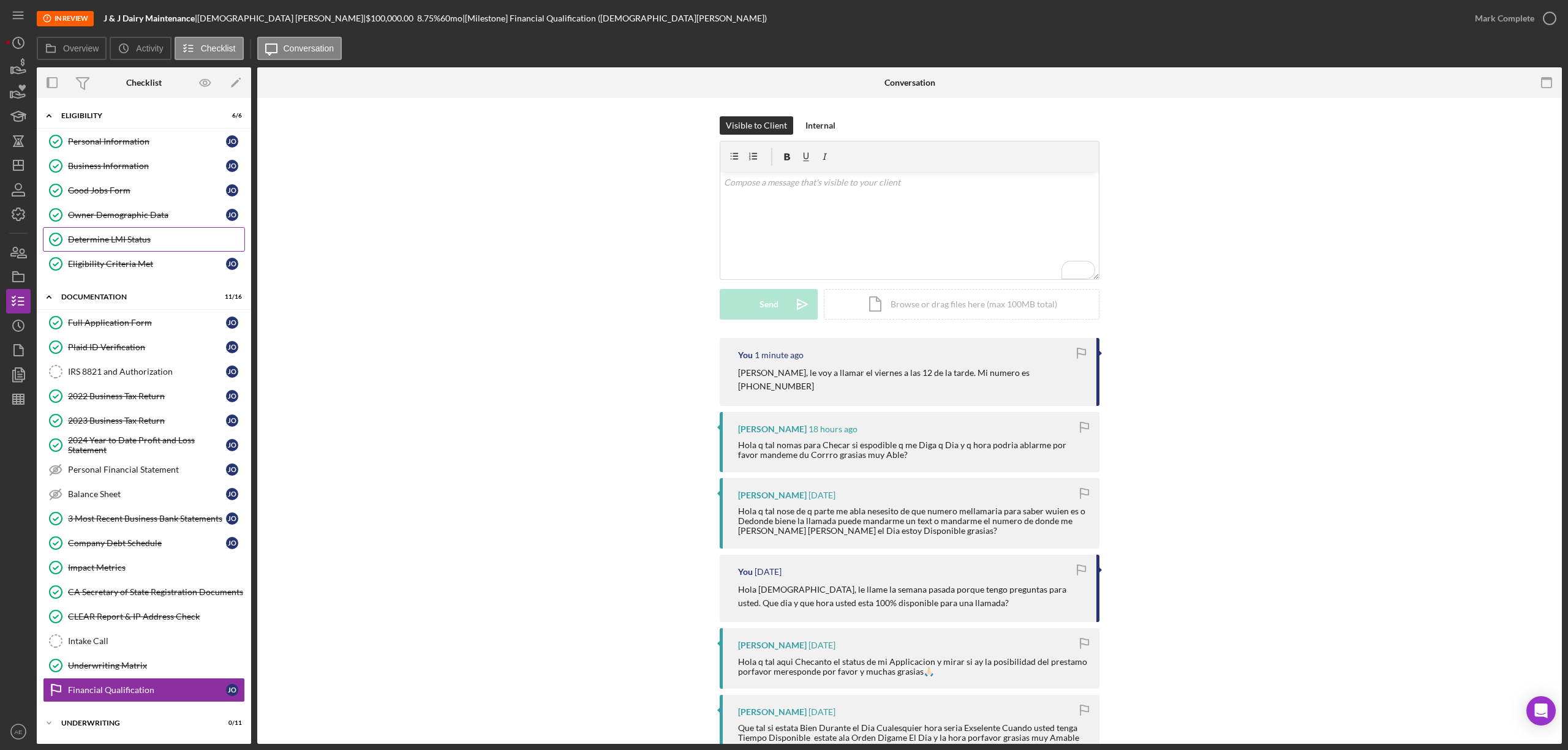
click at [129, 214] on div "Owner Demographic Data" at bounding box center [147, 215] width 158 height 10
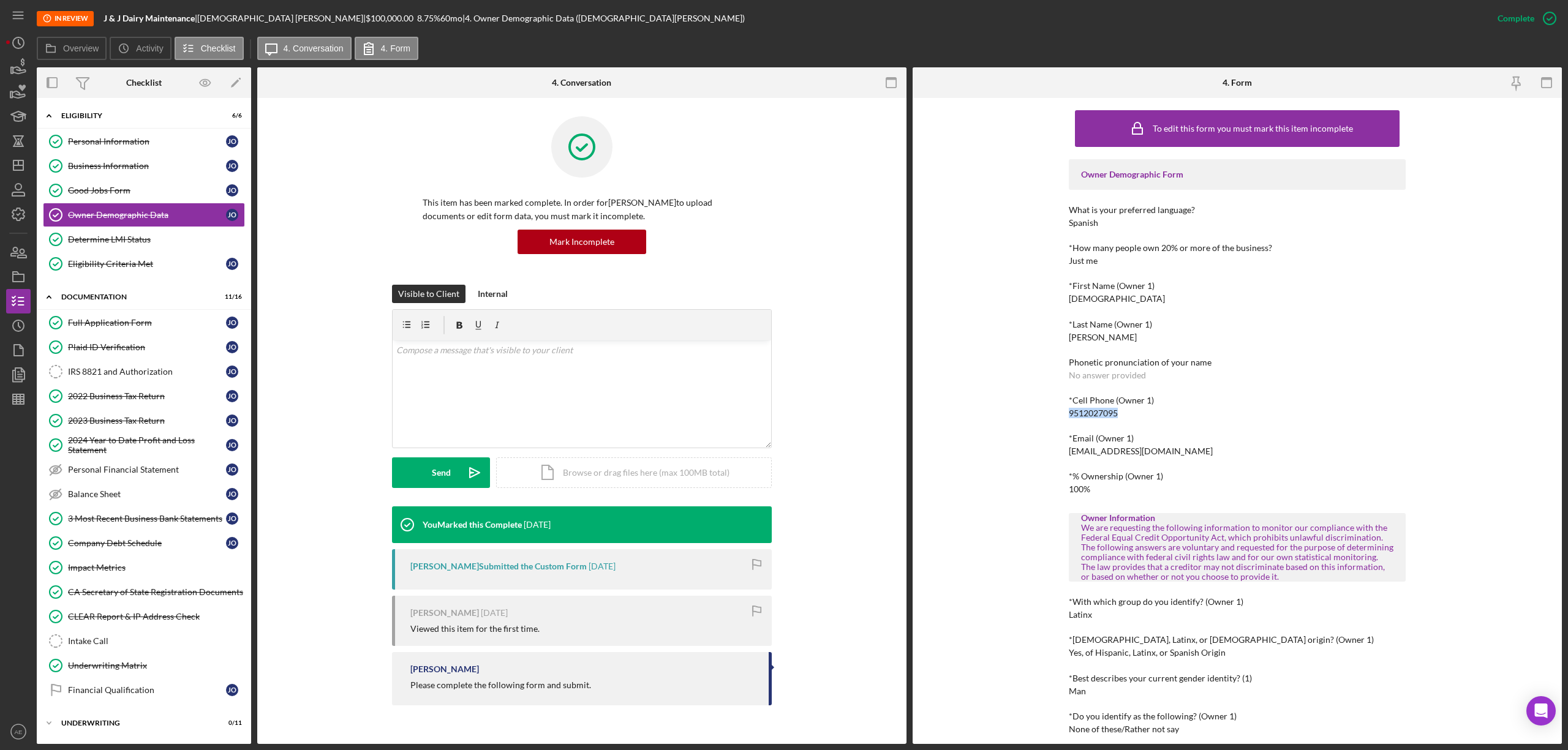
drag, startPoint x: 1067, startPoint y: 413, endPoint x: 1121, endPoint y: 414, distance: 54.0
click at [1121, 414] on div "*Cell Phone (Owner 1) 9512027095" at bounding box center [1237, 407] width 337 height 23
copy div "9512027095"
click at [22, 157] on icon "Icon/Dashboard" at bounding box center [18, 165] width 31 height 31
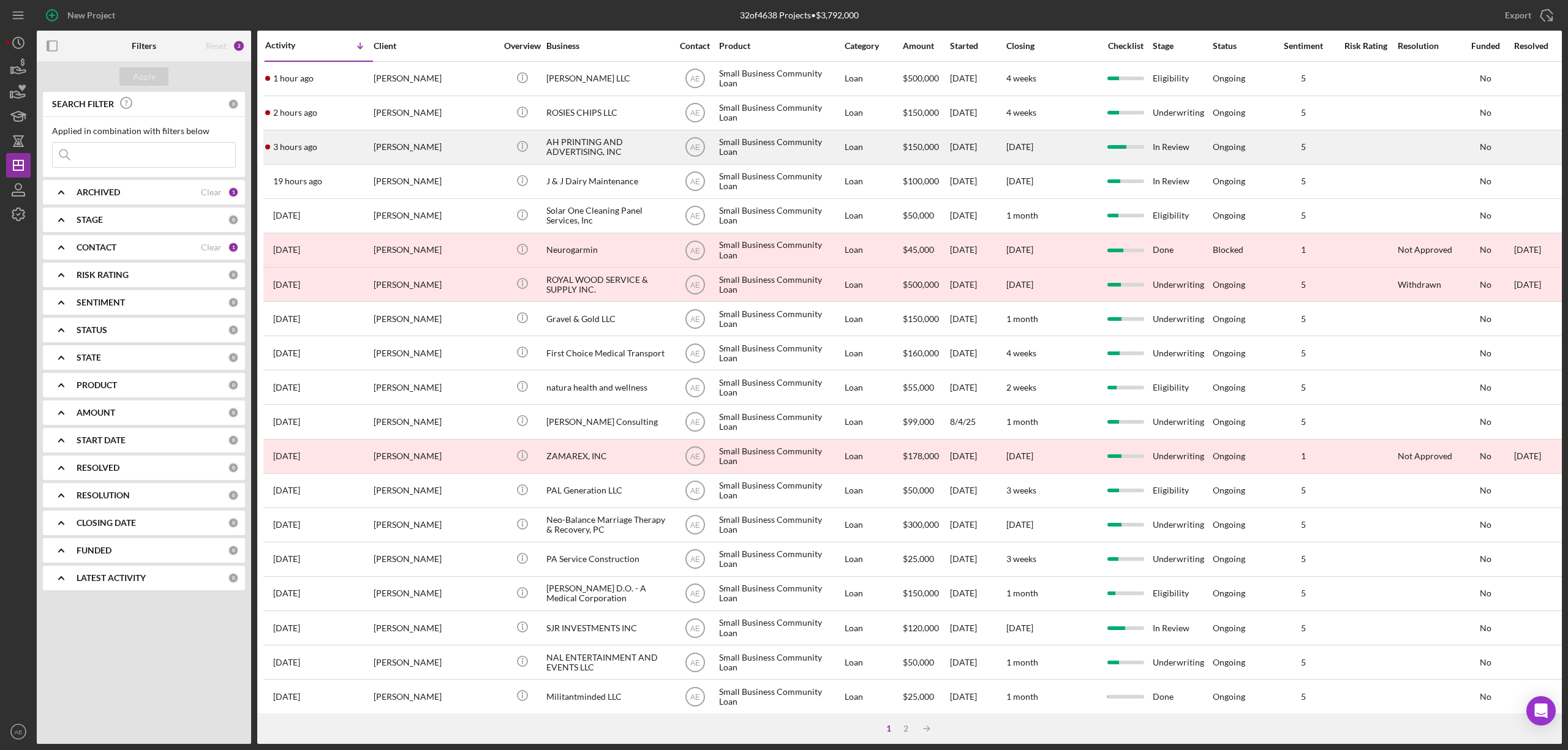
click at [462, 147] on div "ALEKSANDR SHOSHIN" at bounding box center [435, 146] width 122 height 32
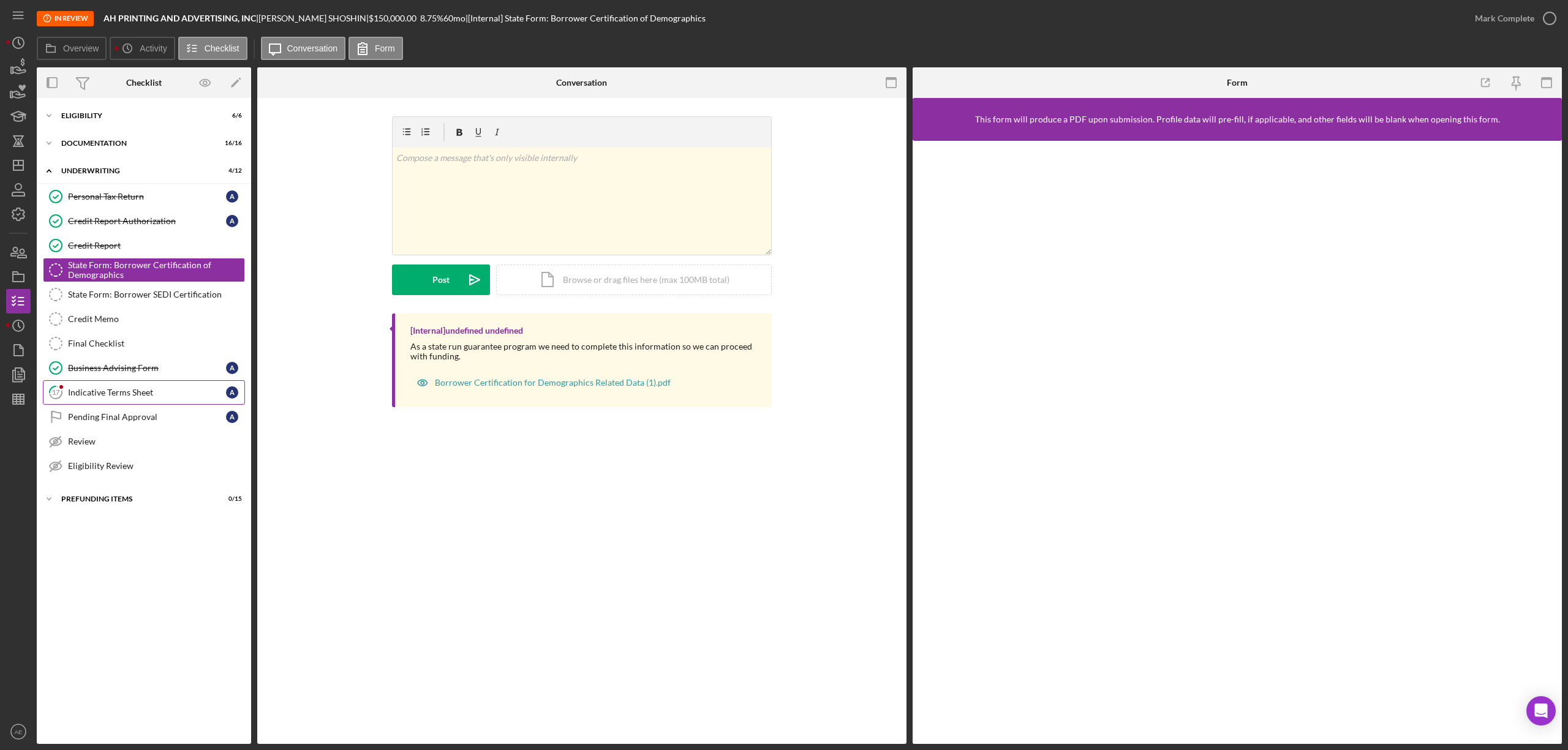
click at [167, 401] on link "17 Indicative Terms Sheet A" at bounding box center [144, 392] width 202 height 24
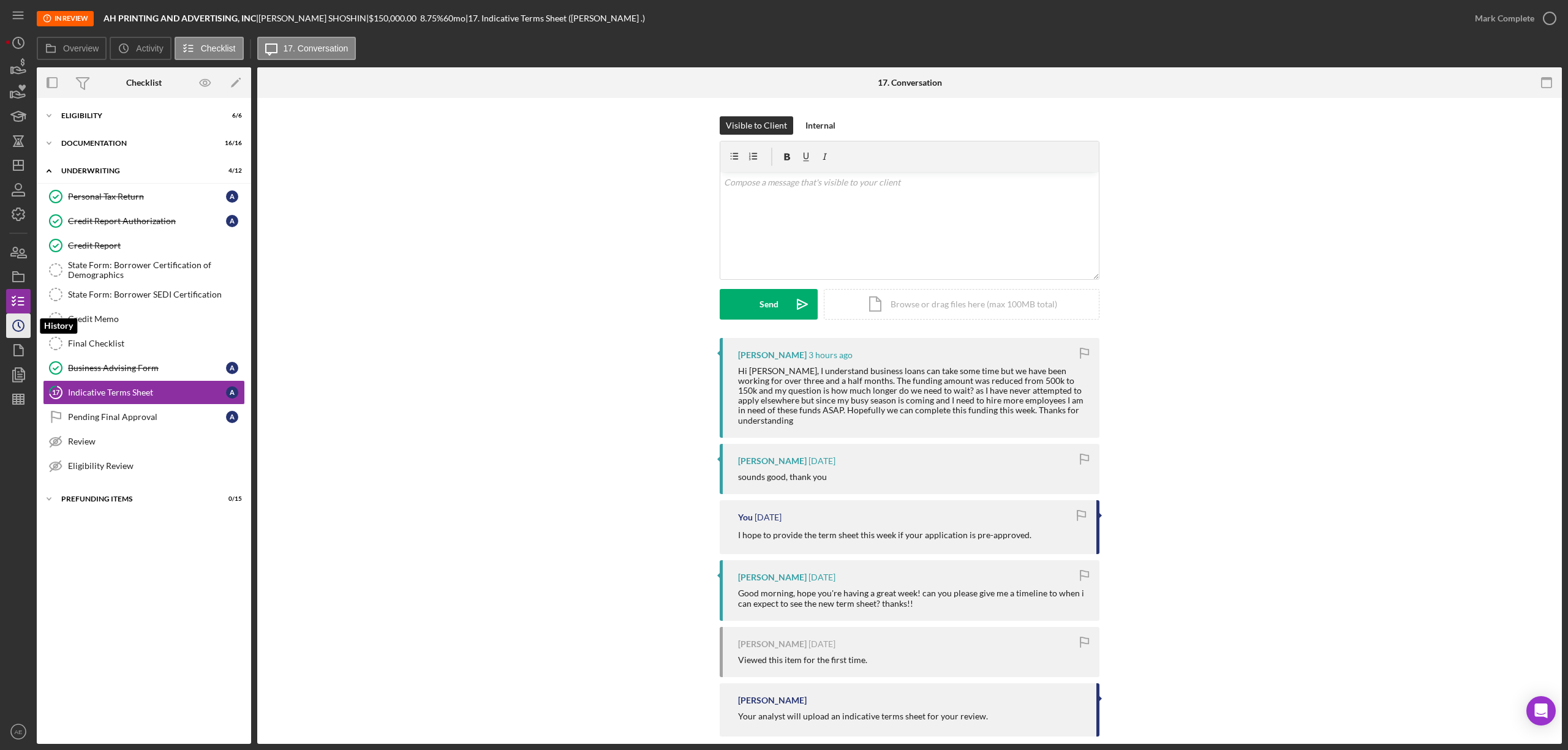
click at [24, 319] on icon "Icon/History" at bounding box center [18, 326] width 31 height 31
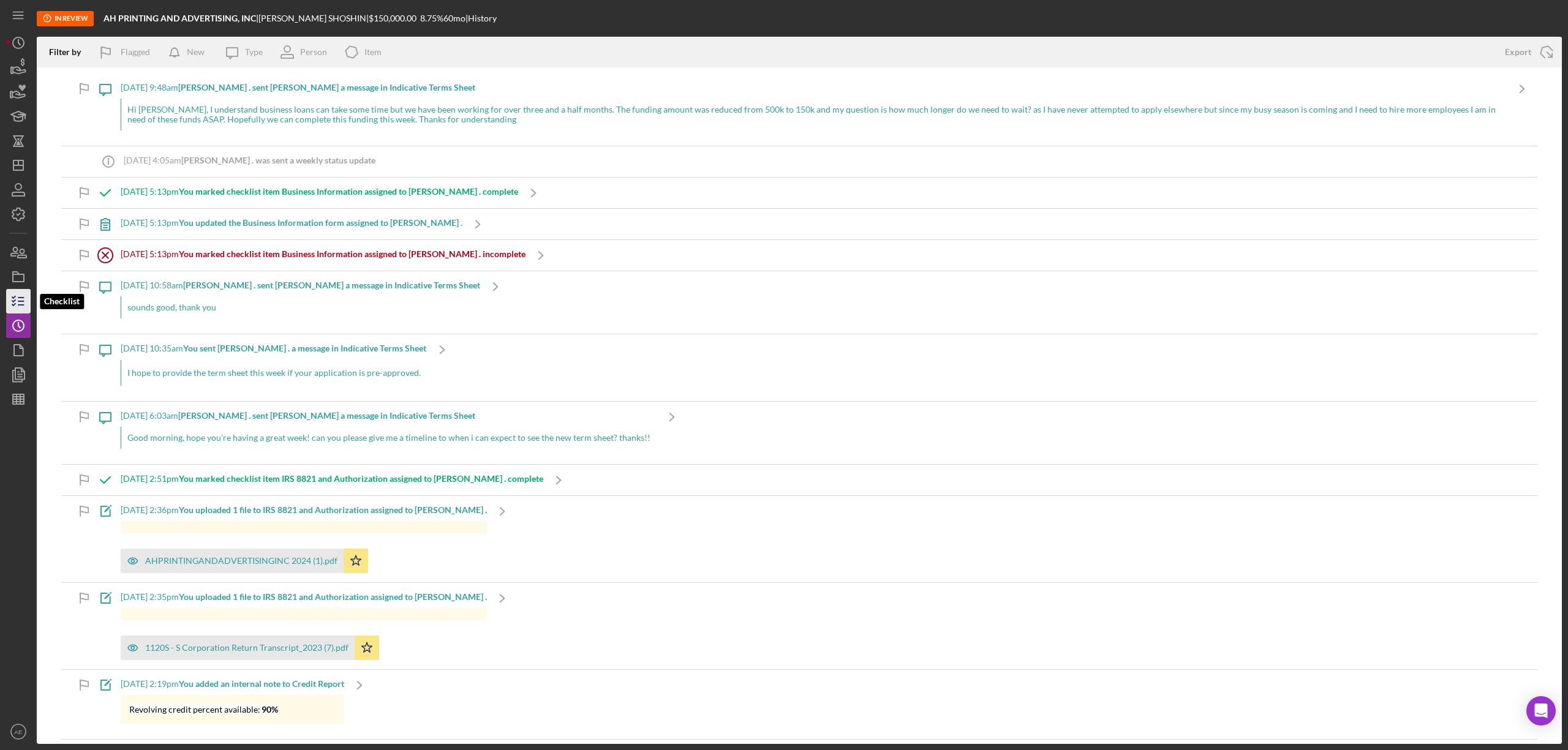
click at [22, 304] on icon "button" at bounding box center [18, 301] width 31 height 31
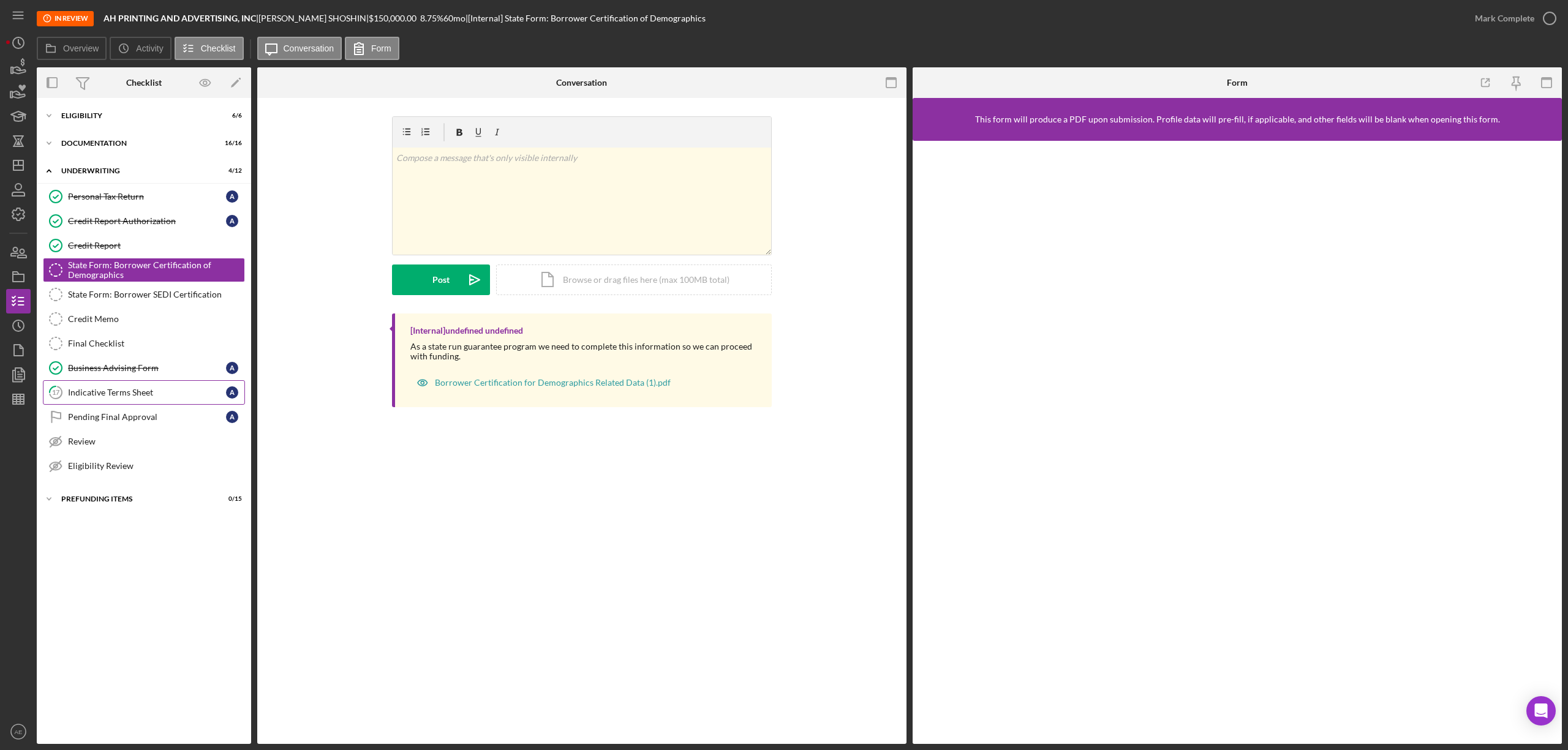
click at [130, 393] on div "Indicative Terms Sheet" at bounding box center [147, 393] width 158 height 10
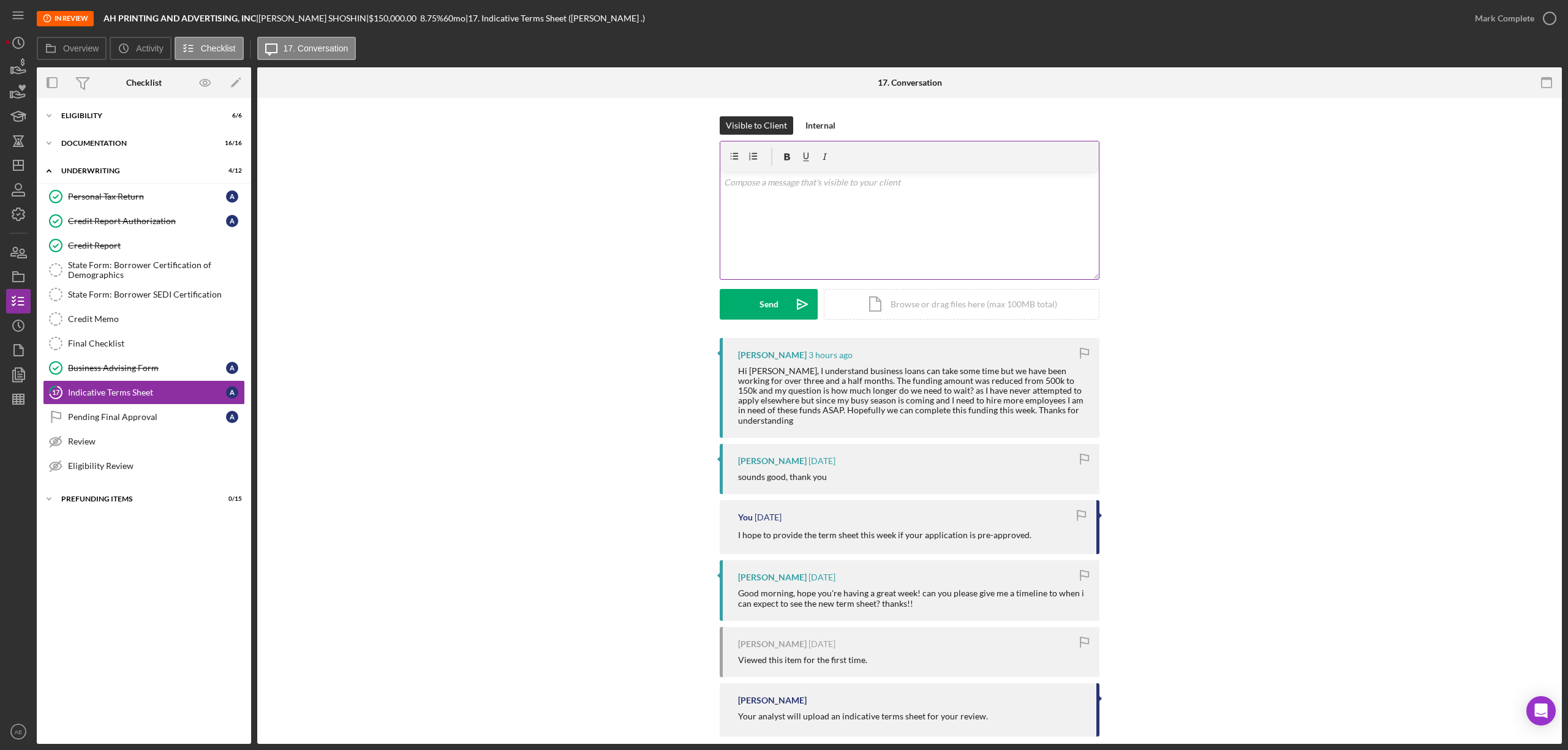
click at [833, 240] on div "v Color teal Color pink Remove color Add row above Add row below Add column bef…" at bounding box center [910, 226] width 379 height 107
click at [799, 231] on p "We have been waiting for your pre-approval since last week. I've reached out to…" at bounding box center [910, 224] width 372 height 28
click at [1039, 212] on p "We have been waiting for your pre-approval since last week. I've reached out to…" at bounding box center [910, 224] width 372 height 28
click at [925, 230] on p "We have been waiting for your pre-approval since last week. I've reached out to…" at bounding box center [910, 224] width 372 height 28
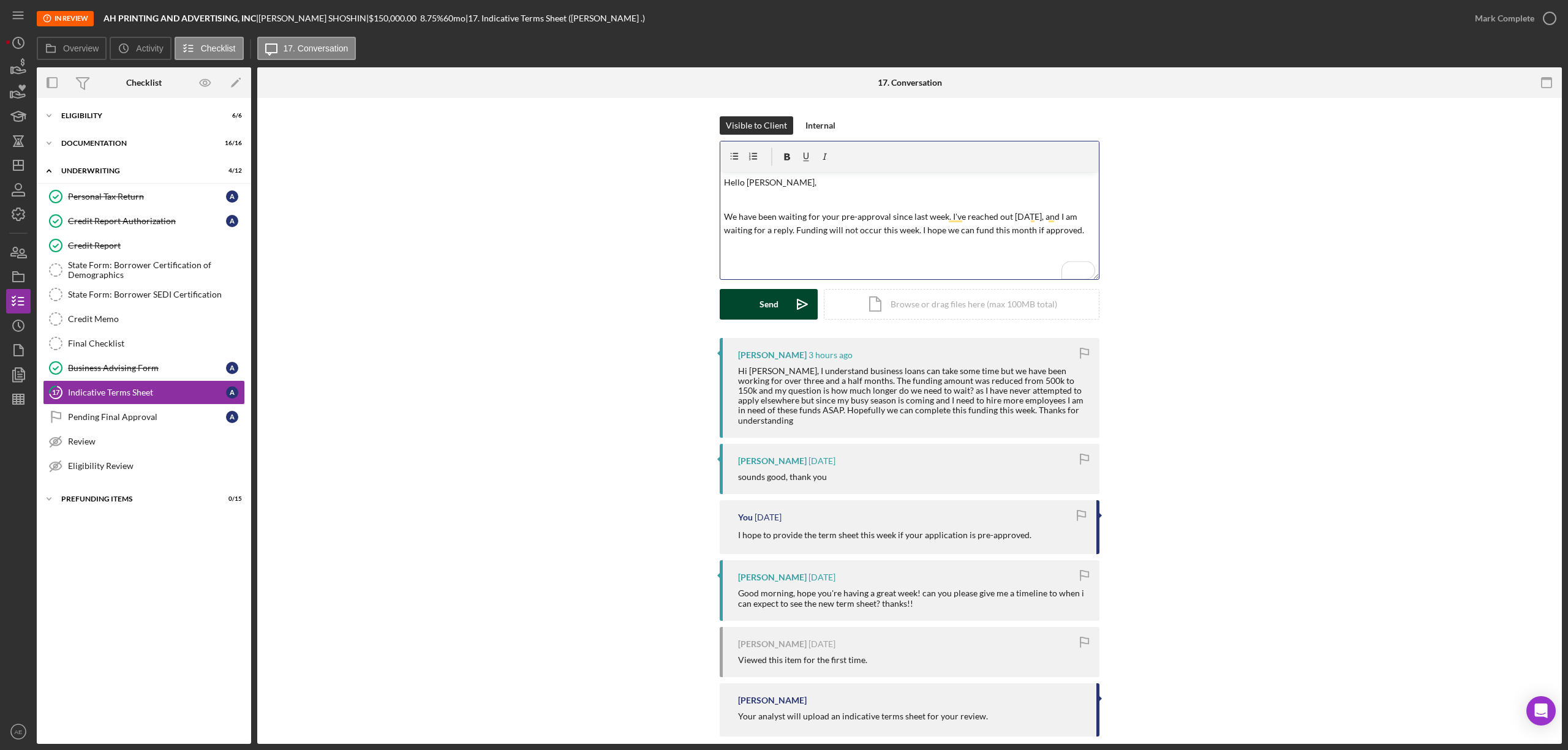
click at [783, 305] on button "Send Icon/icon-invite-send" at bounding box center [768, 304] width 98 height 31
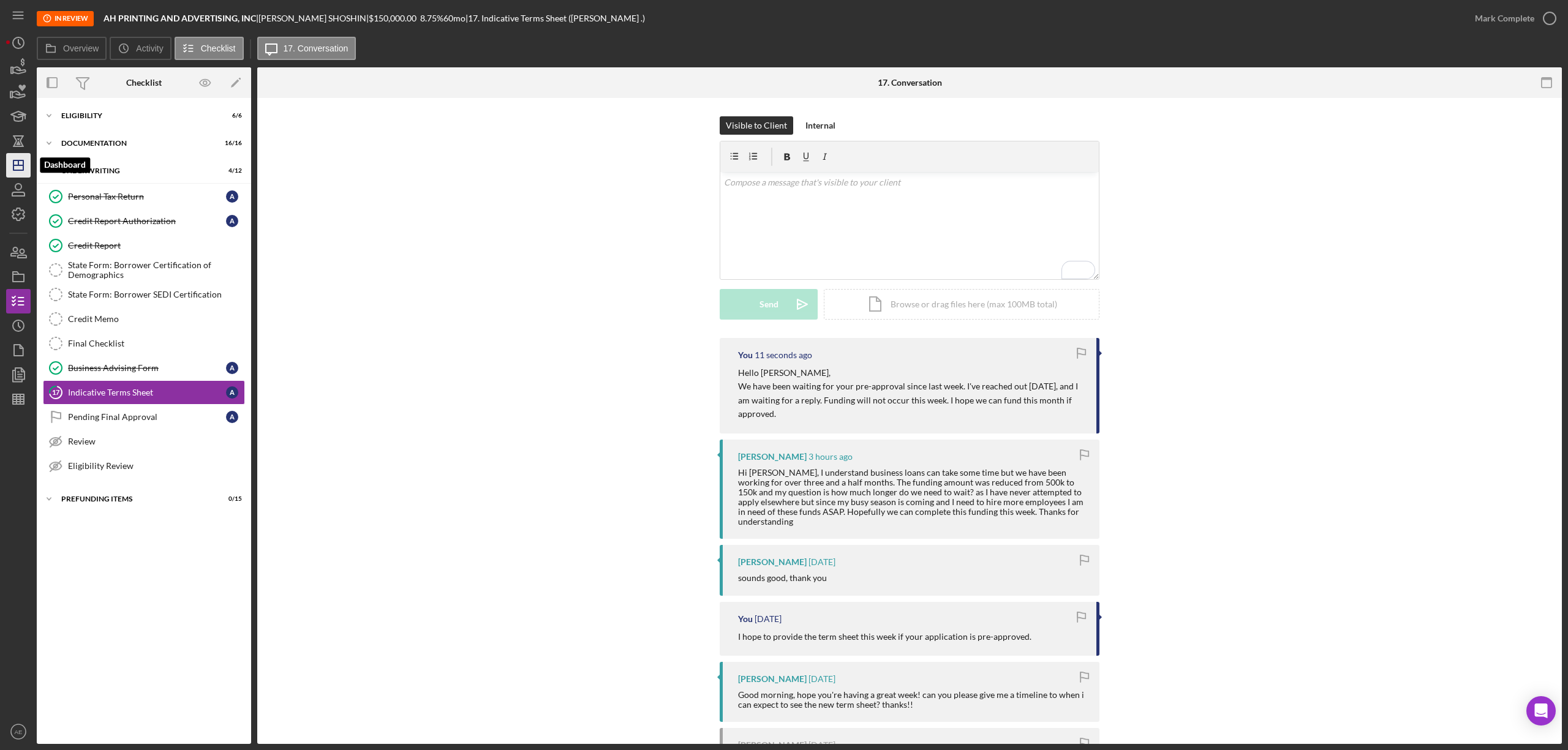
drag, startPoint x: 21, startPoint y: 161, endPoint x: 28, endPoint y: 161, distance: 7.0
click at [21, 161] on polygon "button" at bounding box center [19, 166] width 10 height 10
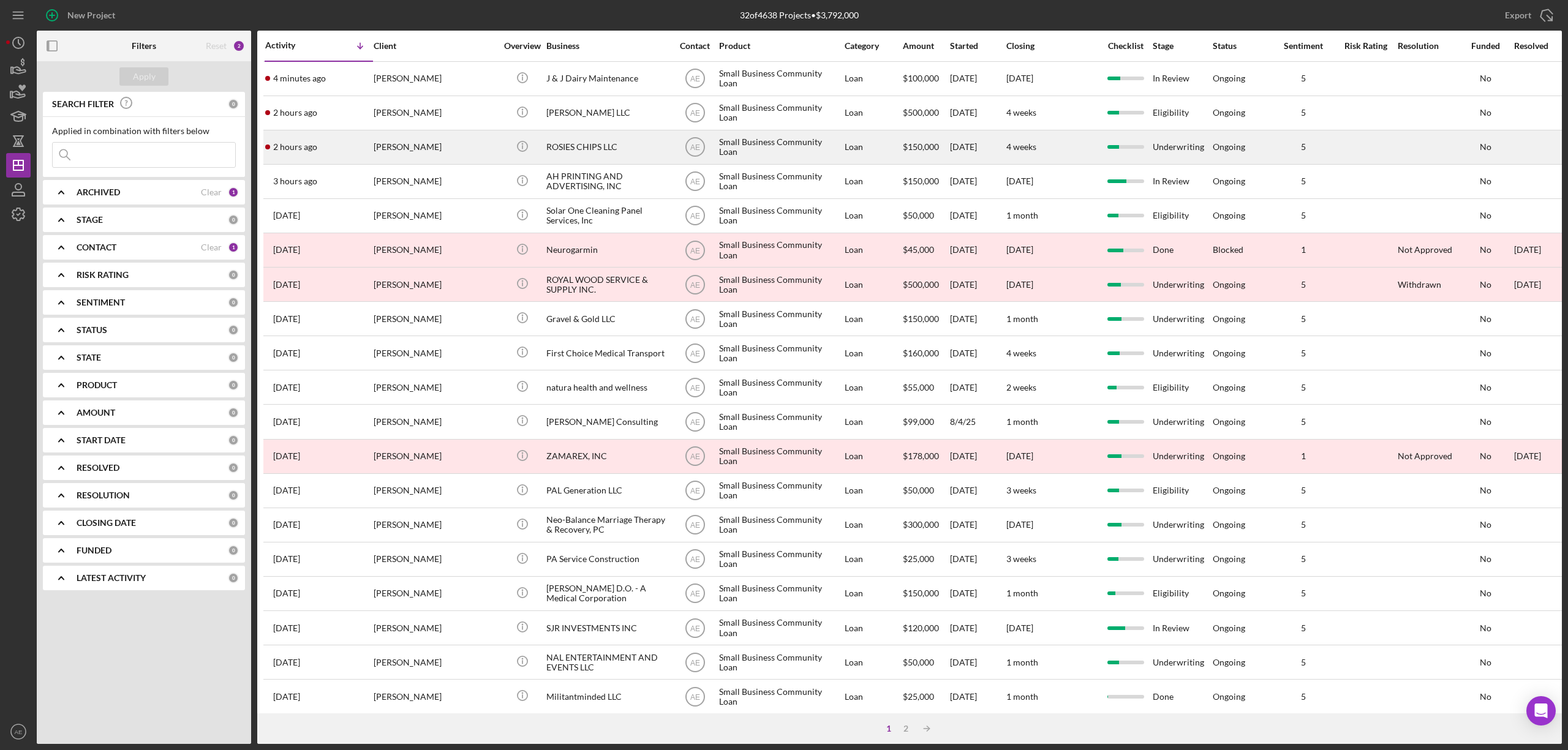
click at [469, 147] on div "Maxwell Shedlosky" at bounding box center [435, 146] width 122 height 32
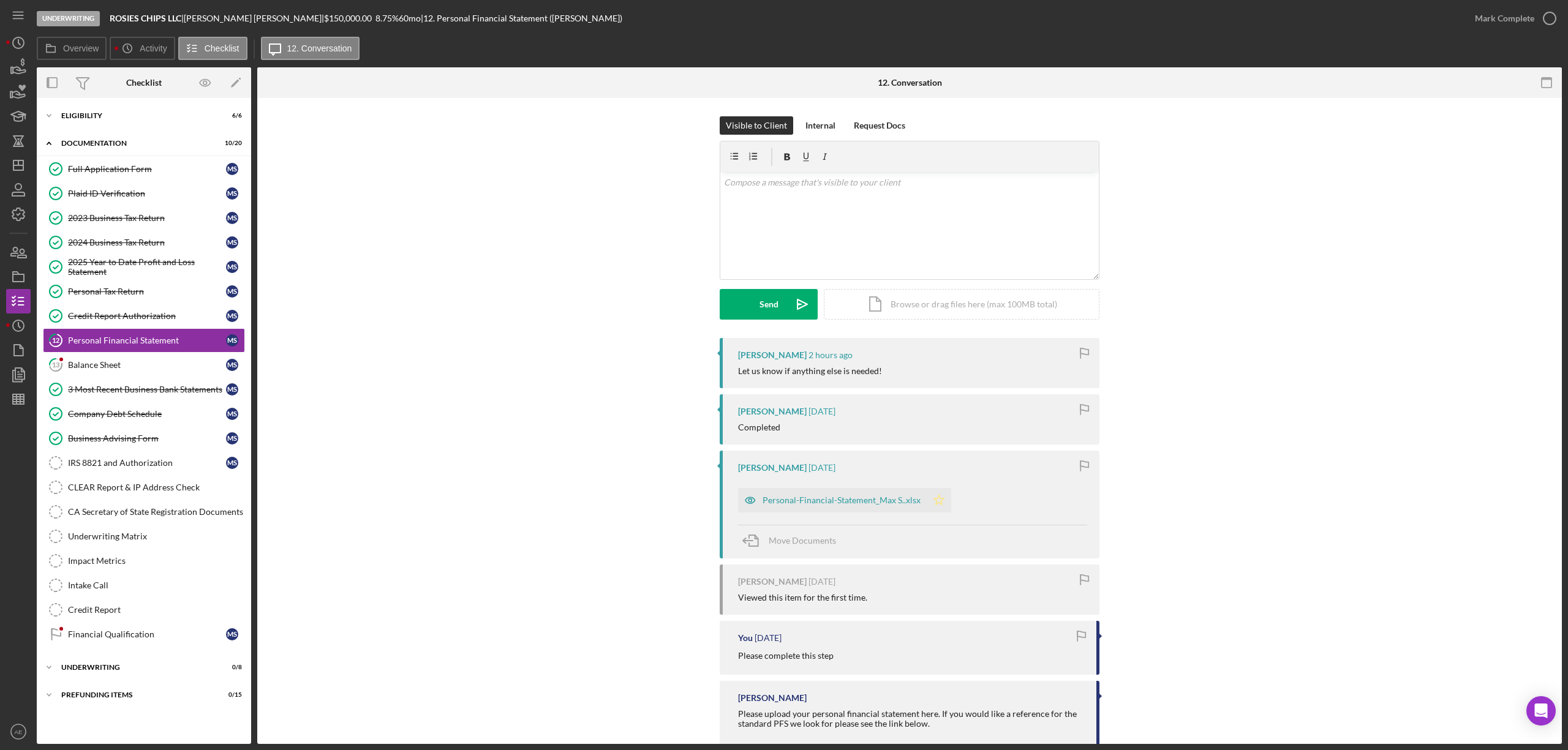
drag, startPoint x: 743, startPoint y: 496, endPoint x: 753, endPoint y: 492, distance: 10.8
click at [743, 496] on icon "button" at bounding box center [750, 500] width 24 height 24
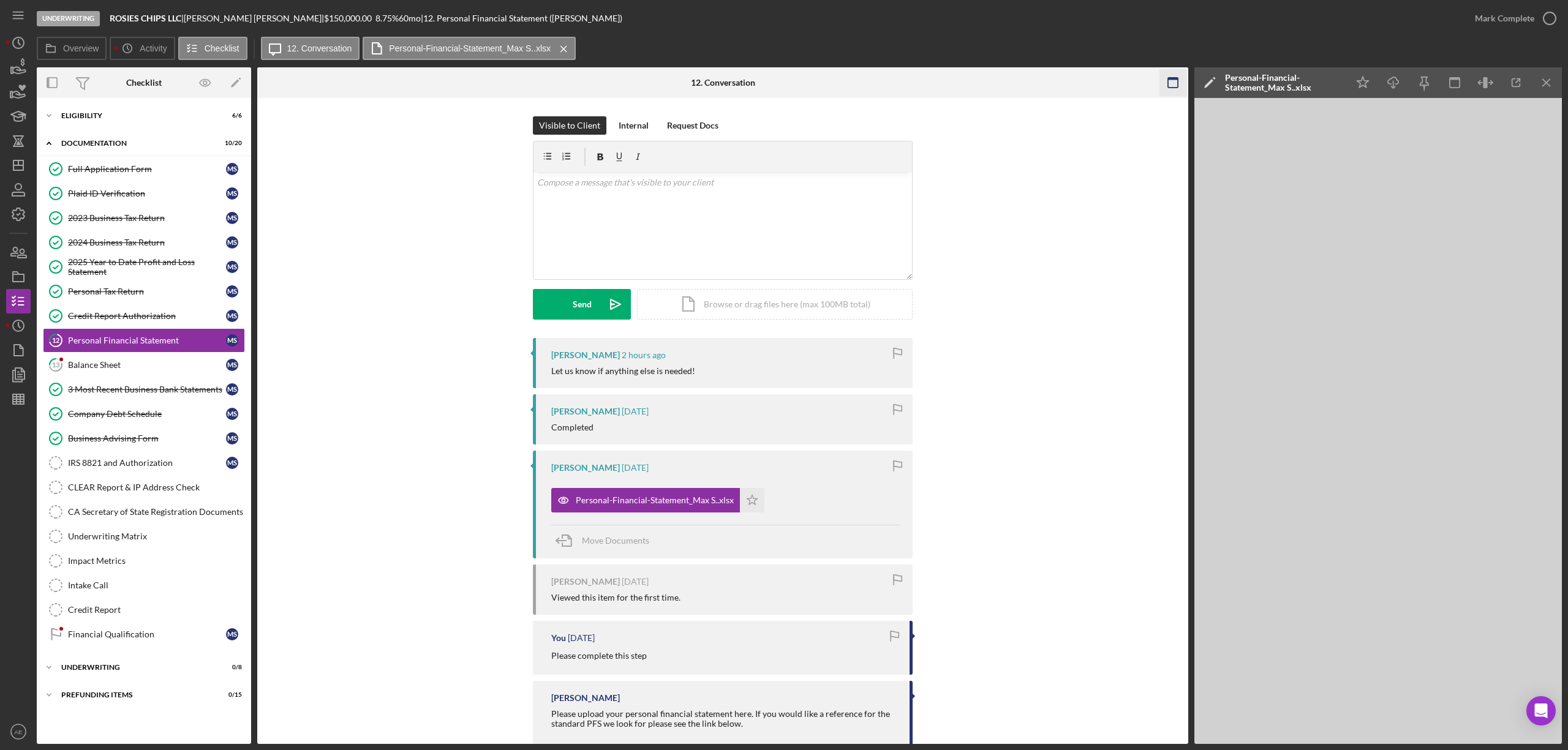
click at [1168, 76] on icon "button" at bounding box center [1173, 83] width 28 height 28
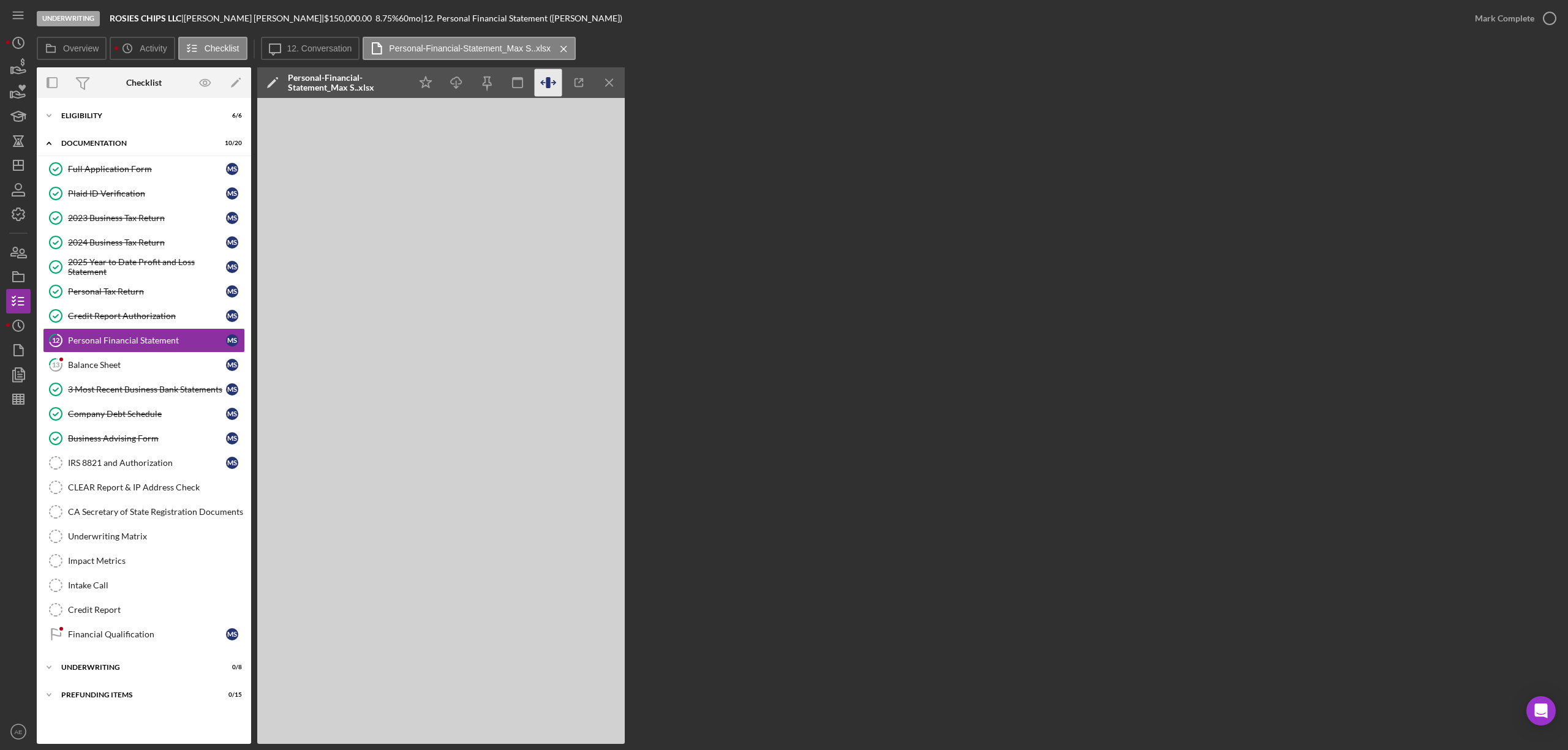
click at [554, 84] on icon "button" at bounding box center [552, 82] width 4 height 4
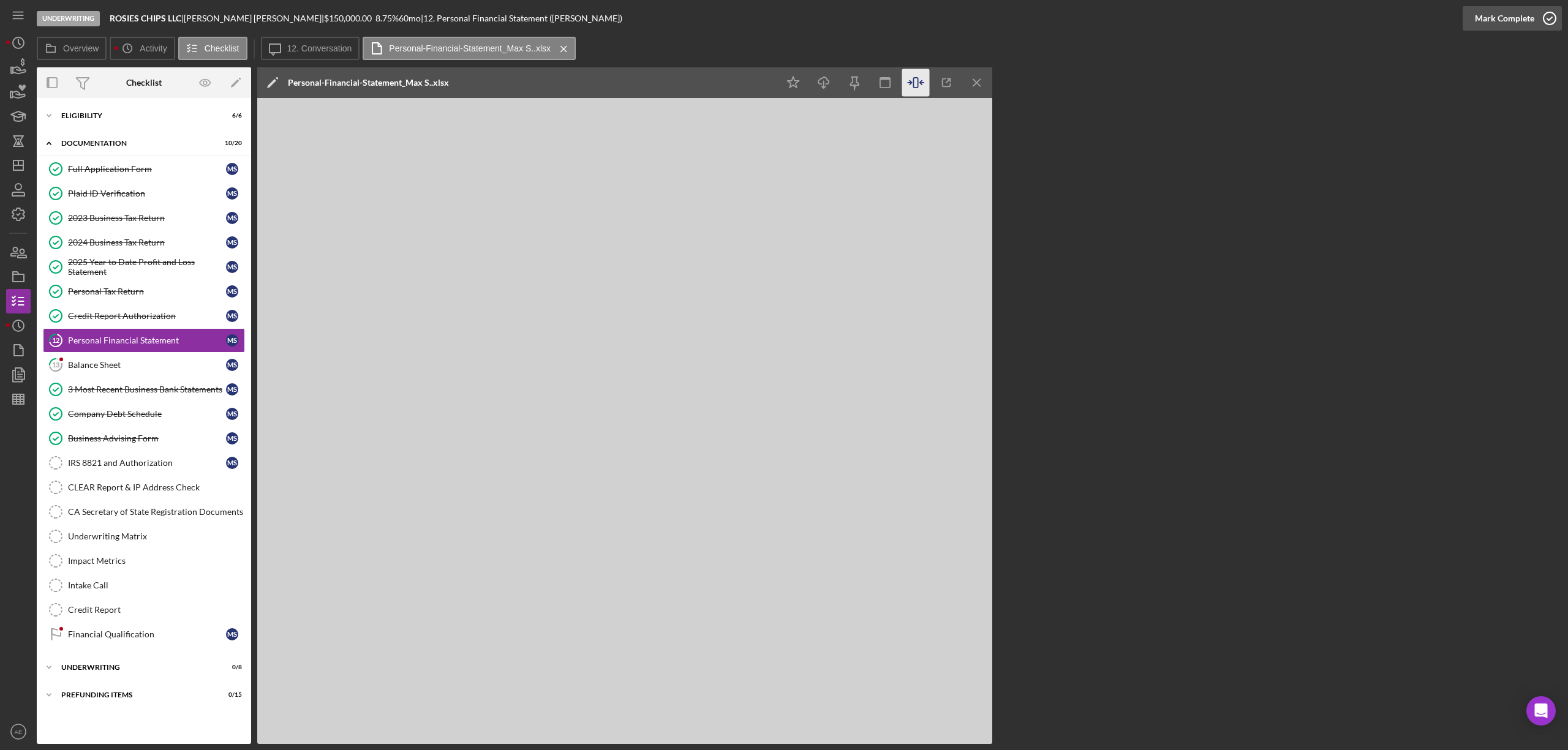
click at [1524, 21] on div "Mark Complete" at bounding box center [1504, 19] width 59 height 24
click at [167, 377] on link "13 Balance Sheet M S" at bounding box center [144, 365] width 202 height 24
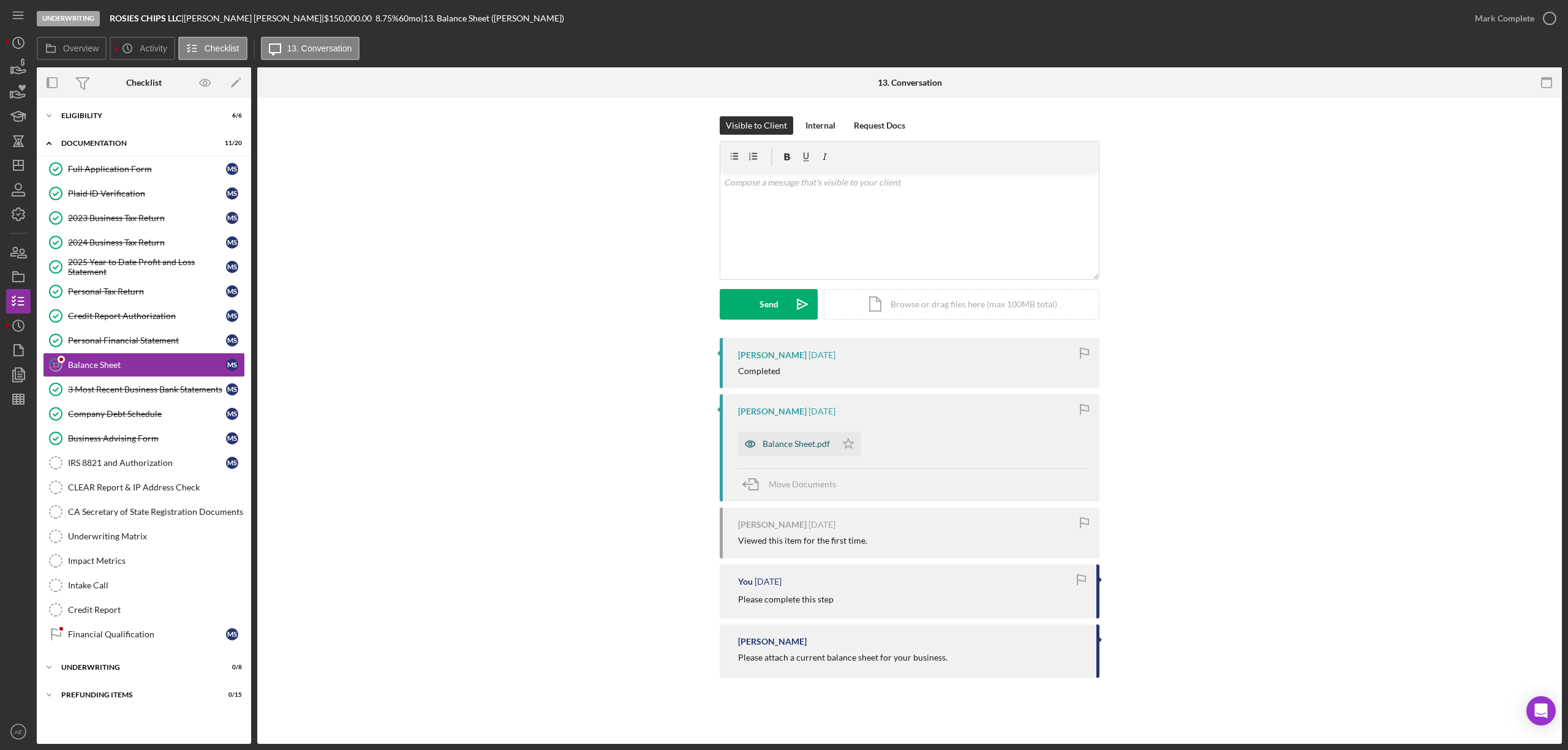
click at [750, 434] on icon "button" at bounding box center [750, 444] width 24 height 24
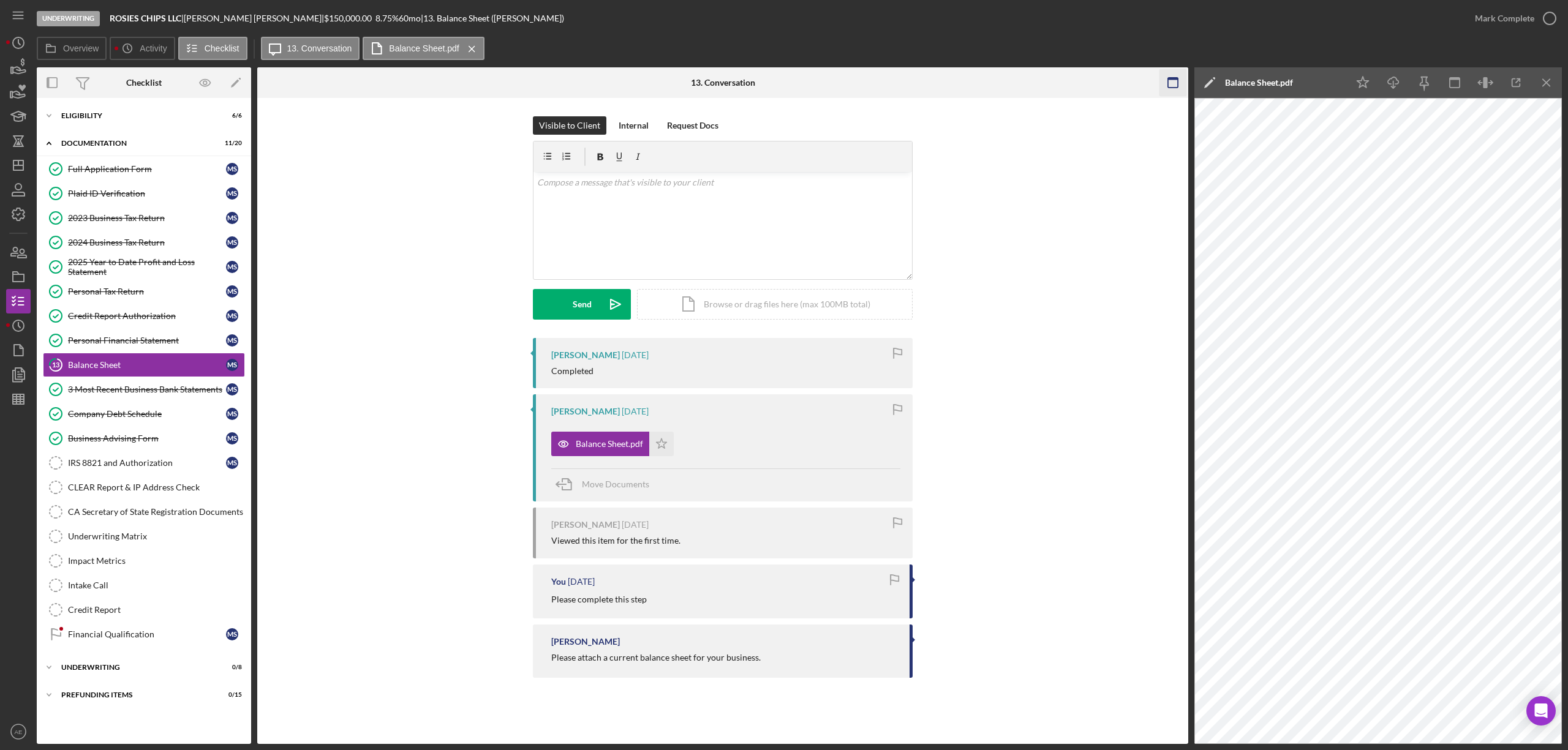
click at [1168, 79] on rect "button" at bounding box center [1173, 79] width 10 height 2
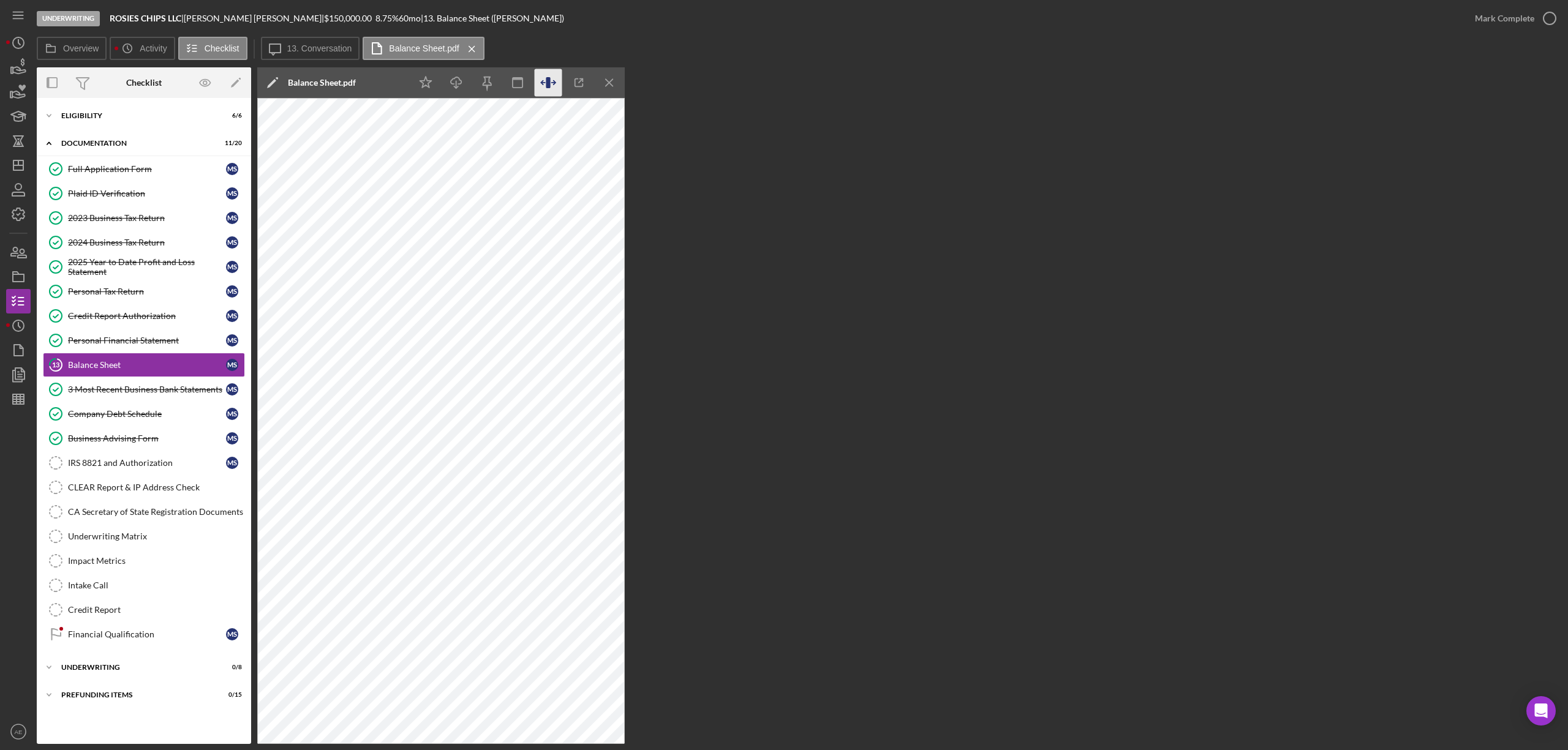
click at [545, 81] on icon "button" at bounding box center [548, 83] width 28 height 28
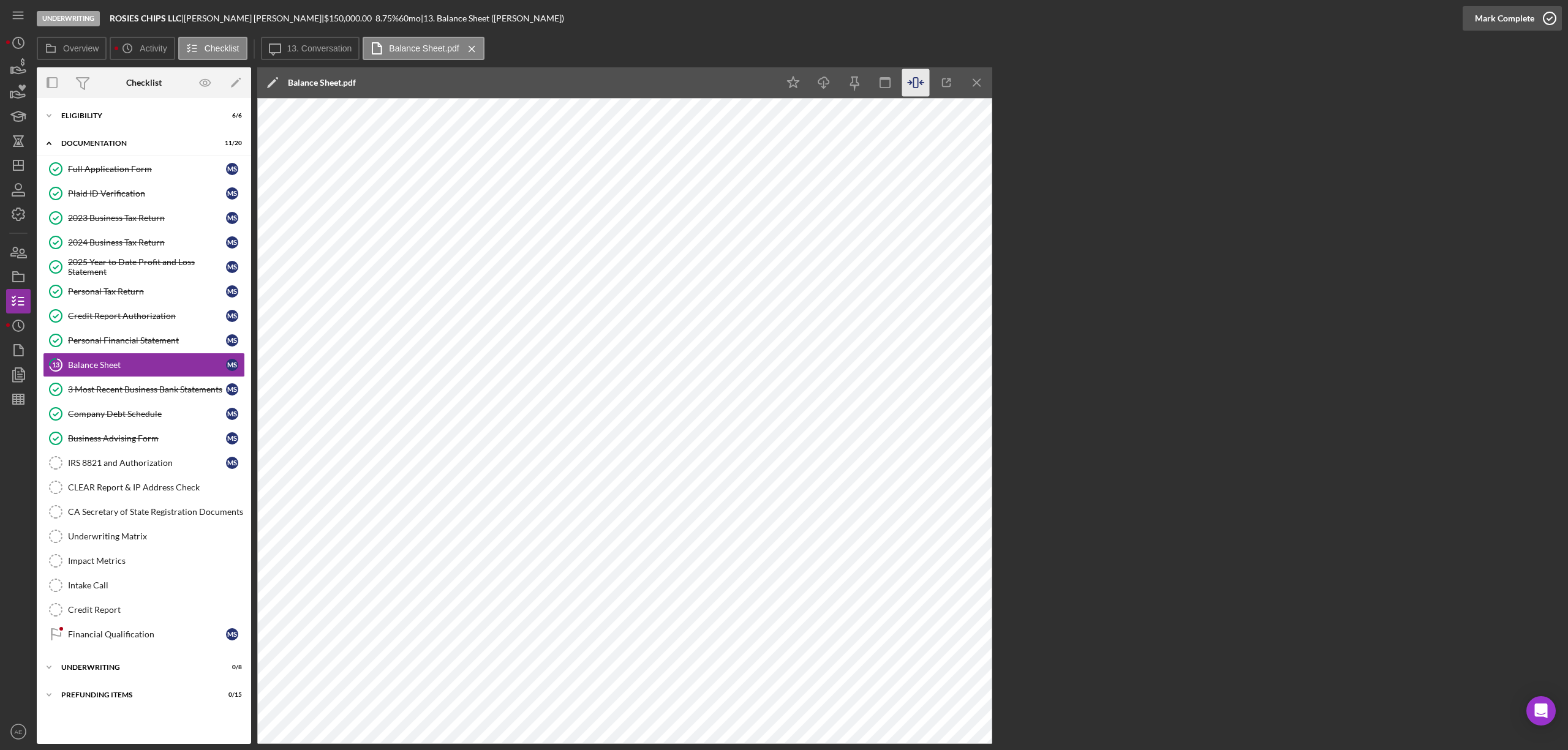
click at [1497, 17] on div "Mark Complete" at bounding box center [1504, 19] width 59 height 24
click at [144, 638] on div "Financial Qualification" at bounding box center [147, 634] width 158 height 10
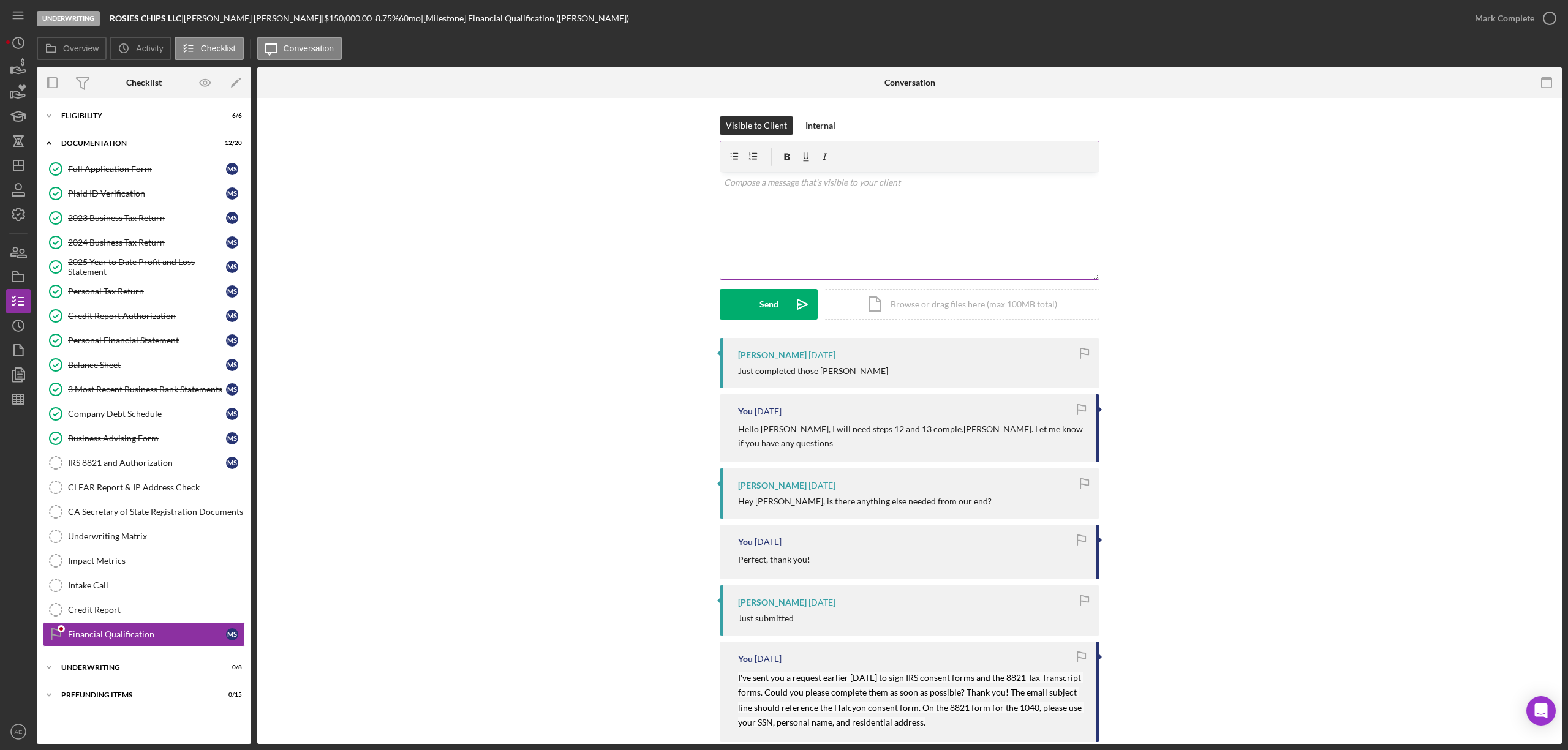
click at [829, 213] on div "v Color teal Color pink Remove color Add row above Add row below Add column bef…" at bounding box center [910, 226] width 379 height 107
click at [773, 309] on div "Send" at bounding box center [769, 304] width 19 height 31
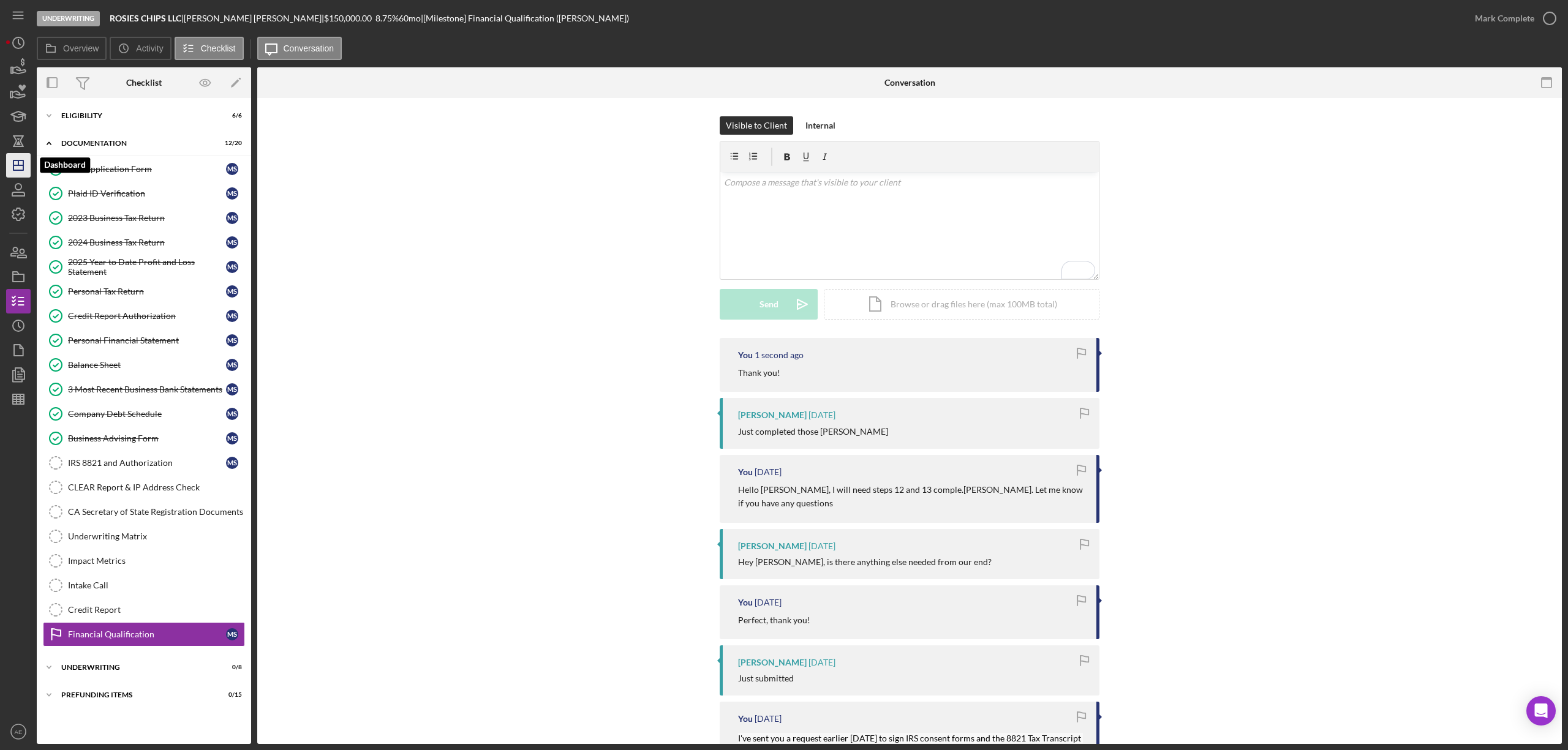
click at [22, 170] on polygon "button" at bounding box center [19, 166] width 10 height 10
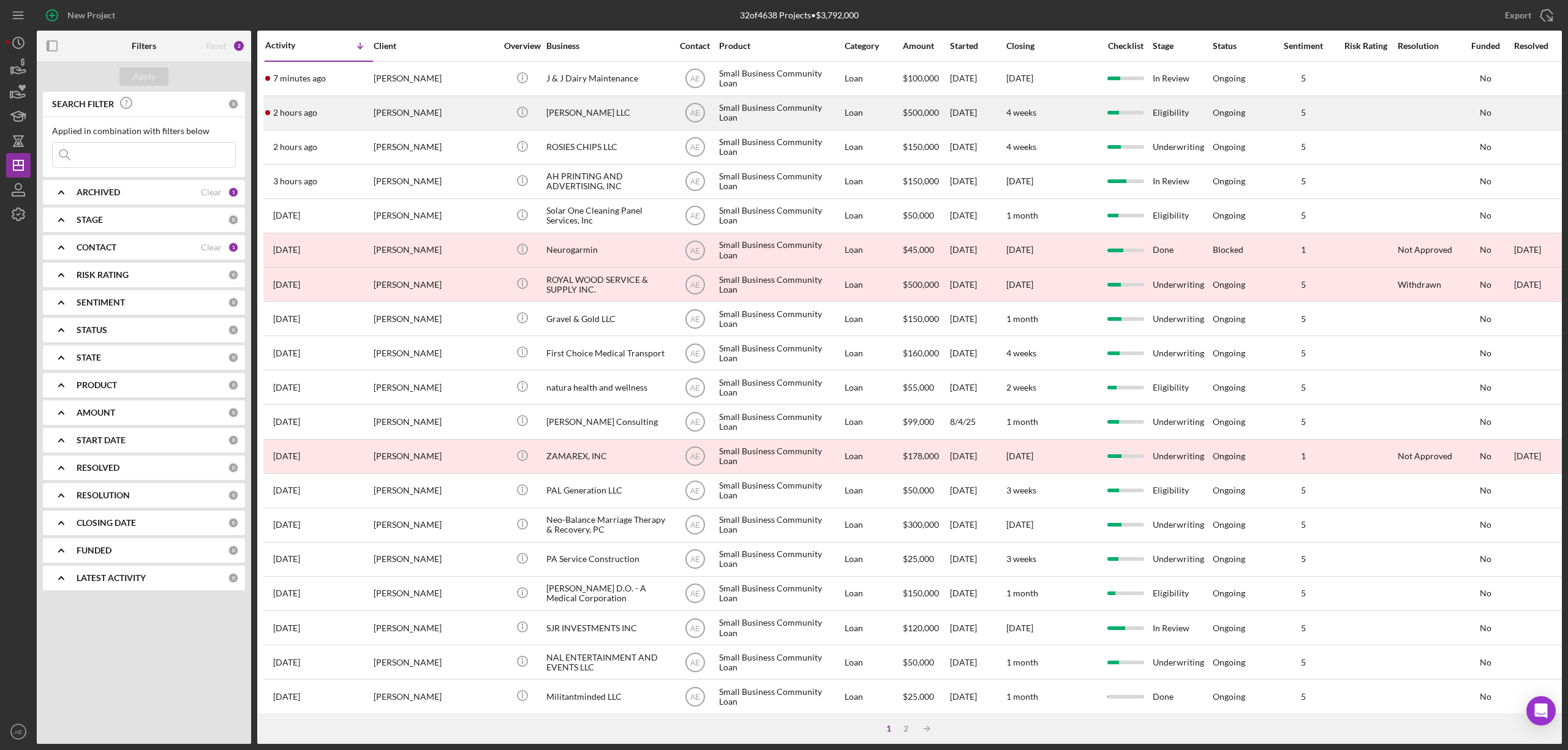
click at [463, 115] on div "Bryan Wingen" at bounding box center [435, 112] width 122 height 32
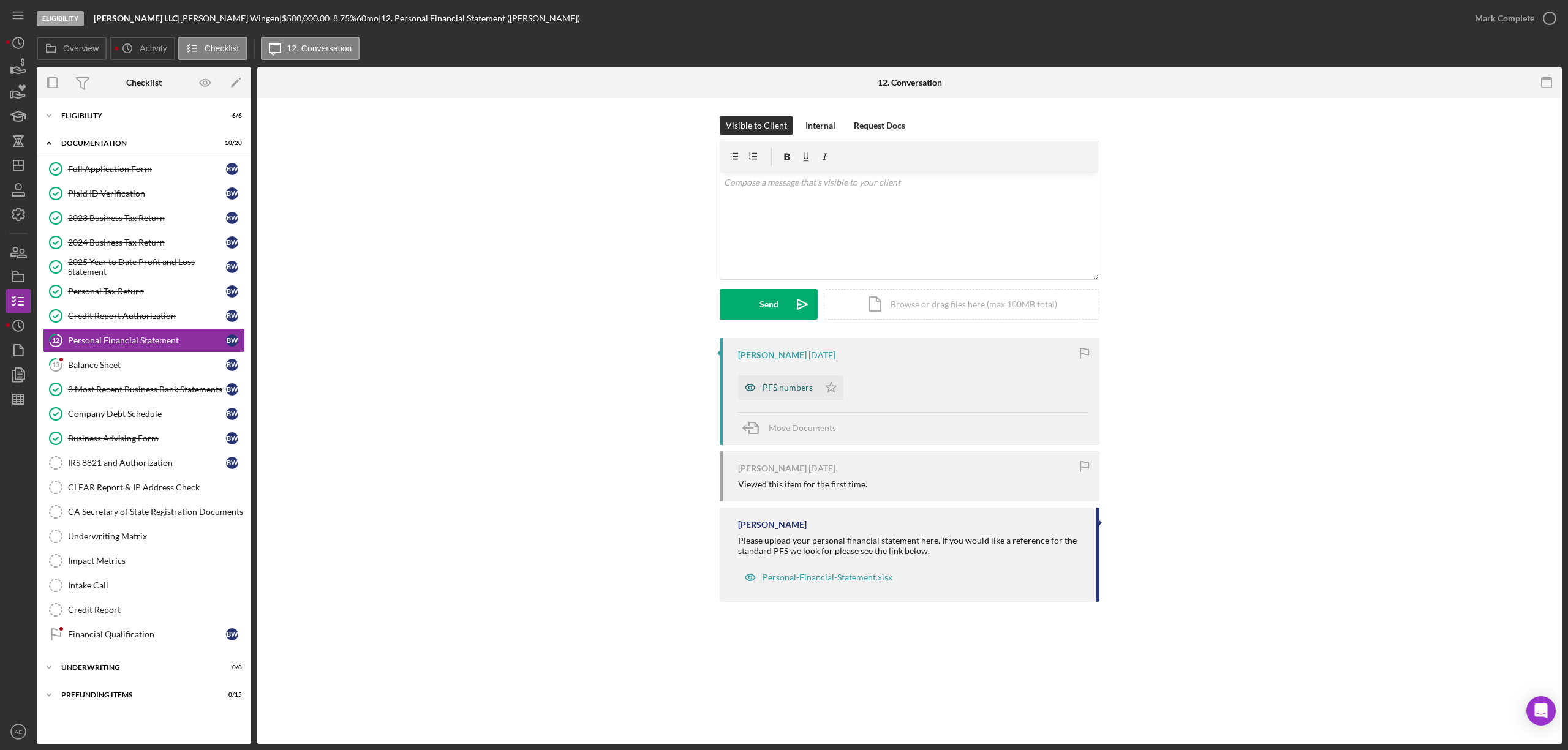
click at [751, 388] on icon "button" at bounding box center [750, 388] width 3 height 3
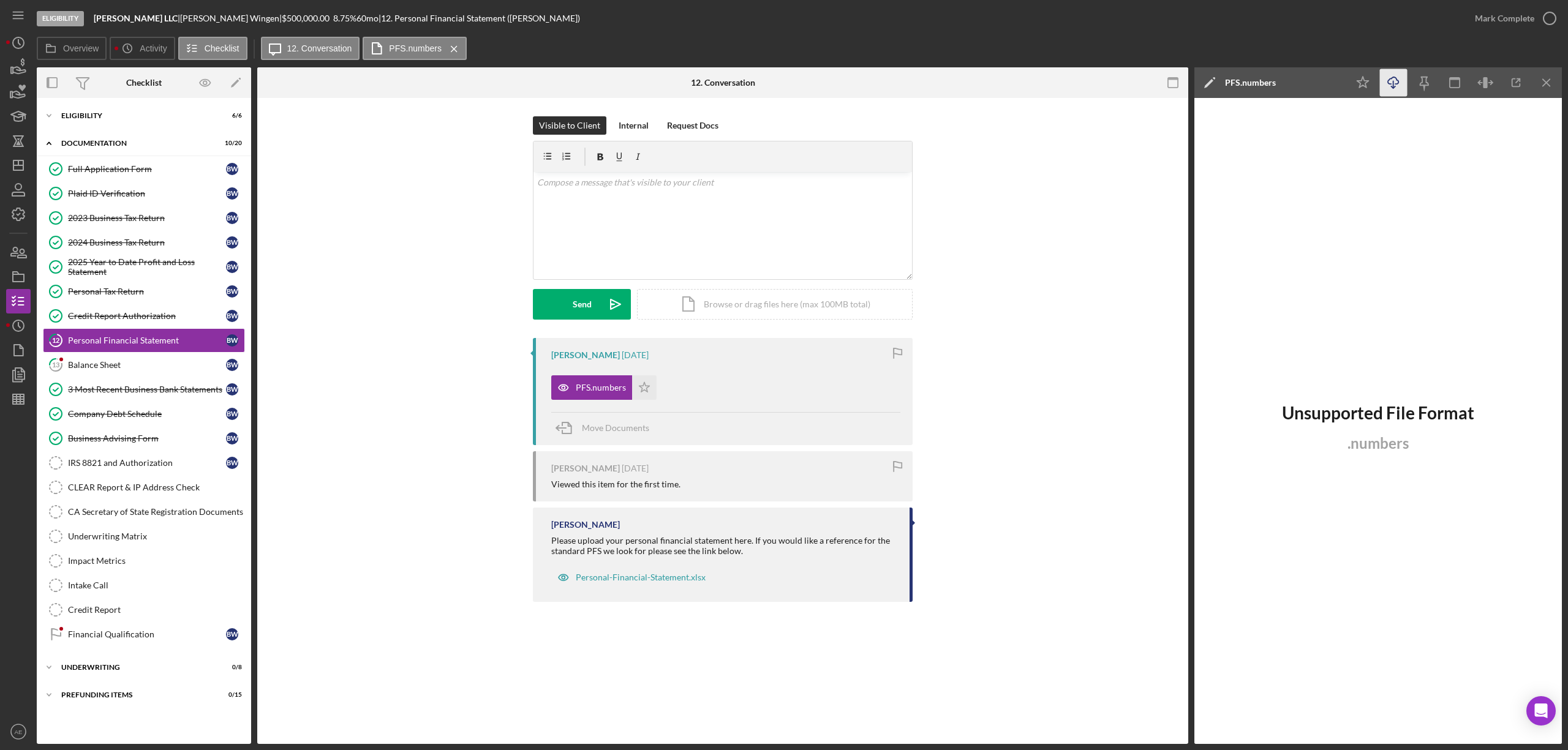
click at [1399, 79] on icon "Icon/Download" at bounding box center [1394, 83] width 28 height 28
click at [148, 370] on div "Balance Sheet" at bounding box center [147, 365] width 158 height 10
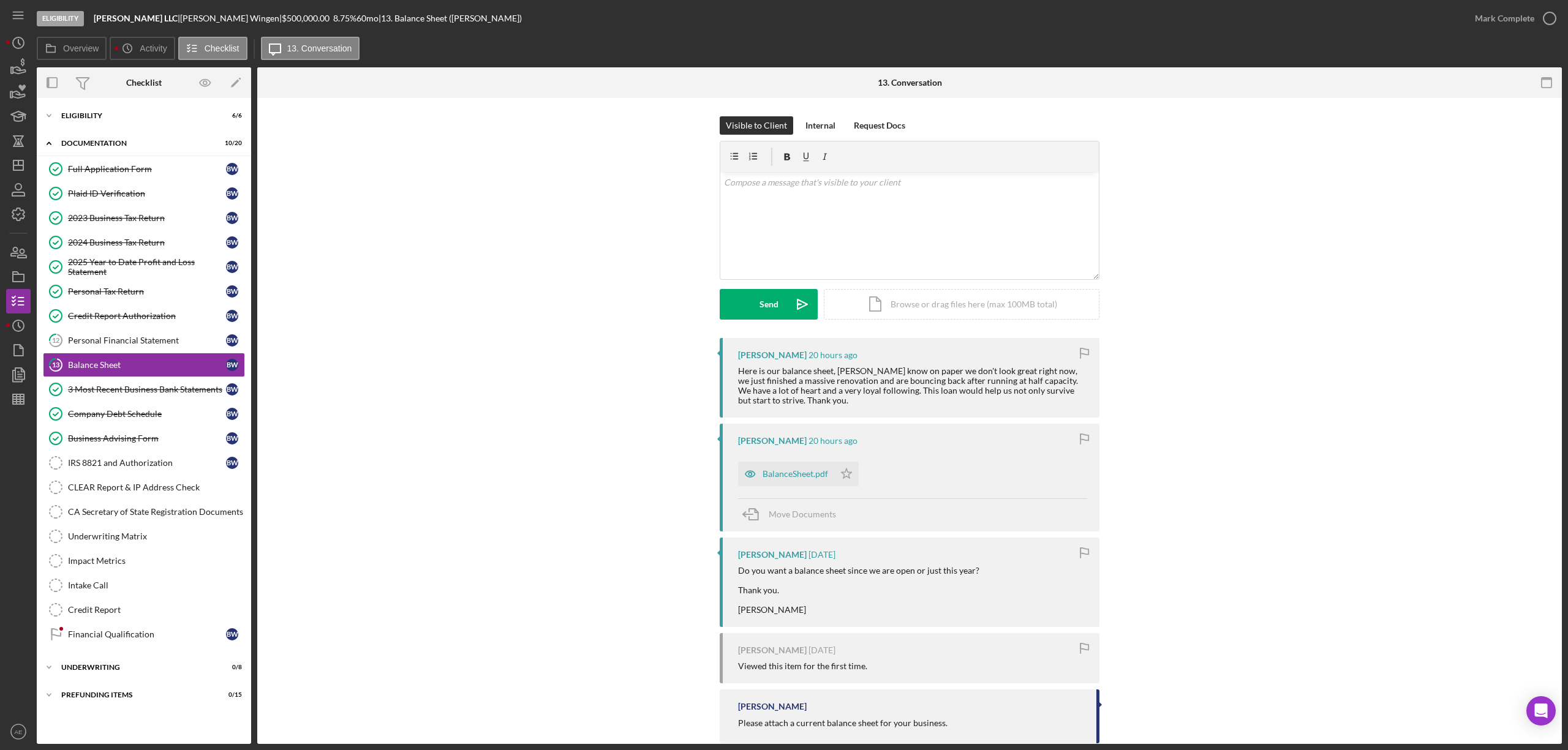
click at [733, 470] on div "Bryan Wingen 20 hours ago BalanceSheet.pdf Icon/Star Move Documents" at bounding box center [909, 477] width 379 height 107
click at [743, 468] on icon "button" at bounding box center [750, 474] width 24 height 24
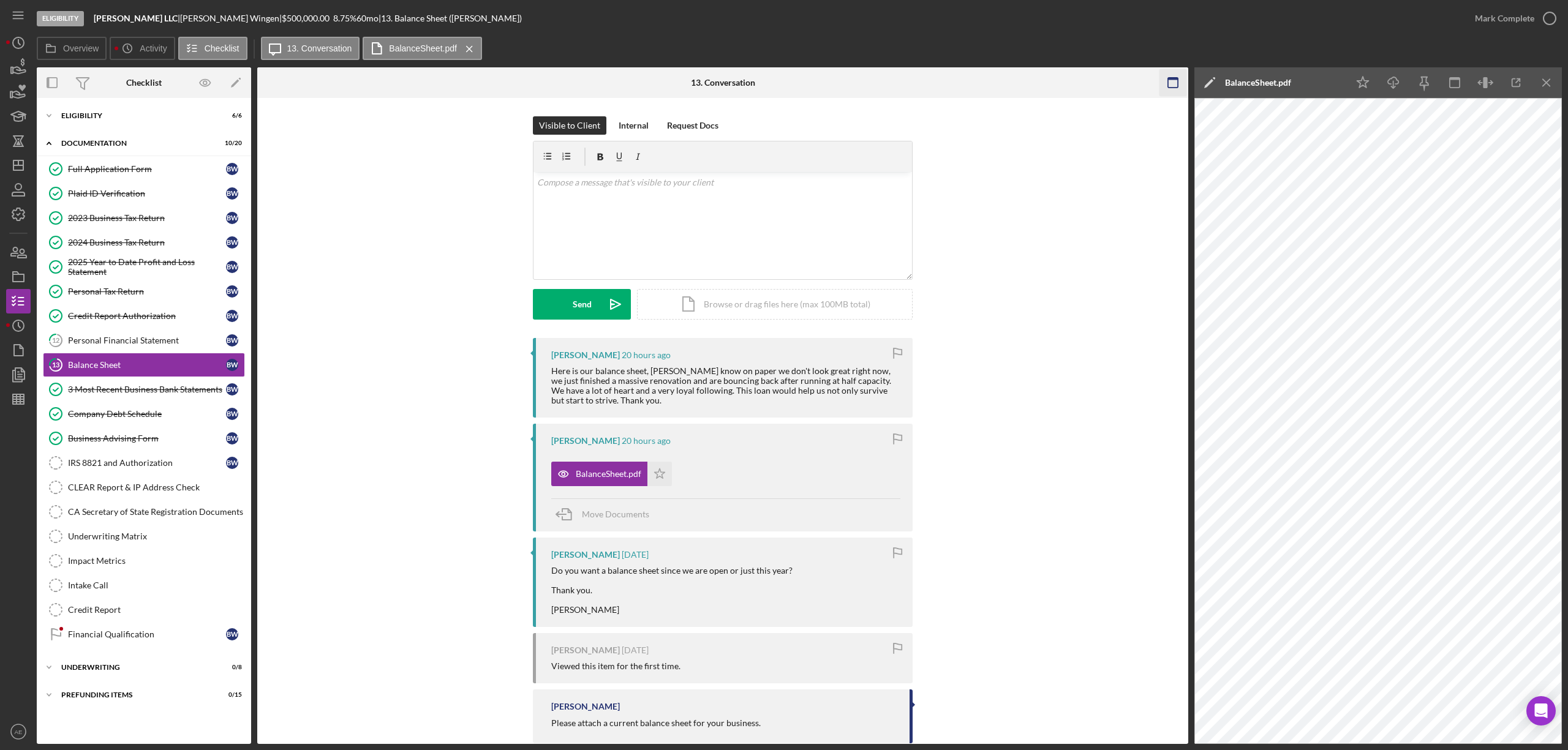
click at [1164, 79] on icon "button" at bounding box center [1173, 83] width 28 height 28
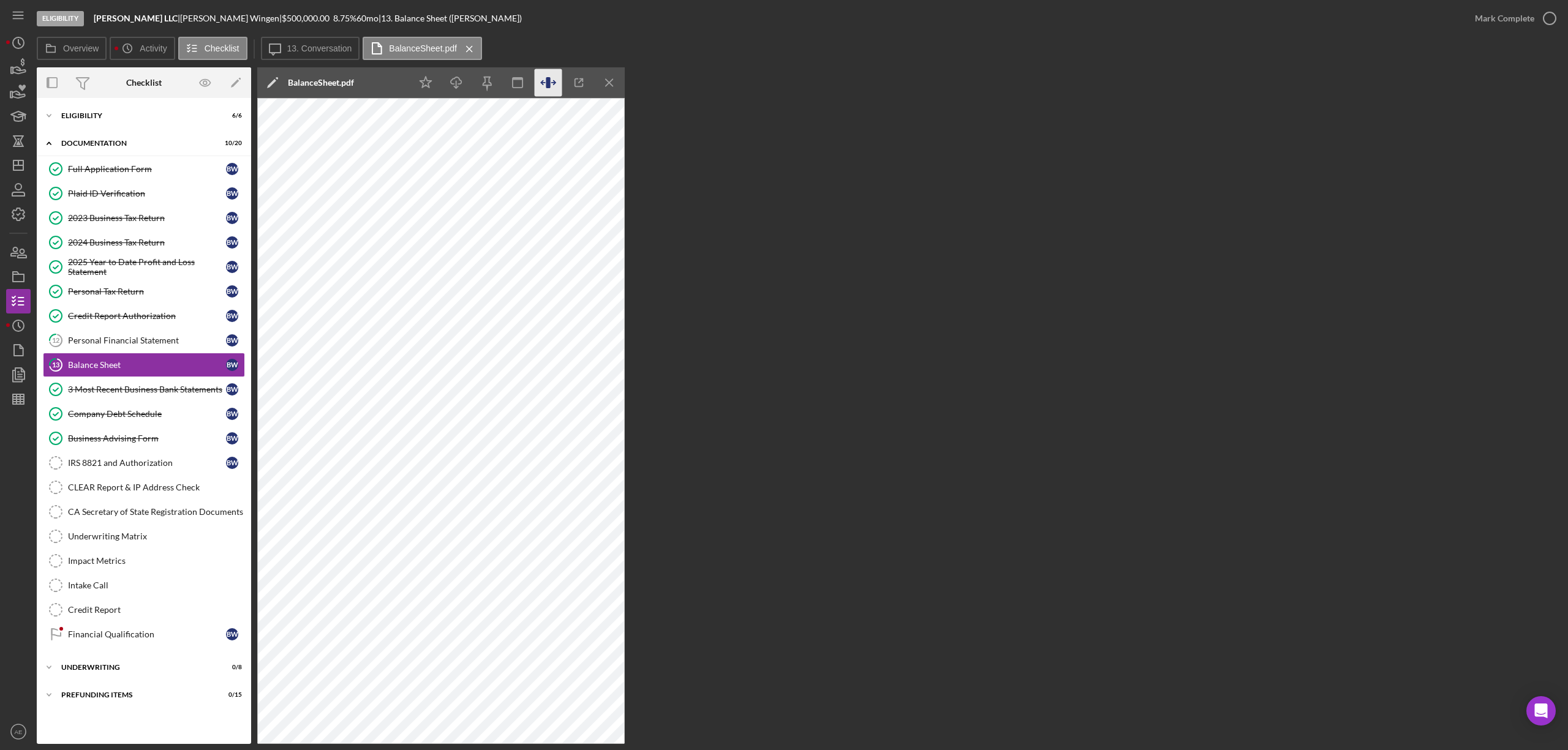
click at [552, 84] on icon "button" at bounding box center [548, 83] width 28 height 28
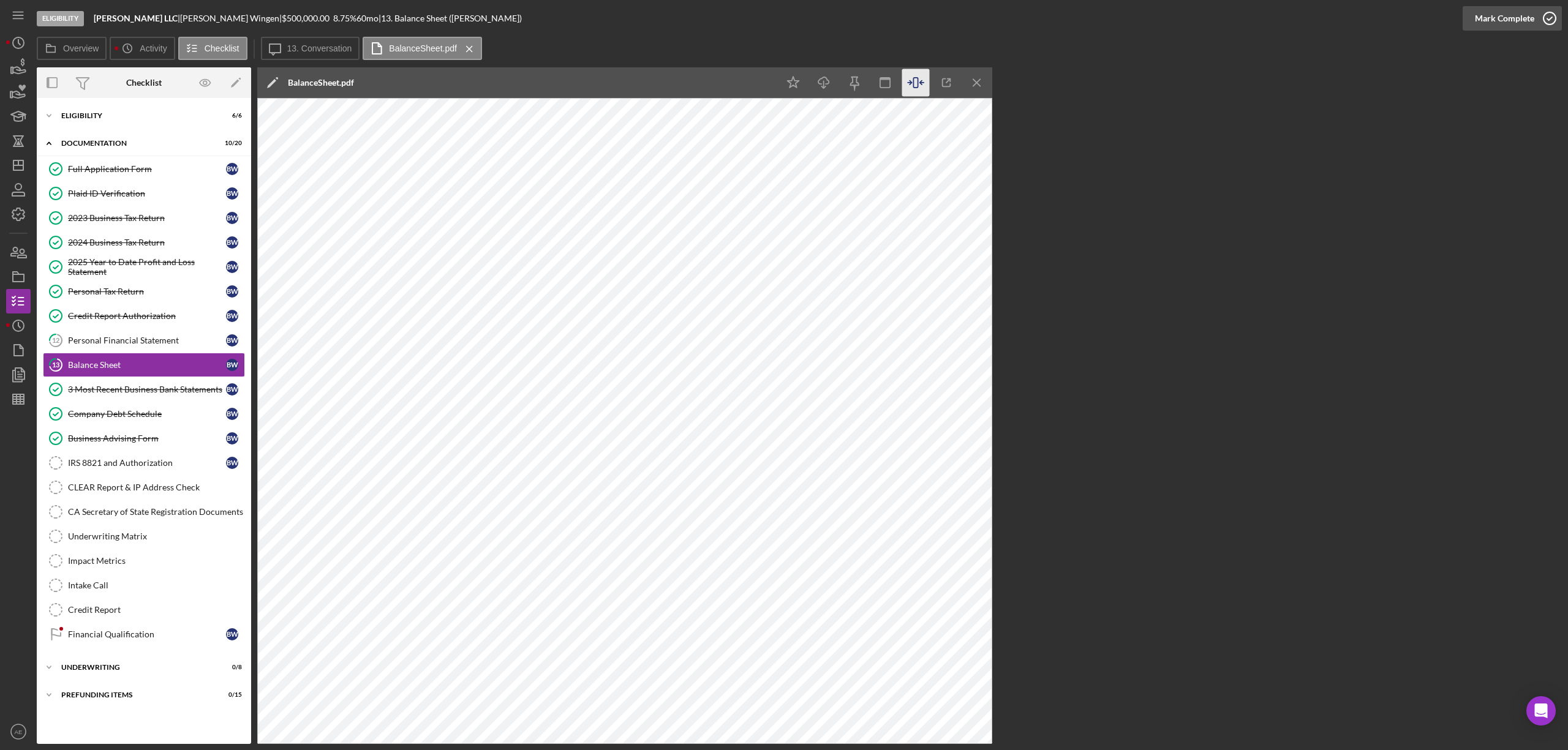
click at [1466, 21] on button "Mark Complete" at bounding box center [1512, 19] width 99 height 24
click at [164, 639] on div "Financial Qualification" at bounding box center [147, 634] width 158 height 10
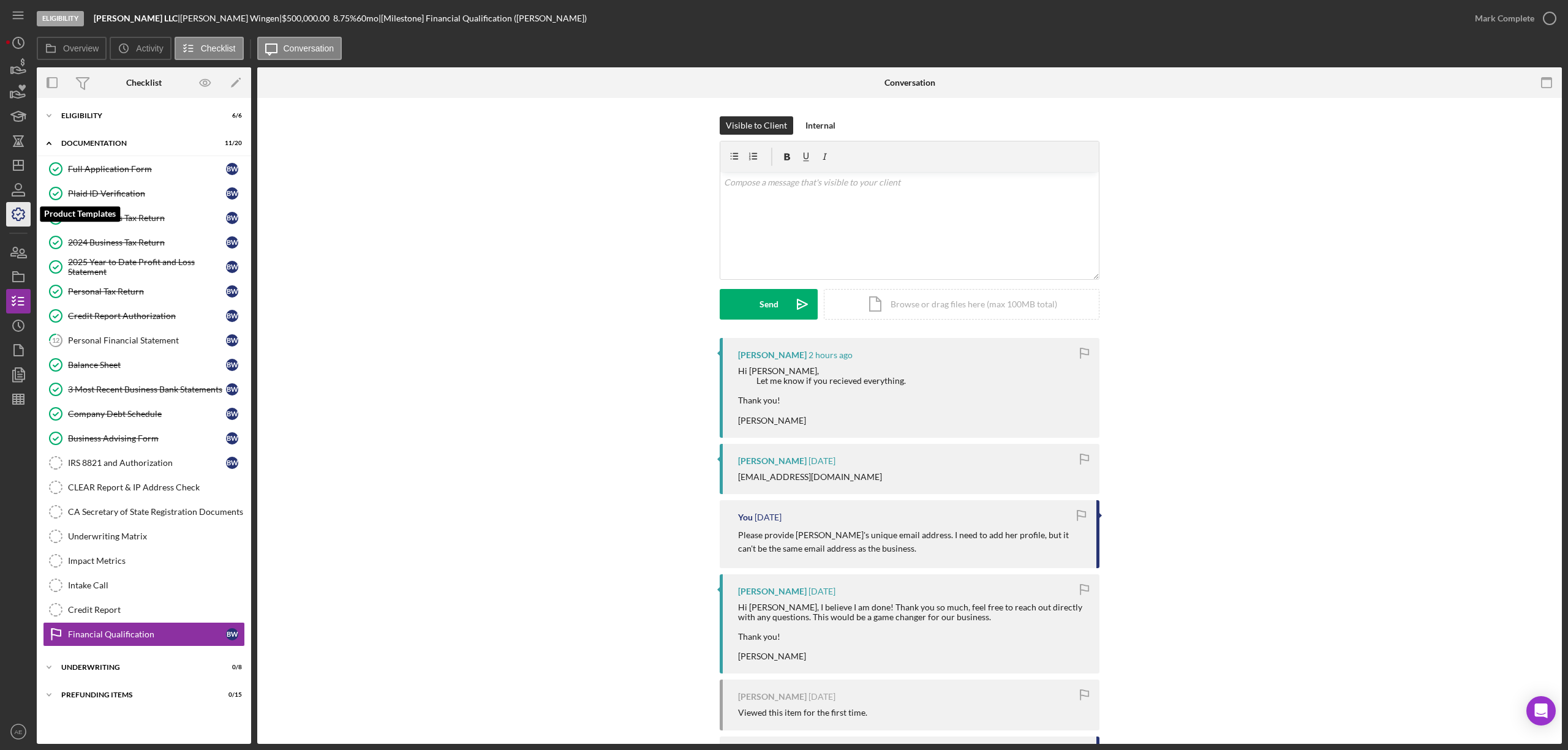
click at [18, 209] on icon "button" at bounding box center [18, 214] width 31 height 31
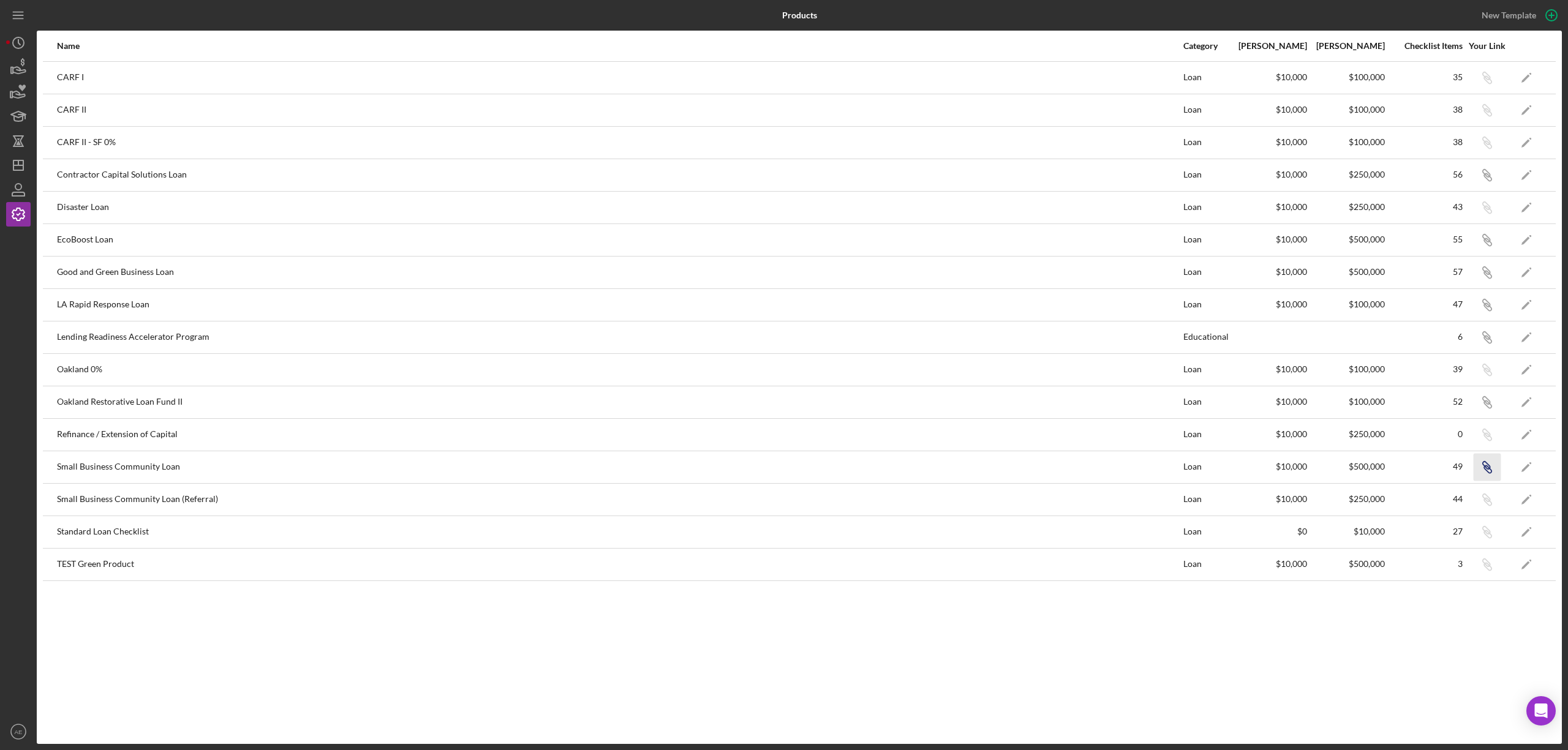
click at [1486, 84] on icon "button" at bounding box center [1488, 79] width 7 height 7
click at [19, 157] on icon "Icon/Dashboard" at bounding box center [18, 165] width 31 height 31
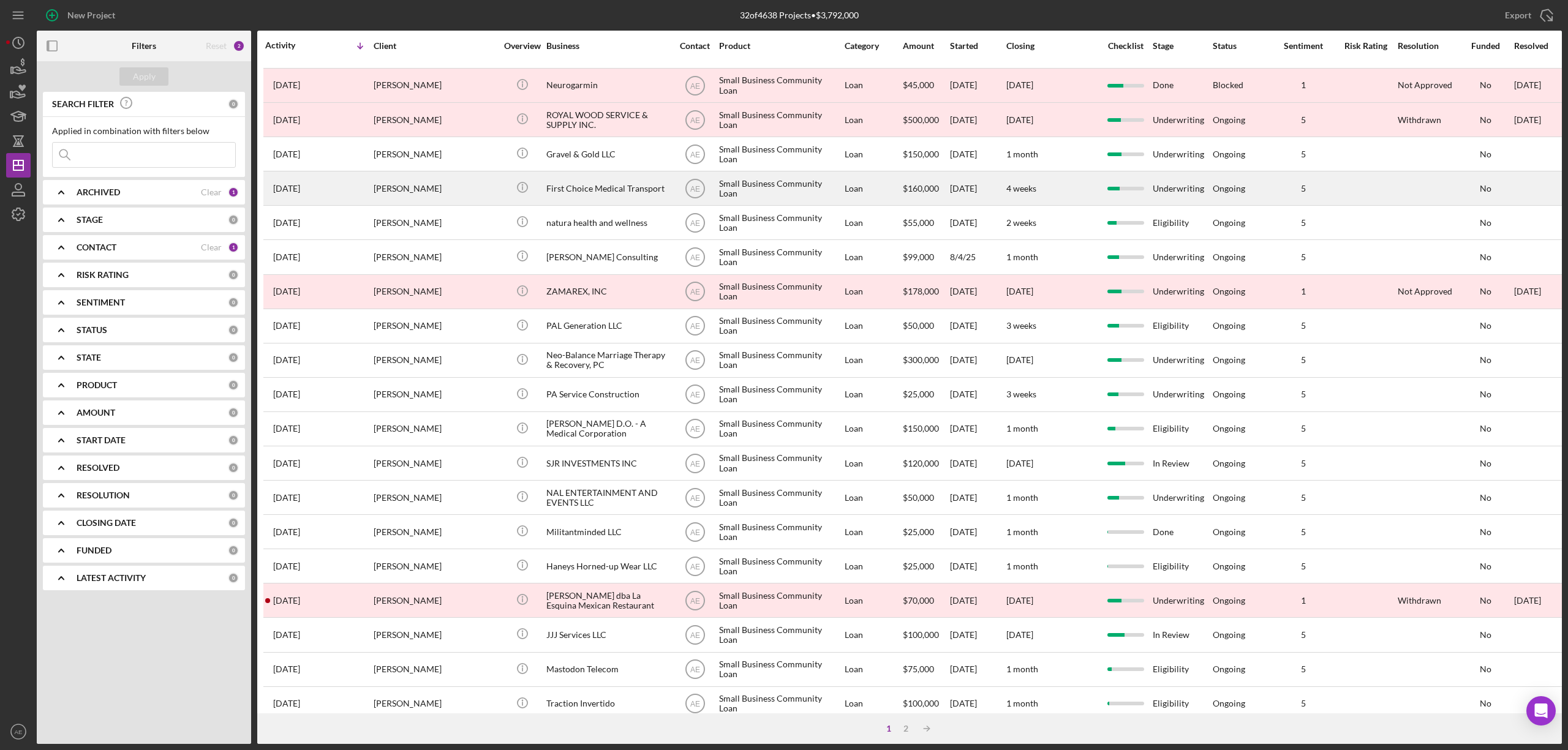
scroll to position [224, 0]
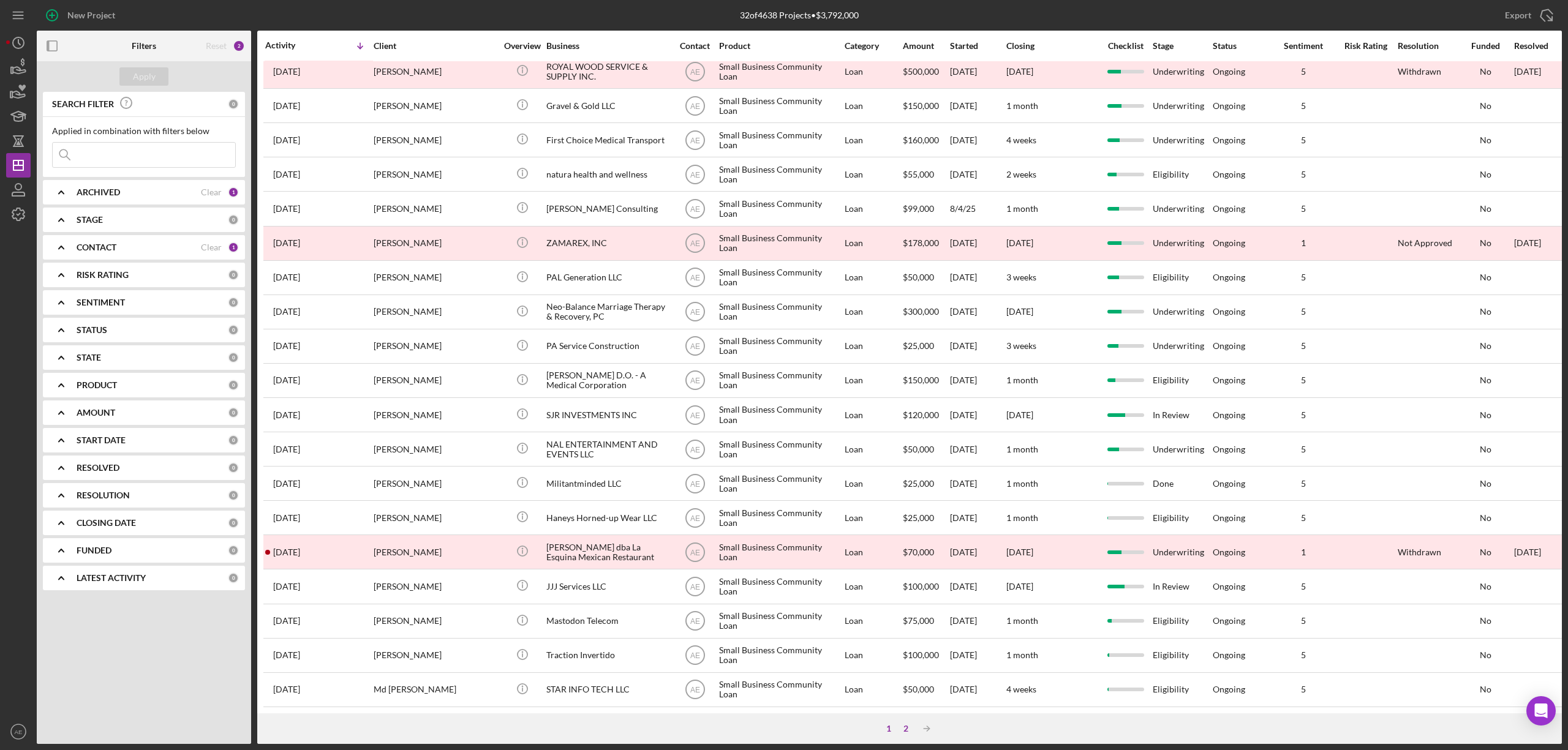
click at [909, 728] on div "2" at bounding box center [906, 729] width 17 height 10
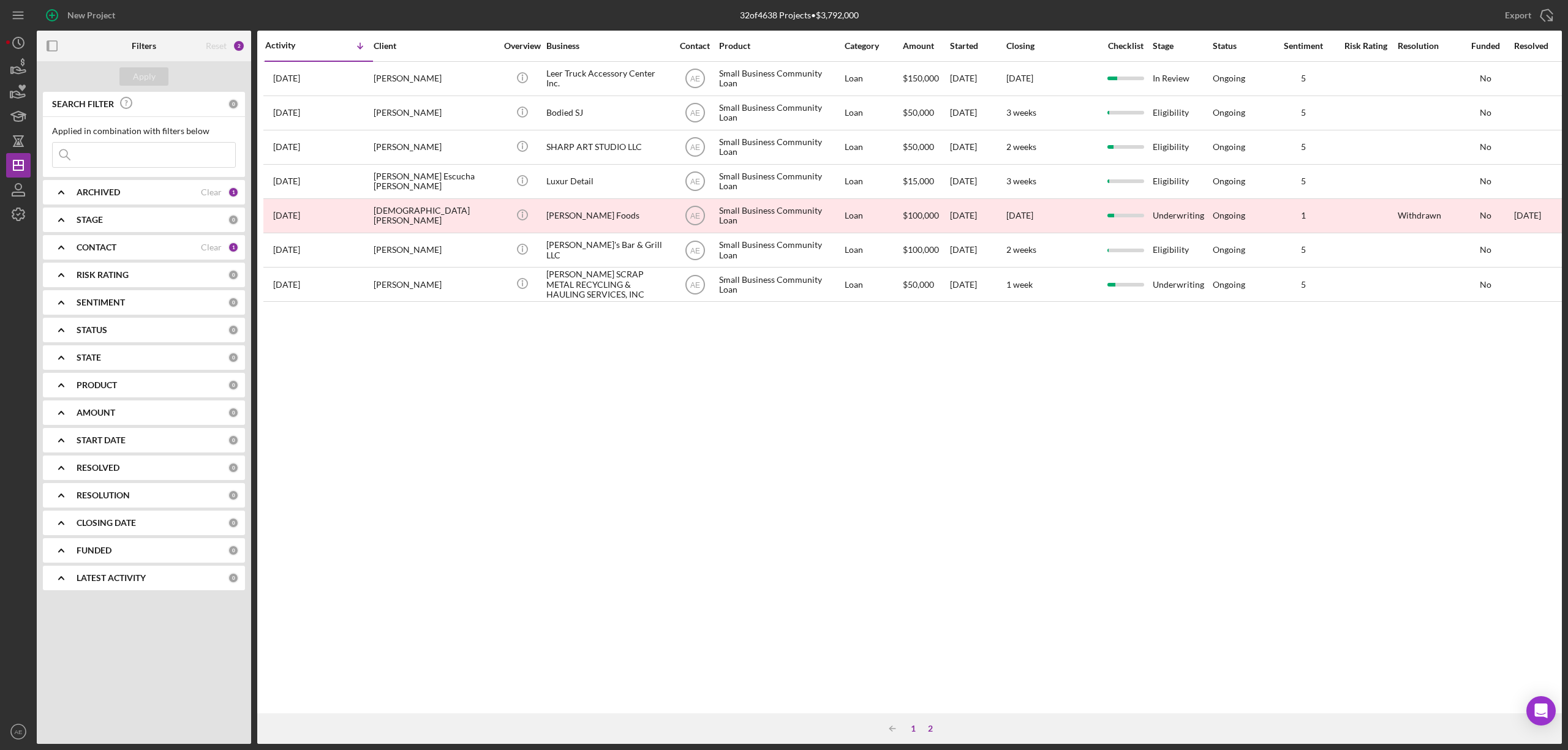
scroll to position [0, 0]
click at [908, 732] on div "1" at bounding box center [913, 729] width 17 height 10
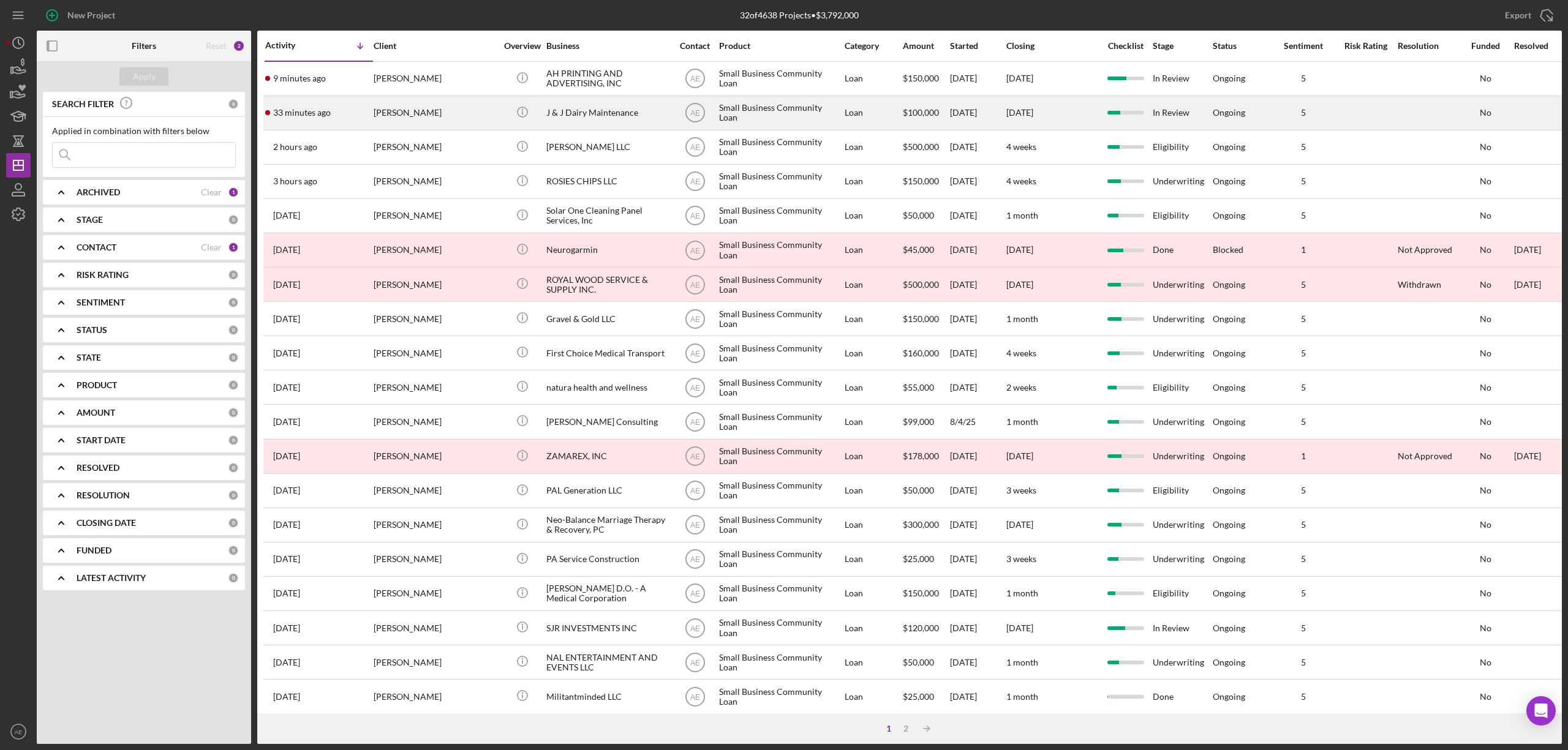
click at [446, 111] on div "Jesus Orozco" at bounding box center [435, 112] width 122 height 32
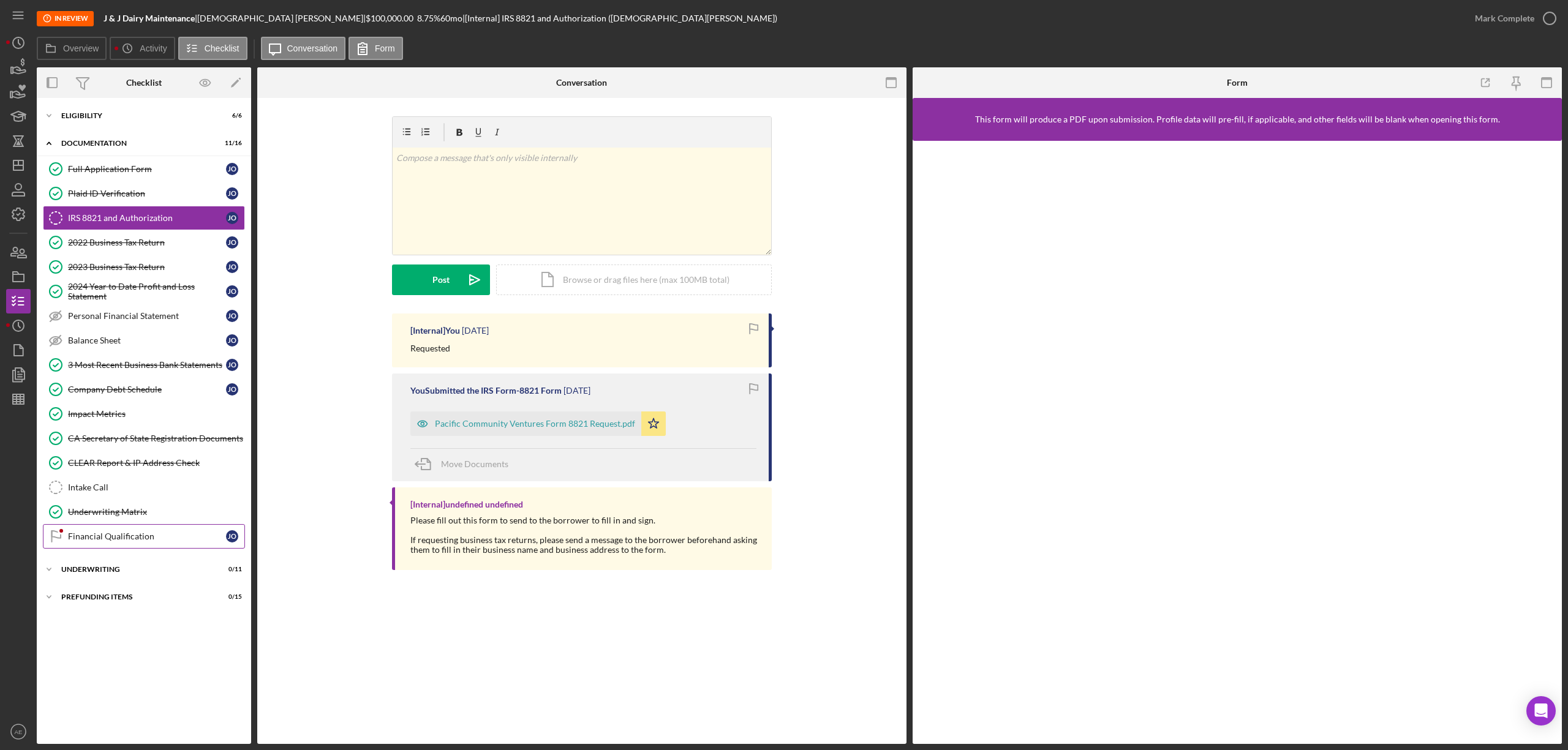
click at [187, 535] on link "Financial Qualification Financial Qualification J O" at bounding box center [144, 536] width 202 height 24
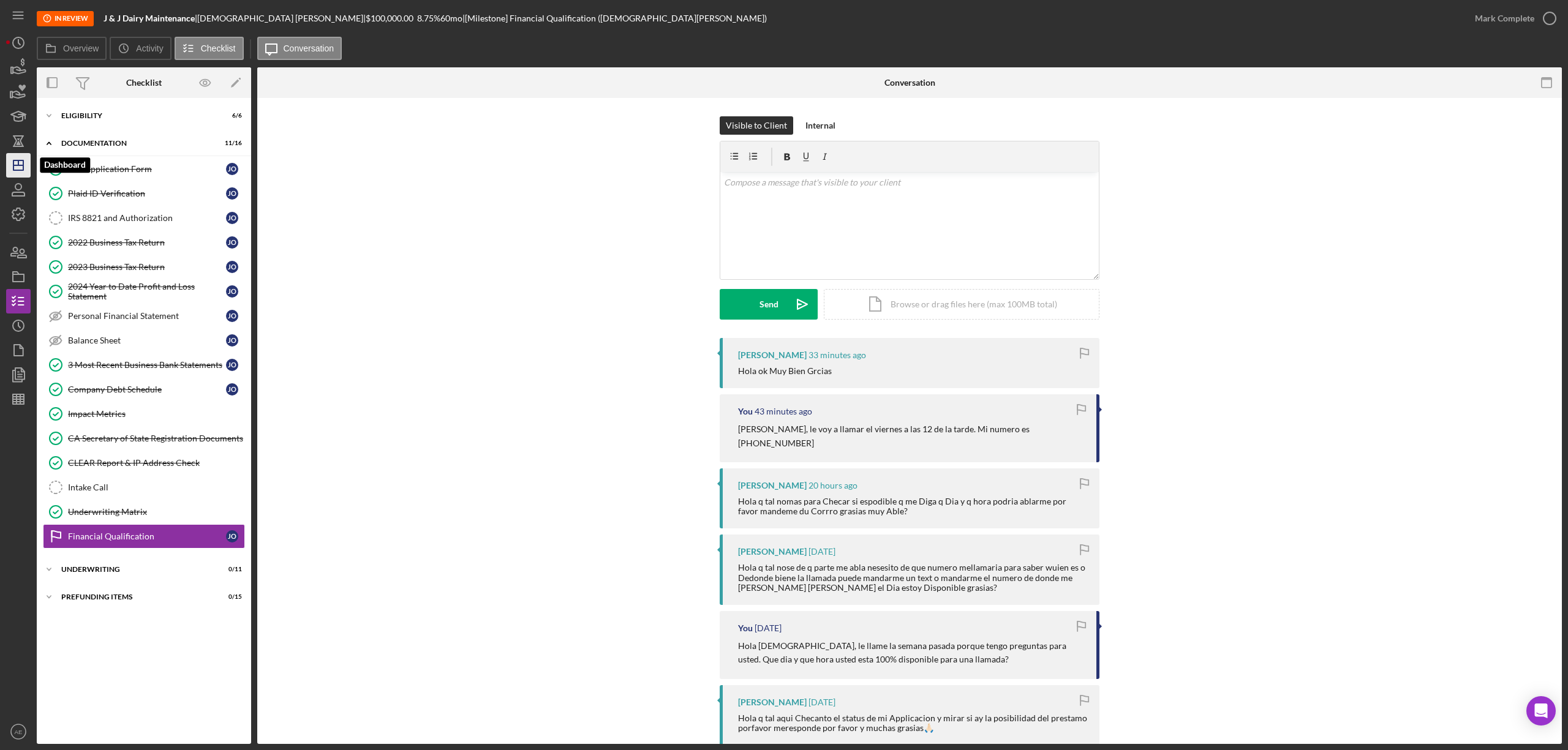
click at [16, 168] on icon "Icon/Dashboard" at bounding box center [18, 165] width 31 height 31
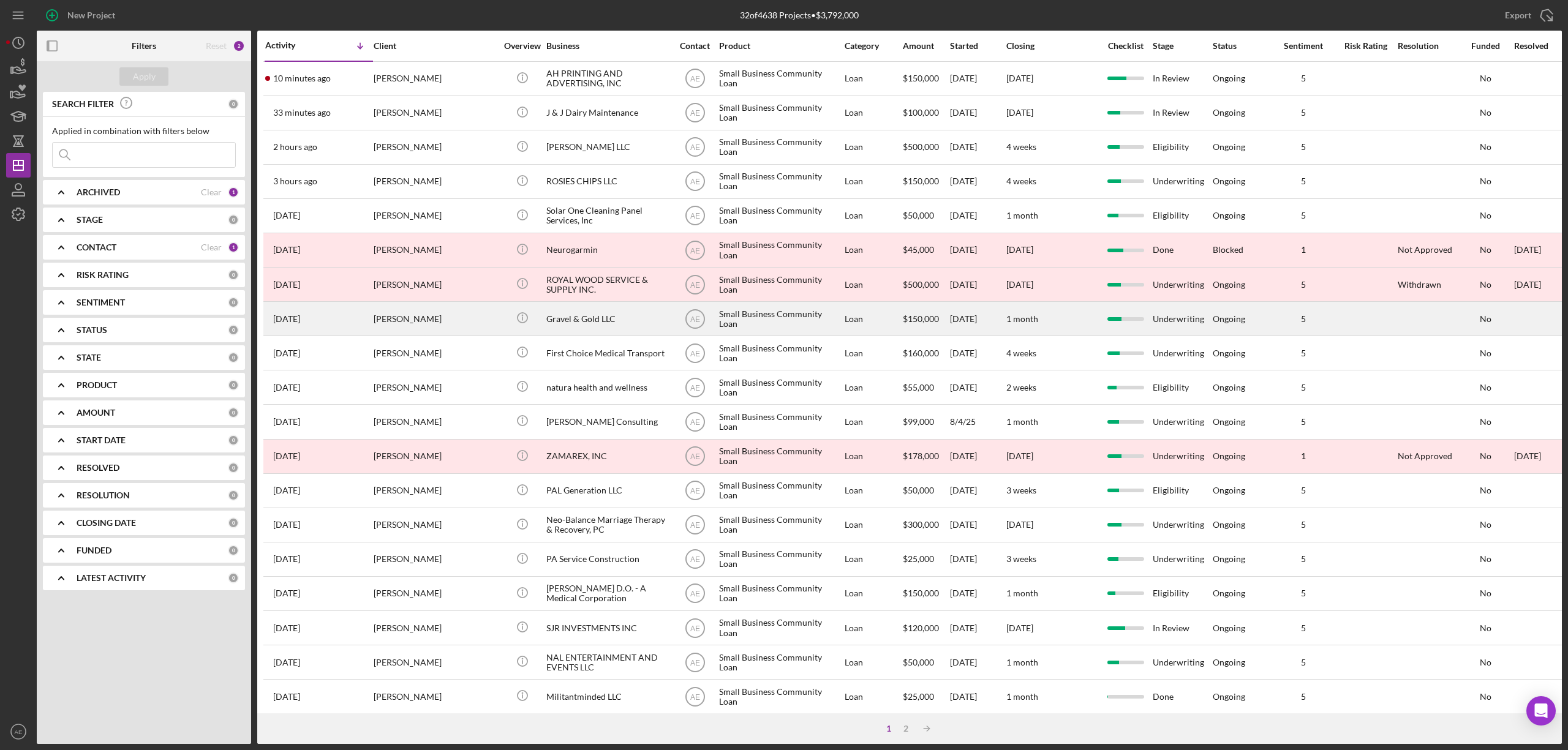
click at [594, 324] on div "Gravel & Gold LLC" at bounding box center [607, 318] width 122 height 32
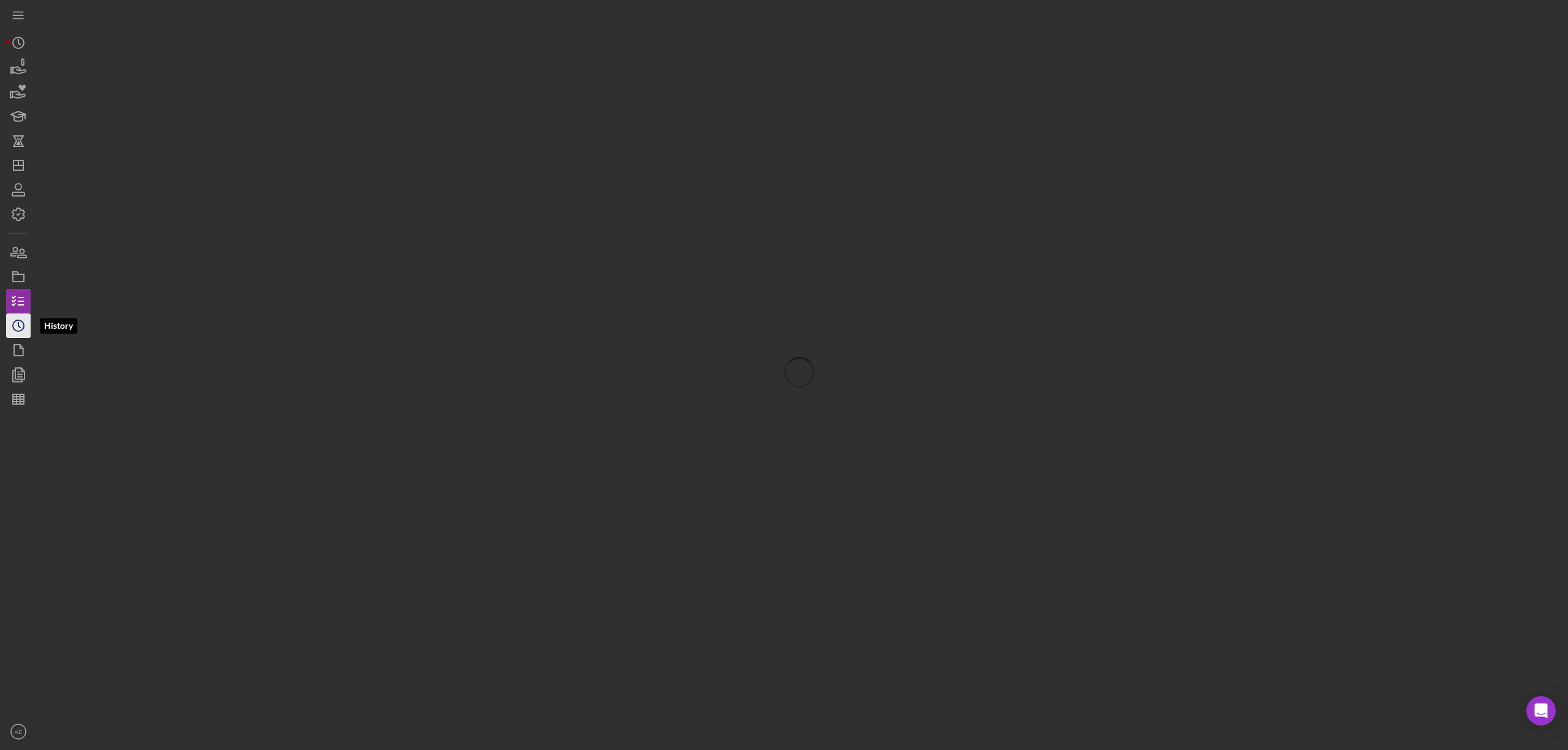
click at [23, 326] on icon "Icon/History" at bounding box center [18, 326] width 31 height 31
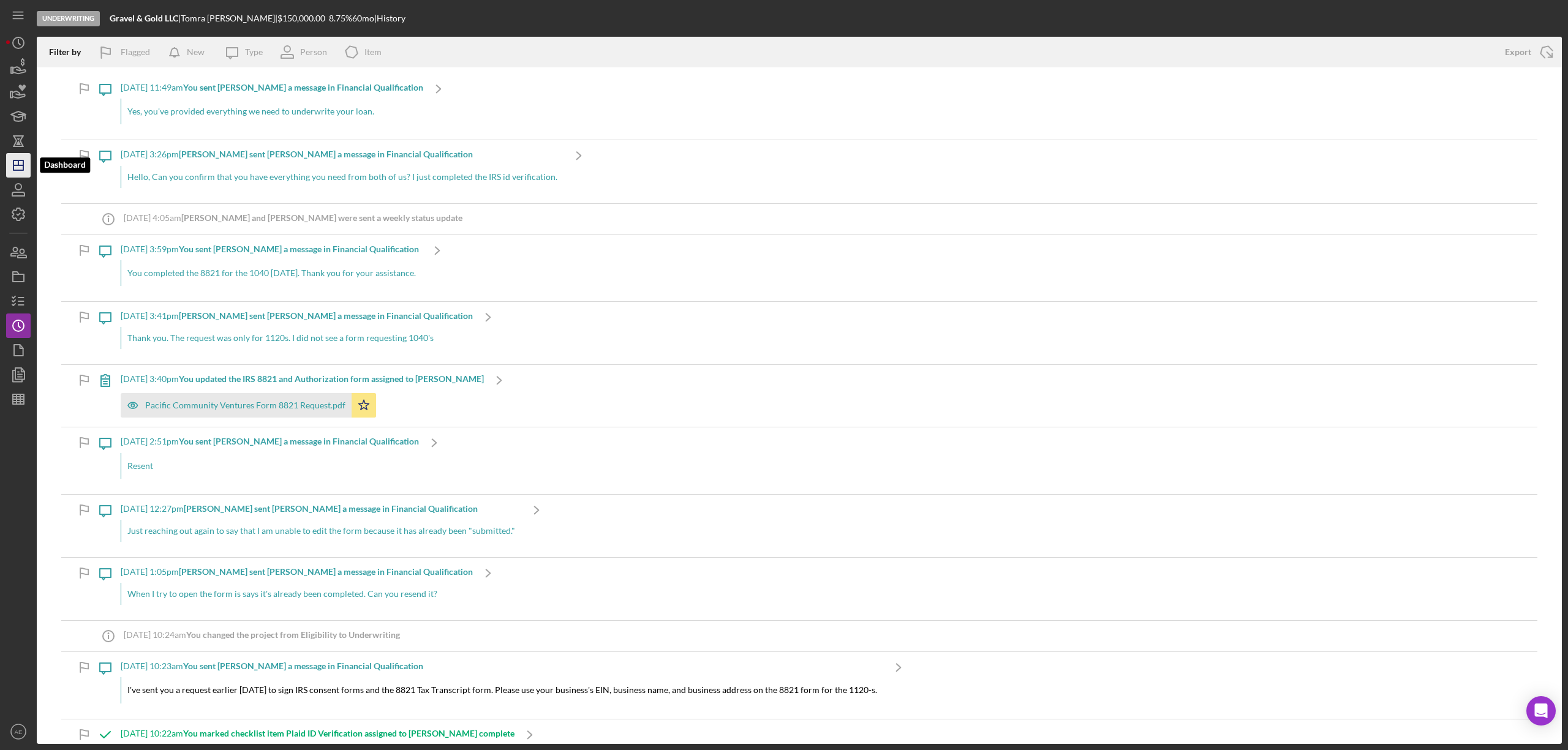
click at [17, 159] on icon "Icon/Dashboard" at bounding box center [18, 165] width 31 height 31
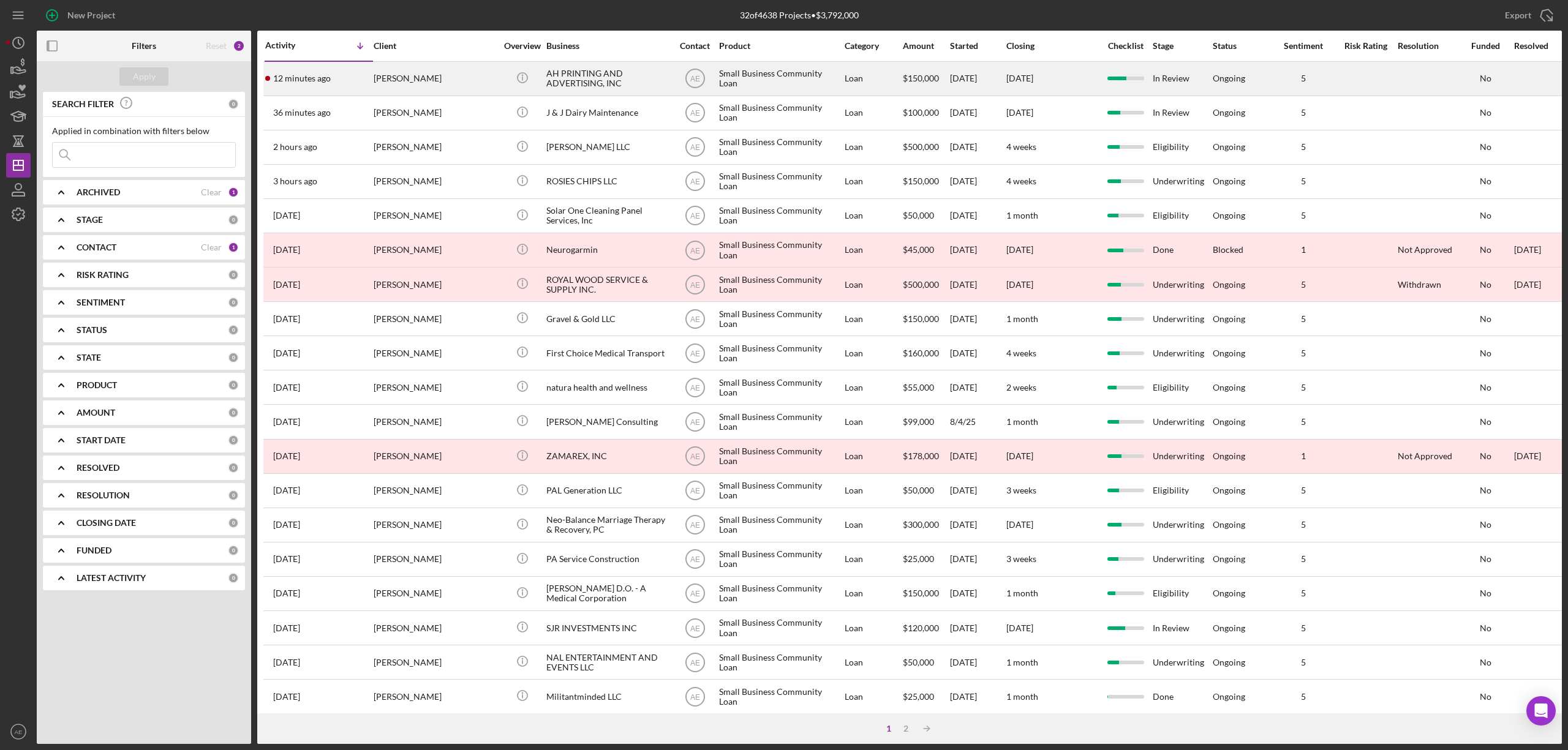
click at [555, 74] on div "AH PRINTING AND ADVERTISING, INC" at bounding box center [607, 78] width 122 height 32
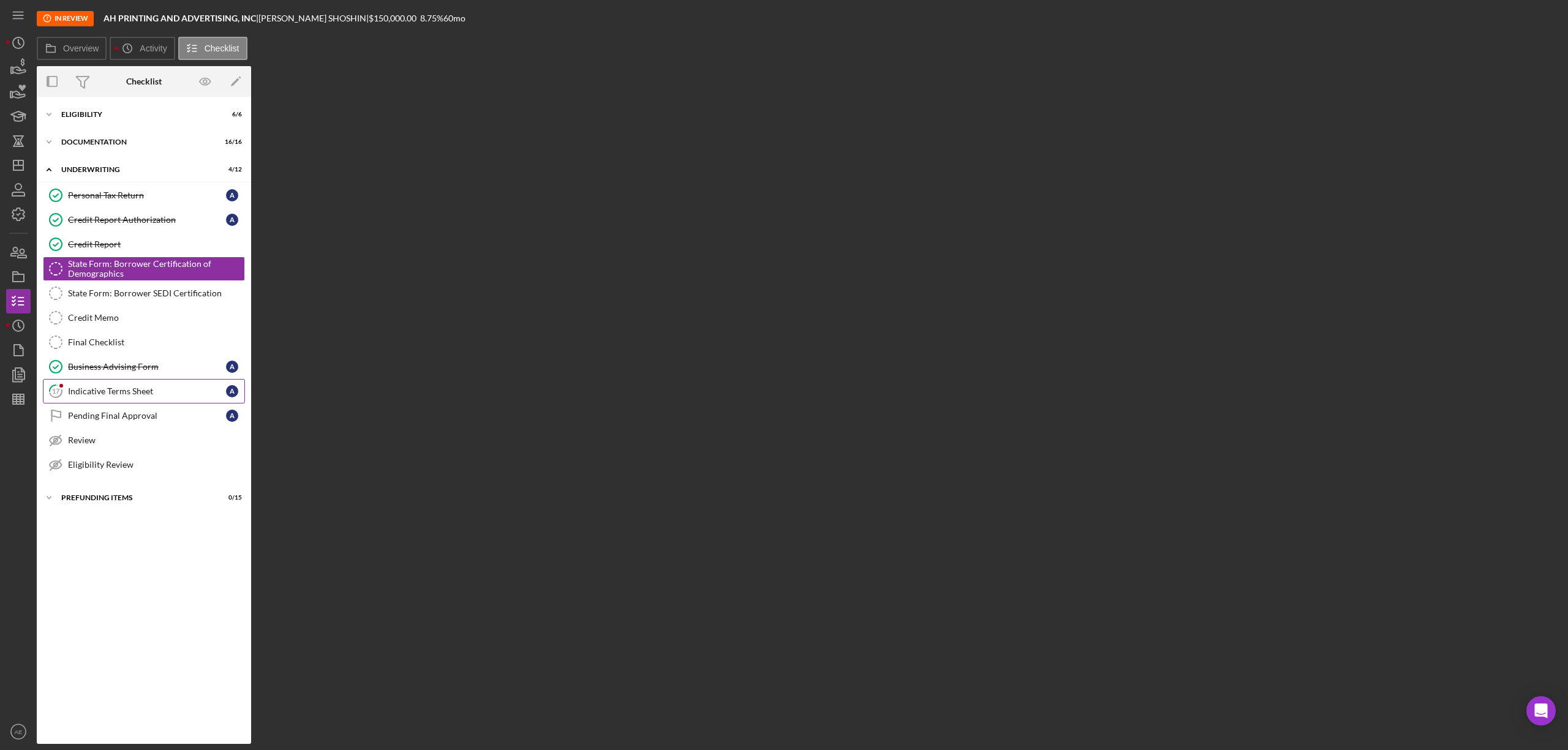
click at [121, 391] on div "Indicative Terms Sheet" at bounding box center [147, 391] width 158 height 10
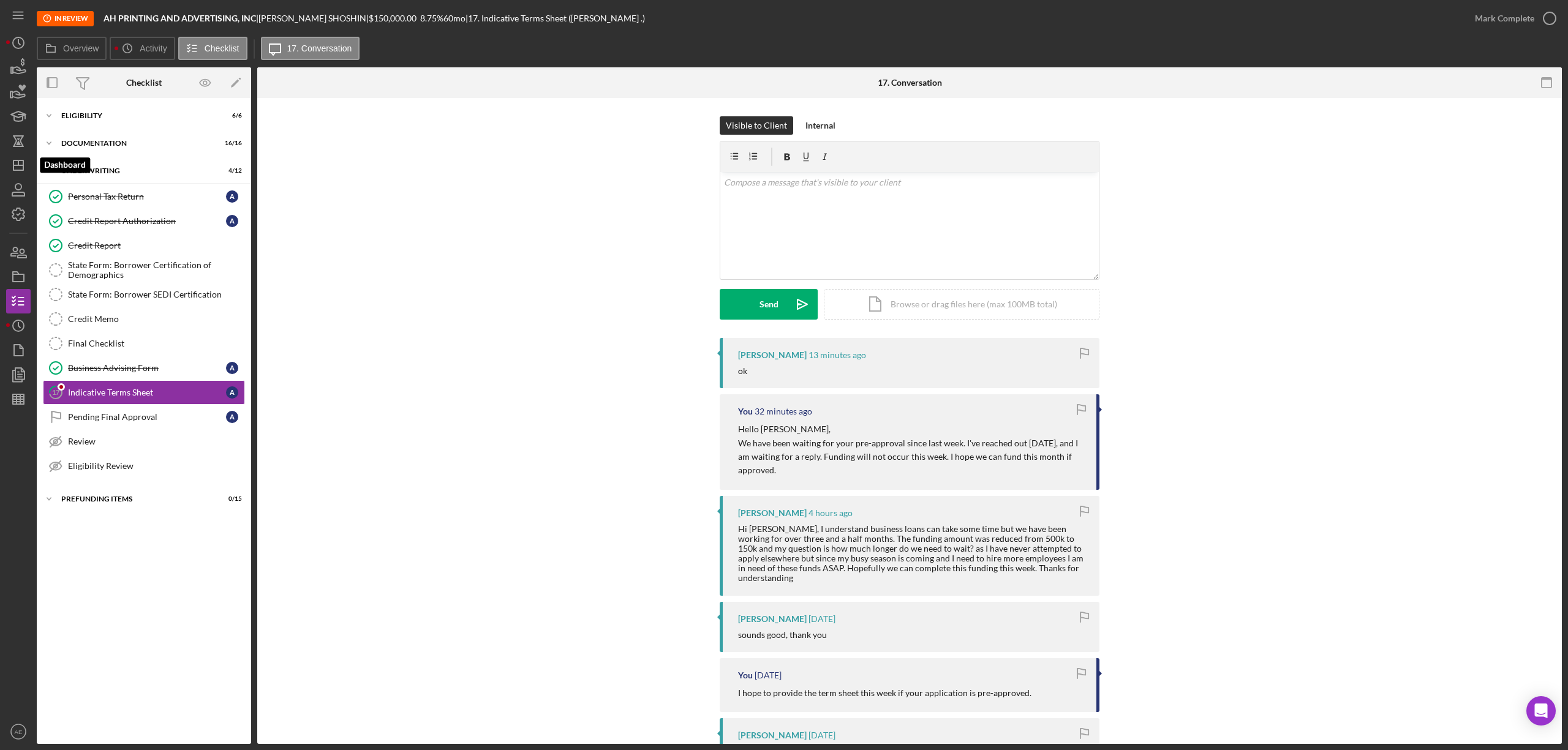
click at [29, 162] on icon "Icon/Dashboard" at bounding box center [18, 165] width 31 height 31
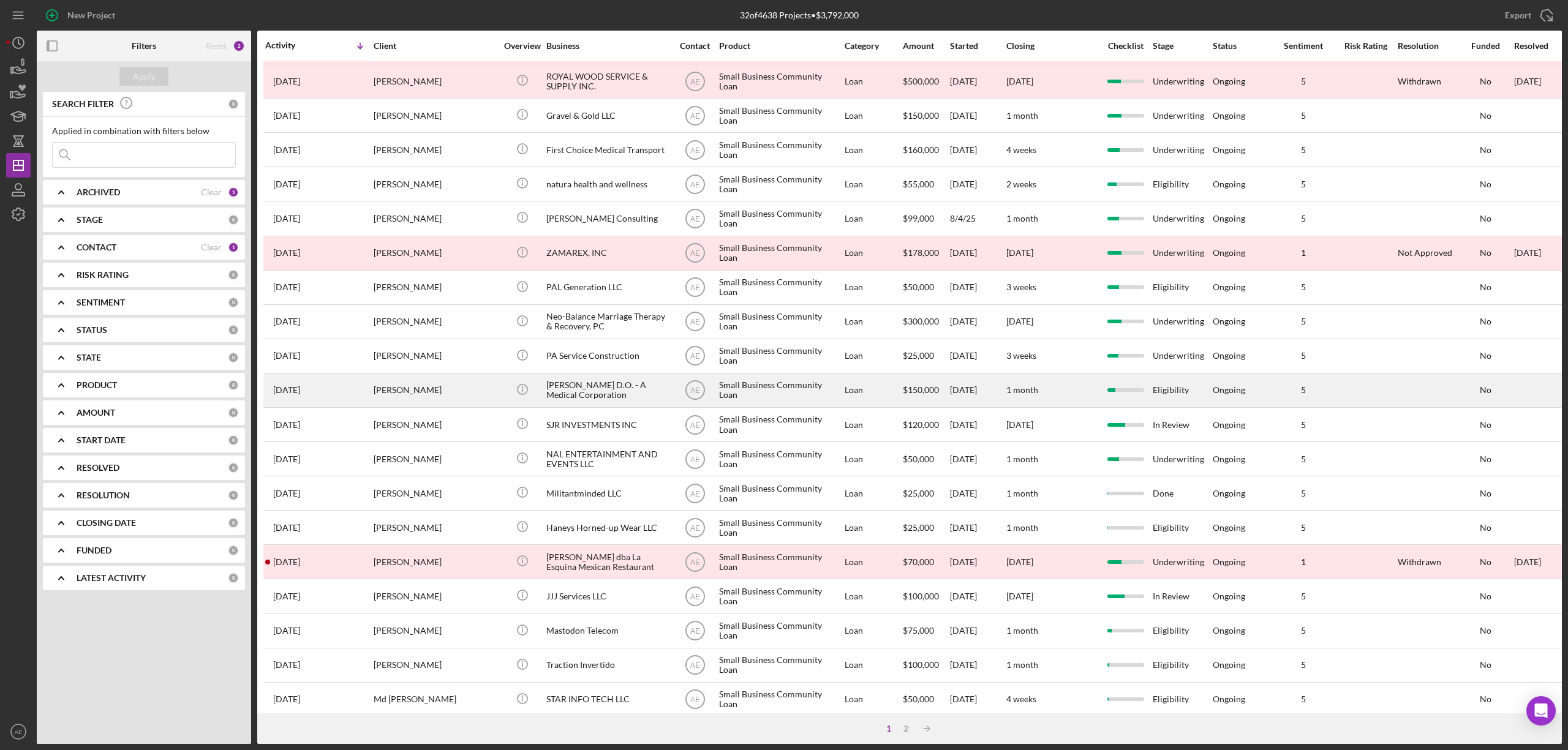
scroll to position [224, 0]
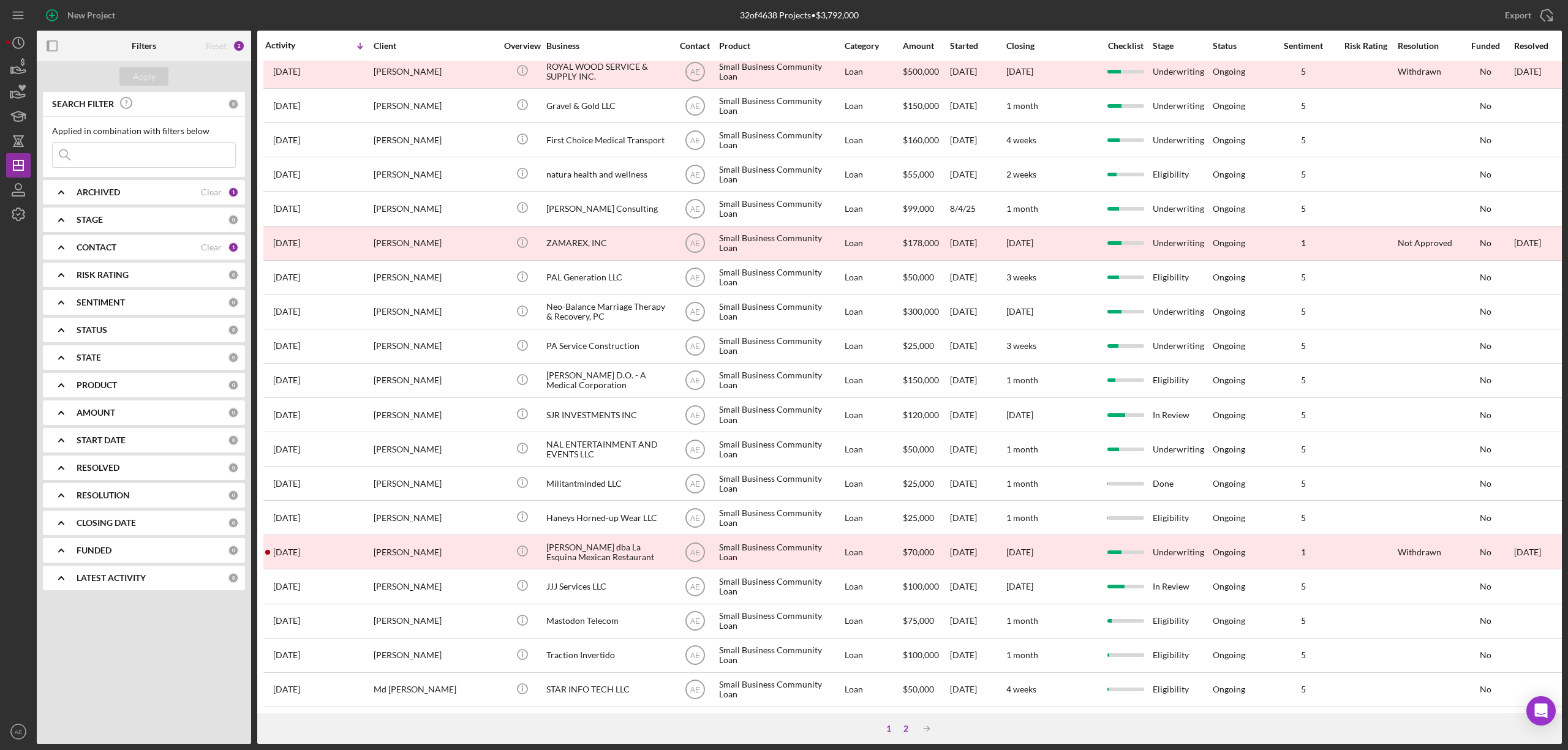
click at [905, 726] on div "2" at bounding box center [906, 729] width 17 height 10
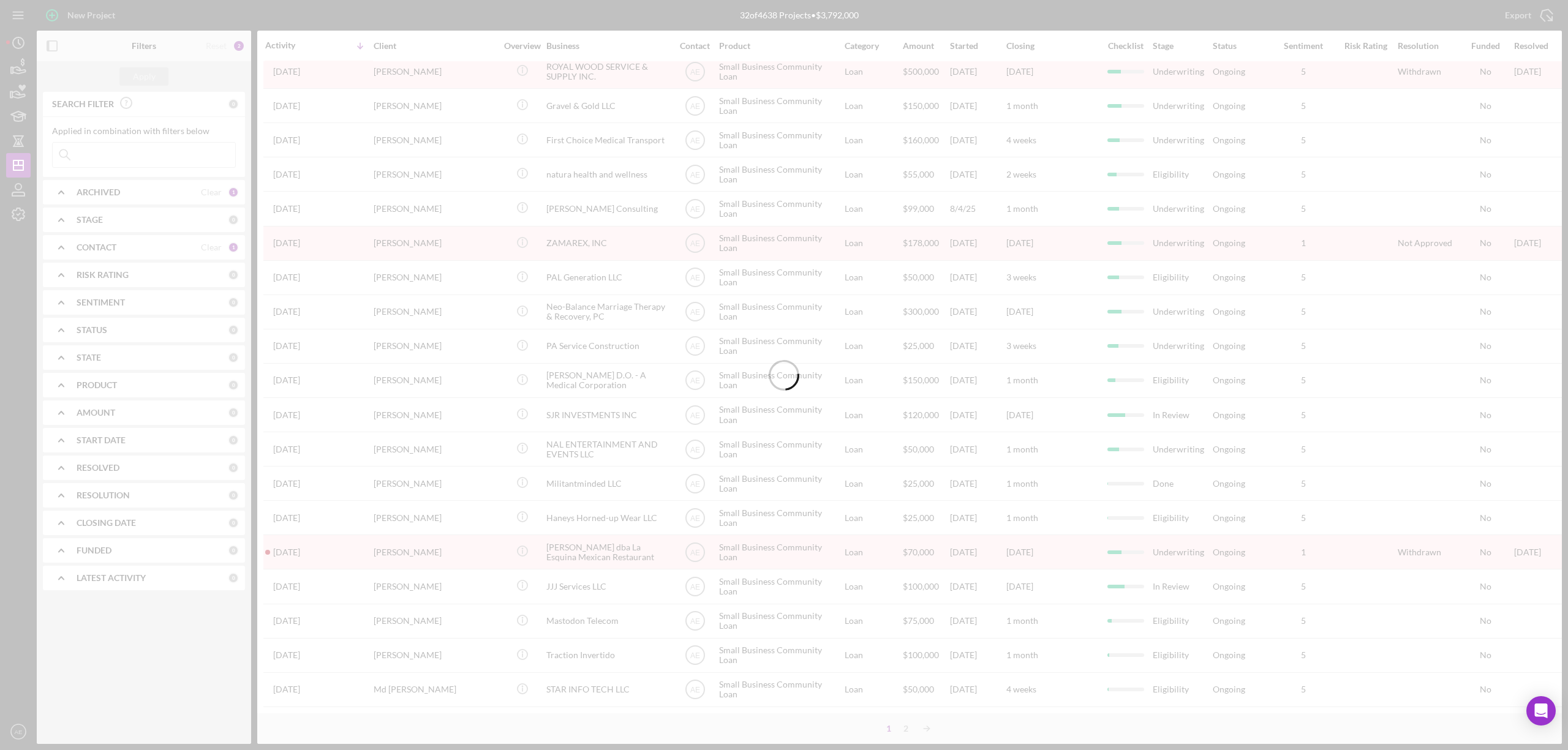
scroll to position [0, 0]
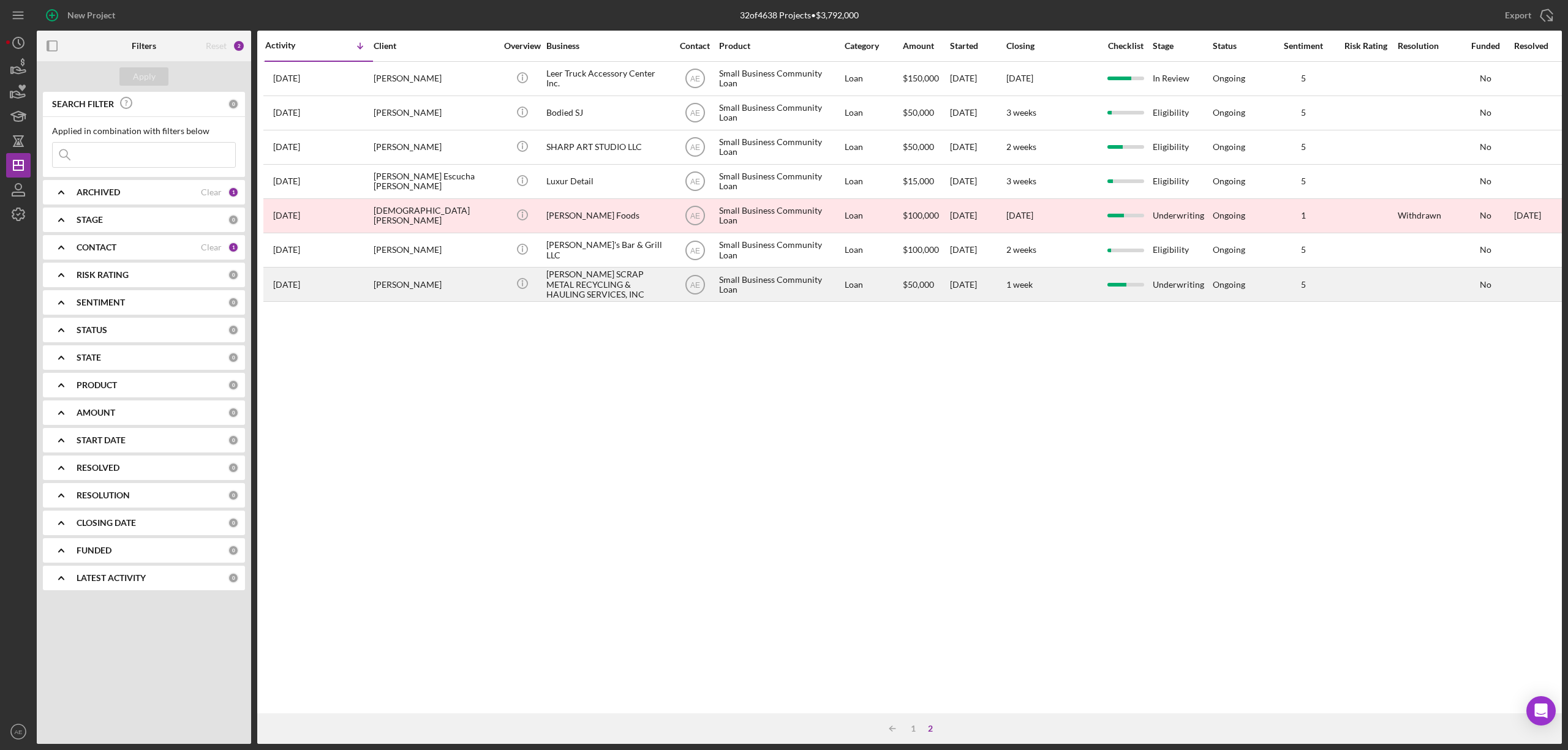
click at [570, 289] on div "LOPEZ SCRAP METAL RECYCLING & HAULING SERVICES, INC" at bounding box center [607, 284] width 122 height 32
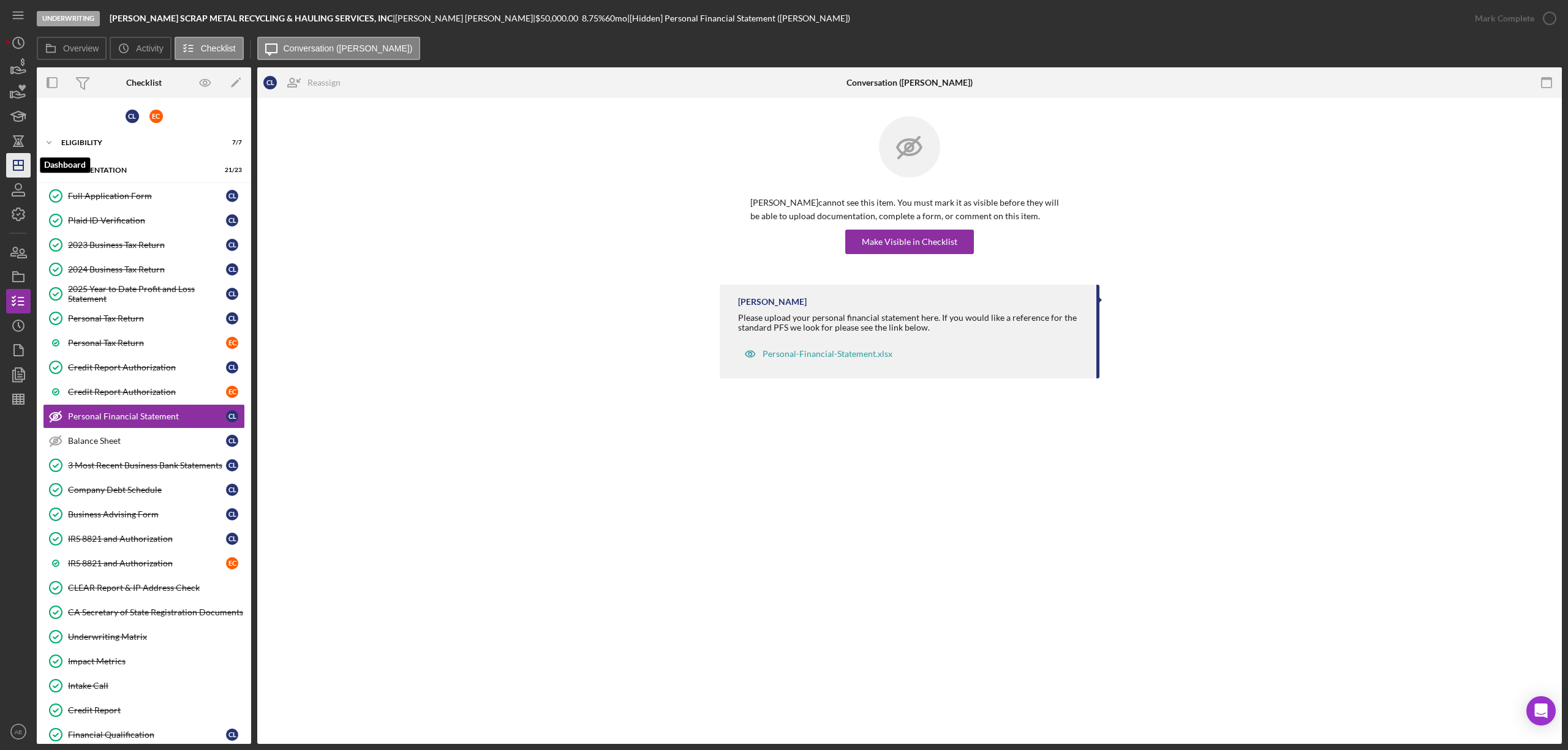
click at [14, 171] on icon "Icon/Dashboard" at bounding box center [18, 165] width 31 height 31
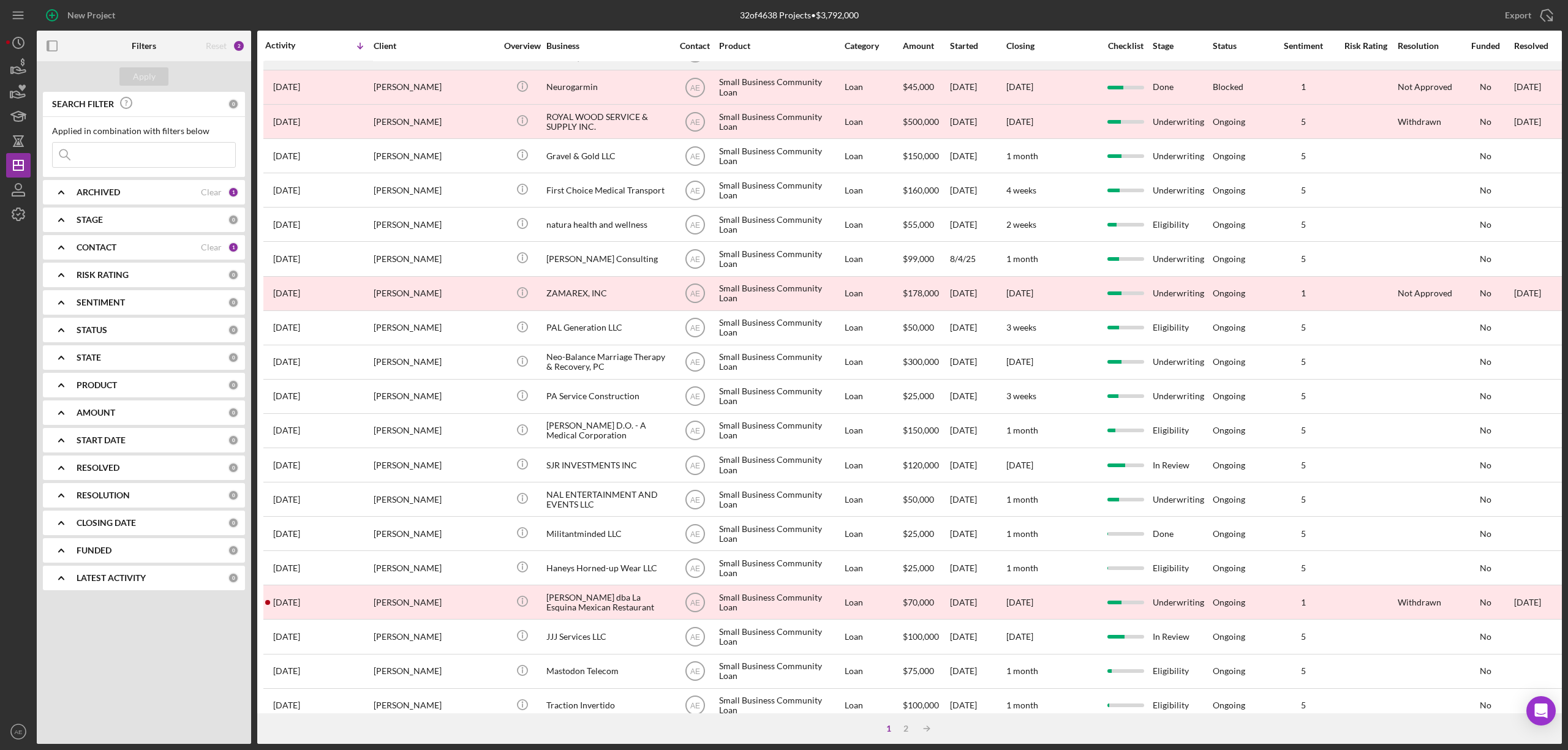
scroll to position [224, 0]
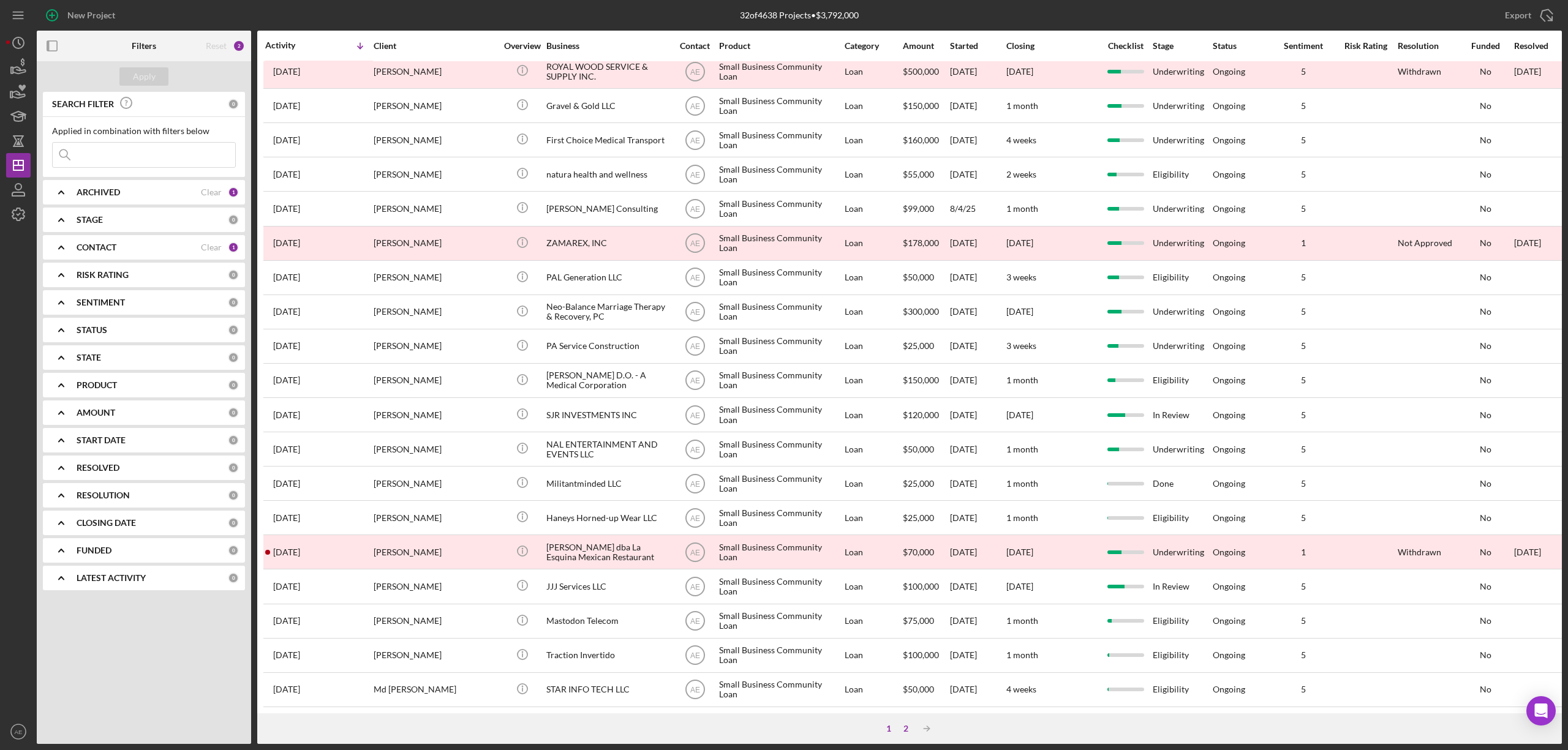
click at [902, 730] on div "2" at bounding box center [906, 729] width 17 height 10
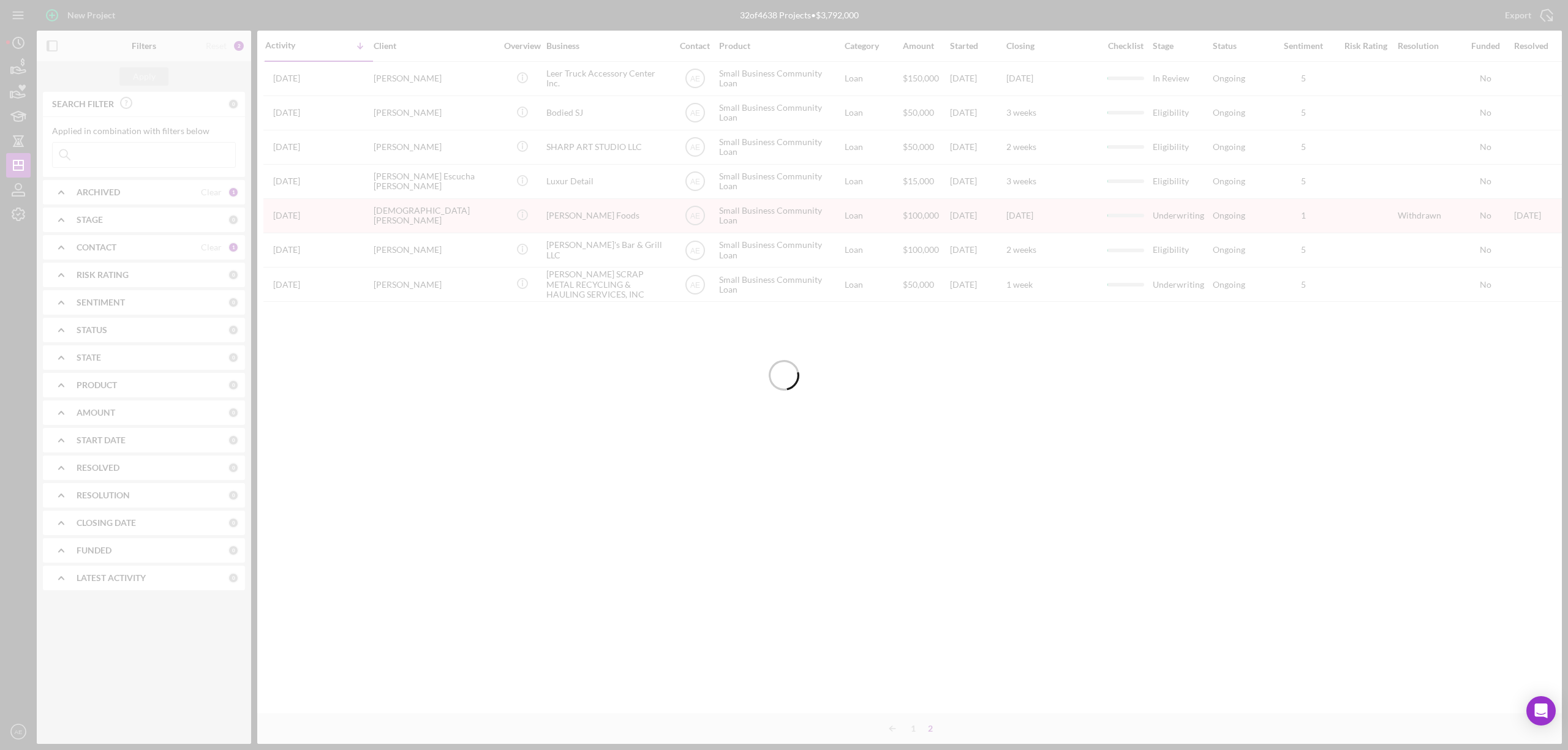
scroll to position [0, 0]
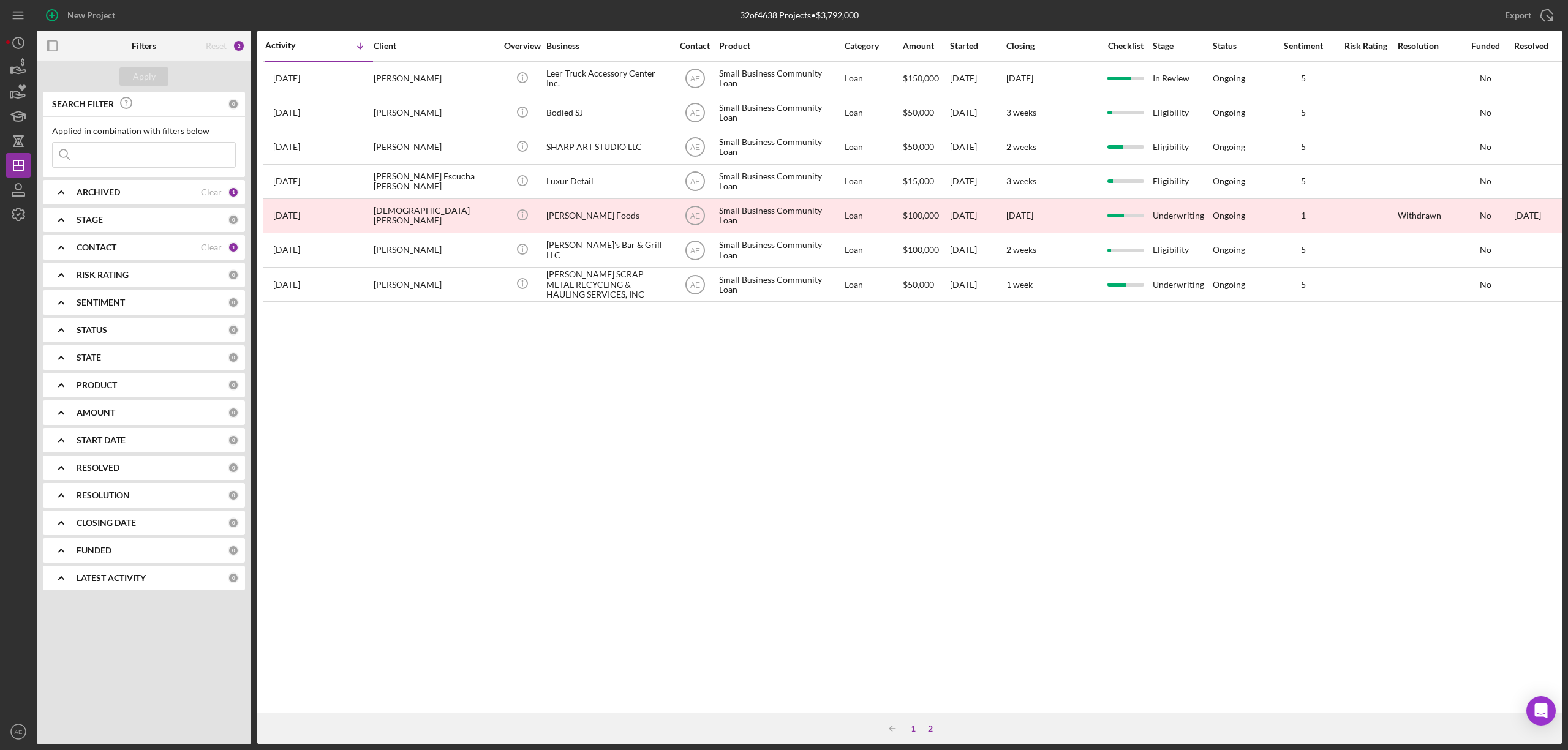
click at [913, 730] on div "1" at bounding box center [913, 729] width 17 height 10
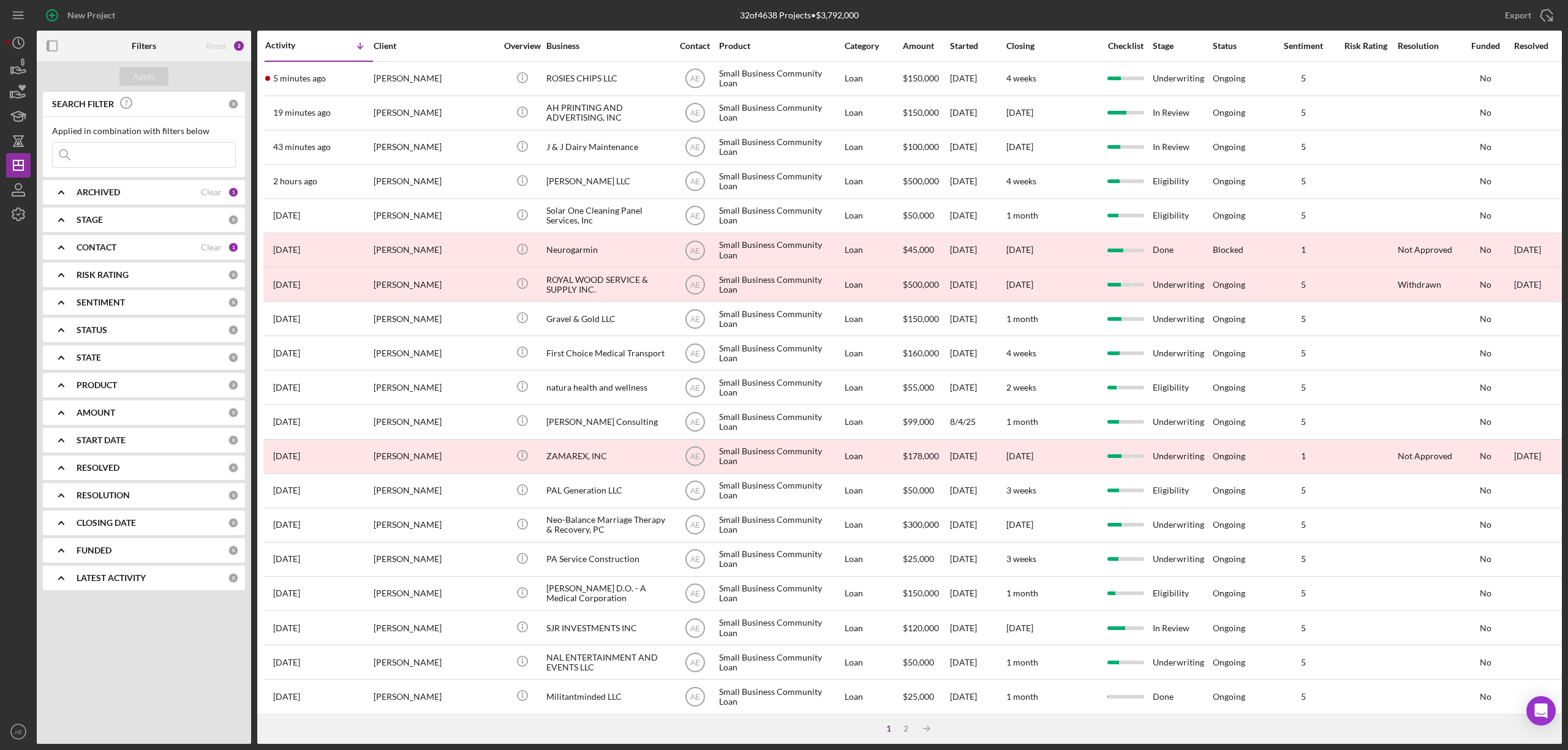
click at [153, 151] on input at bounding box center [144, 155] width 182 height 24
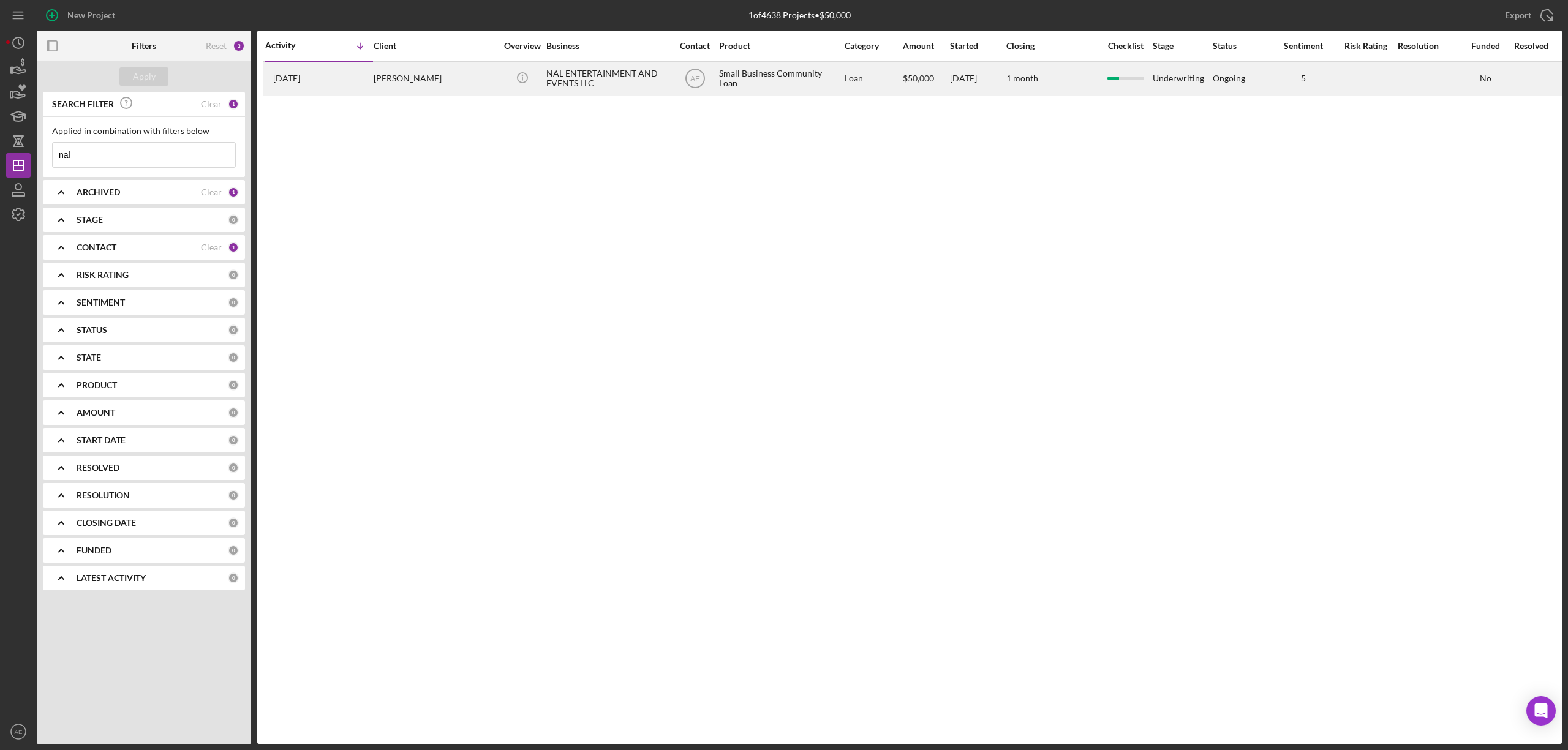
type input "nal"
click at [614, 84] on div "NAL ENTERTAINMENT AND EVENTS LLC" at bounding box center [607, 78] width 122 height 32
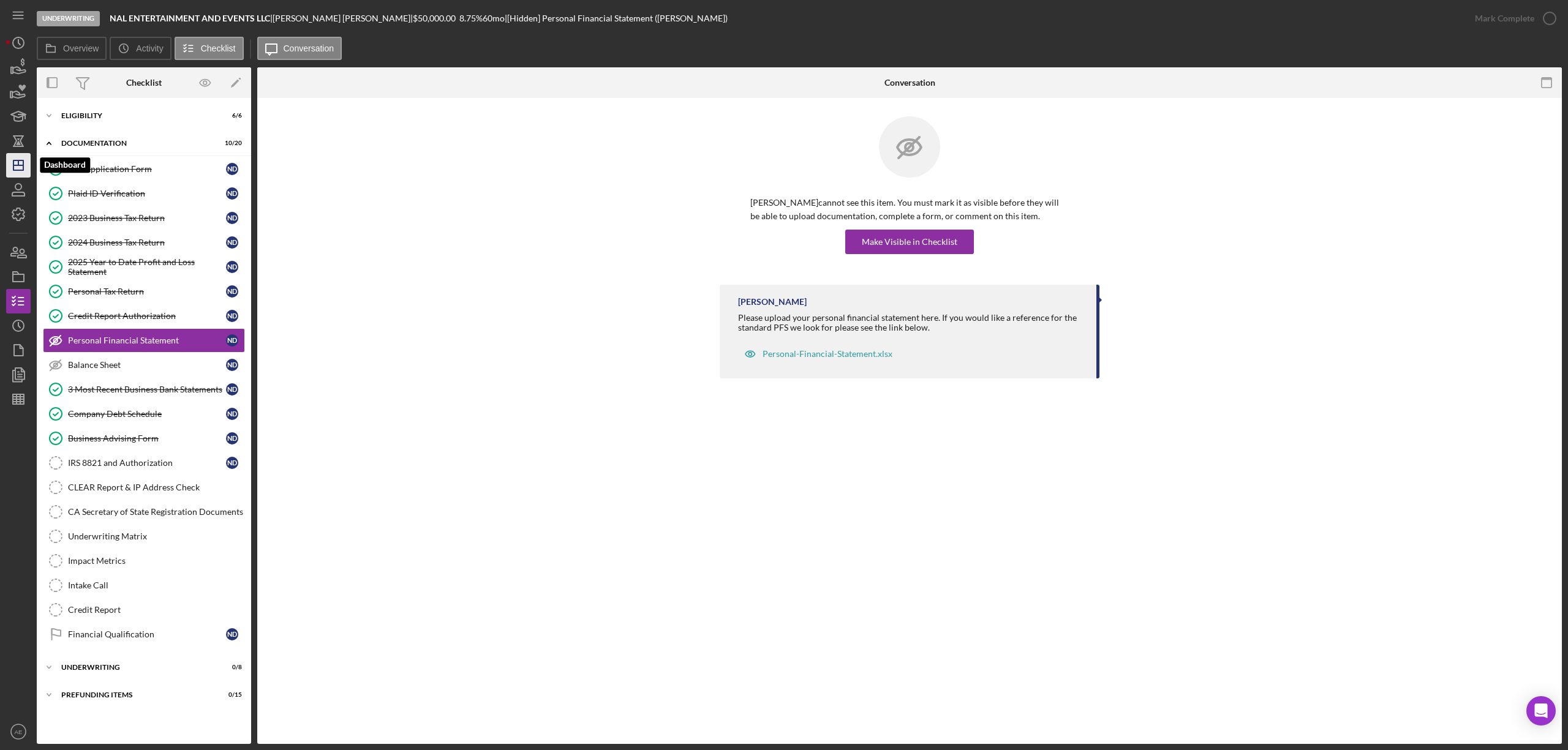
click at [24, 169] on icon "Icon/Dashboard" at bounding box center [18, 165] width 31 height 31
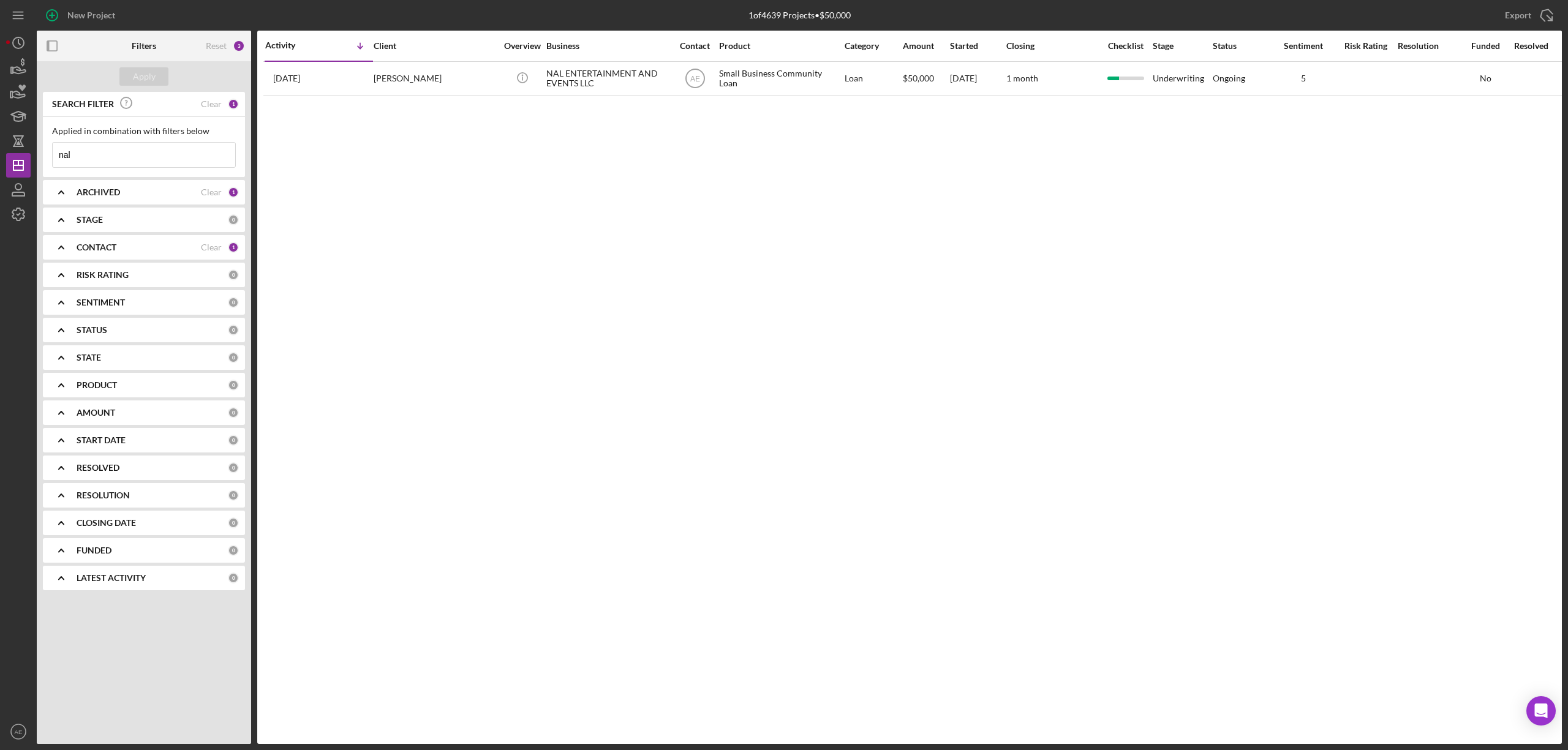
drag, startPoint x: 131, startPoint y: 163, endPoint x: -24, endPoint y: 155, distance: 155.2
click at [0, 155] on html "New Project 1 of 4639 Projects • $50,000 nal Export Icon/Export Filters Reset 3…" at bounding box center [784, 375] width 1568 height 750
click at [155, 79] on button "Apply" at bounding box center [144, 76] width 49 height 19
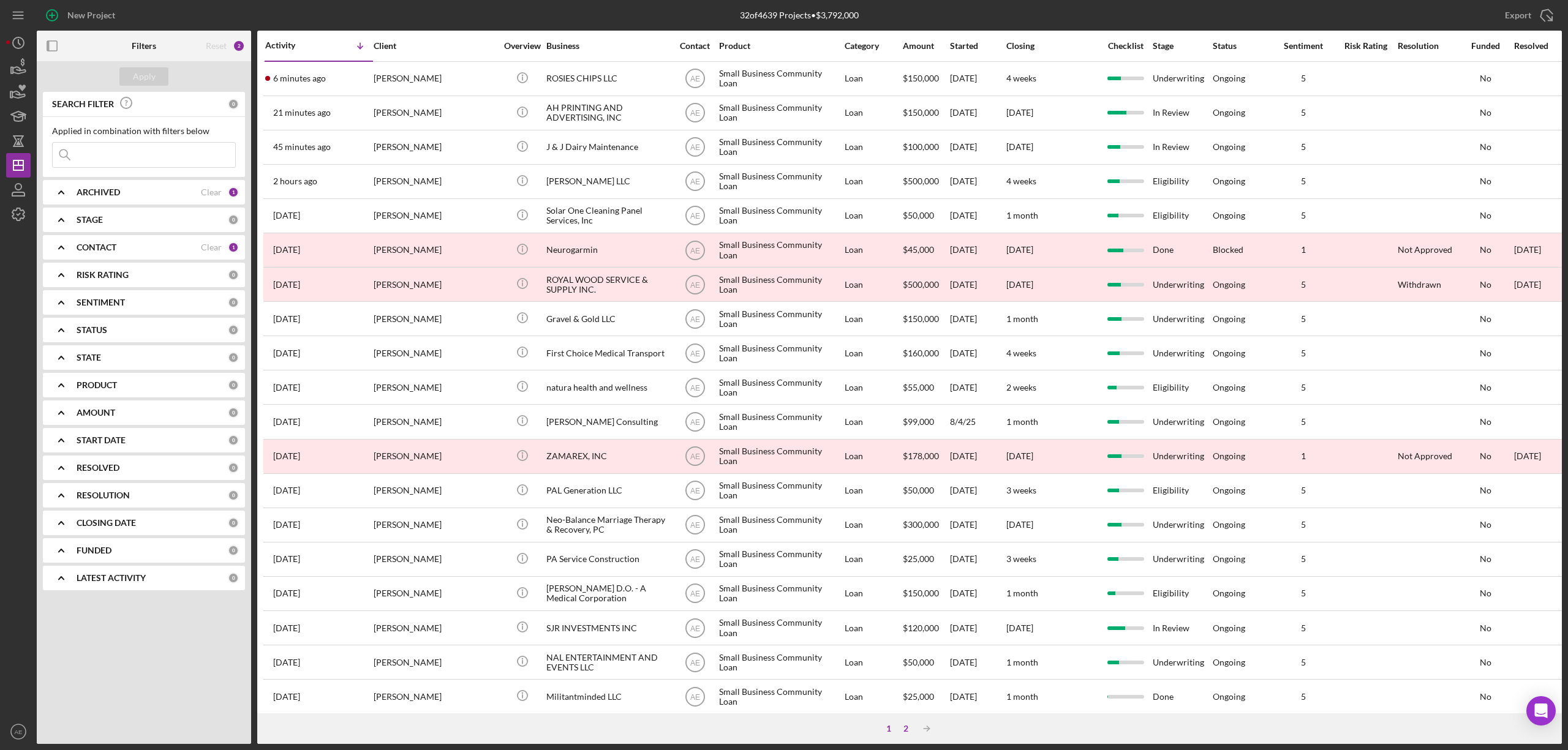
click at [902, 731] on div "2" at bounding box center [906, 729] width 17 height 10
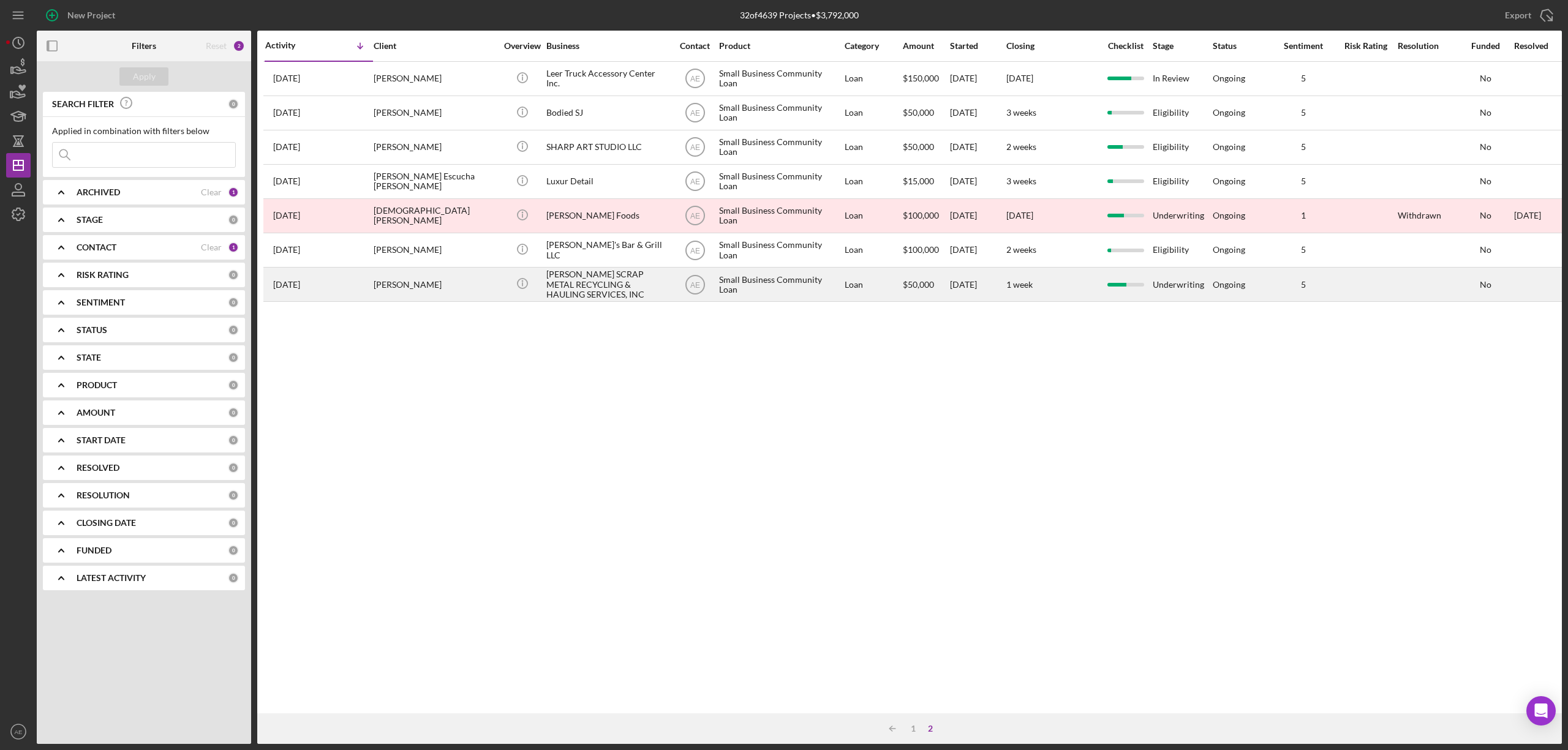
click at [591, 290] on div "LOPEZ SCRAP METAL RECYCLING & HAULING SERVICES, INC" at bounding box center [607, 284] width 122 height 32
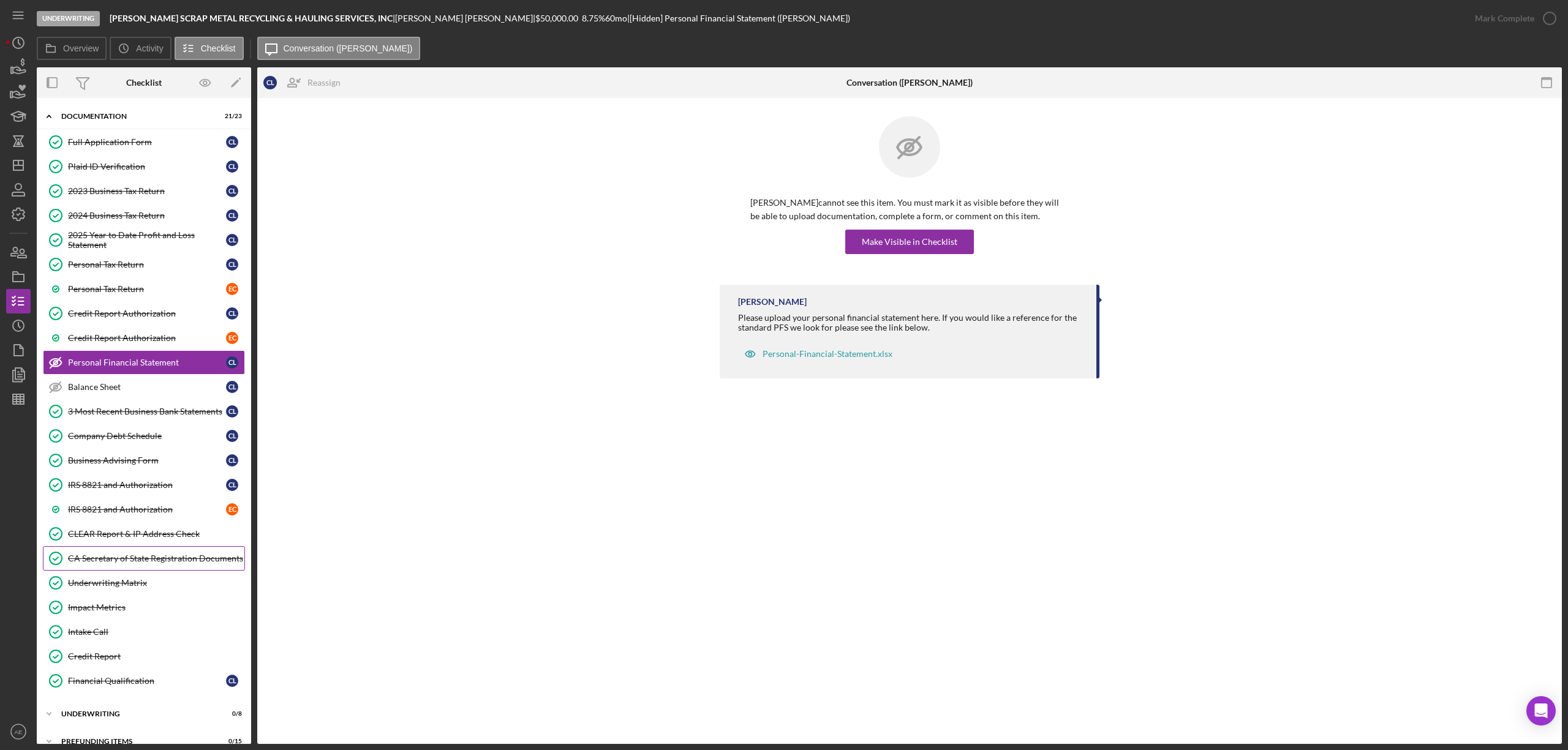
scroll to position [79, 0]
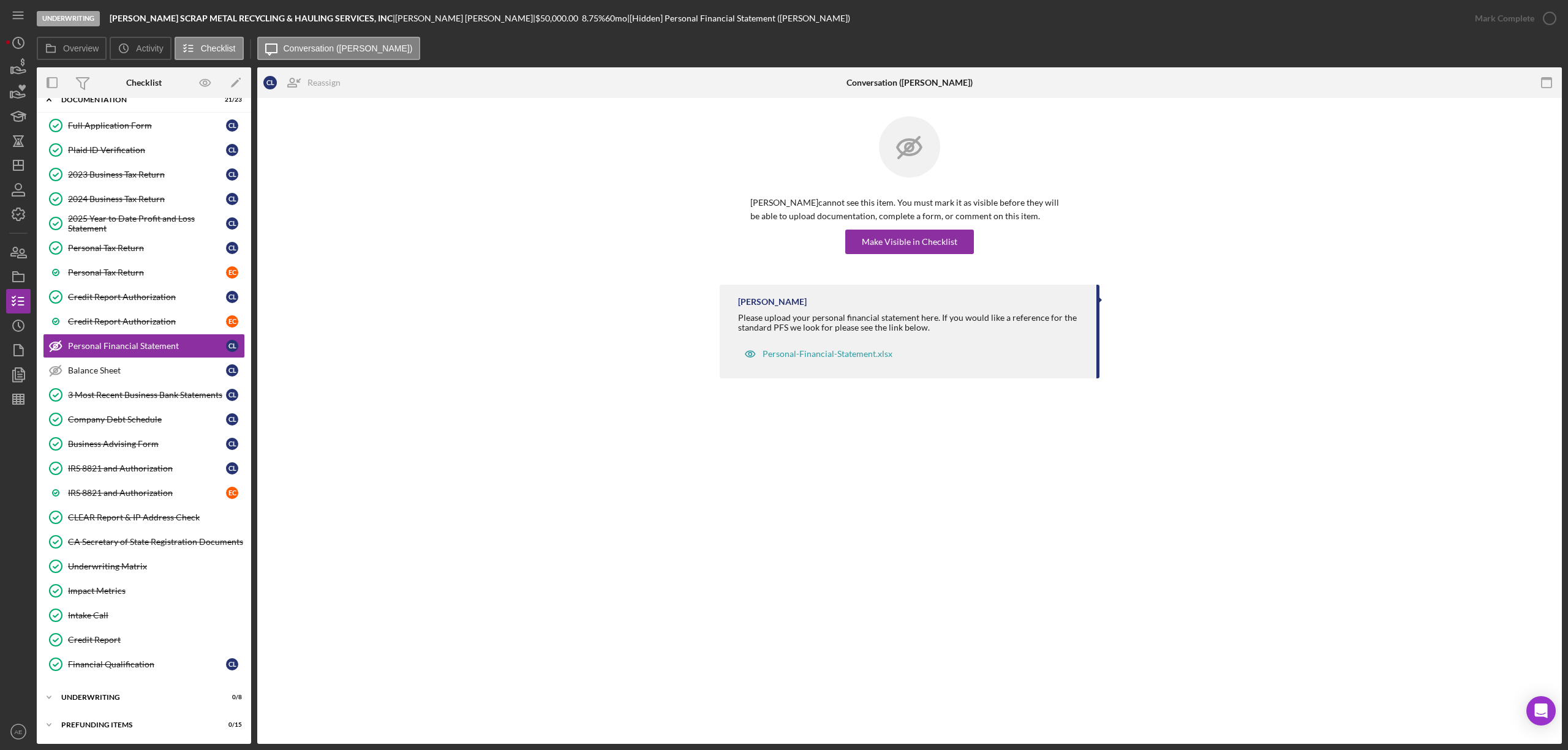
click at [148, 684] on div "C L E C Icon/Expander Eligibility 7 / 7 Icon/Expander Documentation 21 / 23 Ful…" at bounding box center [144, 386] width 214 height 704
click at [148, 699] on div "Underwriting" at bounding box center [149, 697] width 174 height 7
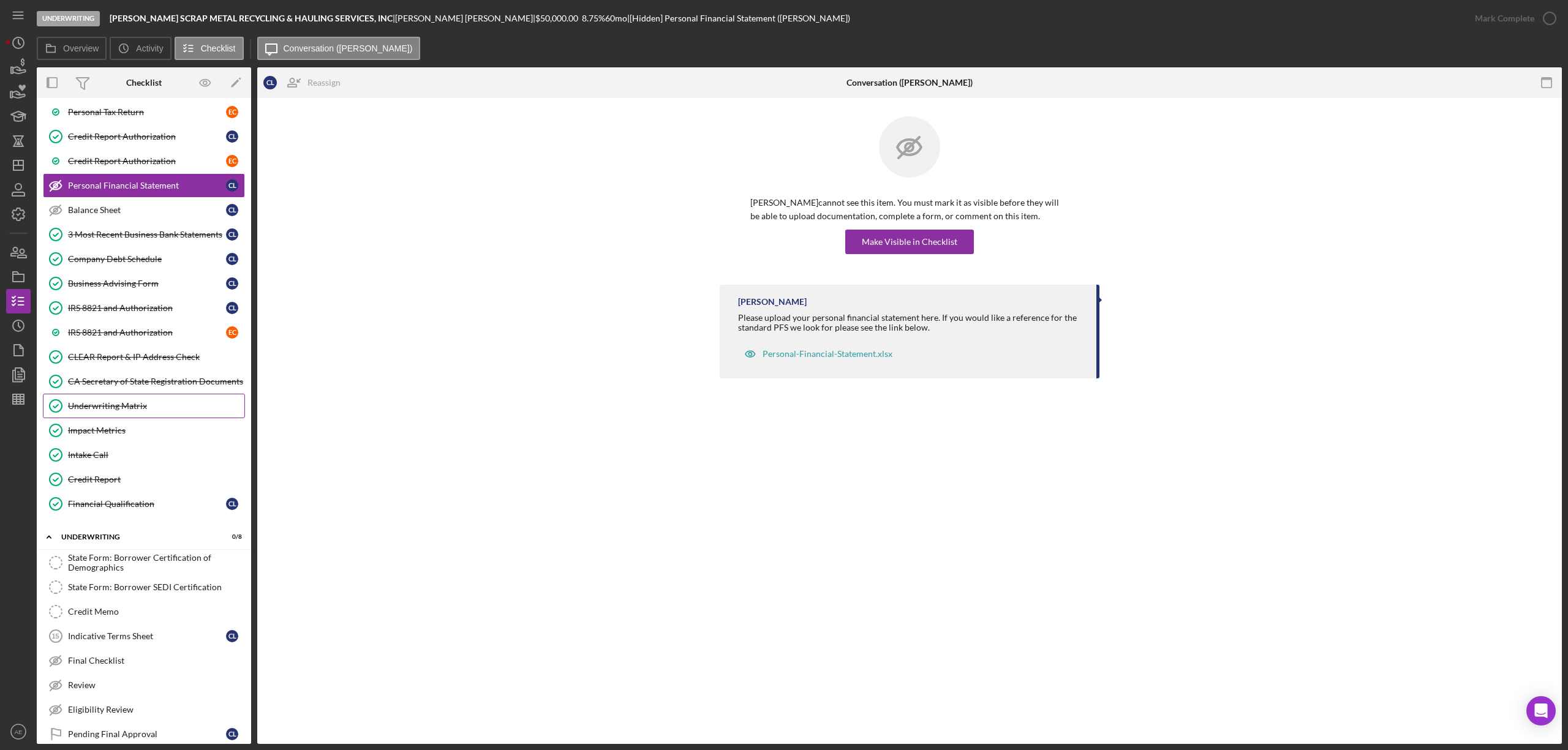
scroll to position [204, 0]
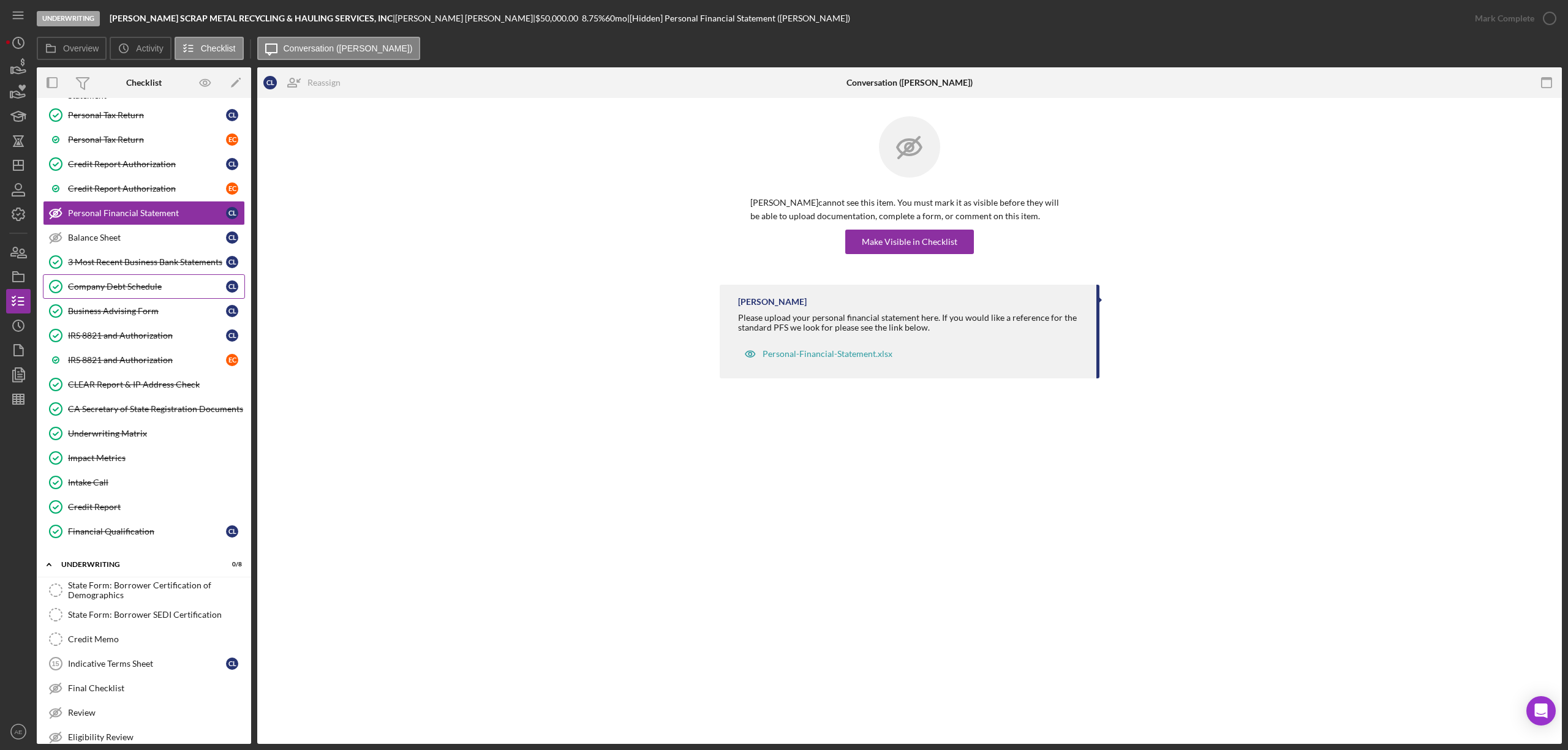
click at [159, 291] on div "Company Debt Schedule" at bounding box center [147, 286] width 158 height 10
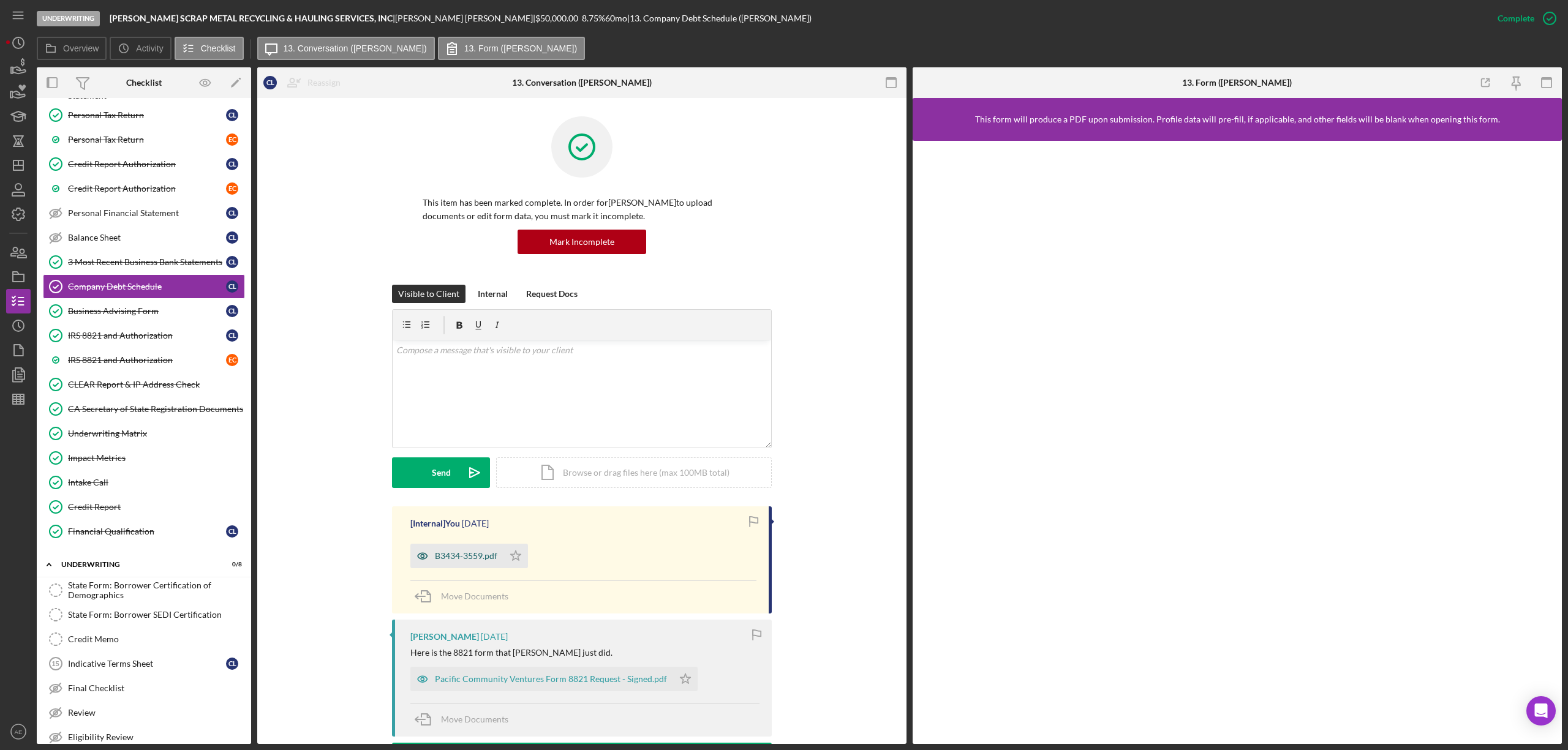
click at [426, 551] on icon "button" at bounding box center [422, 556] width 24 height 24
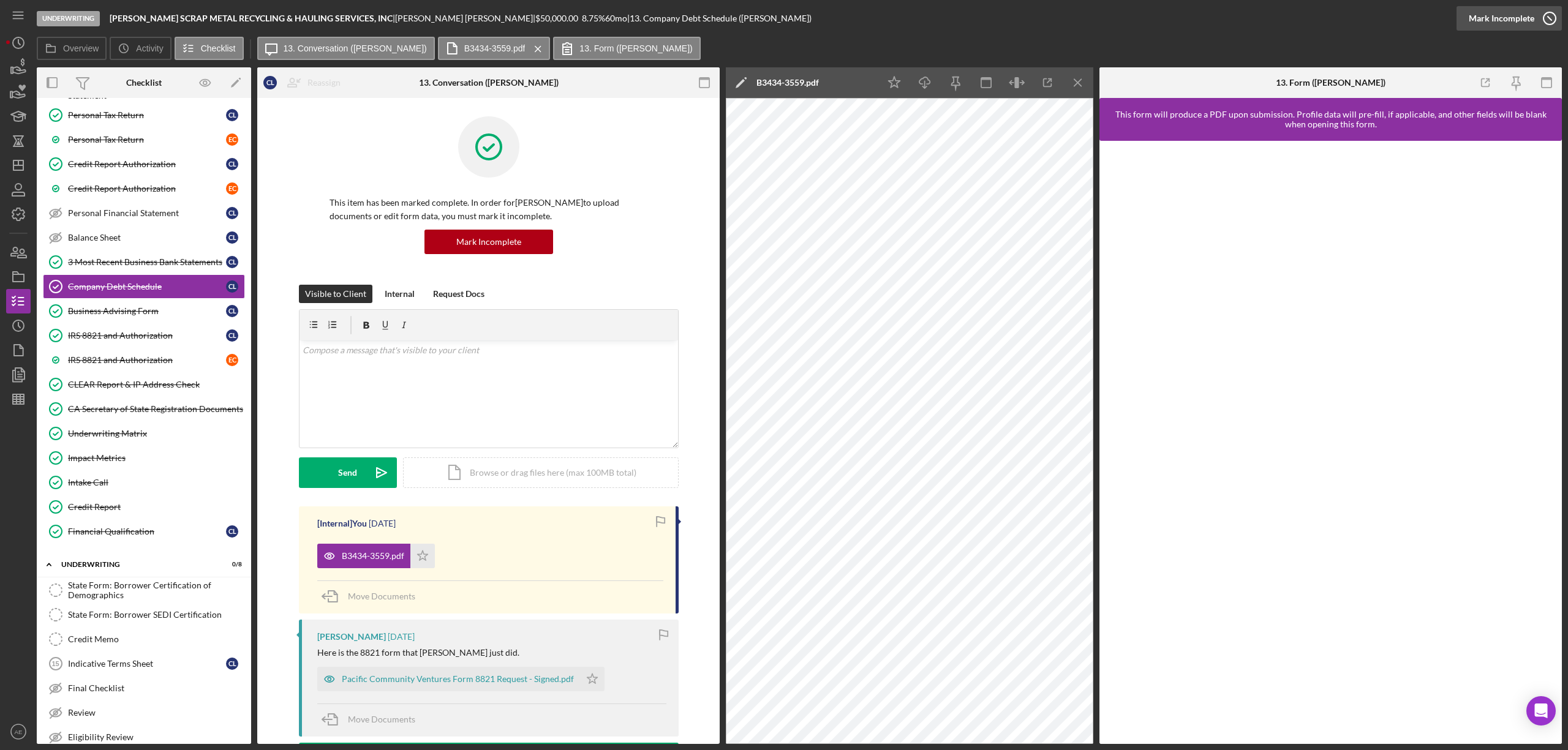
click at [1507, 15] on div "Mark Incomplete" at bounding box center [1502, 19] width 66 height 24
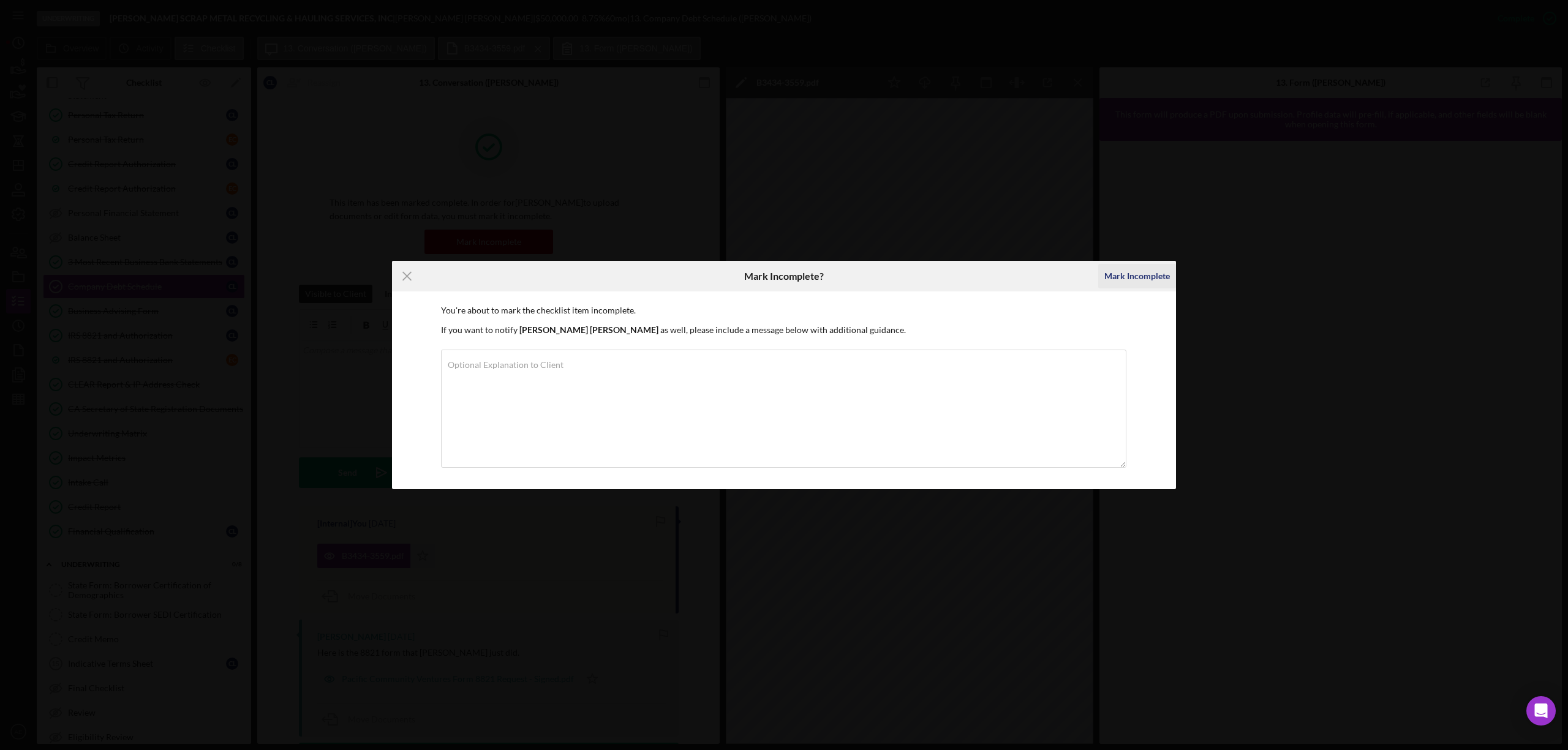
click at [1112, 281] on div "Mark Incomplete" at bounding box center [1137, 276] width 66 height 24
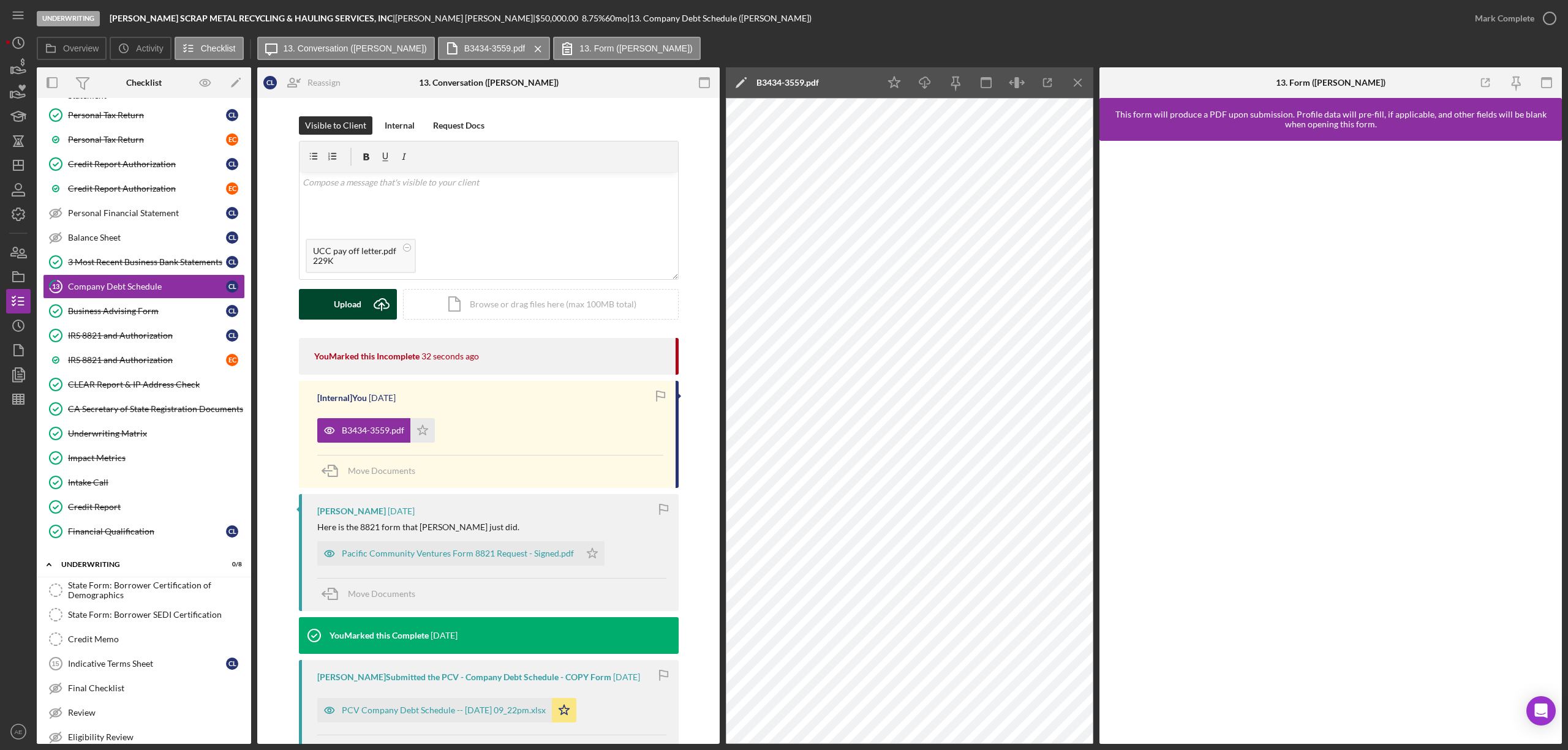
click at [337, 309] on div "Upload" at bounding box center [347, 304] width 28 height 31
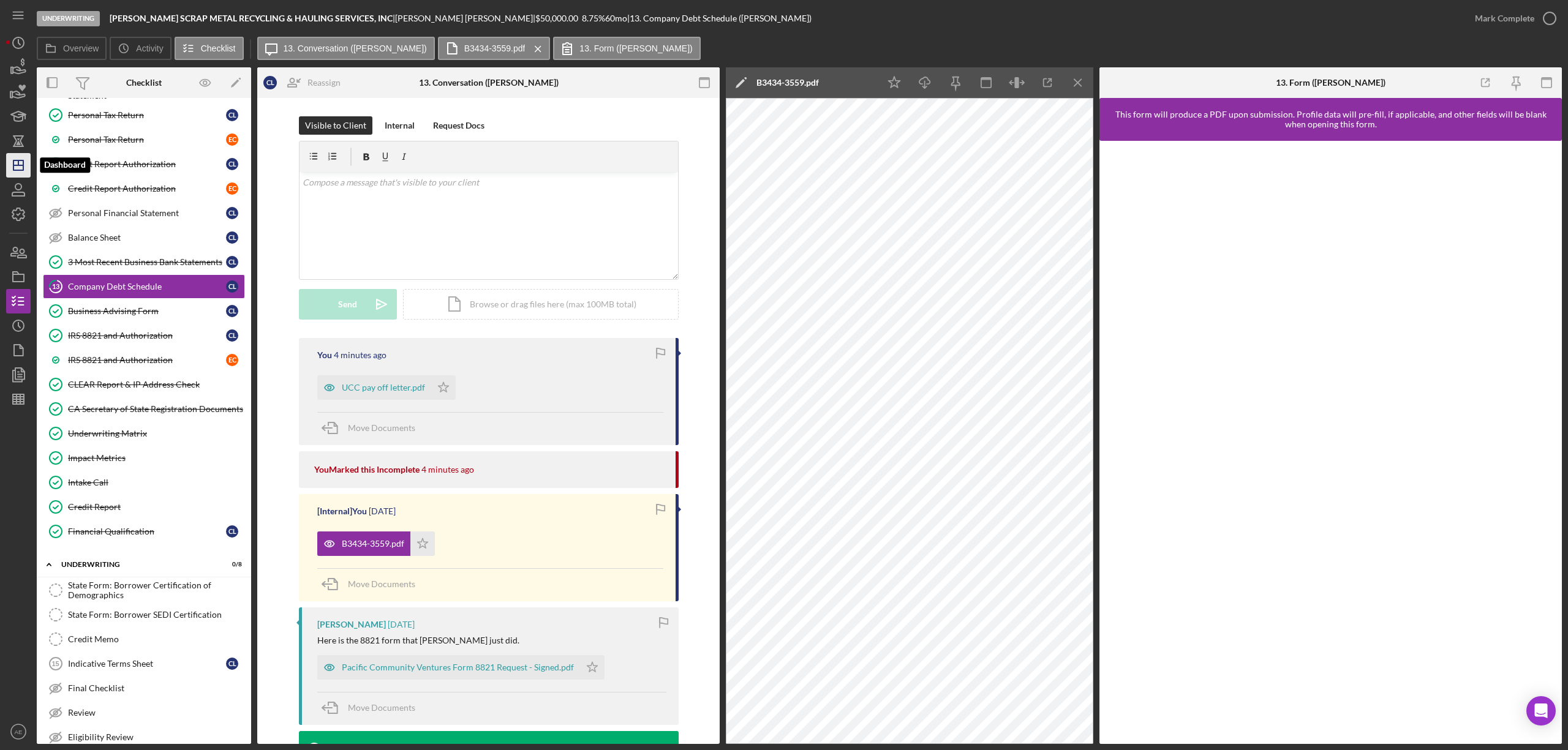
click at [25, 169] on icon "Icon/Dashboard" at bounding box center [18, 165] width 31 height 31
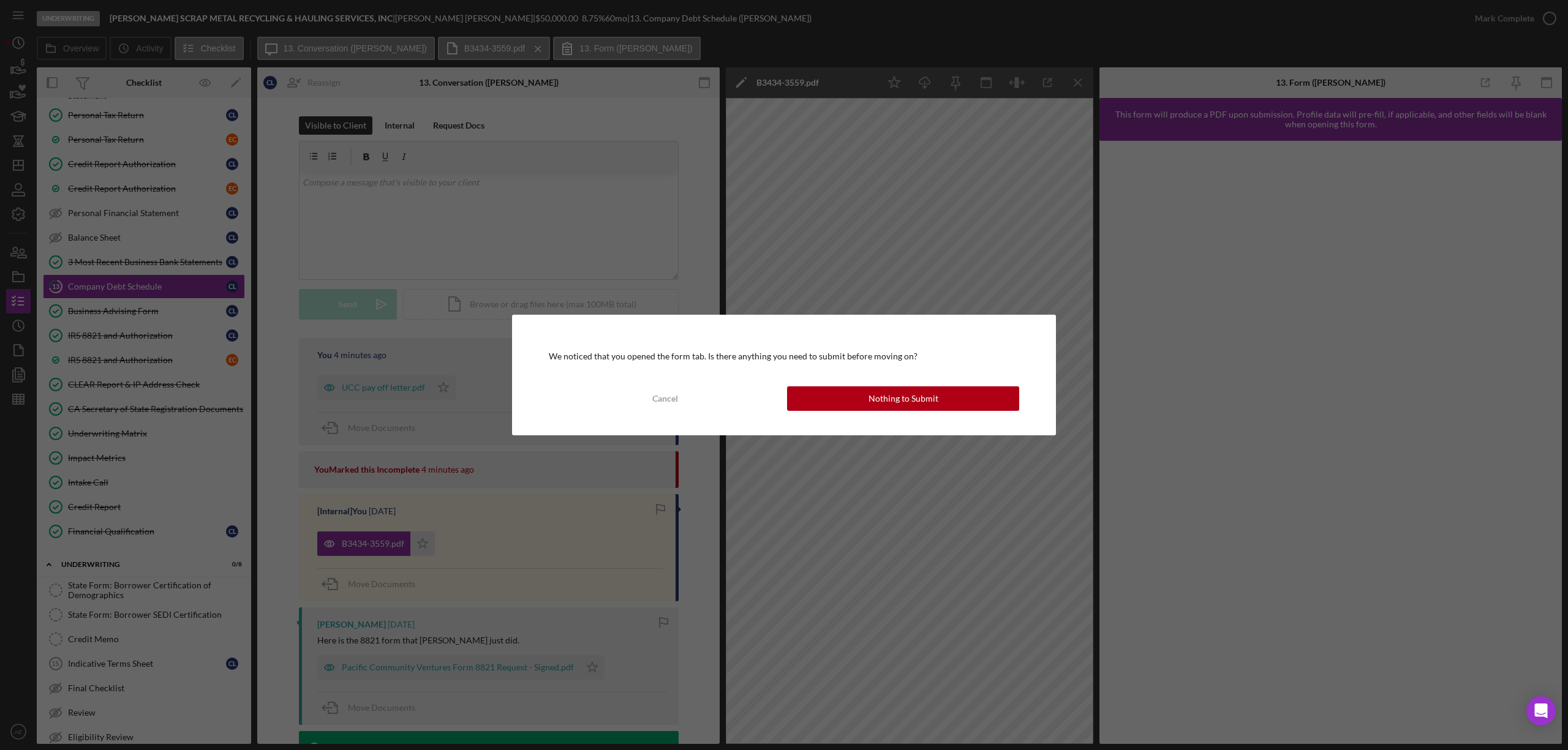
click at [846, 382] on div "We noticed that you opened the form tab. Is there anything you need to submit b…" at bounding box center [783, 375] width 544 height 120
click at [853, 395] on button "Nothing to Submit" at bounding box center [903, 399] width 232 height 24
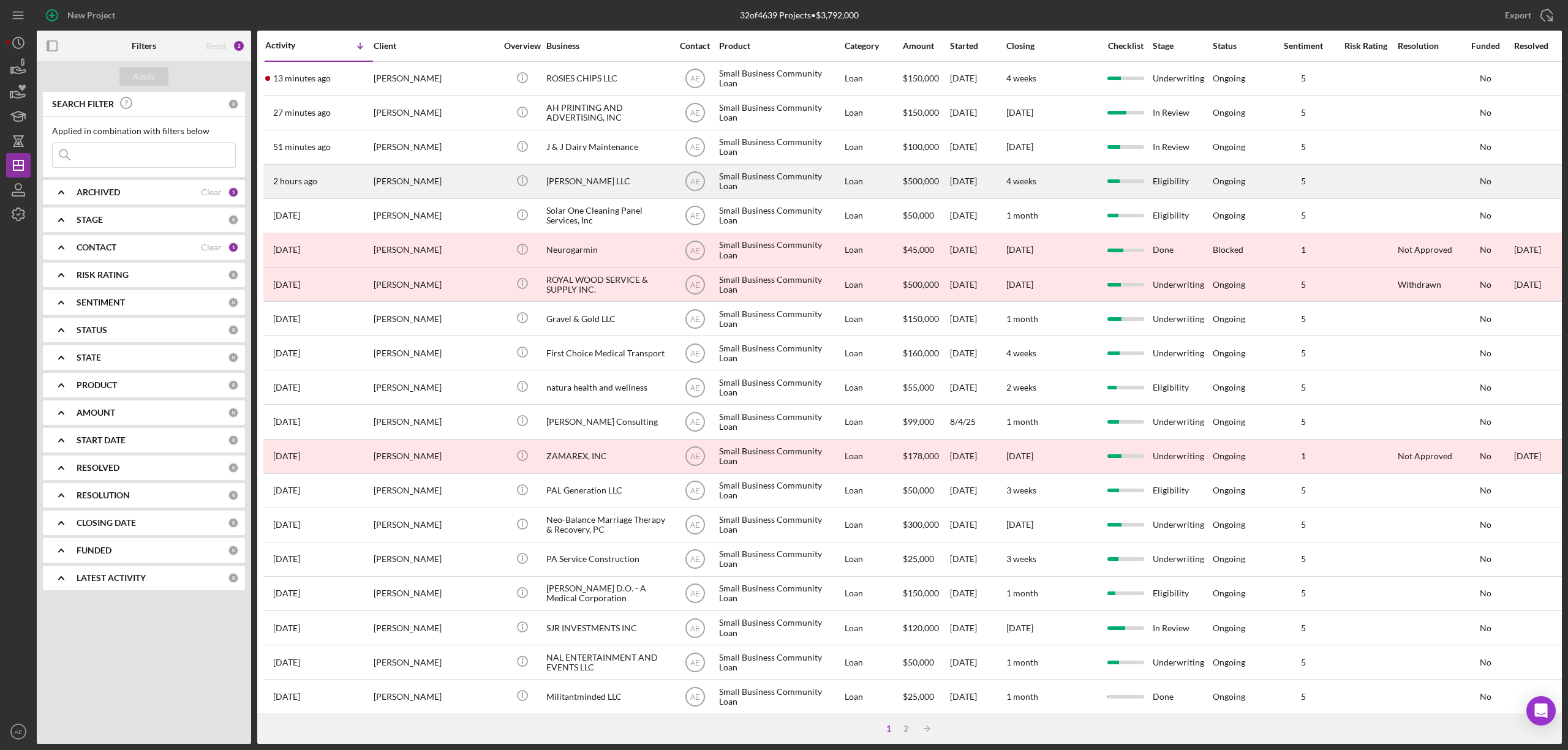
click at [490, 176] on div "Bryan Wingen" at bounding box center [435, 181] width 122 height 32
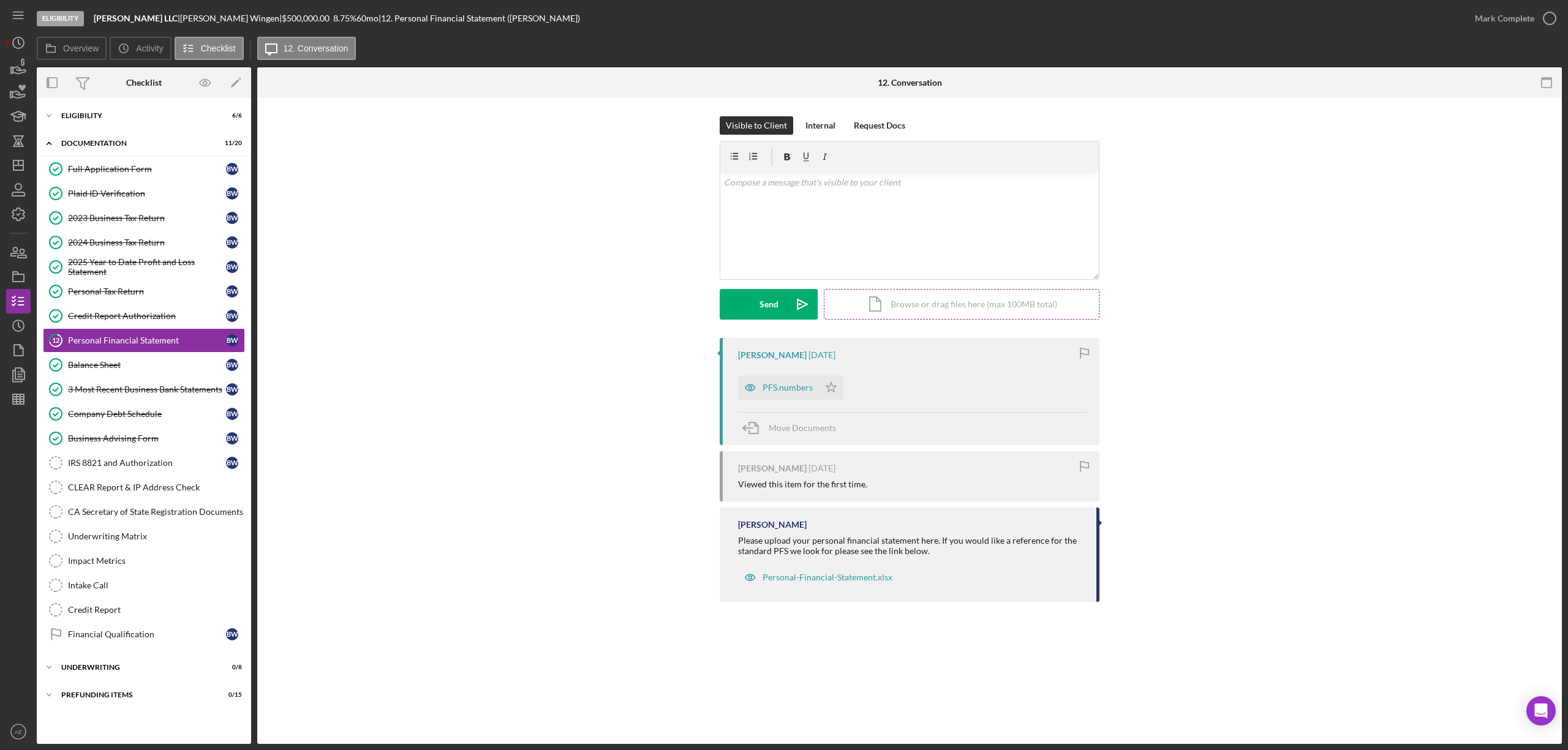
click at [924, 307] on div "Icon/Document Browse or drag files here (max 100MB total) Tap to choose files o…" at bounding box center [962, 304] width 276 height 31
click at [750, 300] on button "Upload Icon/Upload" at bounding box center [768, 304] width 98 height 31
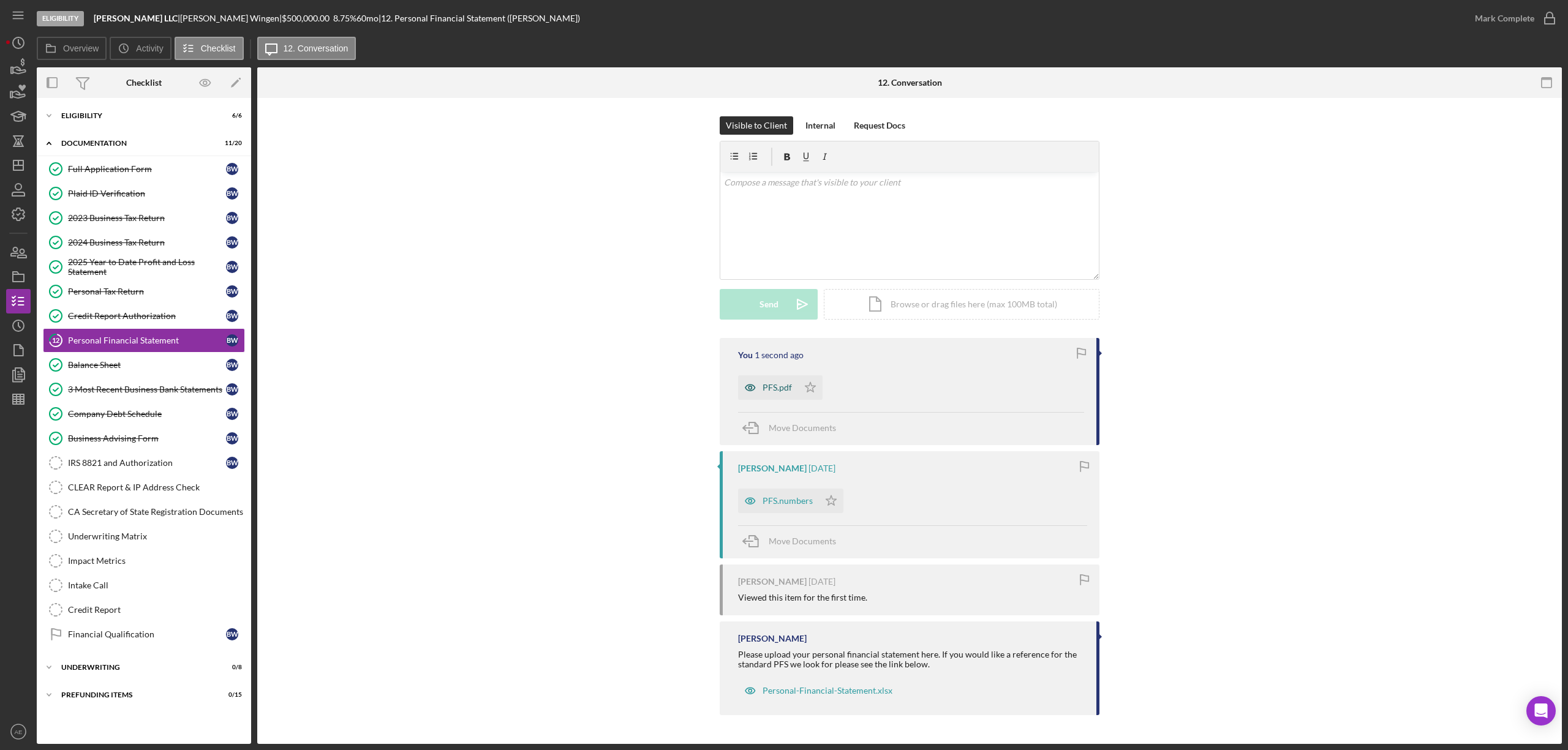
click at [750, 389] on icon "button" at bounding box center [750, 388] width 3 height 3
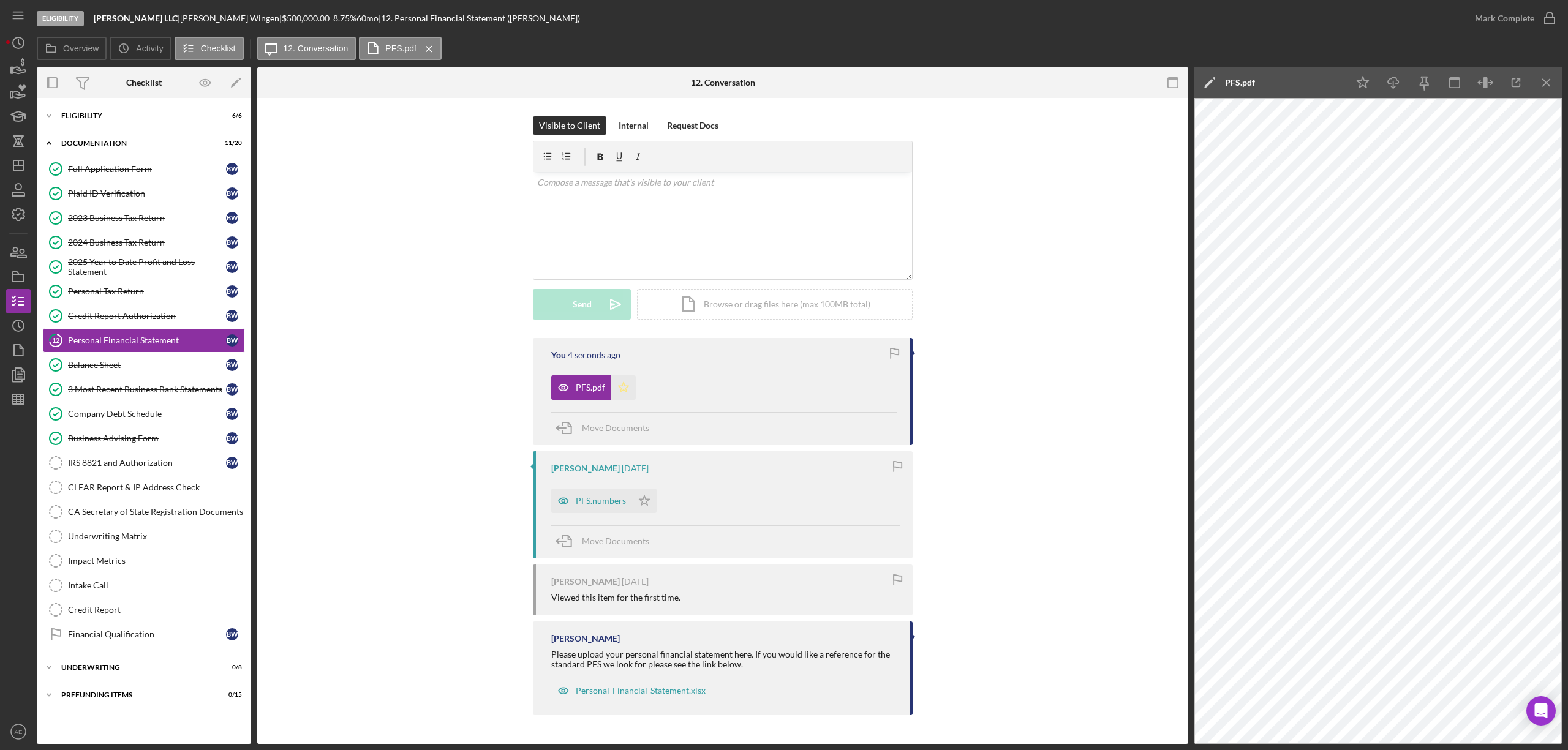
click at [612, 383] on icon "Icon/Star" at bounding box center [623, 387] width 24 height 24
click at [1512, 19] on div "Mark Complete" at bounding box center [1504, 19] width 59 height 24
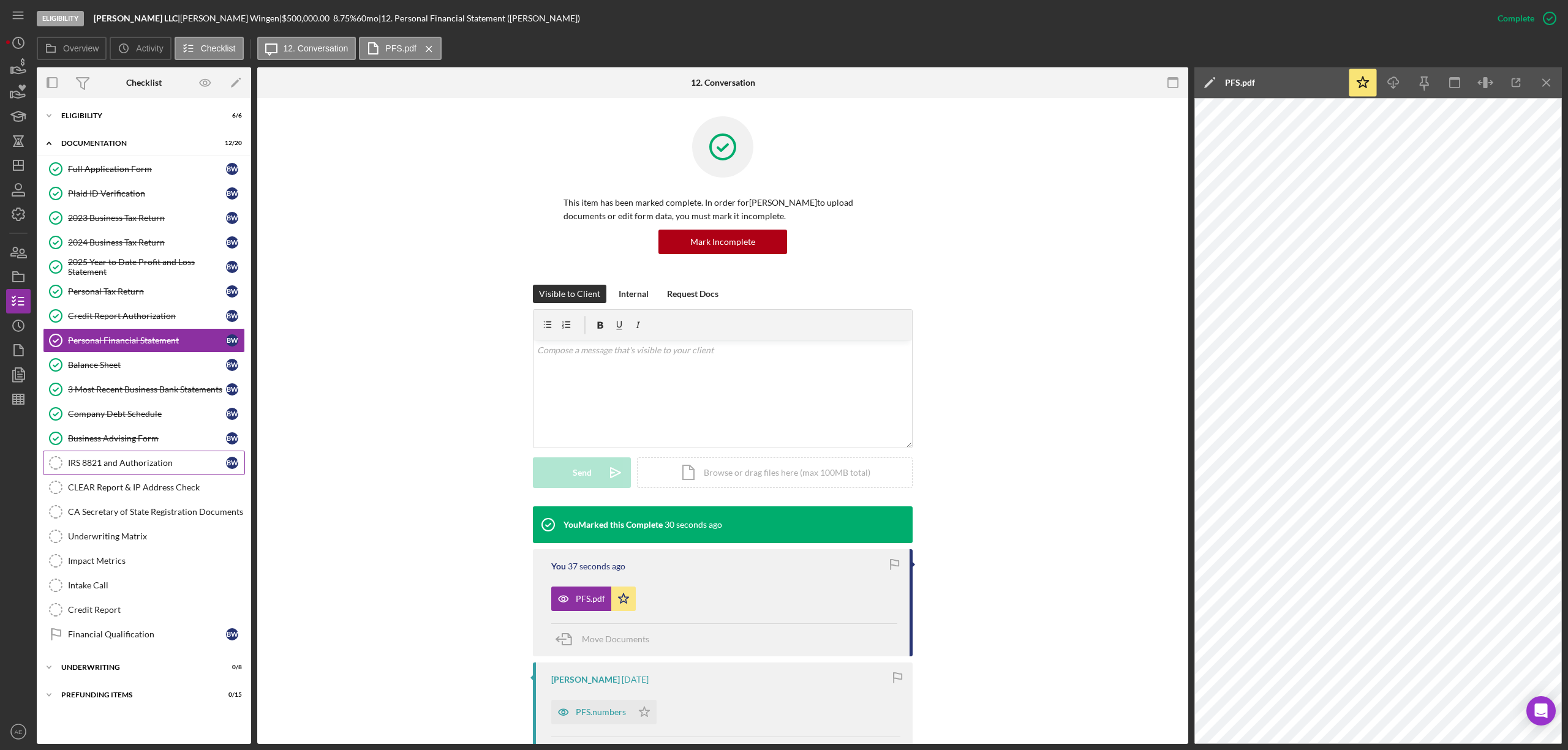
click at [162, 460] on link "IRS 8821 and Authorization IRS 8821 and Authorization B W" at bounding box center [144, 463] width 202 height 24
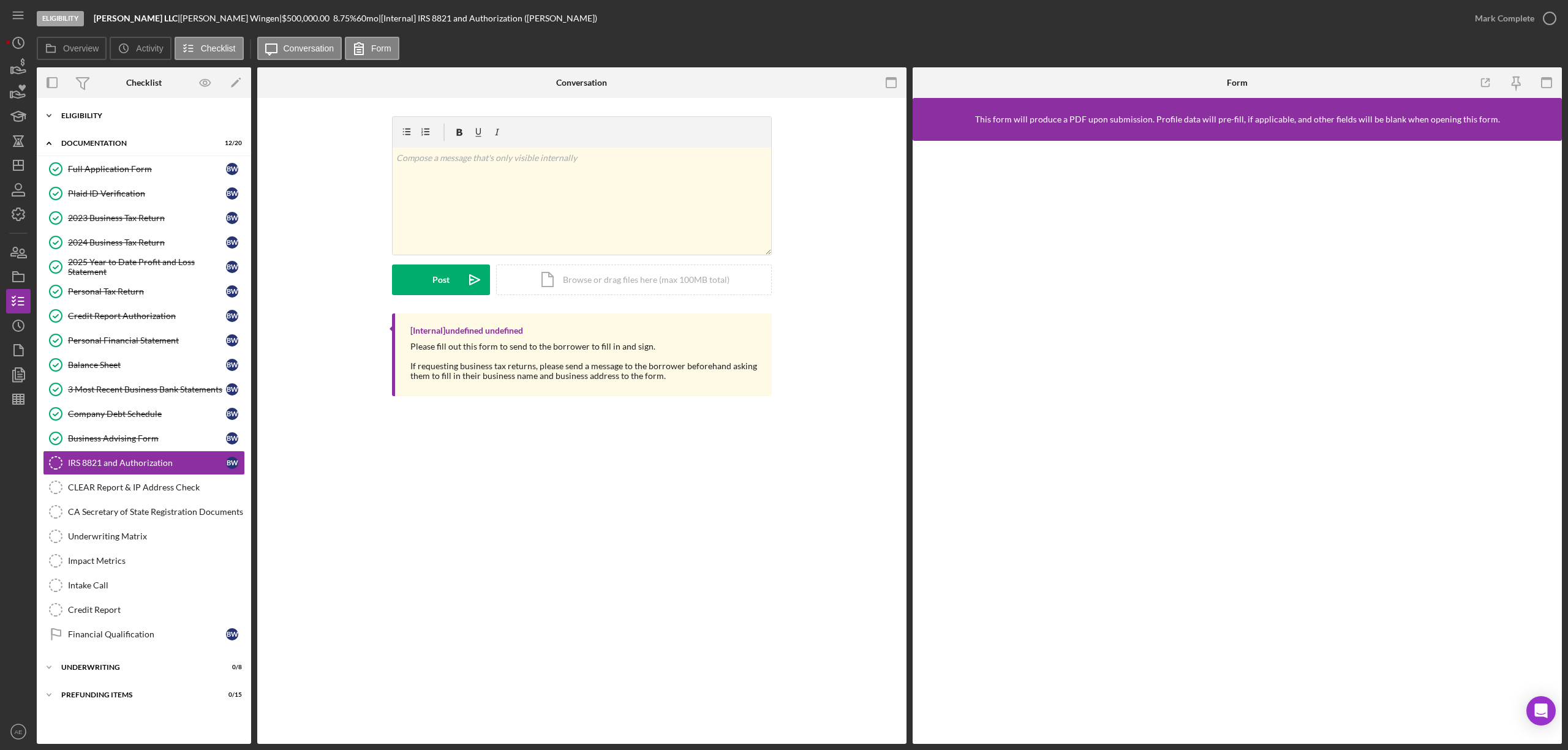
click at [99, 118] on div "Eligibility" at bounding box center [149, 116] width 174 height 7
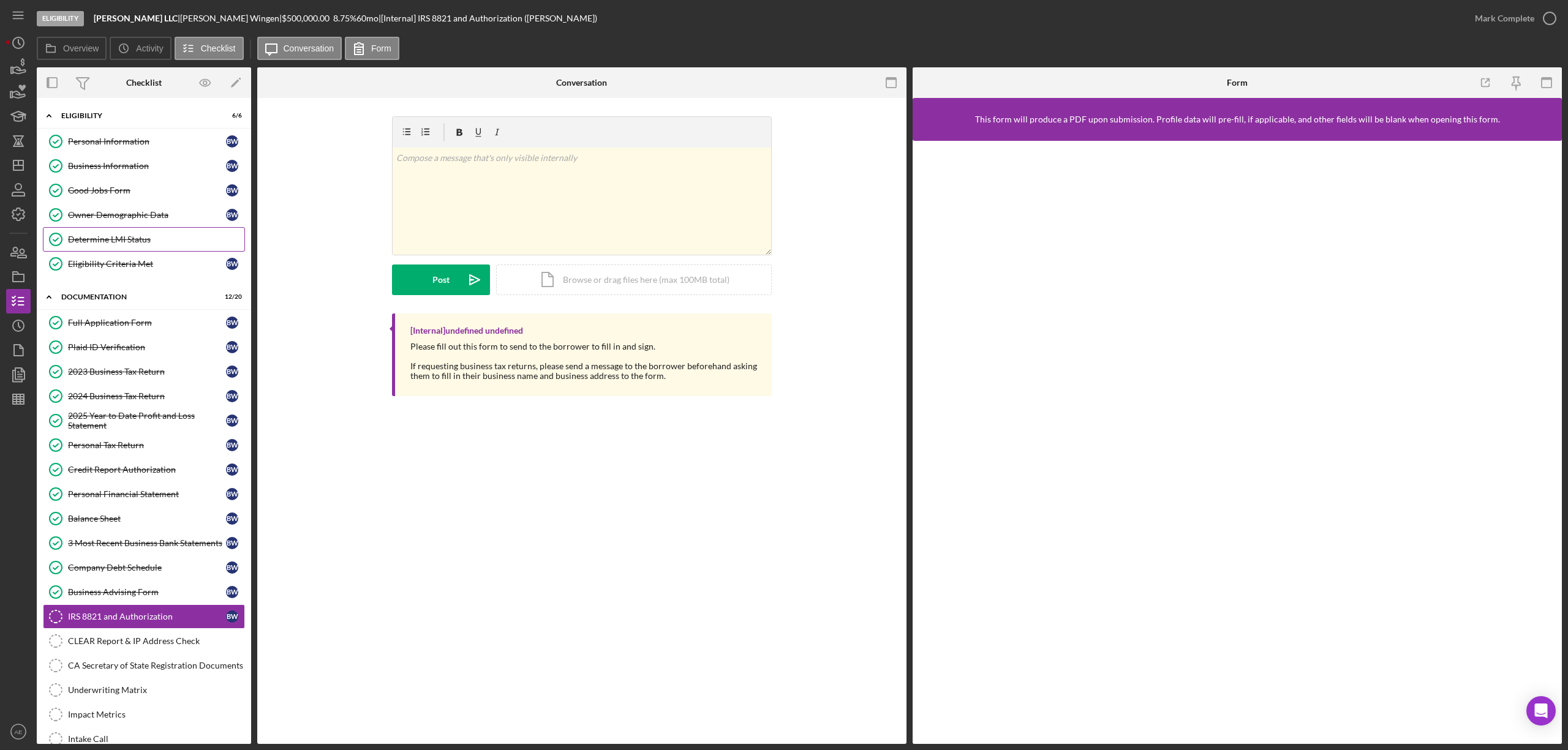
click at [124, 233] on link "Determine LMI Status Determine LMI Status" at bounding box center [144, 239] width 202 height 24
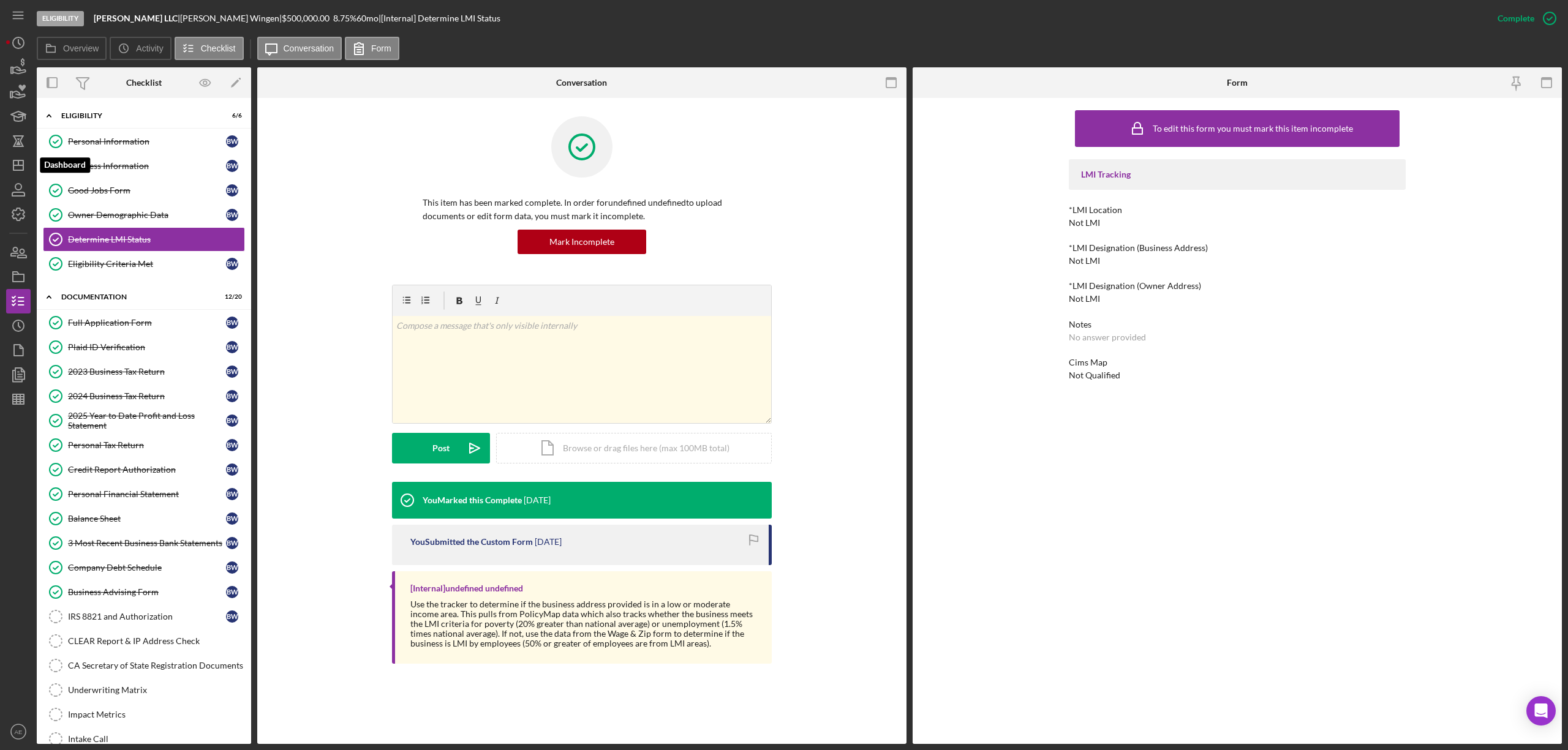
drag, startPoint x: 17, startPoint y: 165, endPoint x: 32, endPoint y: 169, distance: 15.5
click at [17, 165] on line "button" at bounding box center [19, 165] width 10 height 0
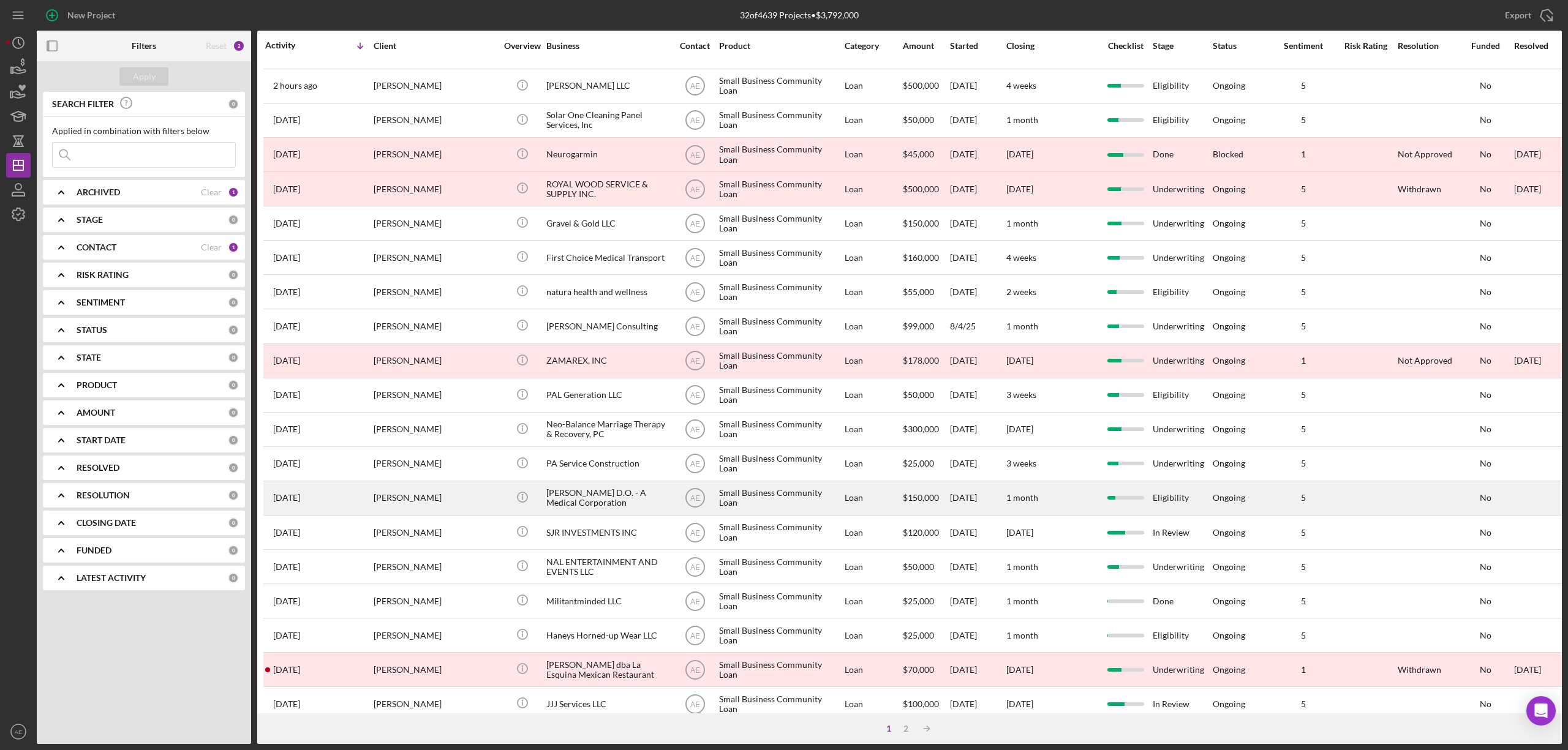
scroll to position [224, 0]
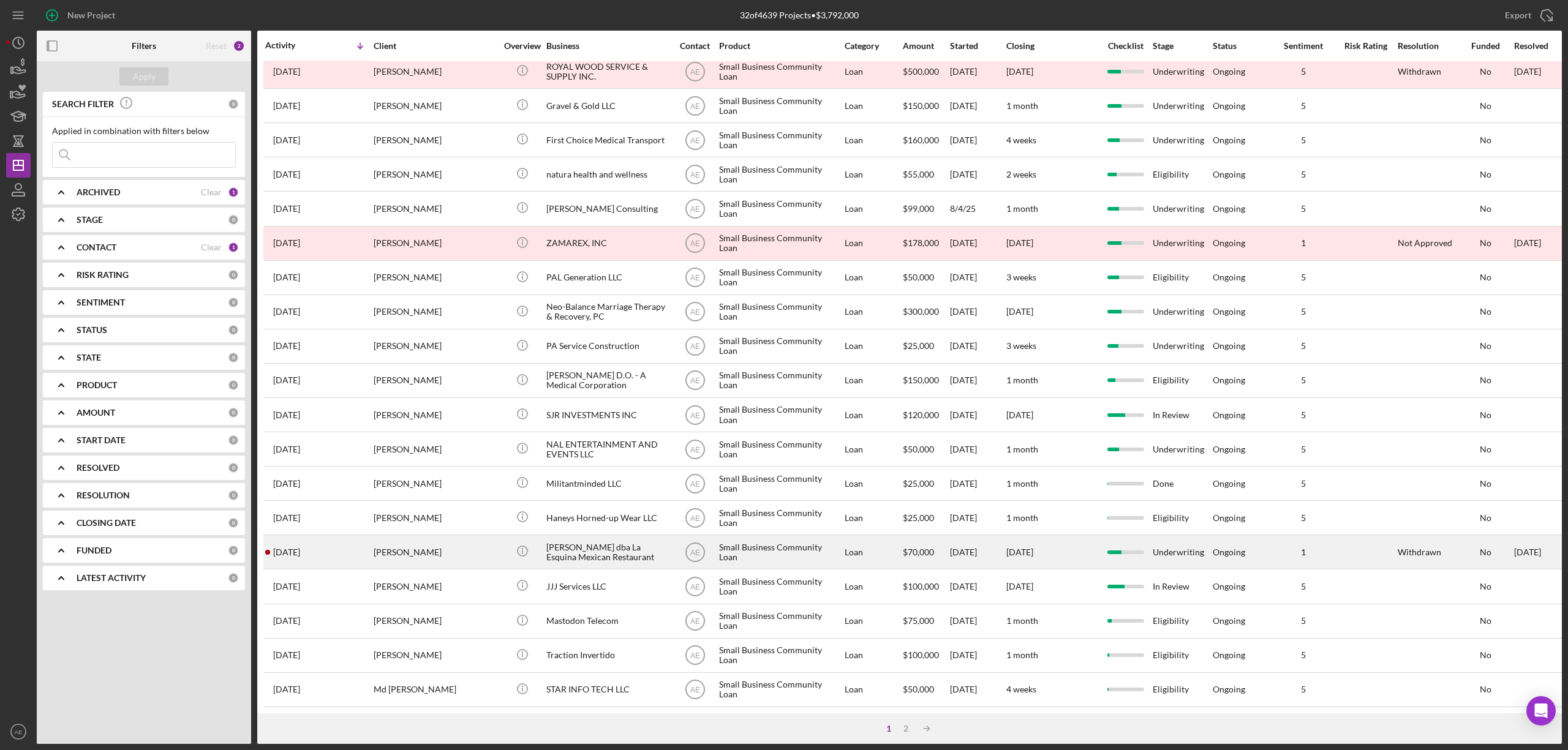
click at [630, 539] on div "[PERSON_NAME] dba La Esquina Mexican Restaurant" at bounding box center [607, 551] width 122 height 32
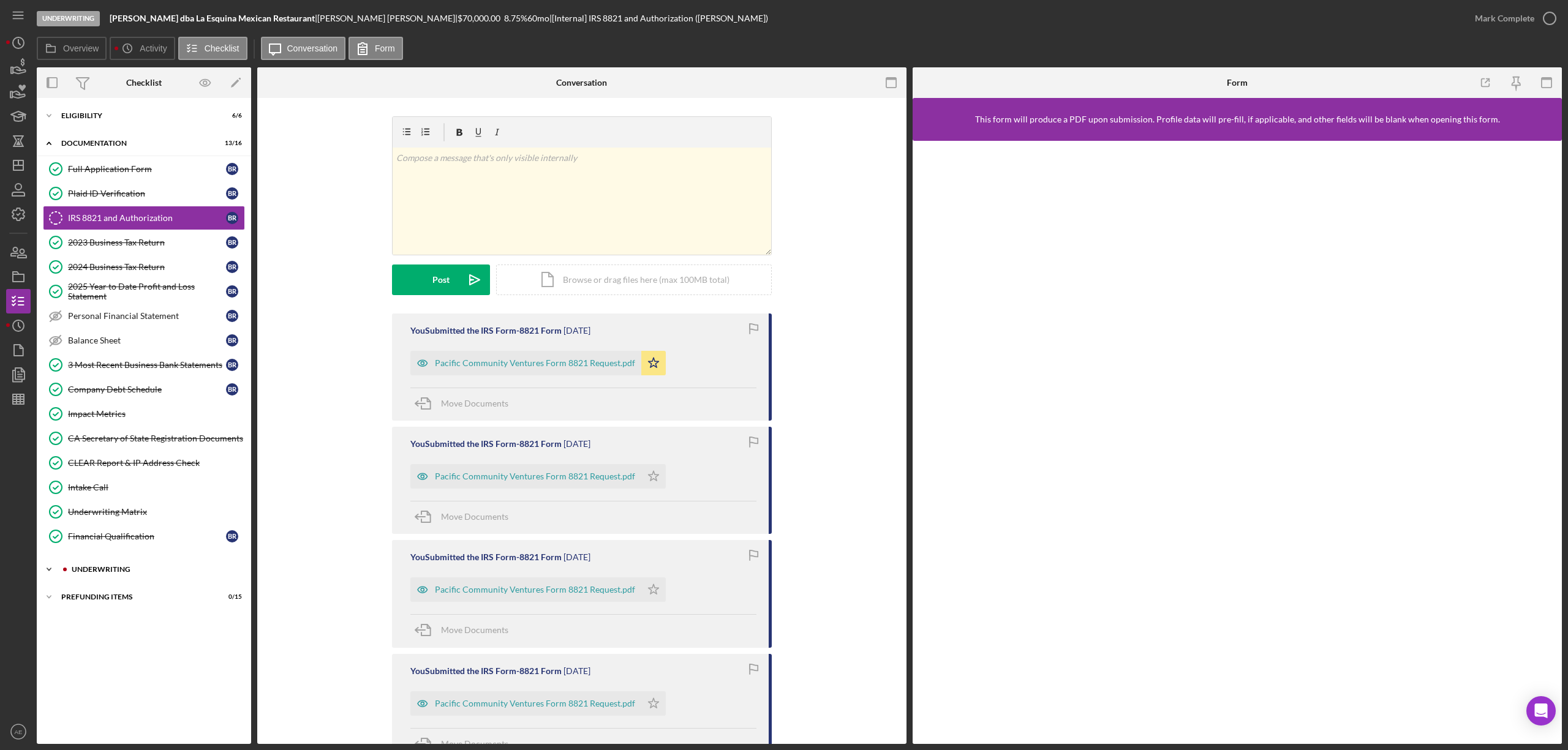
click at [148, 573] on div "Underwriting" at bounding box center [154, 569] width 164 height 7
click at [135, 618] on link "13 Credit Report Authorization B R" at bounding box center [144, 619] width 202 height 24
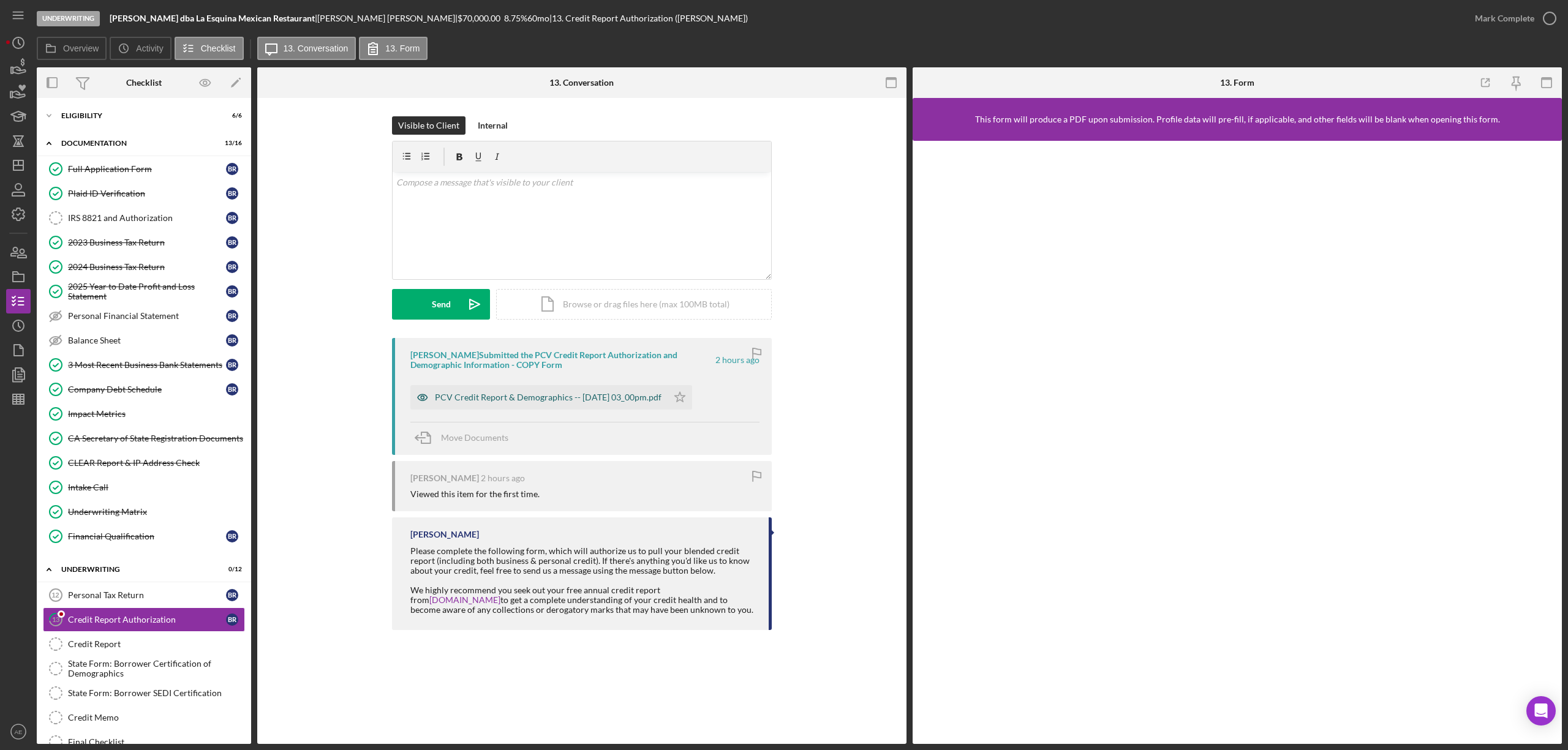
click at [505, 394] on div "PCV Credit Report & Demographics -- 2025-08-13 03_00pm.pdf" at bounding box center [547, 397] width 227 height 10
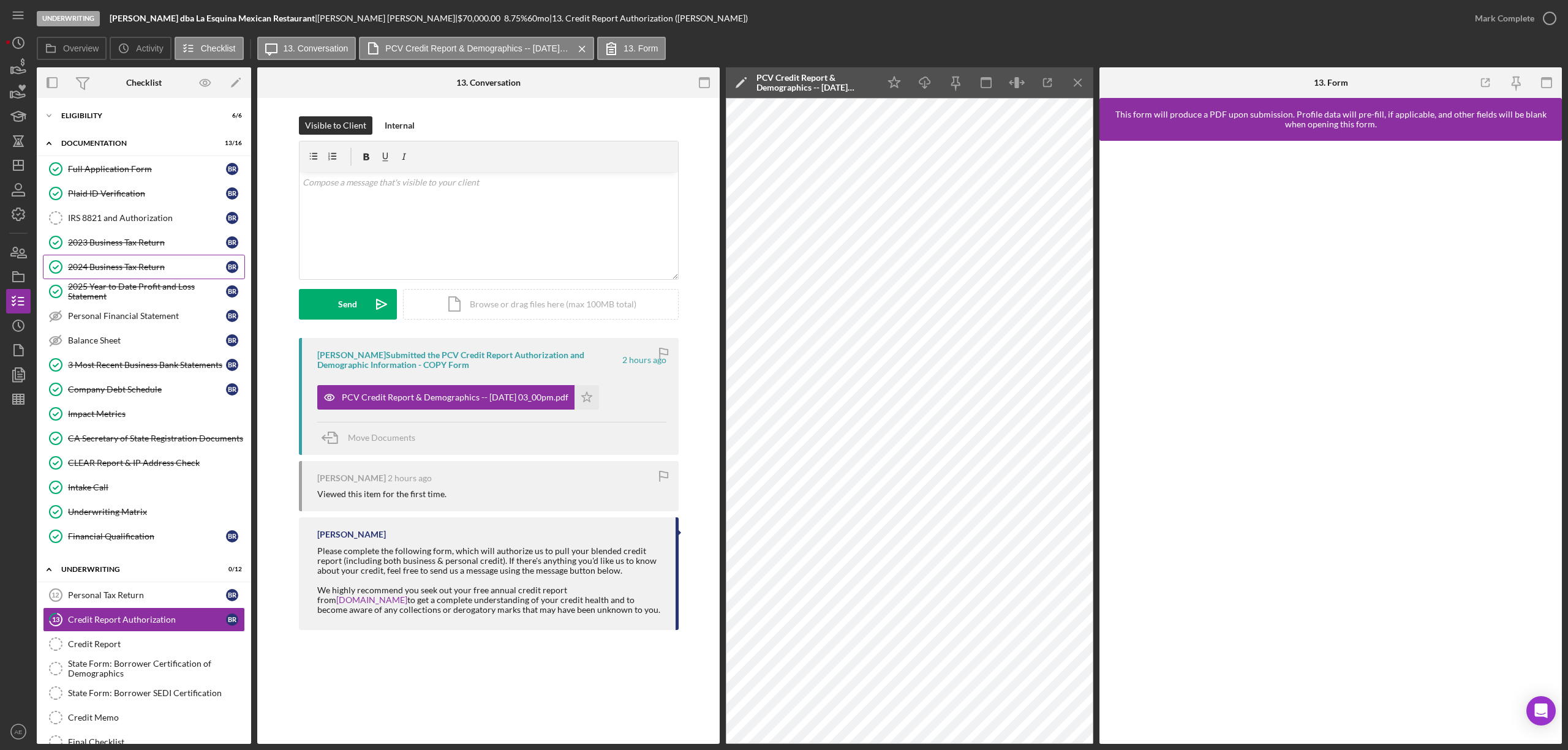
click at [132, 265] on div "2024 Business Tax Return" at bounding box center [147, 267] width 158 height 10
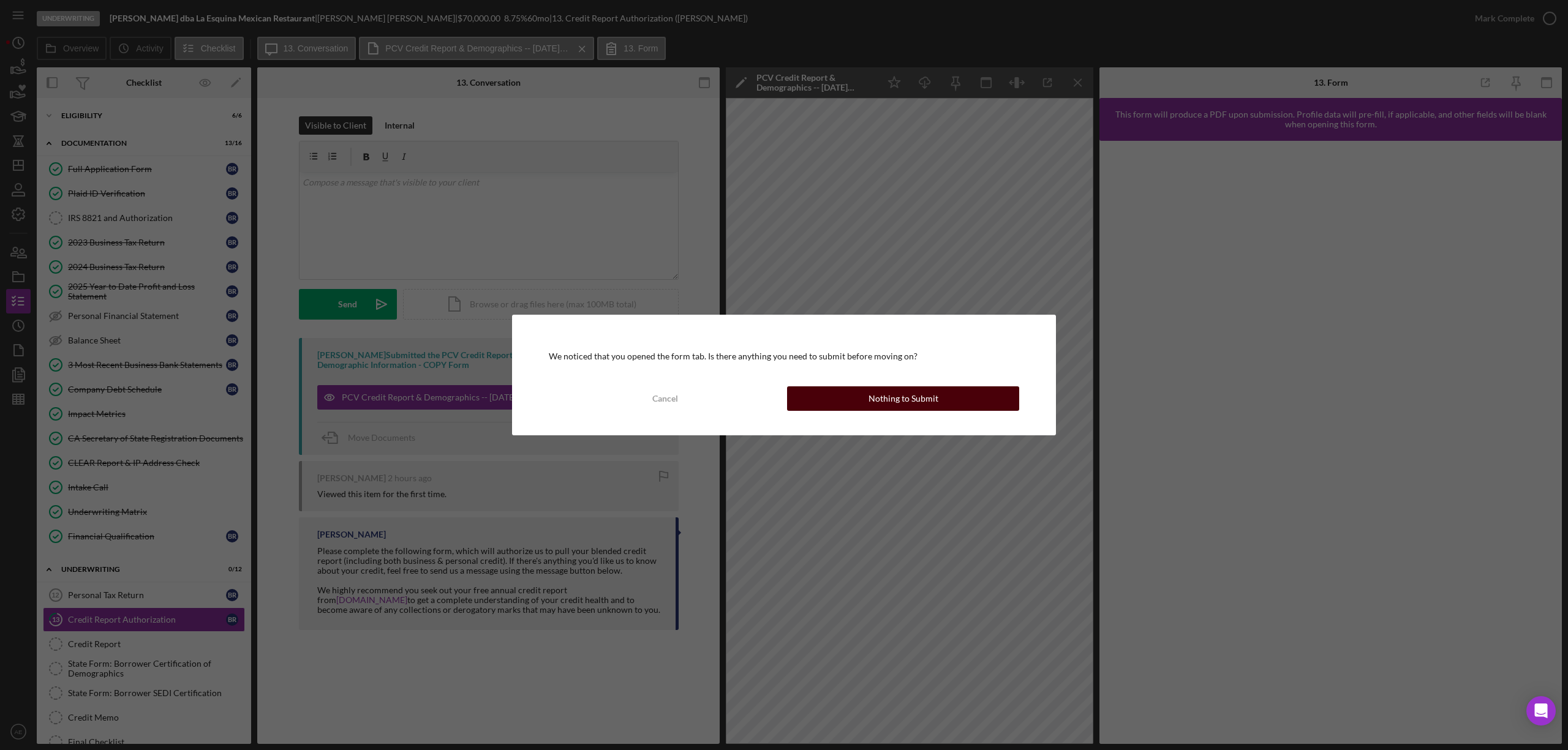
click at [838, 392] on button "Nothing to Submit" at bounding box center [903, 399] width 232 height 24
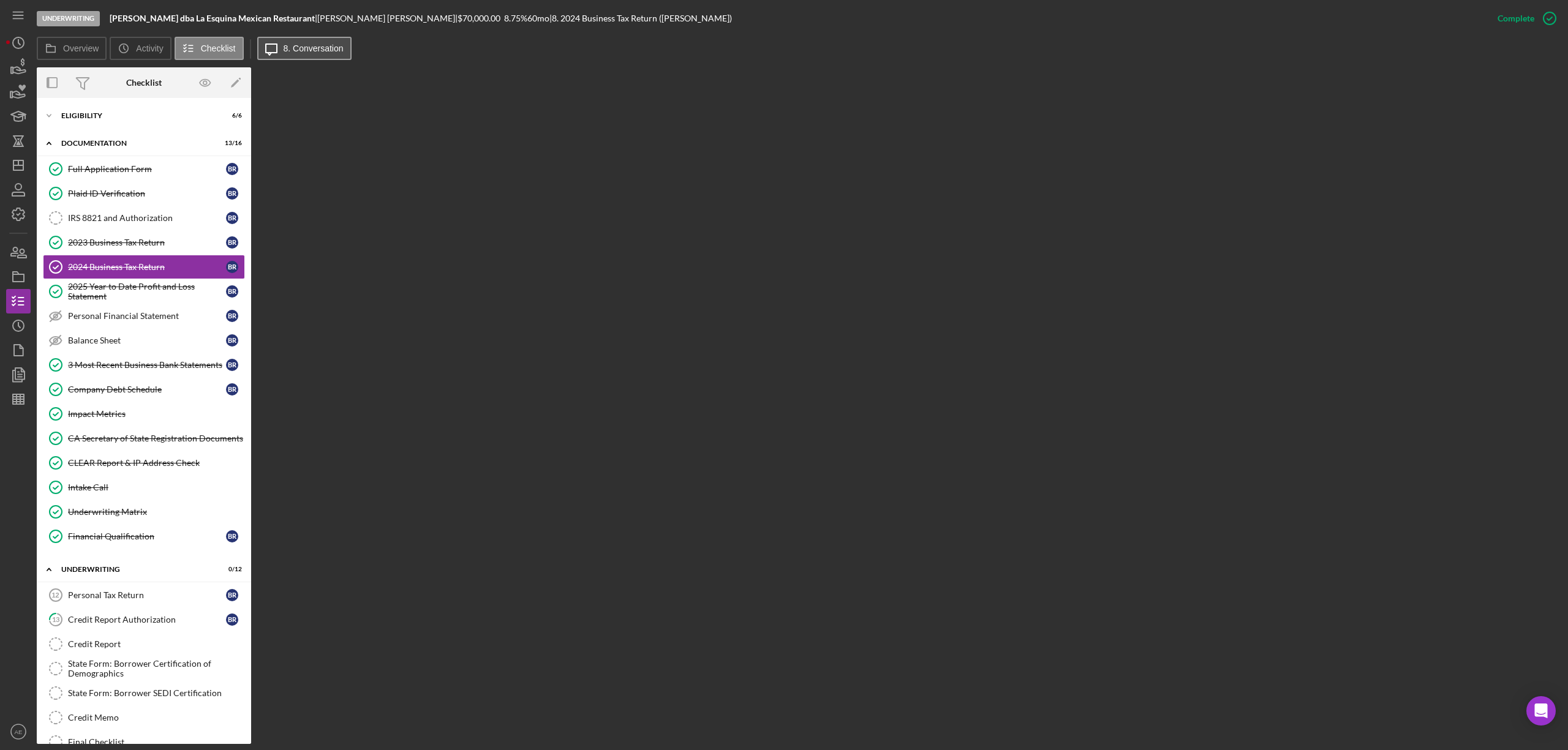
click at [311, 53] on label "8. Conversation" at bounding box center [314, 49] width 60 height 10
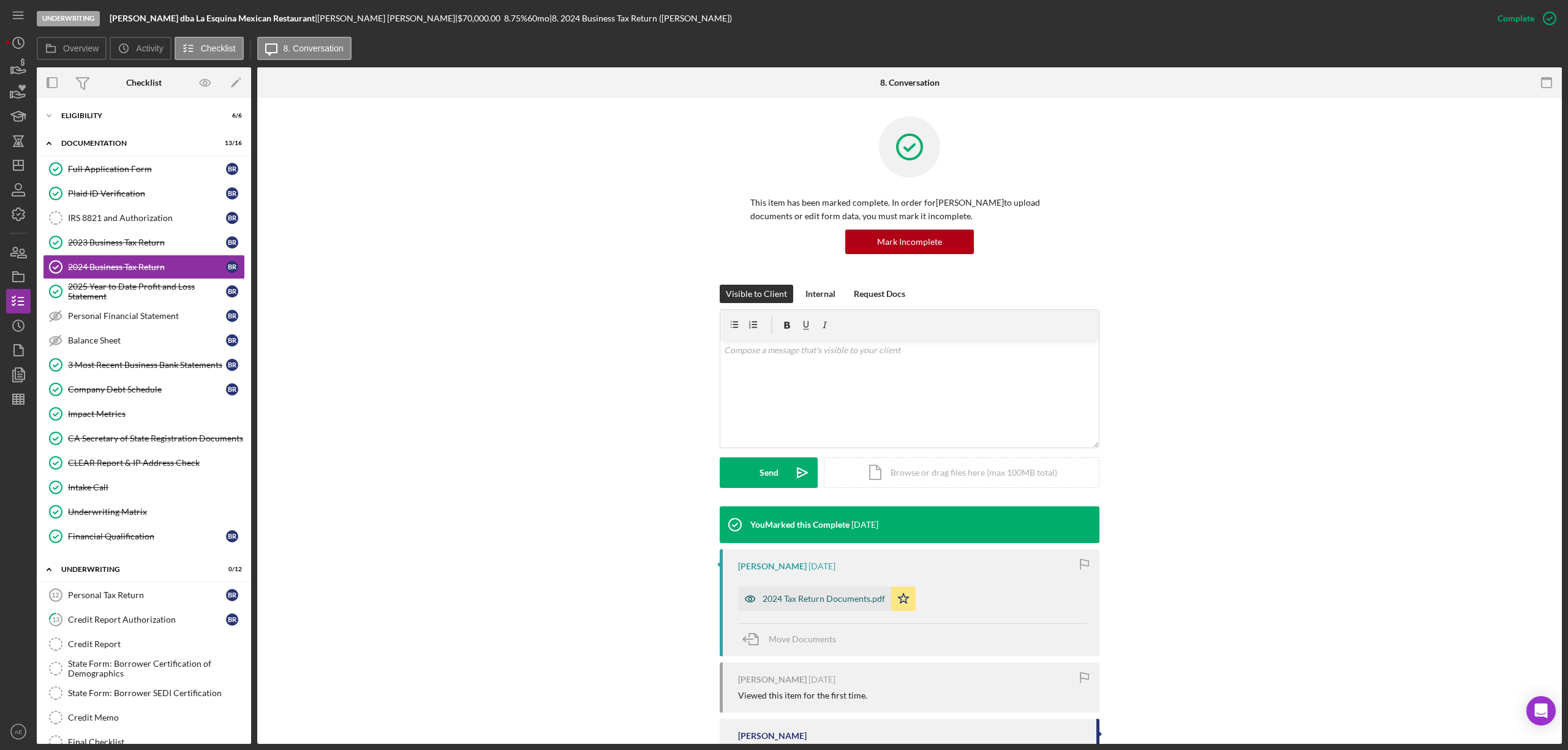
click at [743, 593] on icon "button" at bounding box center [750, 599] width 24 height 24
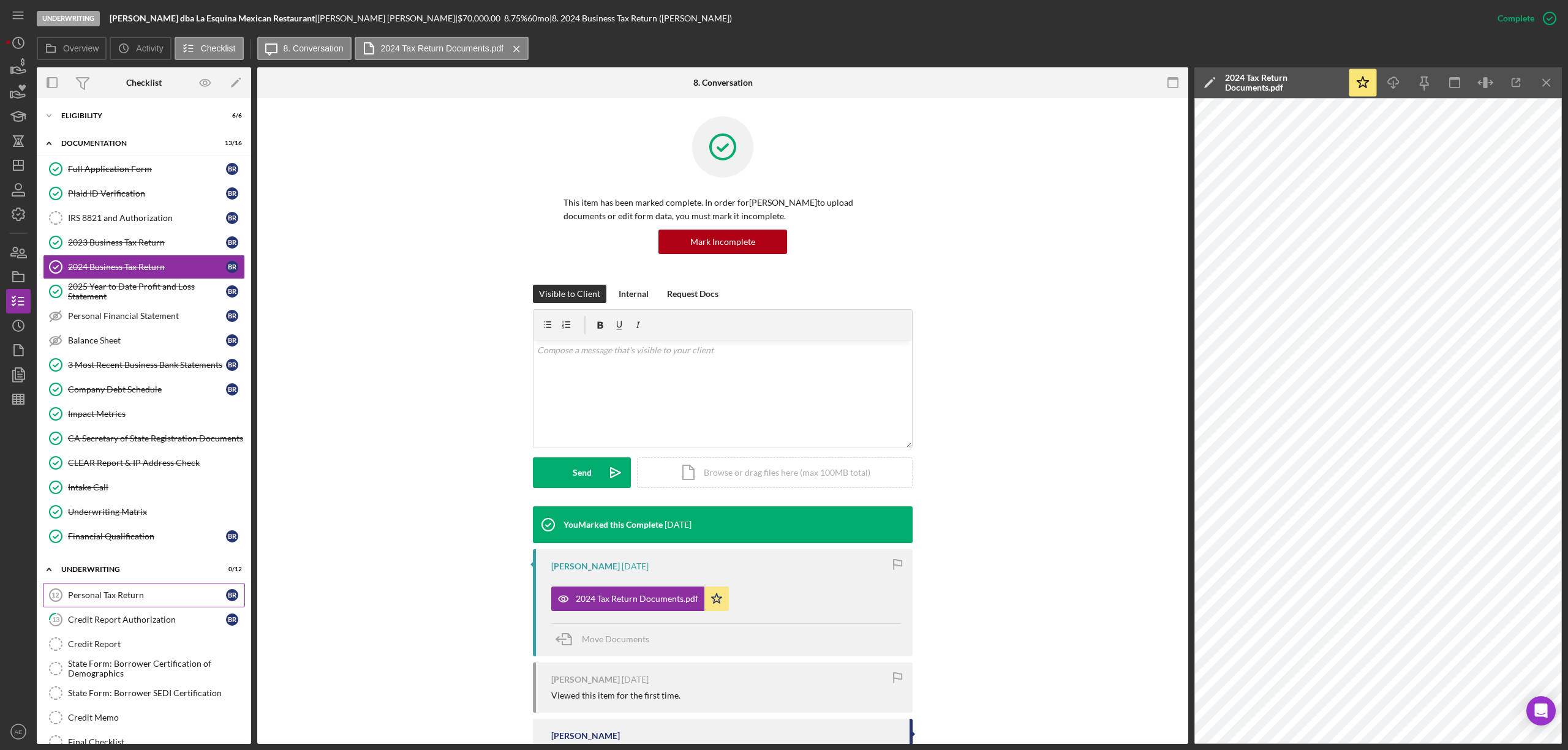
click at [124, 599] on div "Personal Tax Return" at bounding box center [147, 595] width 158 height 10
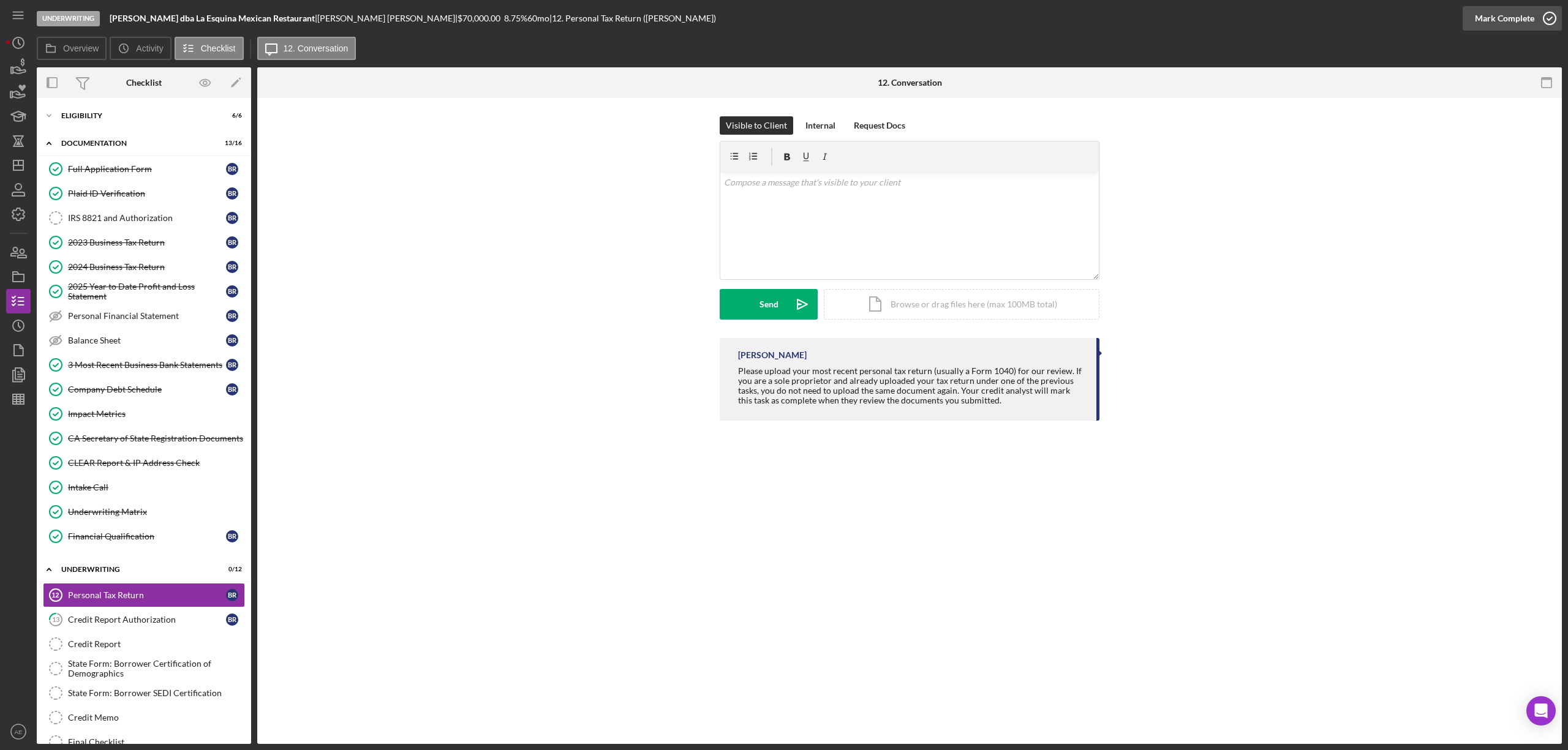
click at [1485, 24] on div "Mark Complete" at bounding box center [1504, 19] width 59 height 24
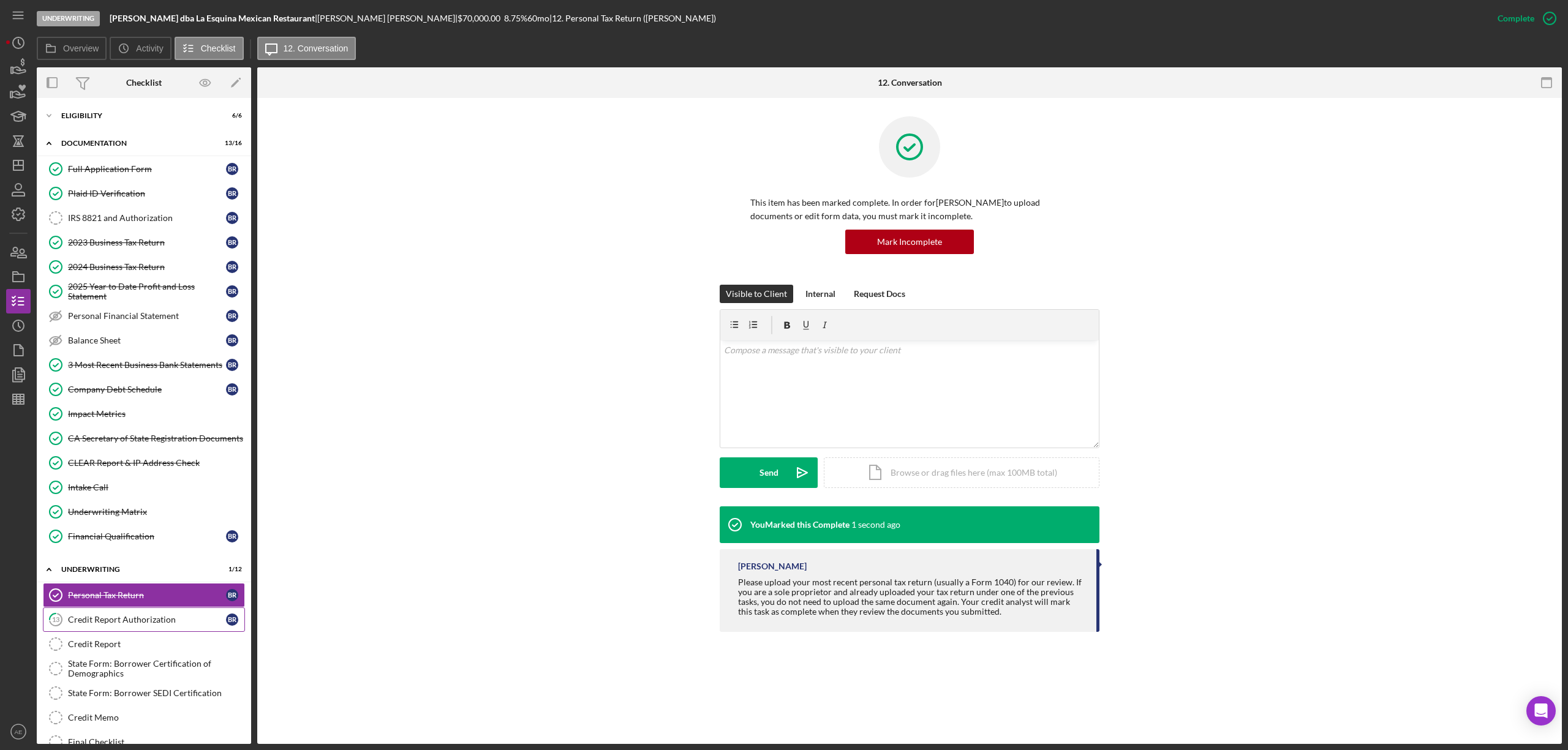
click at [135, 624] on div "Credit Report Authorization" at bounding box center [147, 619] width 158 height 10
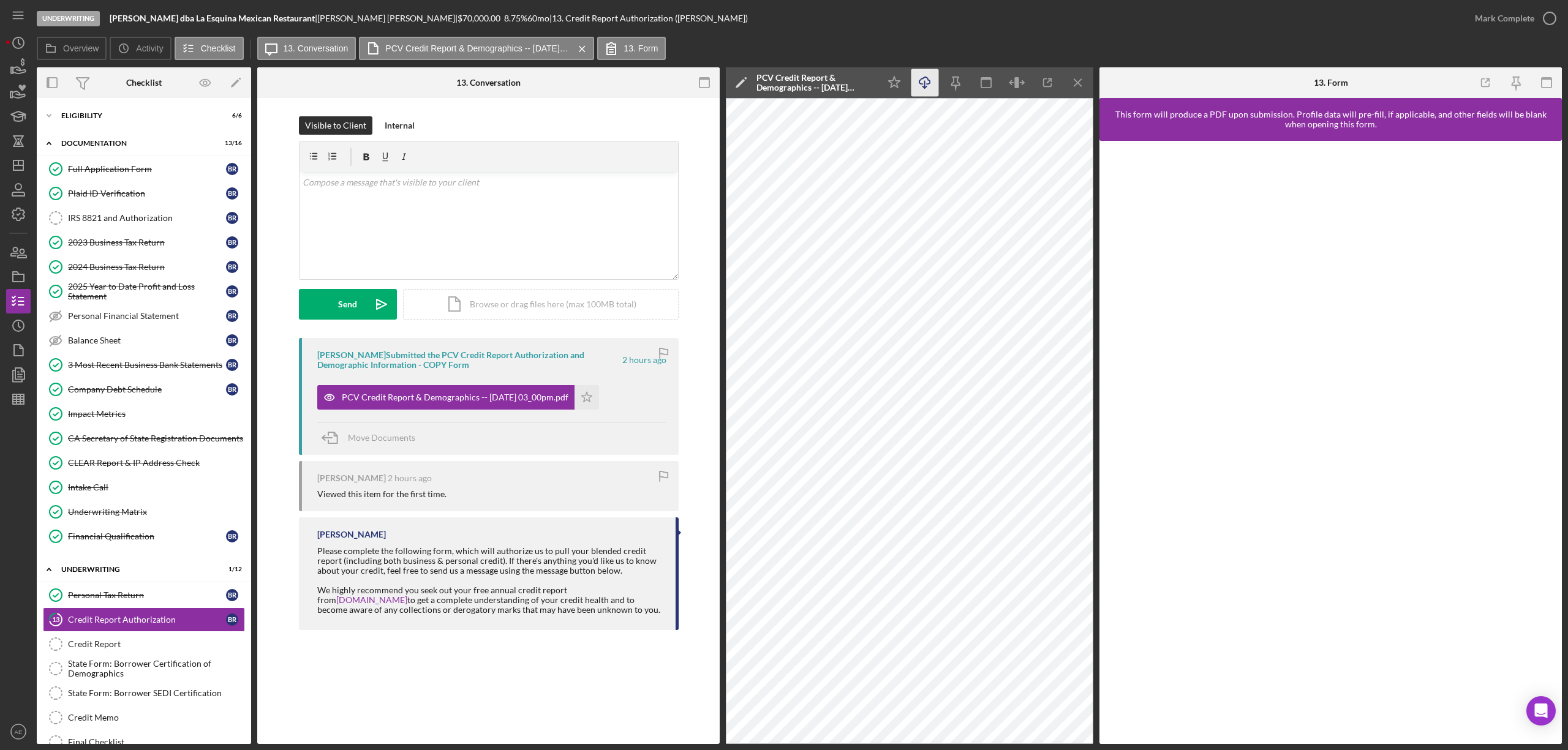
click at [934, 77] on icon "Icon/Download" at bounding box center [925, 83] width 28 height 28
click at [115, 122] on div "Icon/Expander Eligibility 6 / 6" at bounding box center [144, 116] width 214 height 24
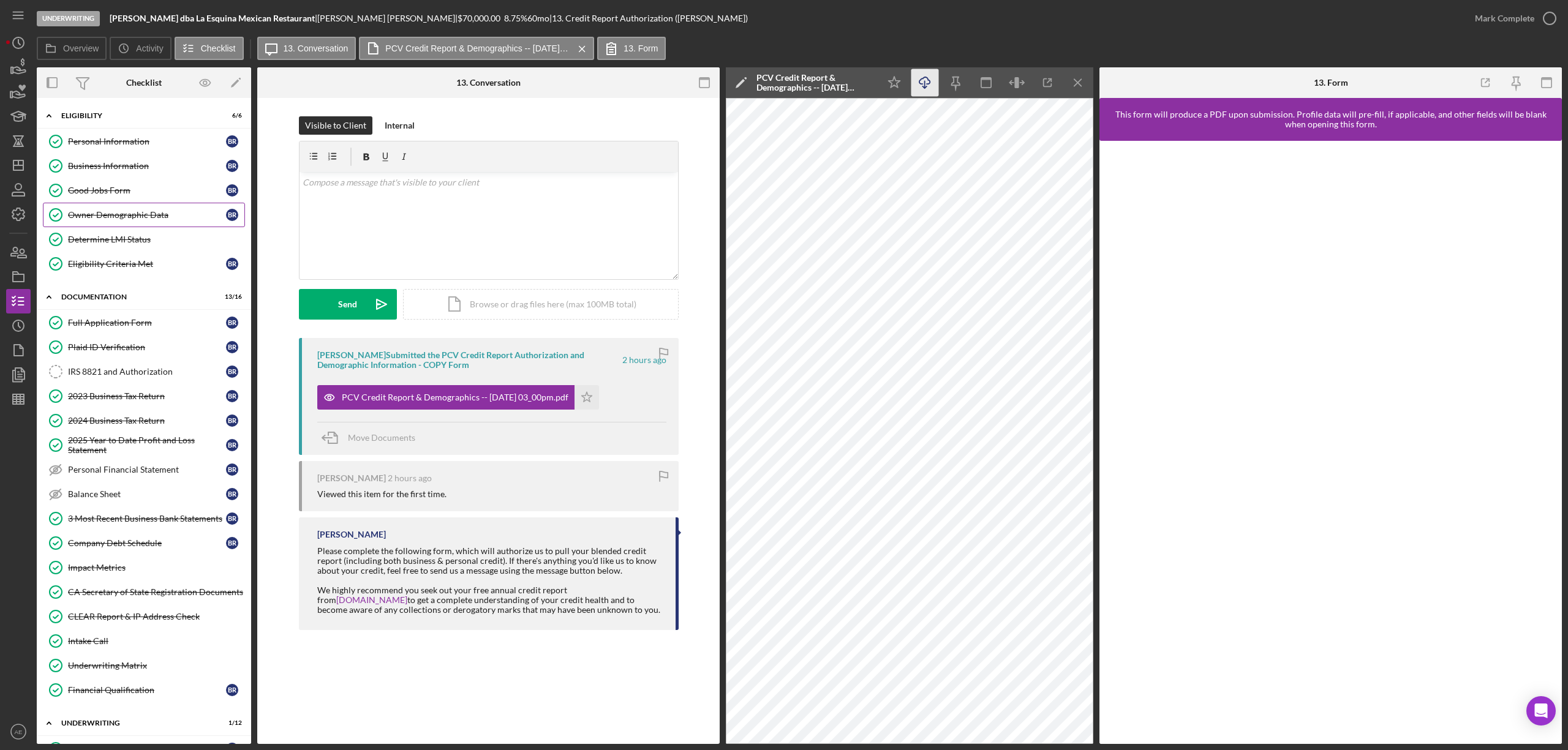
click at [131, 214] on div "Owner Demographic Data" at bounding box center [147, 215] width 158 height 10
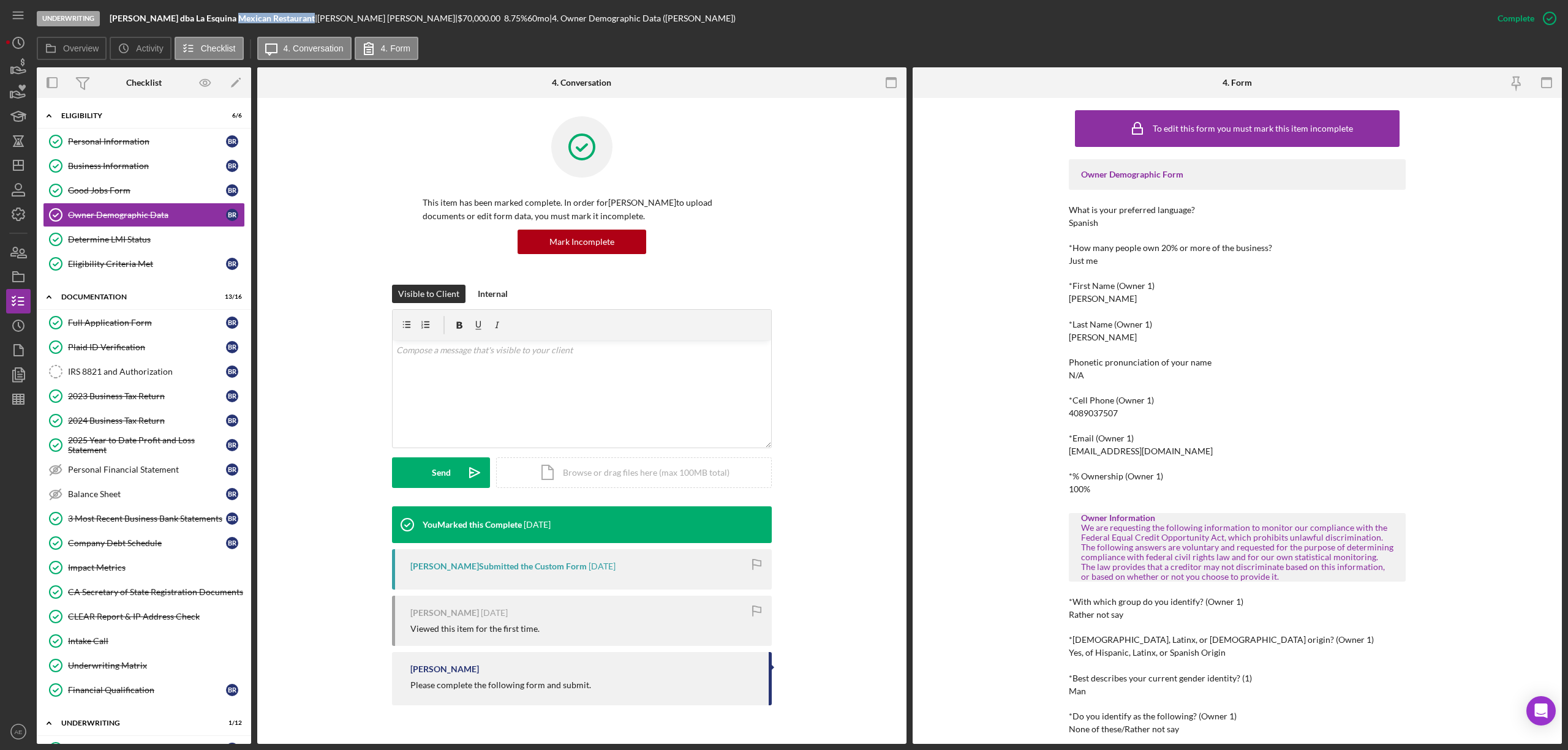
drag, startPoint x: 233, startPoint y: 16, endPoint x: 307, endPoint y: 20, distance: 74.1
click at [307, 20] on b "[PERSON_NAME] dba La Esquina Mexican Restaurant" at bounding box center [212, 18] width 205 height 11
copy b "La Esquina Mexican"
drag, startPoint x: 109, startPoint y: 15, endPoint x: 352, endPoint y: 19, distance: 243.0
click at [352, 19] on div "Underwriting Benjamin Romero Martinez dba La Esquina Mexican Restaurant | Benja…" at bounding box center [760, 18] width 1449 height 36
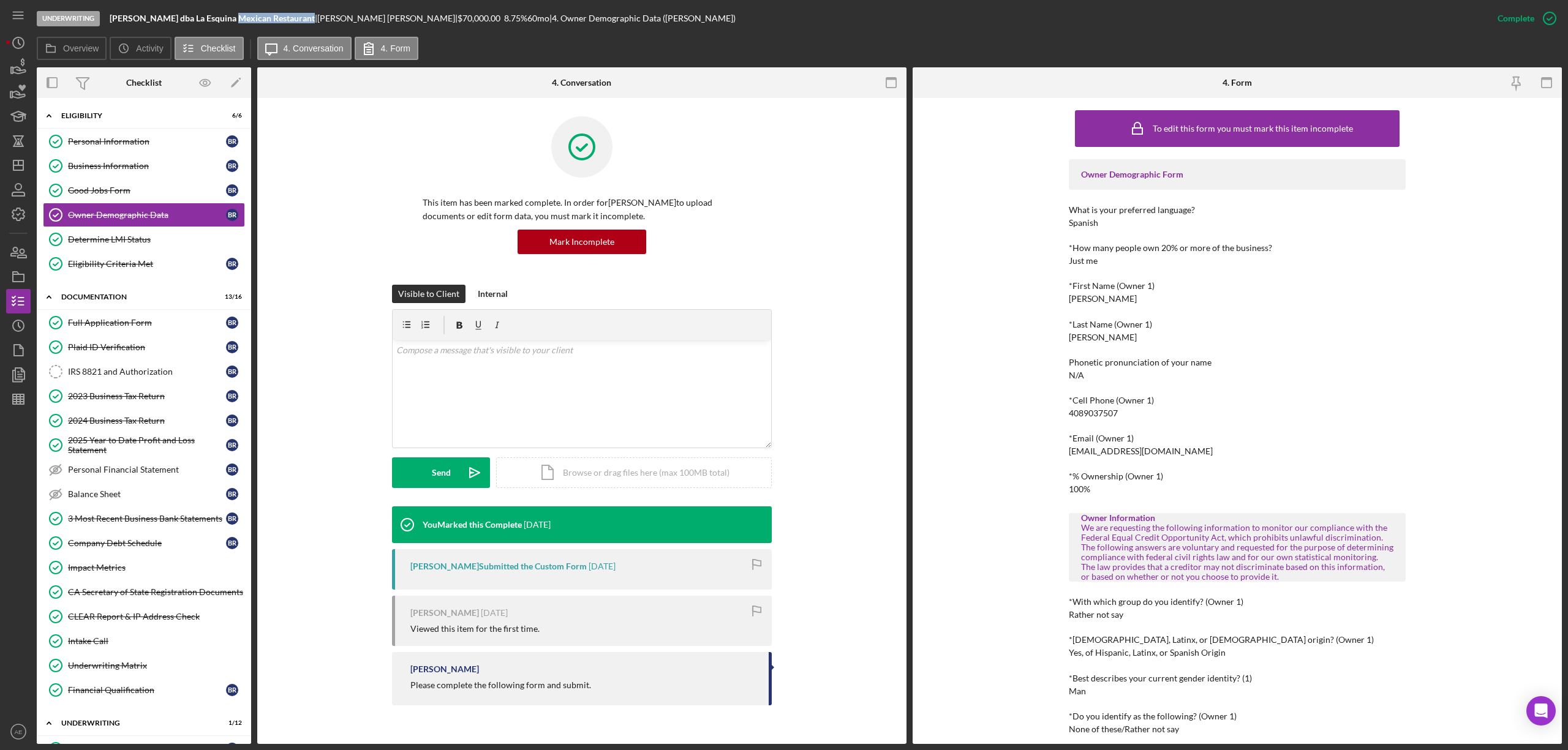
copy b "[PERSON_NAME] dba La Esquina Mexican Restaurant"
drag, startPoint x: 120, startPoint y: 167, endPoint x: 269, endPoint y: 201, distance: 152.8
click at [120, 167] on div "Business Information" at bounding box center [147, 166] width 158 height 10
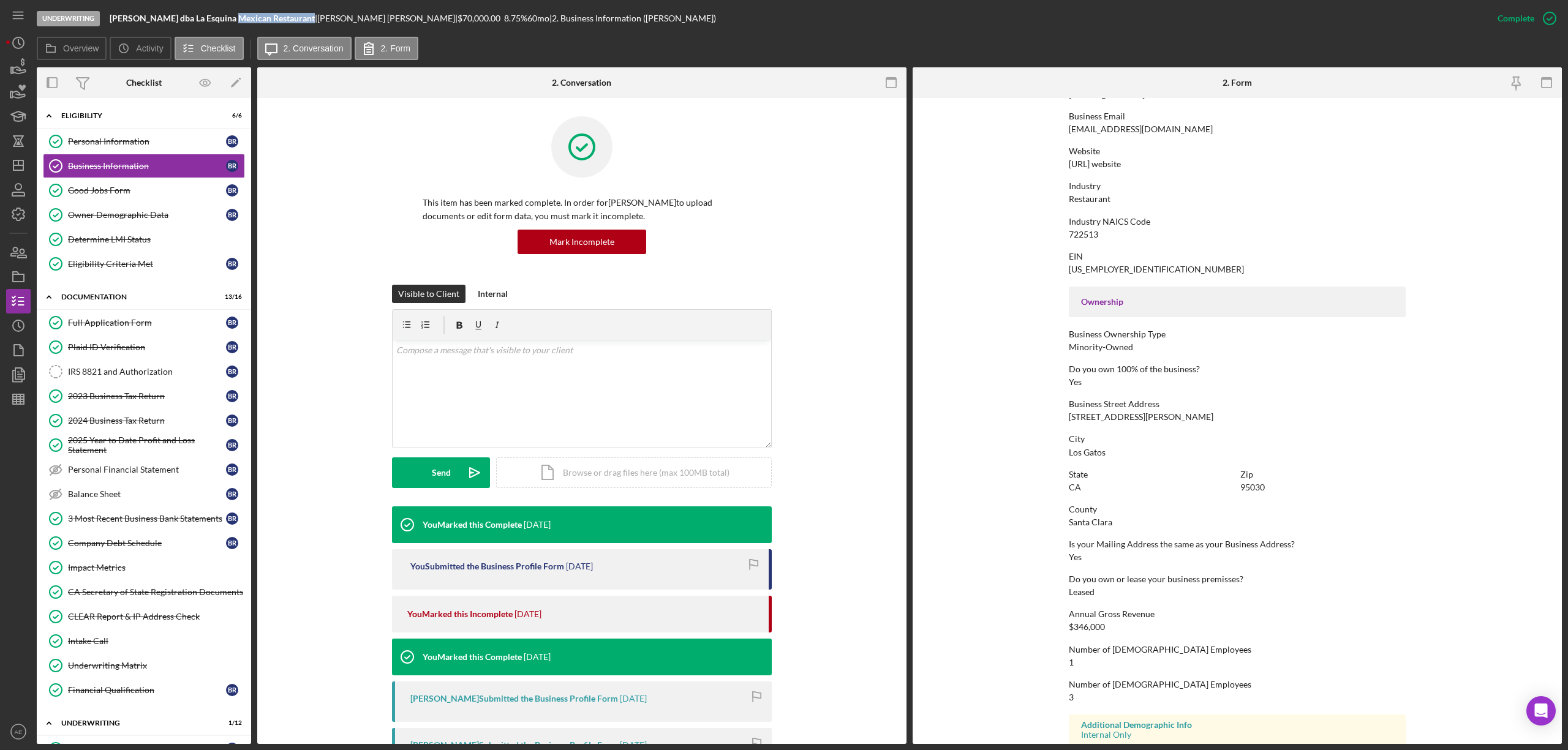
scroll to position [245, 0]
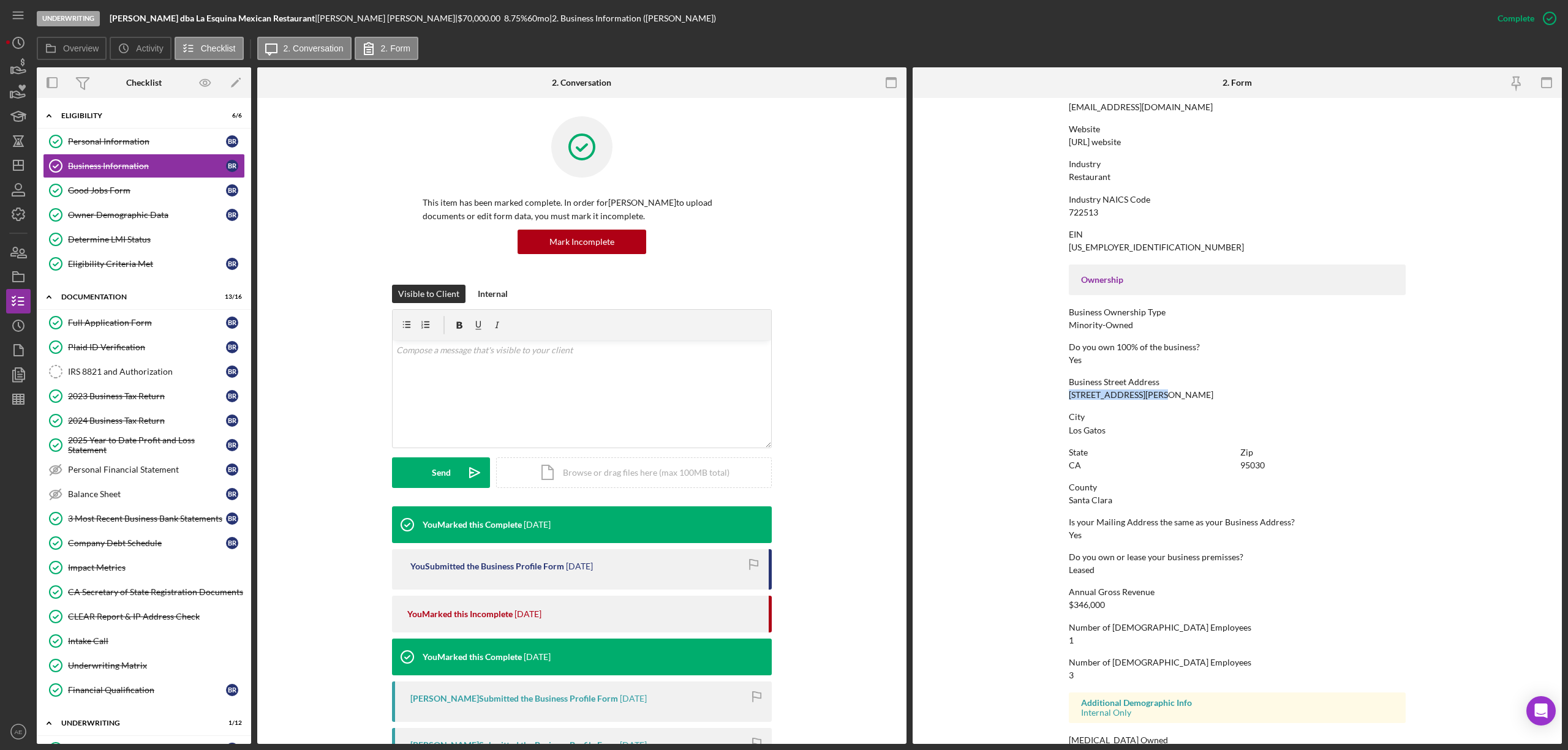
drag, startPoint x: 1068, startPoint y: 396, endPoint x: 1151, endPoint y: 392, distance: 83.1
click at [1151, 392] on div "Business Street Address 551 N. Santa Cruz Ave" at bounding box center [1237, 389] width 337 height 23
copy div "551 N. Santa Cruz Ave"
drag, startPoint x: 1067, startPoint y: 426, endPoint x: 1103, endPoint y: 430, distance: 36.2
click at [1103, 430] on div "City Los Gatos" at bounding box center [1237, 424] width 337 height 23
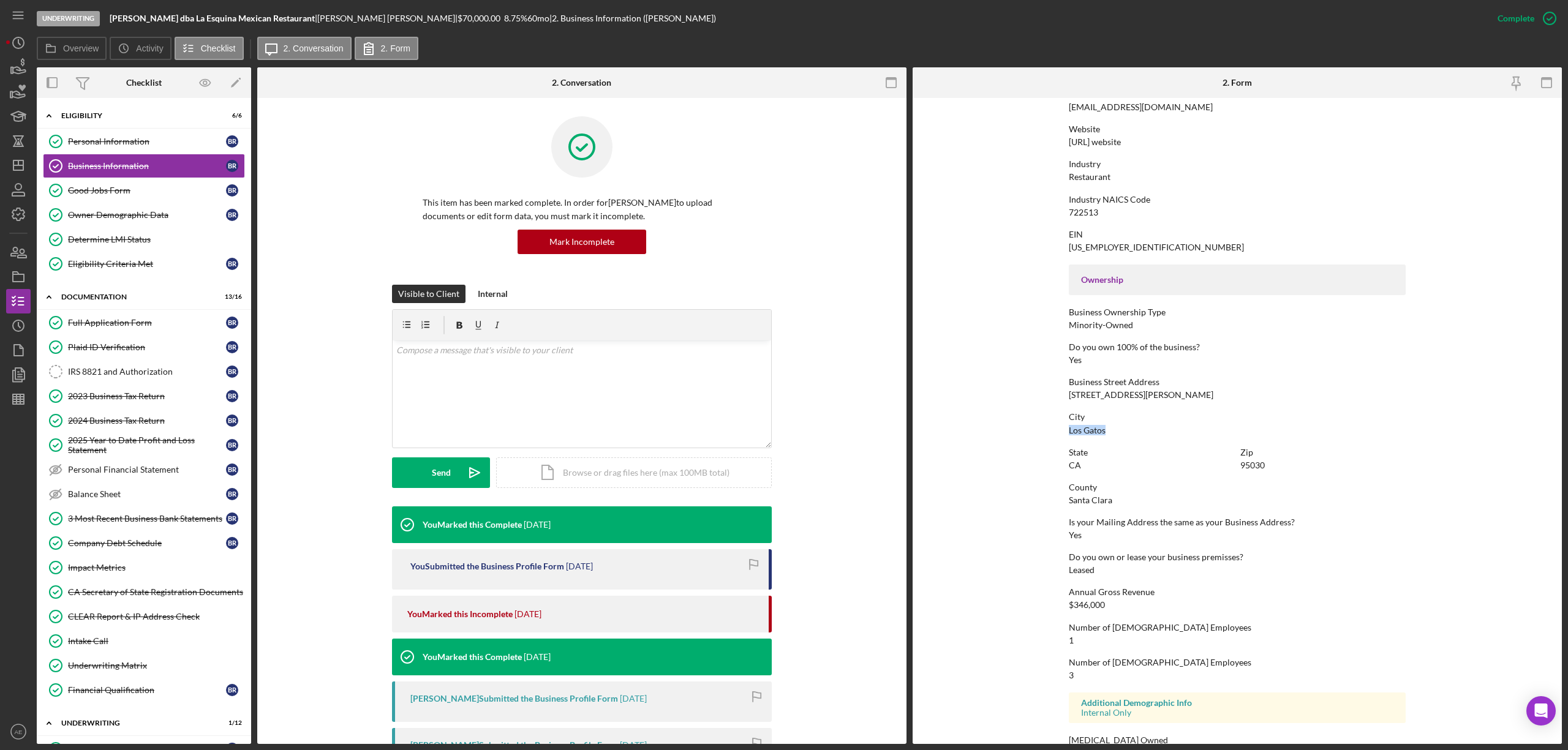
copy div "Los Gatos"
drag, startPoint x: 1239, startPoint y: 466, endPoint x: 1270, endPoint y: 466, distance: 31.0
click at [1270, 466] on div "Zip 95030" at bounding box center [1322, 459] width 165 height 23
copy div "95030"
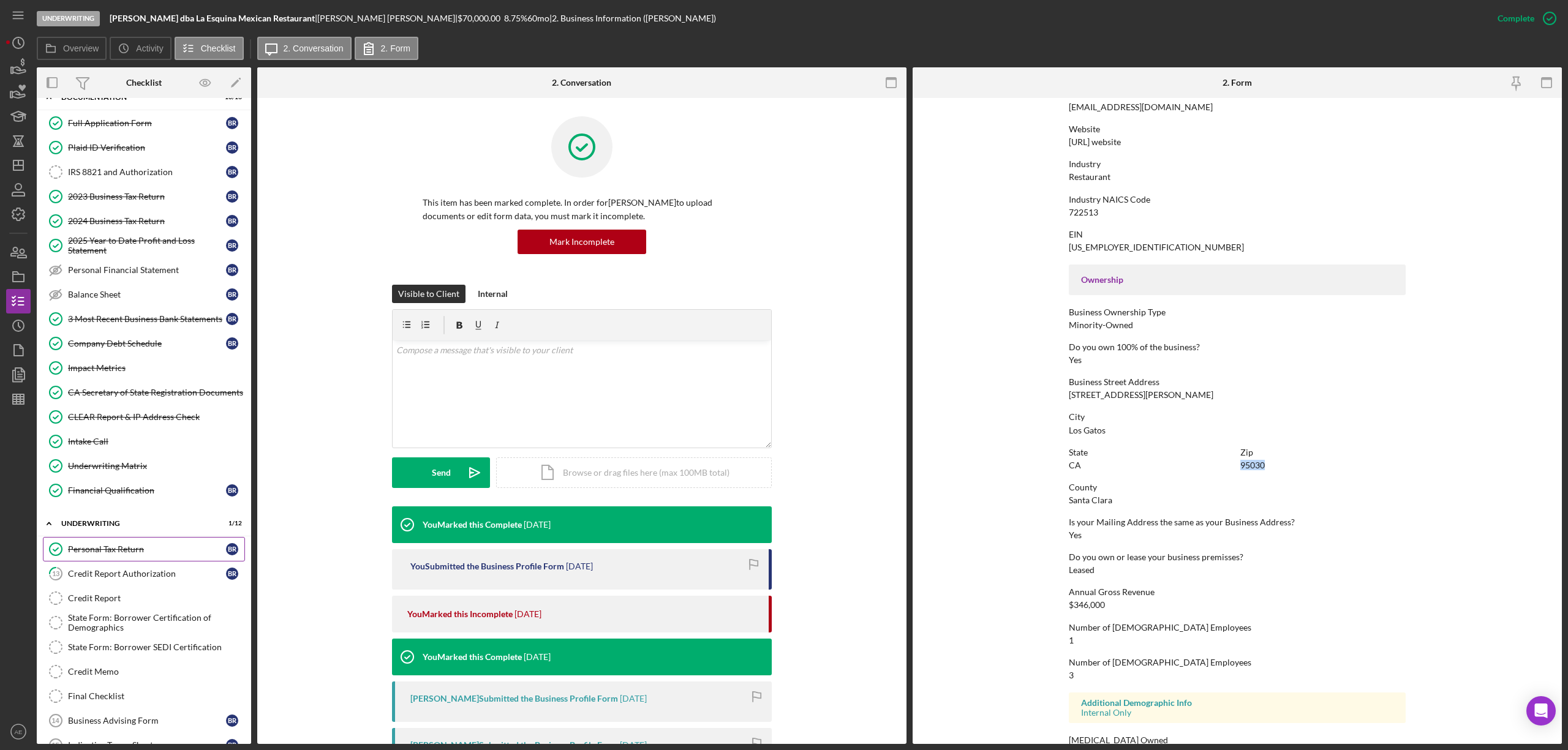
scroll to position [341, 0]
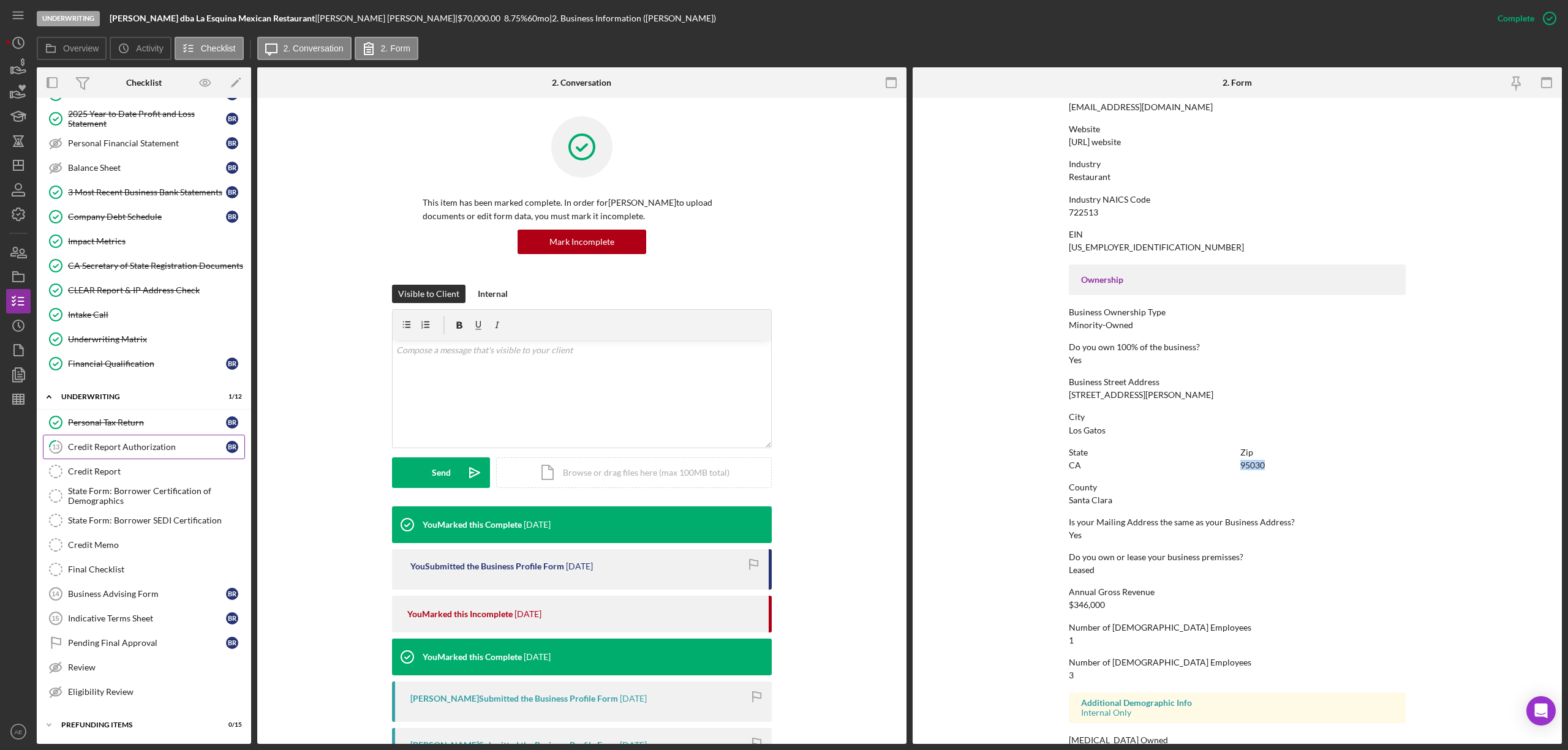
click at [127, 451] on link "13 Credit Report Authorization B R" at bounding box center [144, 446] width 202 height 24
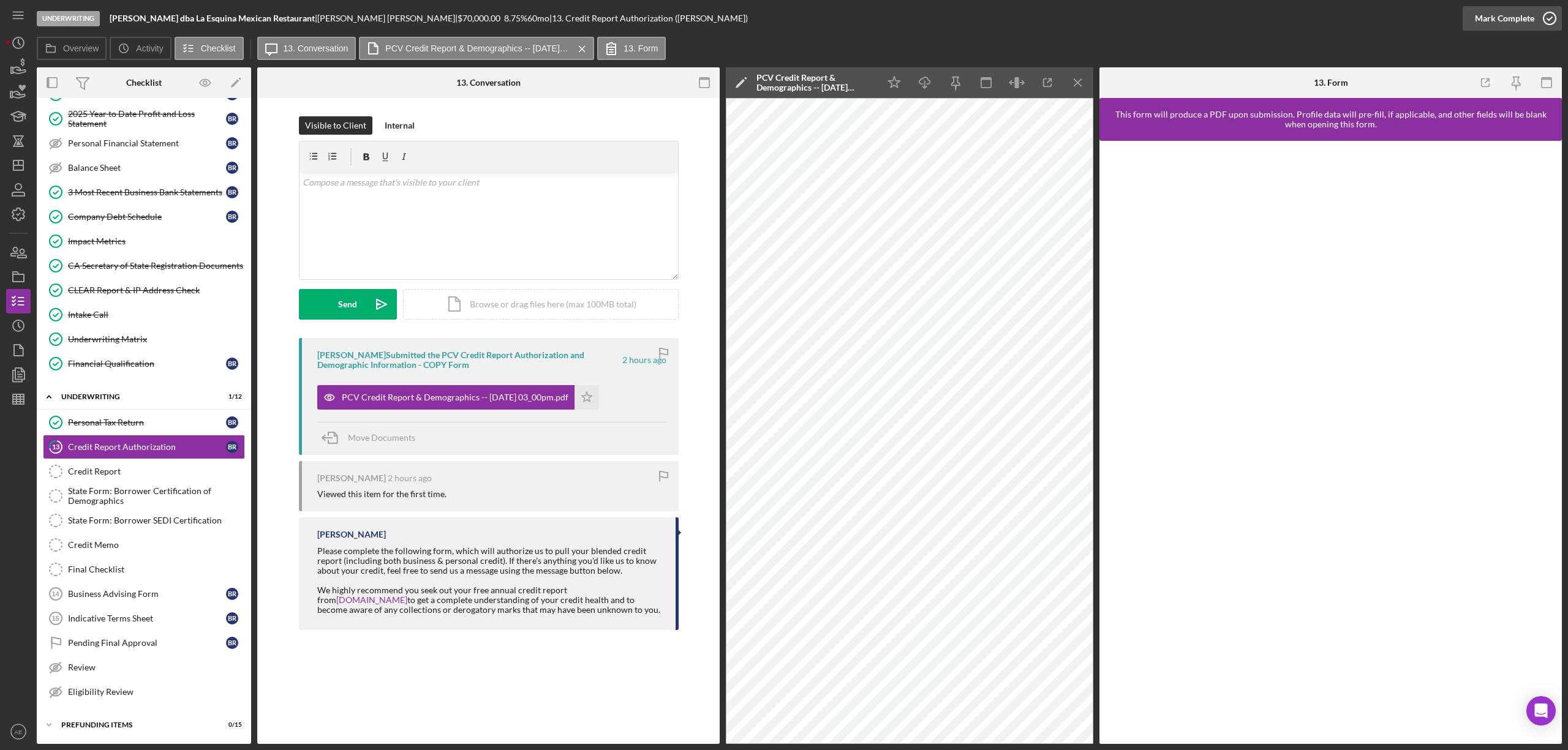
click at [1482, 22] on div "Mark Complete" at bounding box center [1504, 19] width 59 height 24
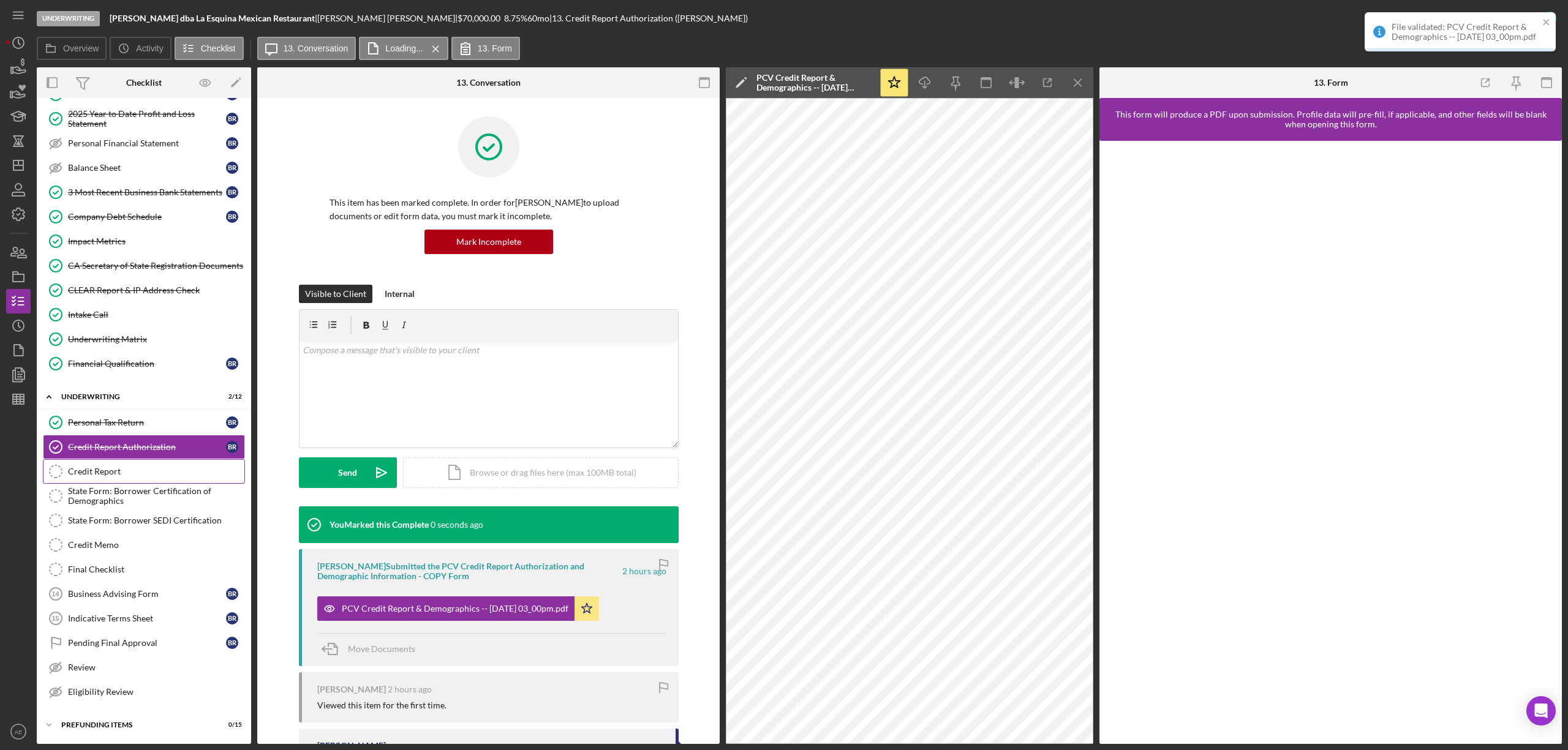
click at [109, 468] on div "Credit Report" at bounding box center [156, 471] width 177 height 10
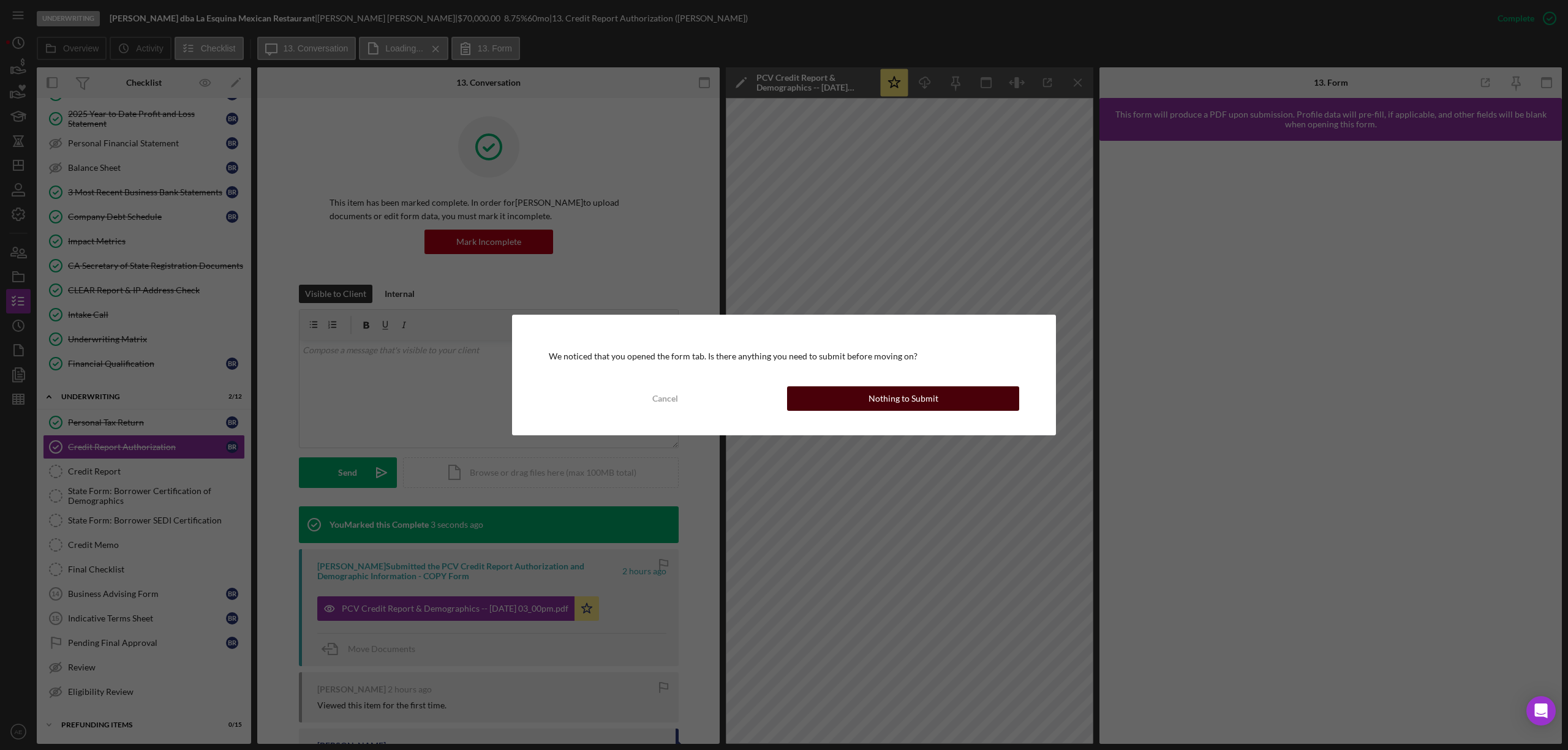
click at [910, 397] on div "Nothing to Submit" at bounding box center [903, 399] width 70 height 24
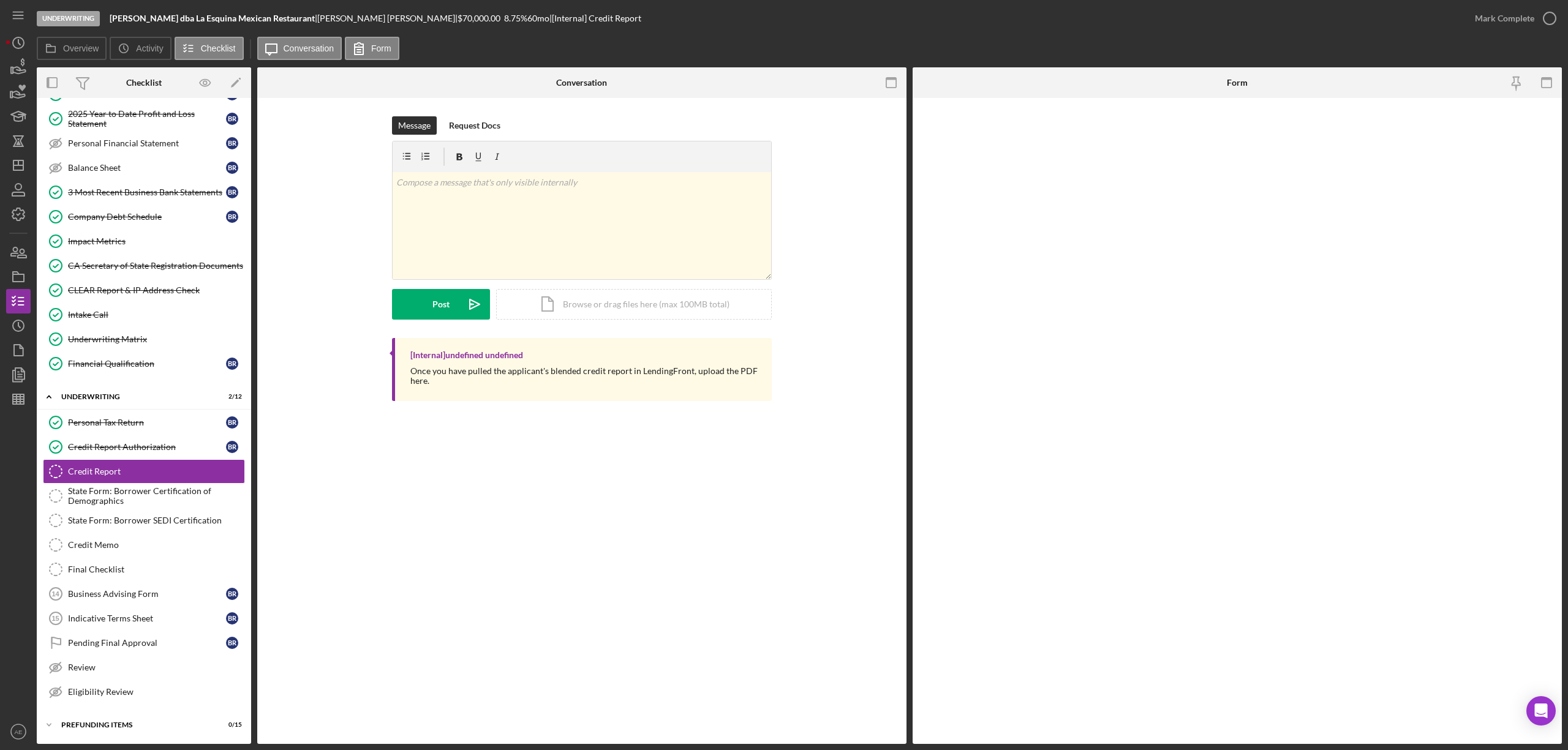
scroll to position [341, 0]
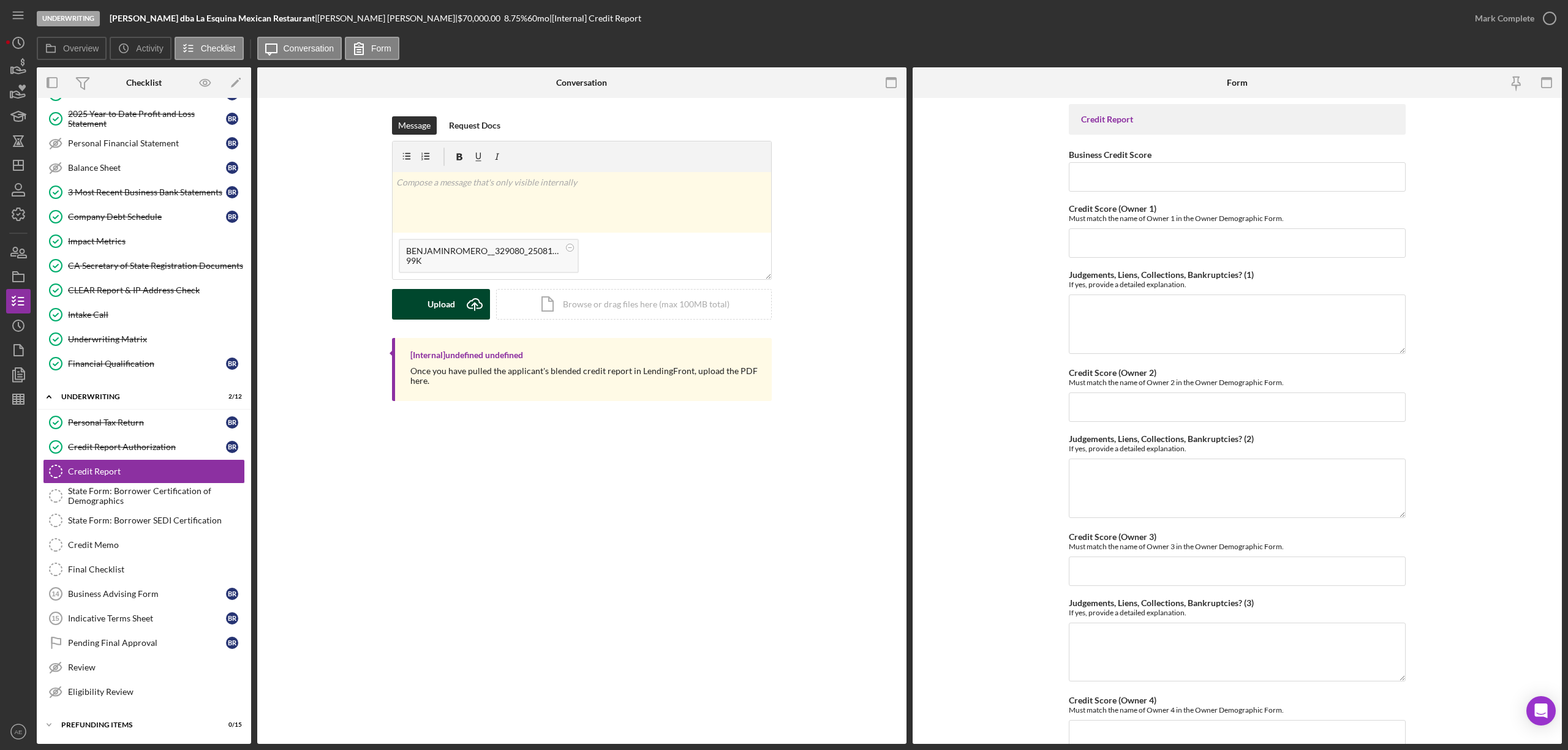
click at [453, 298] on div "Upload" at bounding box center [441, 304] width 28 height 31
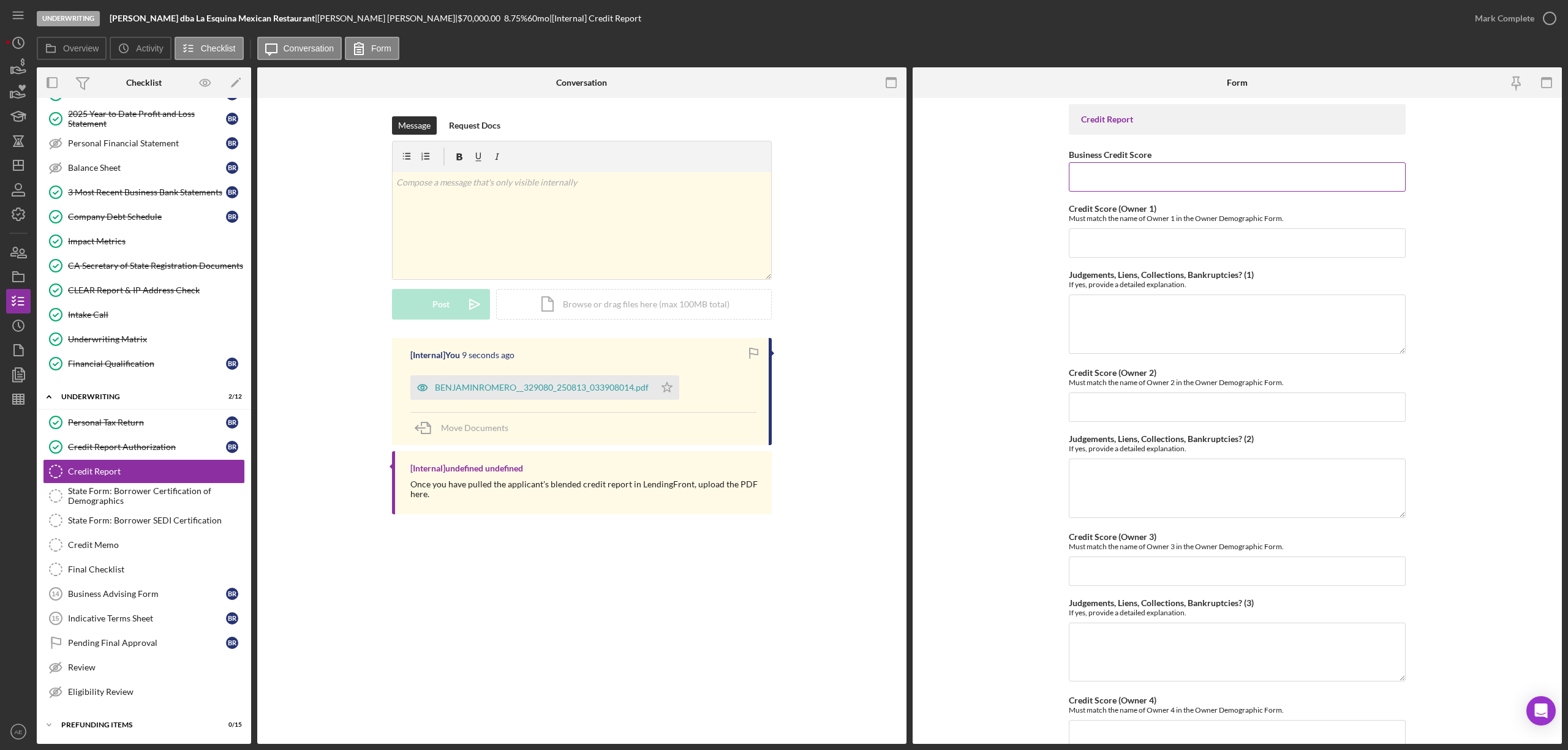
click at [1208, 174] on input "Business Credit Score" at bounding box center [1237, 176] width 337 height 29
click at [1110, 258] on input "Credit Score (Owner 1)" at bounding box center [1237, 243] width 337 height 29
type input "784"
click at [1142, 302] on textarea "Judgements, Liens, Collections, Bankruptcies? (1)" at bounding box center [1237, 324] width 337 height 59
click at [1093, 334] on textarea "Revolving credit percentage - 42%" at bounding box center [1237, 324] width 337 height 59
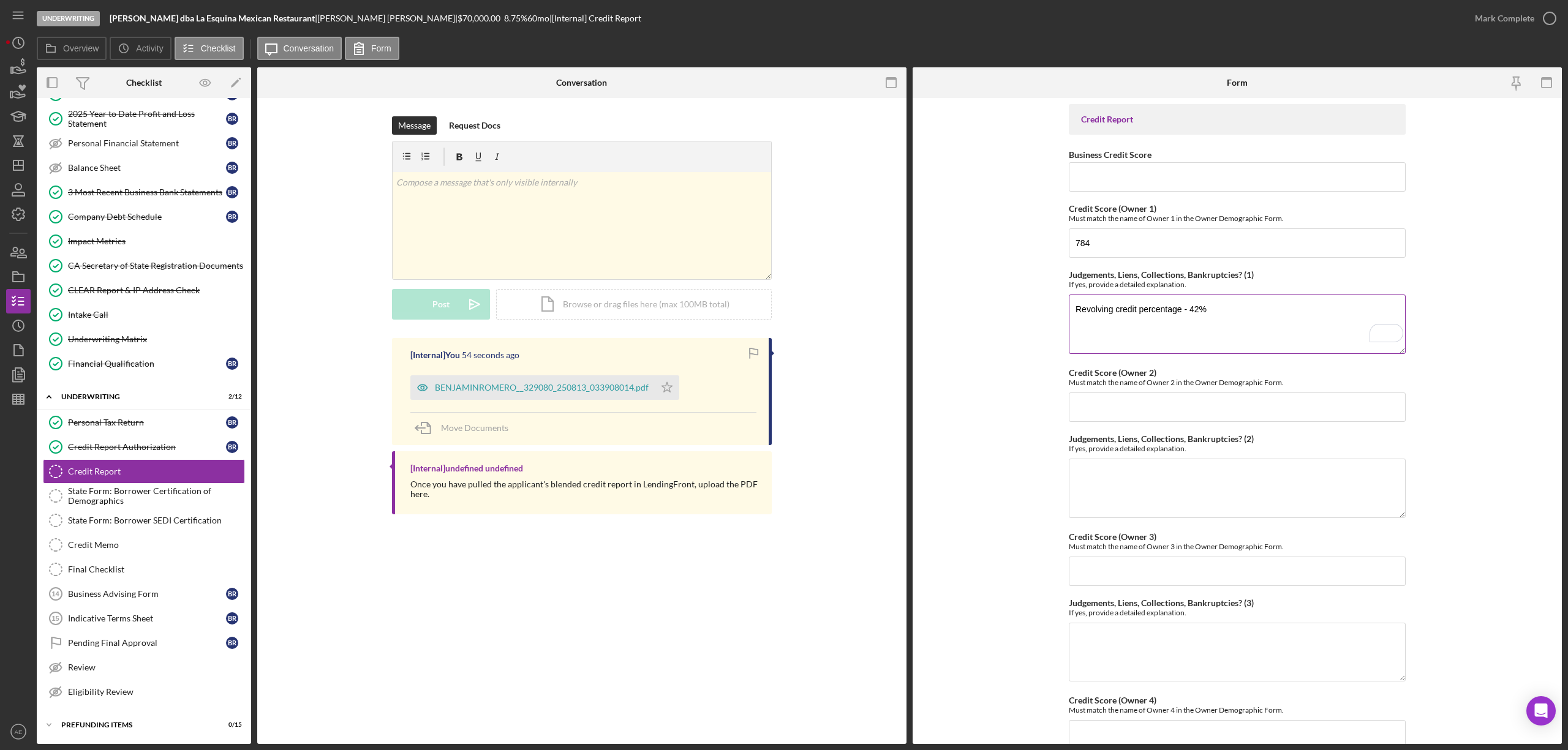
paste textarea "COMENITYBANK/BREADRWDS"
click at [1208, 331] on textarea "Revolving credit percentage - 42% COMENITYBANK/BREADRWDs - 30 days past due" at bounding box center [1237, 324] width 337 height 59
click at [1297, 336] on textarea "Revolving credit percentage - 42% COMENITYBANK/BREADRWDs - was 30 days past due" at bounding box center [1237, 324] width 337 height 59
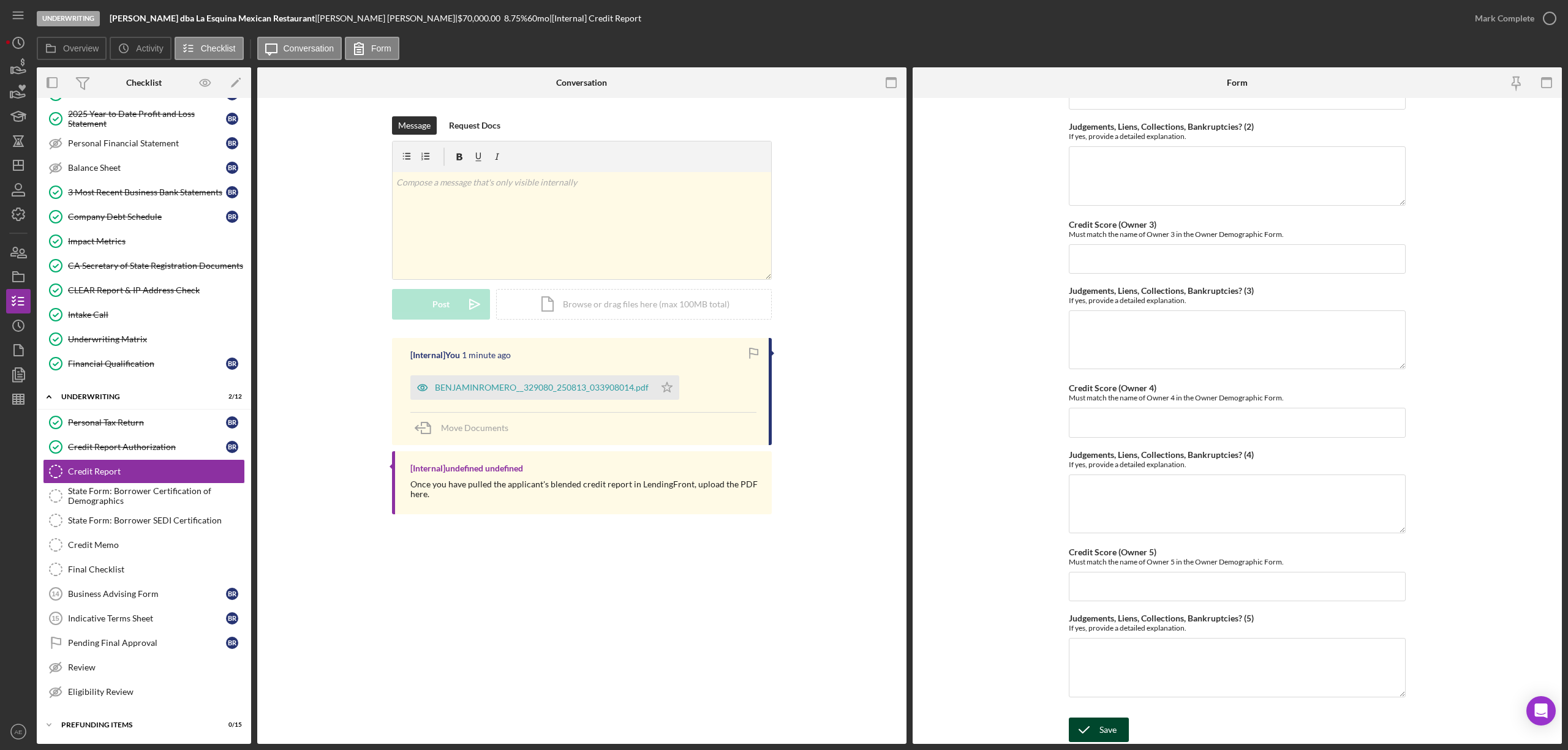
type textarea "Revolving credit percentage - 42% COMENITYBANK/BREADRWDs - was 30 days past due"
drag, startPoint x: 1116, startPoint y: 733, endPoint x: 1002, endPoint y: 640, distance: 147.1
click at [1115, 733] on button "Save" at bounding box center [1099, 729] width 60 height 24
click at [674, 389] on icon "Icon/Star" at bounding box center [667, 387] width 24 height 24
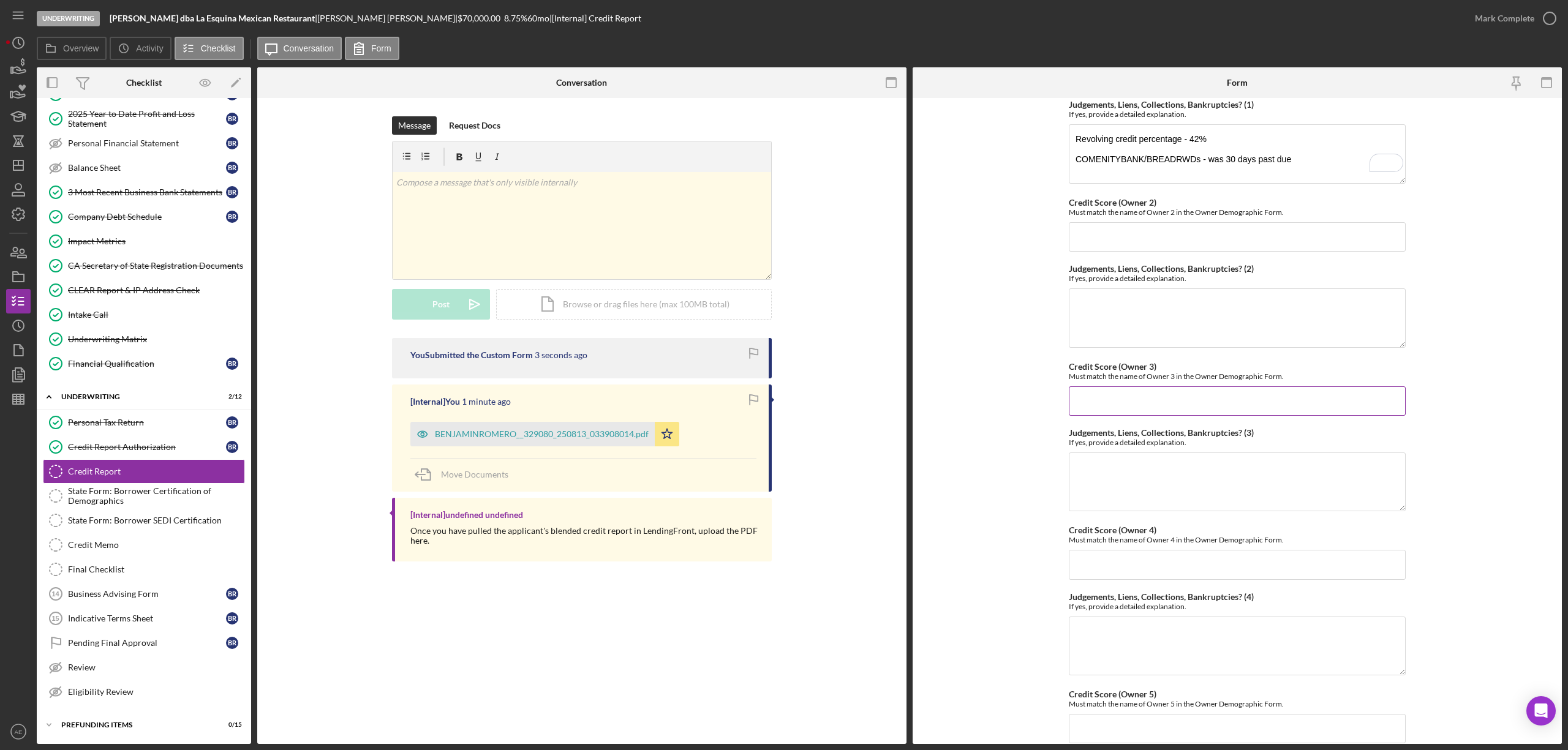
scroll to position [0, 0]
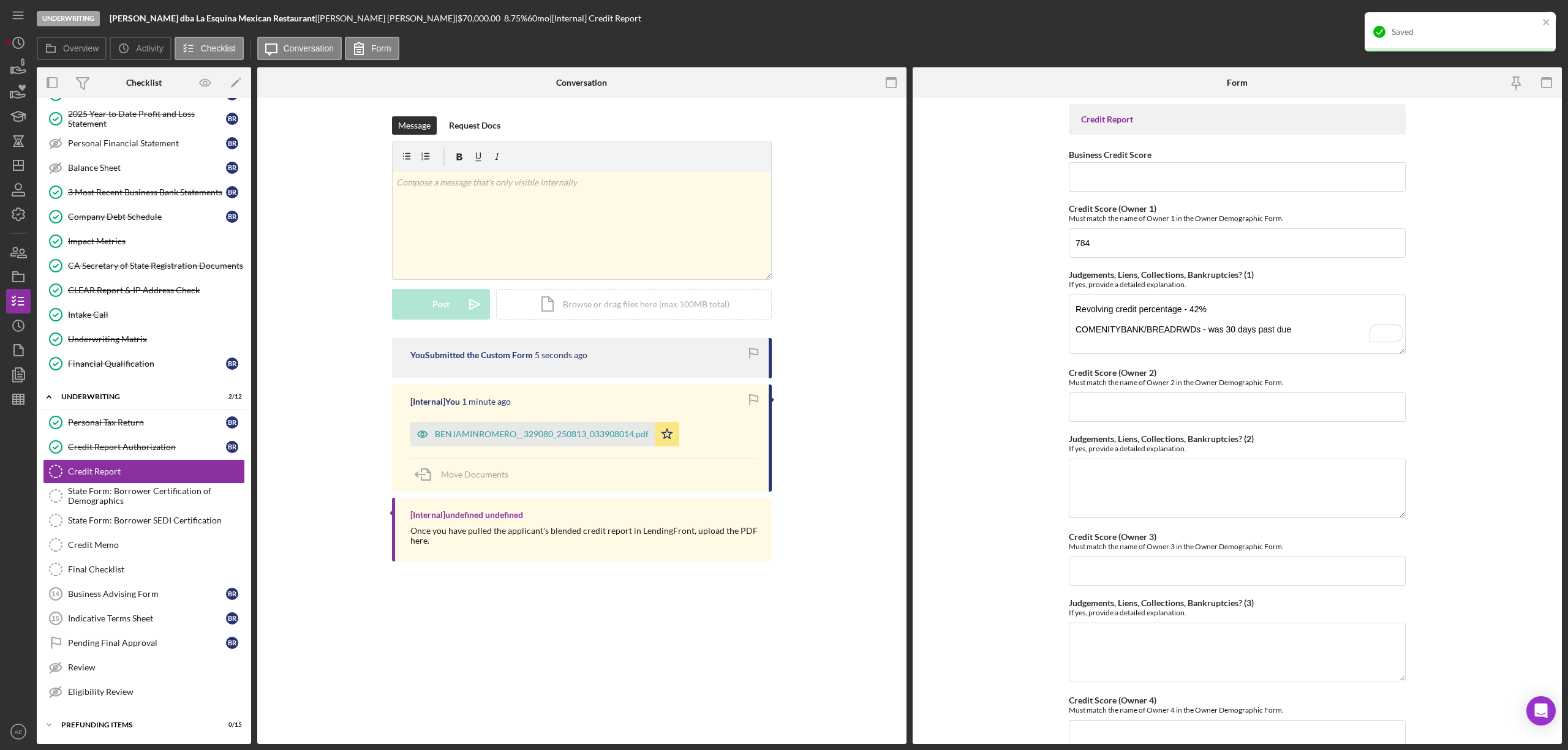
click at [1524, 19] on div "Saved" at bounding box center [1459, 31] width 191 height 39
click at [1527, 19] on div "Mark Complete" at bounding box center [1504, 19] width 59 height 24
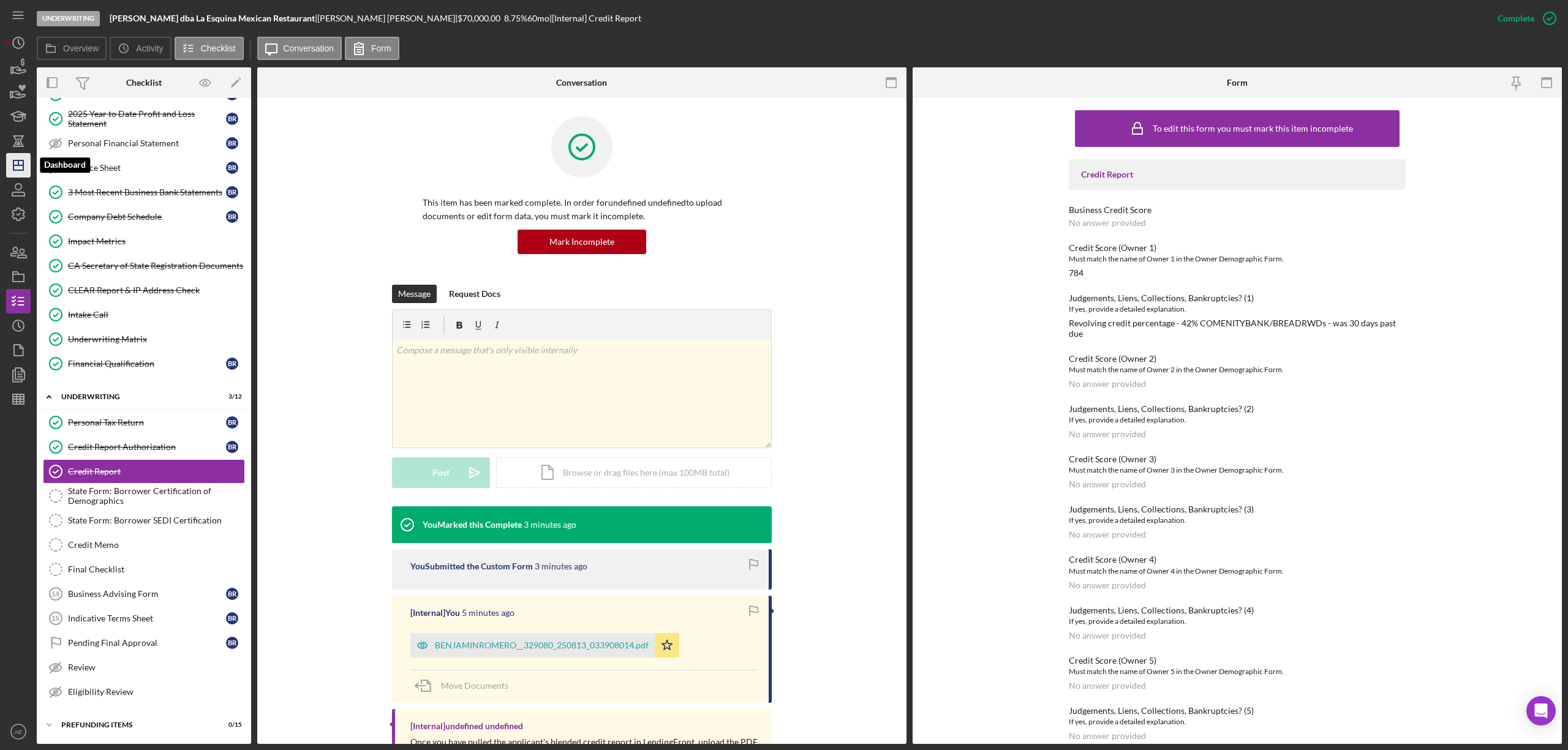
click at [20, 161] on polygon "button" at bounding box center [19, 166] width 10 height 10
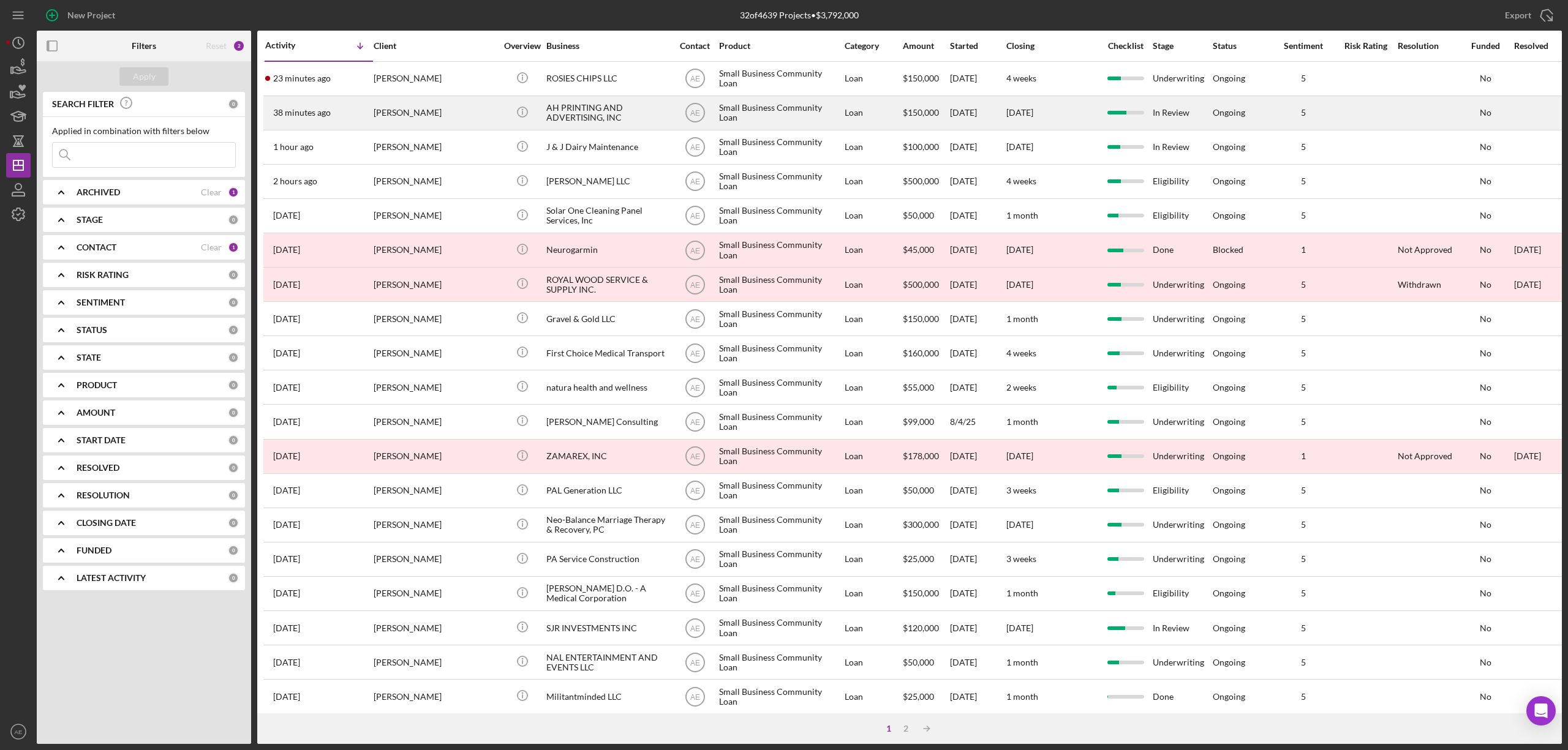
click at [579, 111] on div "AH PRINTING AND ADVERTISING, INC" at bounding box center [607, 112] width 122 height 32
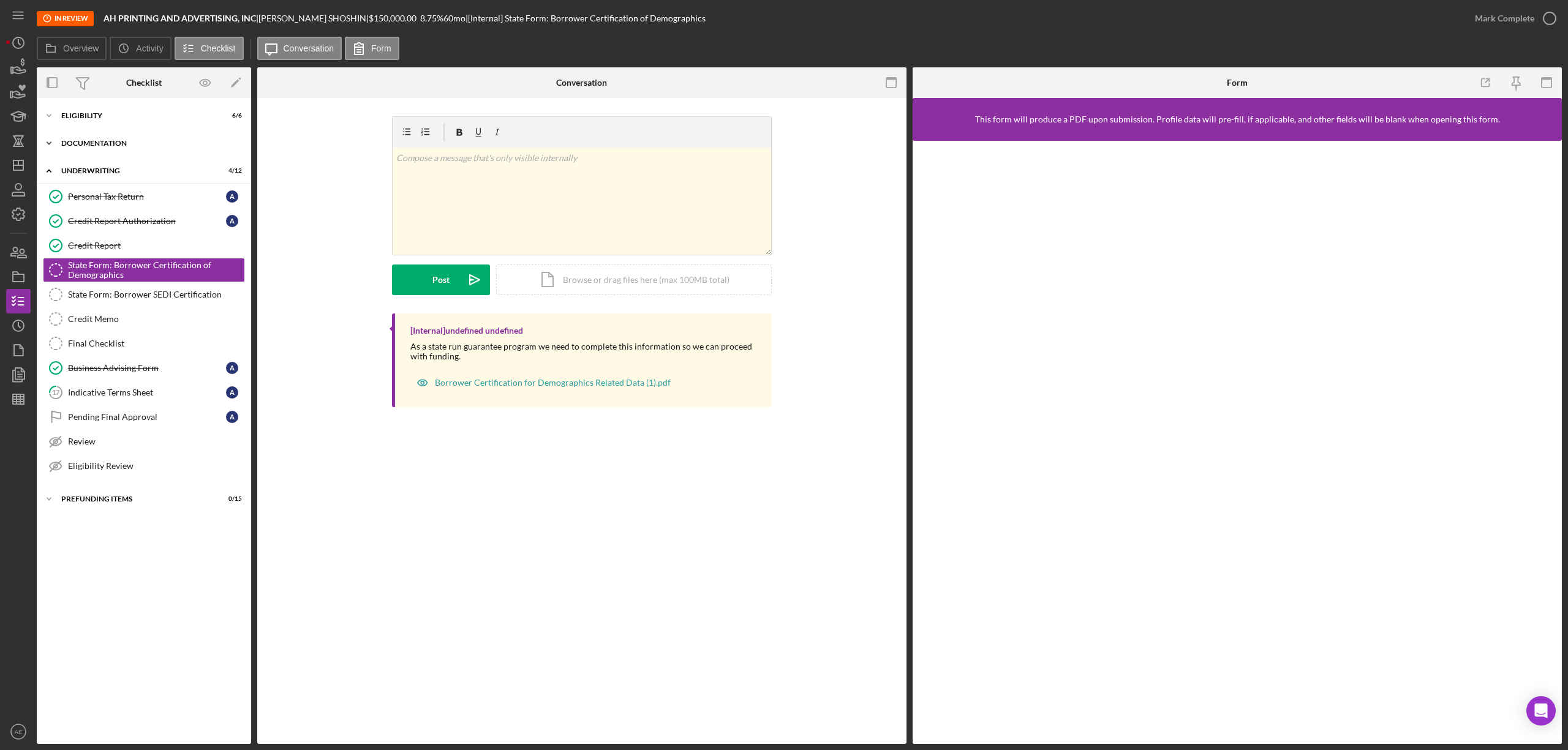
click at [109, 143] on div "Documentation" at bounding box center [149, 143] width 174 height 7
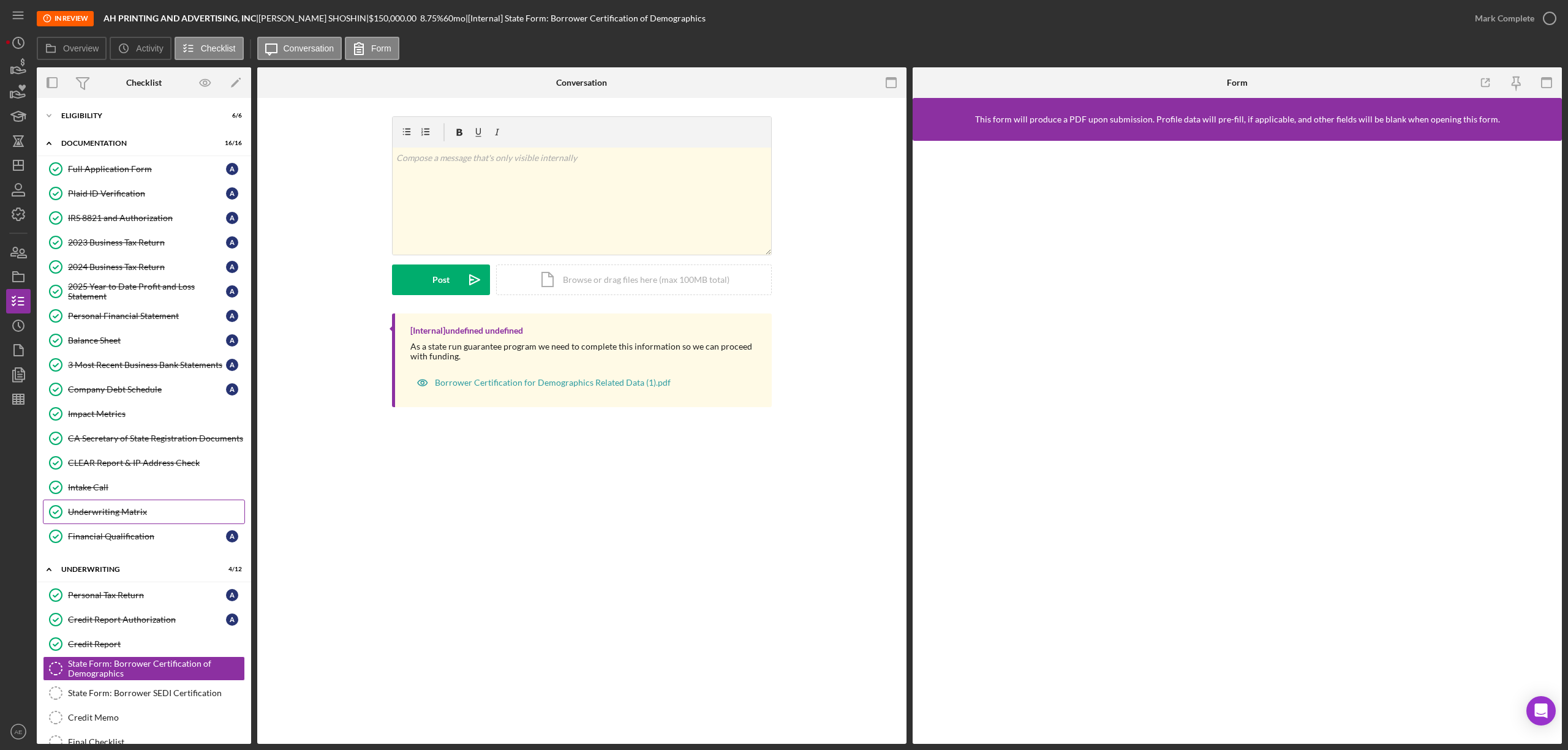
click at [148, 516] on div "Underwriting Matrix" at bounding box center [156, 512] width 177 height 10
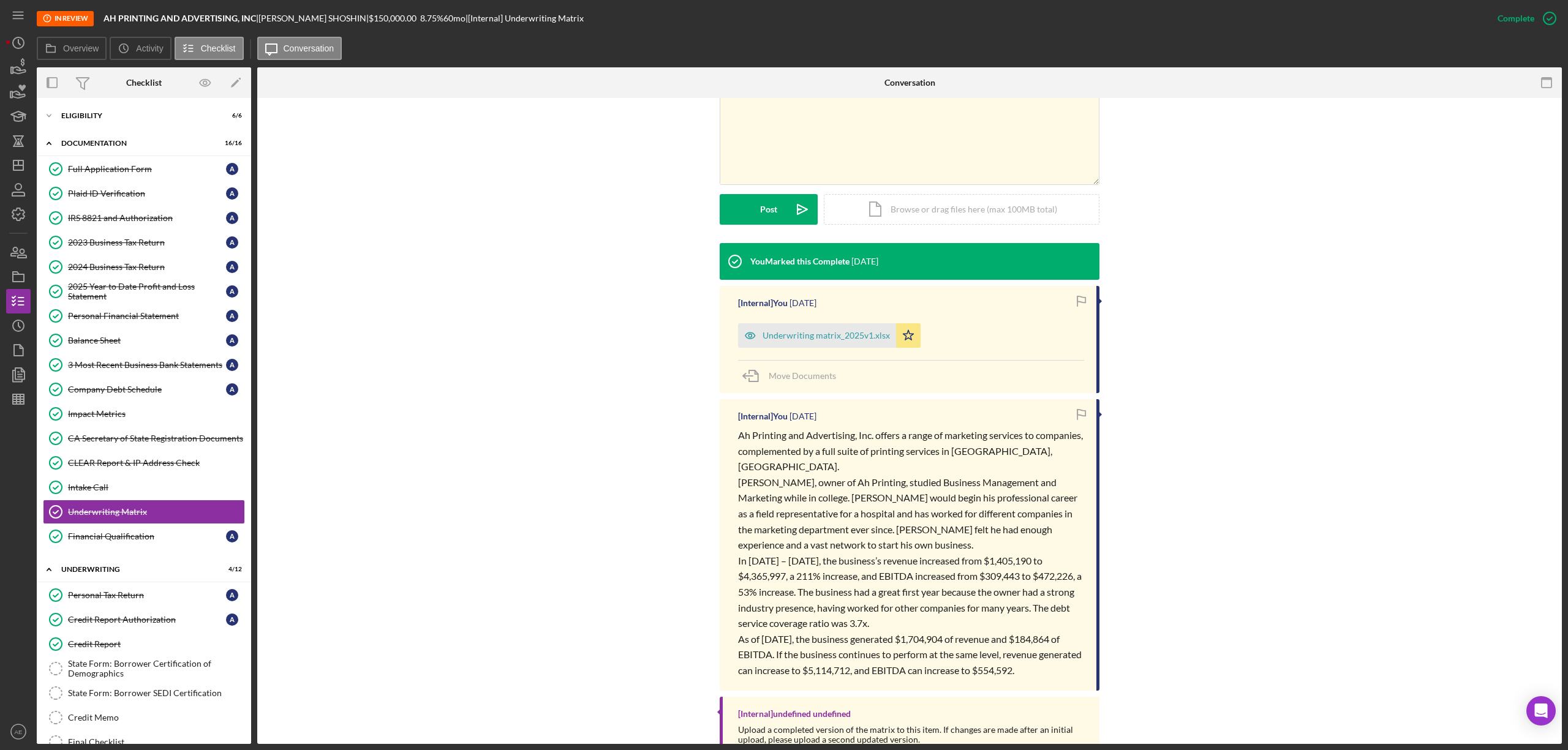
scroll to position [245, 0]
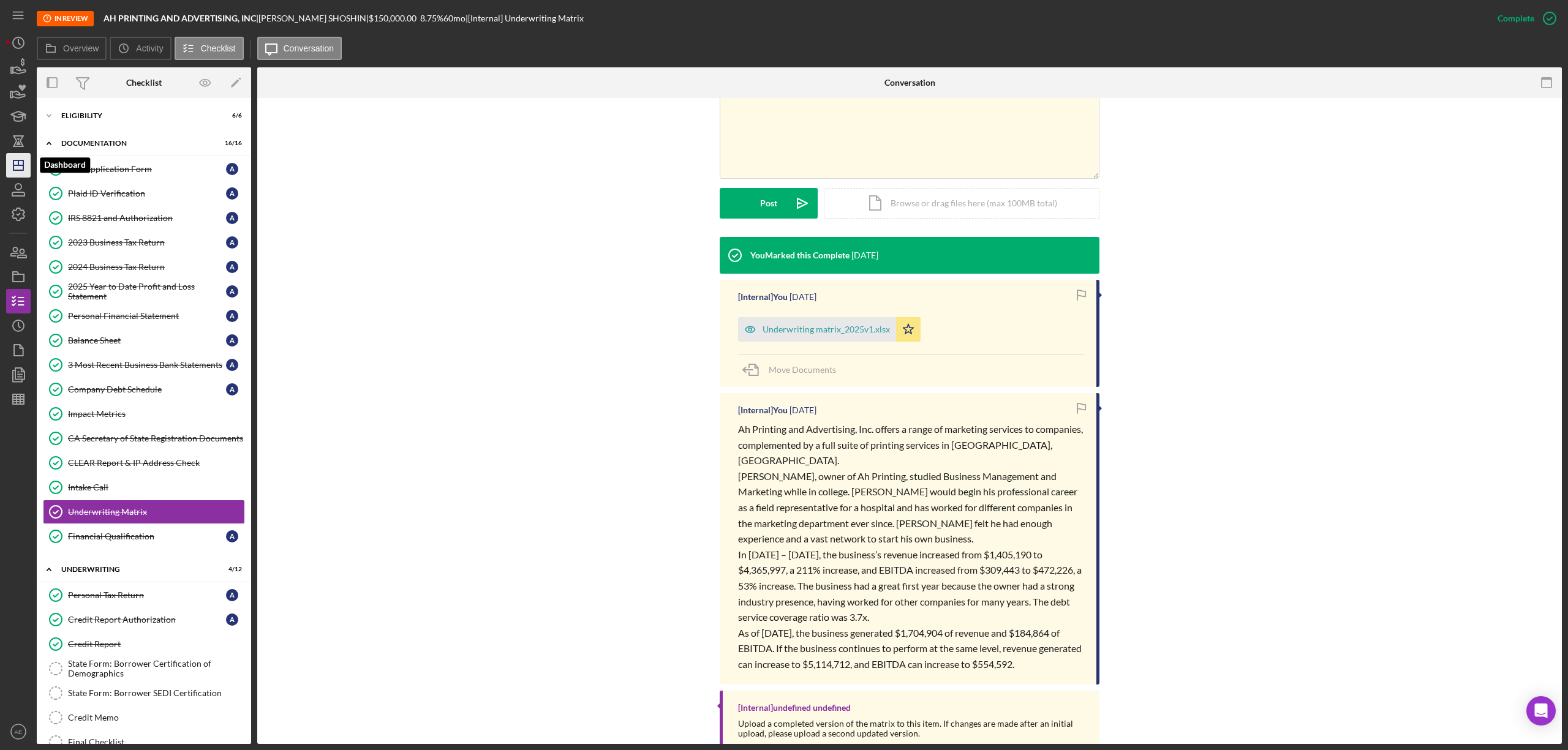
click at [15, 165] on line "button" at bounding box center [19, 165] width 10 height 0
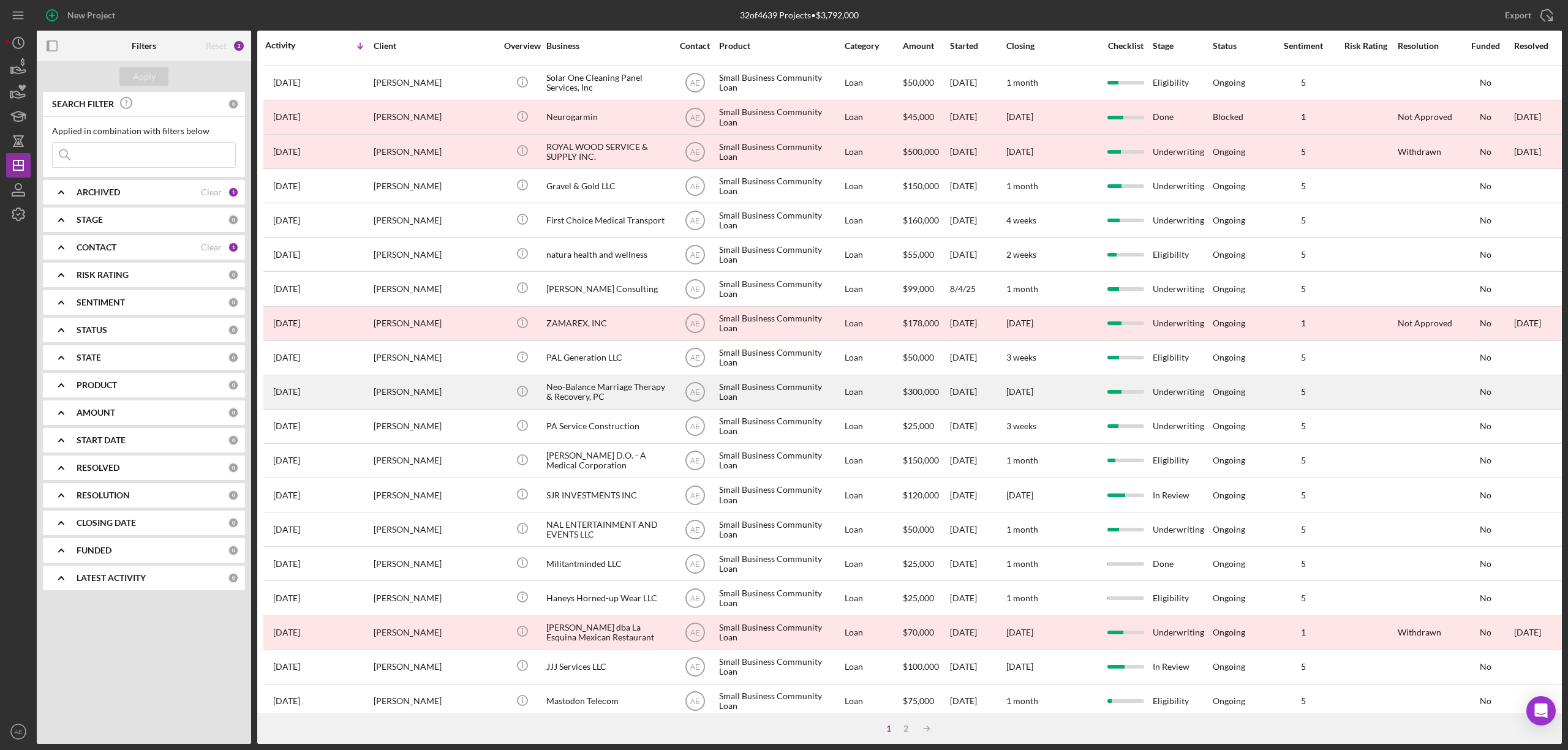
scroll to position [224, 0]
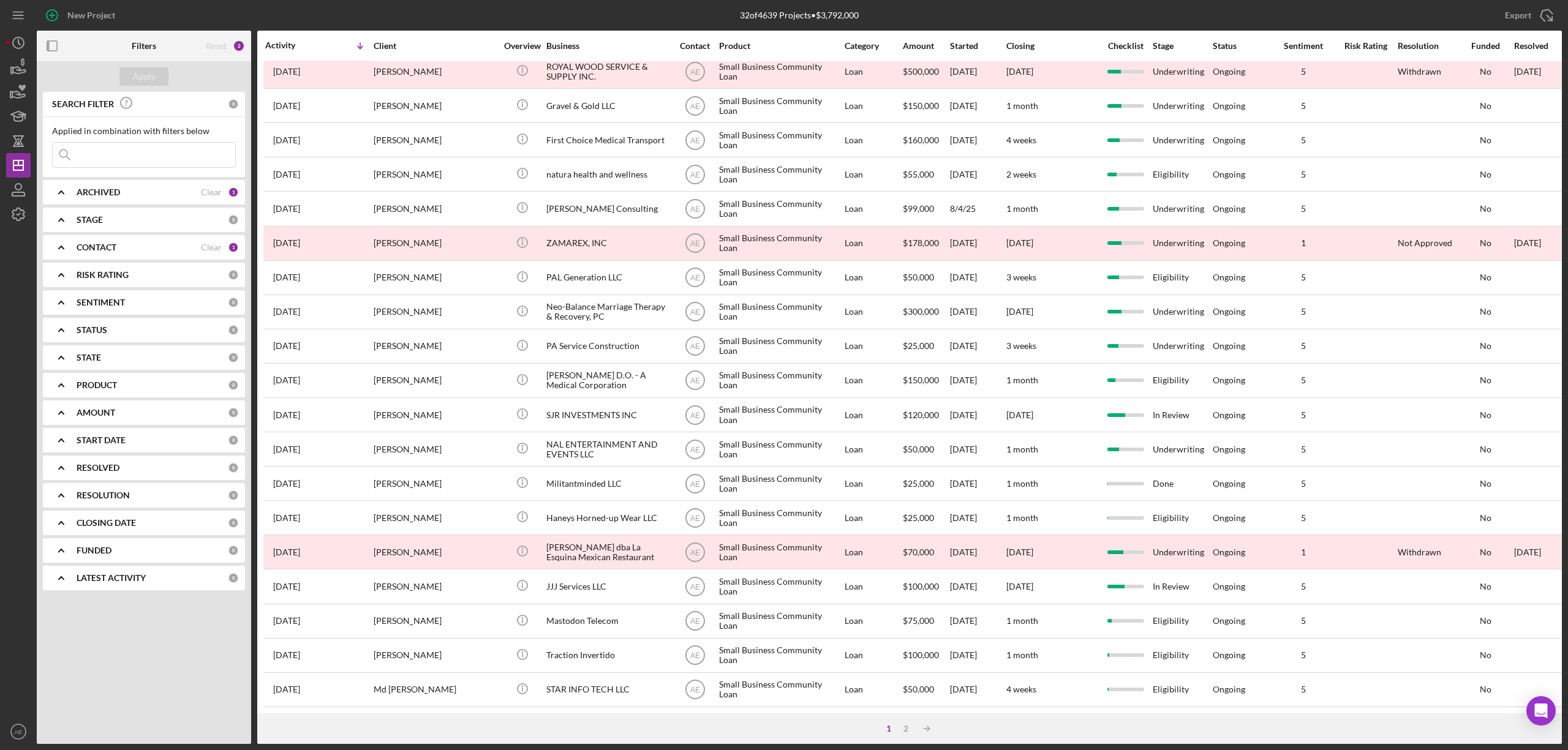
click at [904, 734] on div "1 2 Icon/Table Sort Arrow" at bounding box center [909, 728] width 1304 height 31
click at [904, 731] on div "2" at bounding box center [906, 729] width 17 height 10
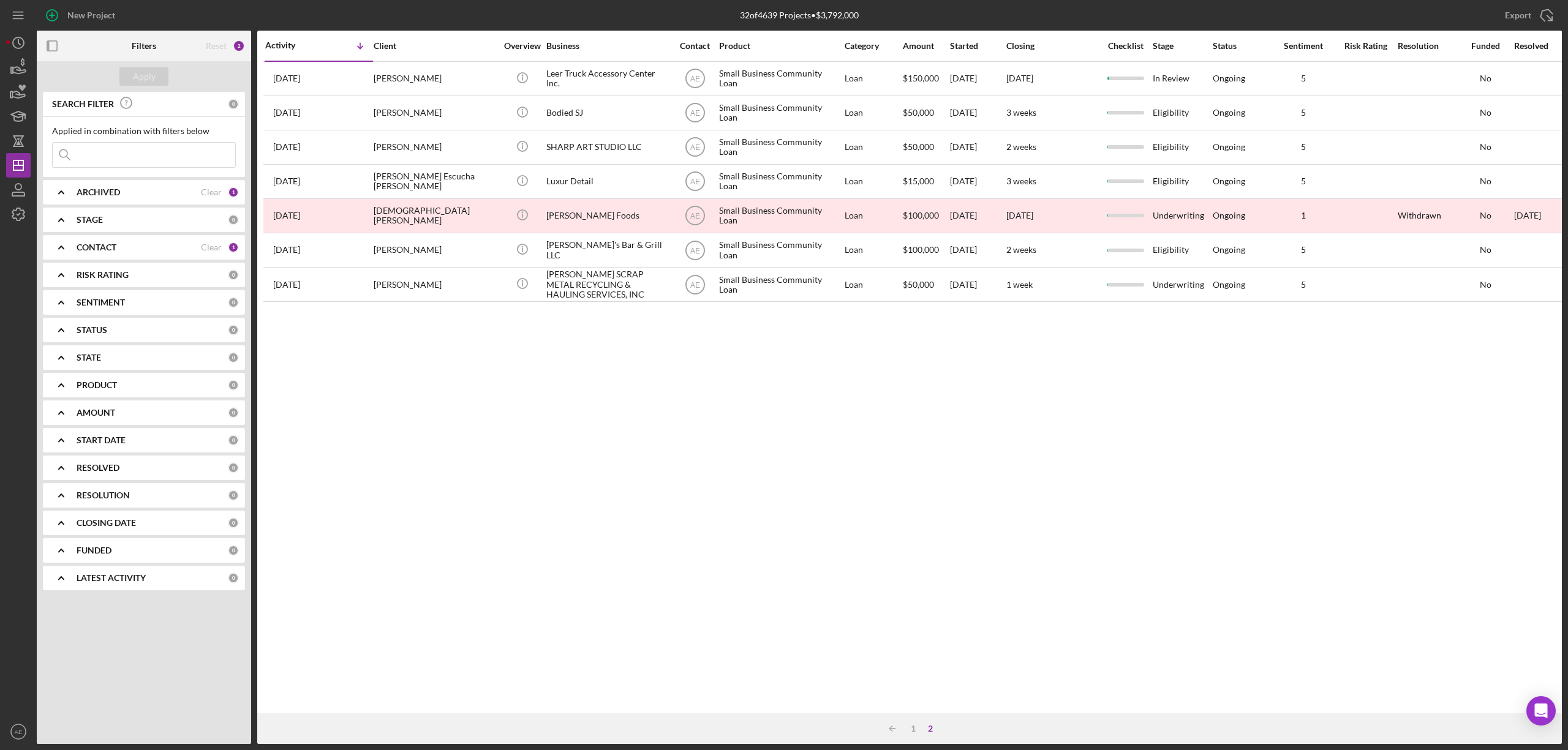
scroll to position [0, 0]
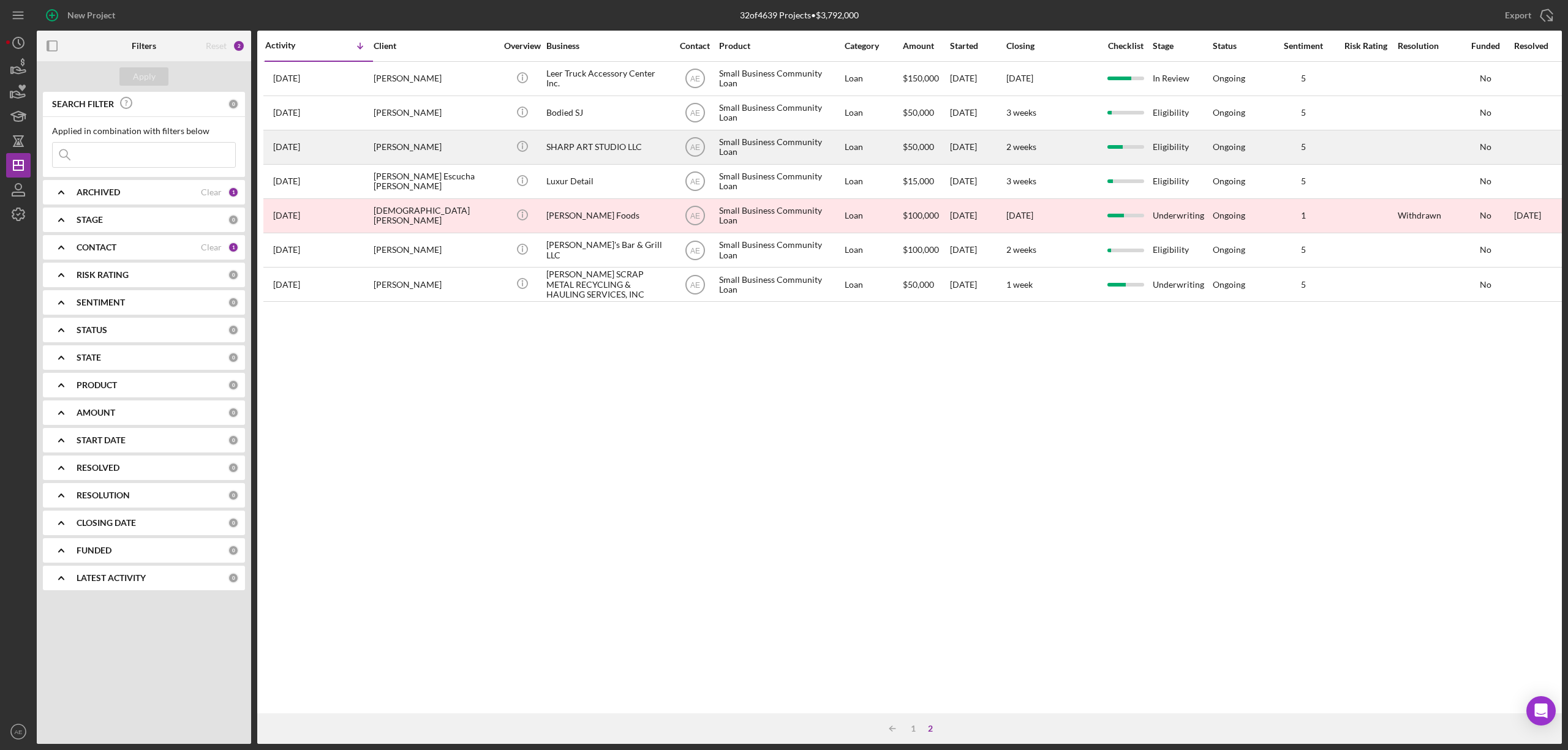
click at [547, 140] on div "SHARP ART STUDIO LLC" at bounding box center [607, 146] width 122 height 32
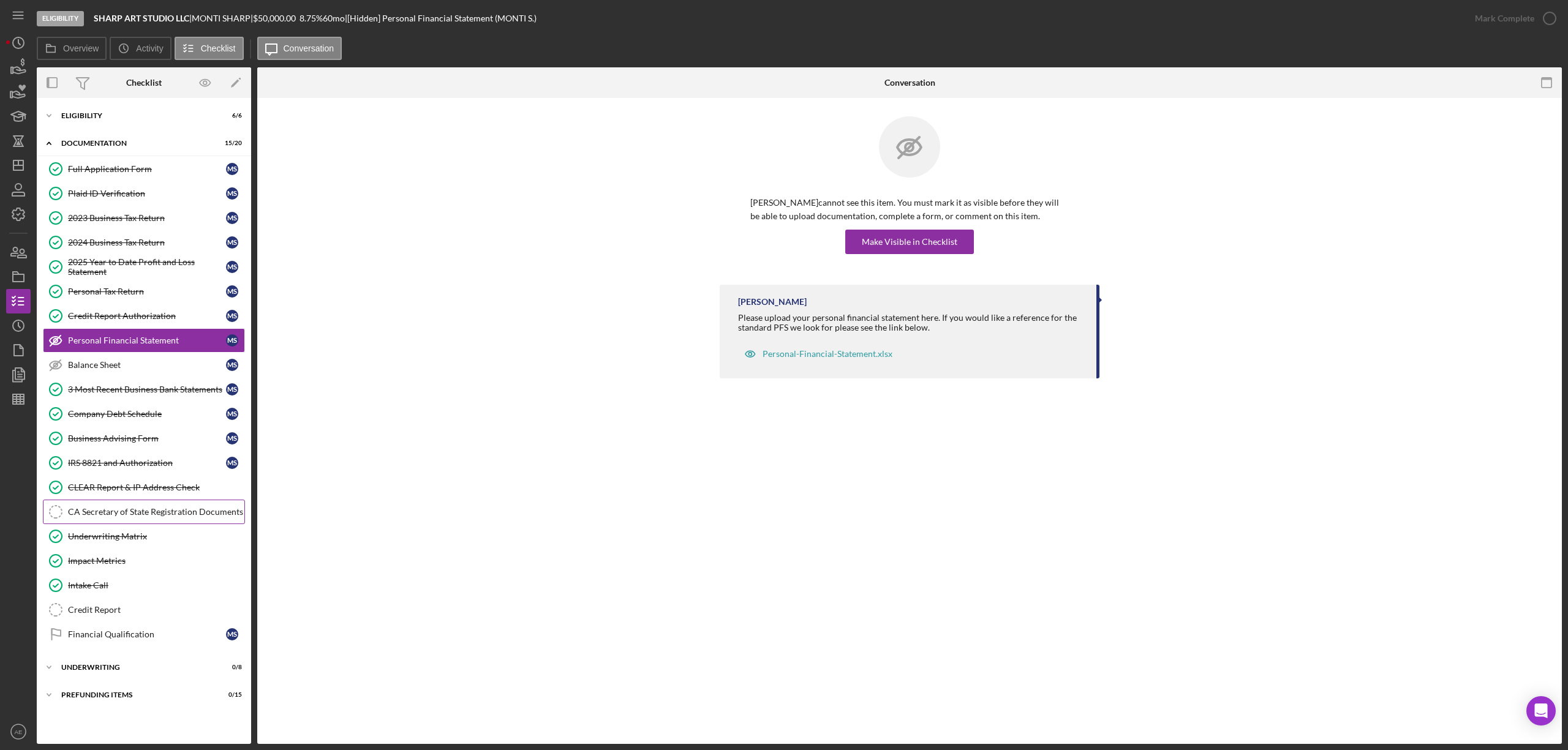
click at [182, 516] on div "CA Secretary of State Registration Documents" at bounding box center [156, 512] width 177 height 10
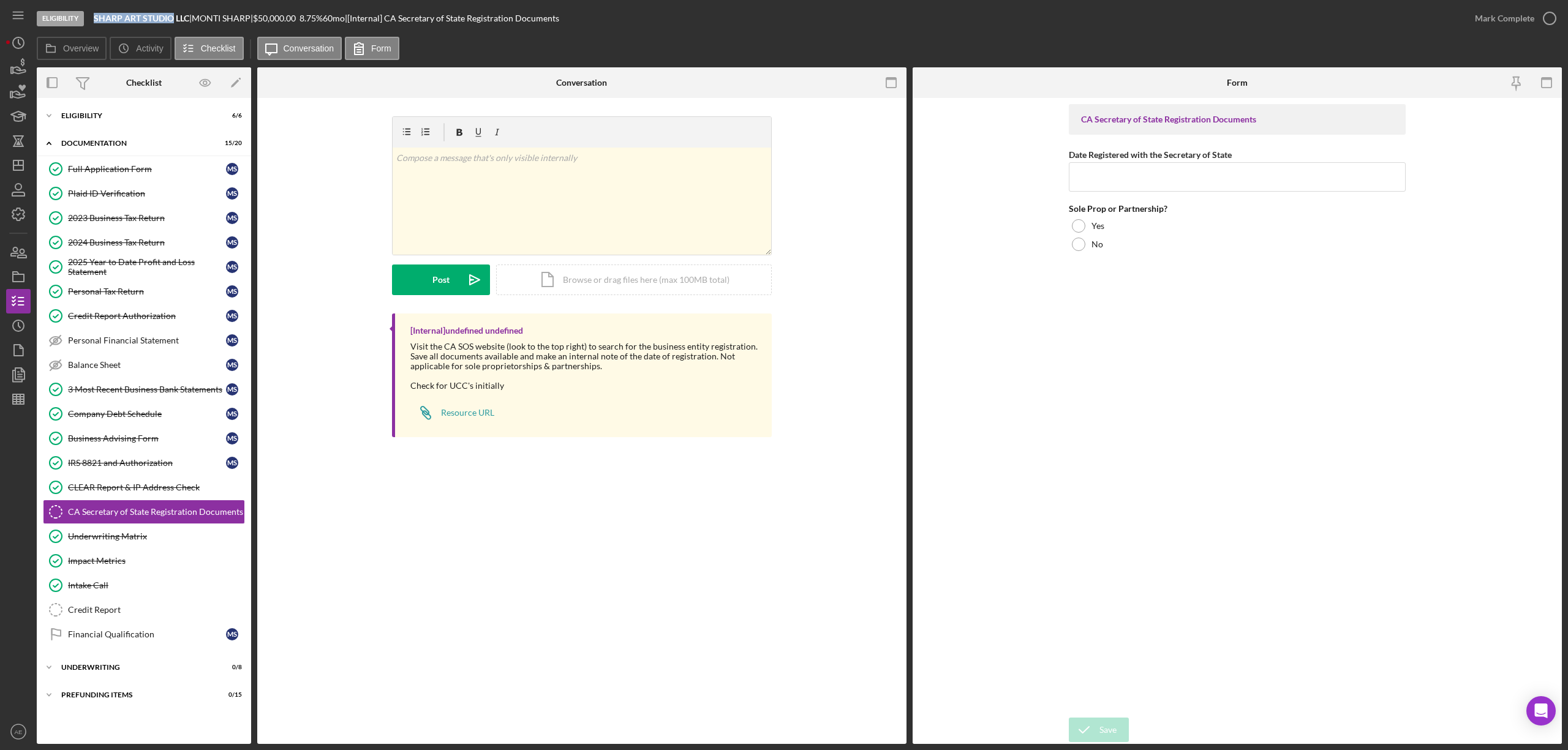
drag, startPoint x: 91, startPoint y: 20, endPoint x: 174, endPoint y: 22, distance: 83.0
click at [174, 22] on div "Eligibility SHARP ART STUDIO LLC | MONTI SHARP | $50,000.00 8.75 % 60 mo | [Int…" at bounding box center [749, 18] width 1426 height 36
copy b "SHARP ART STUDIO"
click at [1111, 176] on input "Date Registered with the Secretary of State" at bounding box center [1237, 176] width 337 height 29
type input "5/25/2021"
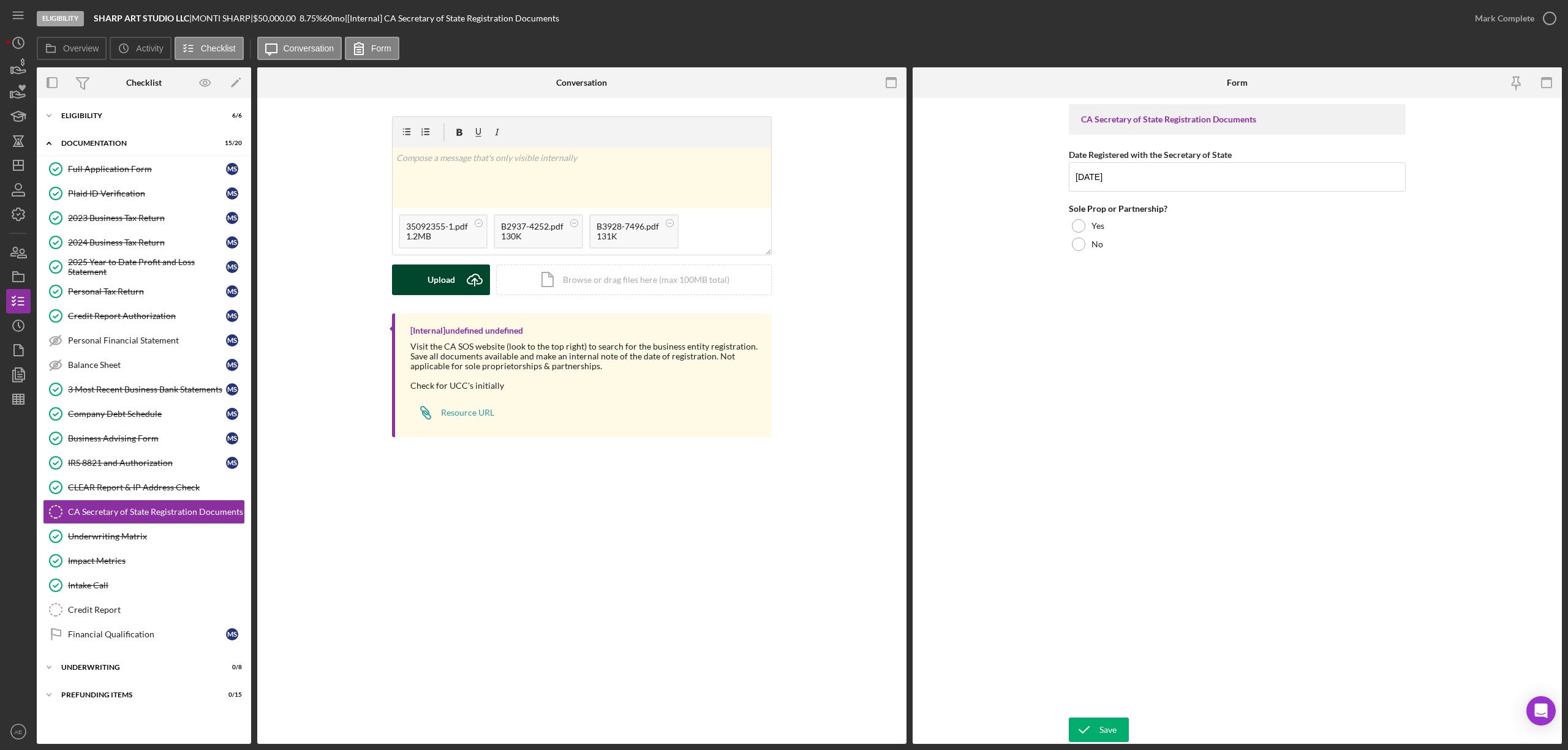
click at [444, 272] on div "Upload" at bounding box center [441, 279] width 28 height 31
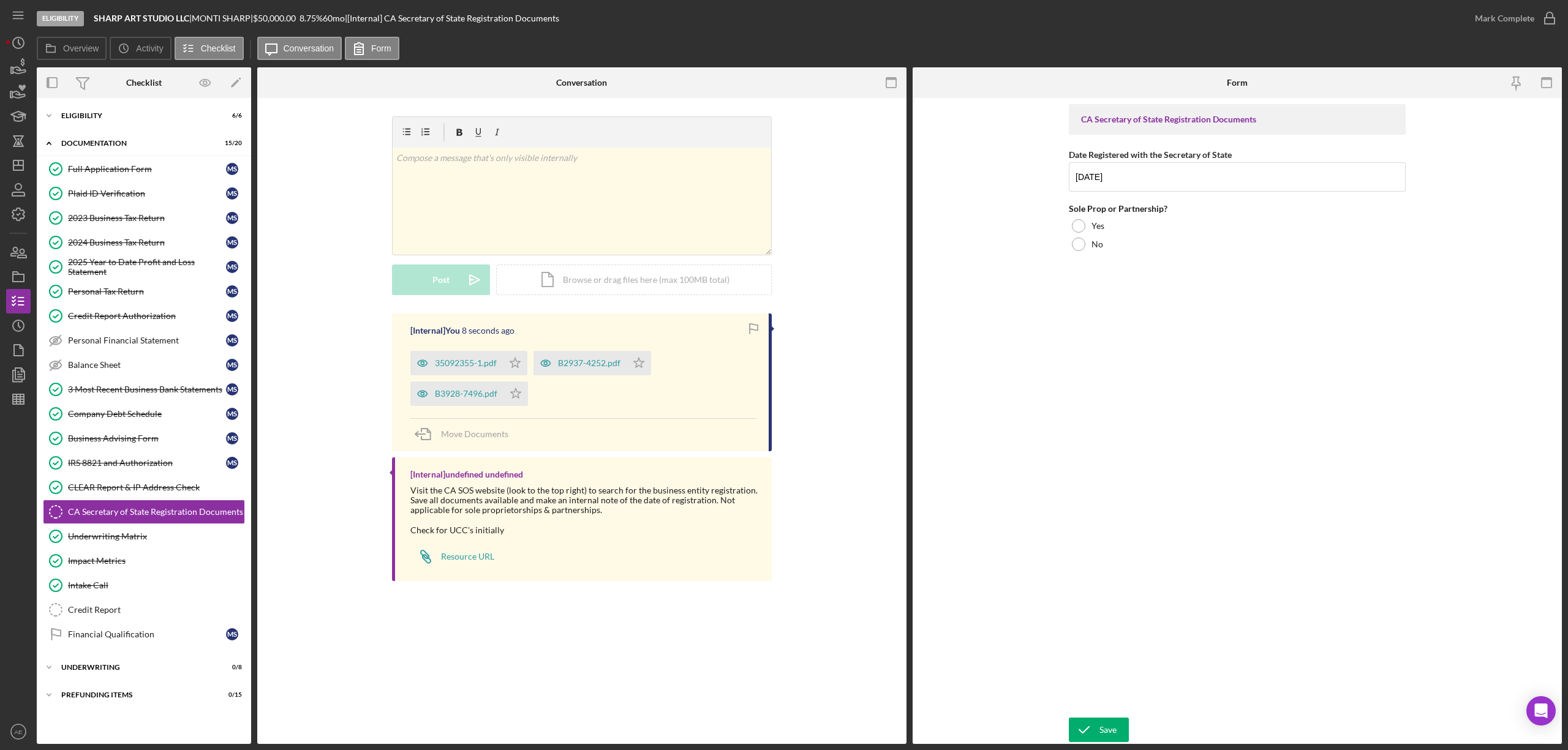
drag, startPoint x: 1113, startPoint y: 249, endPoint x: 1118, endPoint y: 417, distance: 168.1
click at [1113, 249] on div "No" at bounding box center [1237, 244] width 337 height 19
click at [1113, 721] on div "Save" at bounding box center [1108, 729] width 17 height 24
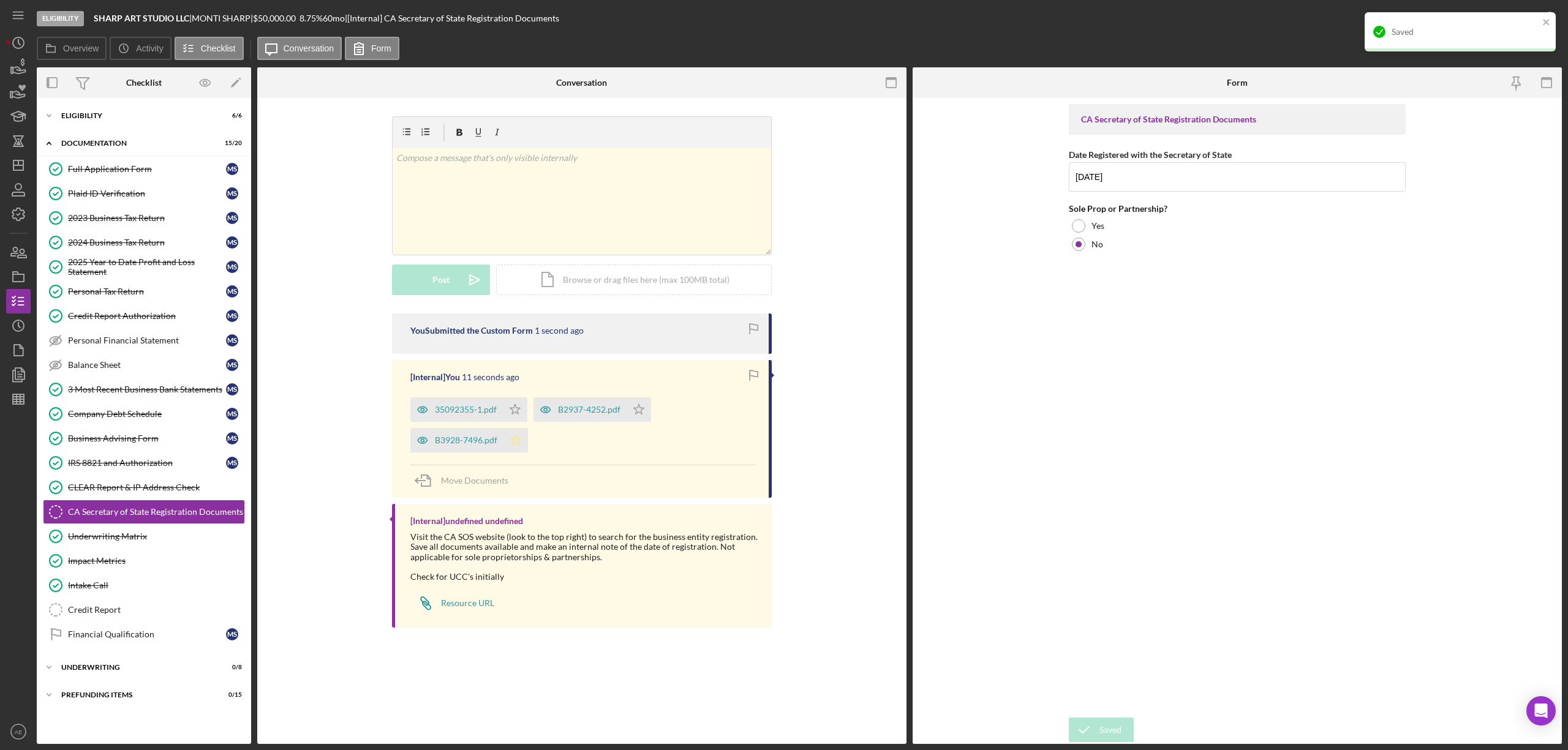
click at [516, 432] on icon "Icon/Star" at bounding box center [515, 440] width 24 height 24
drag, startPoint x: 512, startPoint y: 412, endPoint x: 630, endPoint y: 424, distance: 118.6
click at [513, 411] on icon "Icon/Star" at bounding box center [515, 409] width 24 height 24
drag, startPoint x: 638, startPoint y: 412, endPoint x: 968, endPoint y: 343, distance: 337.1
click at [640, 411] on icon "Icon/Star" at bounding box center [639, 409] width 24 height 24
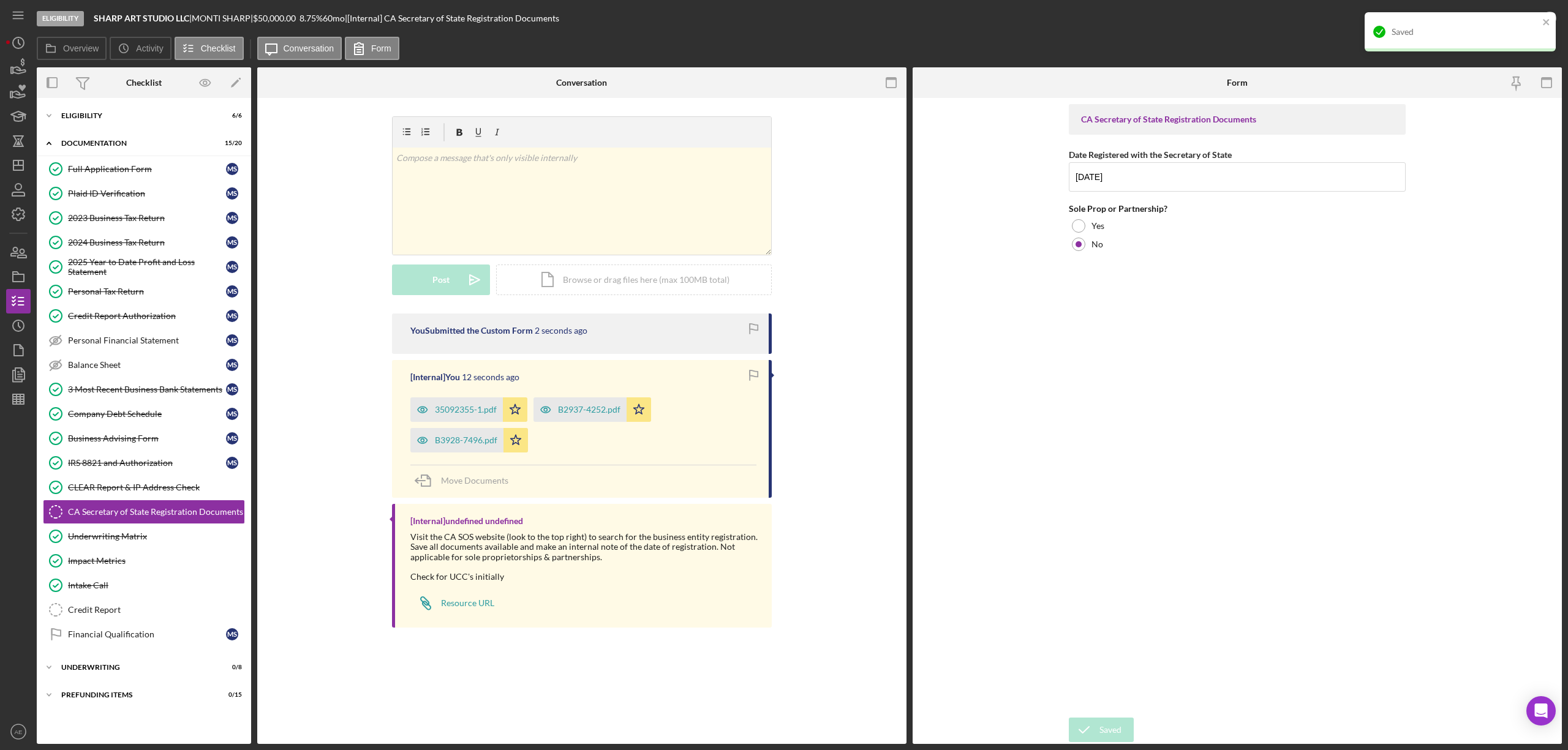
click at [1534, 20] on div "Saved" at bounding box center [1459, 31] width 191 height 39
drag, startPoint x: 1523, startPoint y: 20, endPoint x: 1429, endPoint y: 79, distance: 111.0
click at [1522, 20] on div "Mark Complete" at bounding box center [1504, 19] width 59 height 24
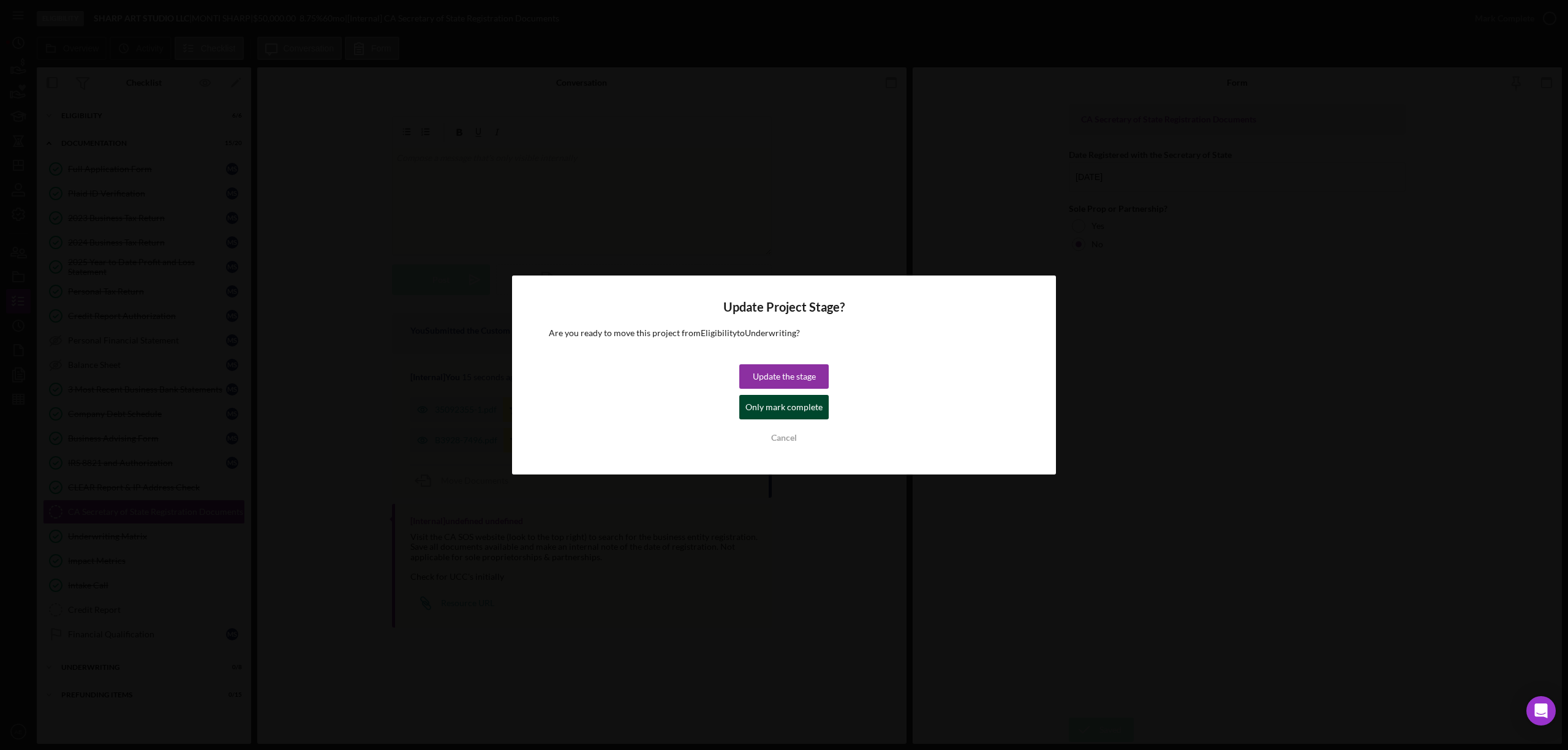
click at [765, 411] on div "Only mark complete" at bounding box center [784, 407] width 77 height 24
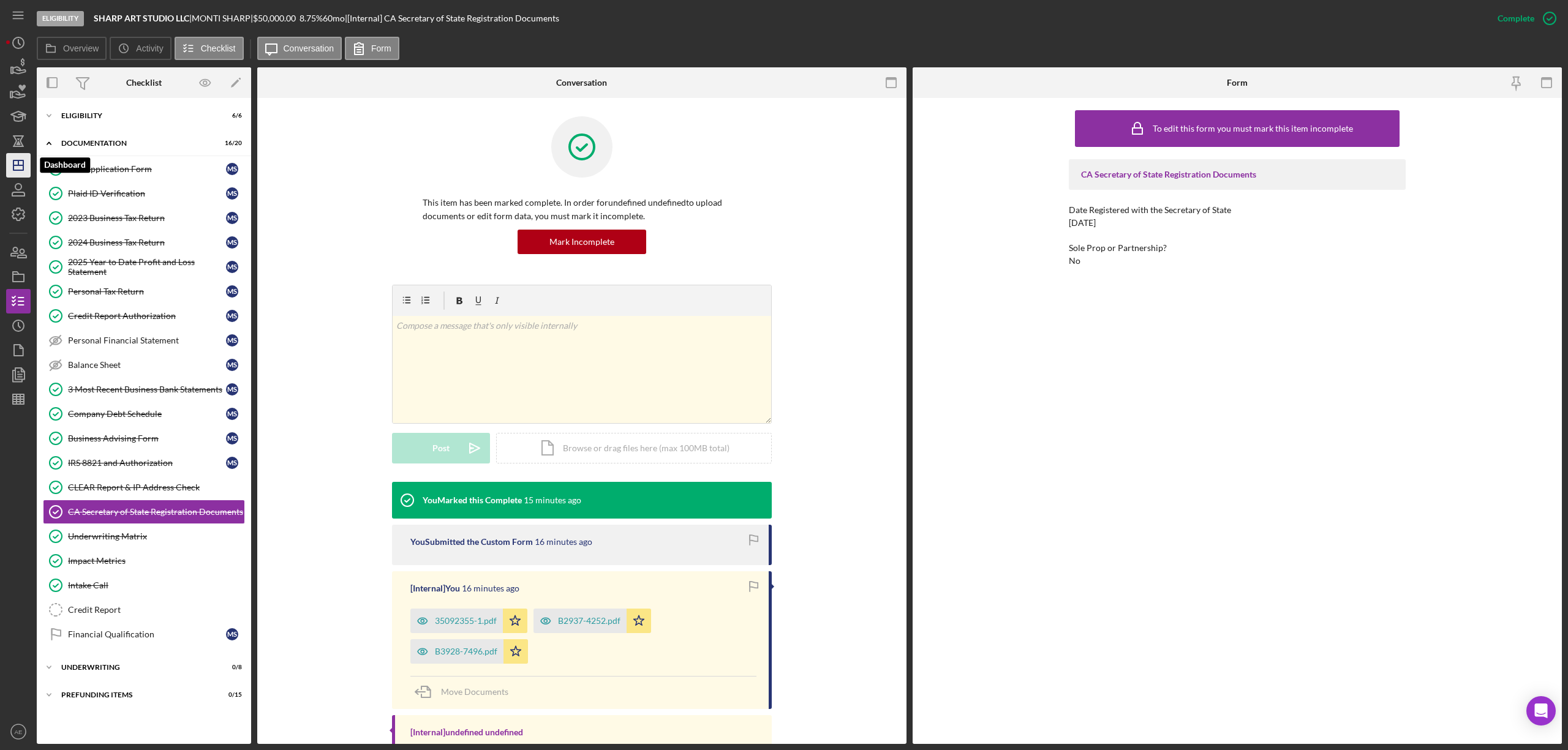
click at [25, 166] on icon "Icon/Dashboard" at bounding box center [18, 165] width 31 height 31
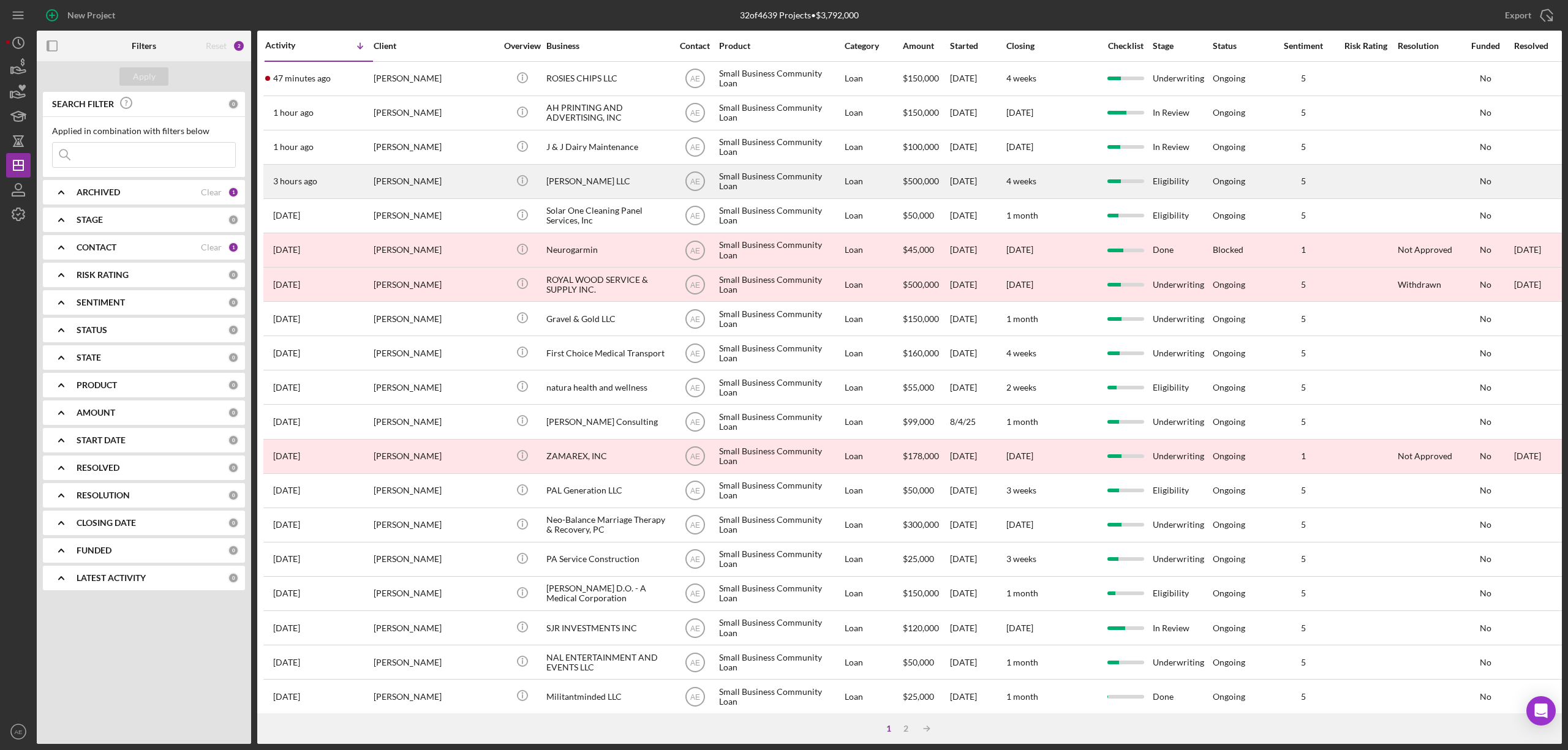
click at [445, 174] on div "Bryan Wingen" at bounding box center [435, 181] width 122 height 32
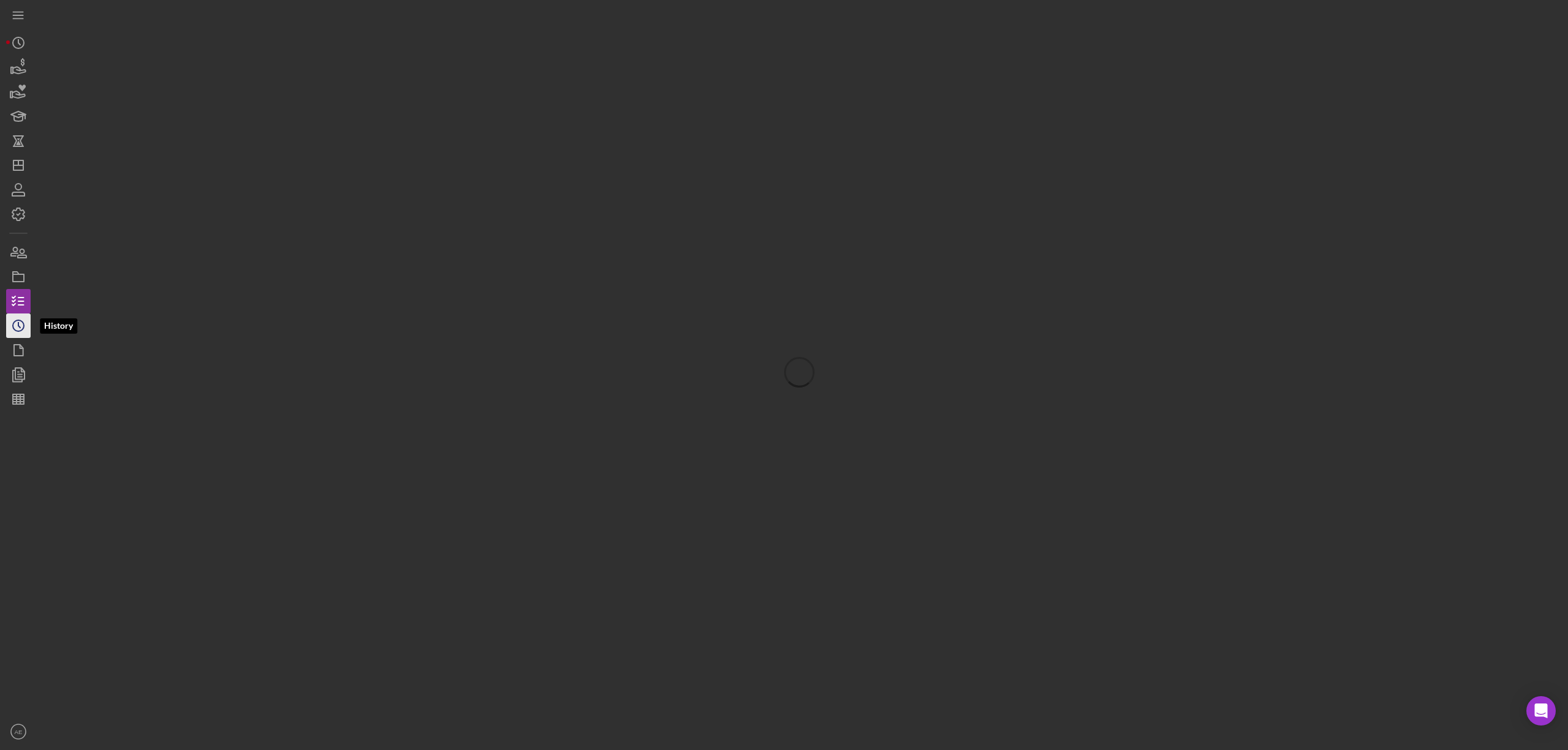
click at [25, 317] on icon "Icon/History" at bounding box center [18, 326] width 31 height 31
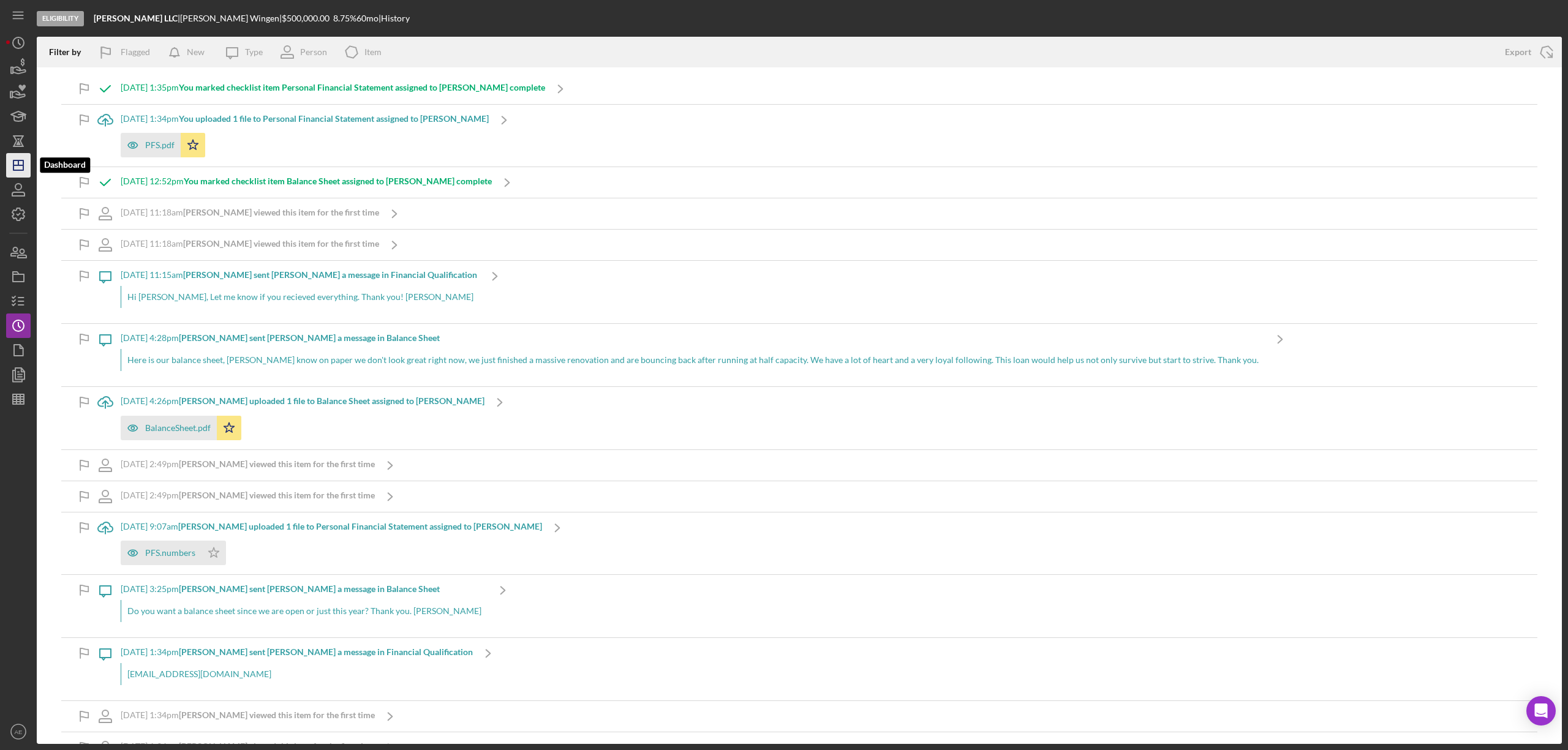
click at [22, 169] on polygon "button" at bounding box center [19, 166] width 10 height 10
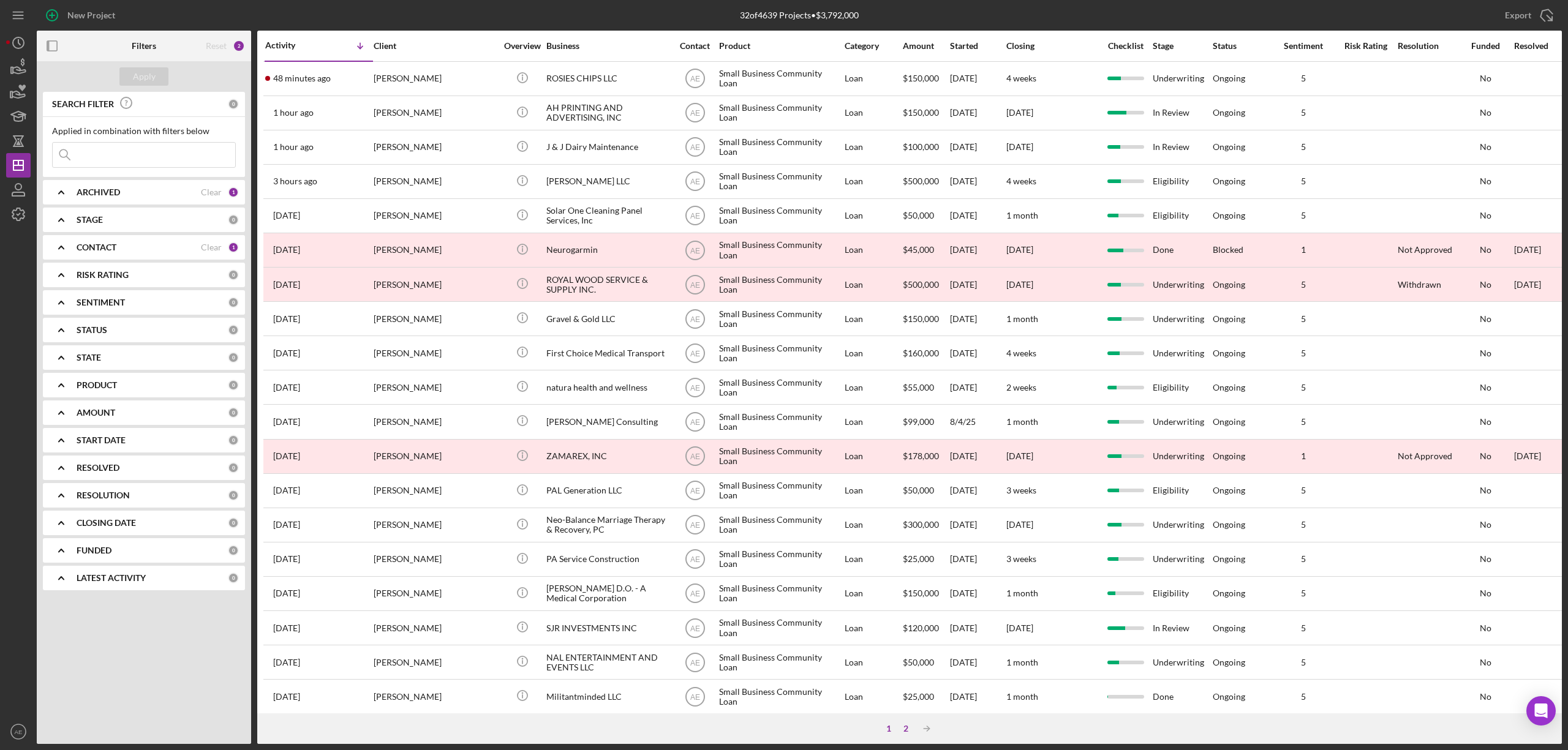
click at [899, 733] on div "2" at bounding box center [906, 729] width 17 height 10
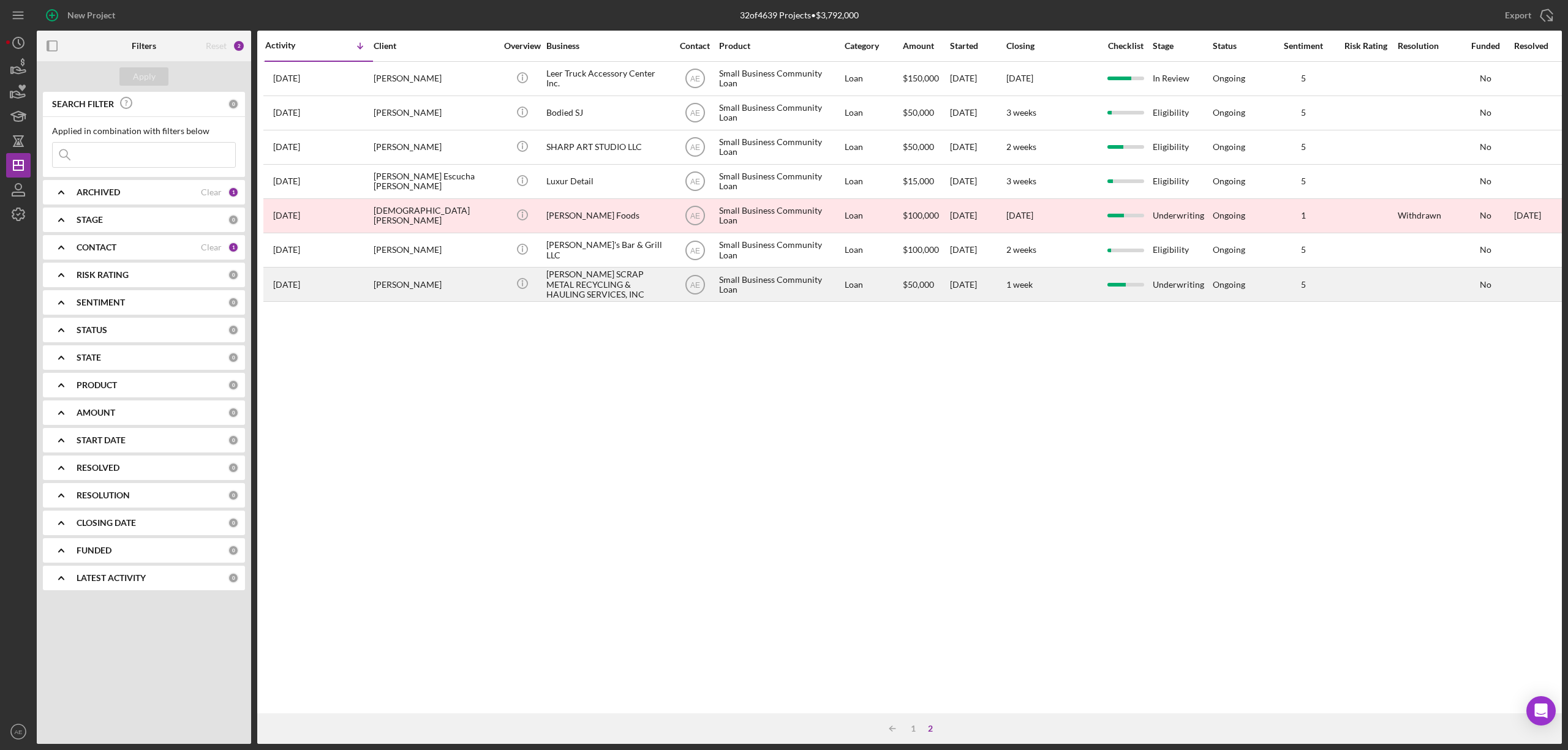
click at [600, 275] on div "LOPEZ SCRAP METAL RECYCLING & HAULING SERVICES, INC" at bounding box center [607, 284] width 122 height 32
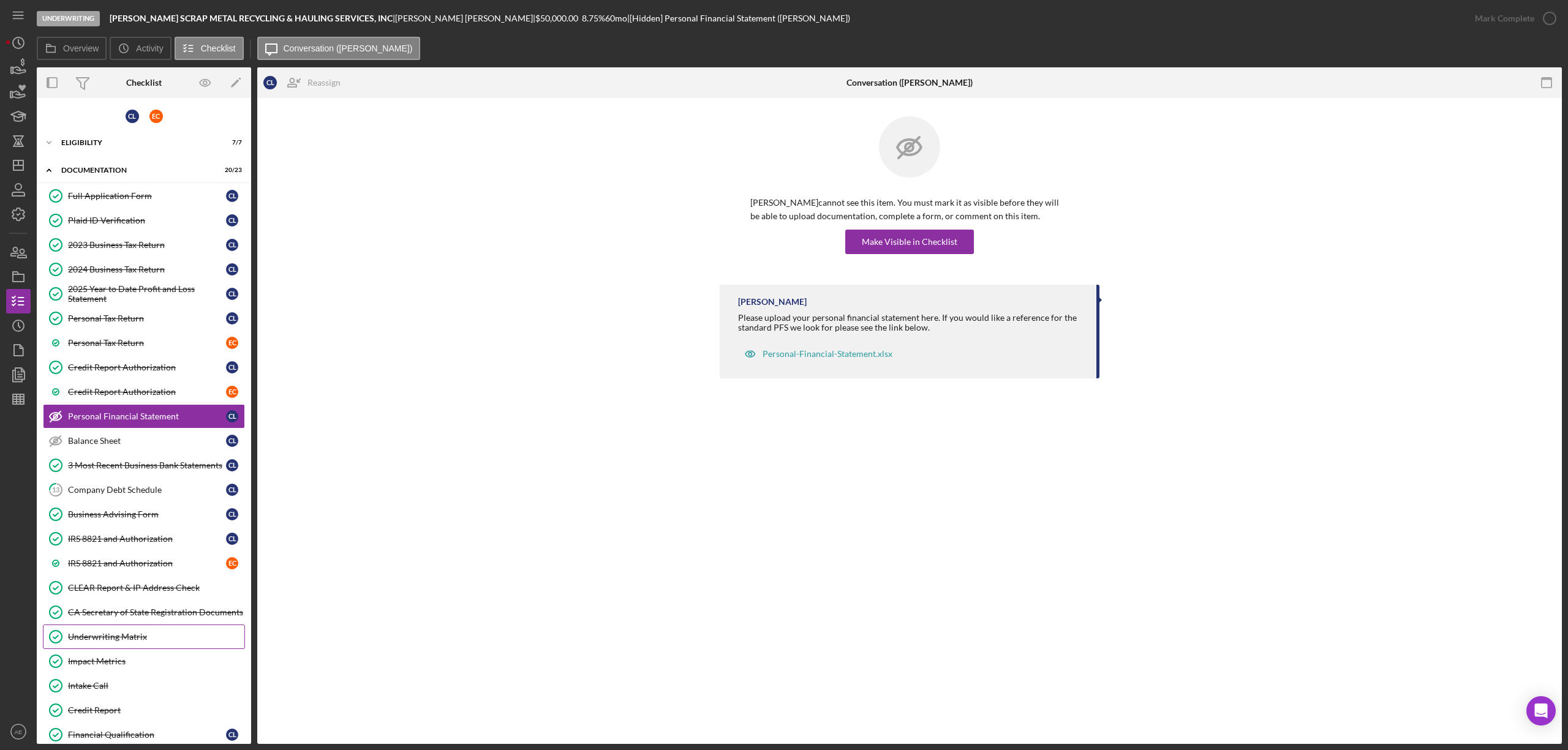
click at [130, 639] on div "Underwriting Matrix" at bounding box center [156, 636] width 177 height 10
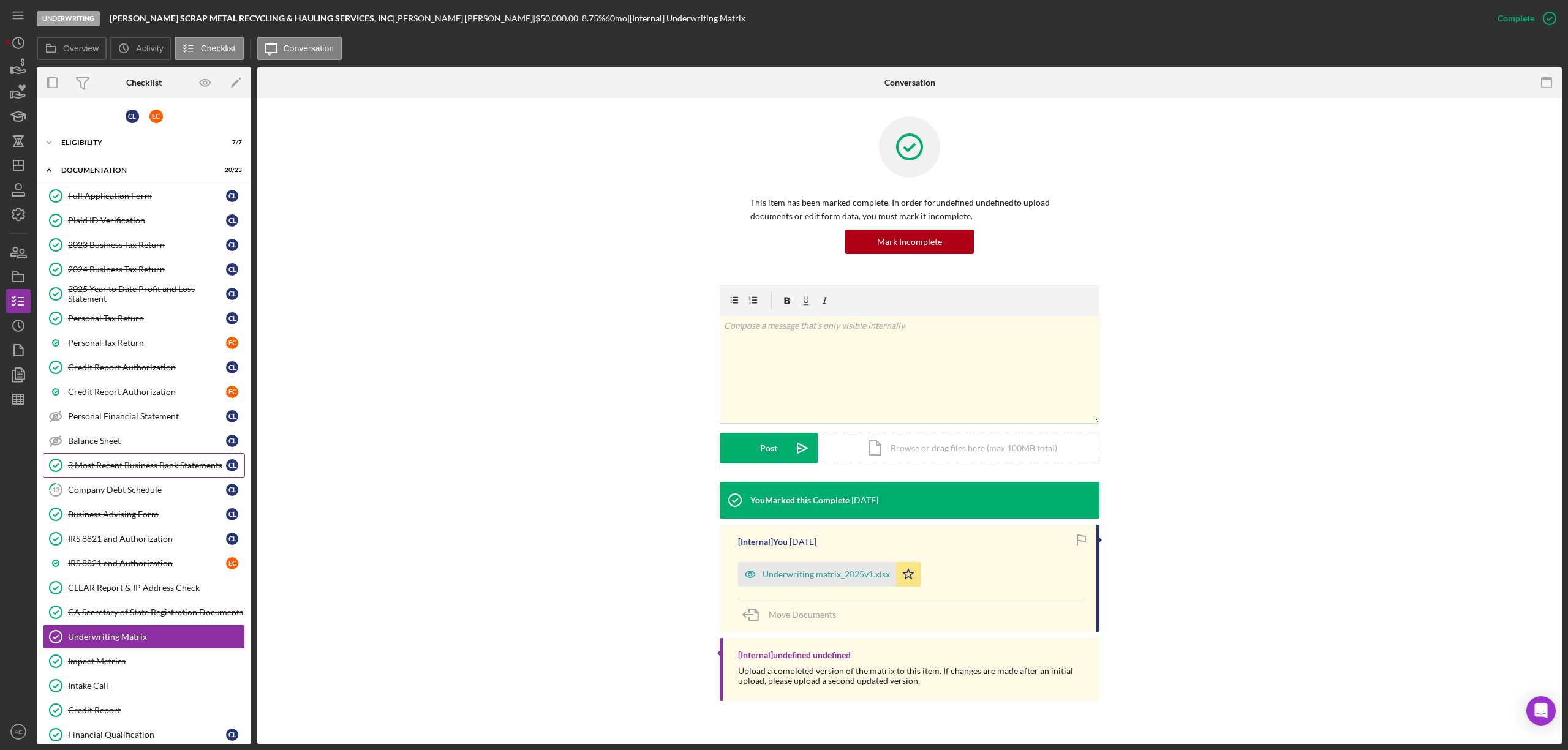
scroll to position [79, 0]
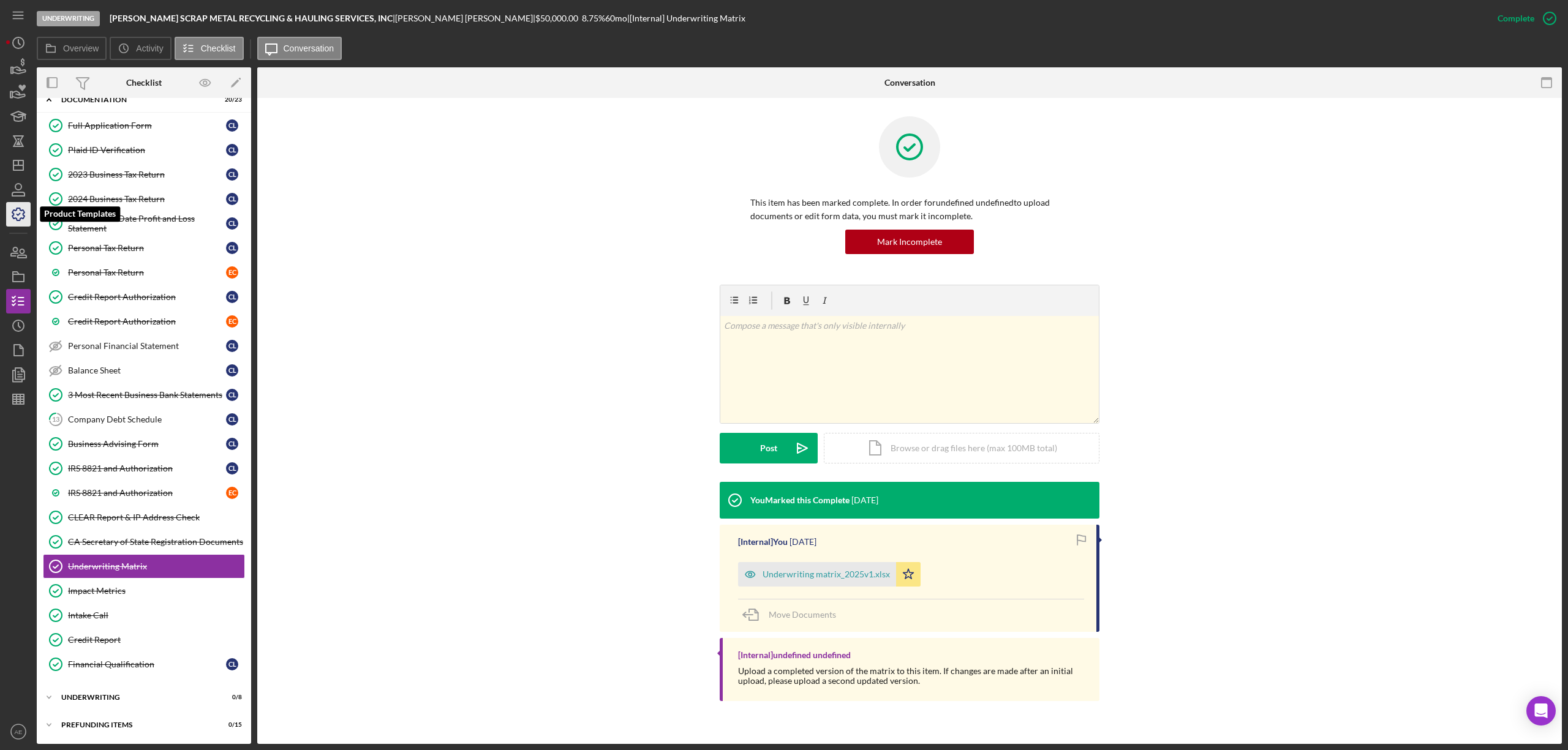
click at [16, 216] on icon "button" at bounding box center [18, 214] width 31 height 31
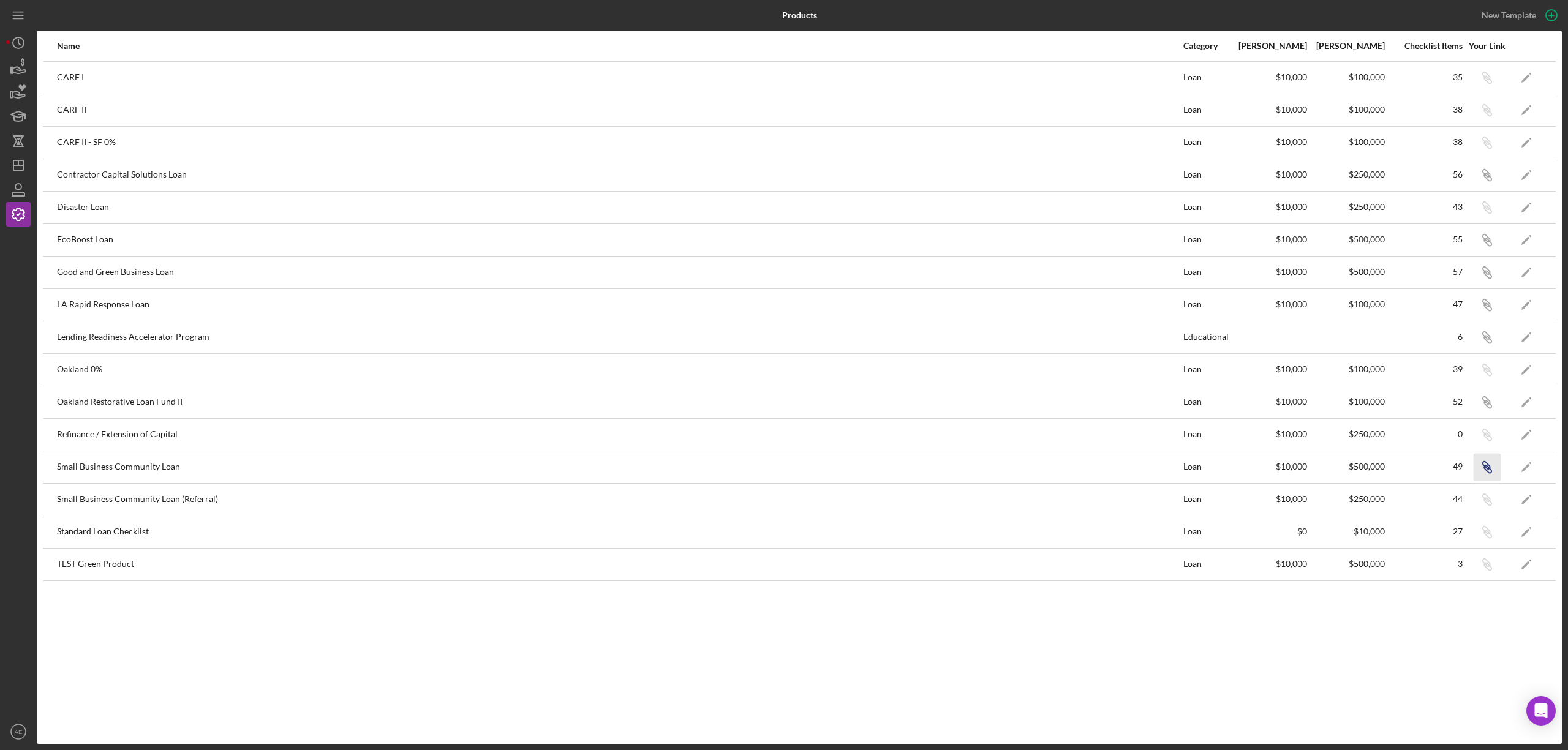
click at [1483, 469] on icon "Icon/Link" at bounding box center [1487, 466] width 28 height 28
click at [27, 161] on icon "Icon/Dashboard" at bounding box center [18, 165] width 31 height 31
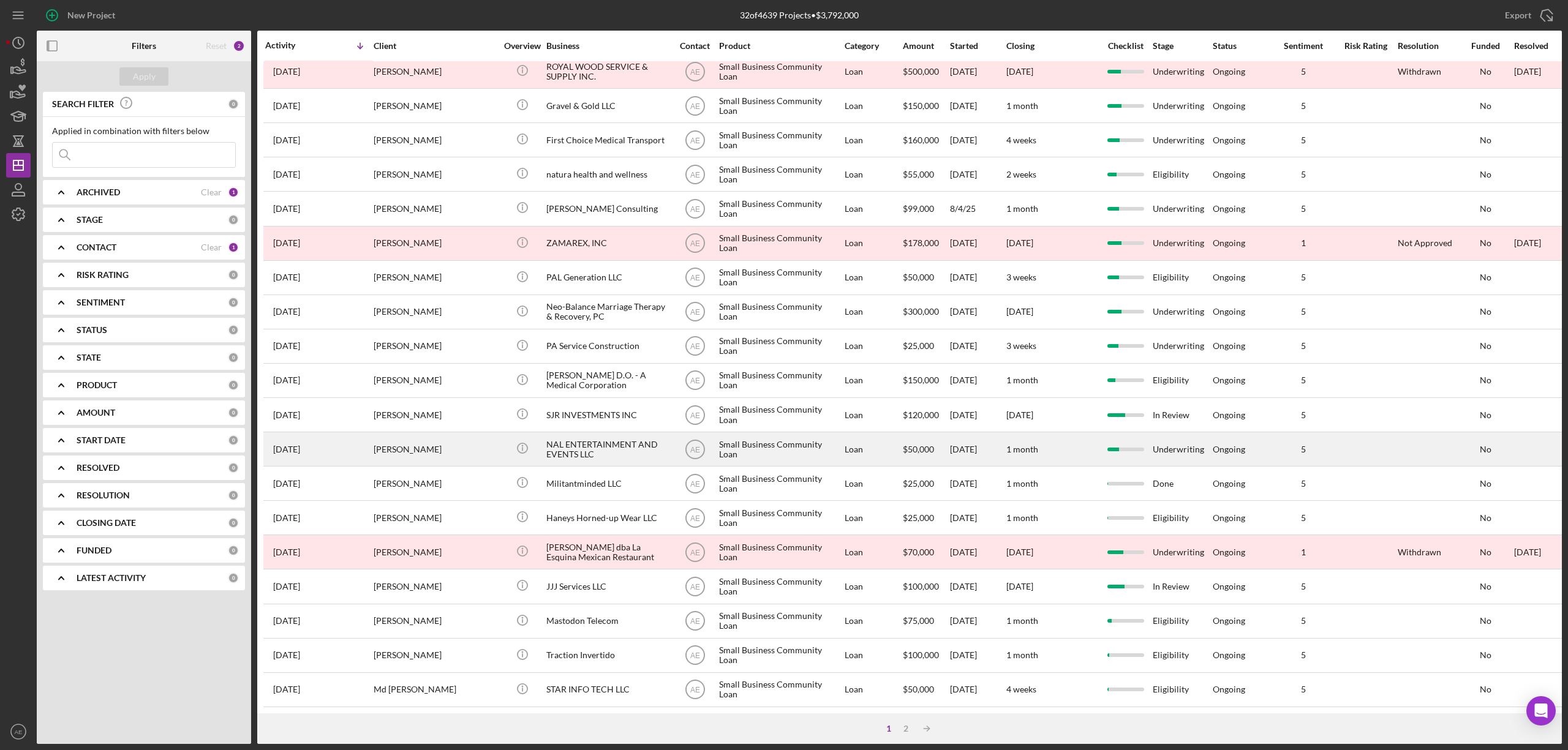
scroll to position [224, 0]
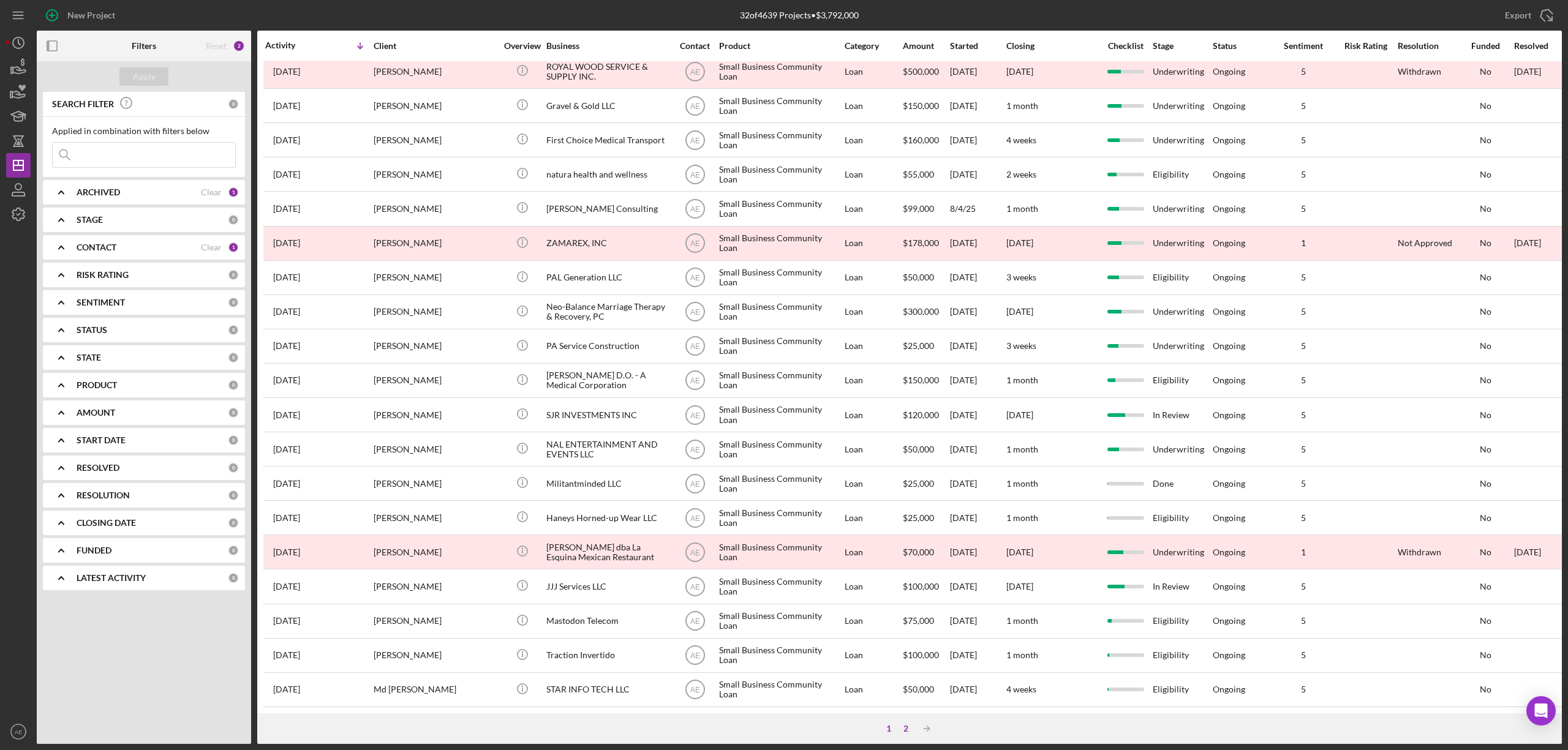
click at [912, 728] on div "2" at bounding box center [906, 729] width 17 height 10
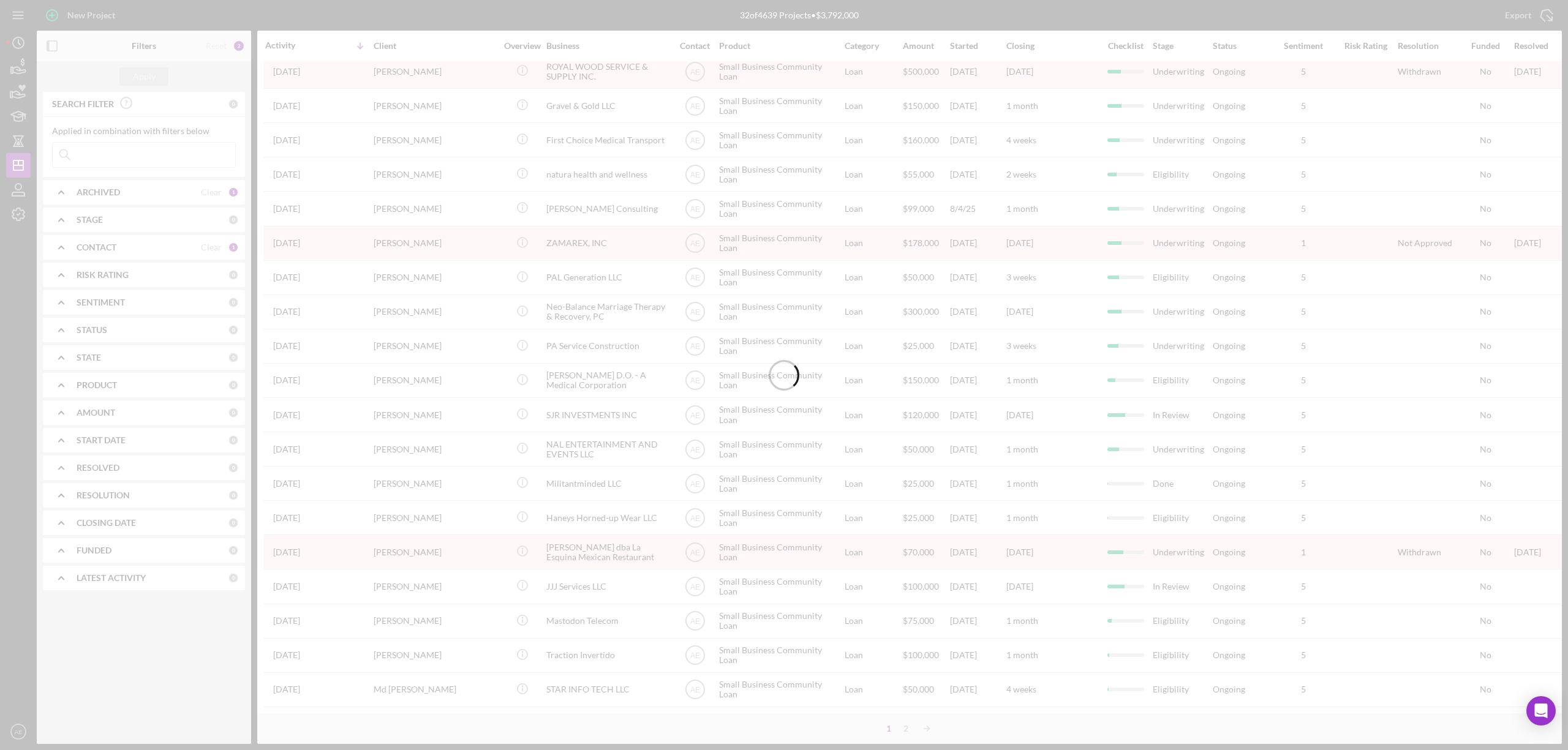
scroll to position [0, 0]
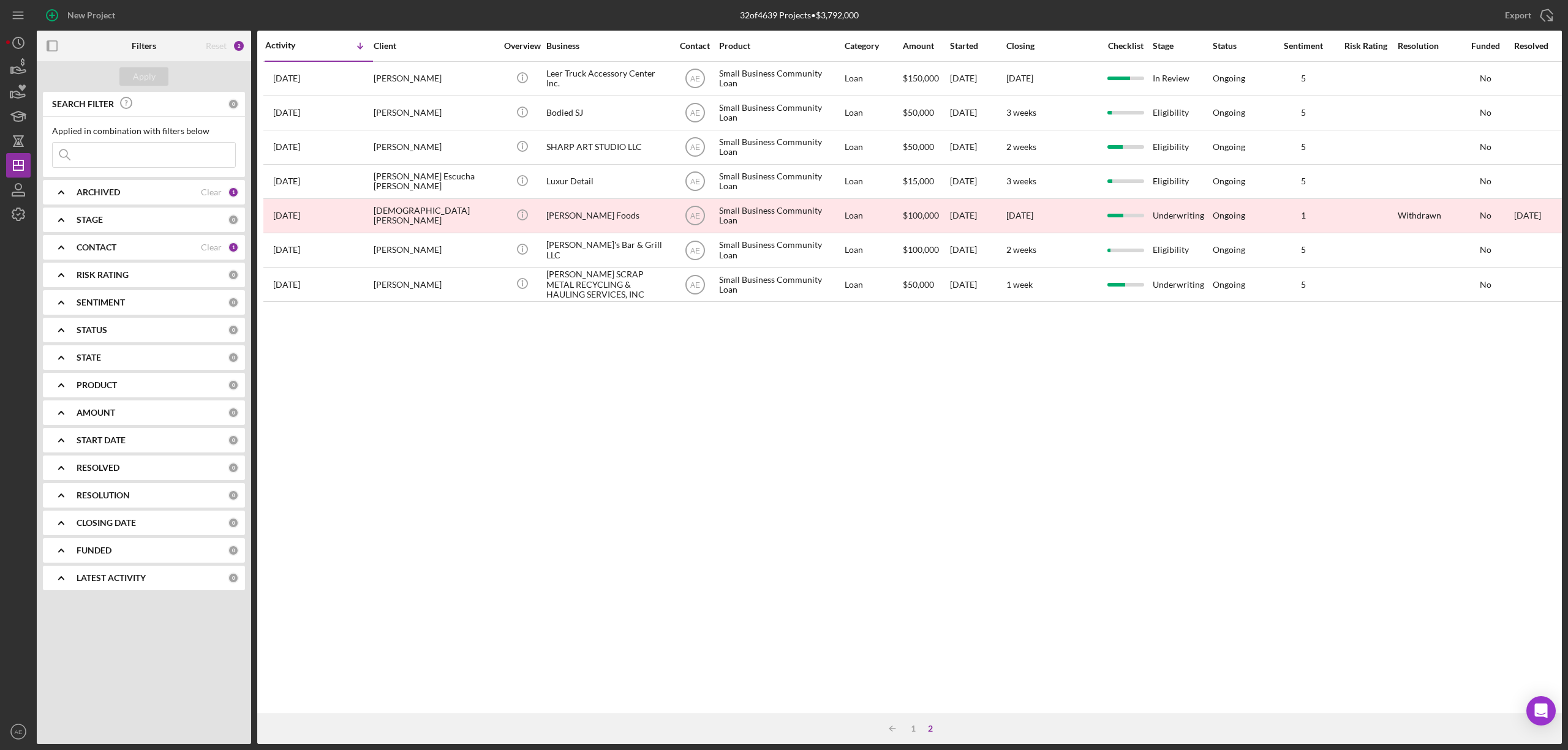
click at [893, 730] on icon "Icon/Table Sort Arrow" at bounding box center [893, 729] width 24 height 24
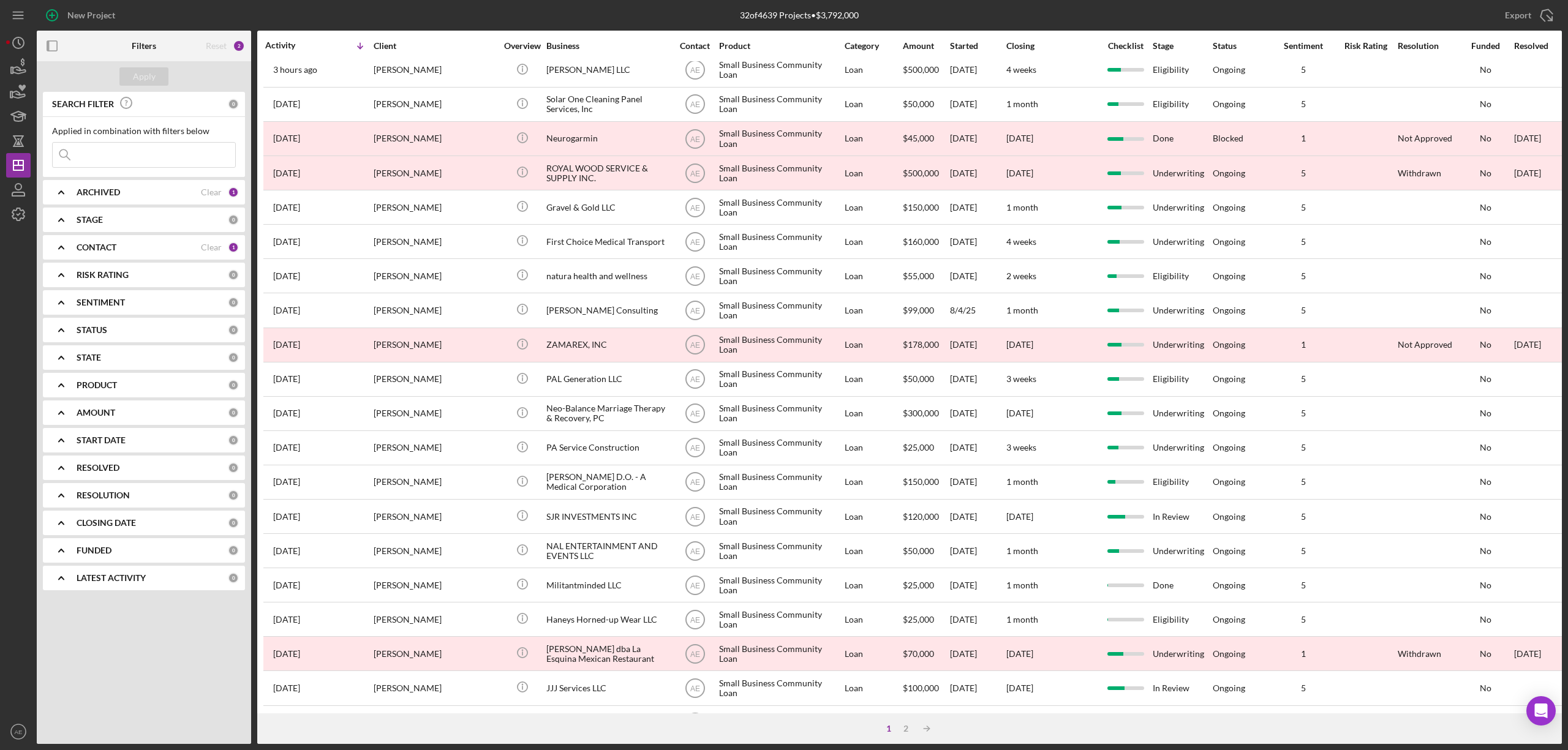
scroll to position [224, 0]
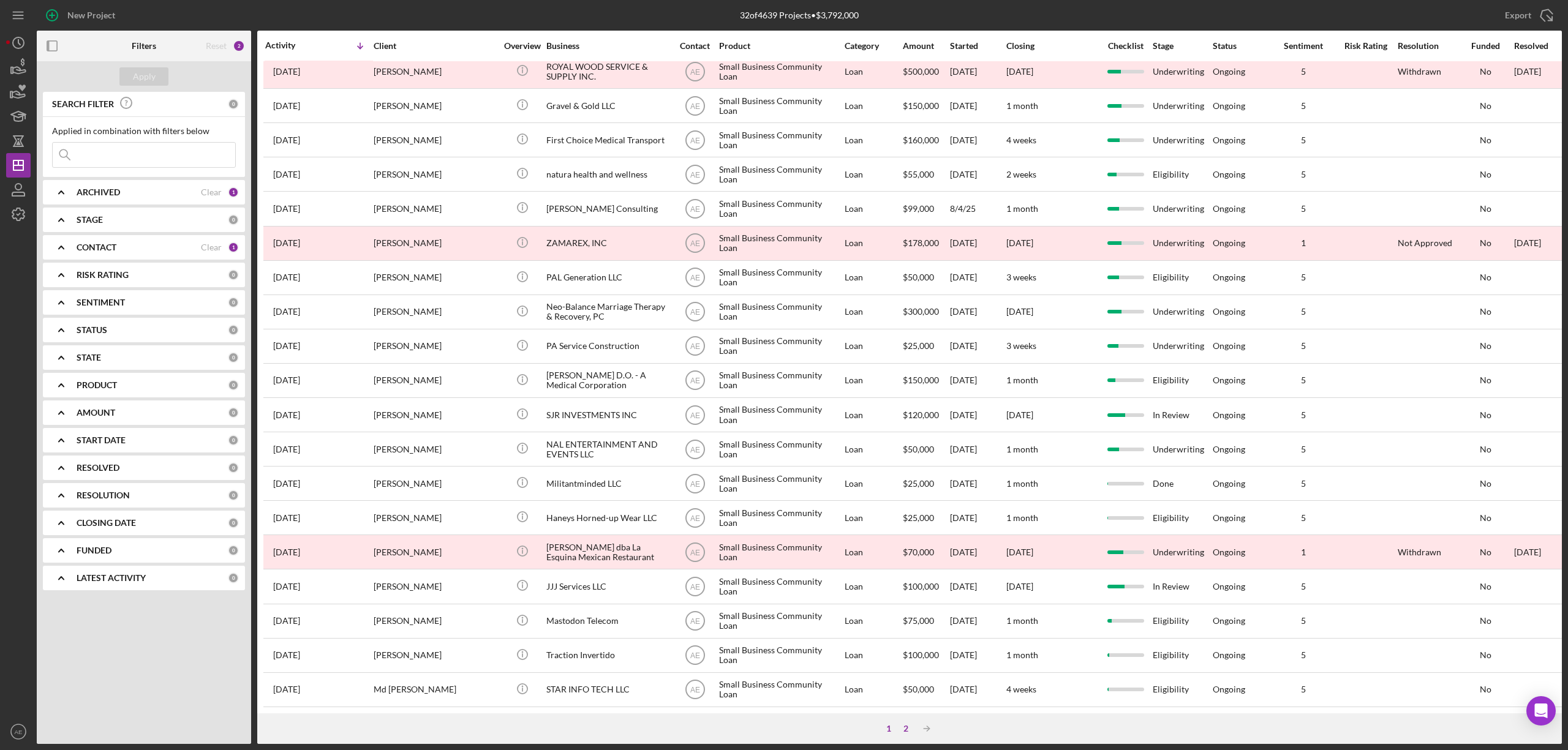
click at [900, 732] on div "2" at bounding box center [906, 729] width 17 height 10
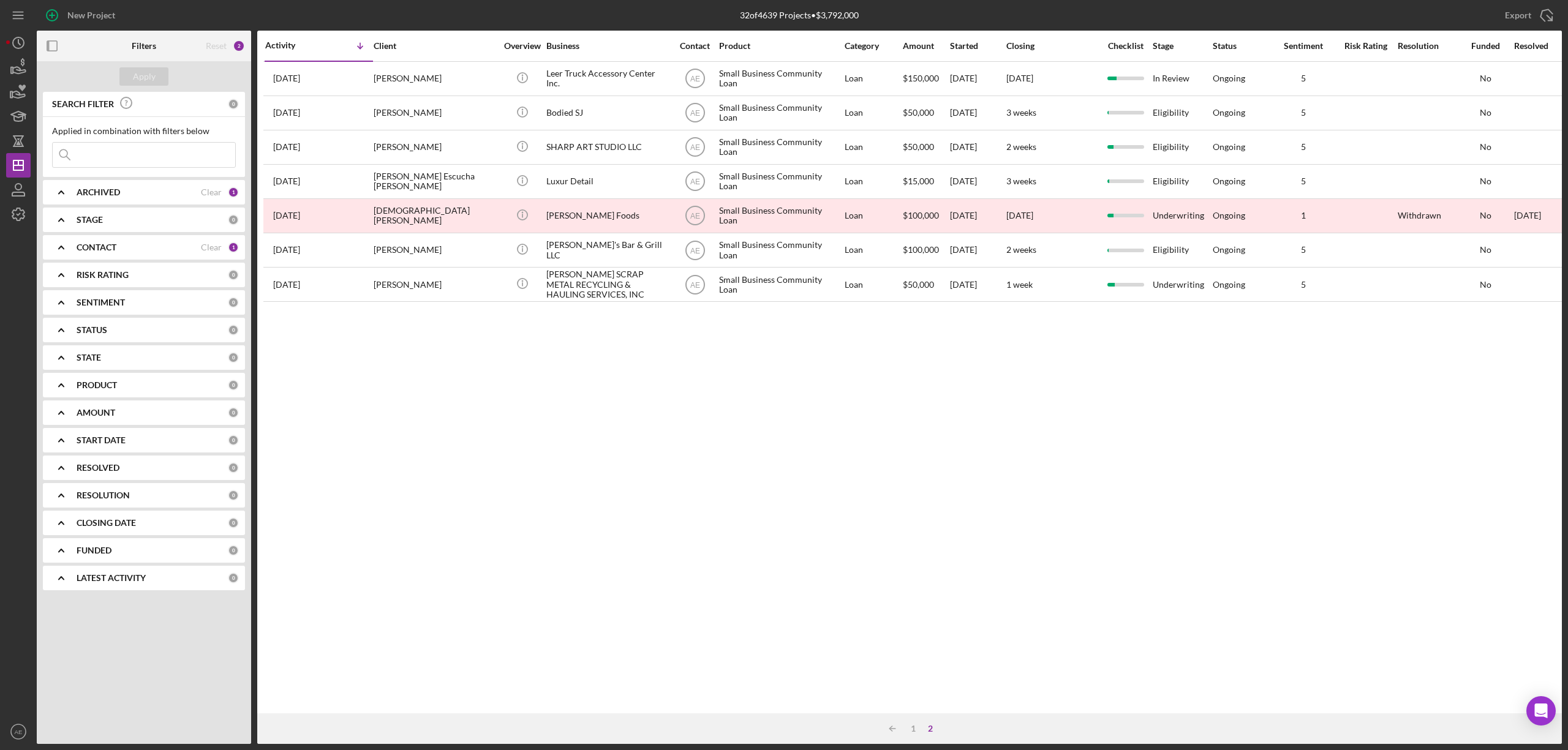
scroll to position [0, 0]
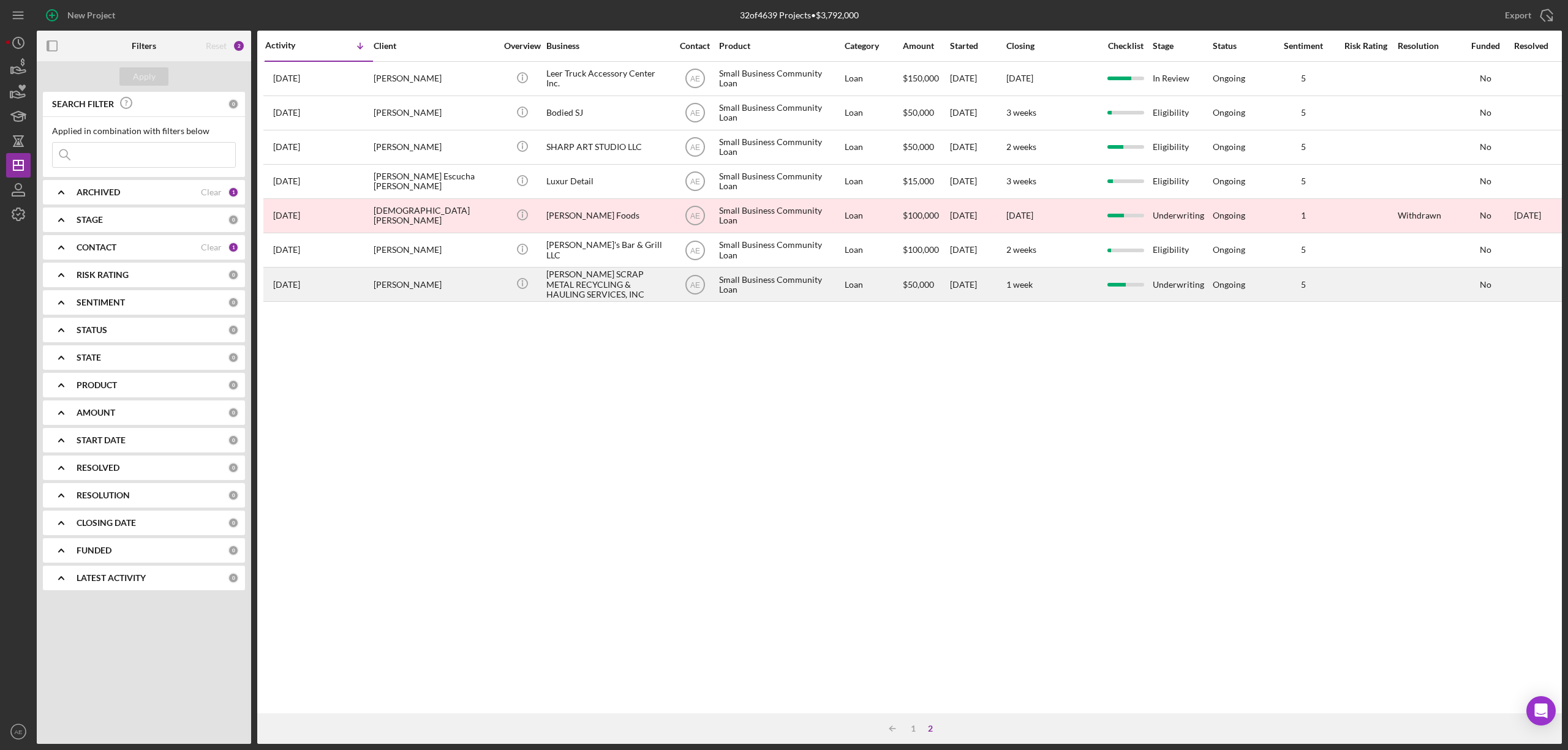
click at [445, 285] on div "CHRISTOPHER LOPEZ" at bounding box center [435, 284] width 122 height 32
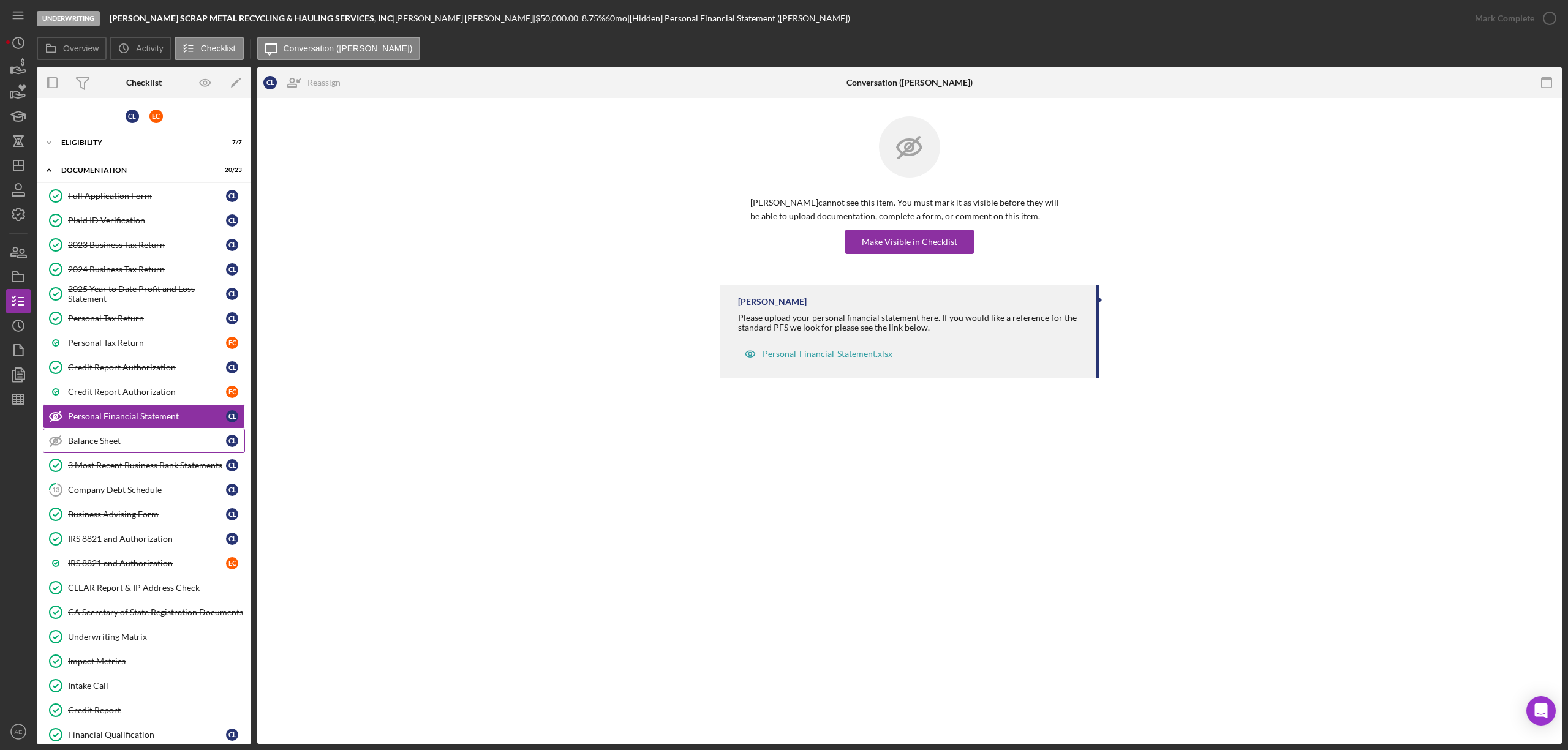
scroll to position [79, 0]
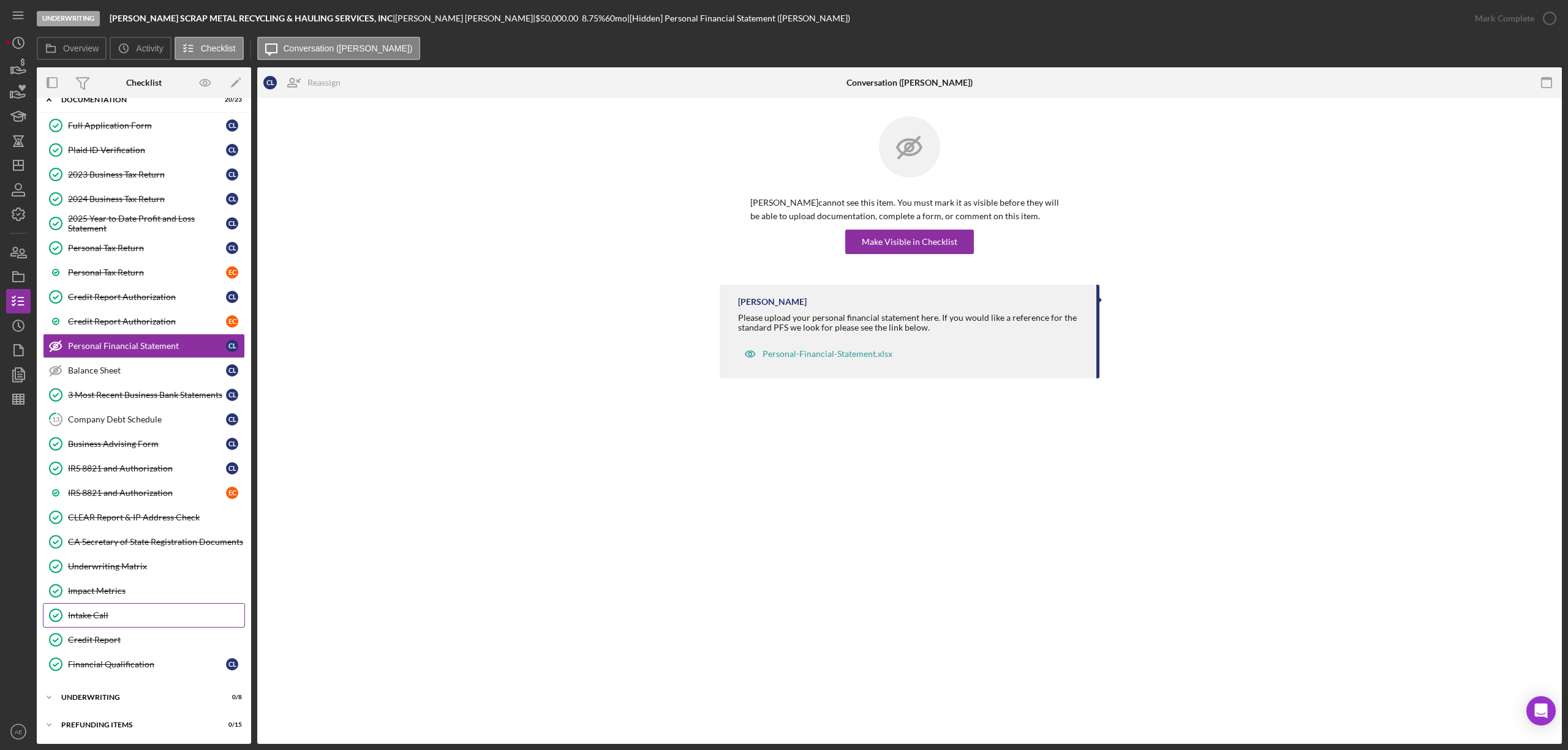
drag, startPoint x: 120, startPoint y: 604, endPoint x: 123, endPoint y: 610, distance: 6.7
click at [120, 604] on link "Intake Call Intake Call" at bounding box center [144, 615] width 202 height 24
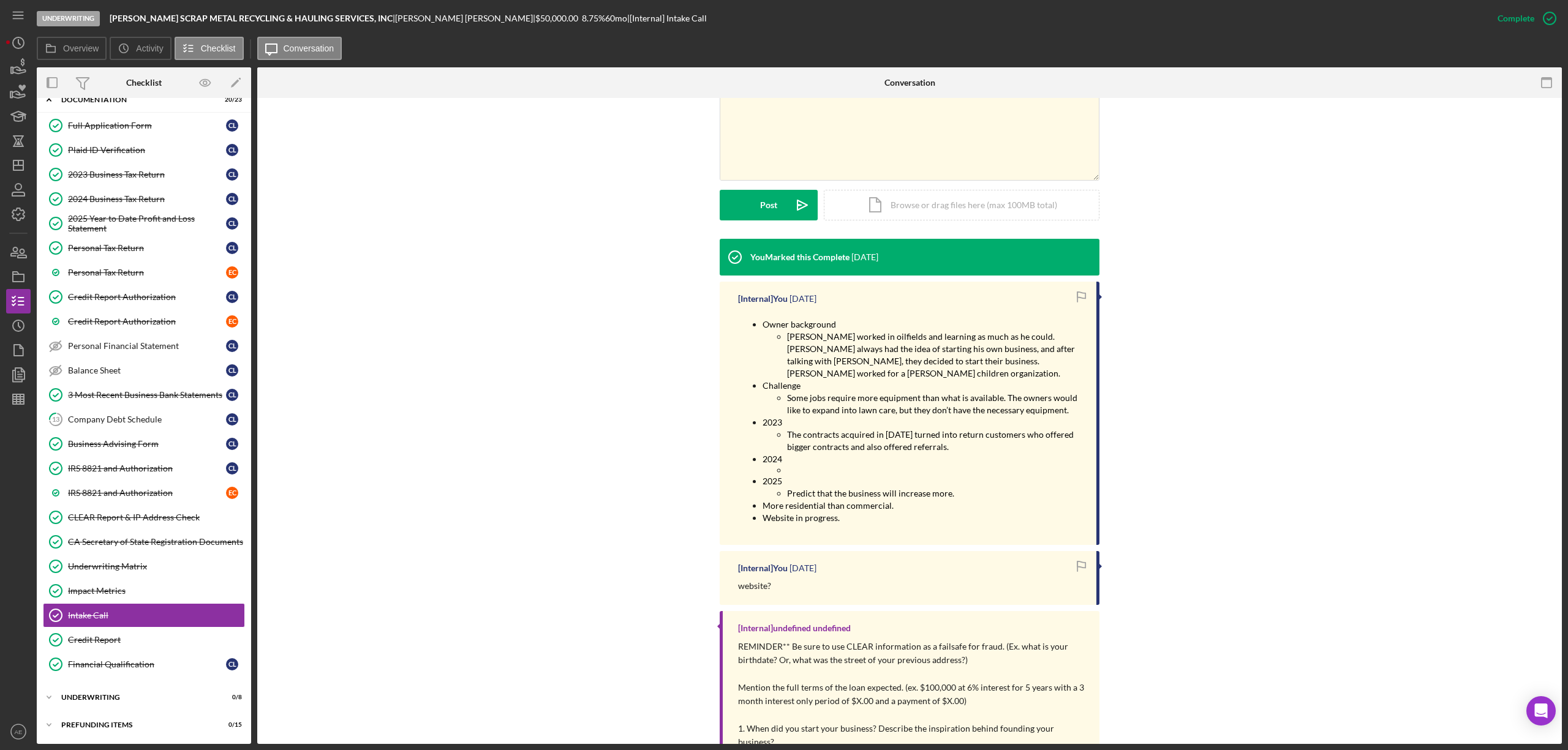
scroll to position [245, 0]
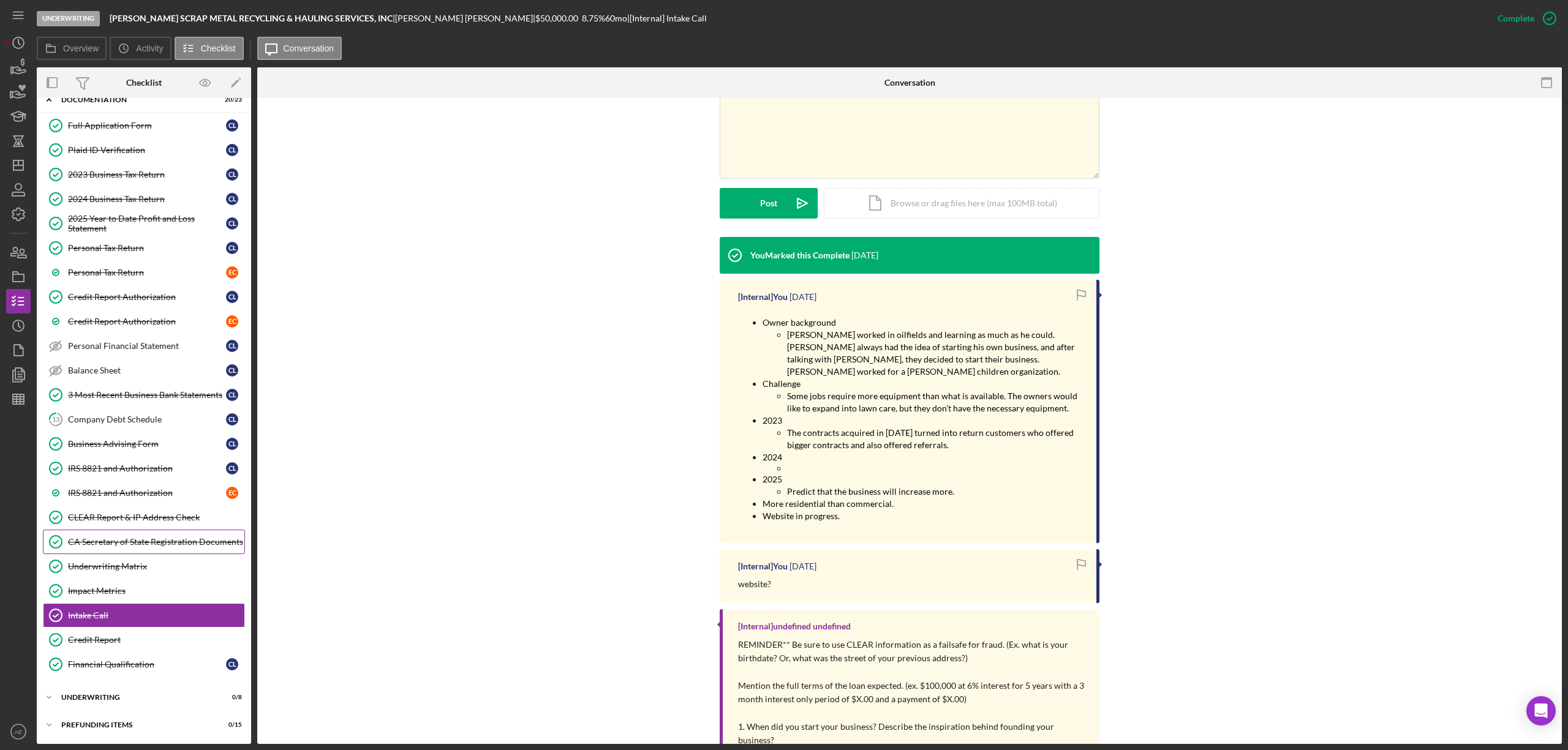
click at [149, 537] on div "CA Secretary of State Registration Documents" at bounding box center [156, 542] width 177 height 10
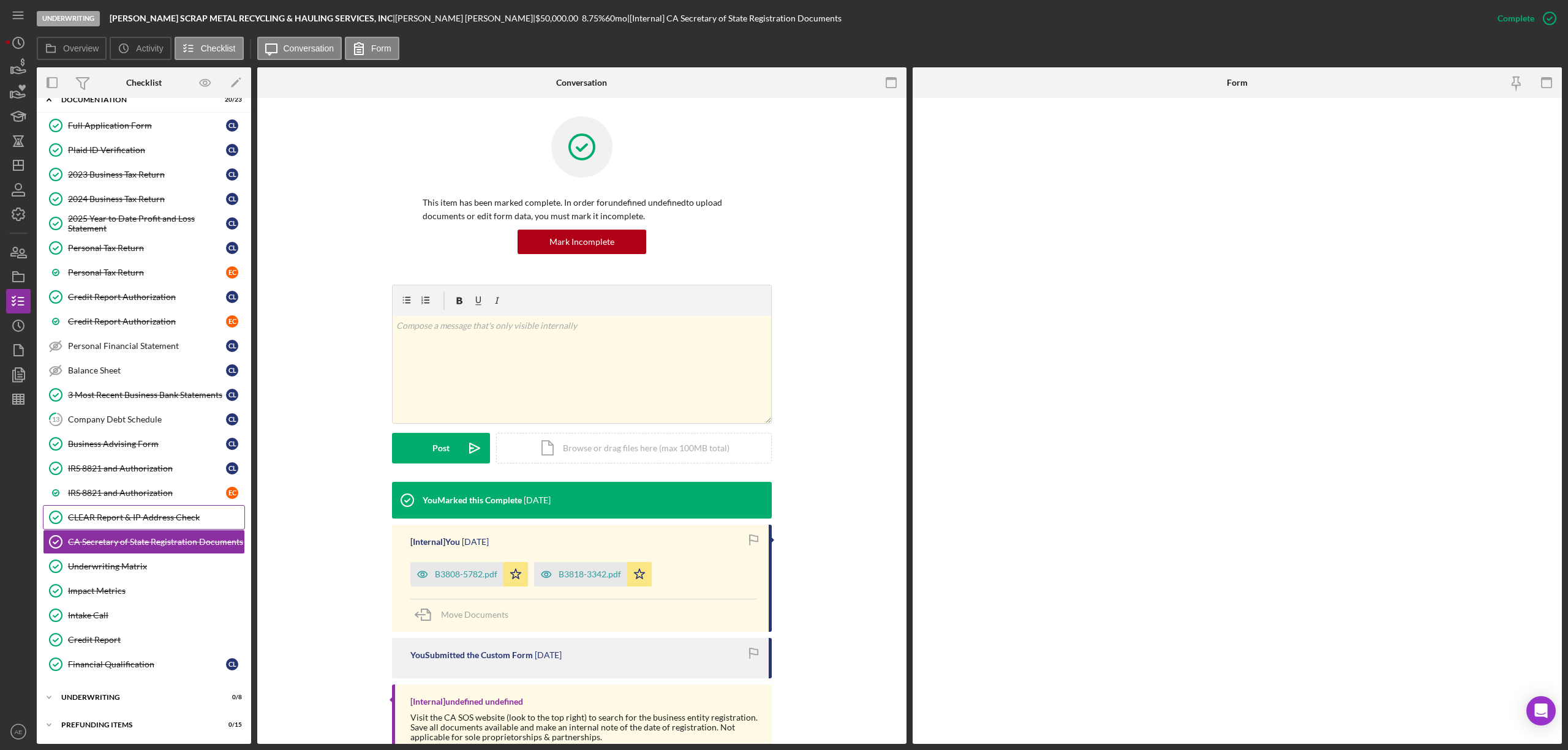
scroll to position [79, 0]
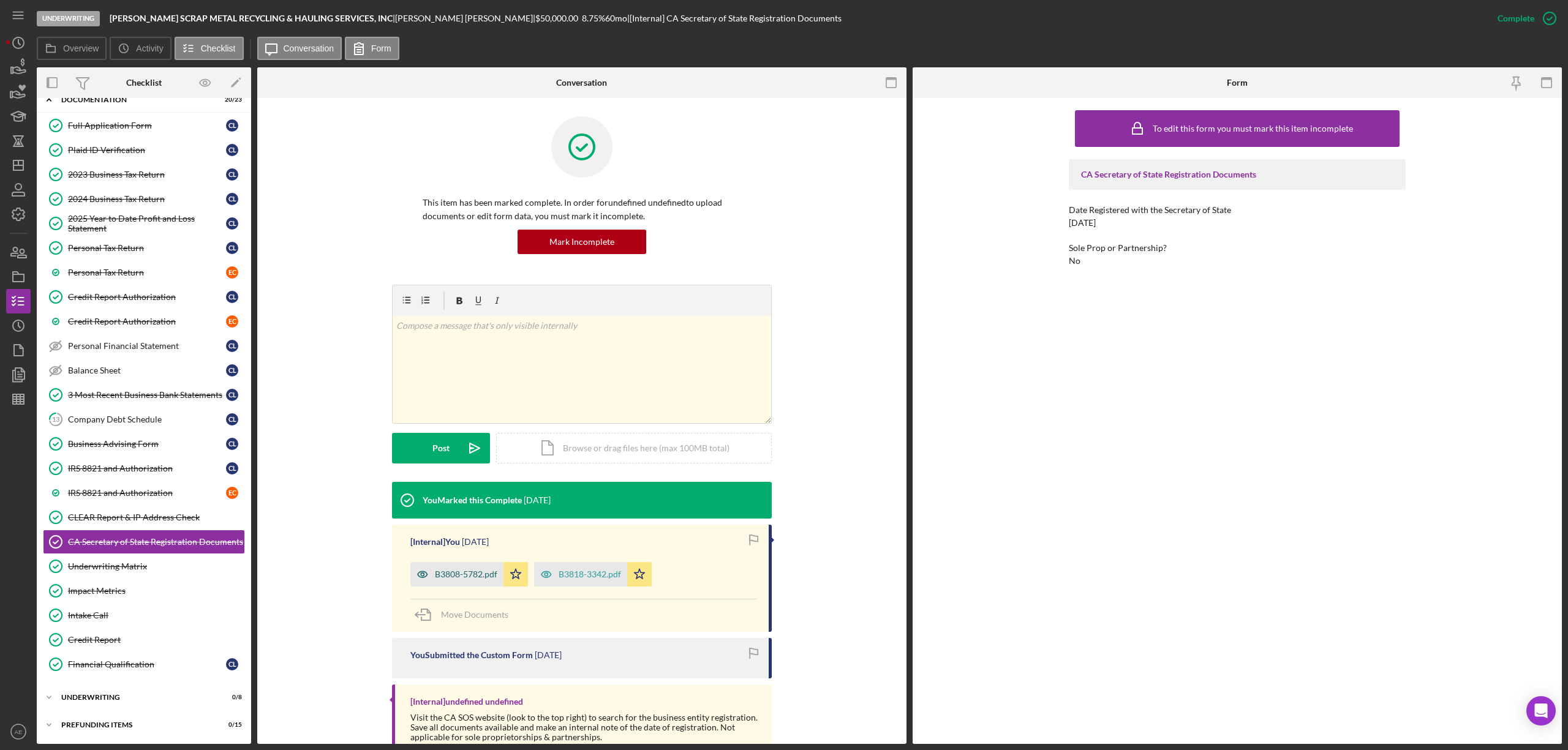
click at [410, 574] on icon "button" at bounding box center [422, 574] width 24 height 24
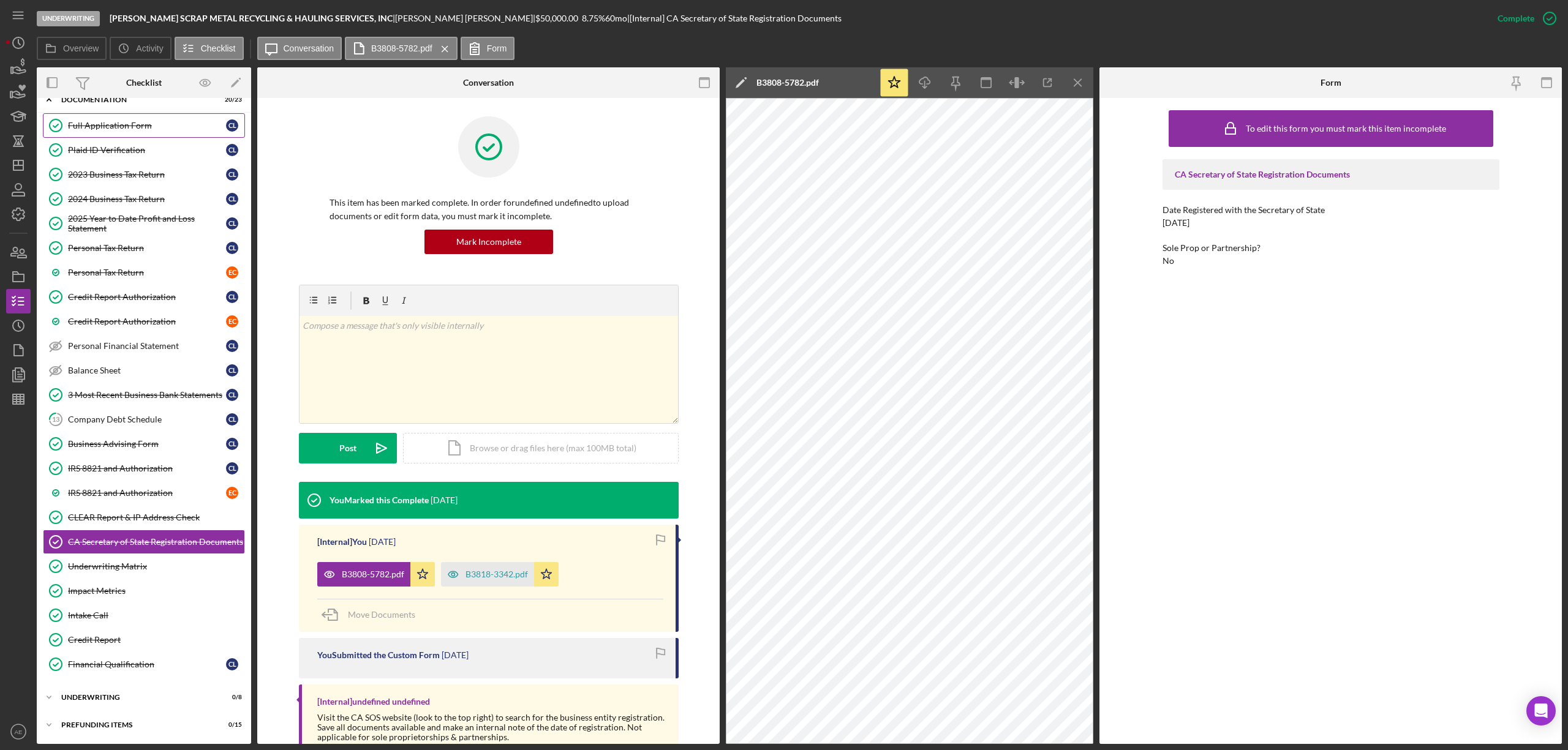
click at [126, 121] on div "Full Application Form" at bounding box center [147, 126] width 158 height 10
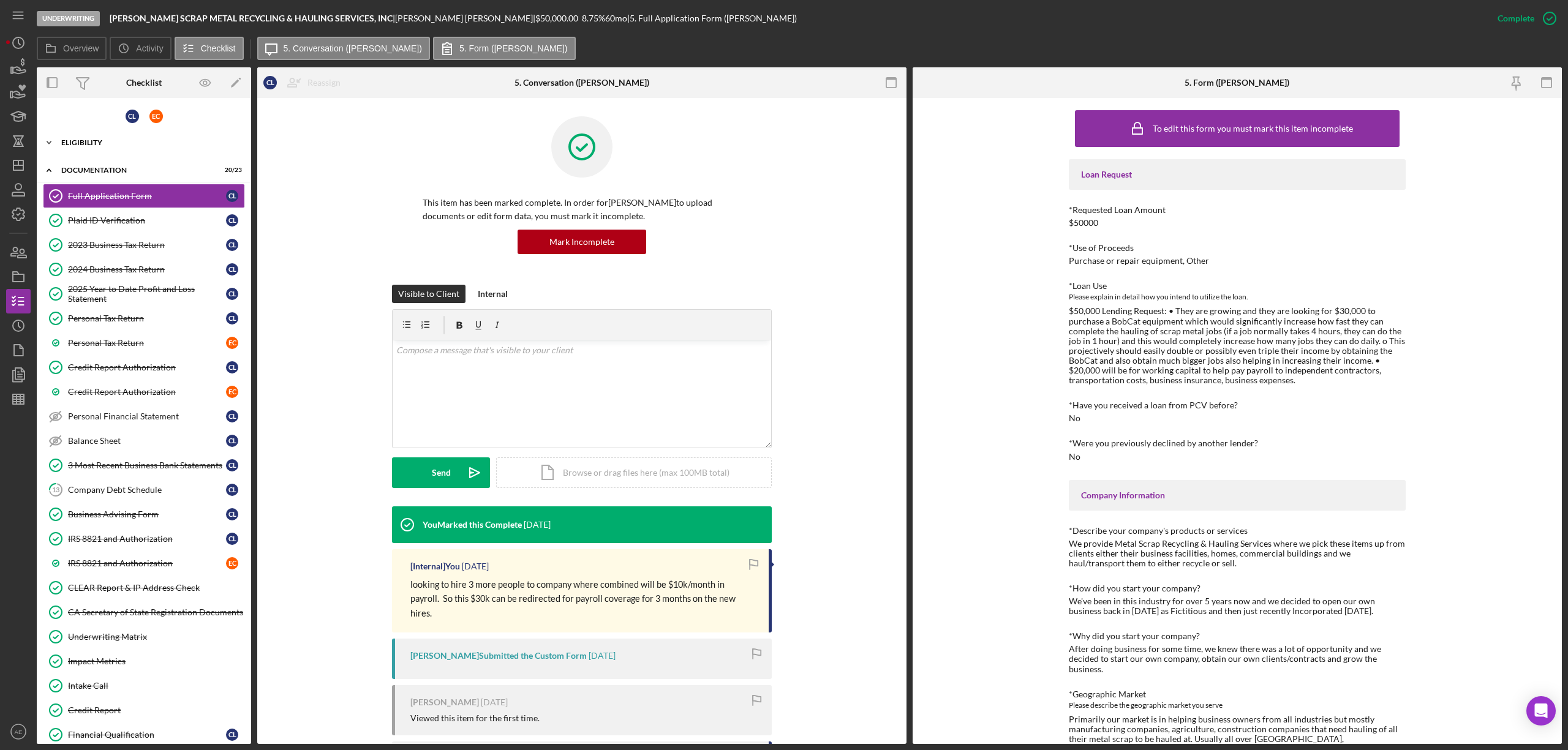
click at [106, 140] on div "Eligibility" at bounding box center [149, 143] width 174 height 7
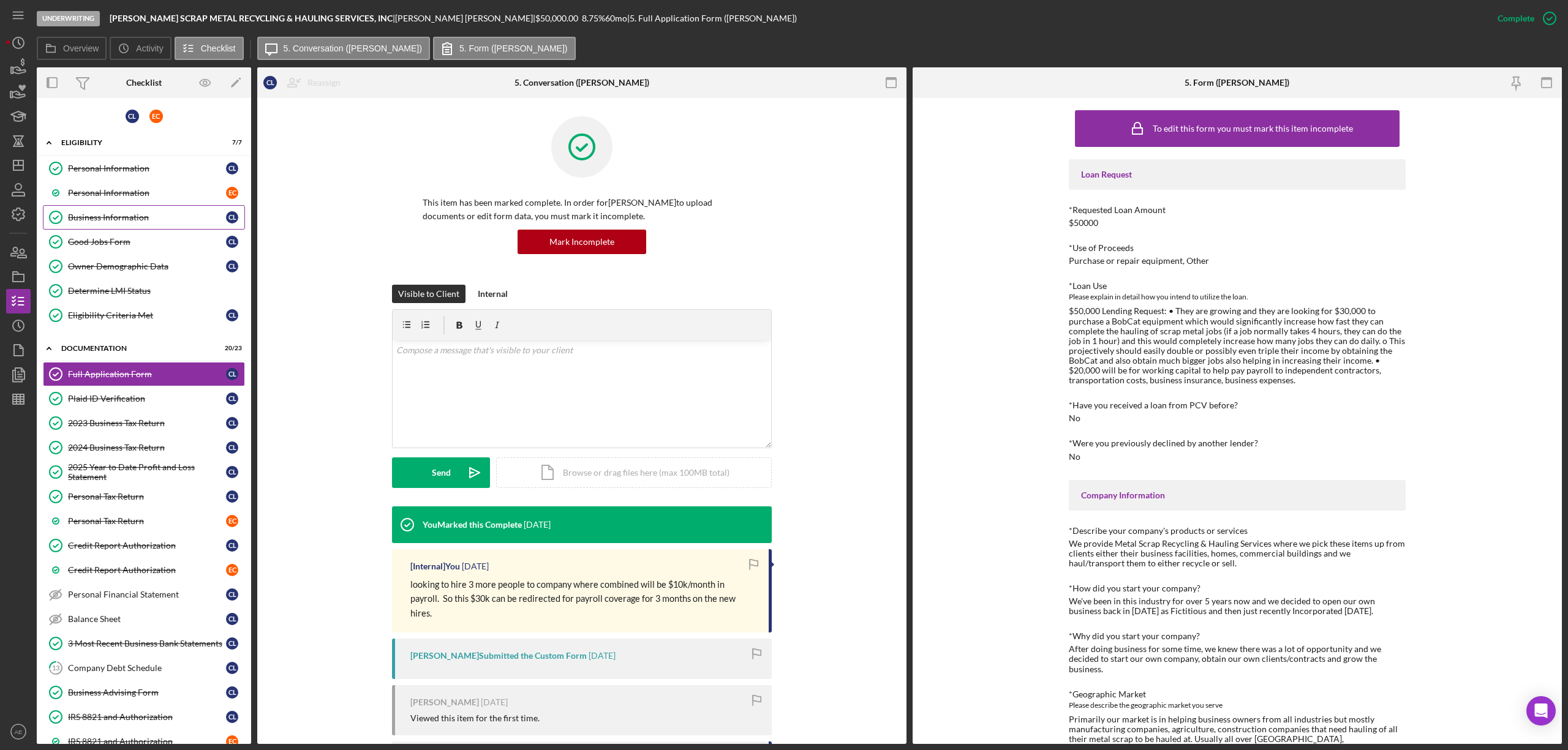
click at [128, 224] on link "Business Information Business Information C L" at bounding box center [144, 217] width 202 height 24
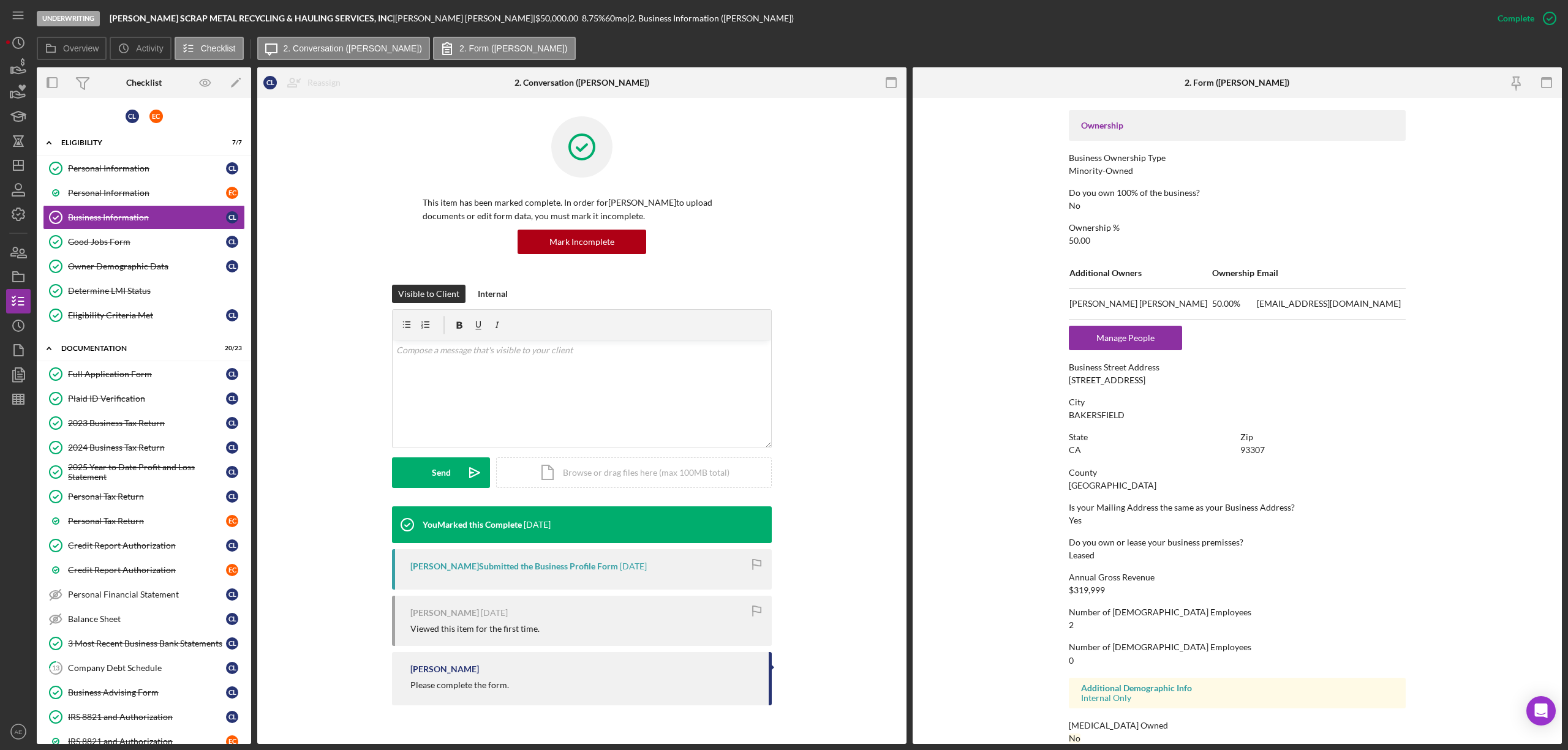
scroll to position [416, 0]
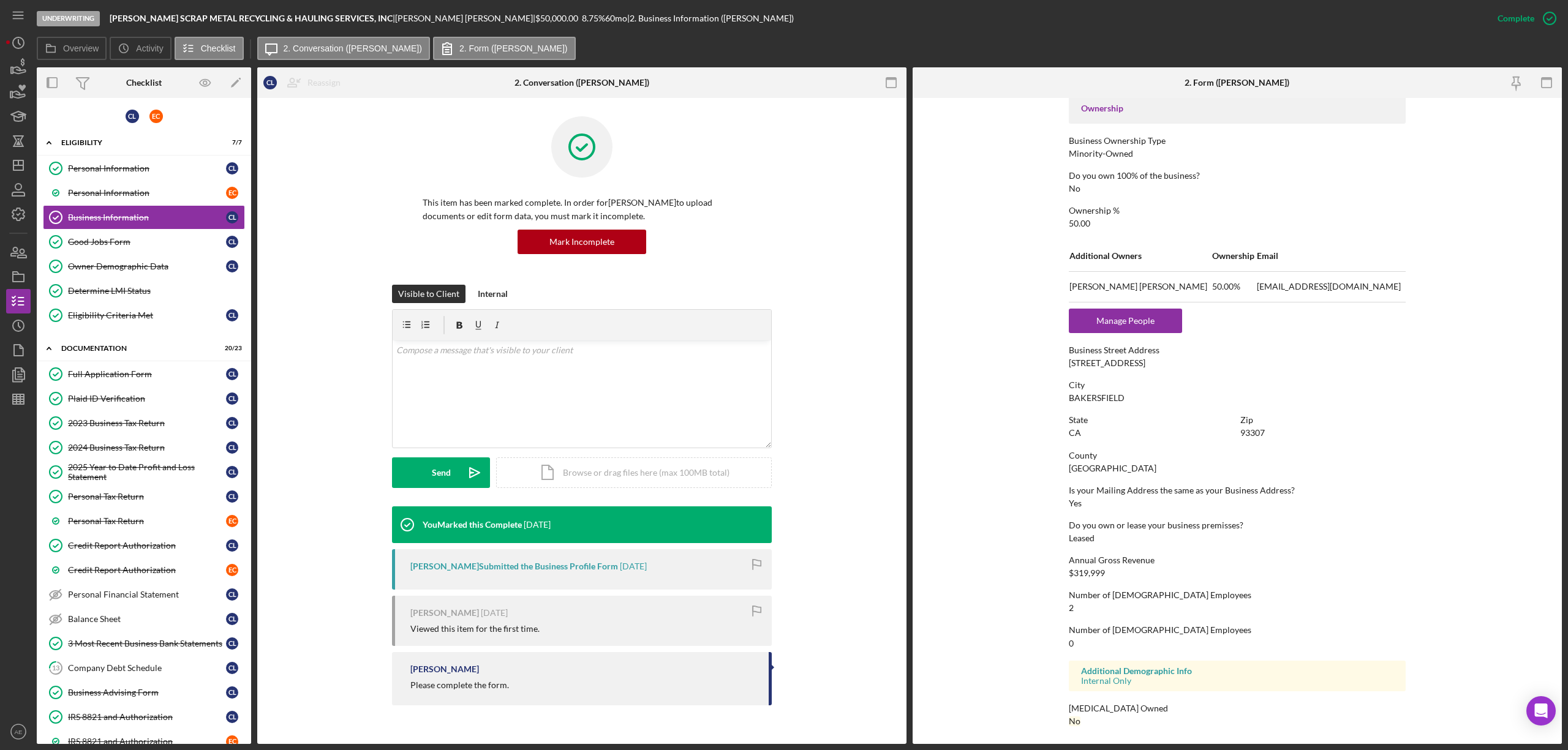
drag, startPoint x: 124, startPoint y: 375, endPoint x: 522, endPoint y: 434, distance: 402.3
click at [124, 375] on div "Full Application Form" at bounding box center [147, 374] width 158 height 10
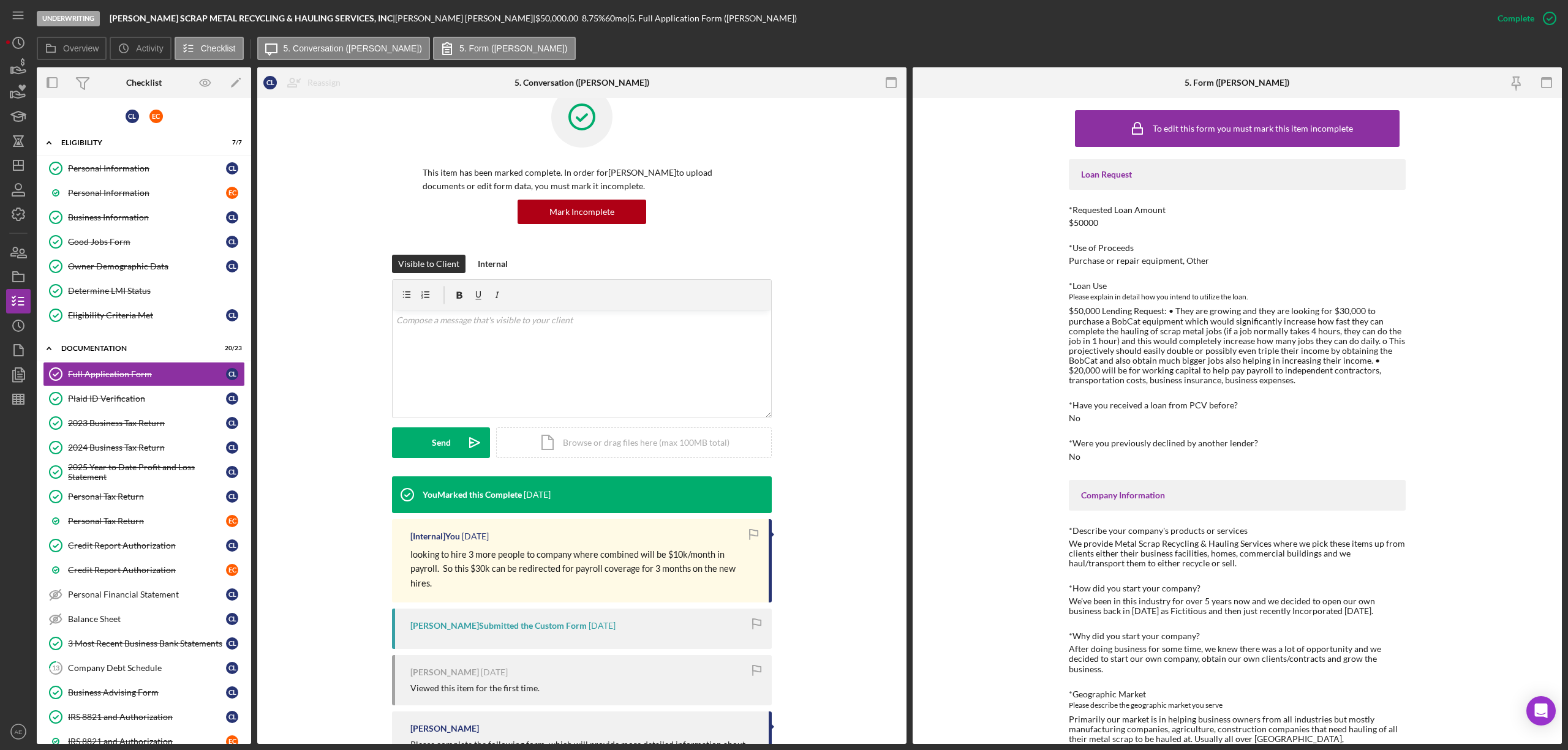
scroll to position [81, 0]
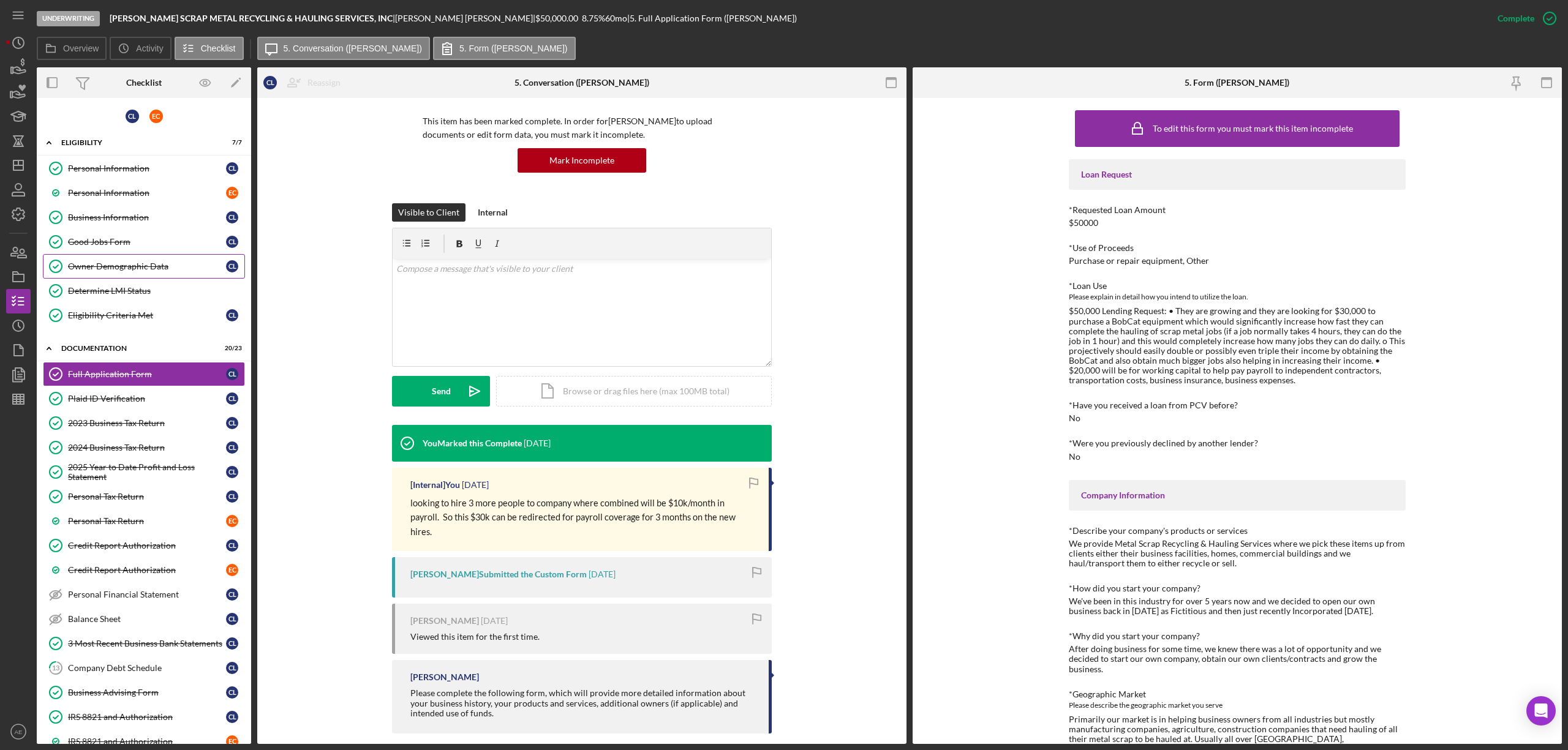
click at [149, 271] on div "Owner Demographic Data" at bounding box center [147, 266] width 158 height 10
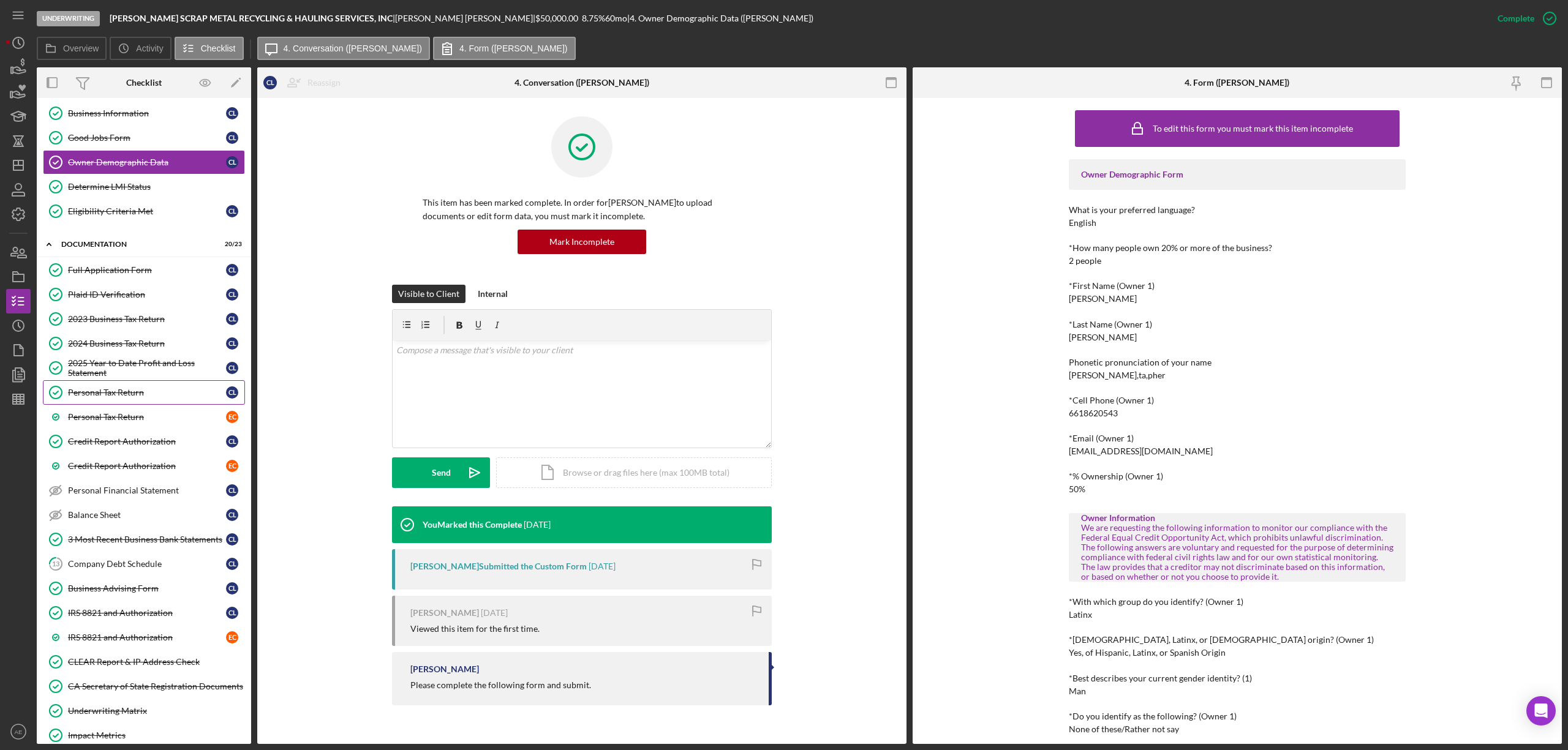
scroll to position [260, 0]
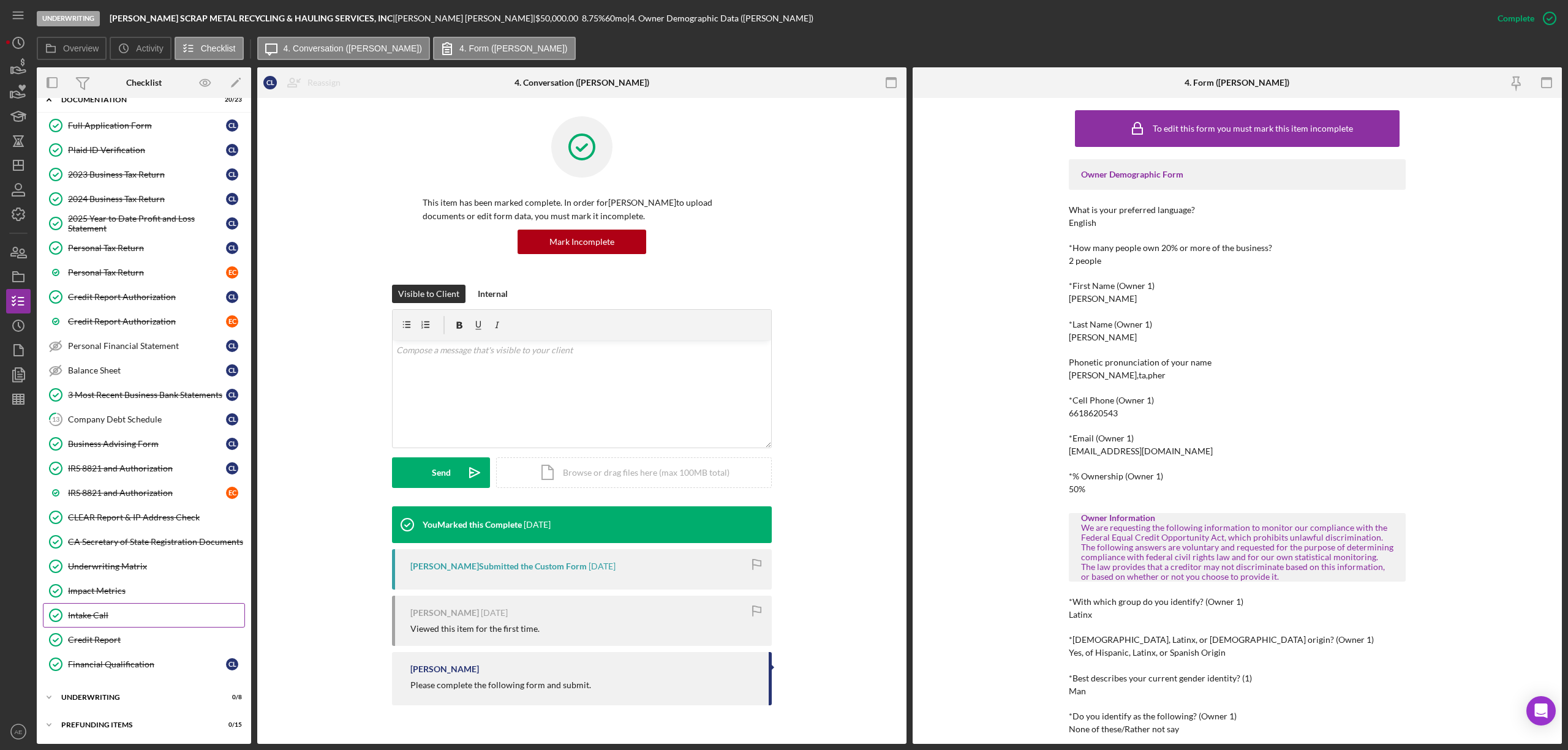
click at [118, 617] on div "Intake Call" at bounding box center [156, 615] width 177 height 10
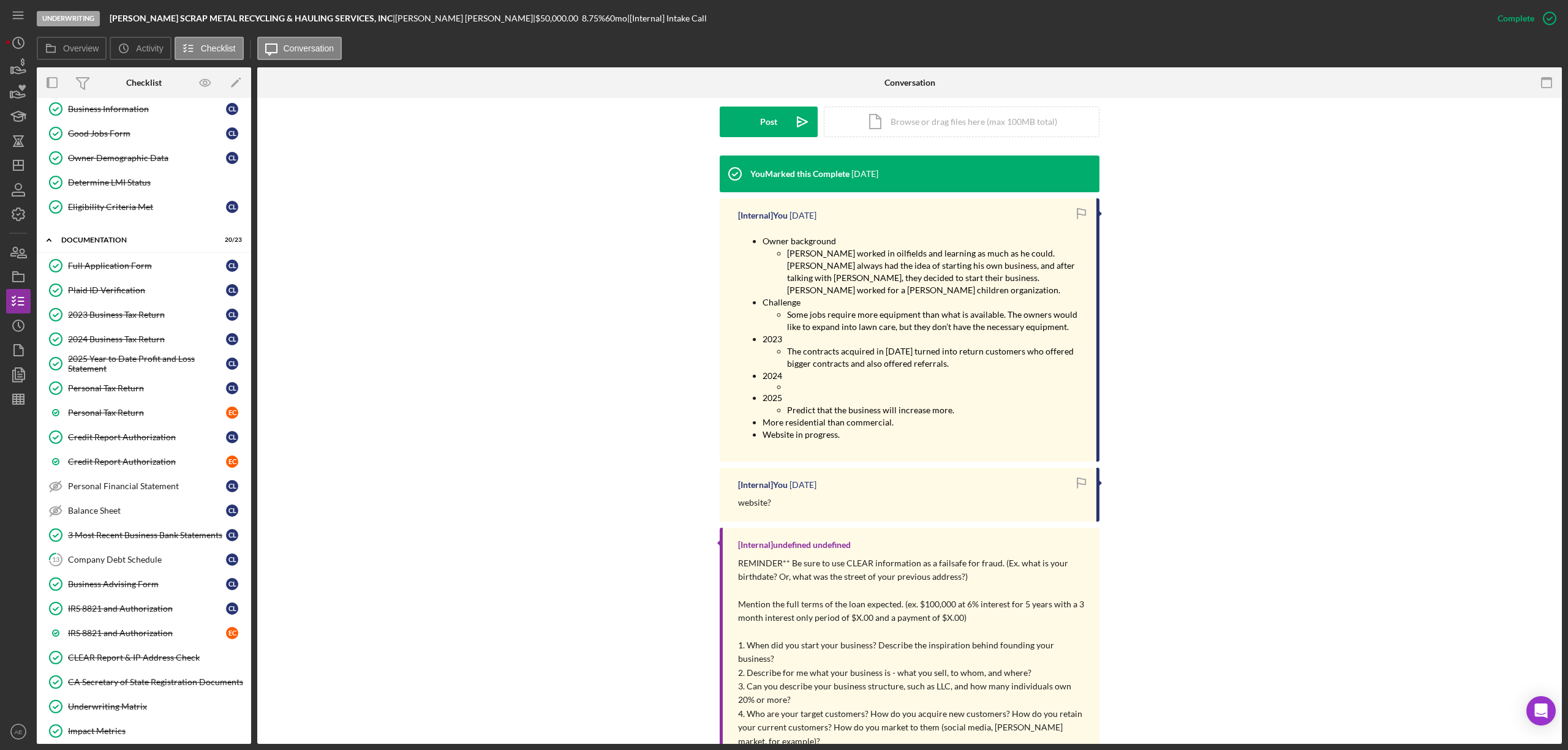
scroll to position [96, 0]
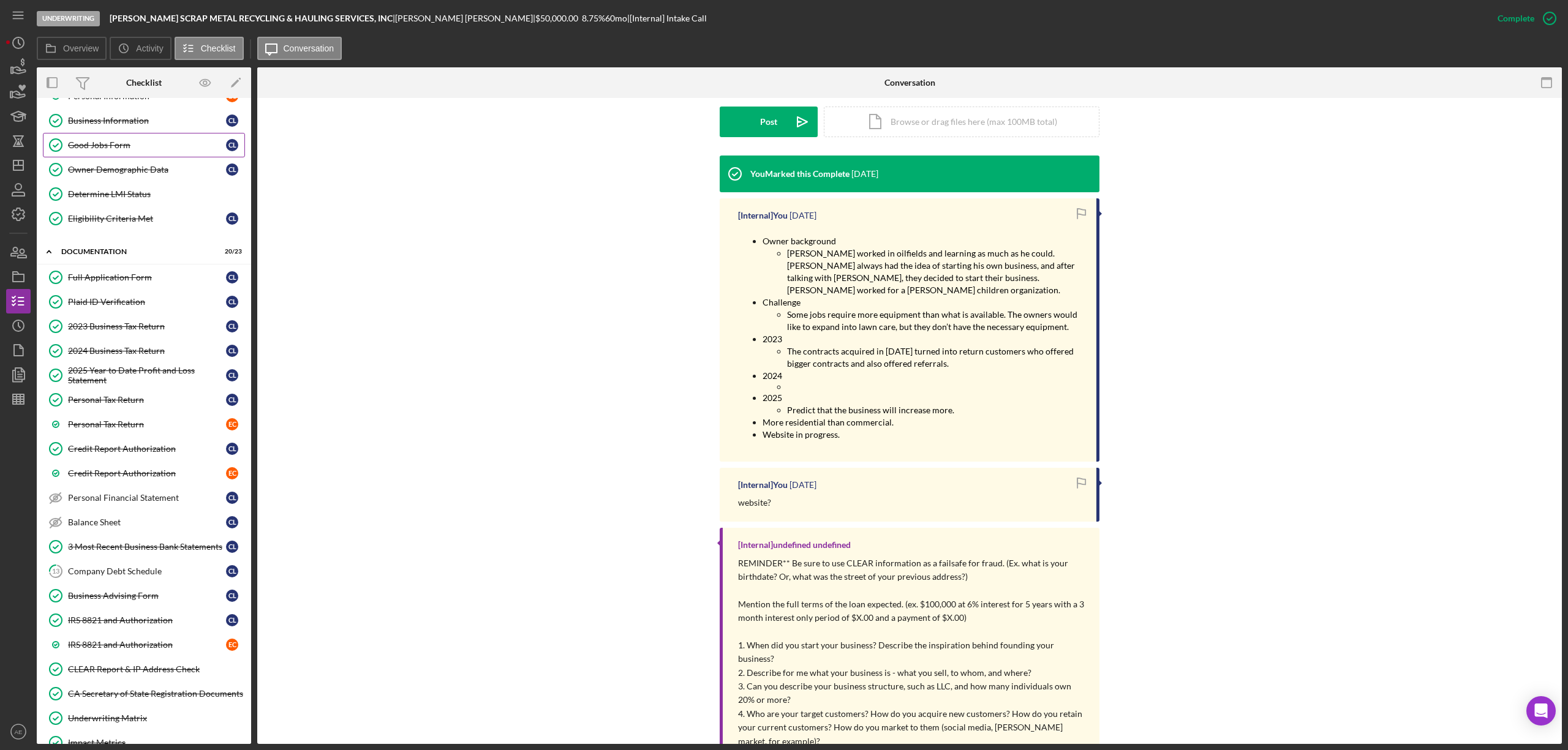
click at [139, 144] on div "Good Jobs Form" at bounding box center [147, 145] width 158 height 10
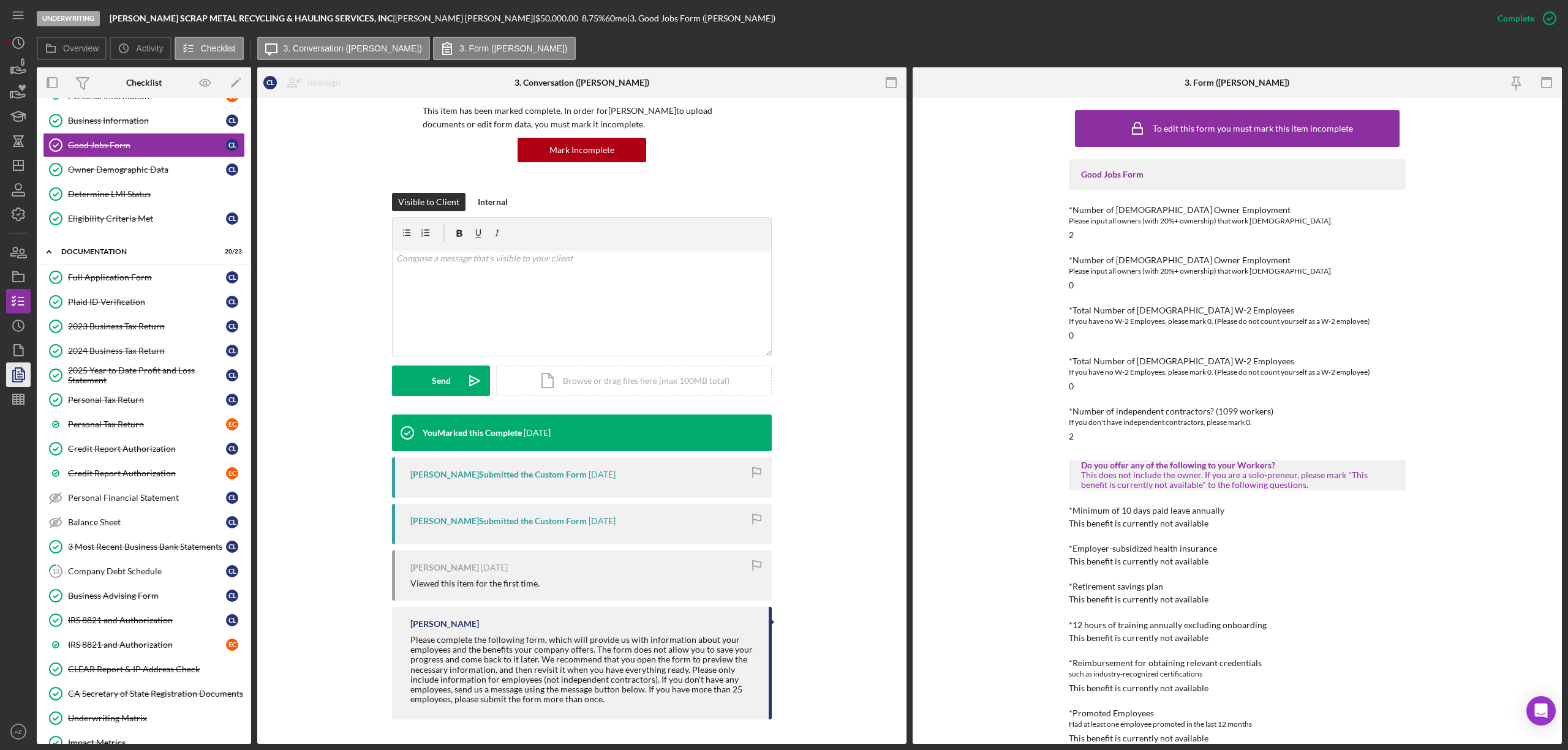
drag, startPoint x: 138, startPoint y: 285, endPoint x: 11, endPoint y: 374, distance: 155.1
click at [138, 282] on div "Full Application Form" at bounding box center [147, 277] width 158 height 10
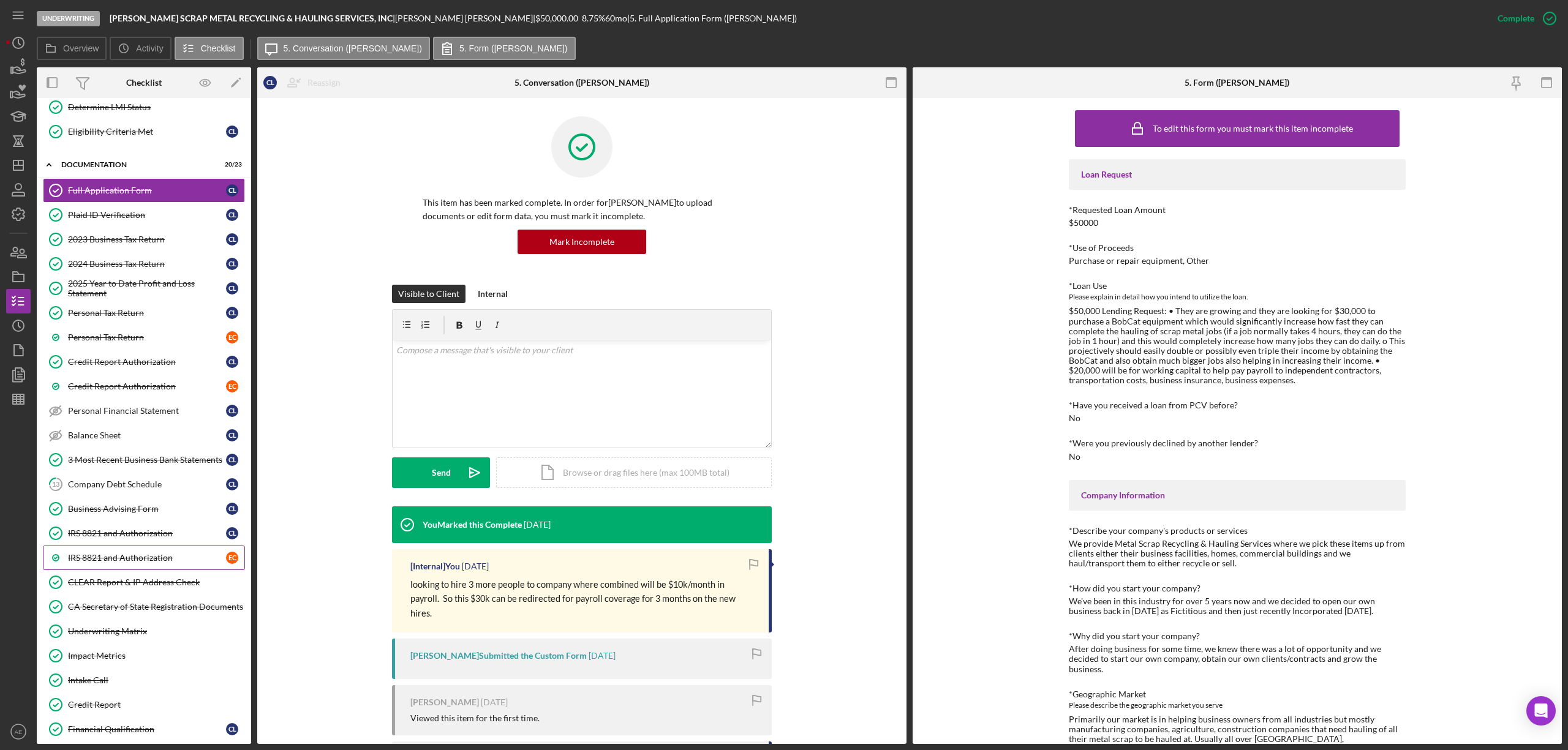
scroll to position [260, 0]
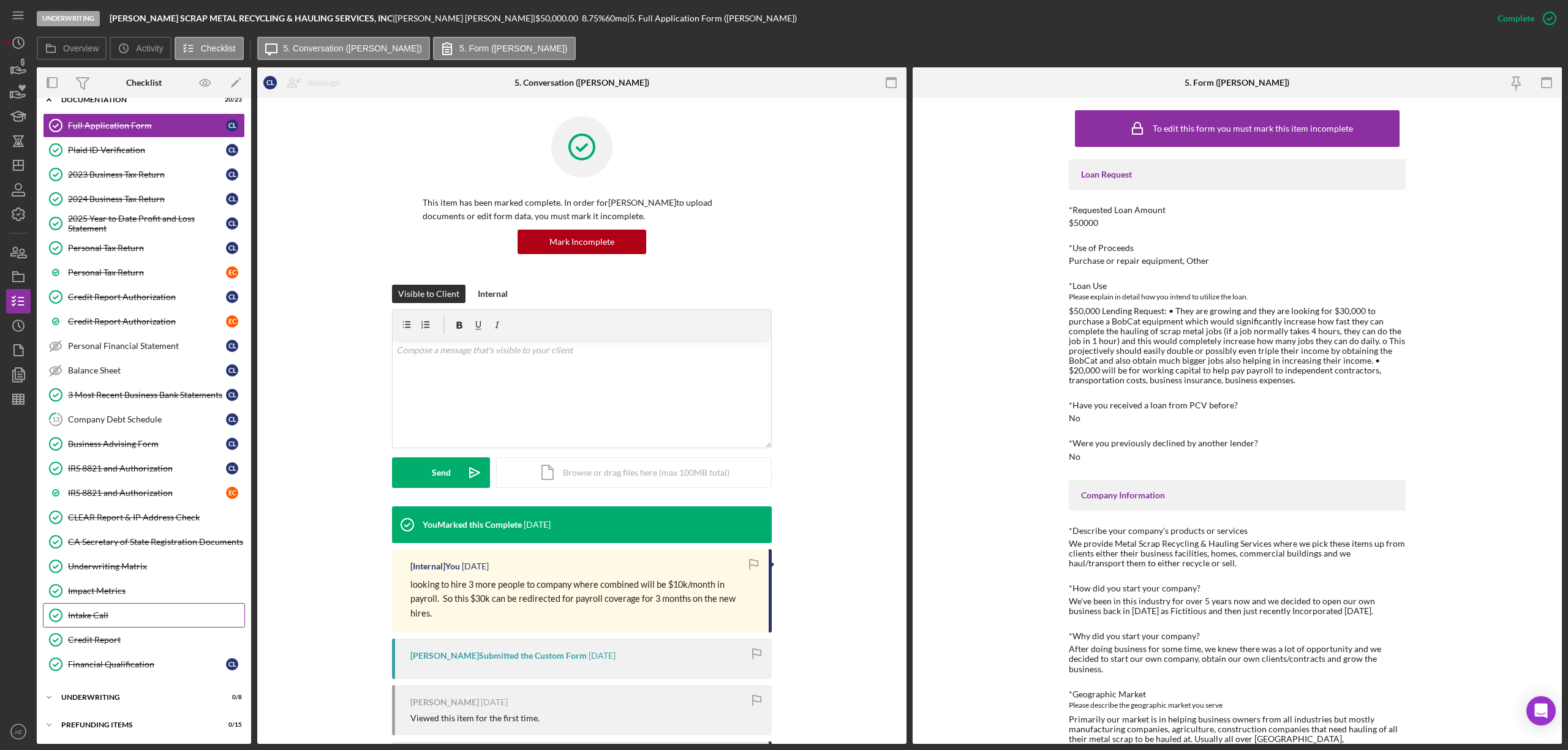
drag, startPoint x: 114, startPoint y: 616, endPoint x: 235, endPoint y: 614, distance: 121.0
click at [114, 616] on div "Intake Call" at bounding box center [156, 615] width 177 height 10
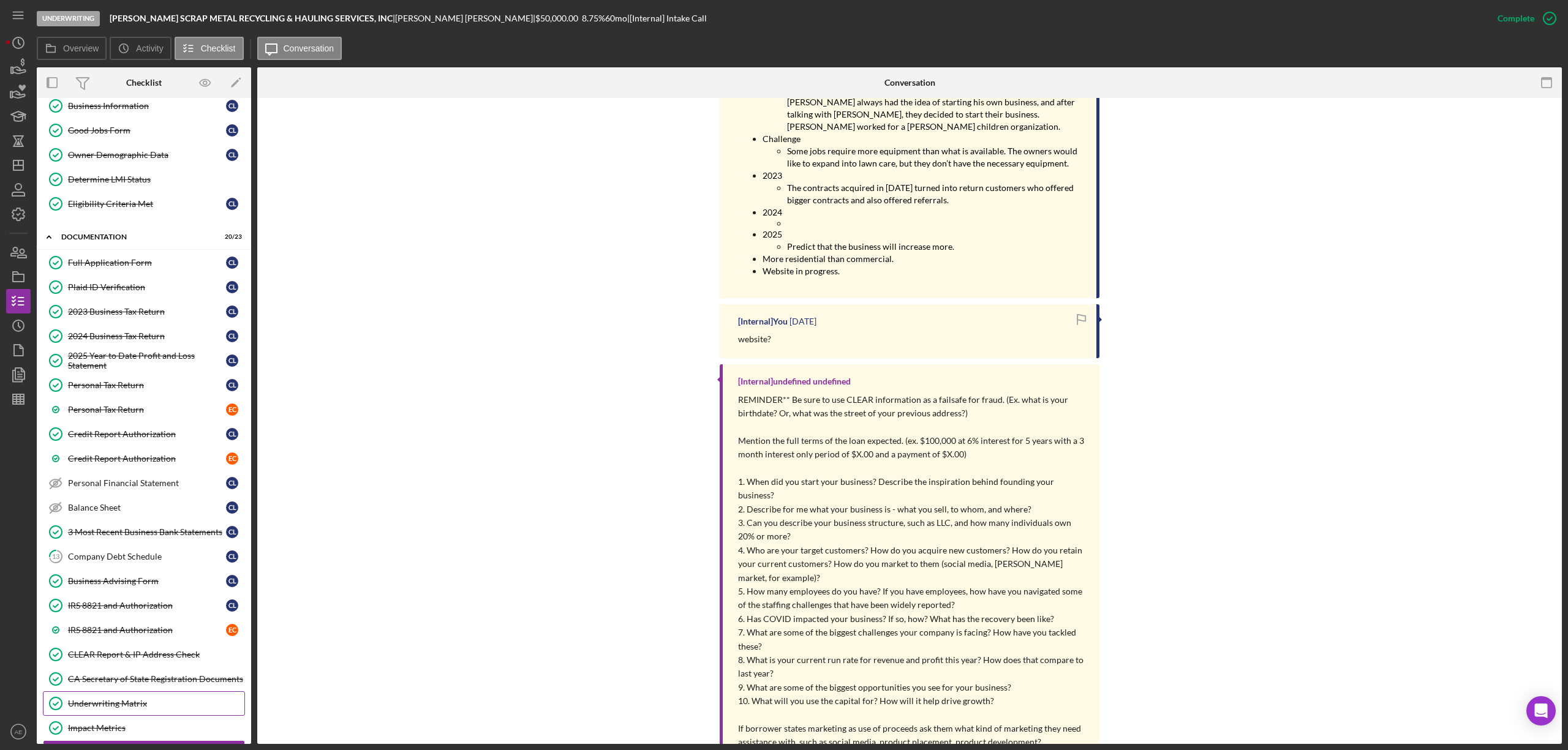
scroll to position [260, 0]
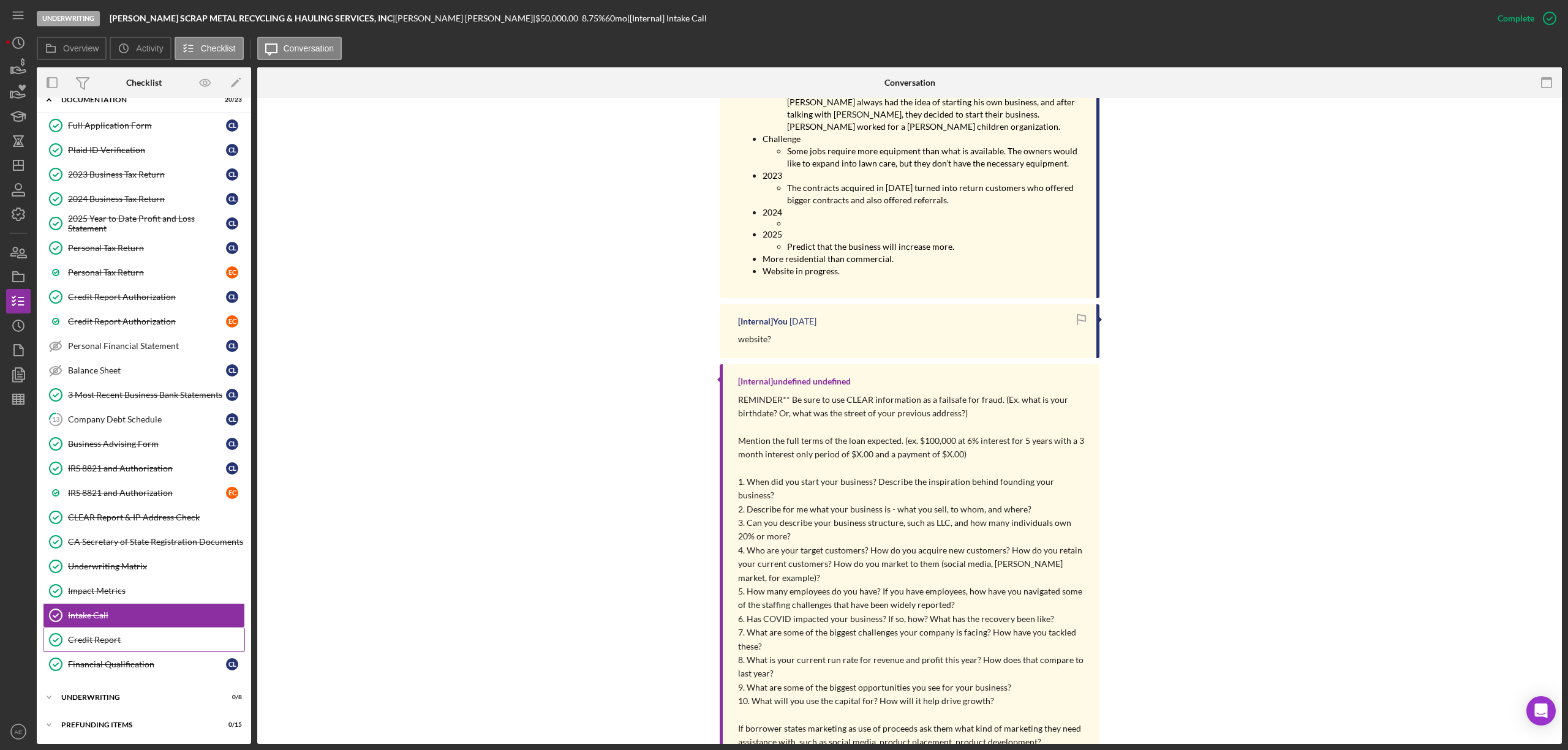
click at [140, 642] on div "Credit Report" at bounding box center [156, 640] width 177 height 10
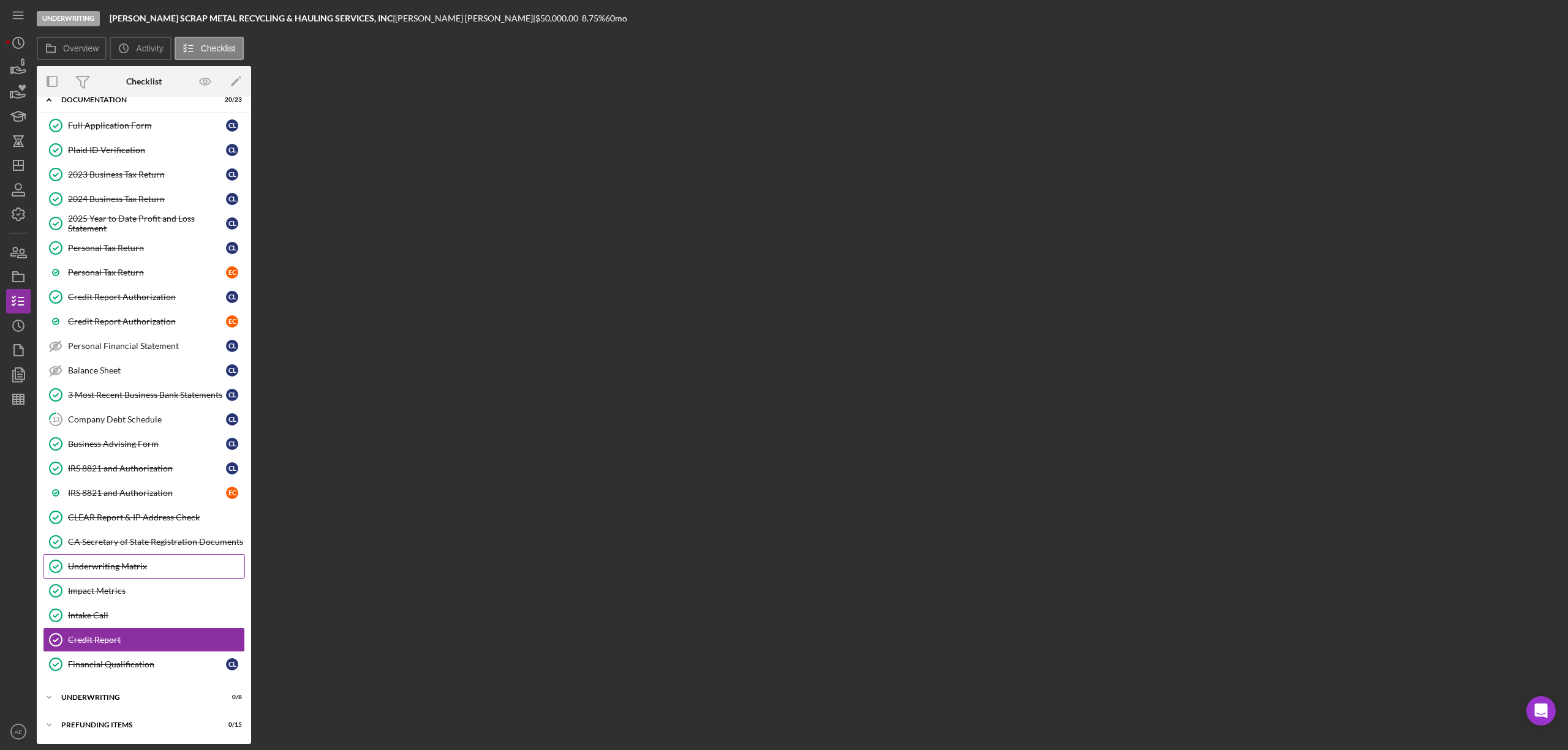
click at [132, 561] on div "Underwriting Matrix" at bounding box center [156, 566] width 177 height 10
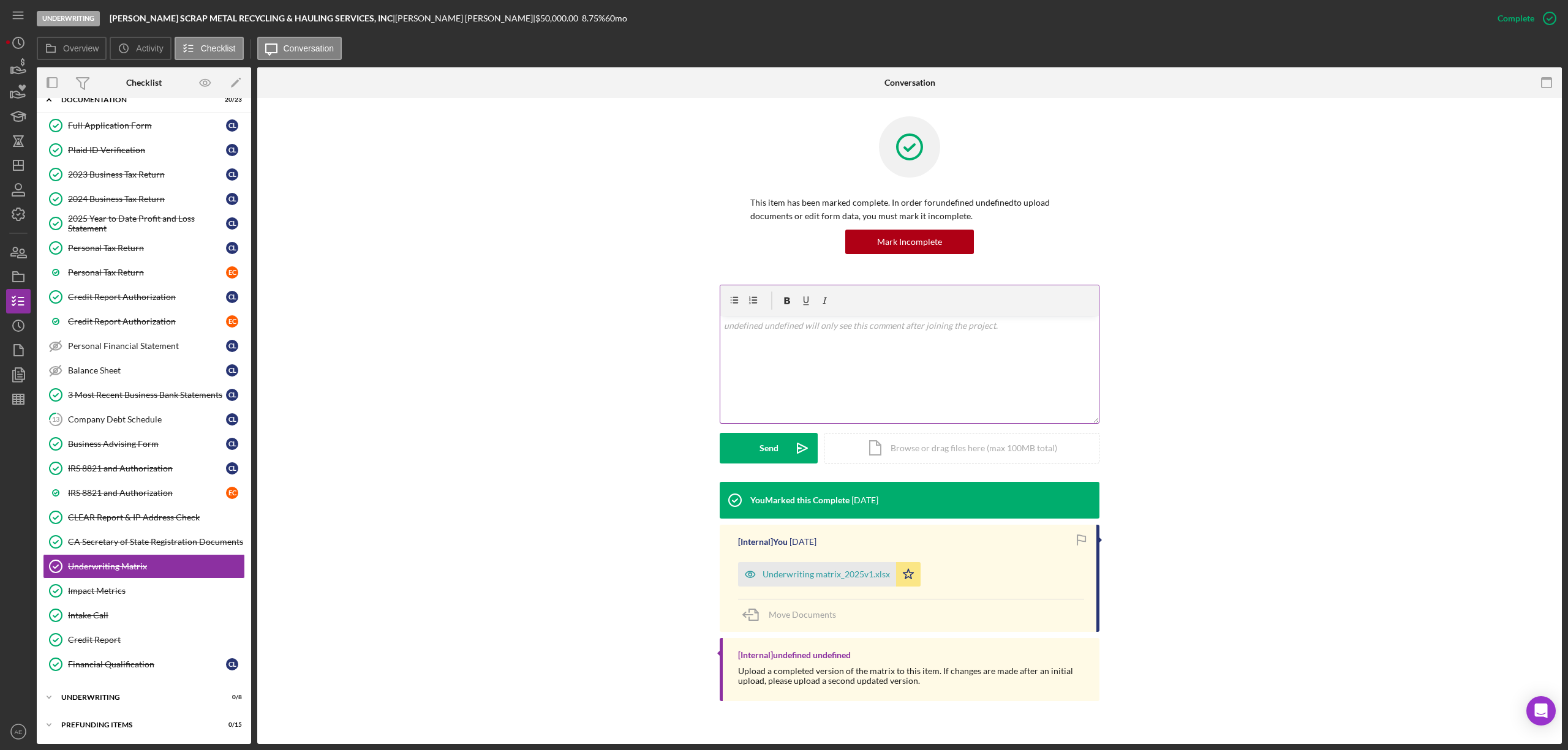
scroll to position [260, 0]
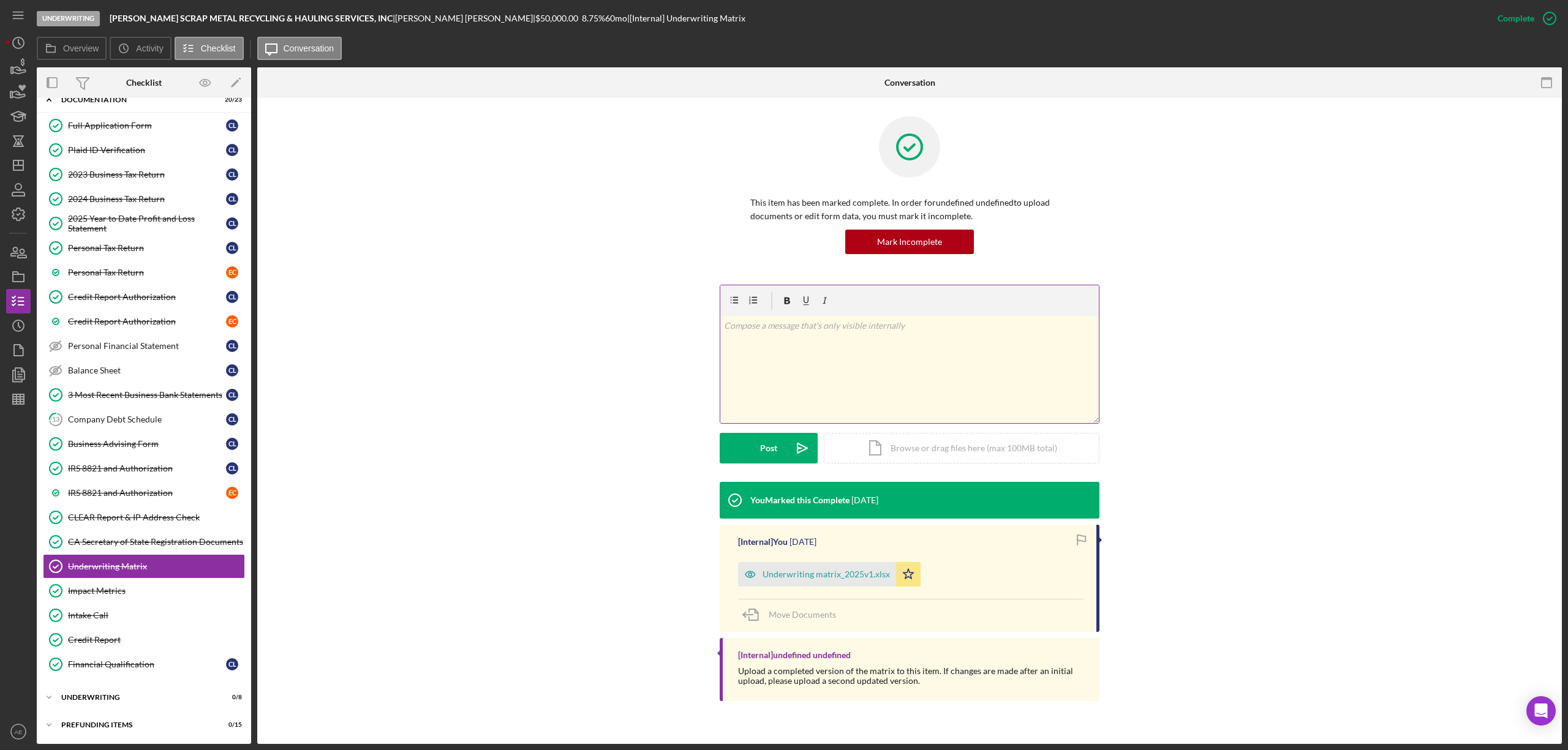
click at [798, 351] on div "v Color teal Color pink Remove color Add row above Add row below Add column bef…" at bounding box center [910, 369] width 379 height 107
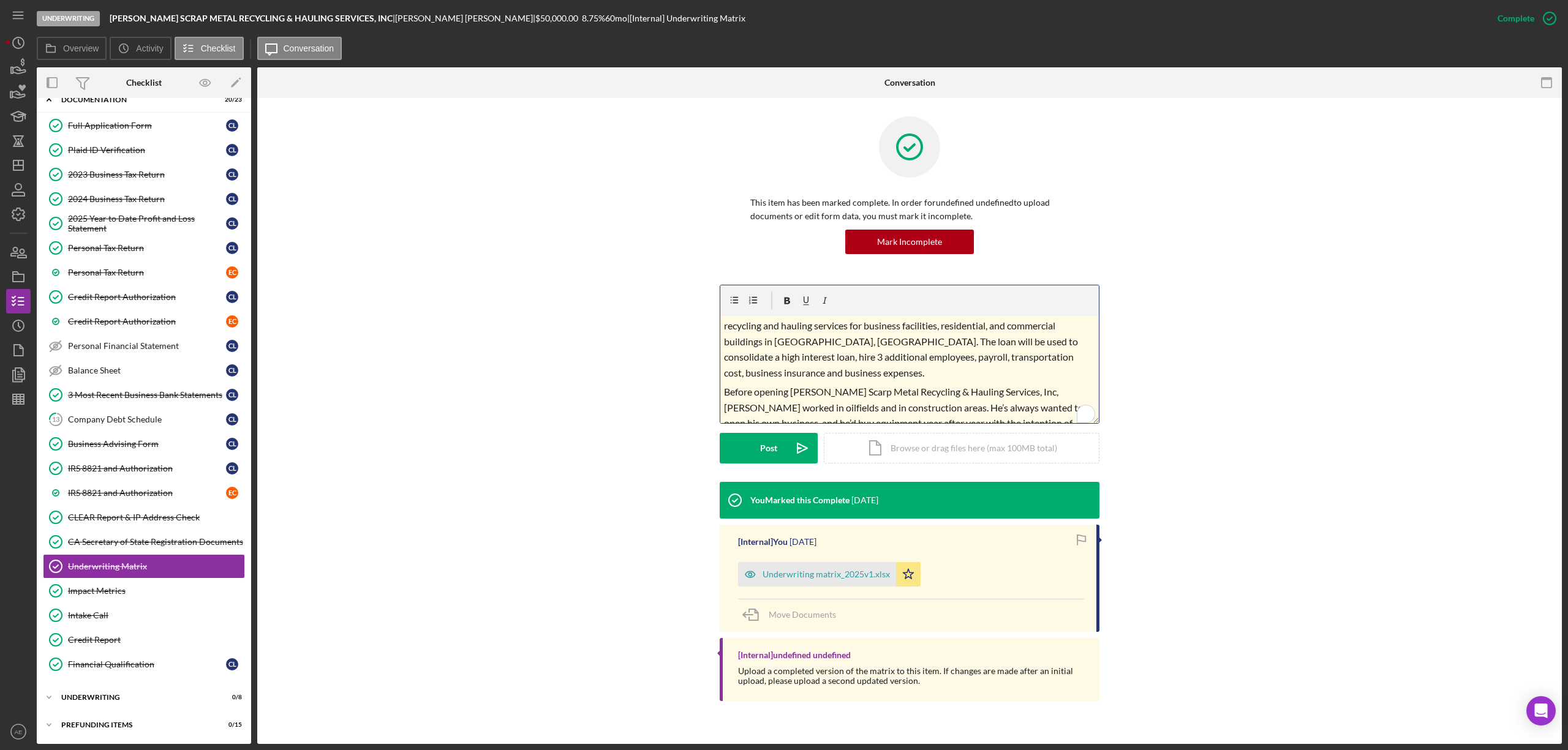
scroll to position [0, 0]
click at [940, 329] on span "Lopez Scarp Metal Recycling & Hauling Services, Inc offers metal scrap recyclin…" at bounding box center [902, 358] width 356 height 74
click at [923, 375] on span "Lopez Scarp Metal Recycling & Hauling Services, Inc. offers metal scrap recycli…" at bounding box center [902, 358] width 356 height 74
click at [922, 375] on span "Lopez Scarp Metal Recycling & Hauling Services, Inc. offers metal scrap recycli…" at bounding box center [902, 358] width 356 height 74
click at [1037, 375] on span "Lopez Scarp Metal Recycling & Hauling Services, Inc. offers metal scrap recycli…" at bounding box center [902, 358] width 356 height 74
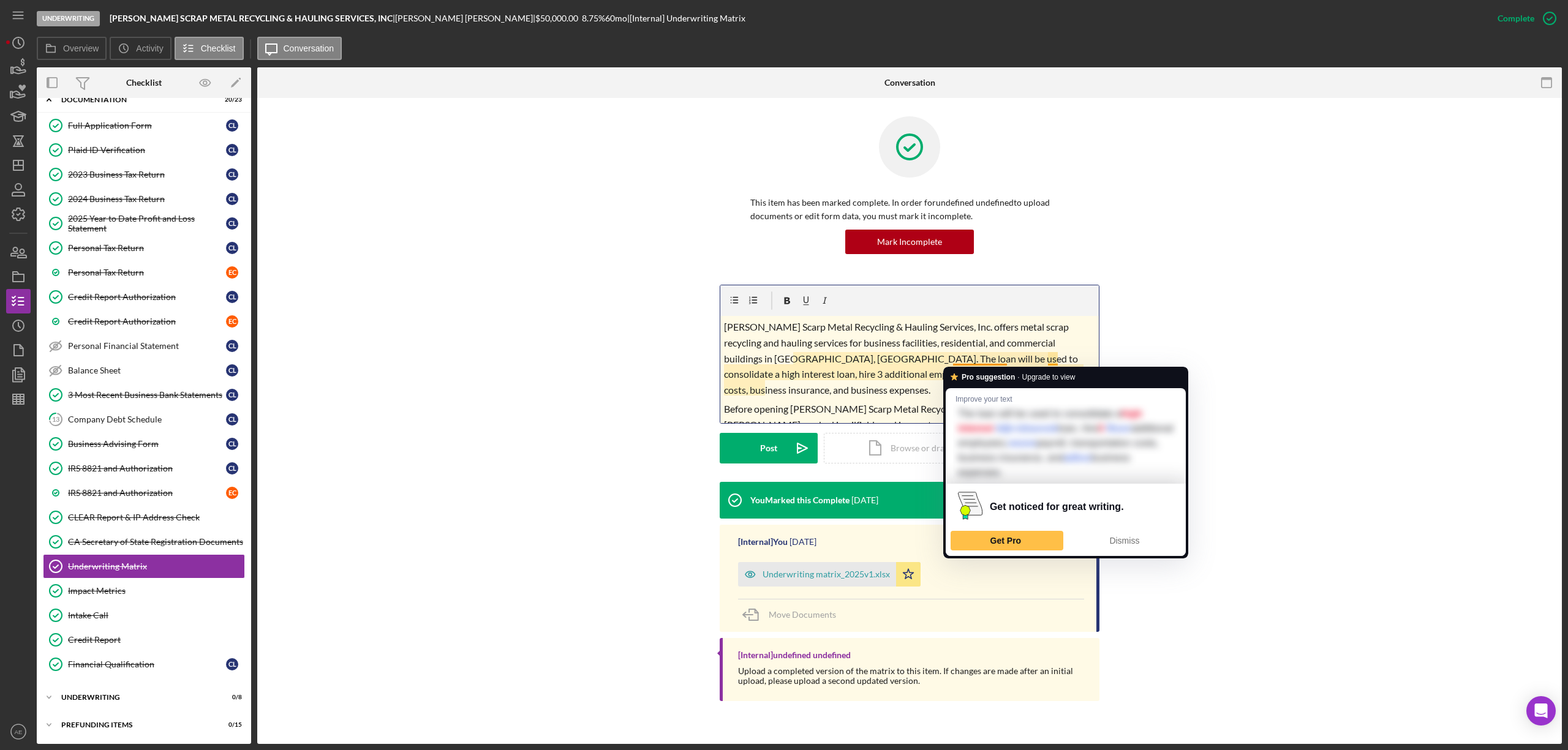
click at [985, 359] on span "Lopez Scarp Metal Recycling & Hauling Services, Inc. offers metal scrap recycli…" at bounding box center [902, 358] width 356 height 74
click at [1113, 546] on div "Dismiss" at bounding box center [1124, 540] width 101 height 19
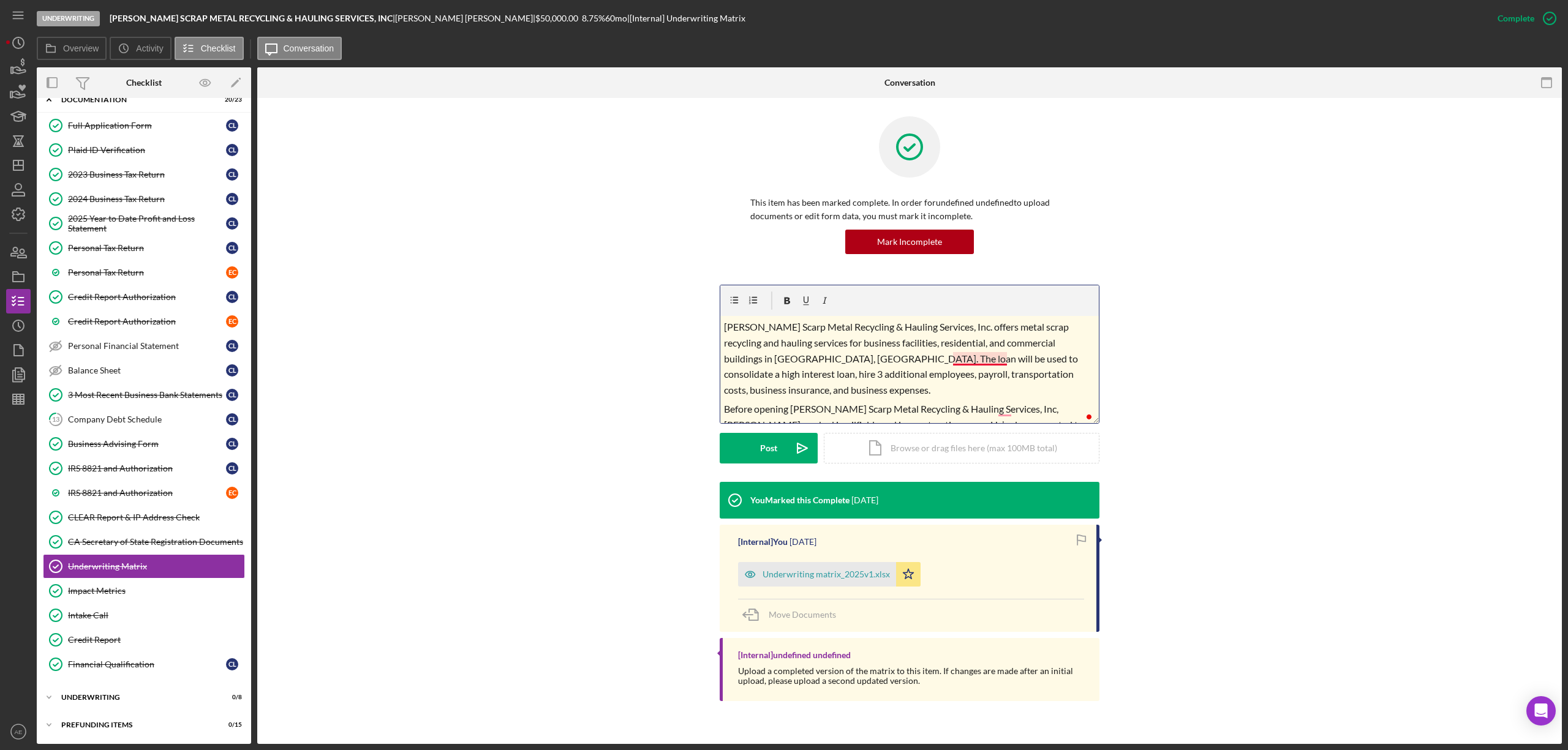
click at [978, 361] on span "Lopez Scarp Metal Recycling & Hauling Services, Inc. offers metal scrap recycli…" at bounding box center [902, 358] width 356 height 74
click at [1001, 326] on span "Before opening Lopez Scarp Metal Recycling & Hauling Services, Inc, Christopher…" at bounding box center [905, 374] width 362 height 106
click at [979, 375] on span "Before opening Lopez Scarp Metal Recycling & Hauling Services, Inc., Christophe…" at bounding box center [905, 374] width 362 height 106
click at [1048, 390] on span "Before opening Lopez Scarp Metal Recycling & Hauling Services, Inc., Christophe…" at bounding box center [905, 374] width 362 height 106
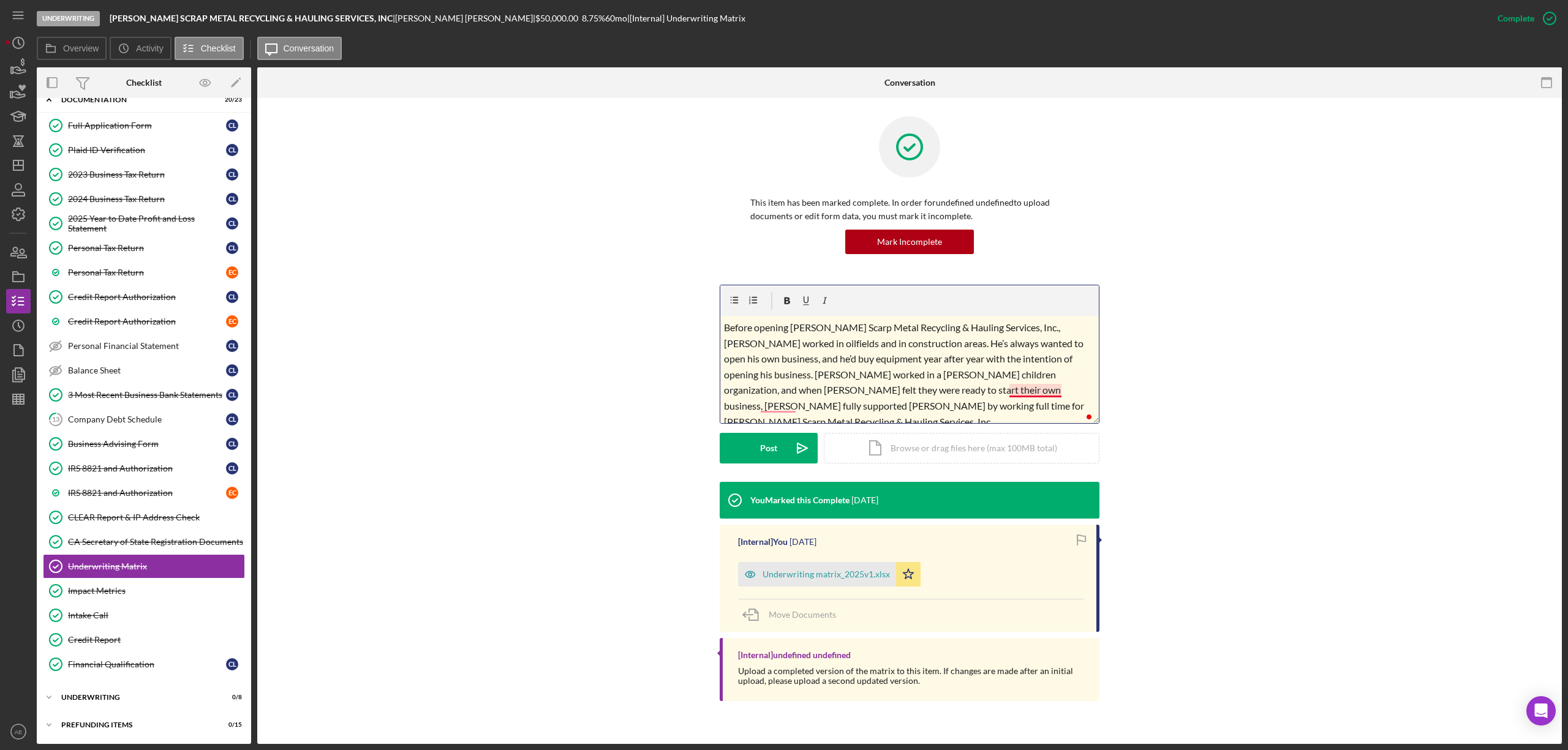
click at [1033, 392] on span "Before opening Lopez Scarp Metal Recycling & Hauling Services, Inc., Christophe…" at bounding box center [905, 374] width 362 height 106
click at [785, 407] on span "Before opening Lopez Scarp Metal Recycling & Hauling Services, Inc., Christophe…" at bounding box center [905, 374] width 362 height 106
click at [956, 378] on span "In 2023-2024, the business’s revenue increased from $66,809 to $319,999, a 379%…" at bounding box center [908, 391] width 369 height 74
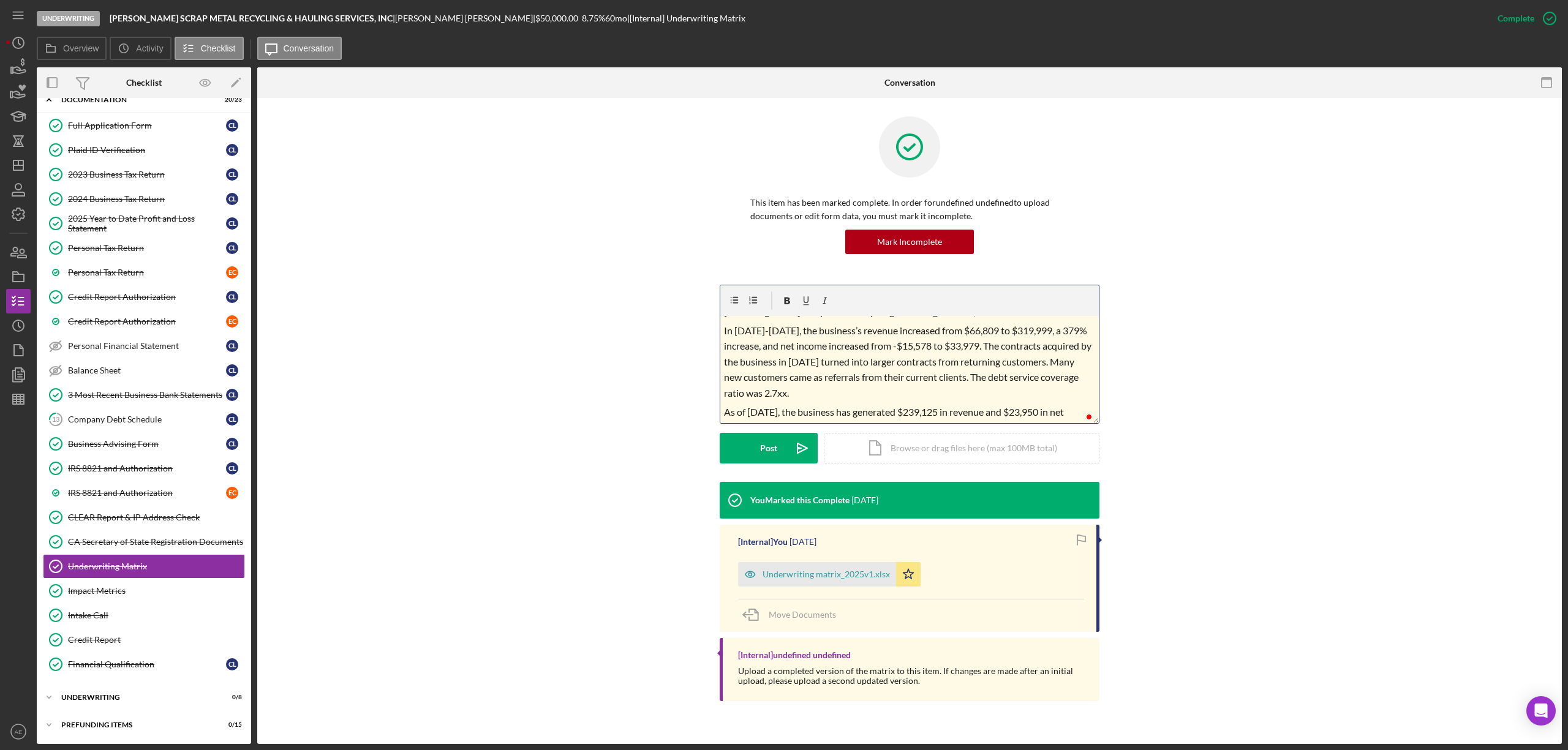
click at [782, 381] on span "In 2023-2024, the business’s revenue increased from $66,809 to $319,999, a 379%…" at bounding box center [908, 361] width 369 height 74
click at [840, 375] on span "Lopez Scarp Metal Recycling & Hauling Services, Inc. offers metal scrap recycli…" at bounding box center [902, 358] width 356 height 74
click at [782, 442] on button "Post Icon/icon-invite-send" at bounding box center [768, 448] width 98 height 31
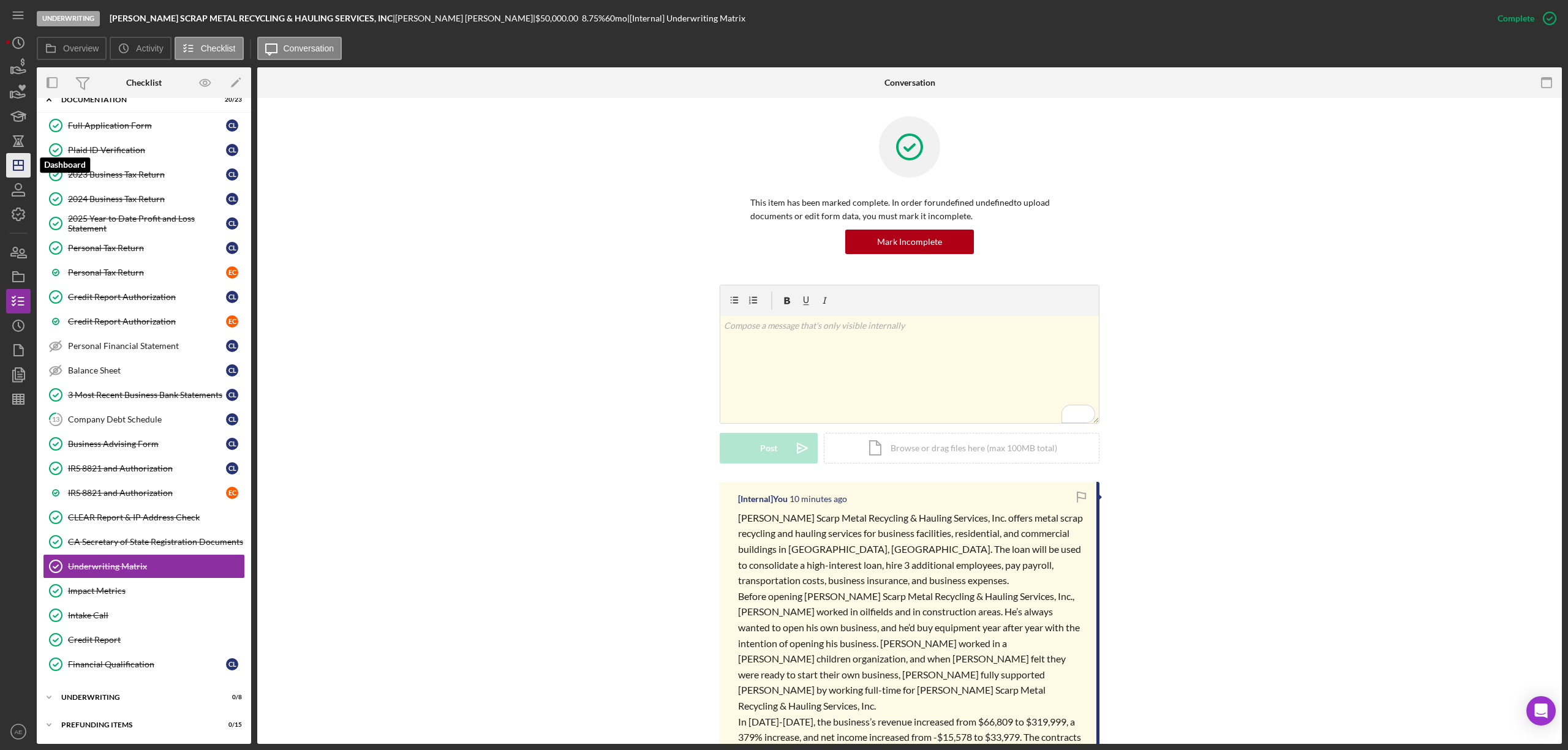
click at [21, 158] on icon "Icon/Dashboard" at bounding box center [18, 165] width 31 height 31
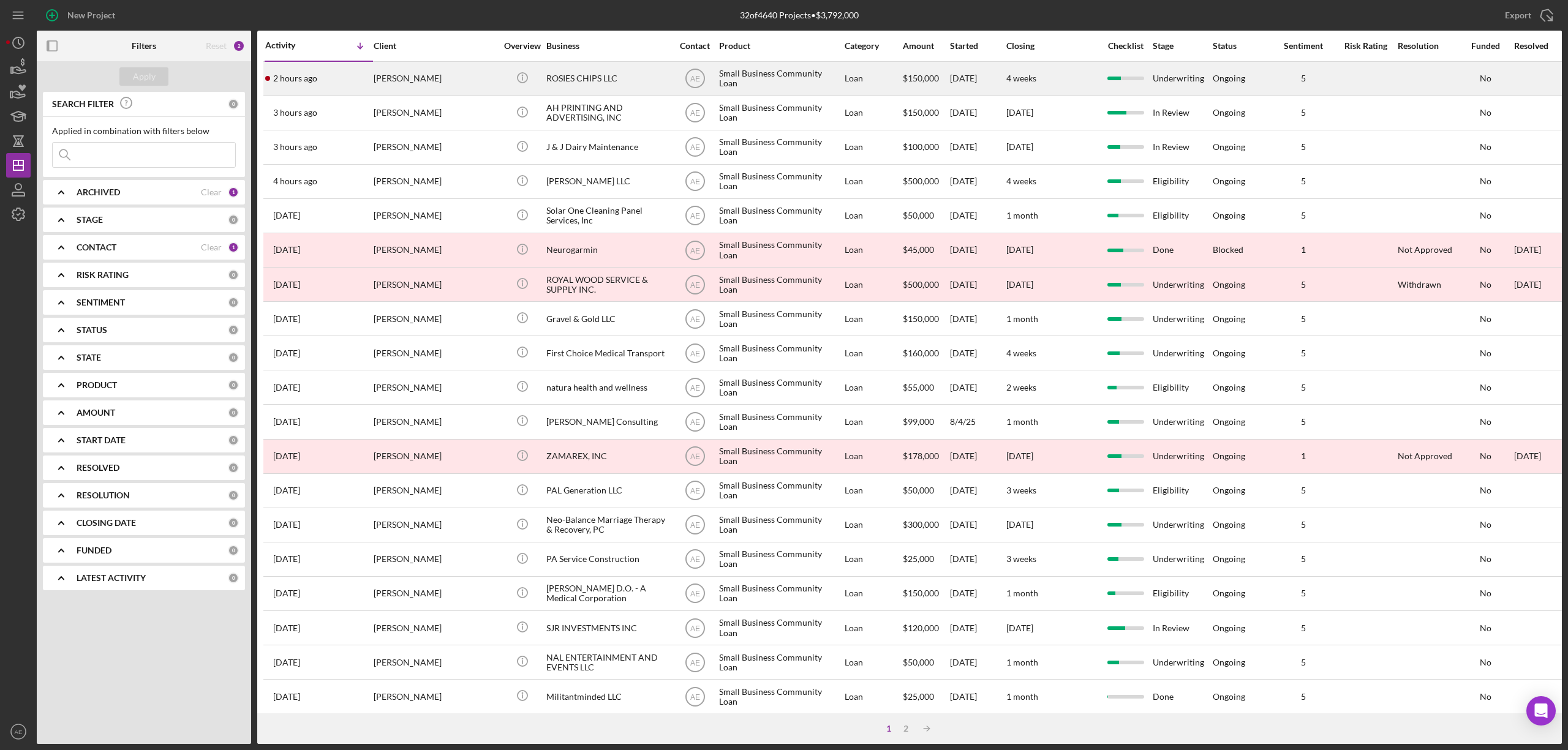
click at [441, 89] on div "Maxwell Shedlosky" at bounding box center [435, 78] width 122 height 32
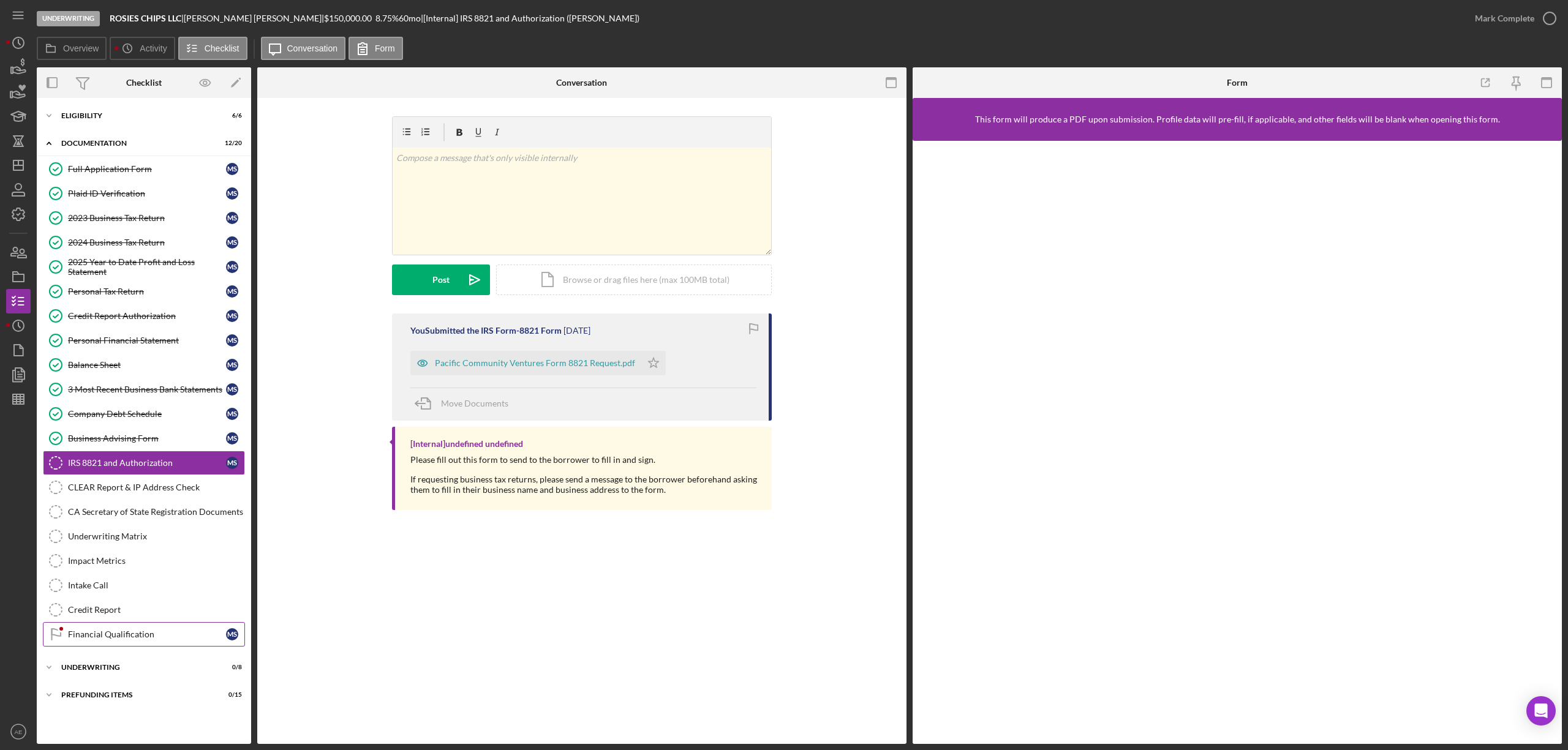
click at [160, 639] on div "Financial Qualification" at bounding box center [147, 634] width 158 height 10
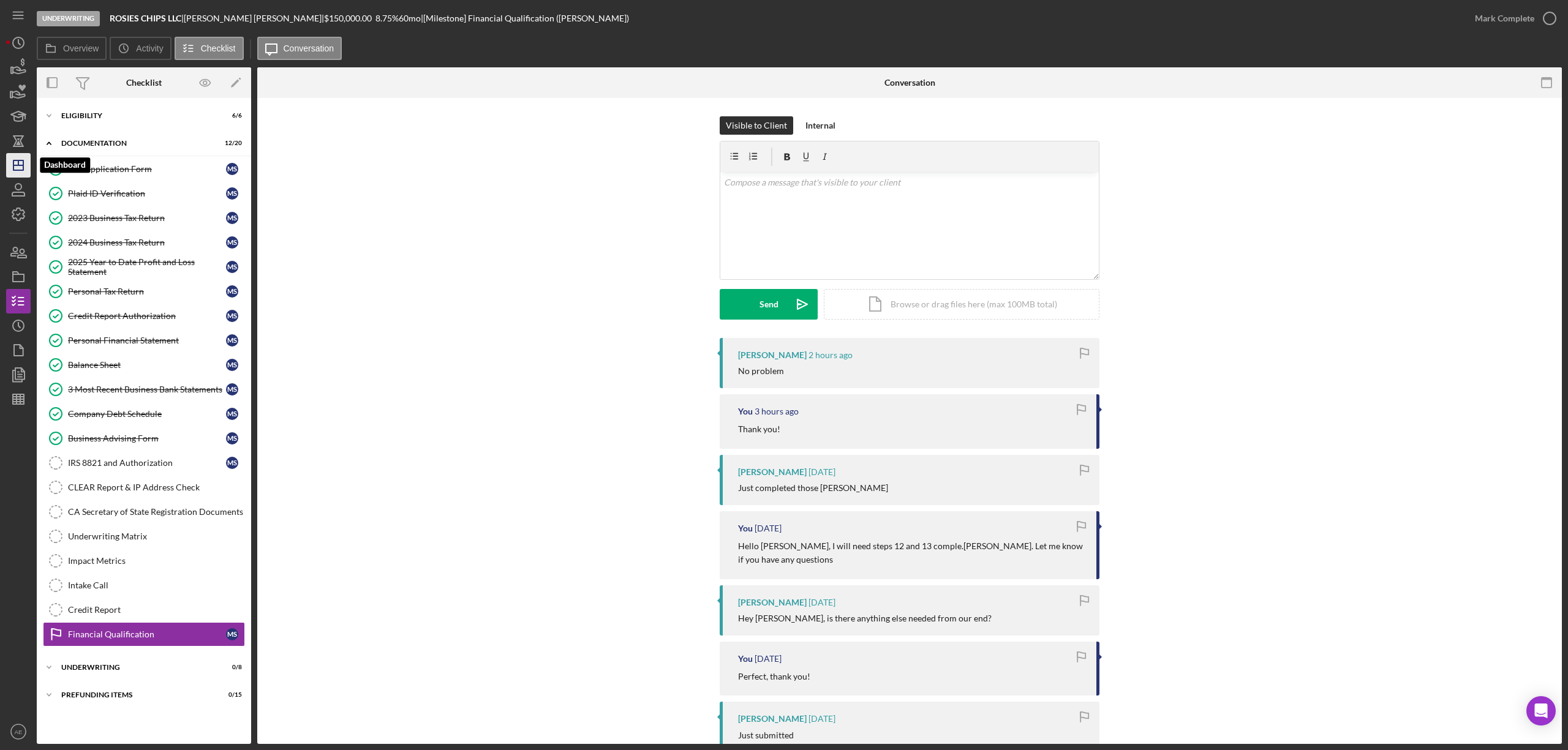
click at [24, 161] on icon "Icon/Dashboard" at bounding box center [18, 165] width 31 height 31
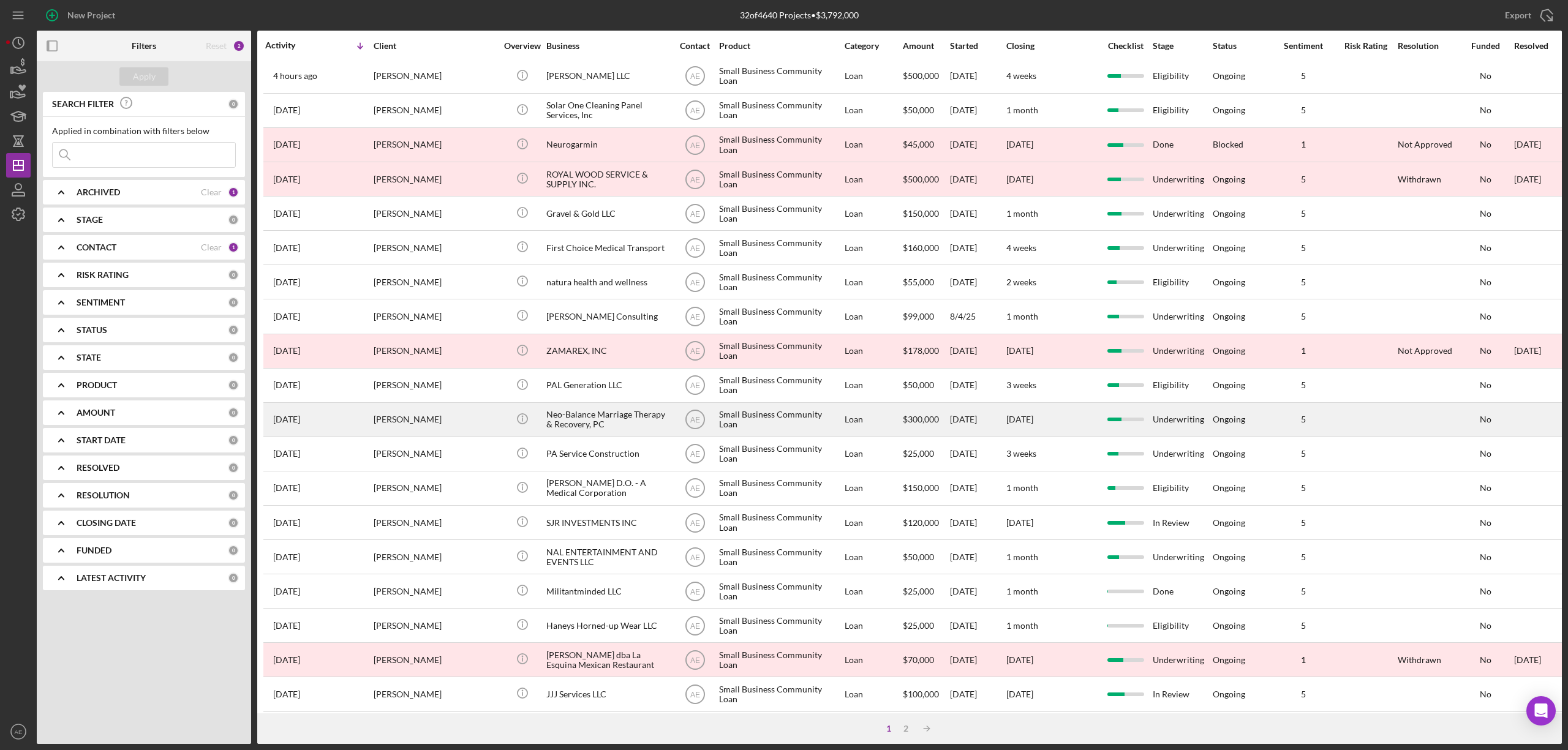
scroll to position [224, 0]
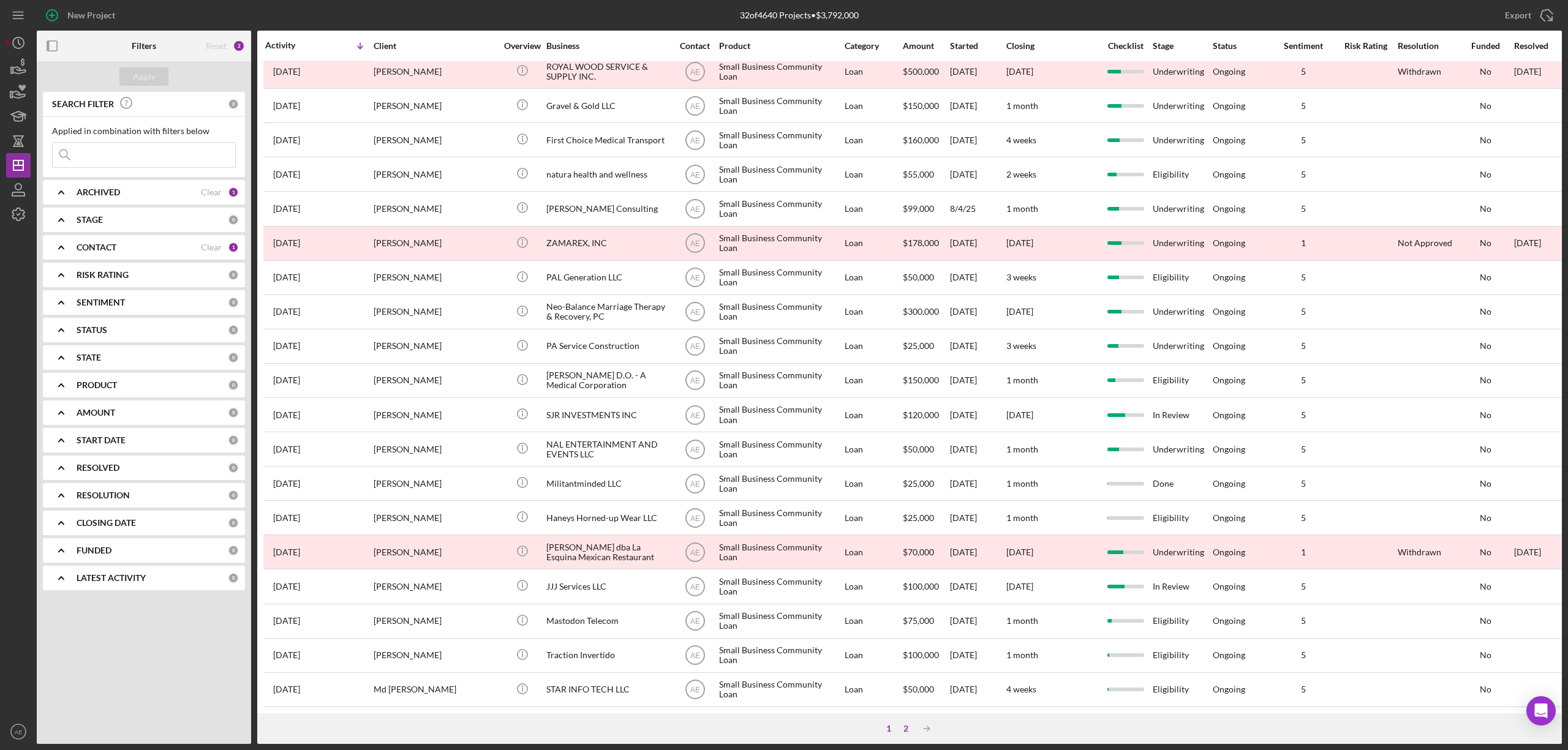
click at [909, 726] on div "2" at bounding box center [906, 729] width 17 height 10
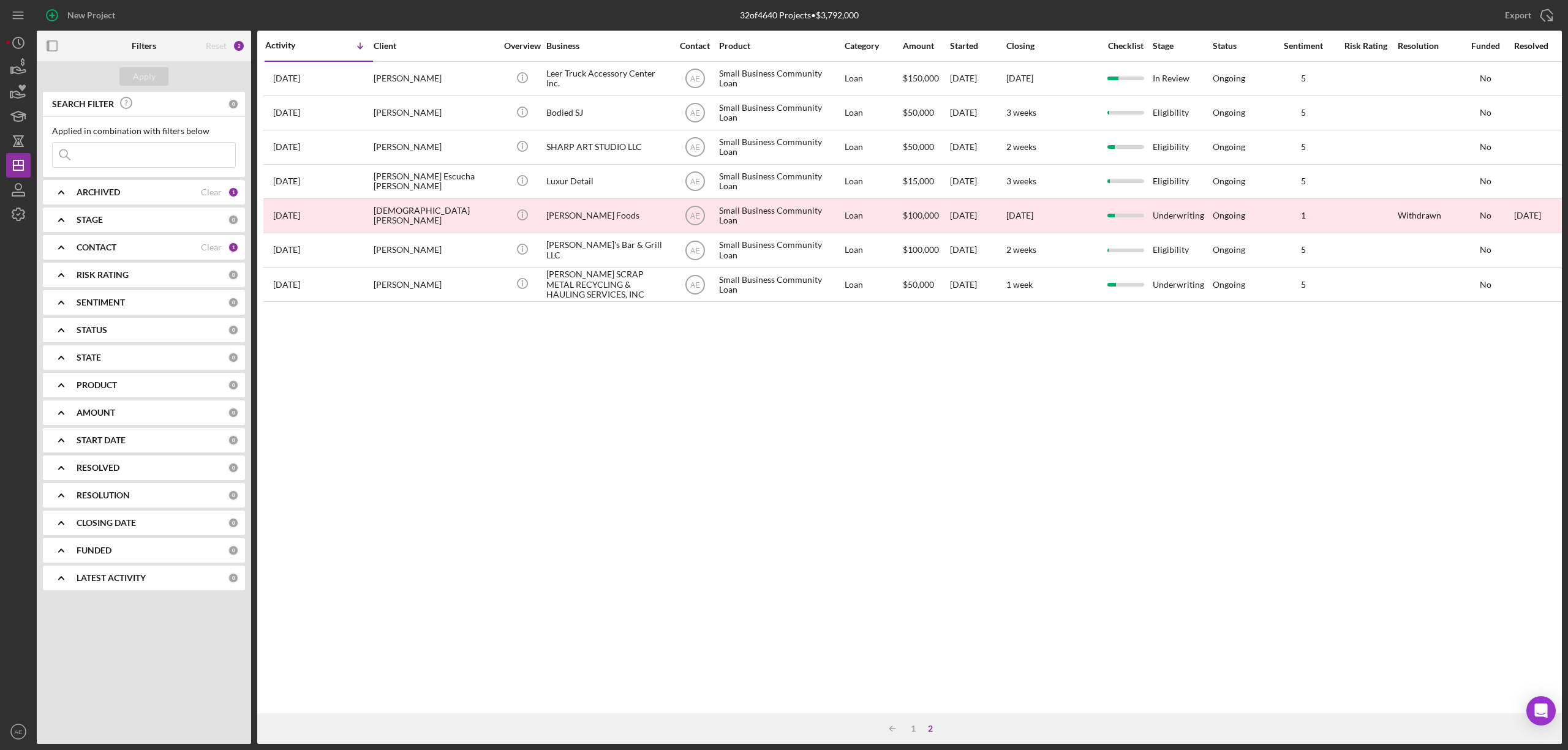
scroll to position [0, 0]
click at [918, 720] on div "Icon/Table Sort Arrow 1 2" at bounding box center [909, 728] width 1304 height 31
click at [913, 729] on div "1" at bounding box center [913, 729] width 17 height 10
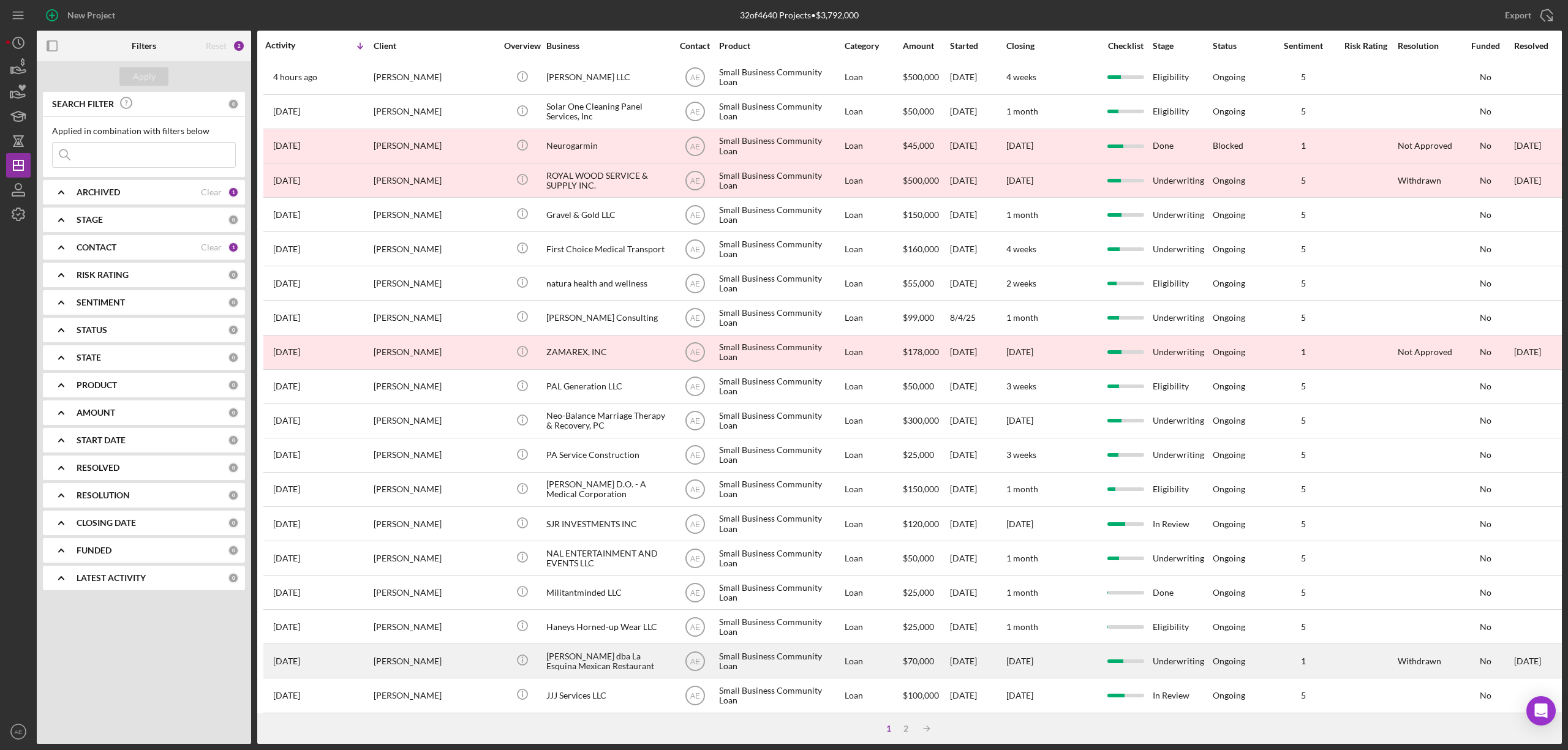
scroll to position [224, 0]
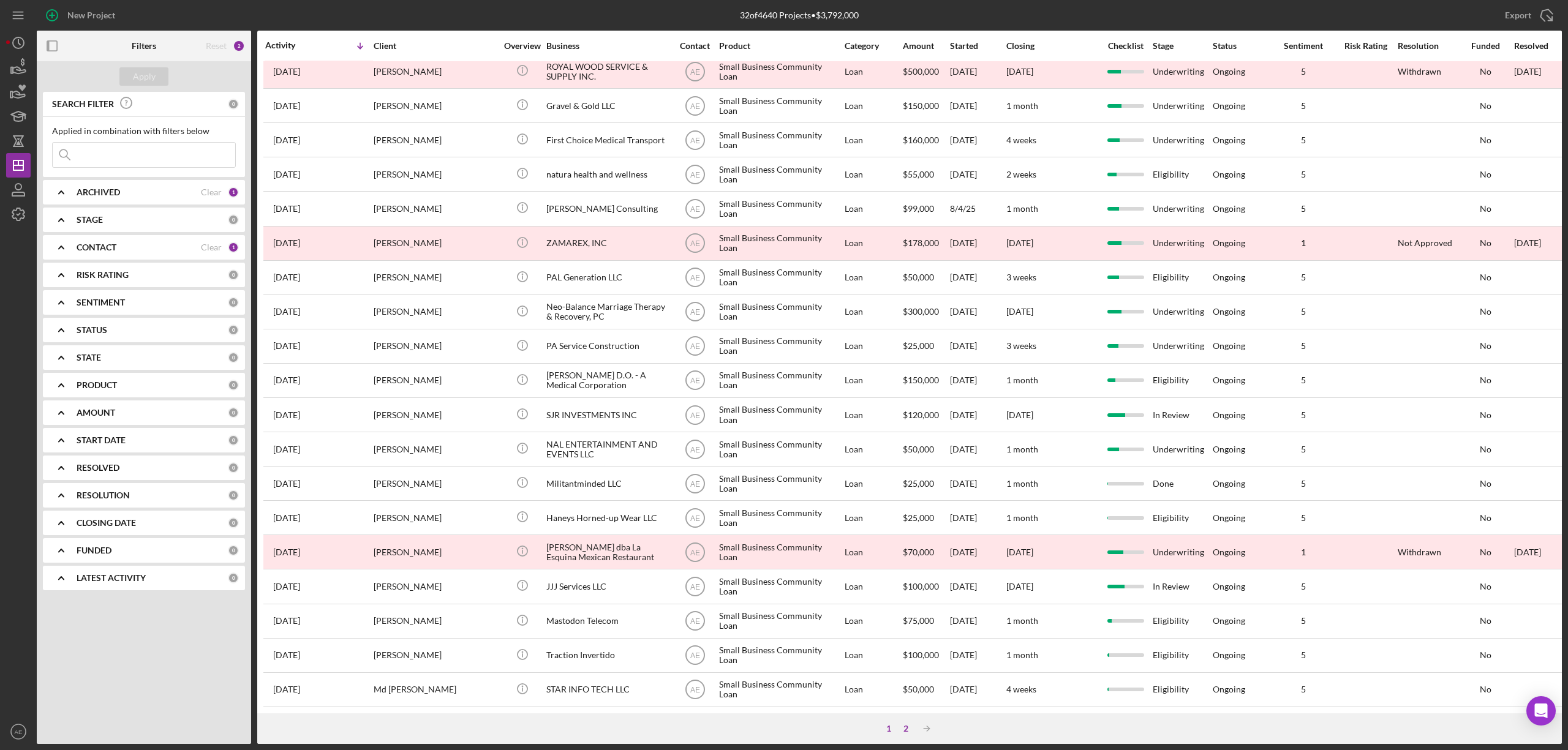
click at [902, 732] on div "2" at bounding box center [906, 729] width 17 height 10
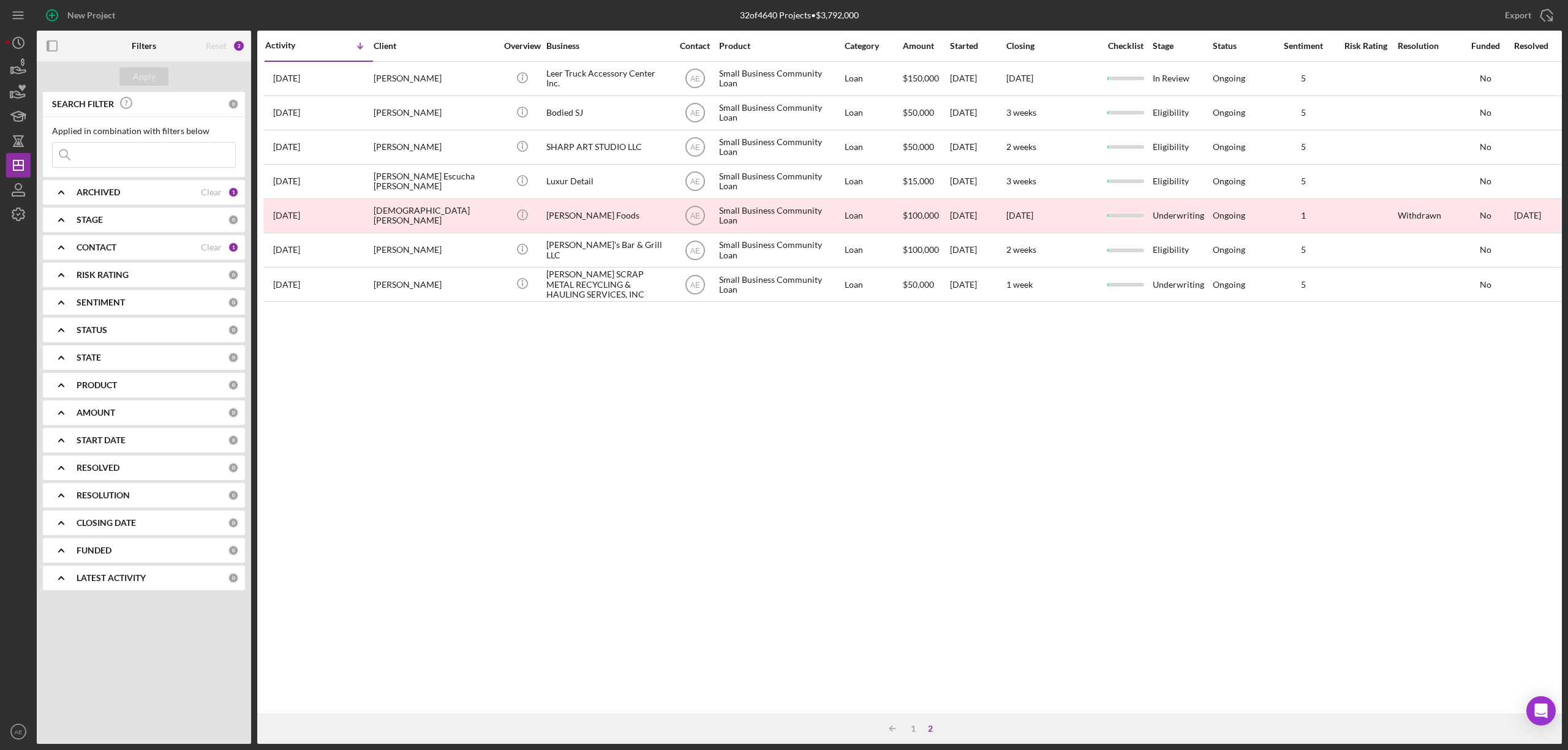
scroll to position [0, 0]
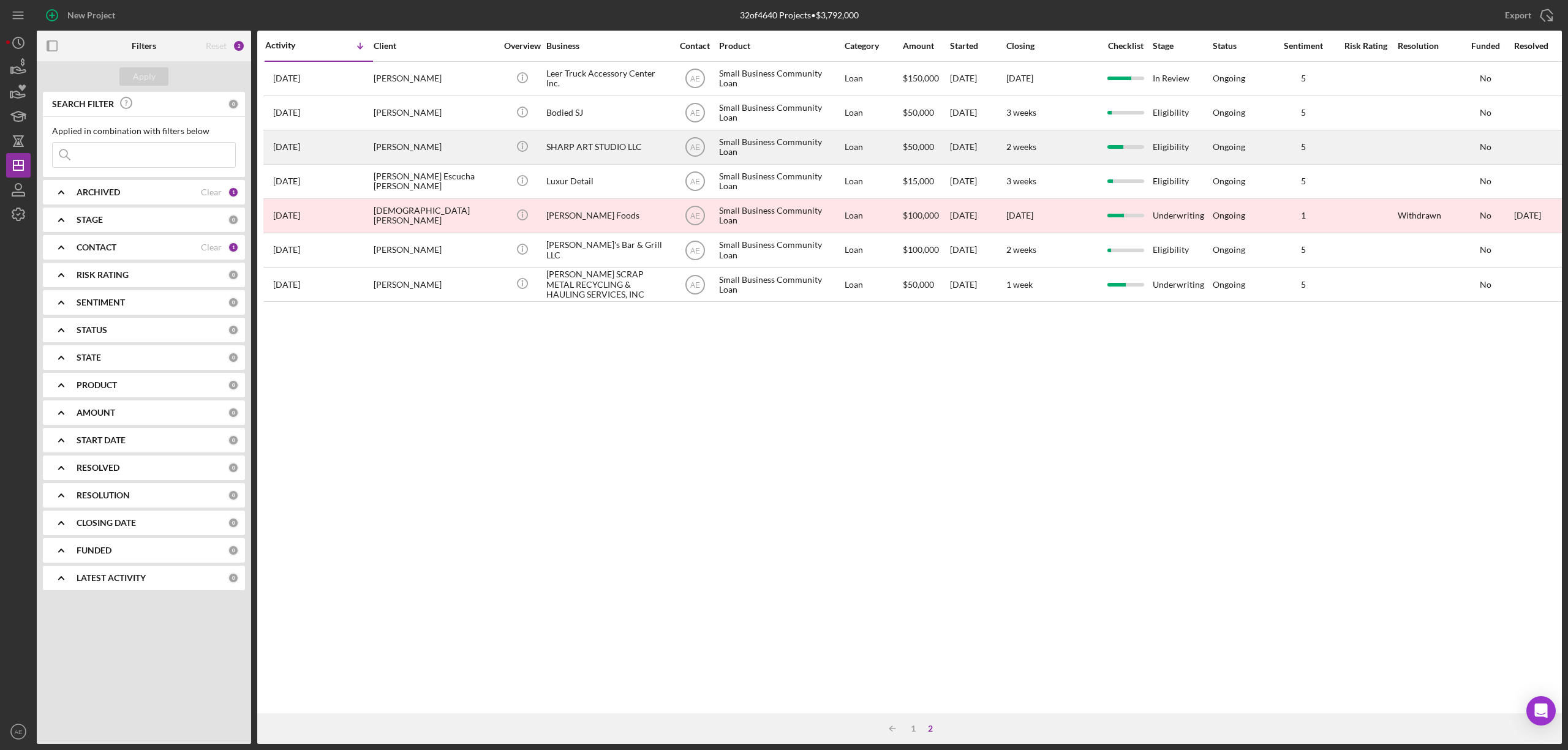
click at [465, 148] on div "MONTI SHARP" at bounding box center [435, 146] width 122 height 32
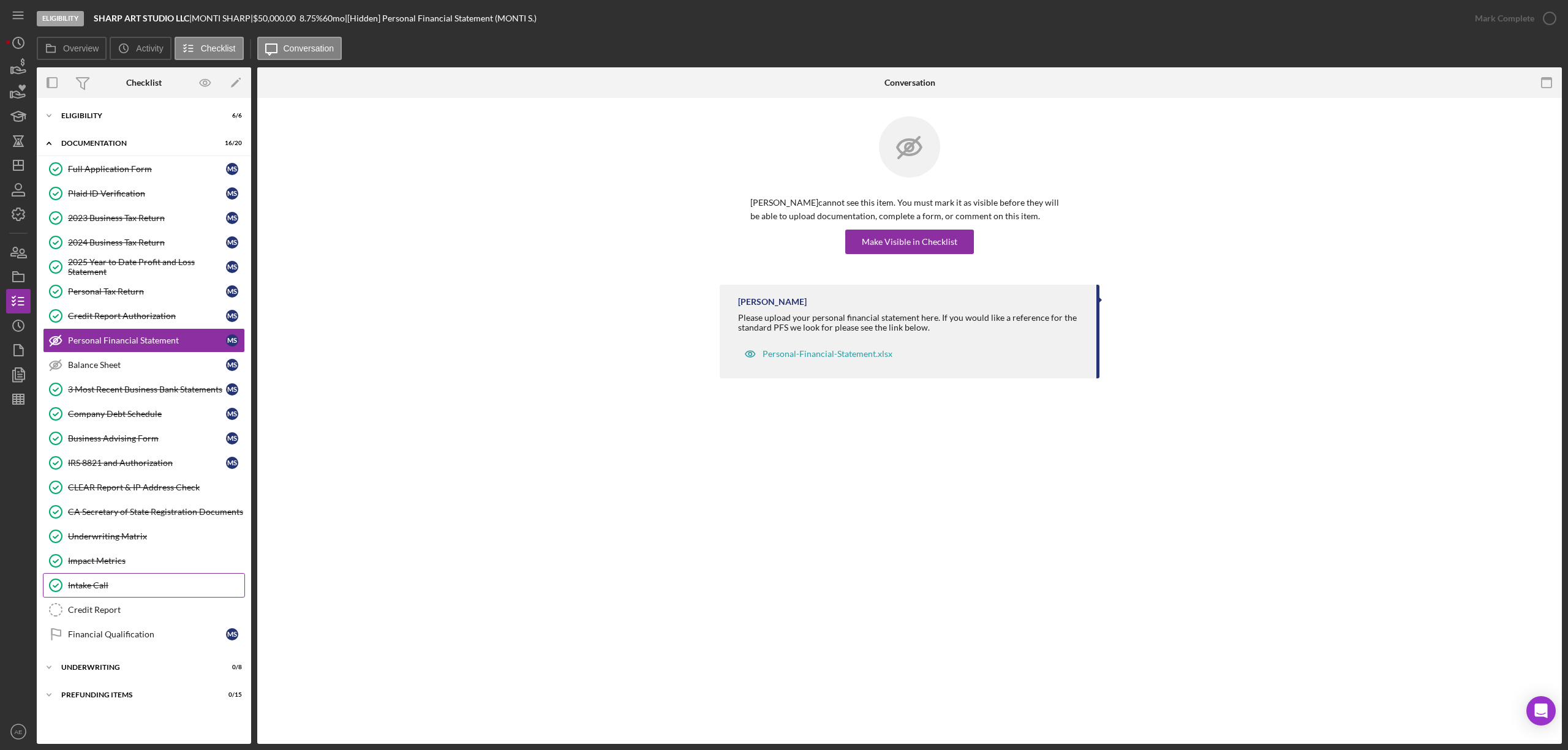
click at [133, 584] on link "Intake Call Intake Call" at bounding box center [144, 585] width 202 height 24
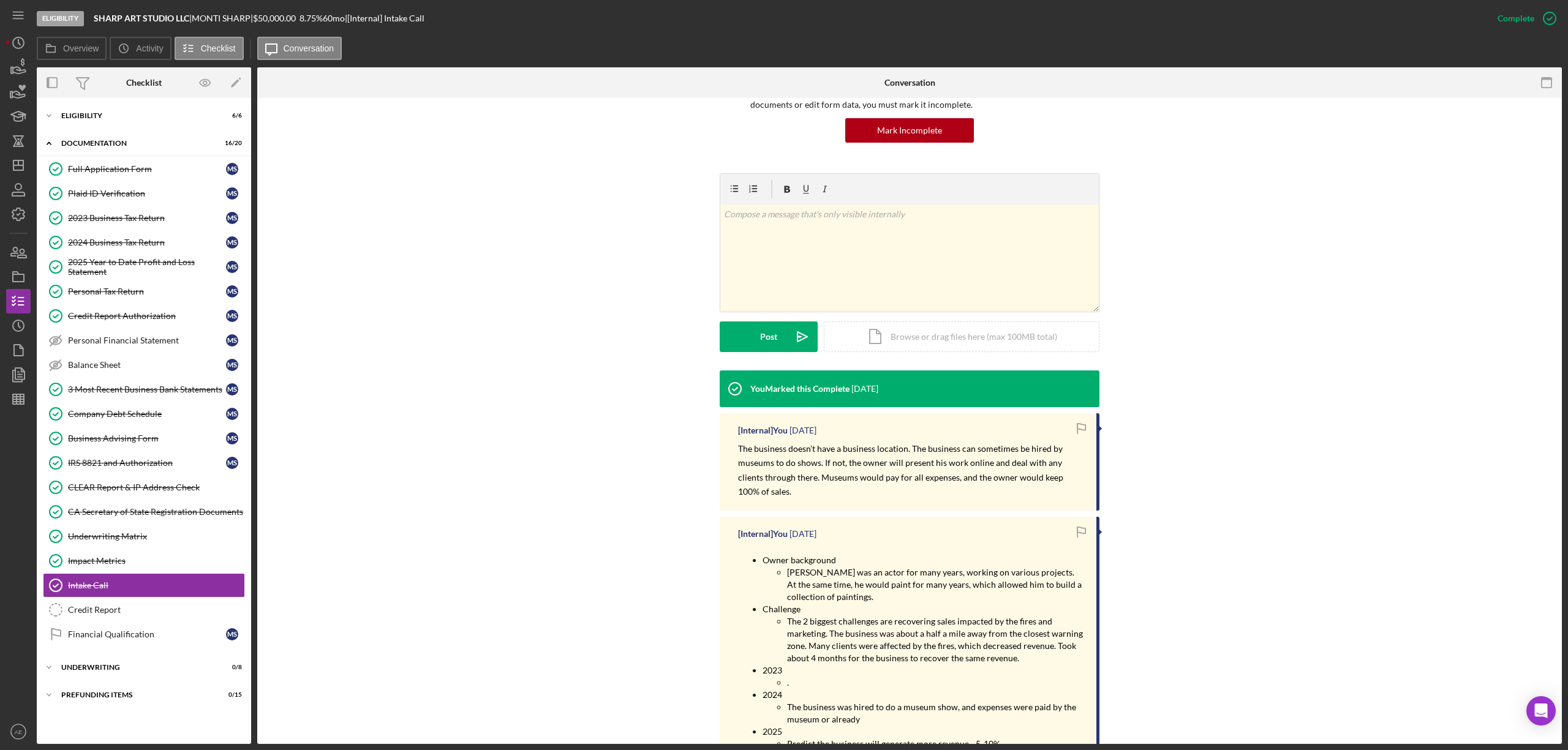
scroll to position [326, 0]
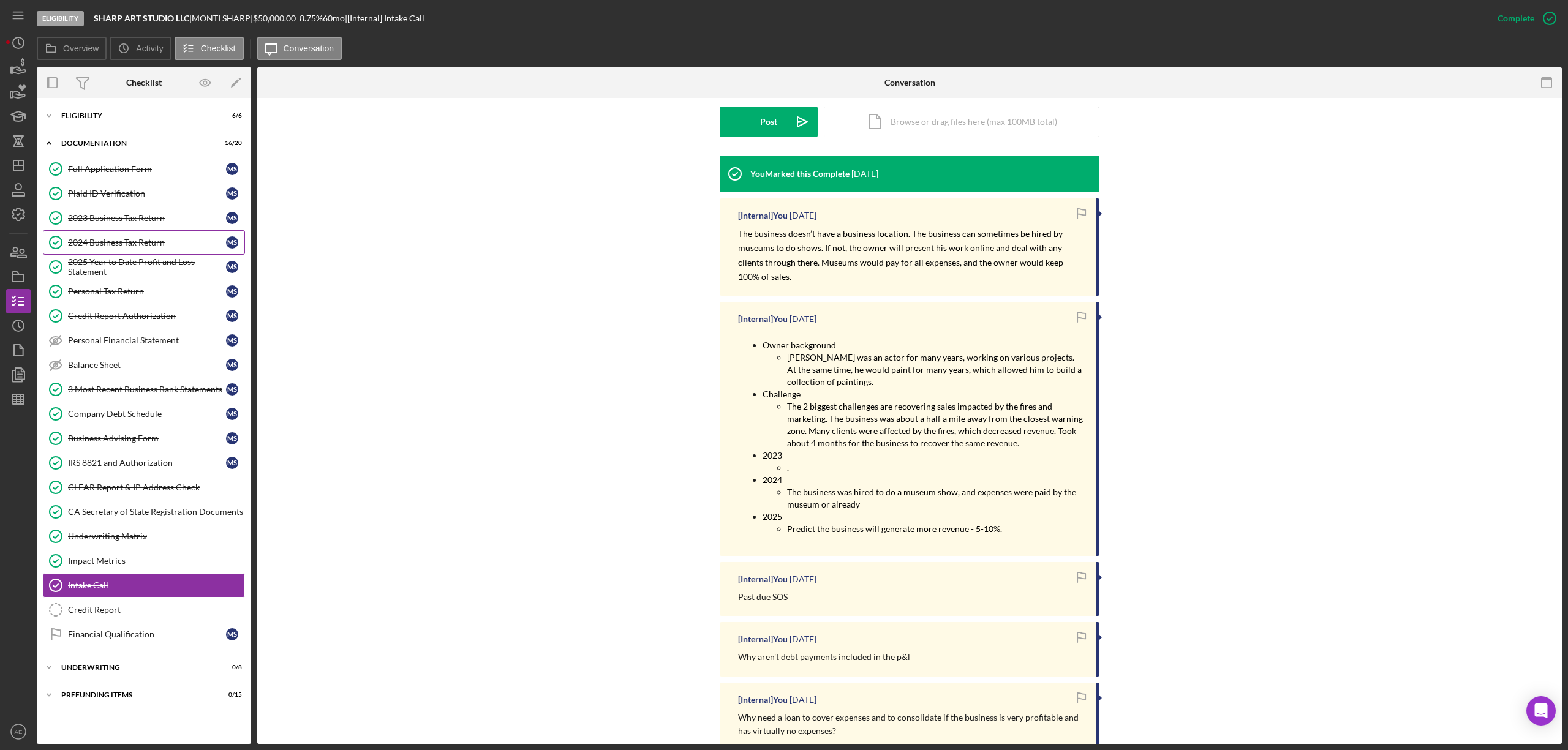
click at [146, 251] on link "2024 Business Tax Return 2024 Business Tax Return M S" at bounding box center [144, 242] width 202 height 24
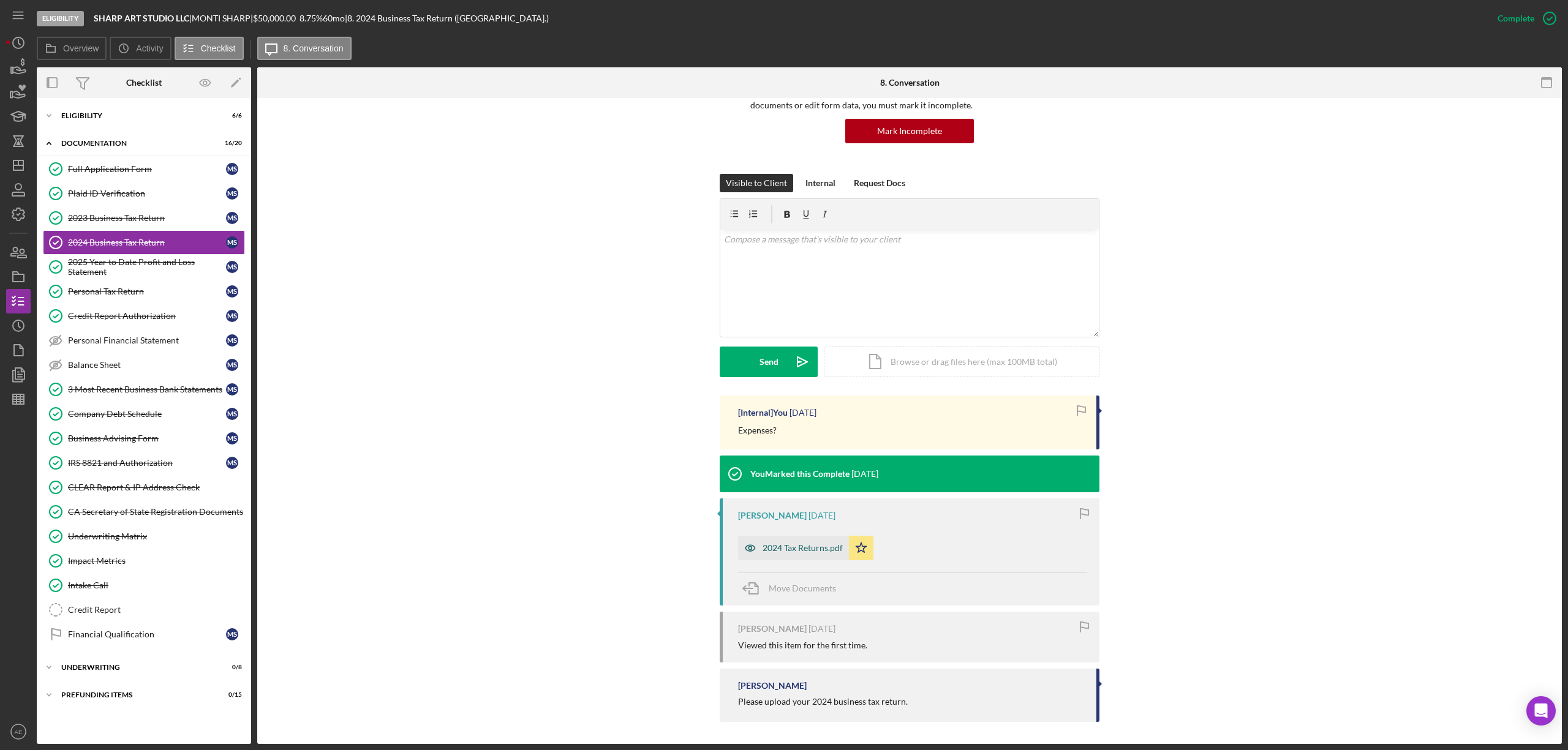
scroll to position [114, 0]
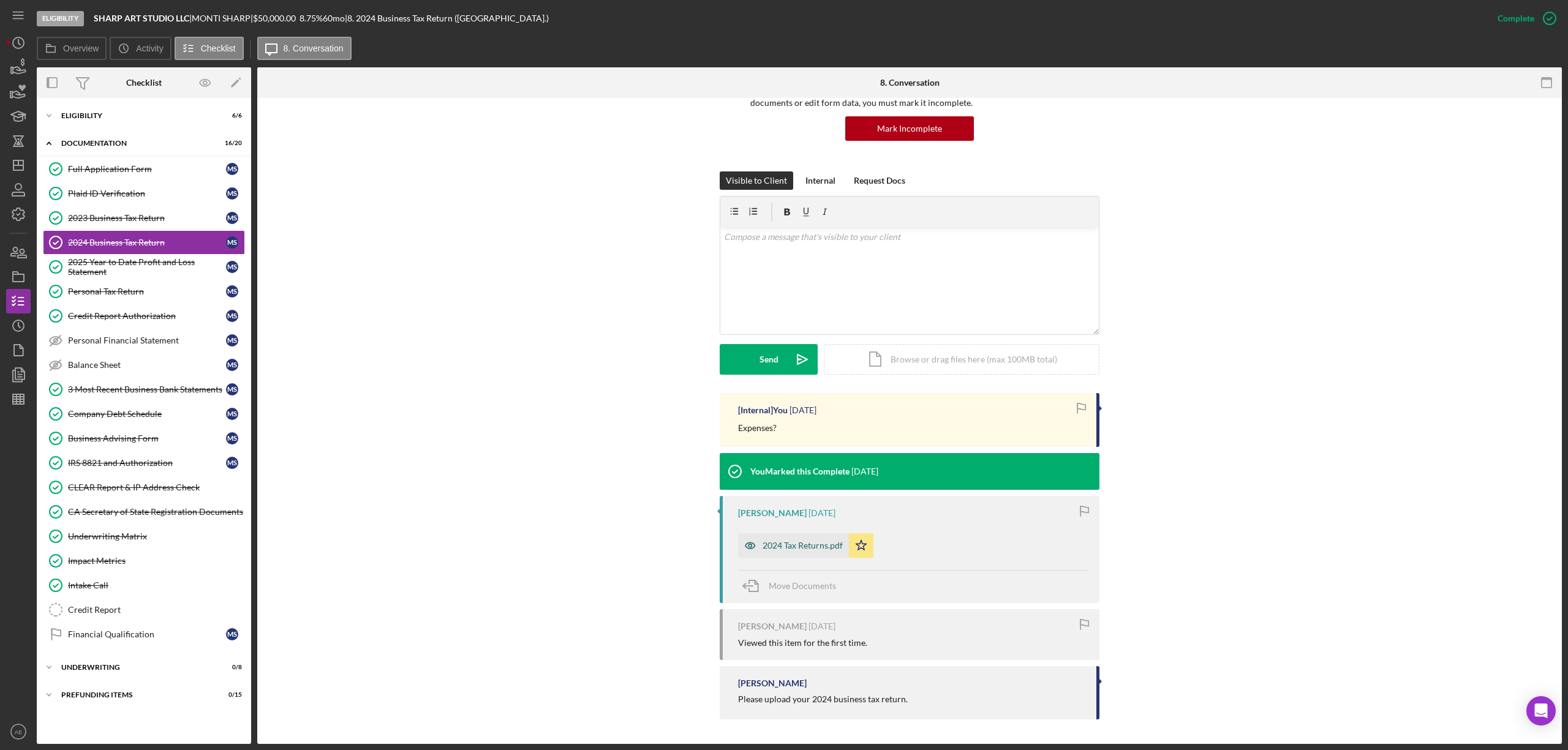
click at [752, 554] on icon "button" at bounding box center [750, 545] width 24 height 24
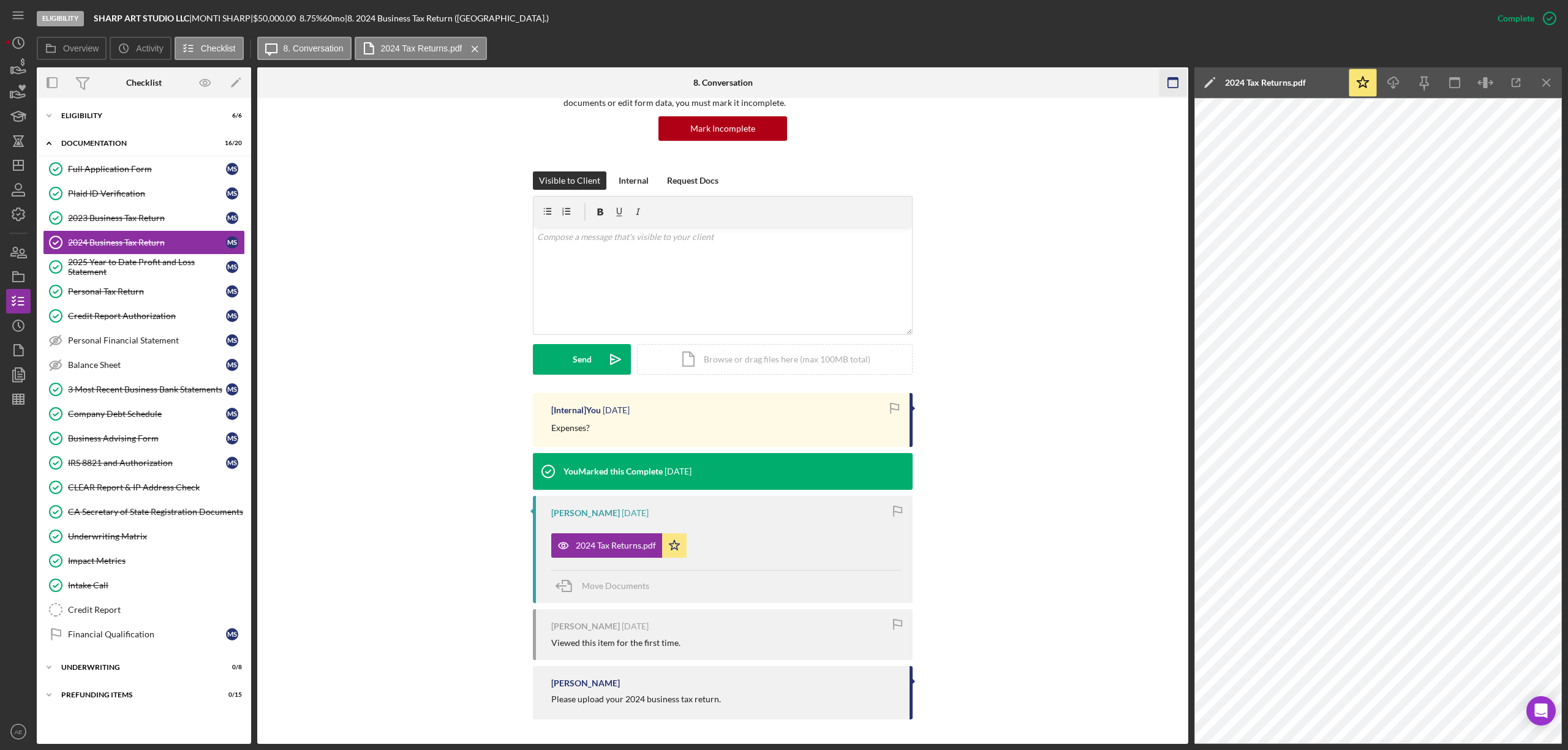
click at [1173, 79] on rect "button" at bounding box center [1173, 79] width 10 height 2
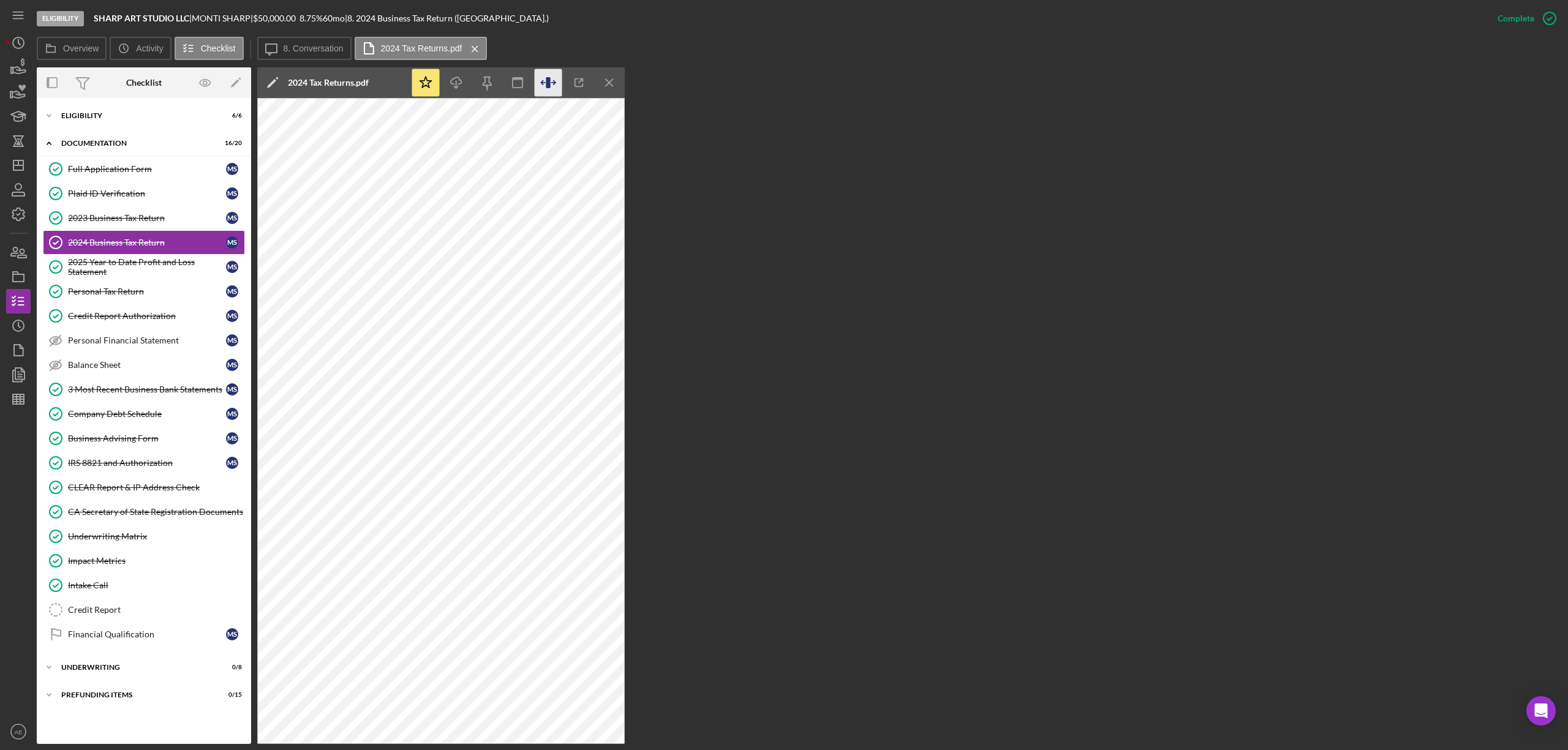
click at [554, 84] on icon "button" at bounding box center [552, 82] width 4 height 4
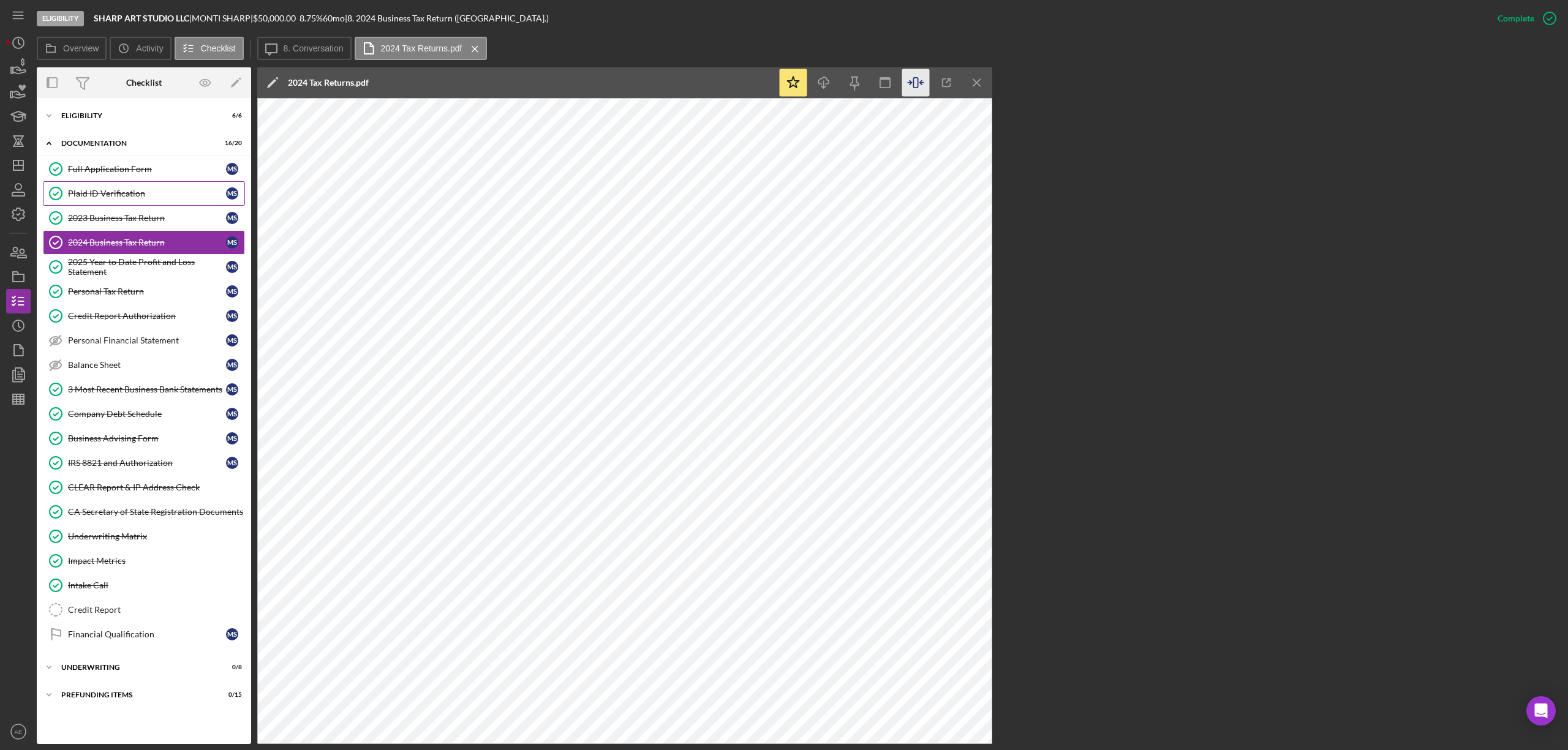
drag, startPoint x: 126, startPoint y: 166, endPoint x: 131, endPoint y: 184, distance: 18.7
click at [126, 166] on div "Full Application Form" at bounding box center [147, 169] width 158 height 10
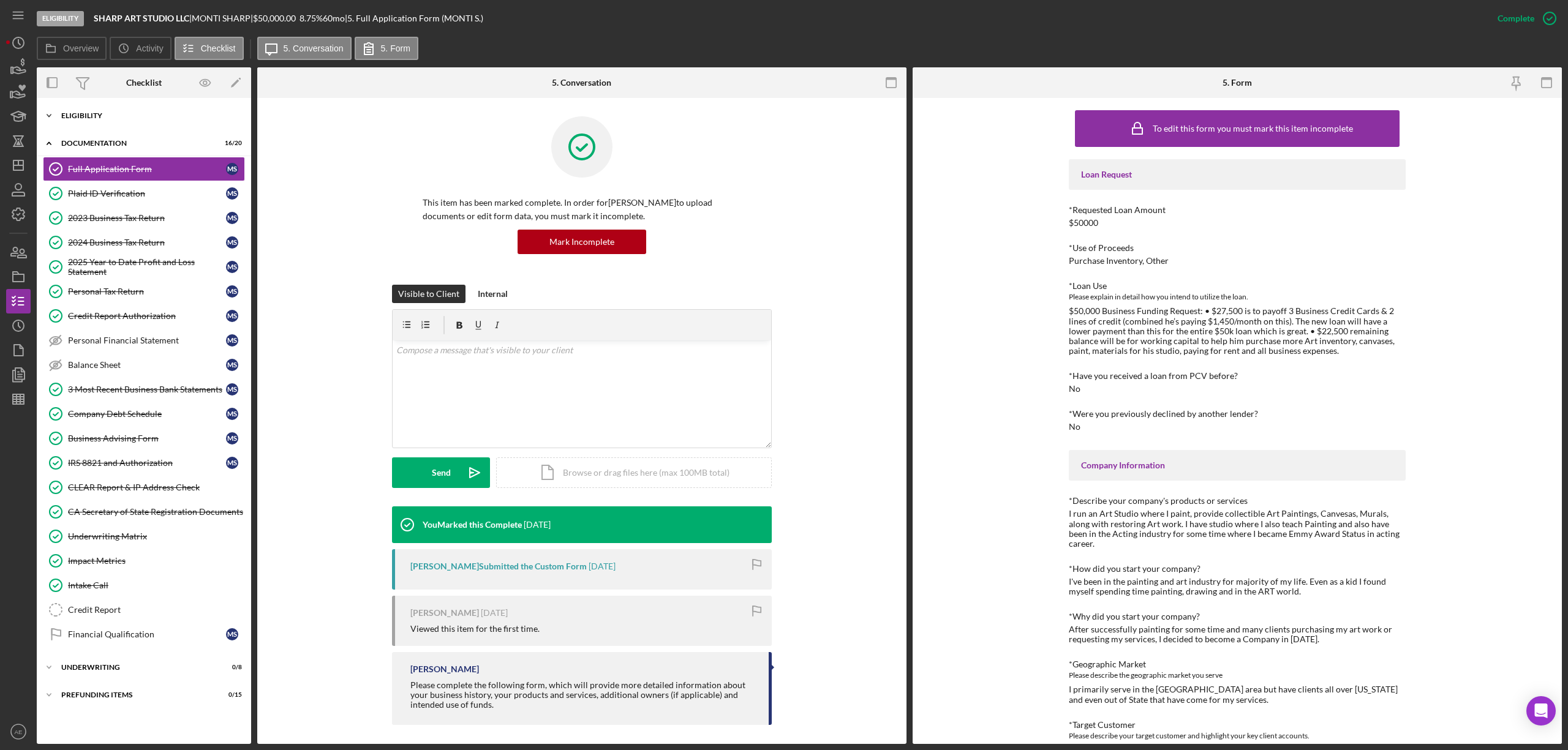
click at [133, 116] on div "Eligibility" at bounding box center [149, 116] width 174 height 7
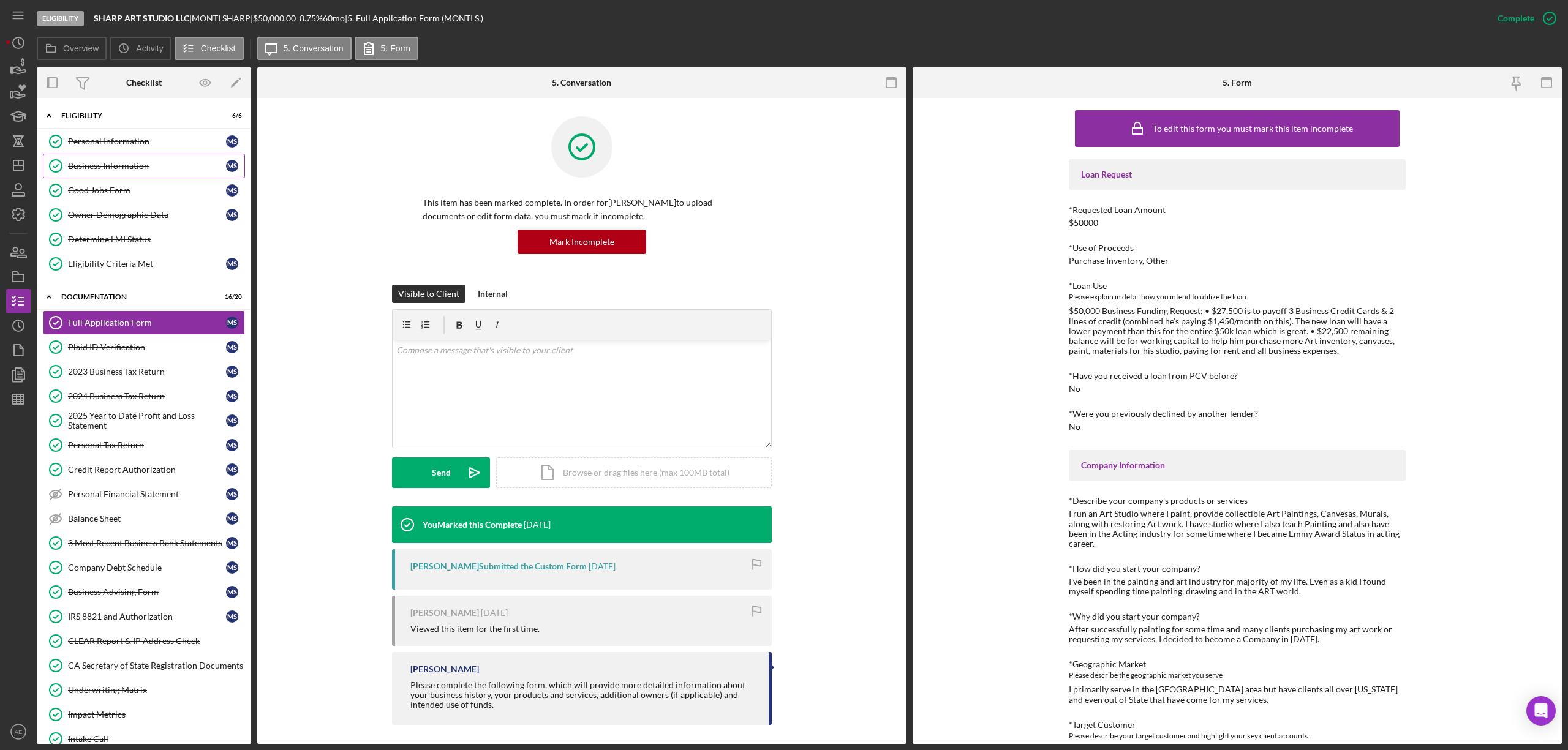
click at [129, 161] on div "Business Information" at bounding box center [147, 166] width 158 height 10
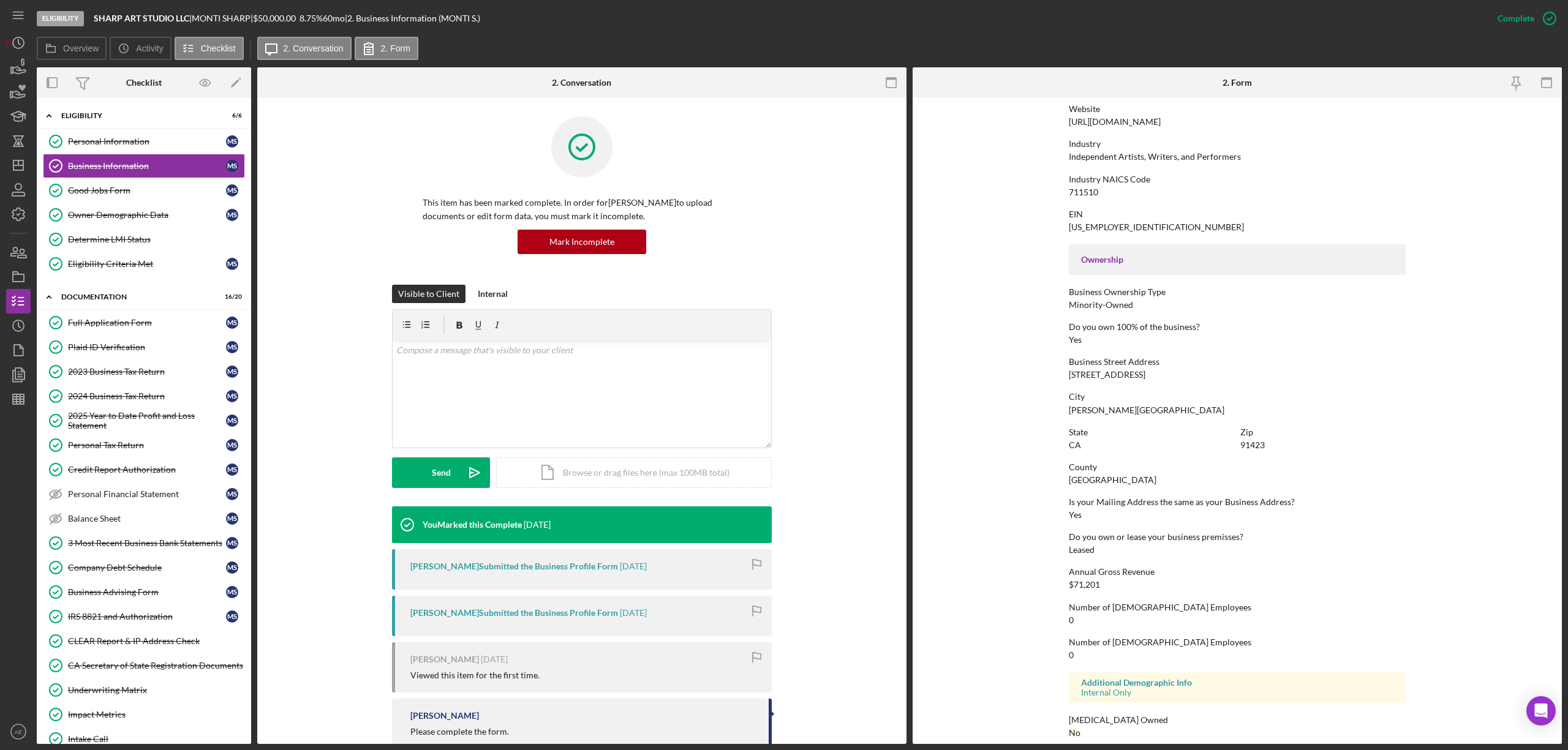
scroll to position [276, 0]
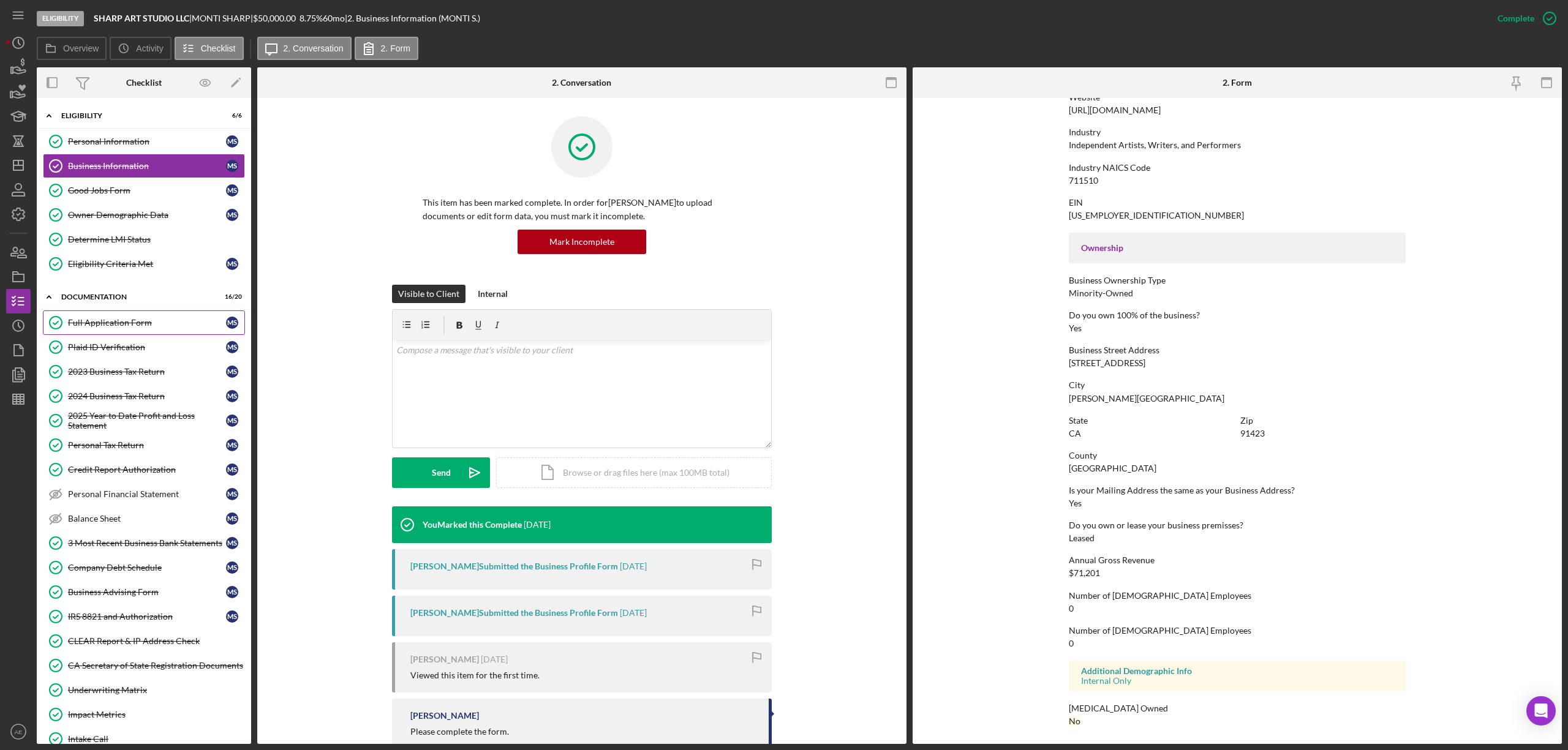
click at [142, 328] on div "Full Application Form" at bounding box center [147, 323] width 158 height 10
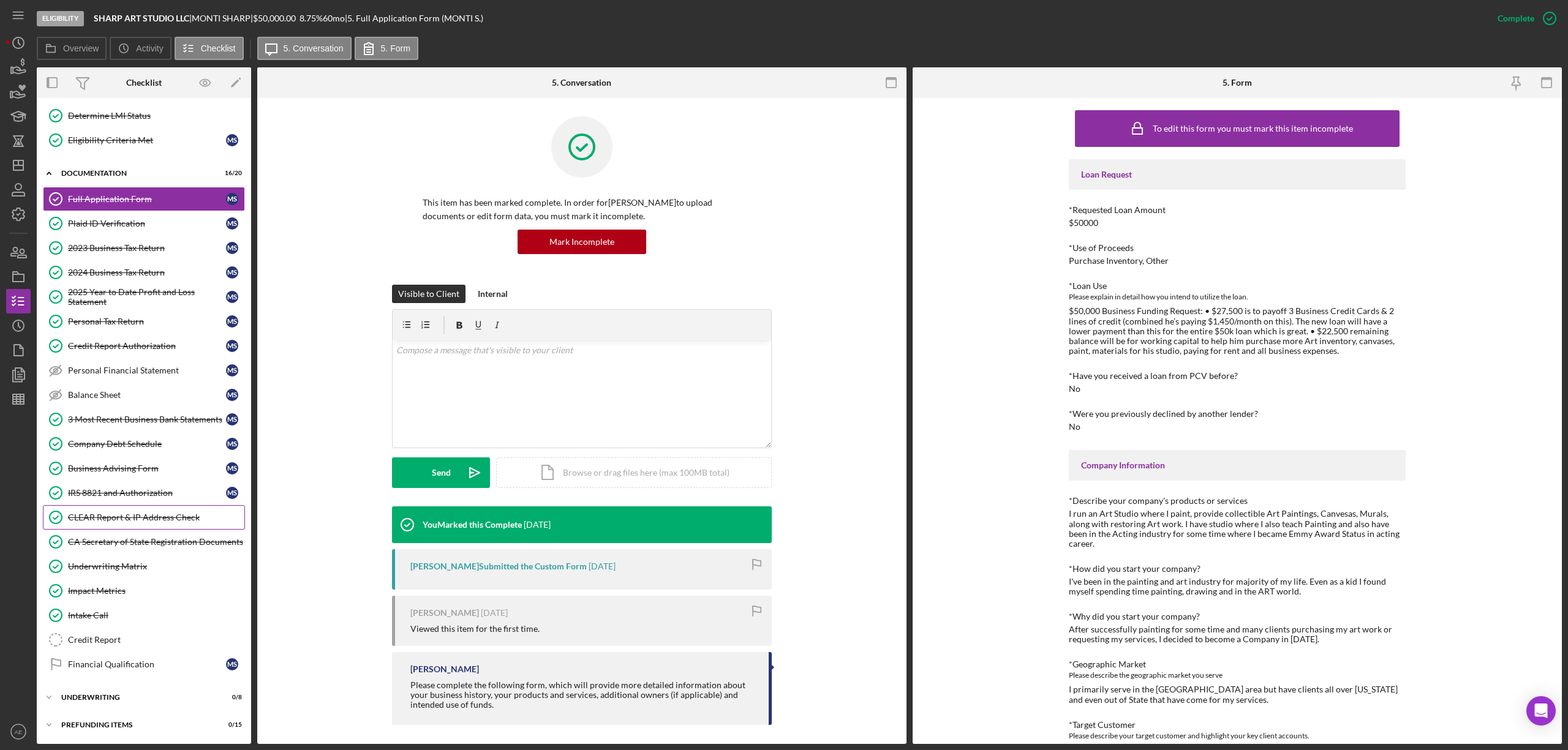
scroll to position [134, 0]
click at [94, 615] on div "Intake Call" at bounding box center [156, 615] width 177 height 10
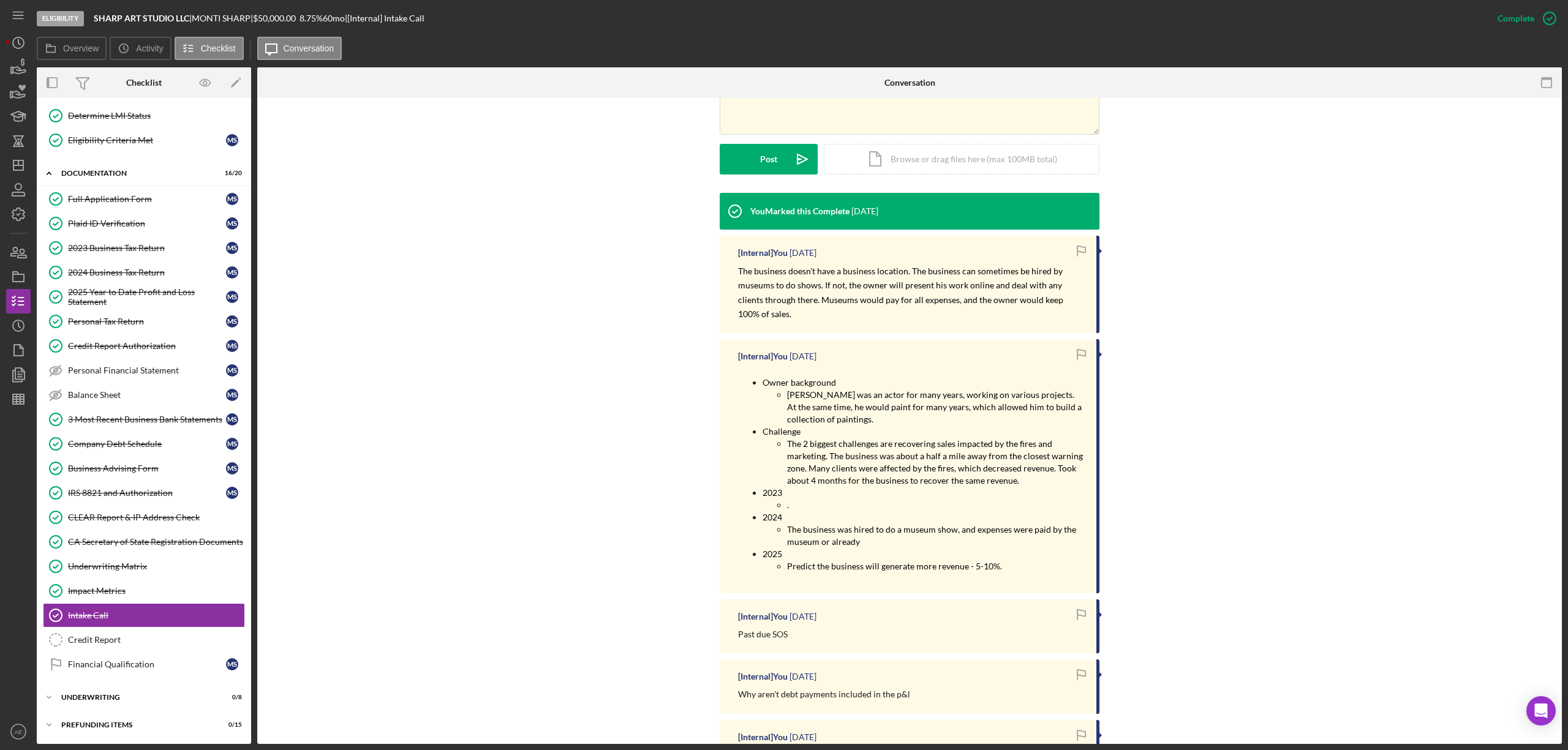
scroll to position [326, 0]
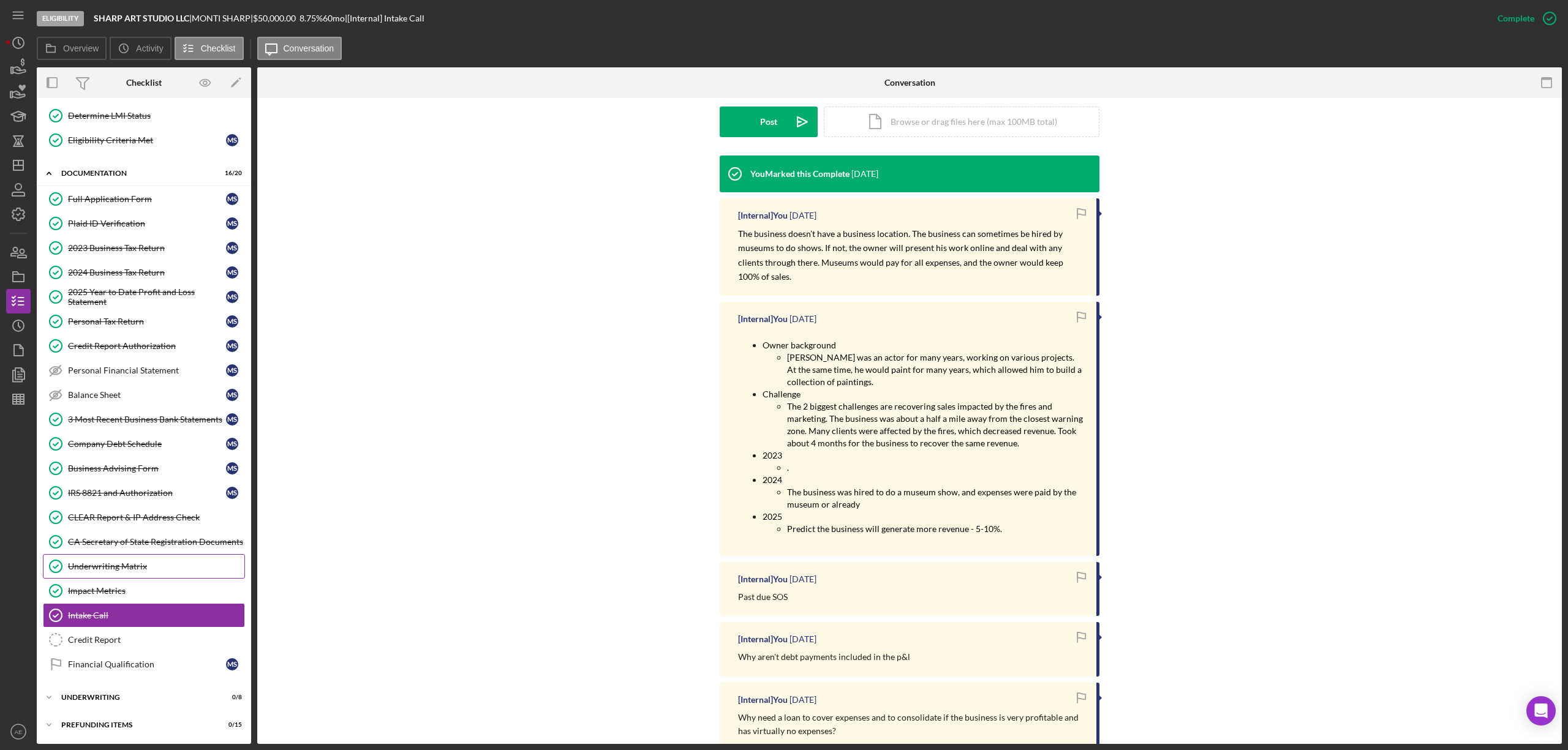
click at [159, 571] on link "Underwriting Matrix Underwriting Matrix" at bounding box center [144, 566] width 202 height 24
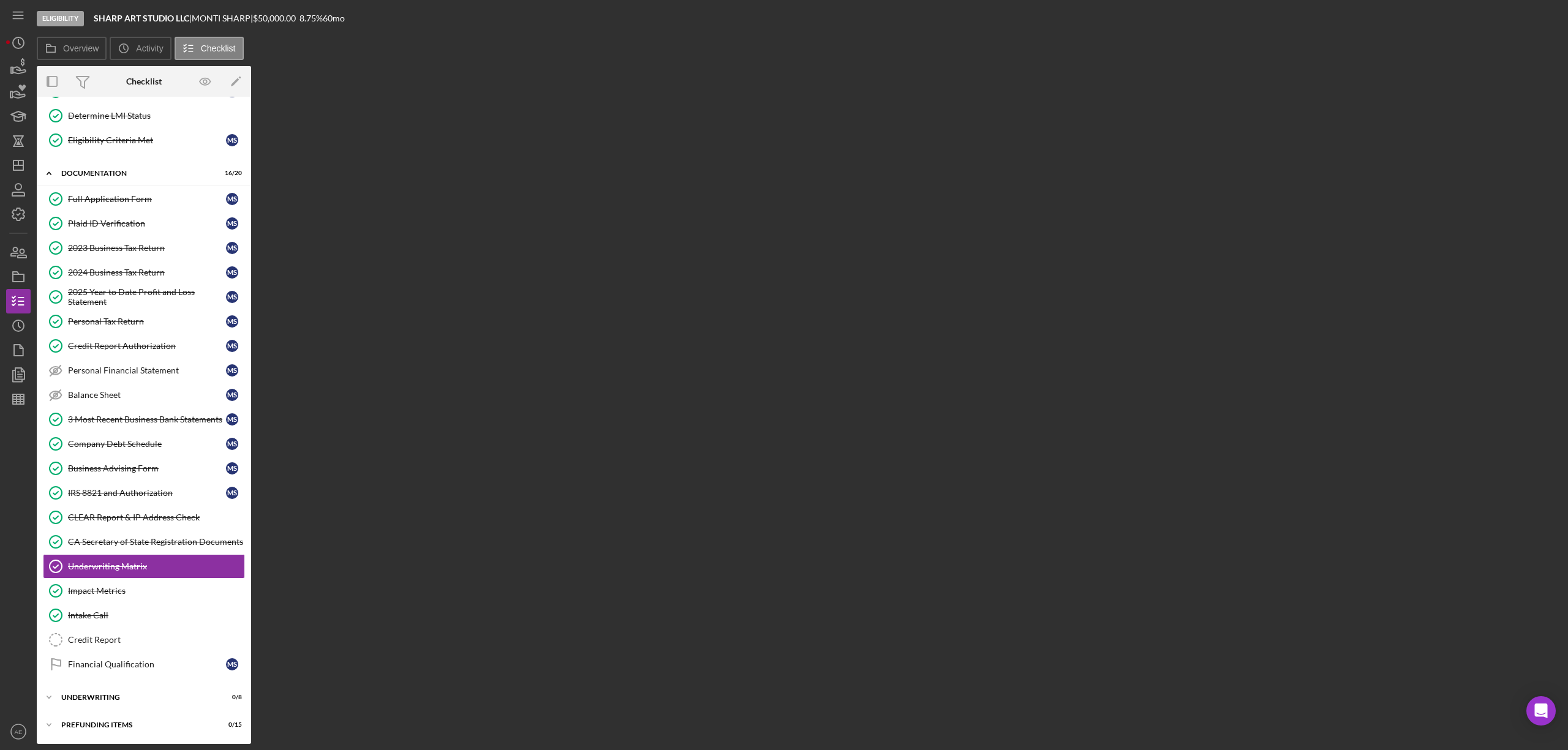
scroll to position [134, 0]
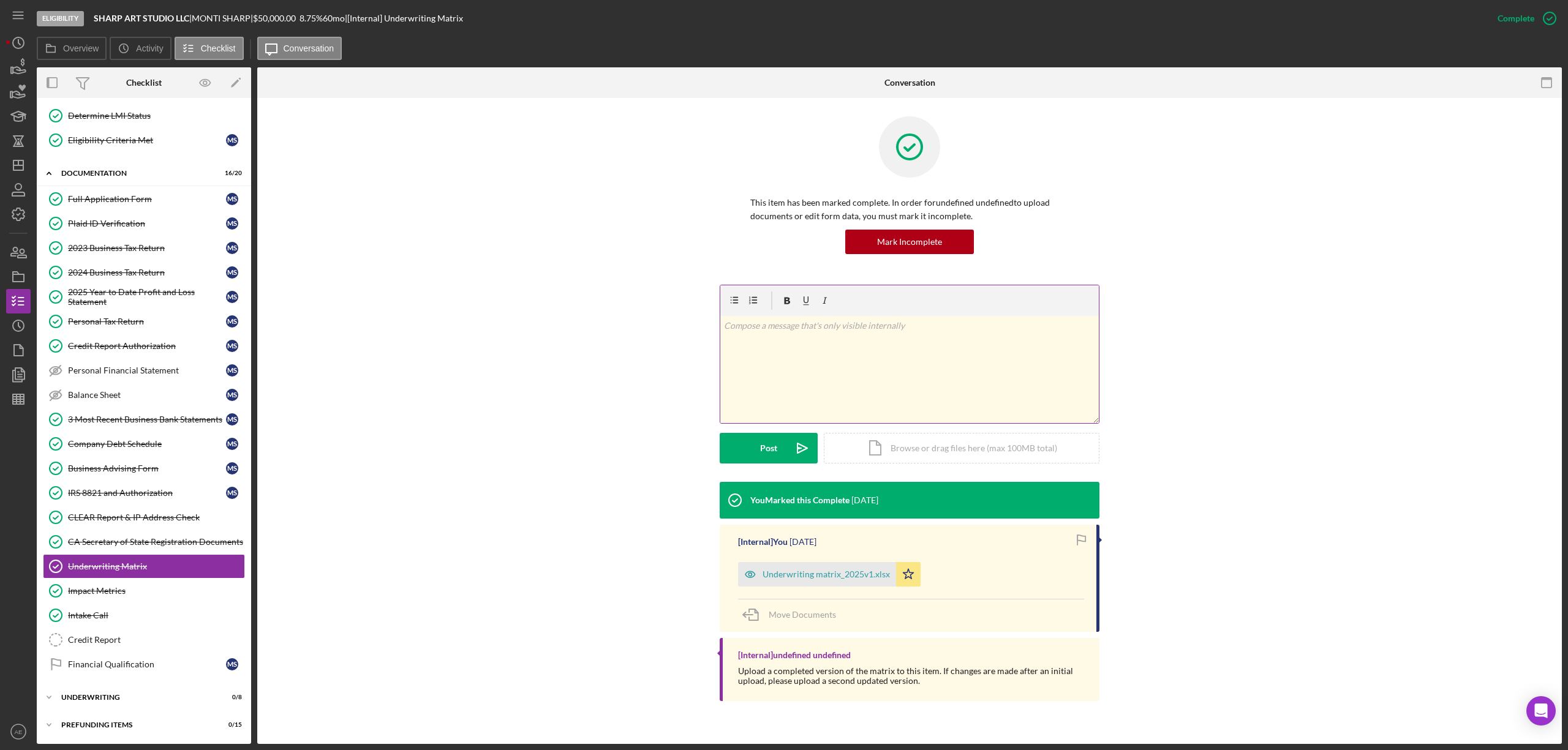
click at [774, 360] on div "v Color teal Color pink Remove color Add row above Add row below Add column bef…" at bounding box center [910, 369] width 379 height 107
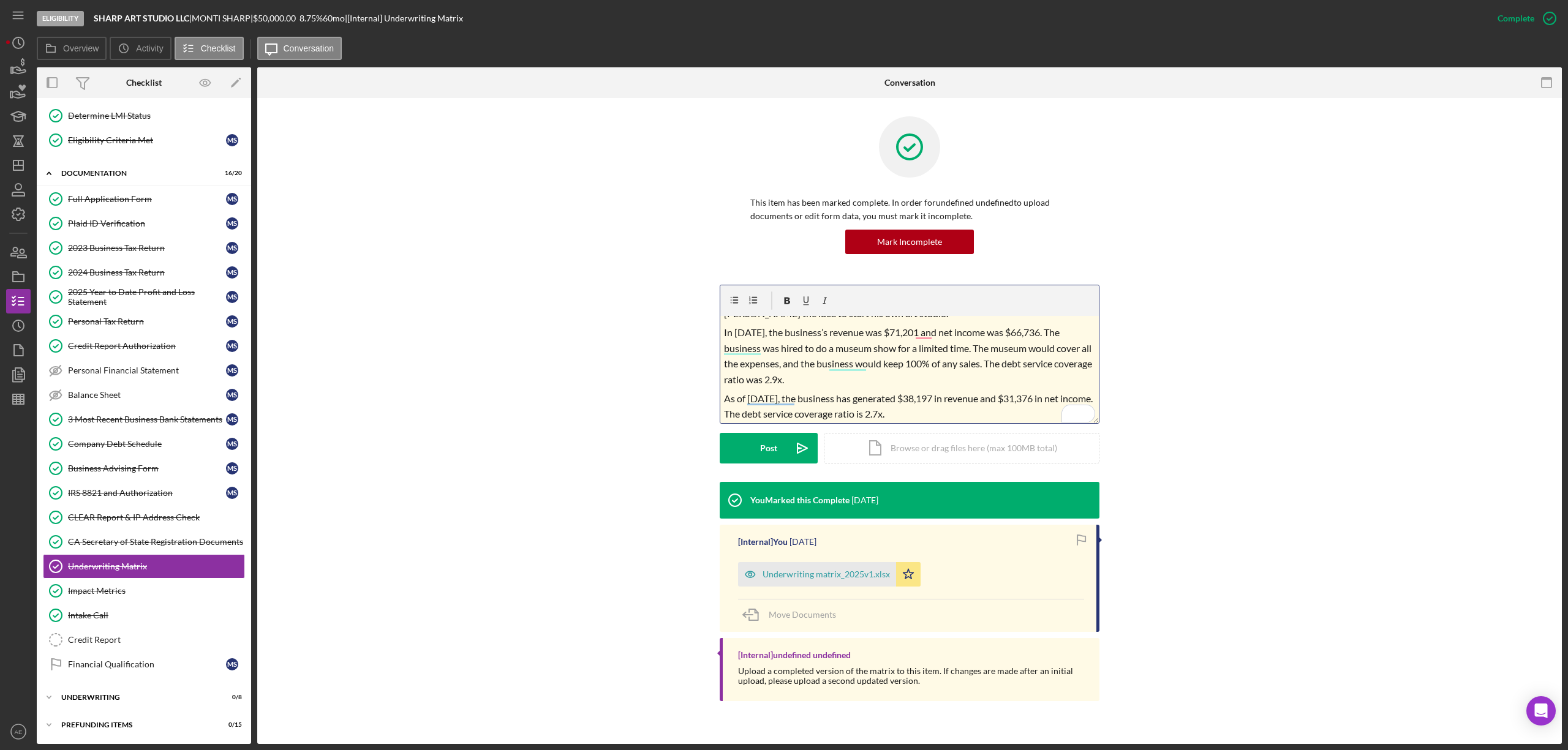
scroll to position [0, 0]
click at [998, 329] on span "Monti Sharp dba Sharp Art Studio LLC is an art studio which offers paintings, c…" at bounding box center [909, 350] width 371 height 59
click at [1047, 327] on span "Before starting his business, Monti was an actor for many years, working on var…" at bounding box center [907, 343] width 367 height 74
click at [1018, 327] on span "Before starting his business, Monti was an actor for many years, working on var…" at bounding box center [909, 343] width 370 height 74
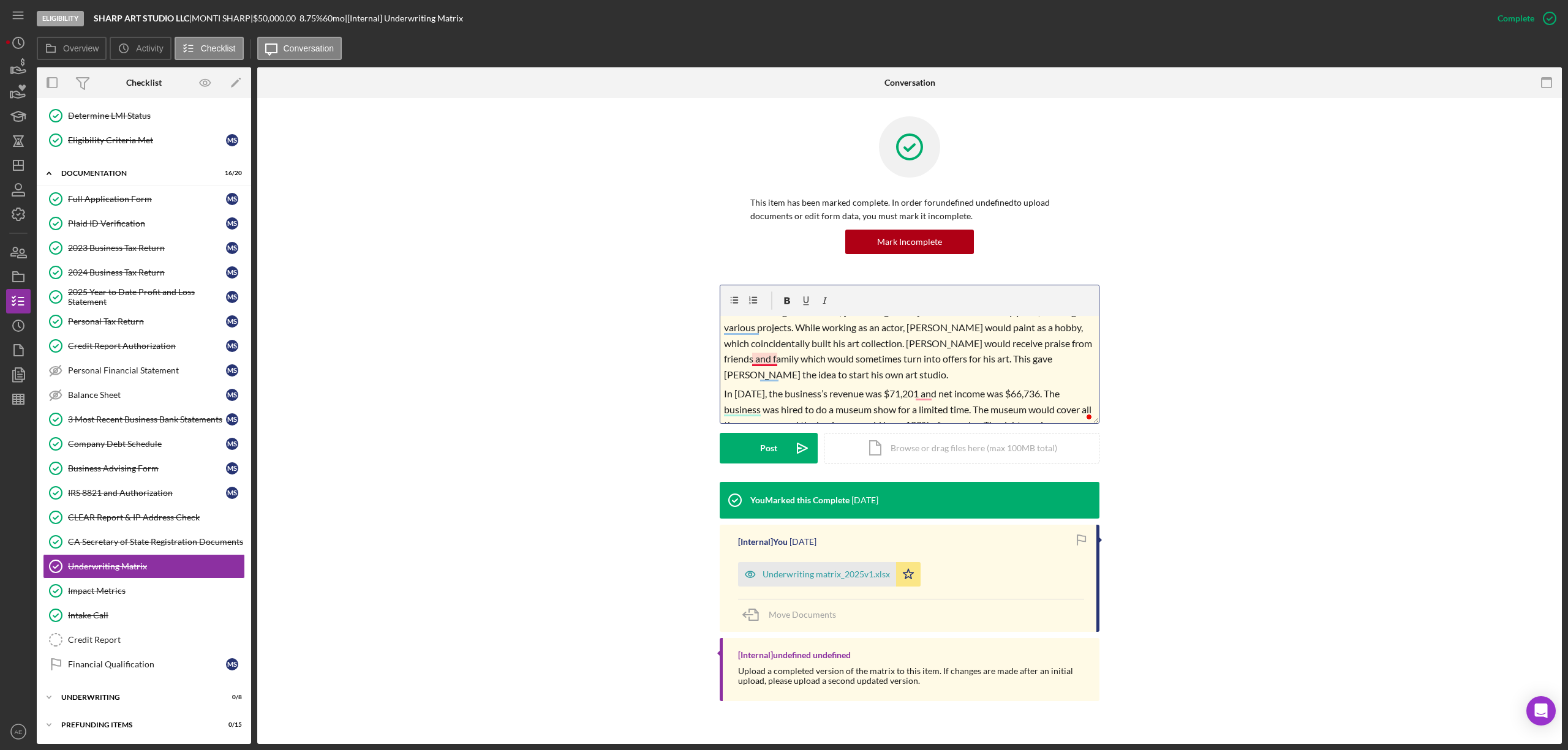
click at [770, 358] on span "Before starting his business, Monti was an actor for many years, working on var…" at bounding box center [909, 343] width 370 height 74
click at [921, 390] on span "In 2024, the business’s revenue was $71,201 and net income was $66,736. The bus…" at bounding box center [909, 417] width 370 height 59
click at [733, 363] on span "Before starting his business, Monti was an actor for many years, working on var…" at bounding box center [909, 343] width 370 height 74
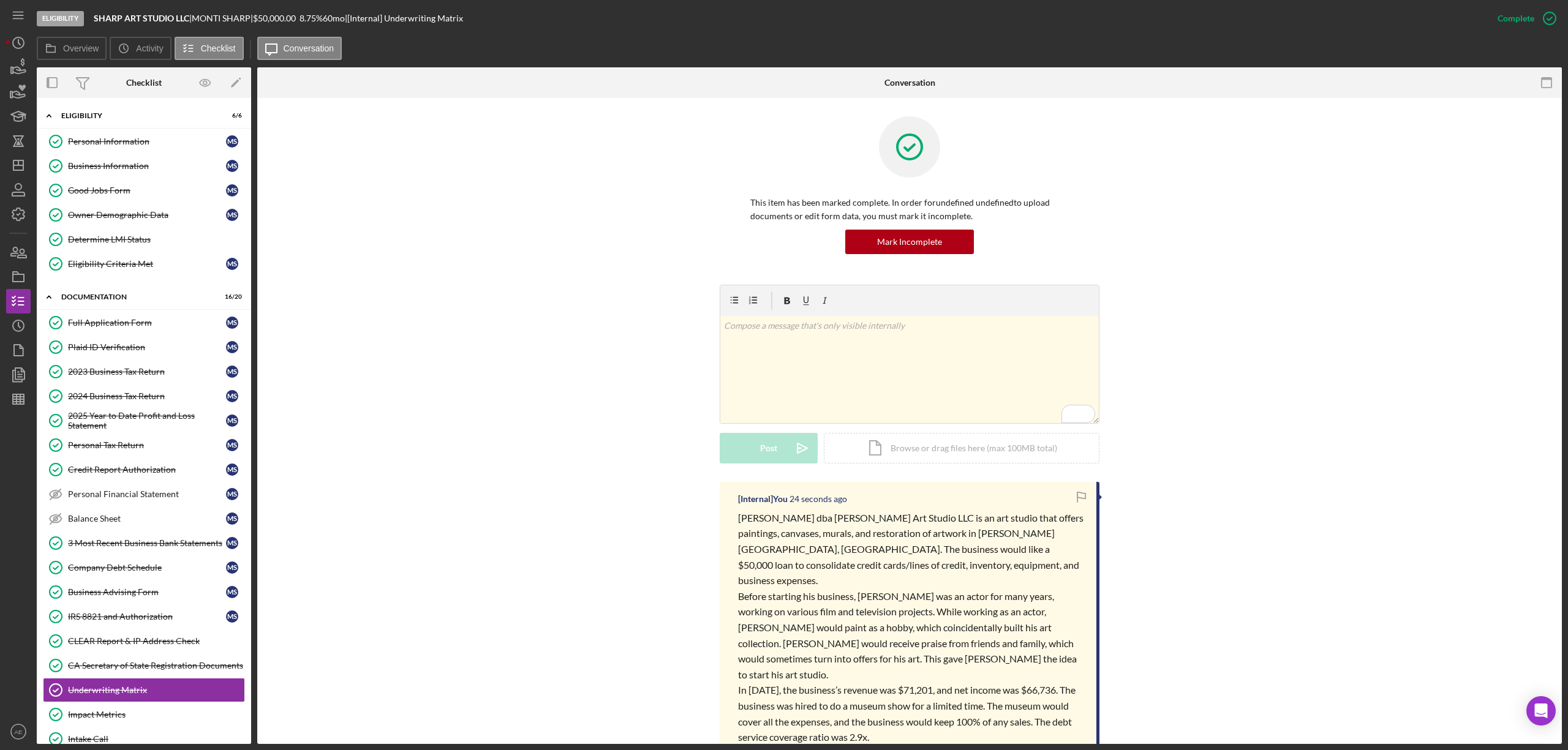
scroll to position [134, 0]
